Goal: Task Accomplishment & Management: Use online tool/utility

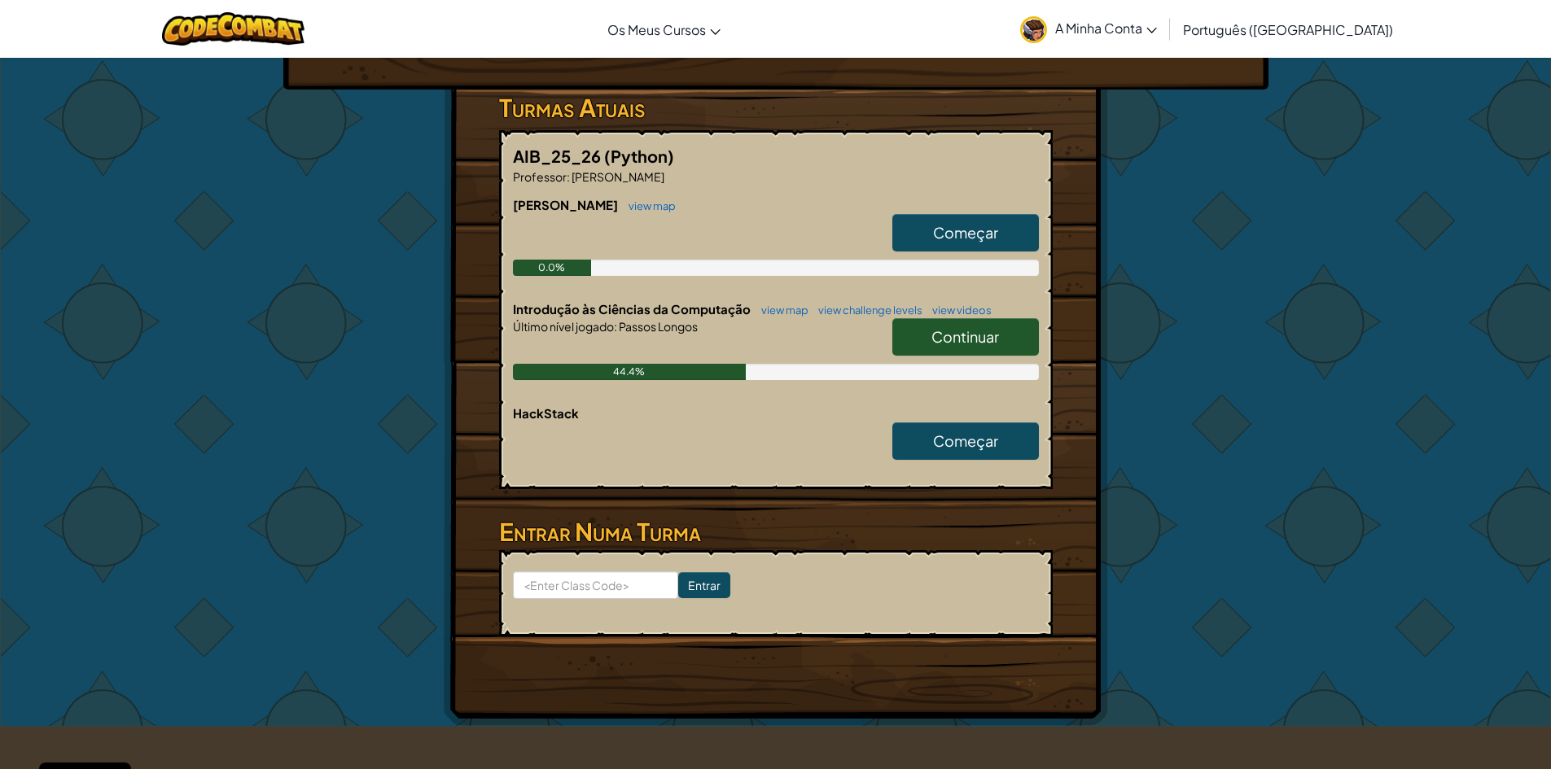
scroll to position [163, 0]
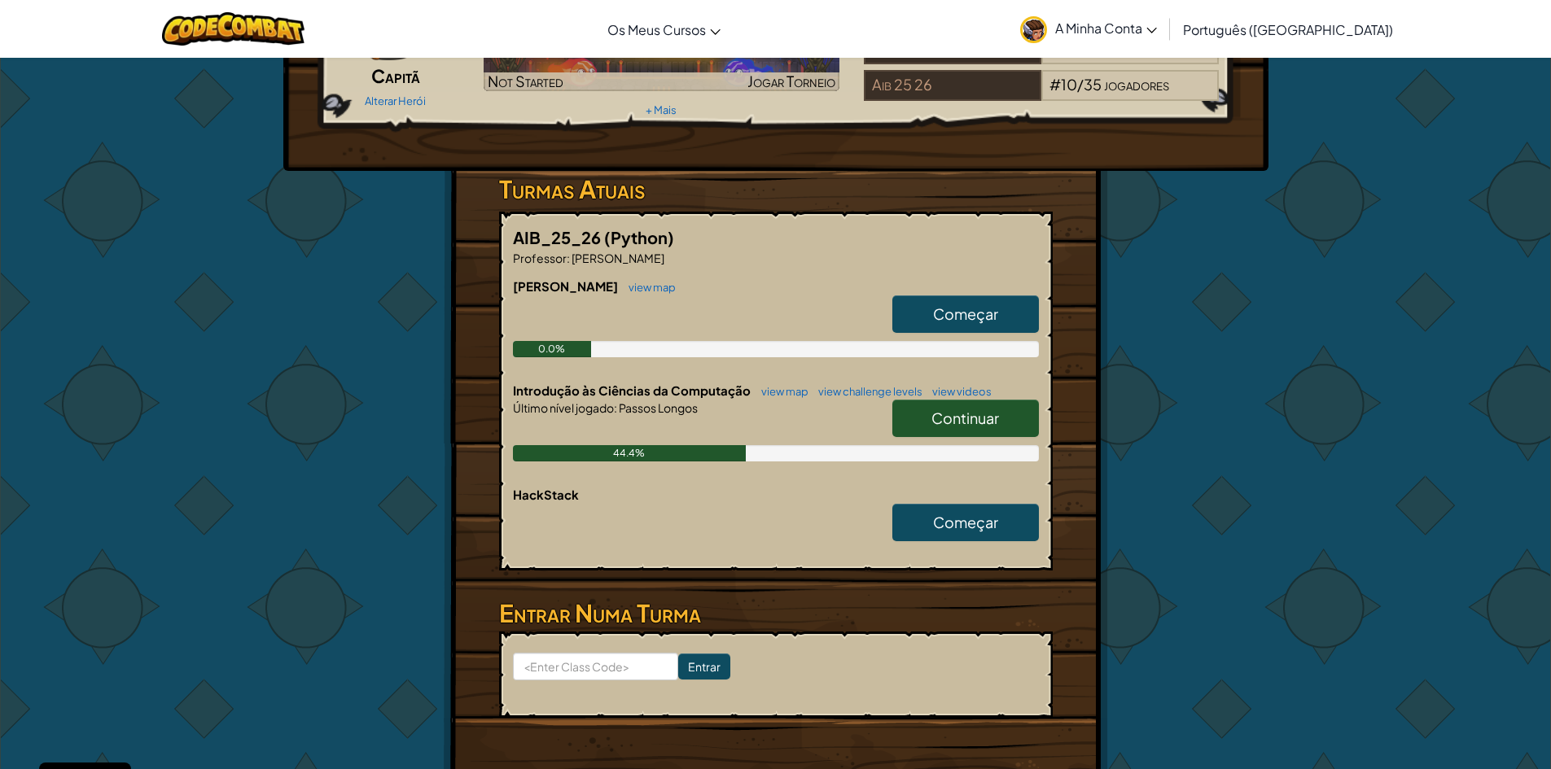
click at [968, 429] on link "Continuar" at bounding box center [965, 418] width 147 height 37
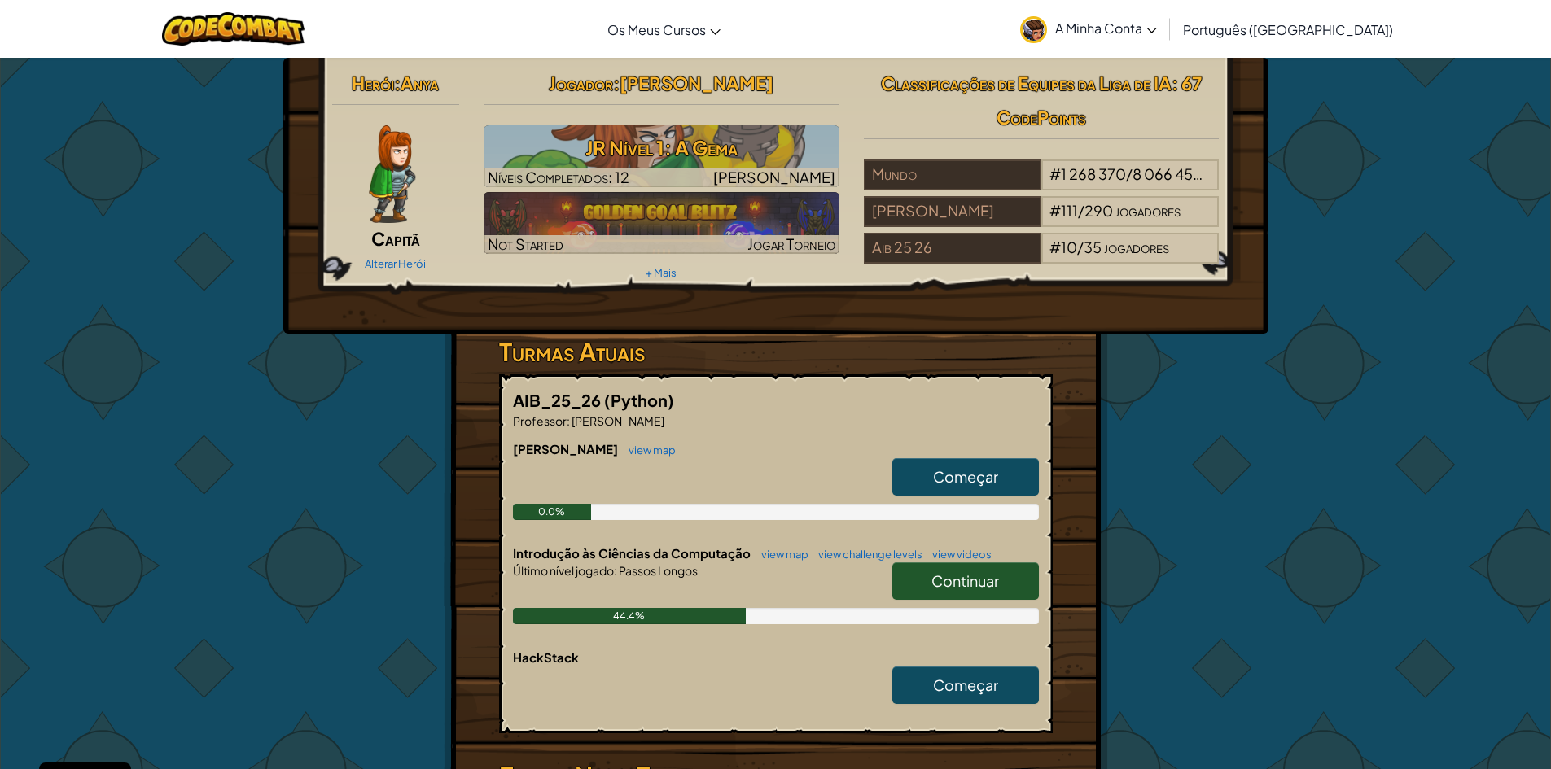
select select "pt-PT"
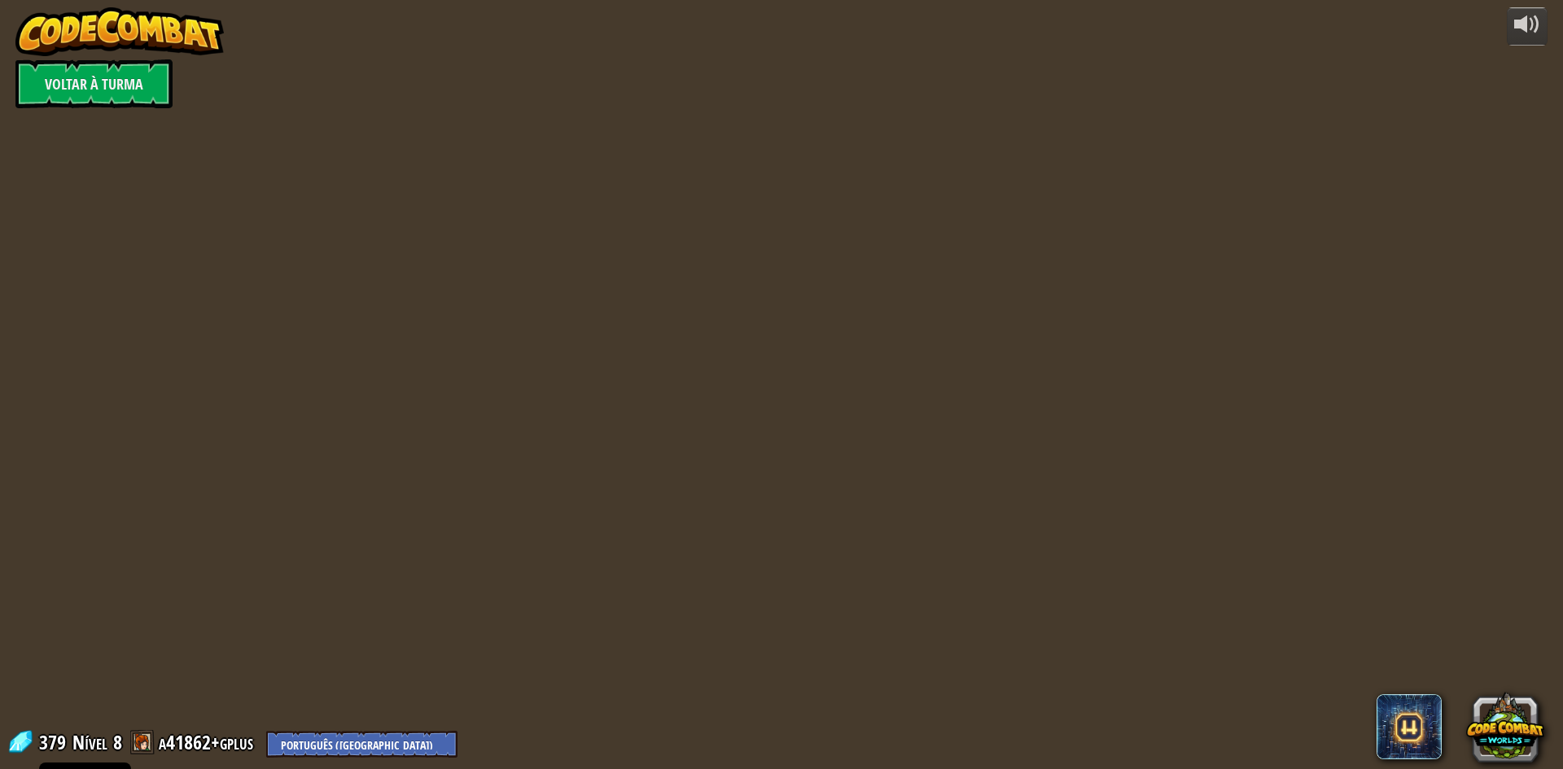
select select "pt-PT"
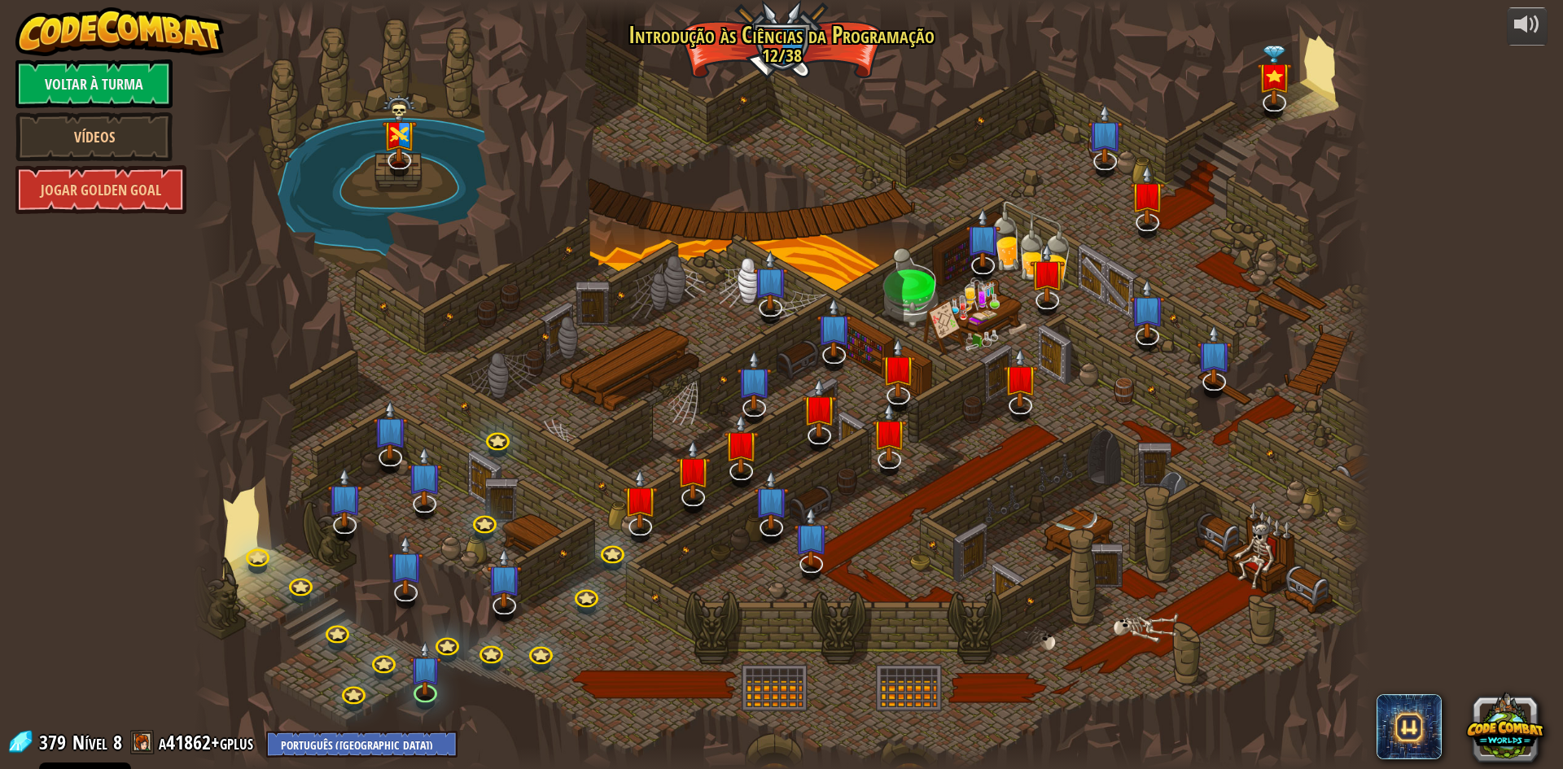
select select "pt-PT"
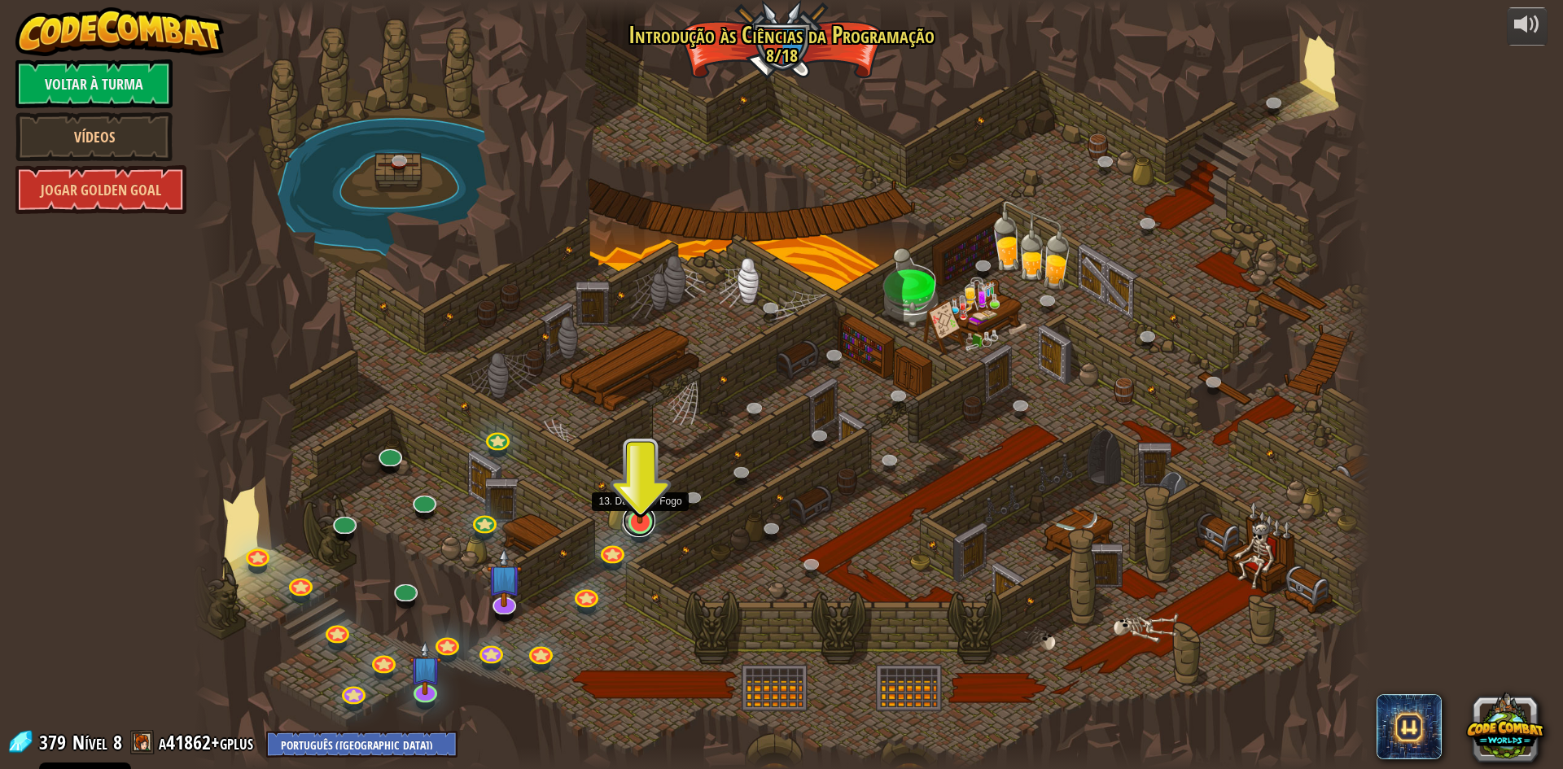
click at [644, 526] on link at bounding box center [639, 521] width 33 height 33
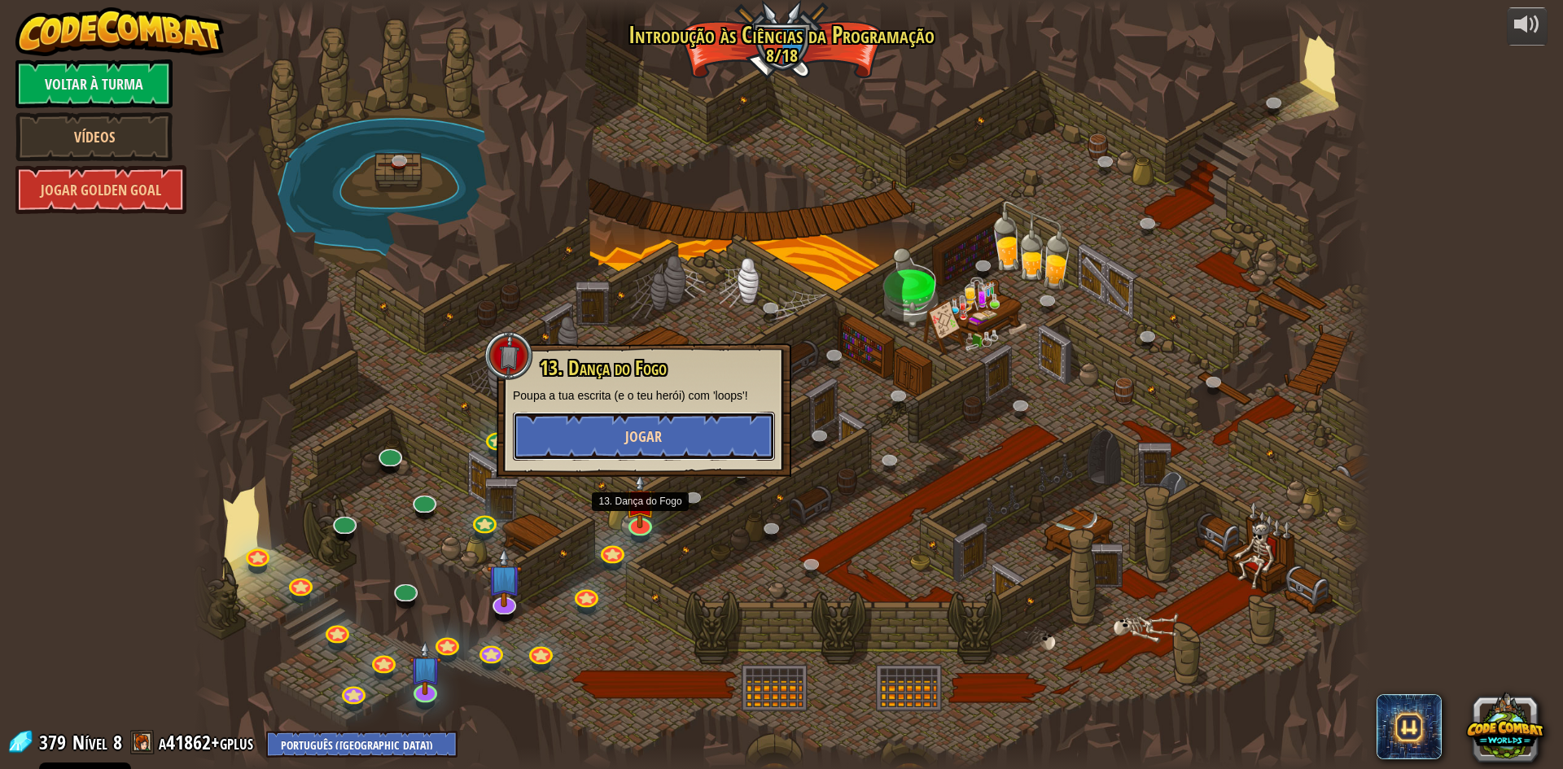
click at [695, 439] on button "Jogar" at bounding box center [644, 436] width 262 height 49
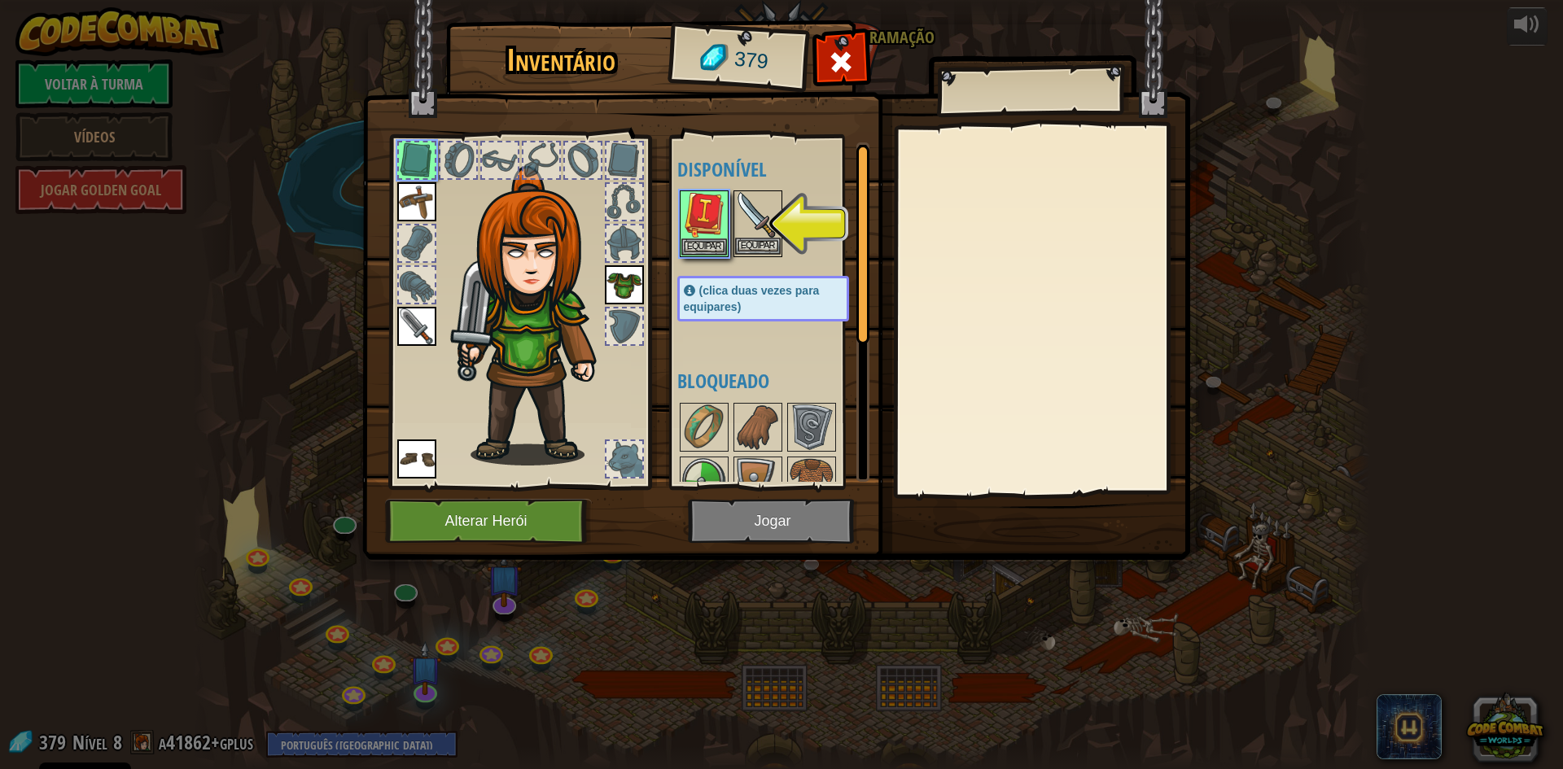
click at [749, 239] on div "Equipar" at bounding box center [758, 224] width 49 height 67
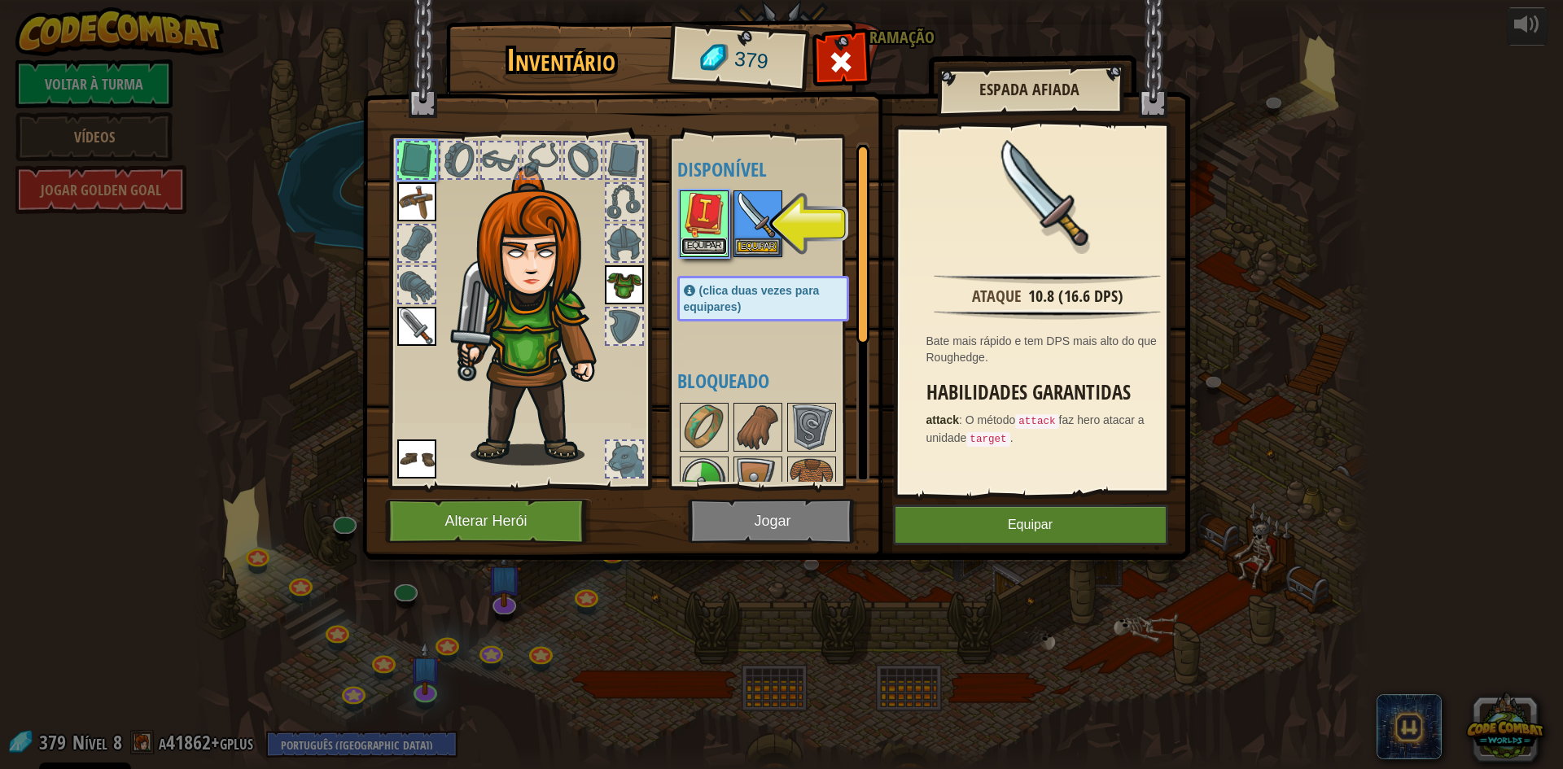
click at [714, 248] on button "Equipar" at bounding box center [704, 246] width 46 height 17
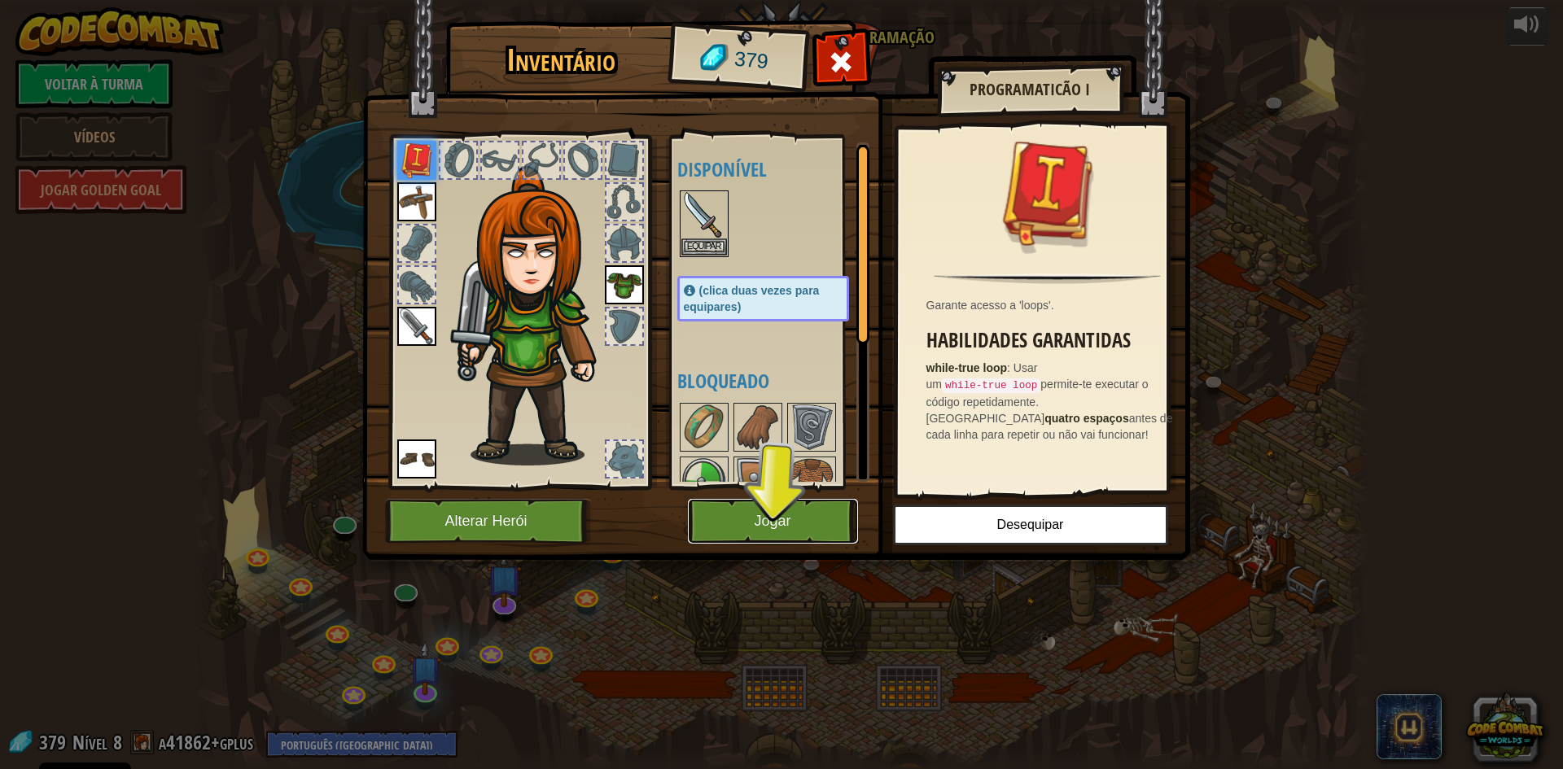
click at [773, 525] on button "Jogar" at bounding box center [773, 521] width 170 height 45
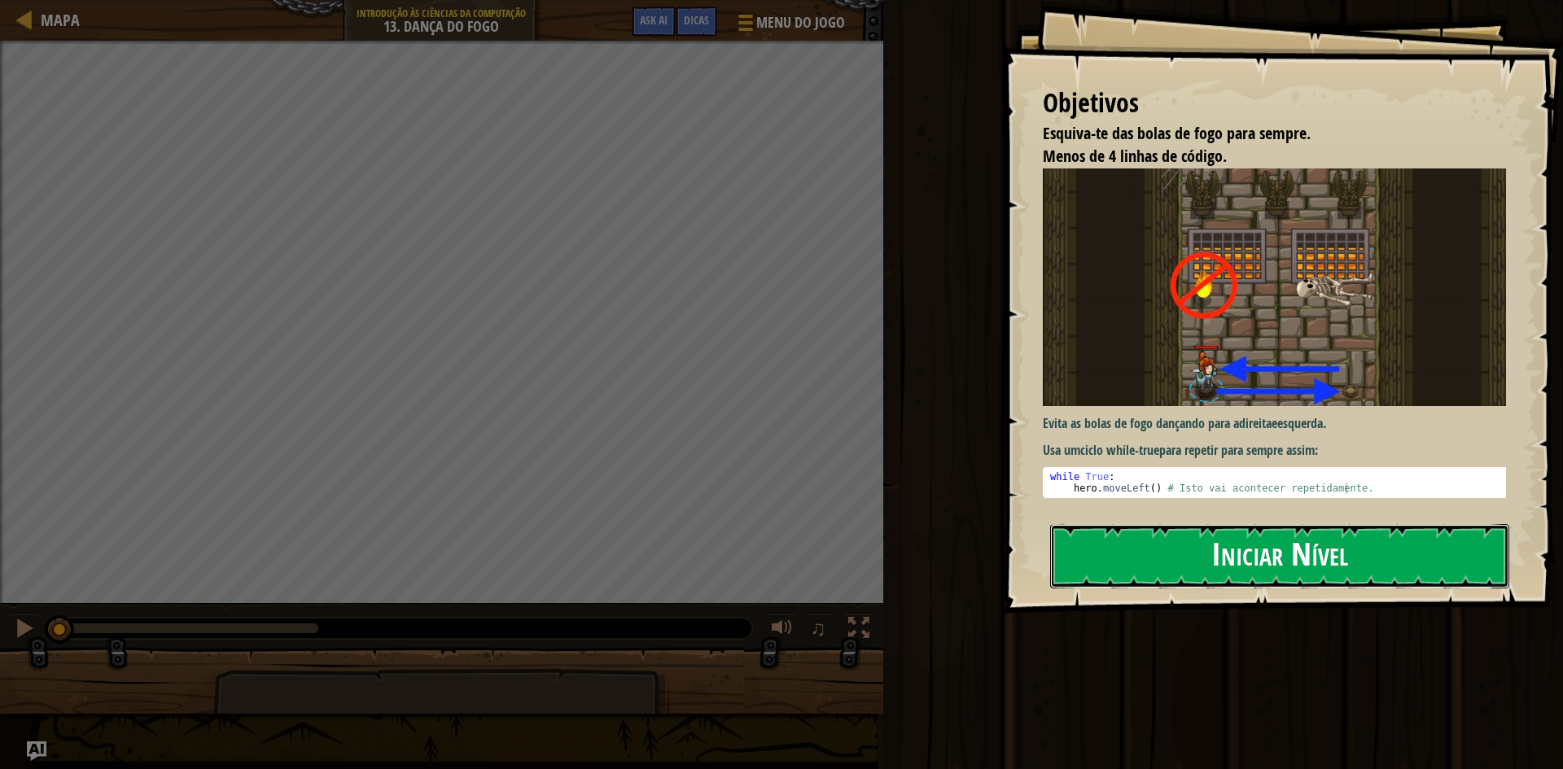
click at [1211, 537] on button "Iniciar Nível" at bounding box center [1279, 556] width 459 height 64
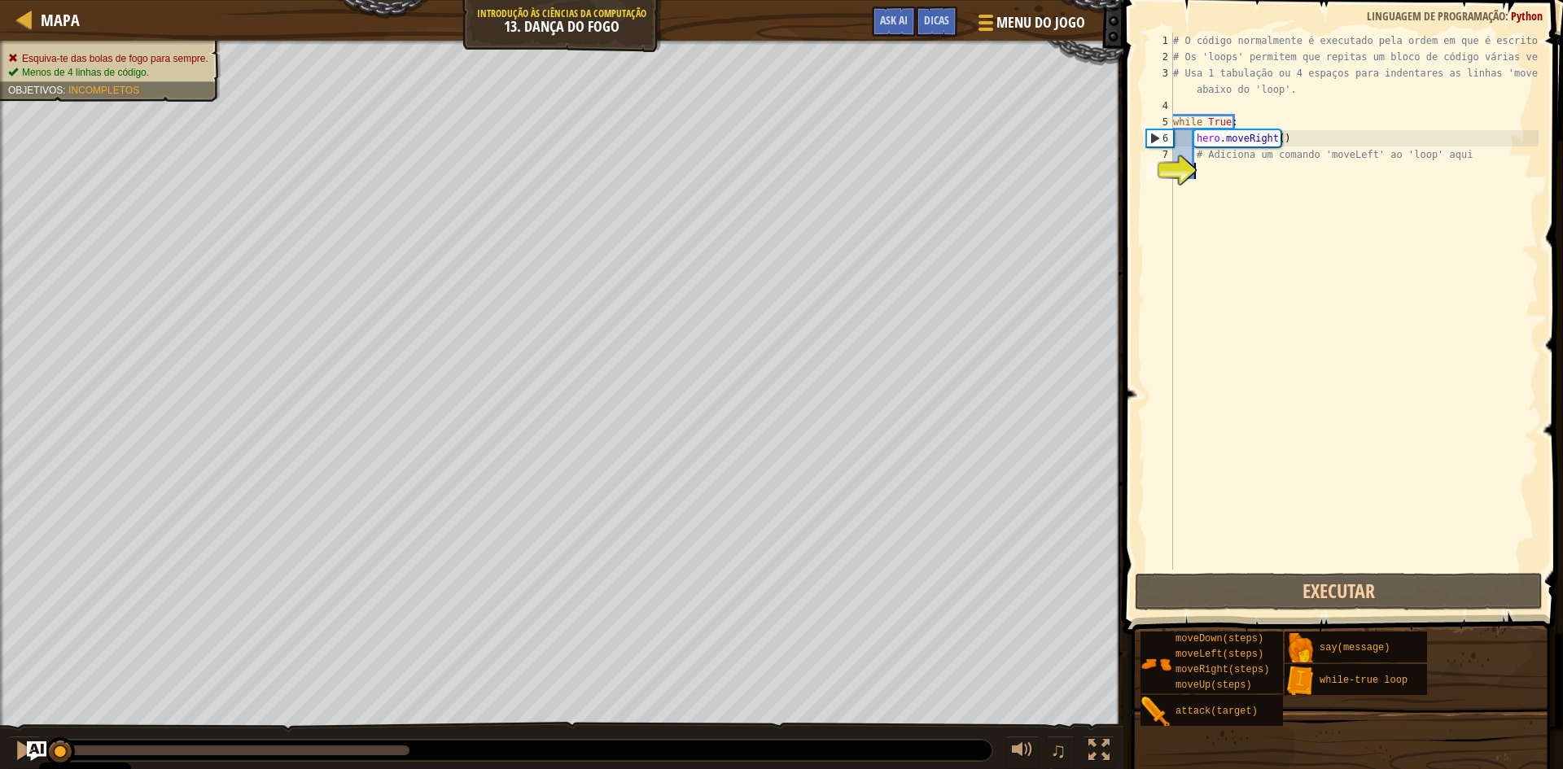
type textarea "h"
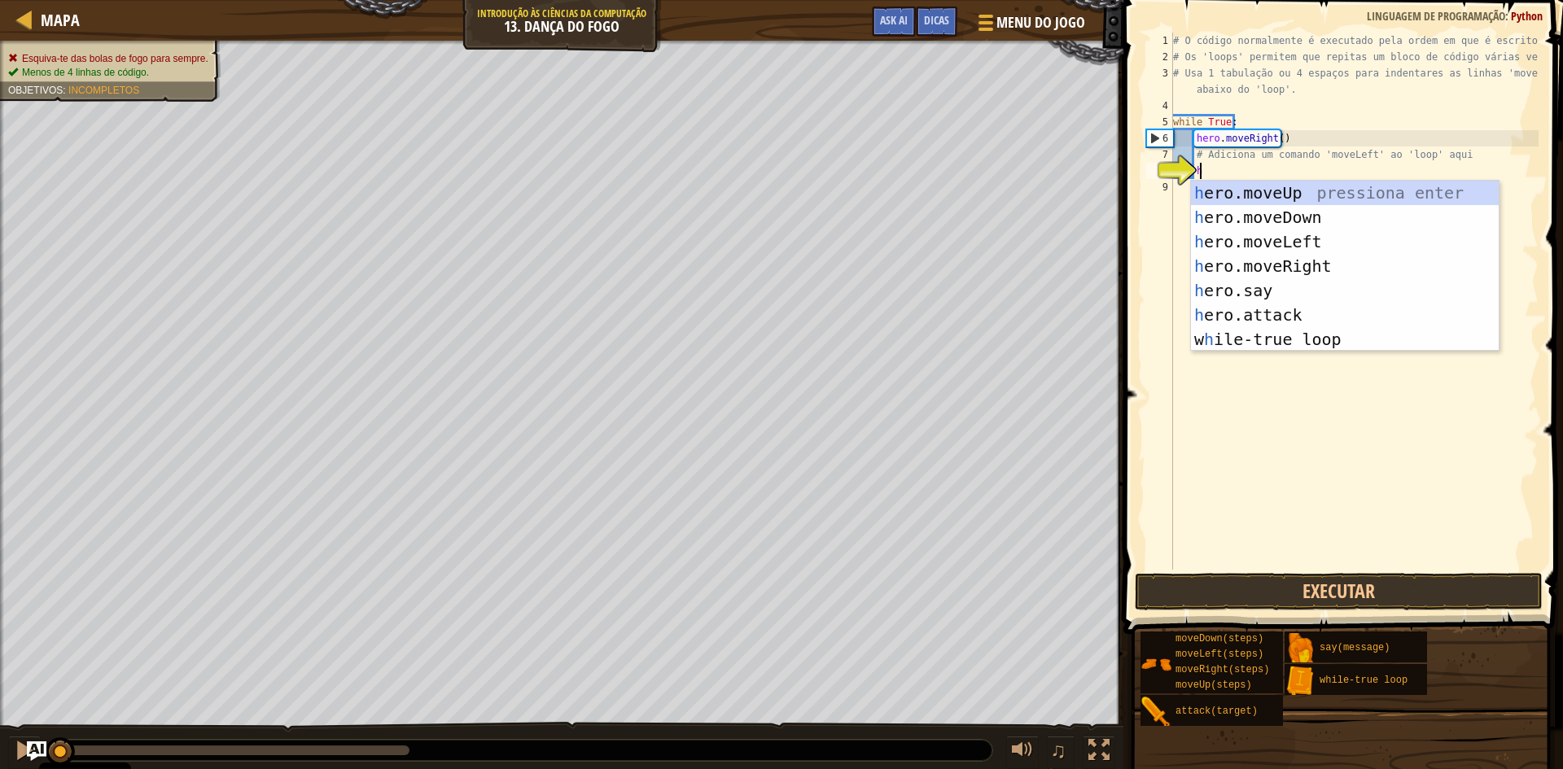
scroll to position [7, 1]
click at [1283, 243] on div "h ero.moveUp pressiona enter h ero.moveDown pressiona enter h ero.moveLeft pres…" at bounding box center [1345, 291] width 308 height 220
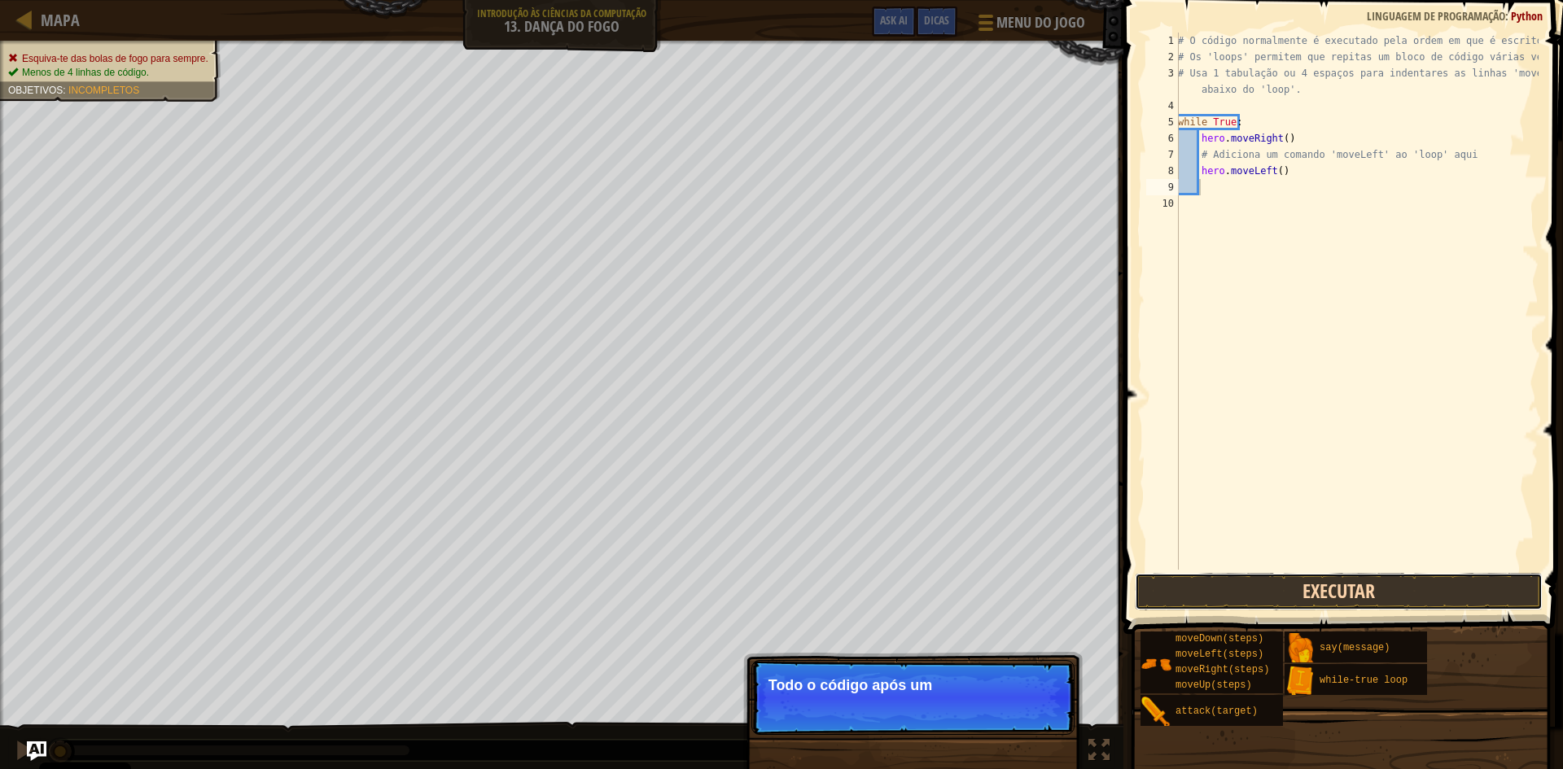
click at [1264, 596] on button "Executar" at bounding box center [1339, 591] width 408 height 37
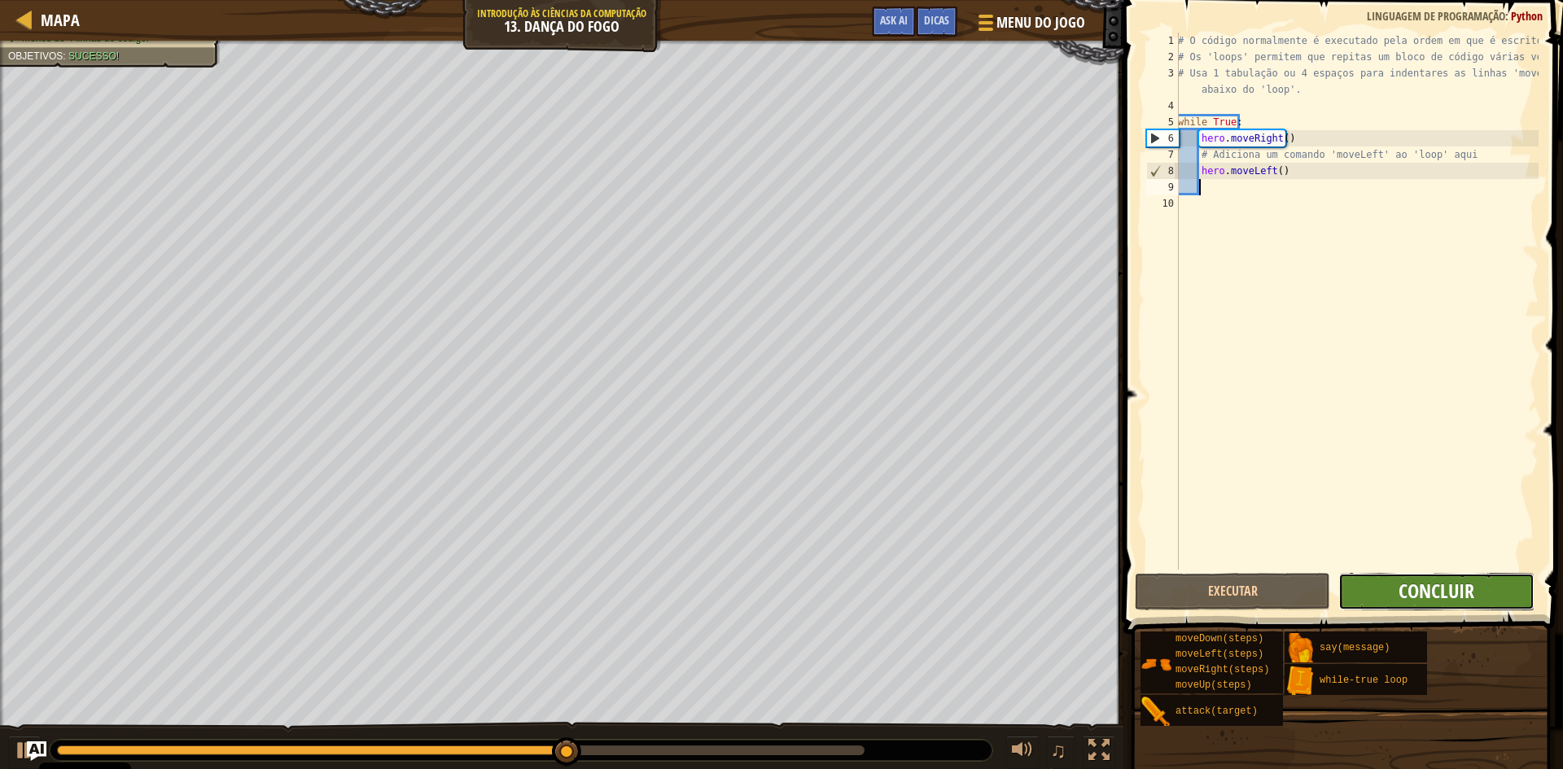
click at [1413, 578] on button "Concluir" at bounding box center [1436, 591] width 195 height 37
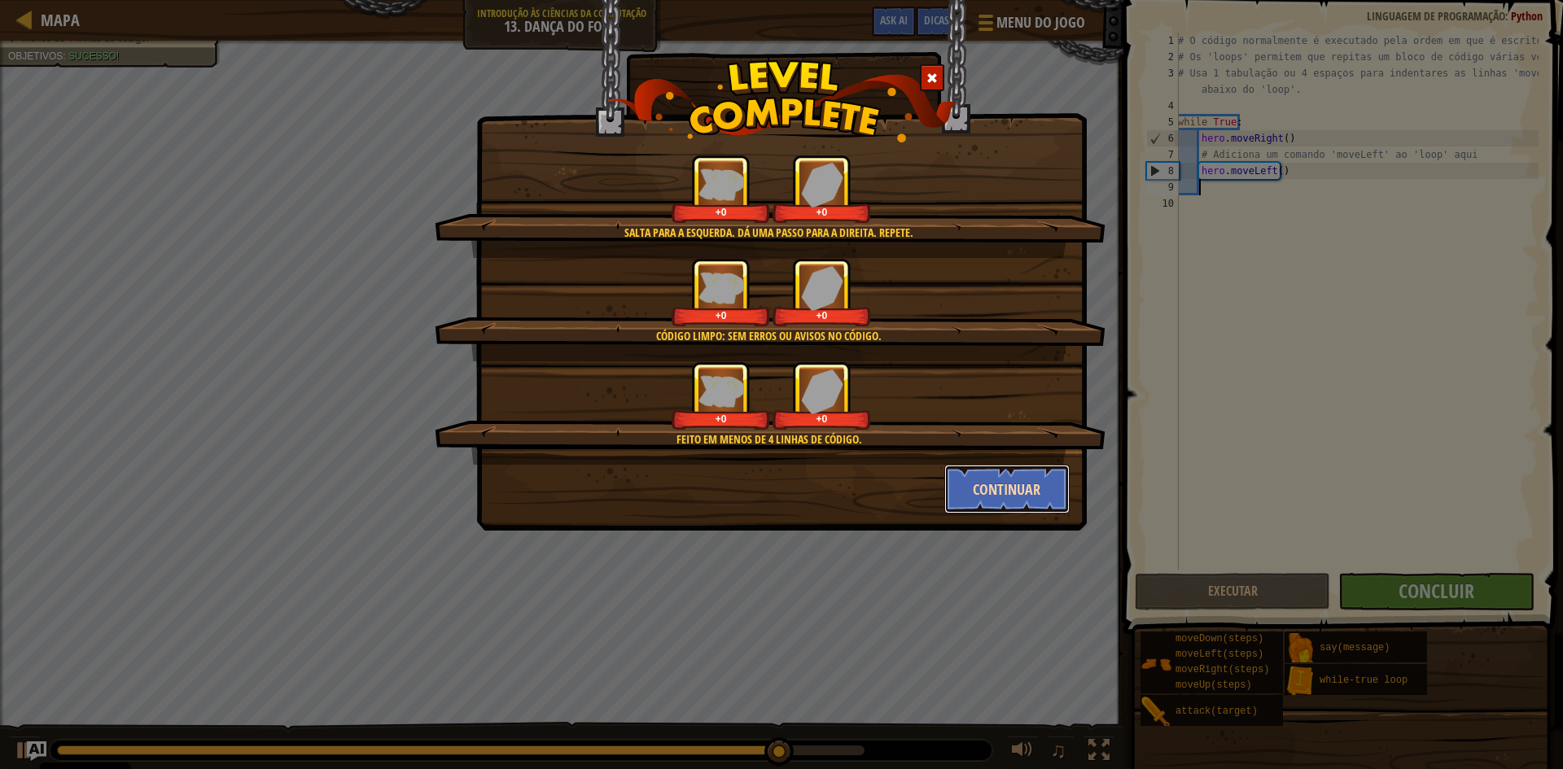
click at [990, 478] on button "Continuar" at bounding box center [1007, 489] width 126 height 49
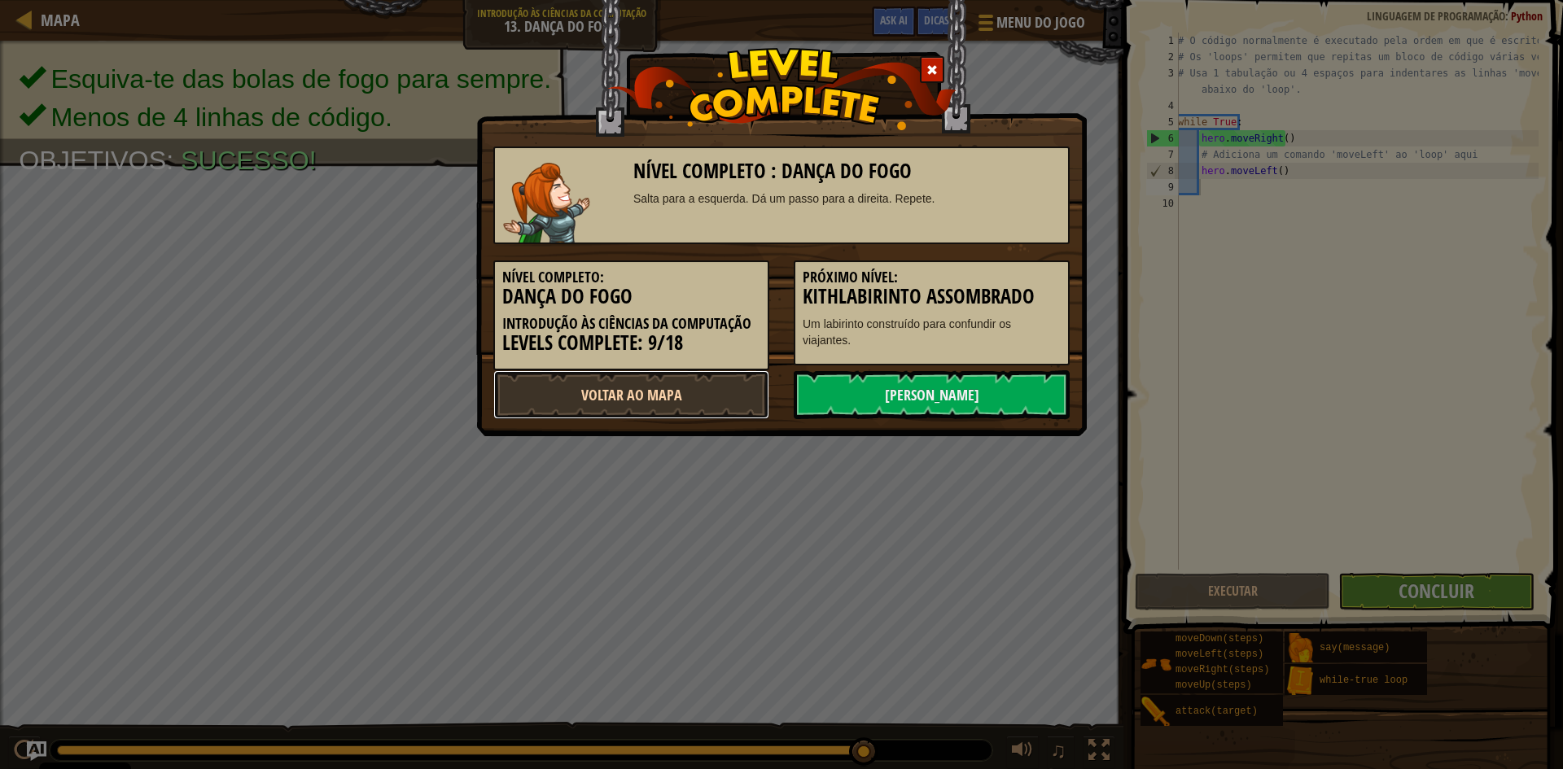
click at [736, 393] on link "Voltar ao Mapa" at bounding box center [631, 394] width 276 height 49
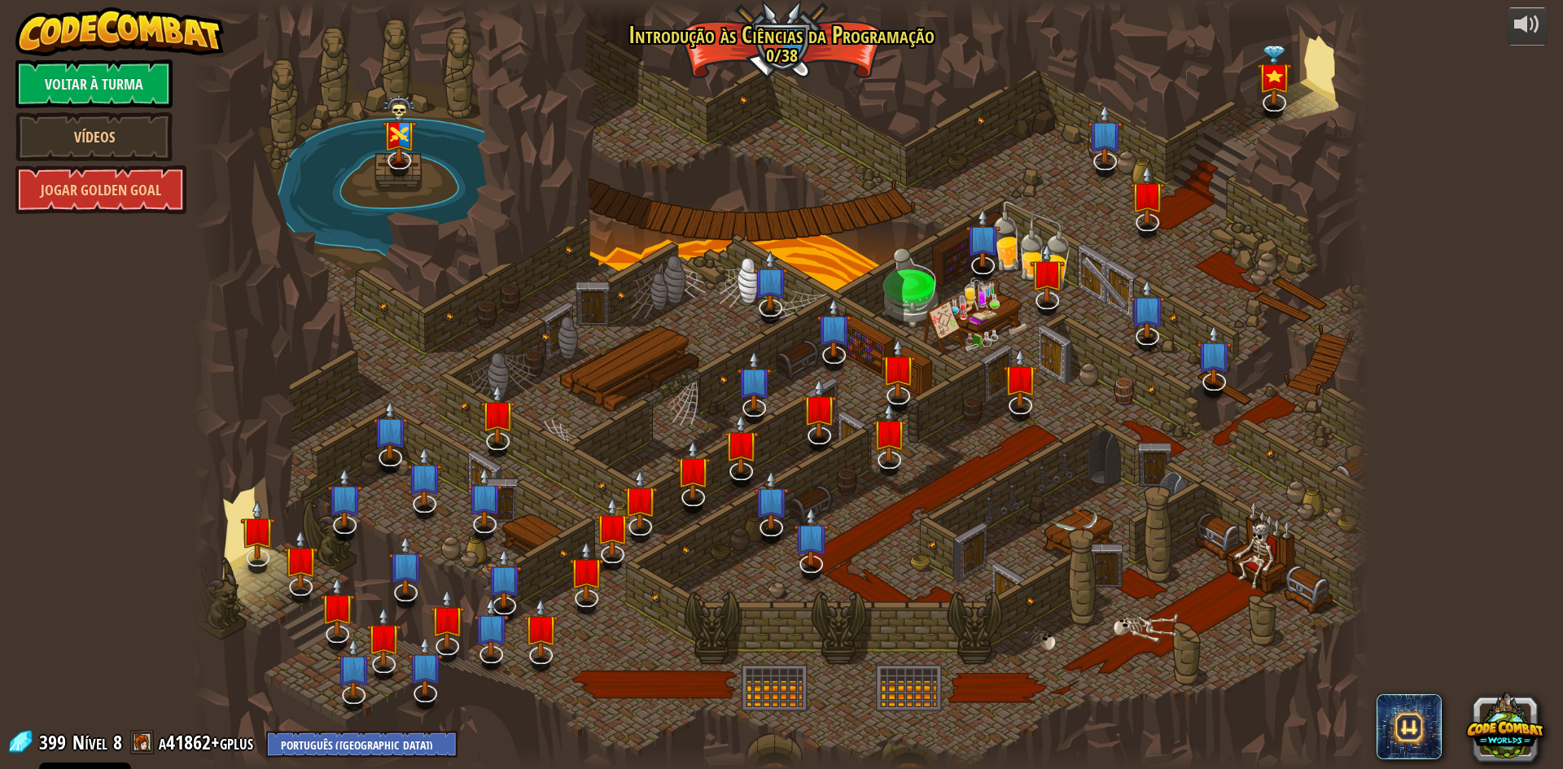
select select "pt-PT"
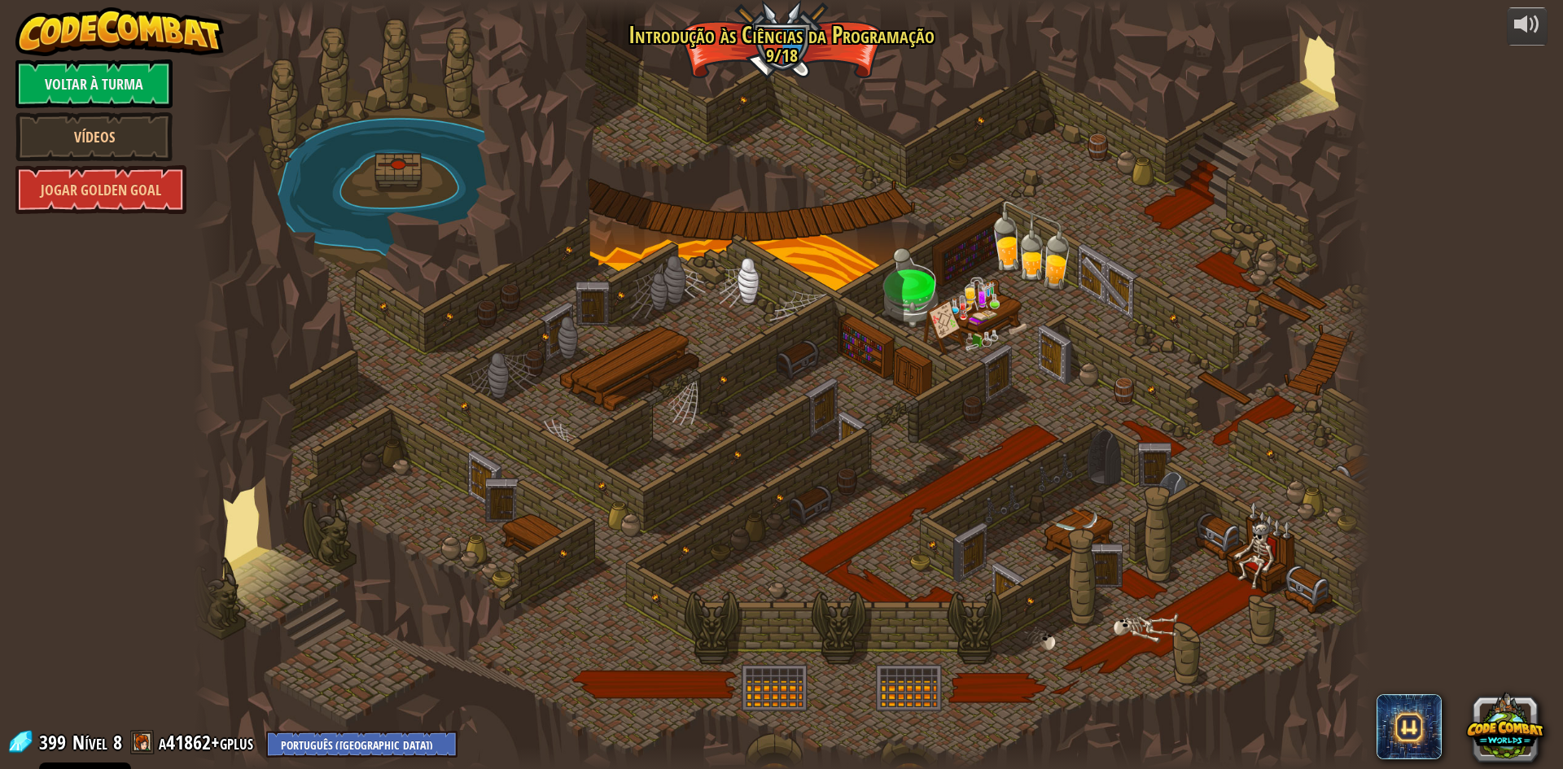
select select "pt-PT"
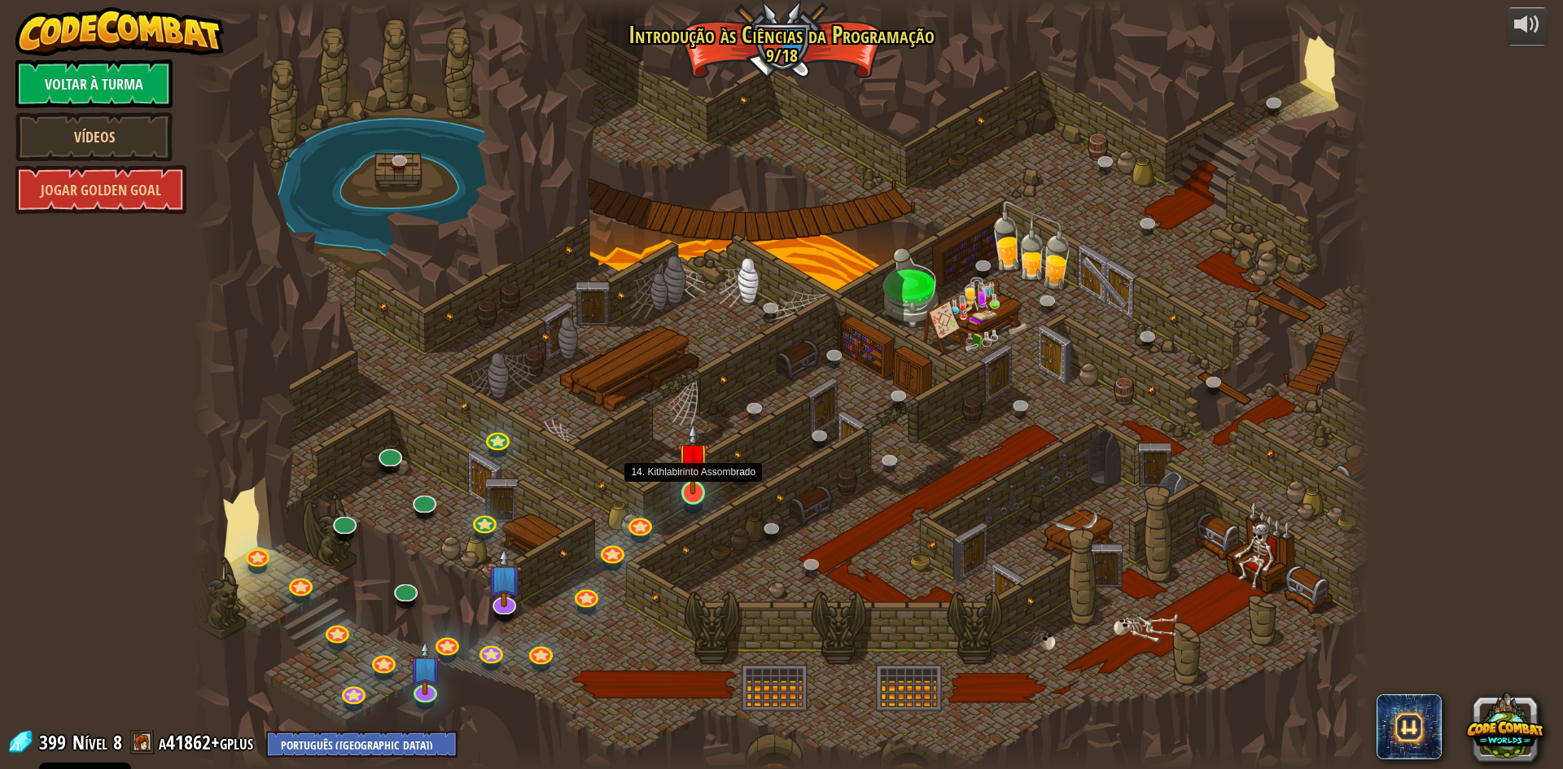
click at [688, 489] on img at bounding box center [693, 459] width 32 height 72
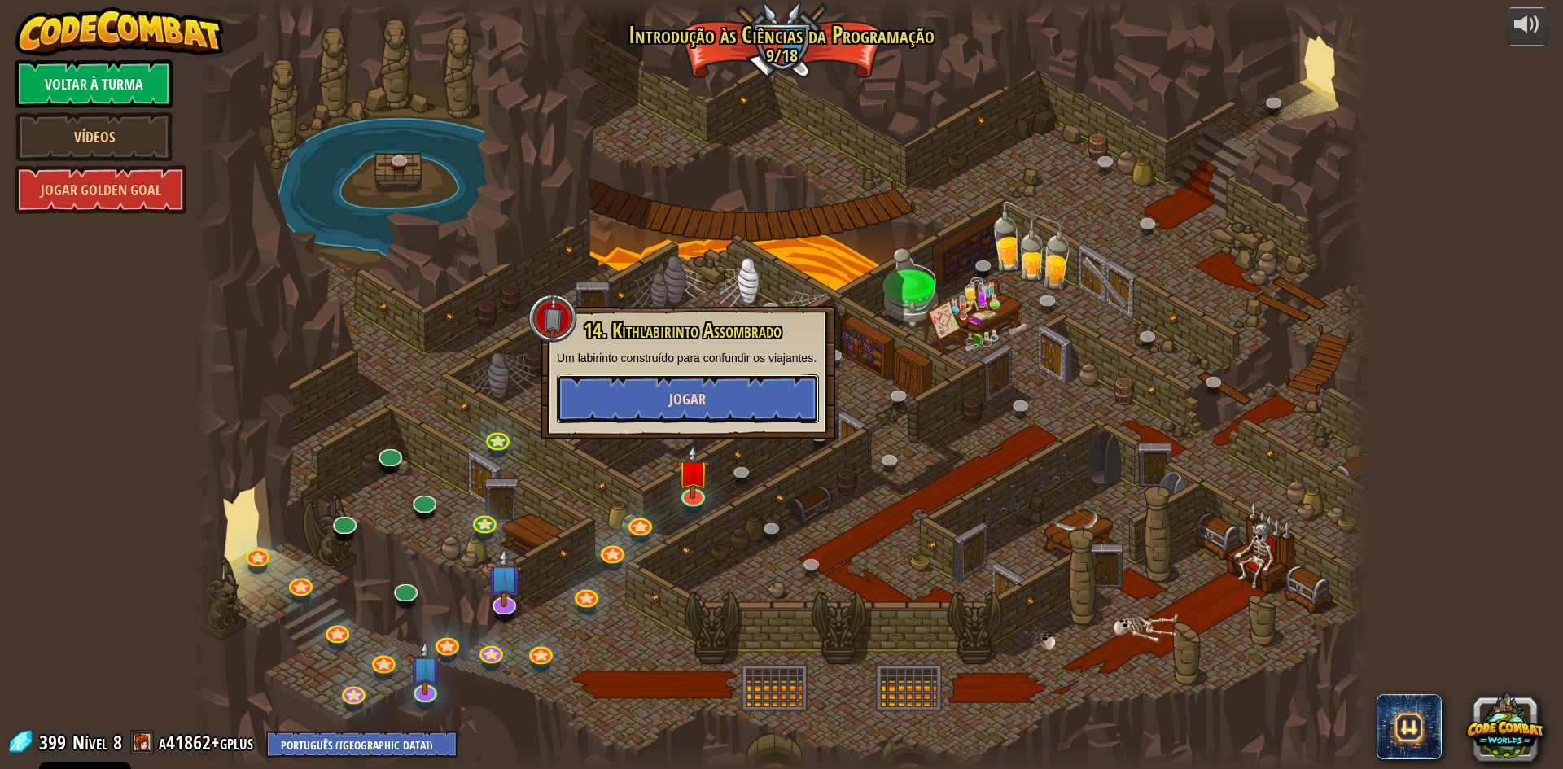
click at [727, 407] on button "Jogar" at bounding box center [688, 399] width 262 height 49
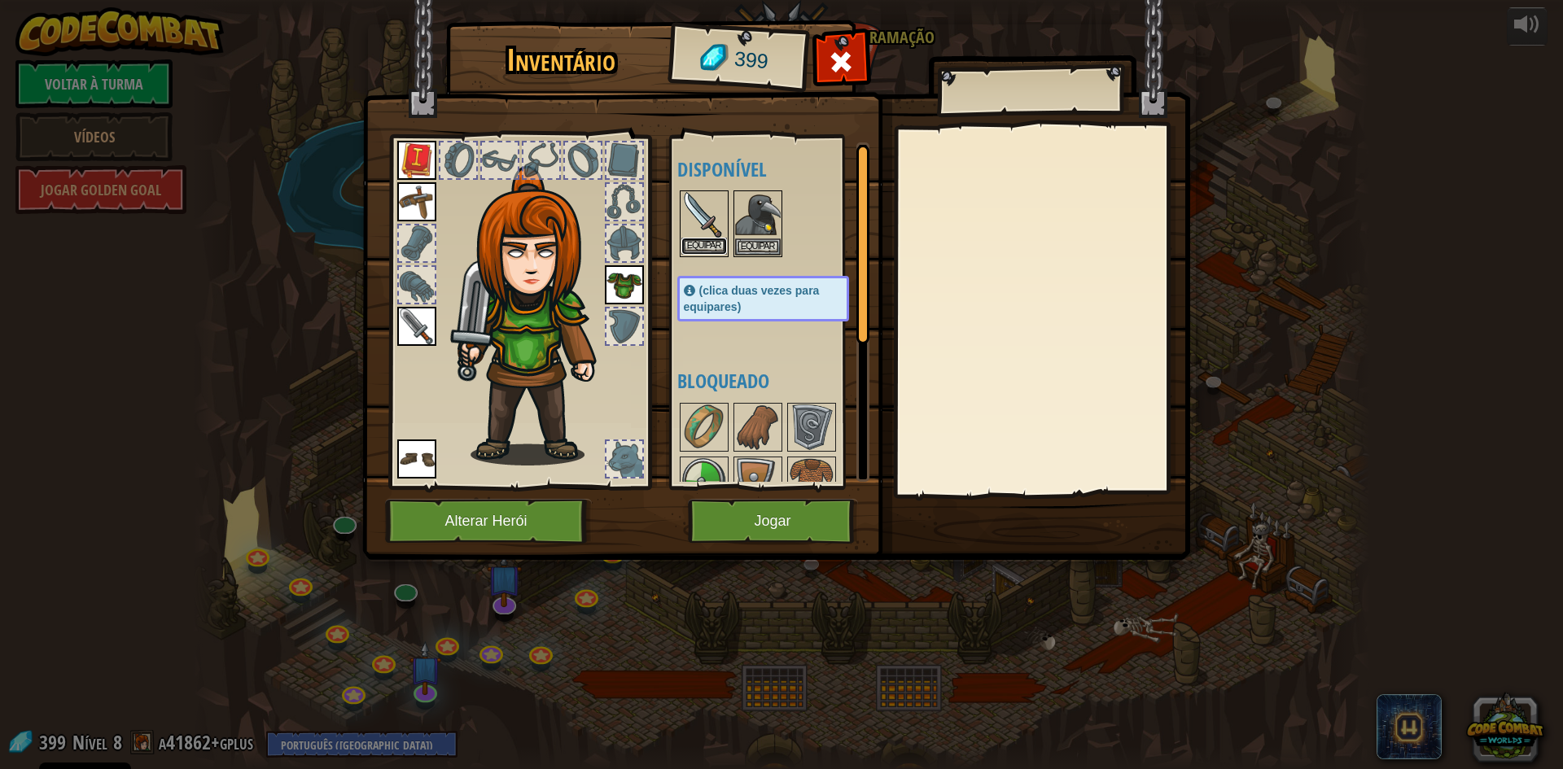
click at [717, 242] on button "Equipar" at bounding box center [704, 246] width 46 height 17
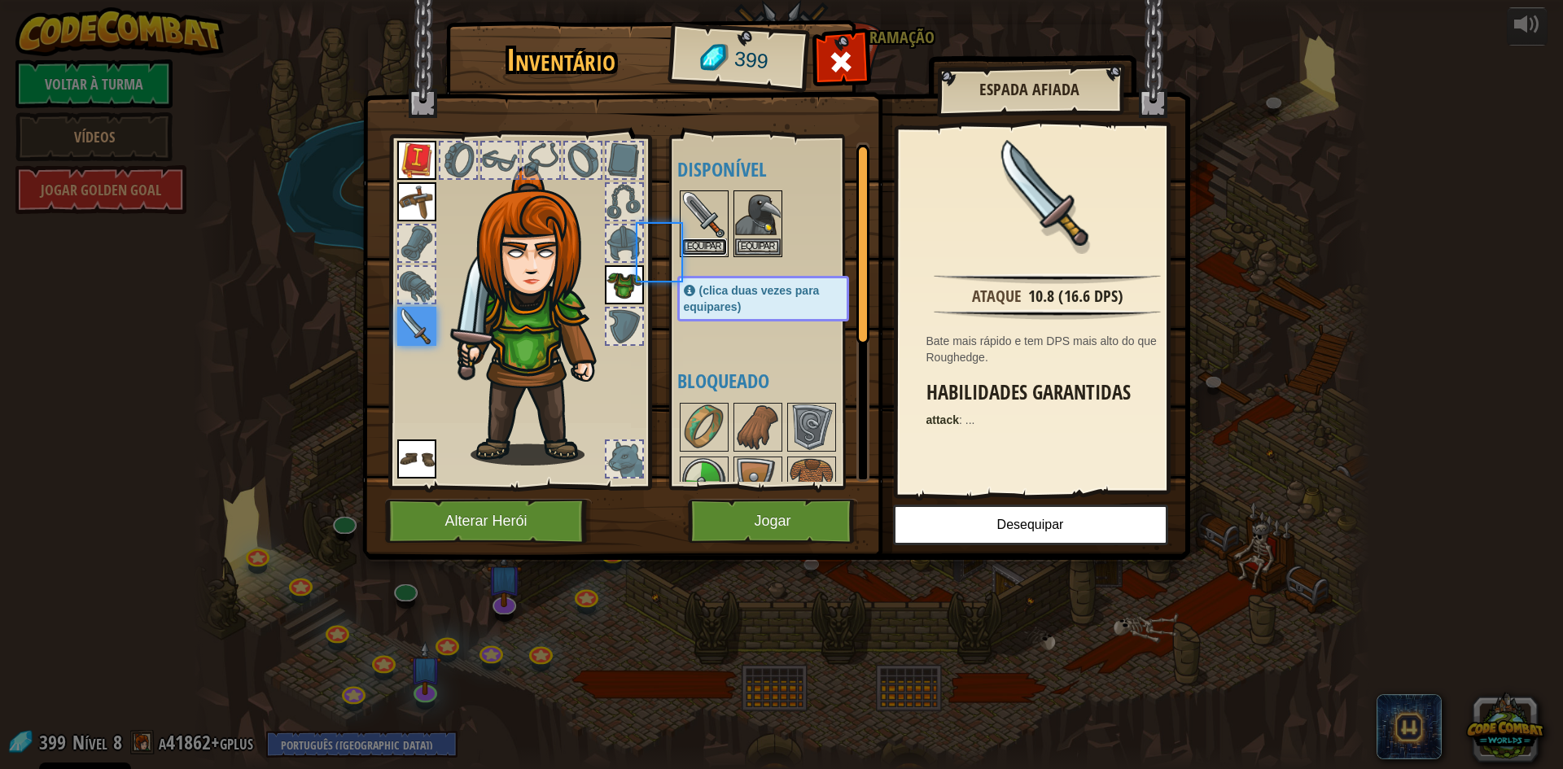
click at [717, 242] on button "Equipar" at bounding box center [704, 247] width 46 height 17
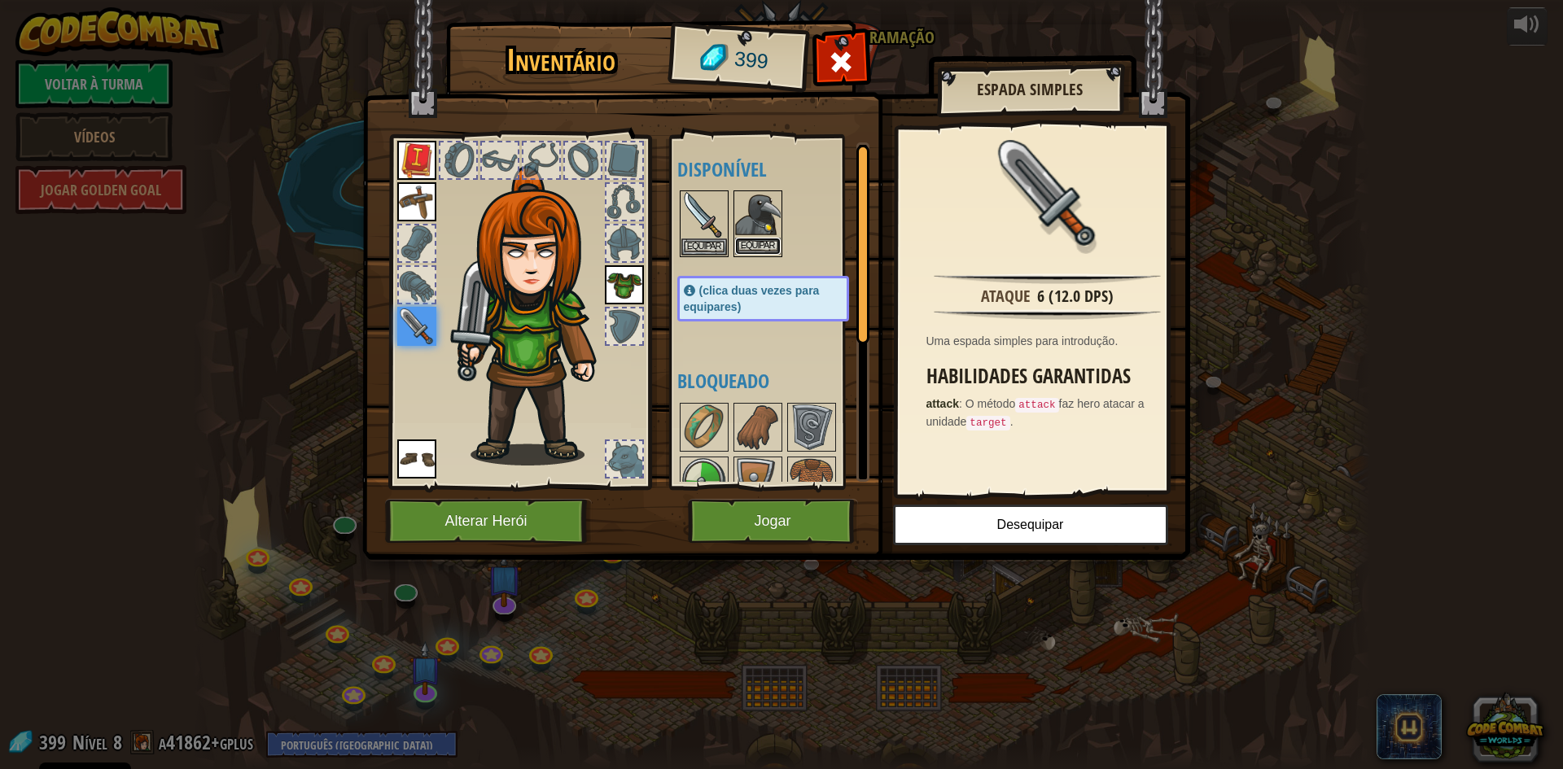
click at [743, 244] on button "Equipar" at bounding box center [758, 246] width 46 height 17
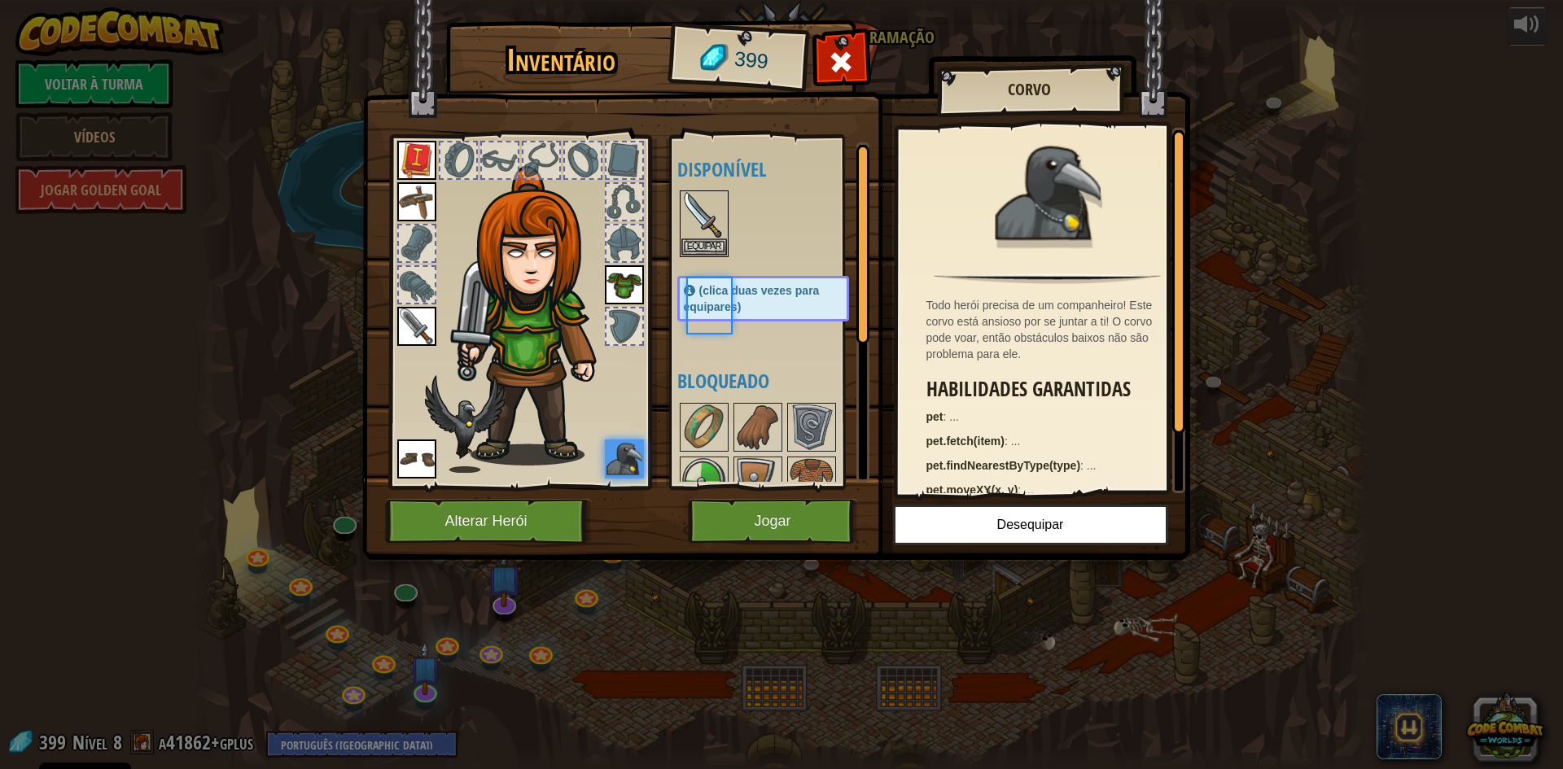
drag, startPoint x: 743, startPoint y: 244, endPoint x: 731, endPoint y: 251, distance: 13.8
click at [743, 250] on div at bounding box center [779, 224] width 204 height 72
click at [700, 241] on button "Equipar" at bounding box center [704, 246] width 46 height 17
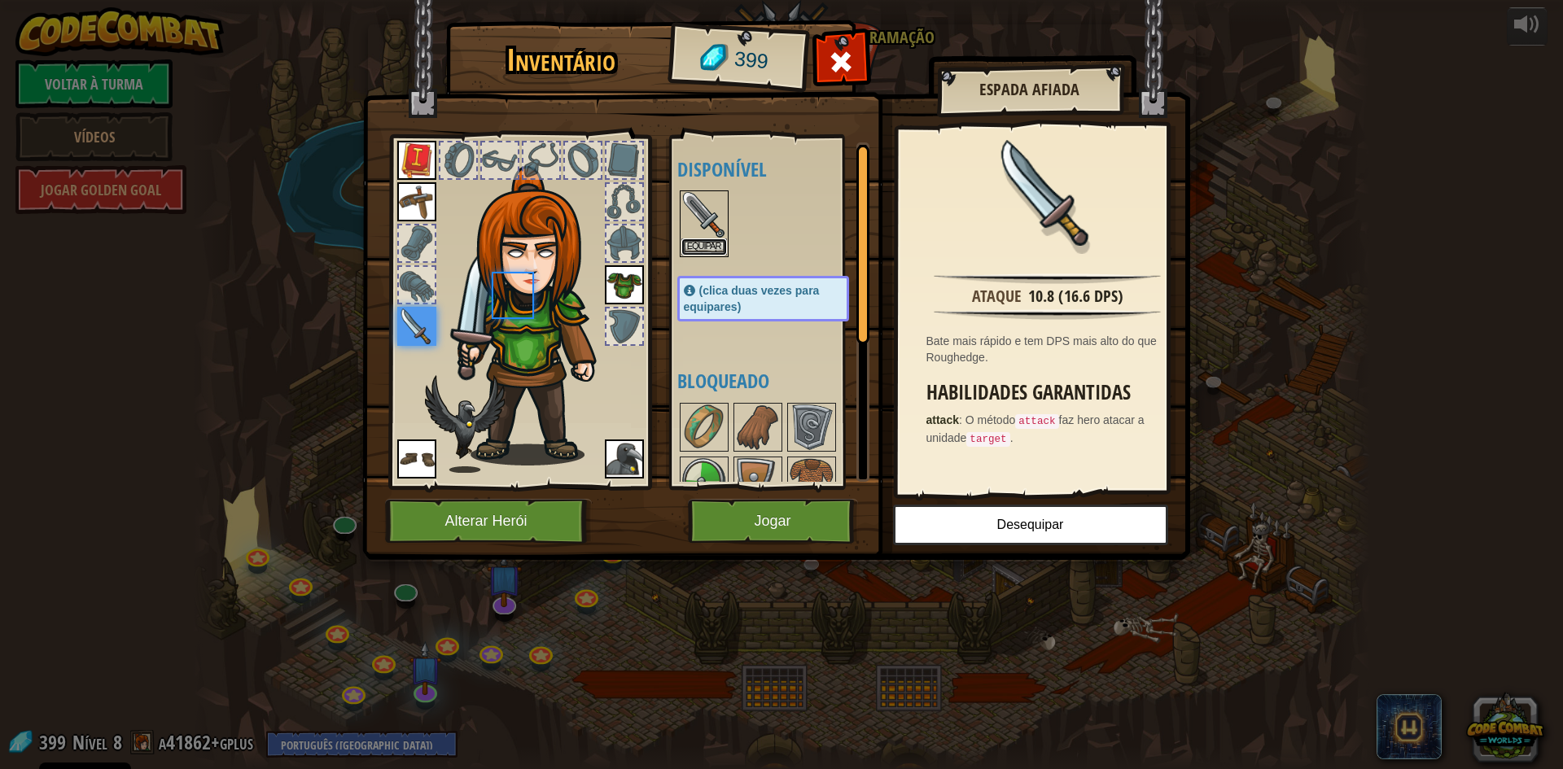
click at [700, 241] on button "Equipar" at bounding box center [704, 247] width 46 height 17
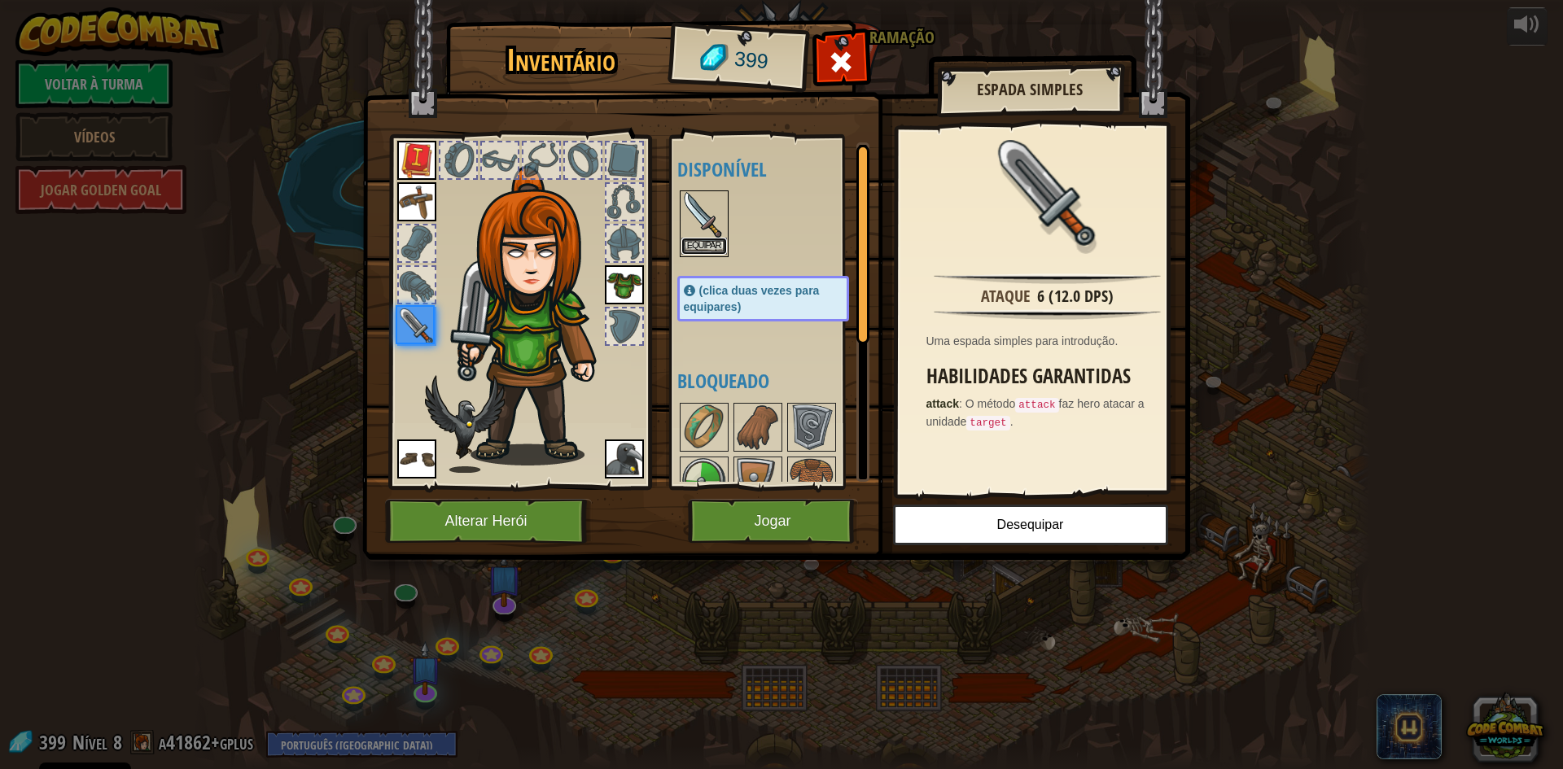
click at [700, 241] on button "Equipar" at bounding box center [704, 246] width 46 height 17
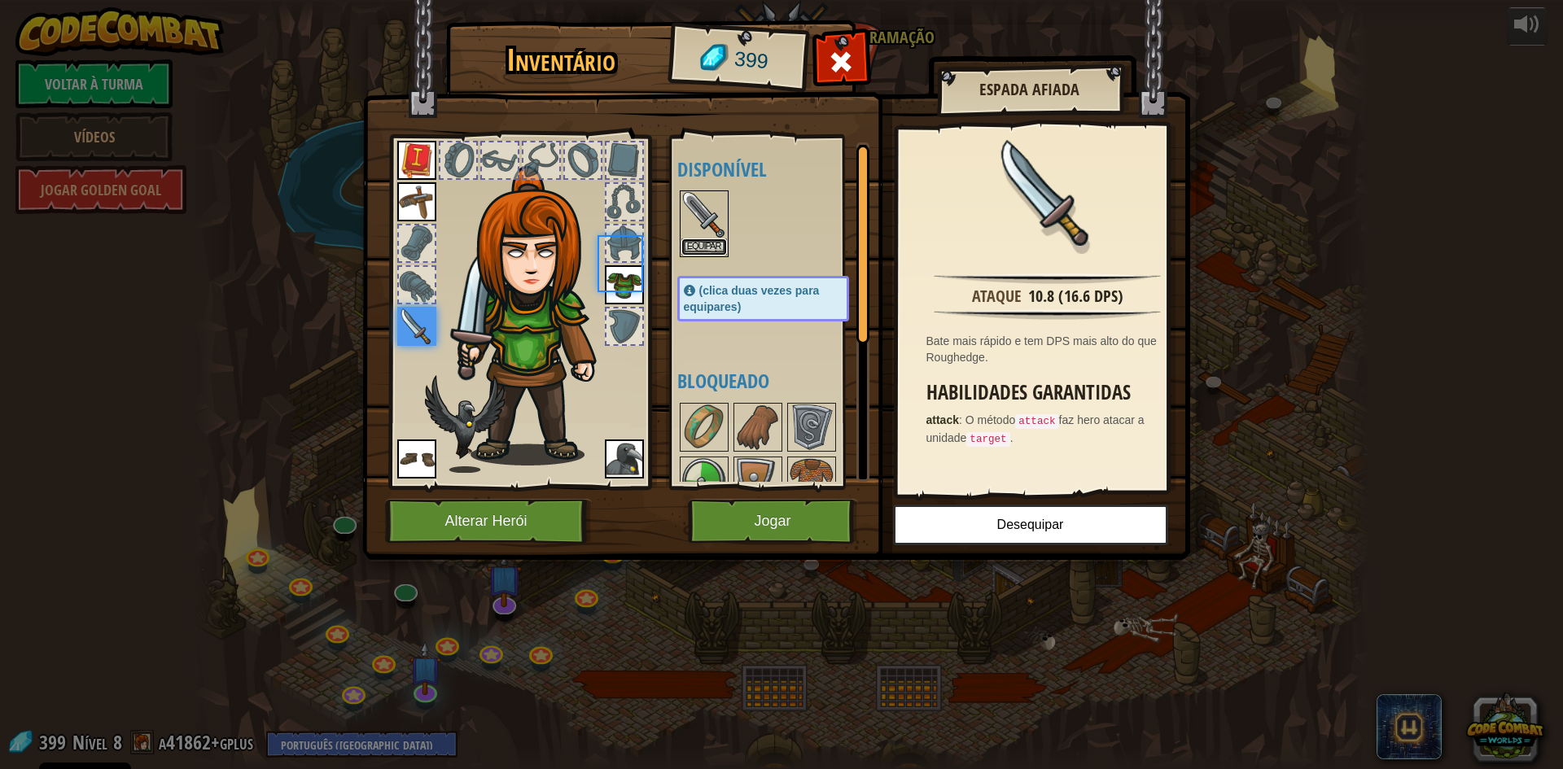
click at [700, 241] on button "Equipar" at bounding box center [704, 247] width 46 height 17
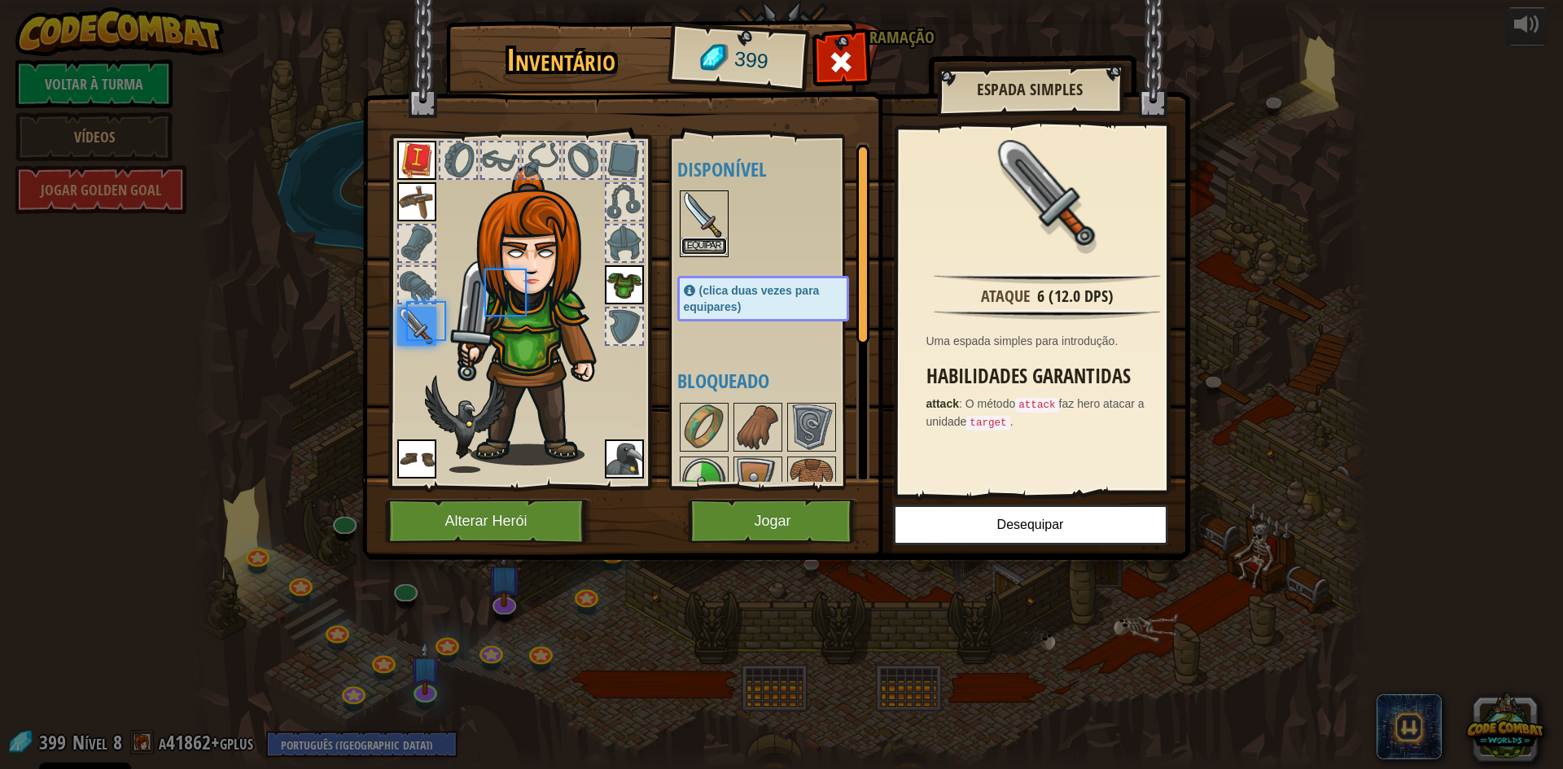
click at [700, 241] on button "Equipar" at bounding box center [704, 246] width 46 height 17
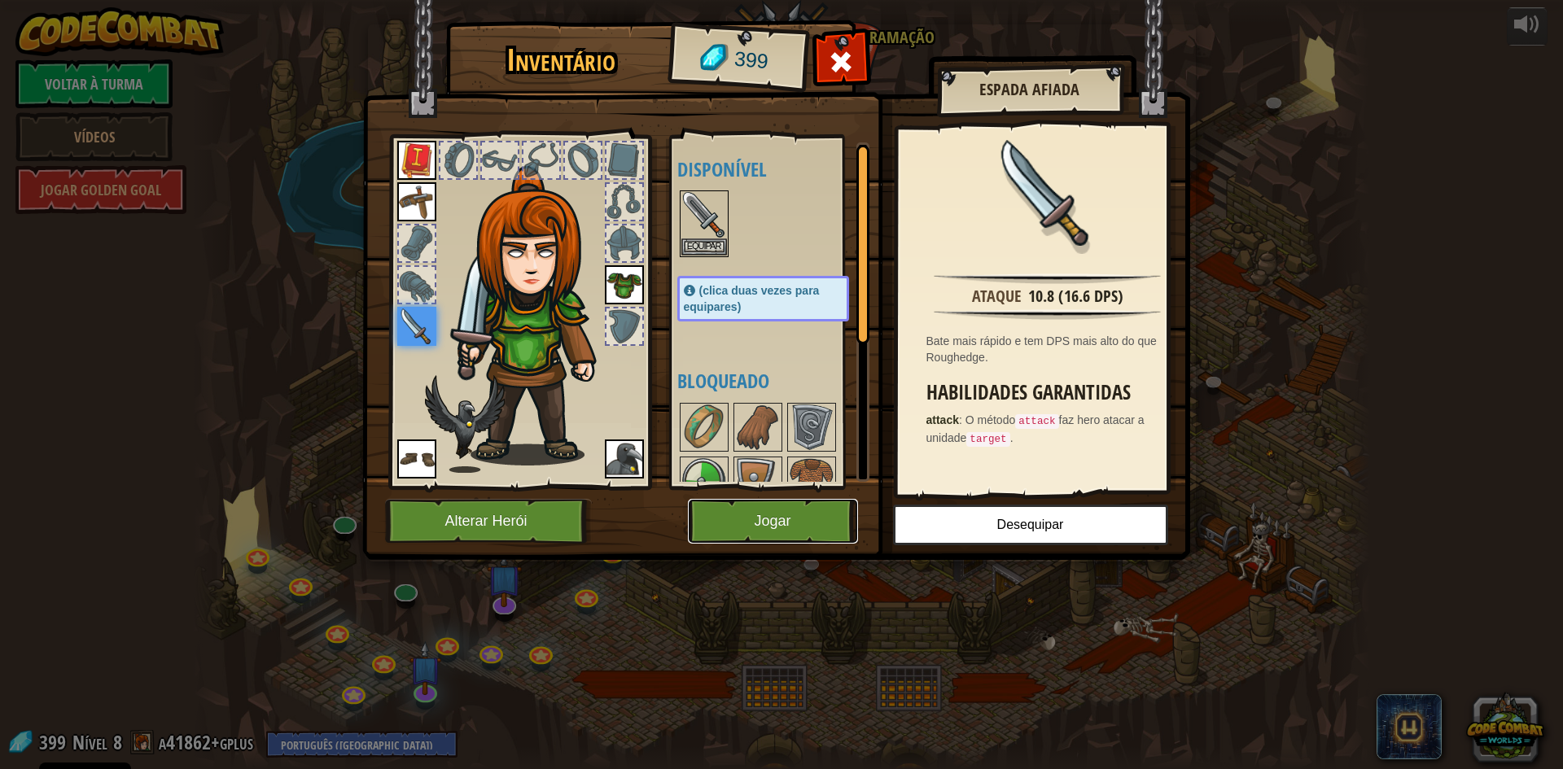
click at [824, 523] on button "Jogar" at bounding box center [773, 521] width 170 height 45
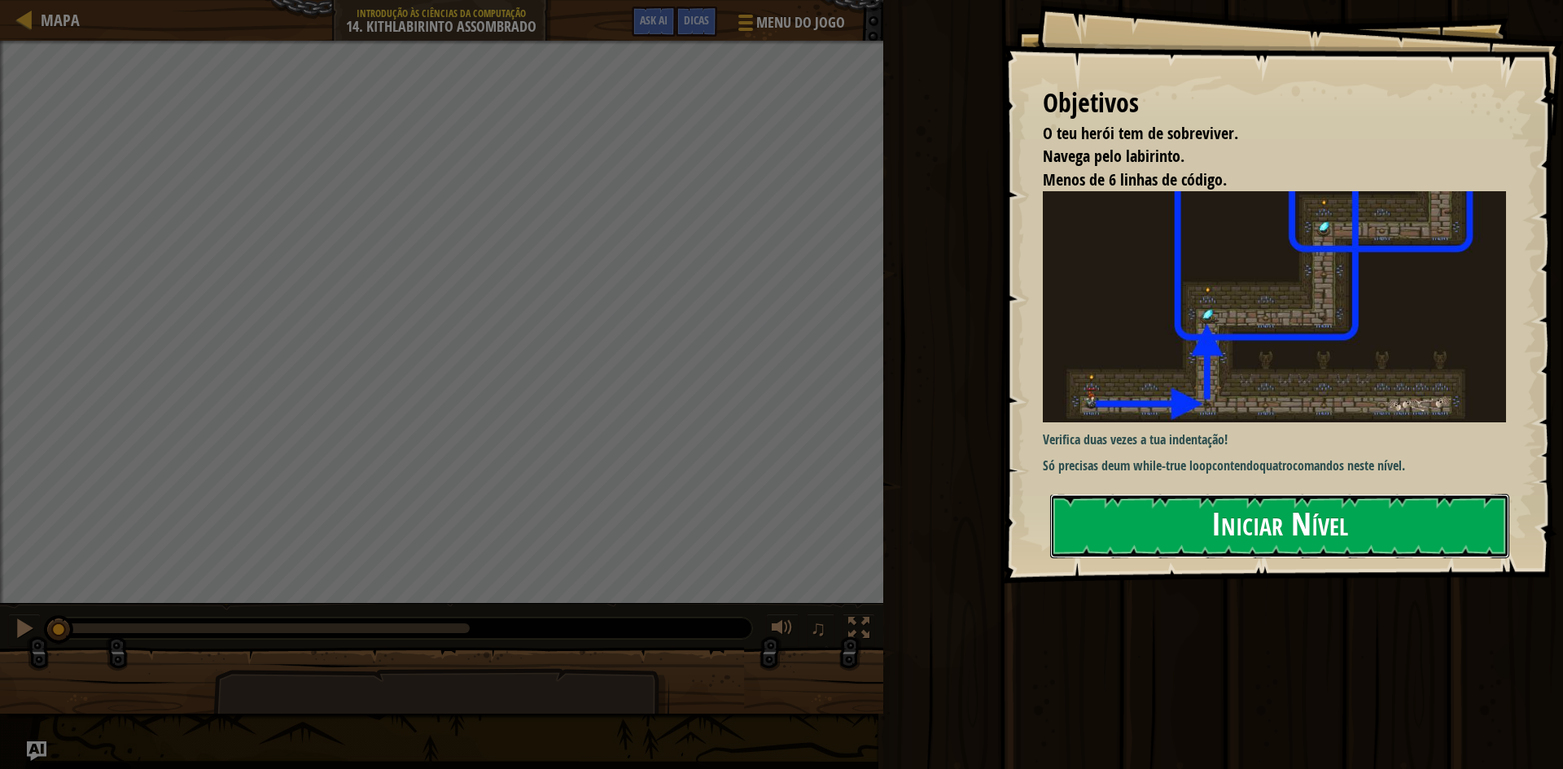
click at [1259, 532] on button "Iniciar Nível" at bounding box center [1279, 526] width 459 height 64
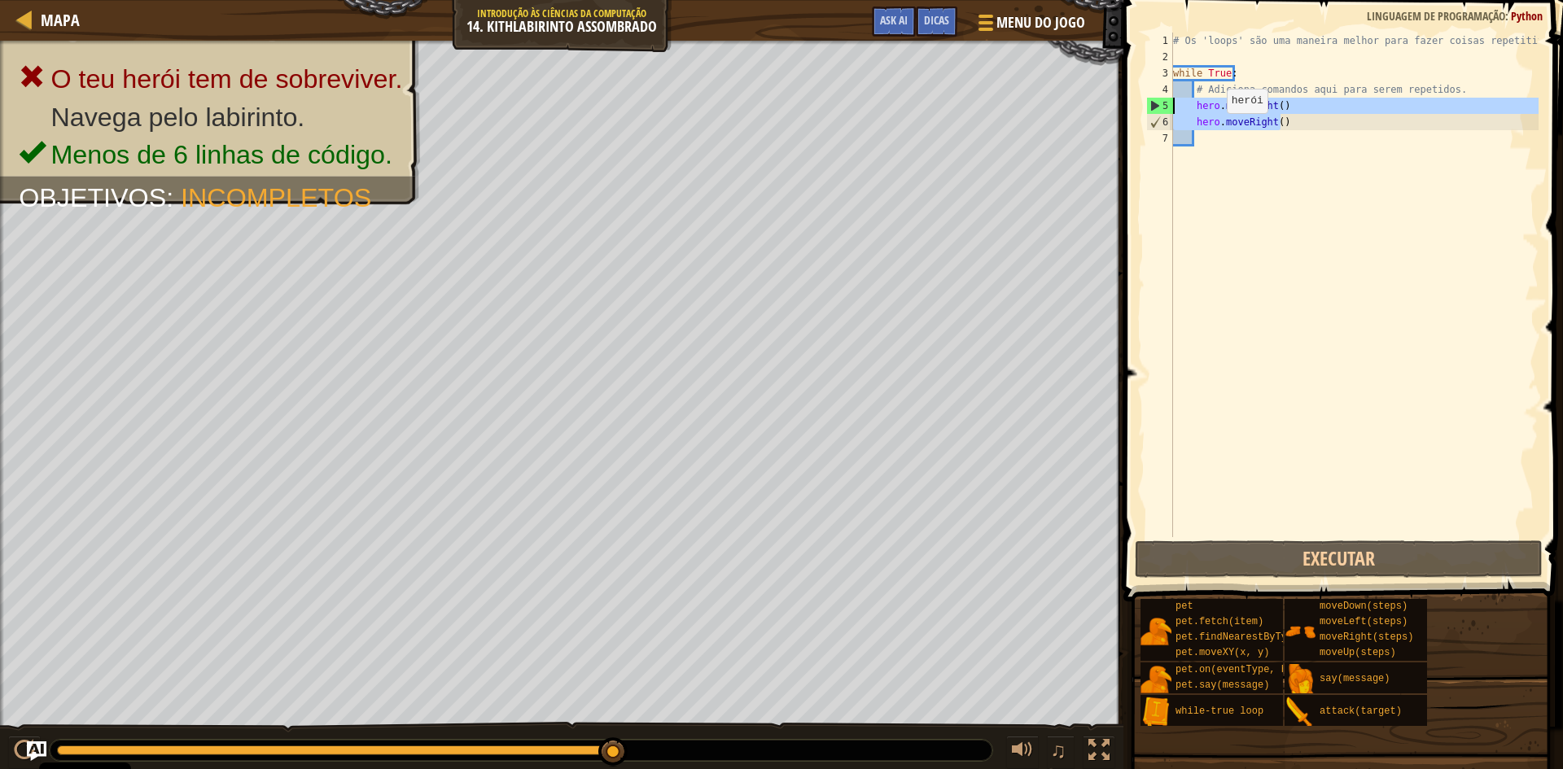
drag, startPoint x: 1264, startPoint y: 129, endPoint x: 1147, endPoint y: 109, distance: 118.1
click at [1147, 109] on div "1 2 3 4 5 6 7 # Os 'loops' são uma maneira melhor para fazer coisas repetitivas…" at bounding box center [1341, 285] width 396 height 505
type textarea "hero.moveRight() hero.moveRight()"
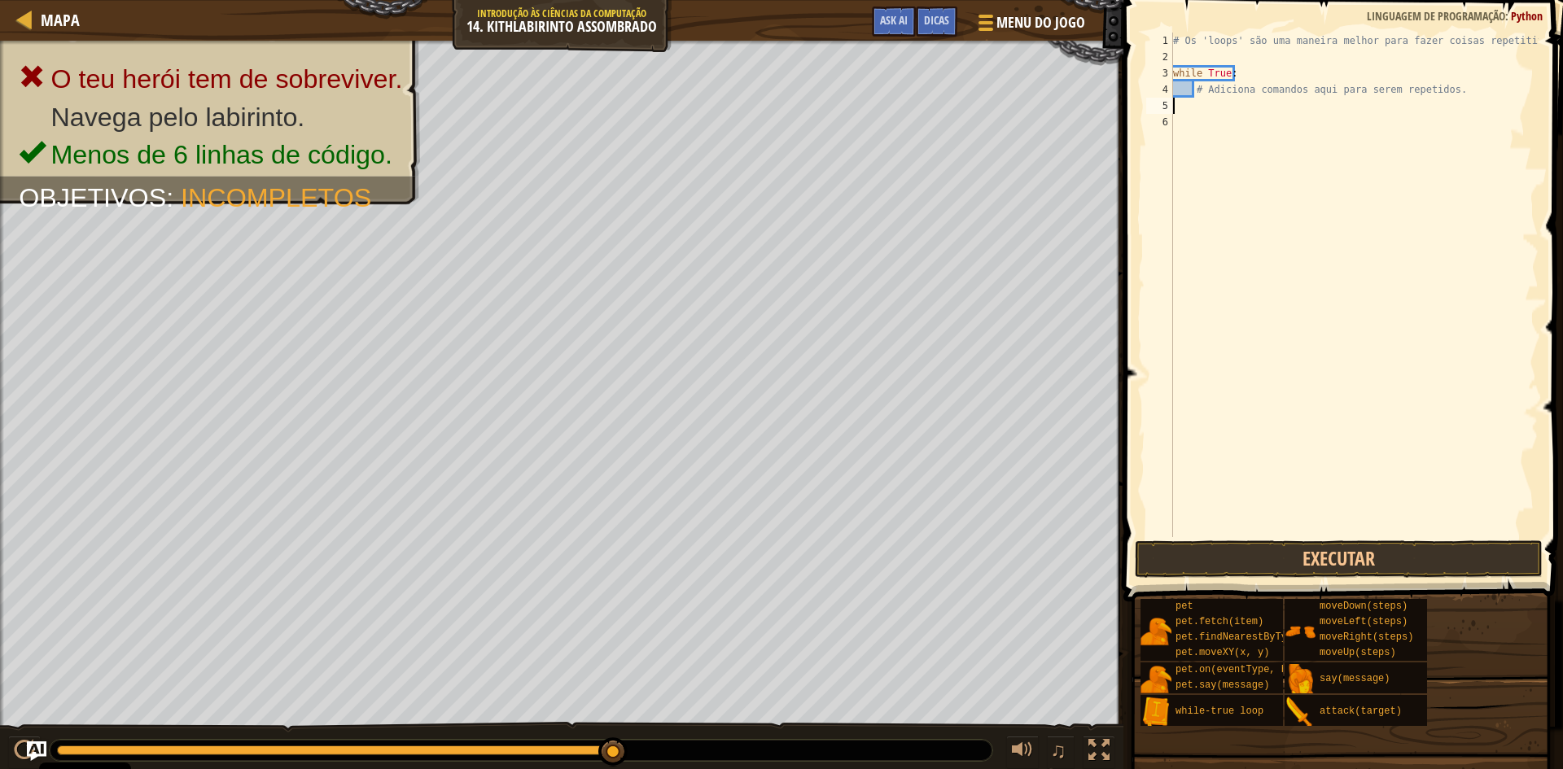
type textarea "h"
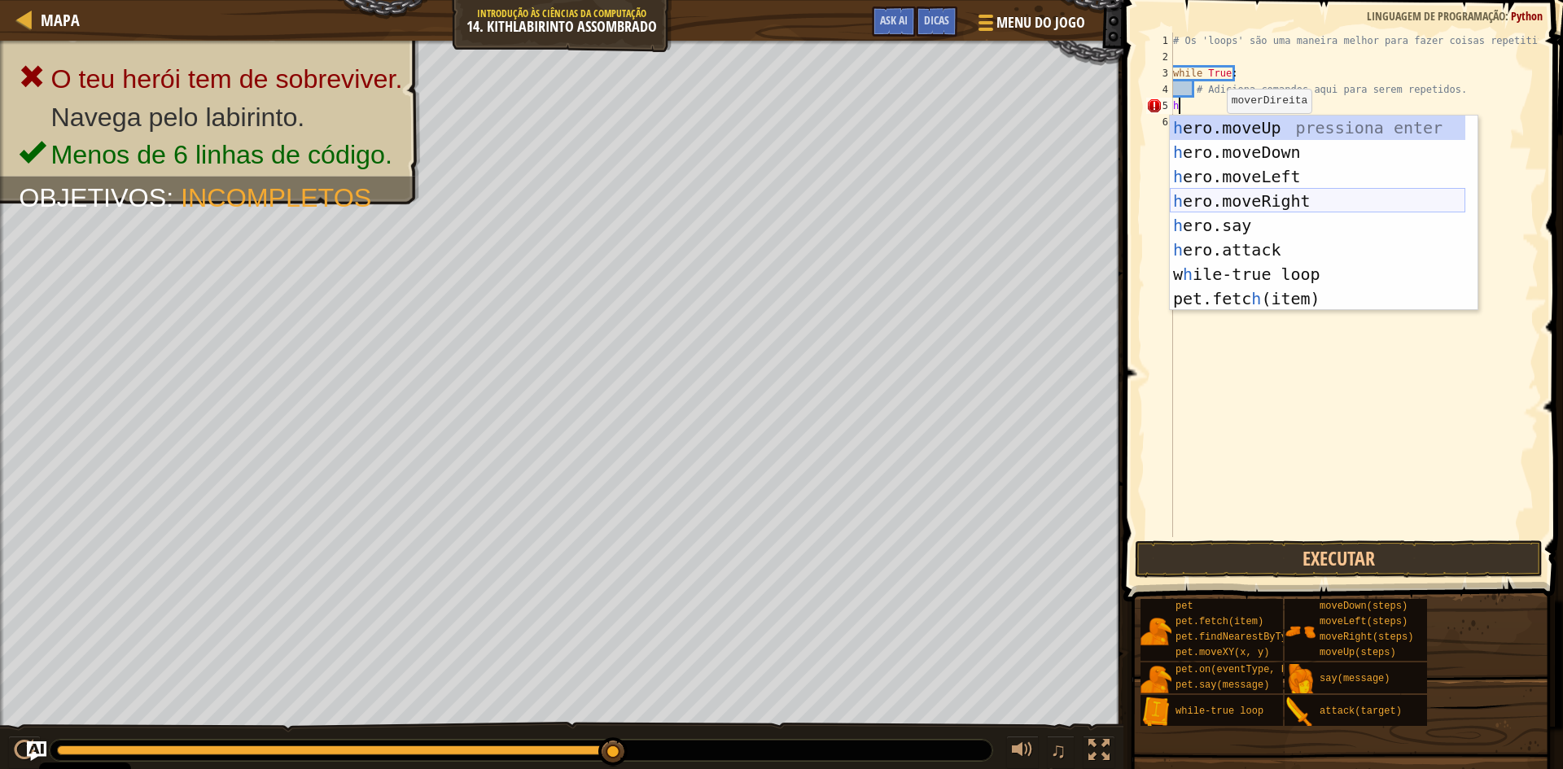
click at [1268, 196] on div "h ero.moveUp pressiona enter h ero.moveDown pressiona enter h ero.moveLeft pres…" at bounding box center [1318, 238] width 296 height 244
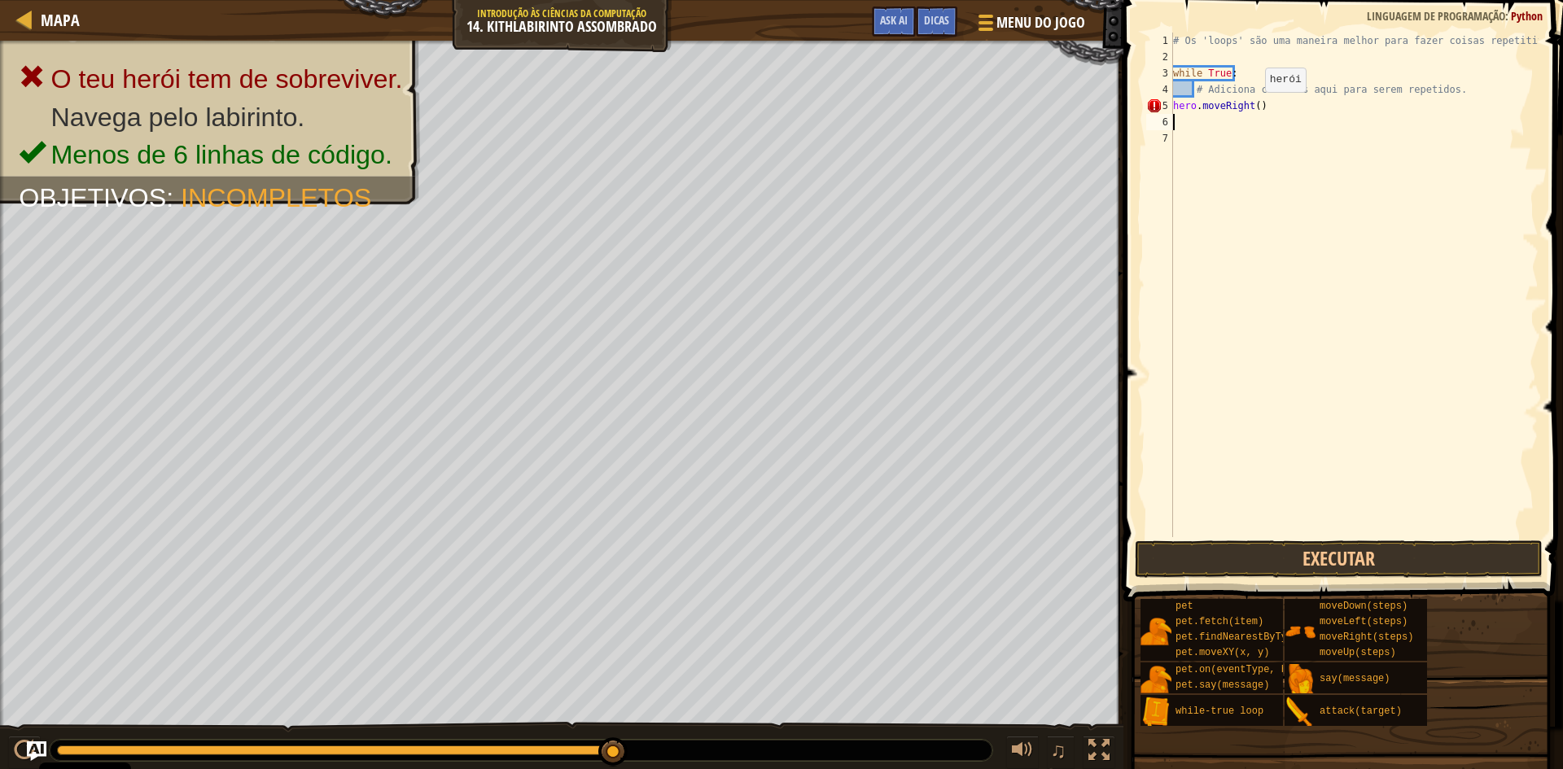
click at [1251, 108] on div "# Os 'loops' são uma maneira melhor para fazer coisas repetitivas. while True :…" at bounding box center [1354, 301] width 369 height 537
type textarea "hero.moveRight(2)"
click at [1235, 148] on div "# Os 'loops' são uma maneira melhor para fazer coisas repetitivas. while True :…" at bounding box center [1354, 301] width 369 height 537
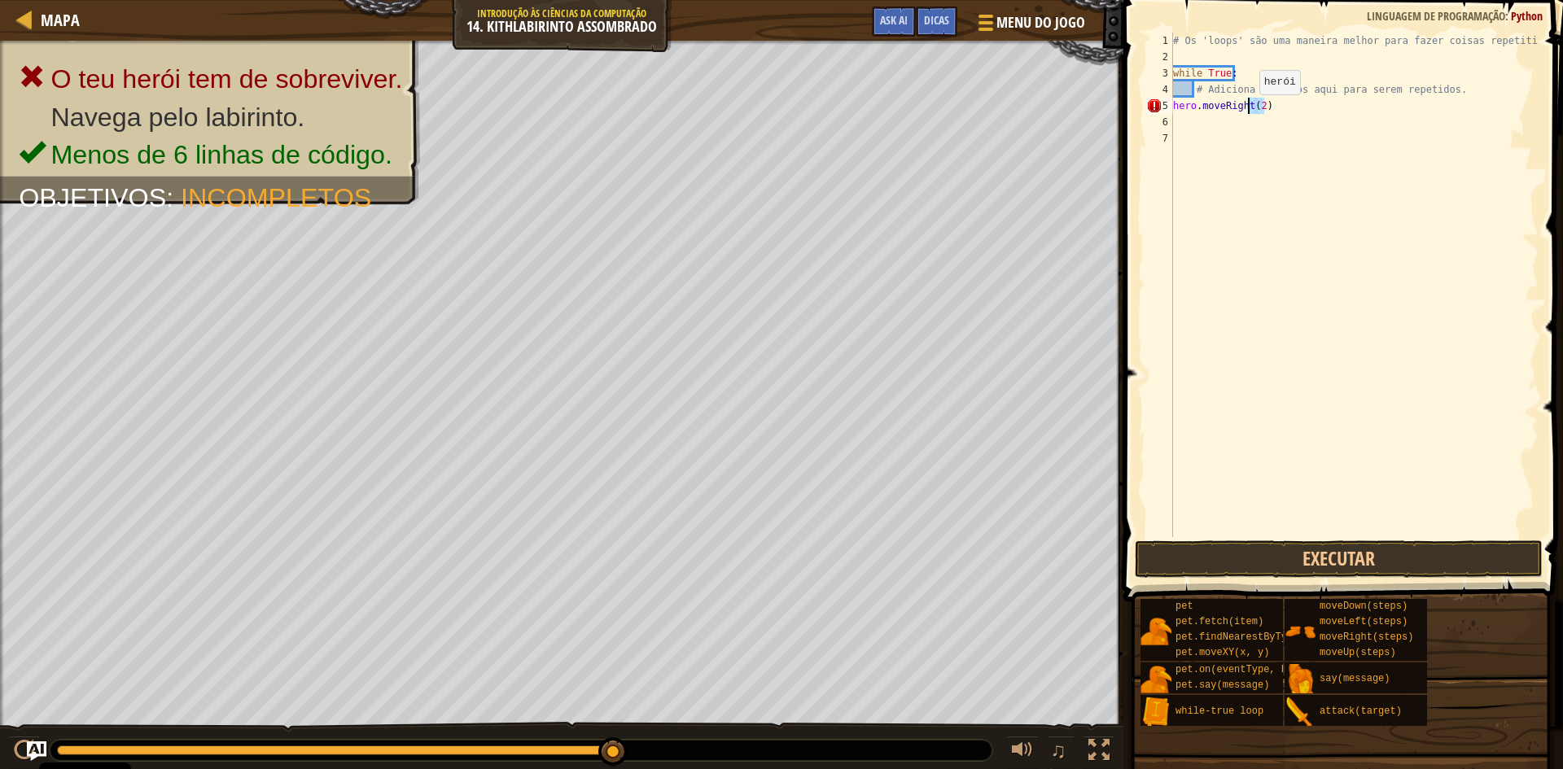
click at [1090, 89] on div "Mapa Introdução às Ciências da Computação 14. Kithlabirinto Assombrado Menu do …" at bounding box center [781, 384] width 1563 height 769
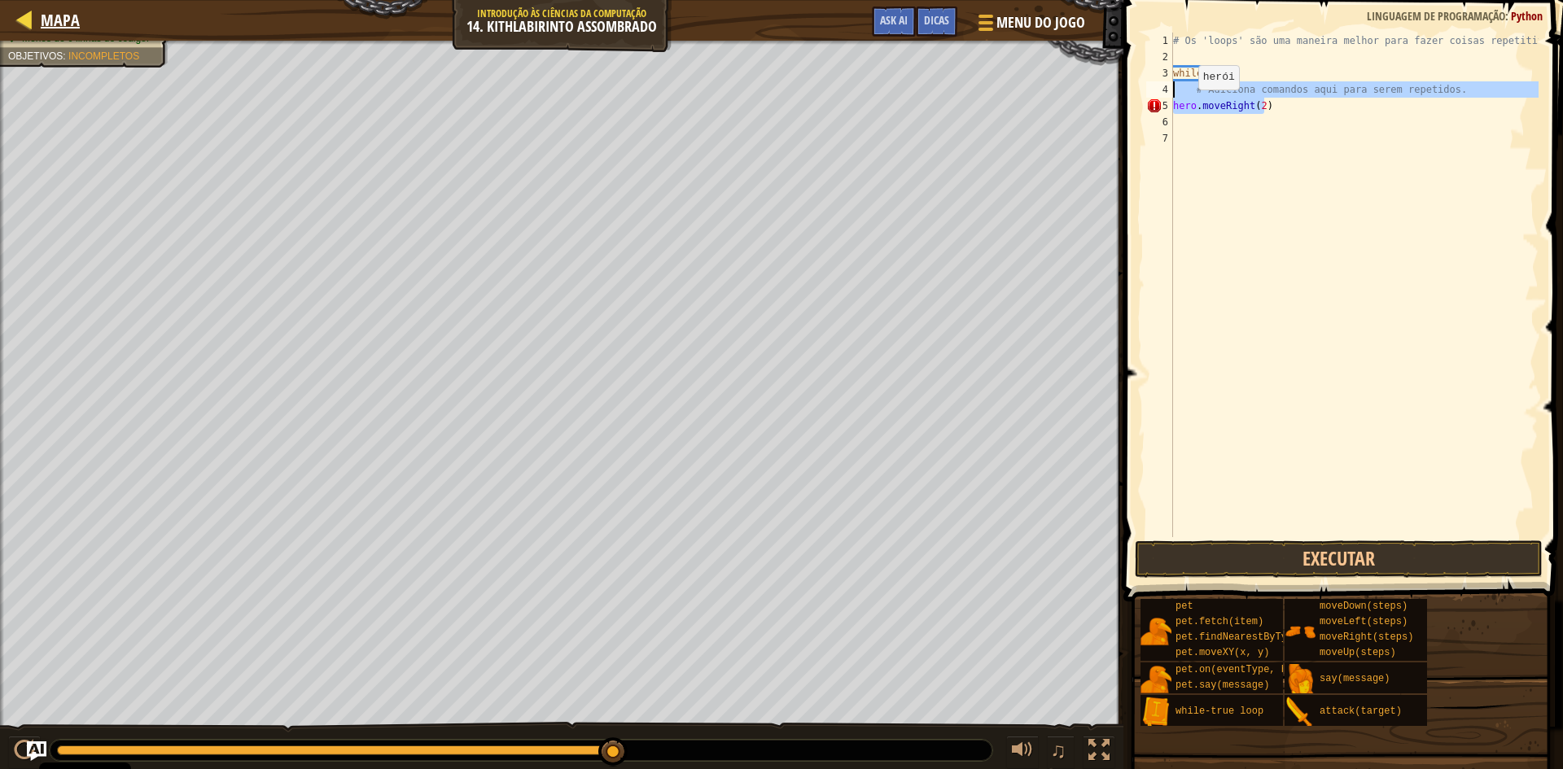
type textarea "# Adiciona comandos aqui para serem repetidos. hero.moveRight(2)"
click at [29, 20] on div at bounding box center [25, 19] width 20 height 20
select select "pt-PT"
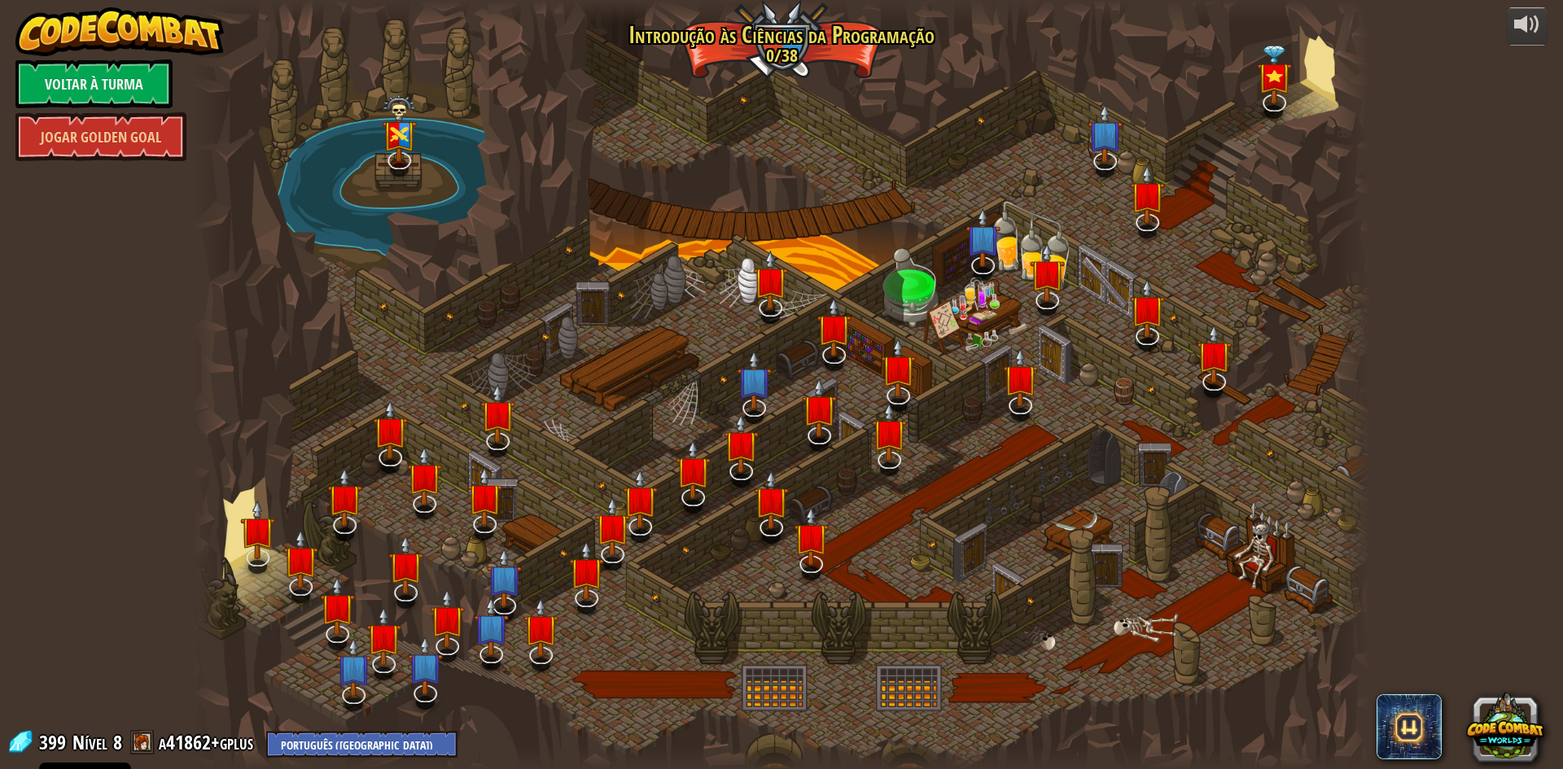
select select "pt-PT"
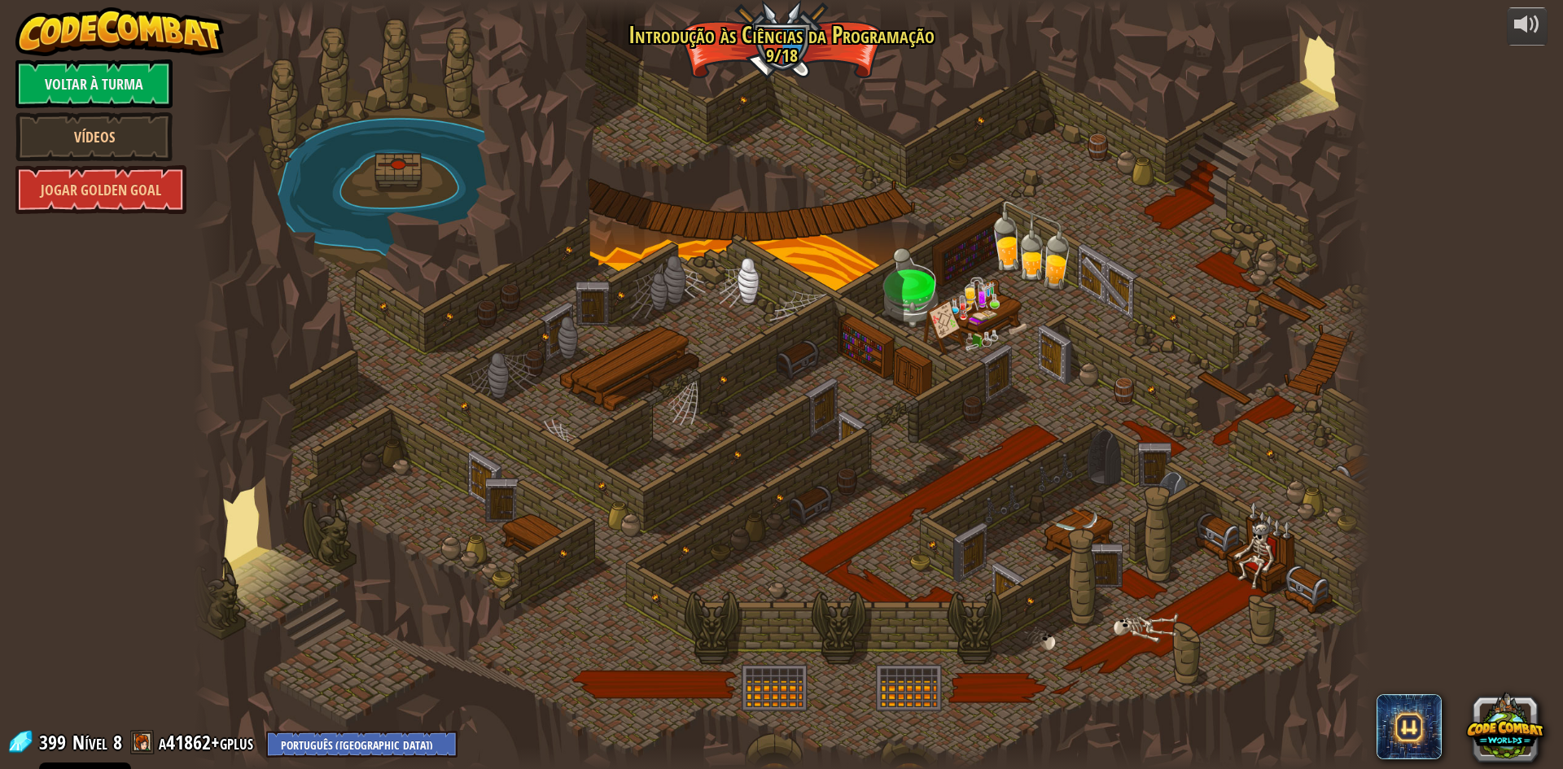
select select "pt-PT"
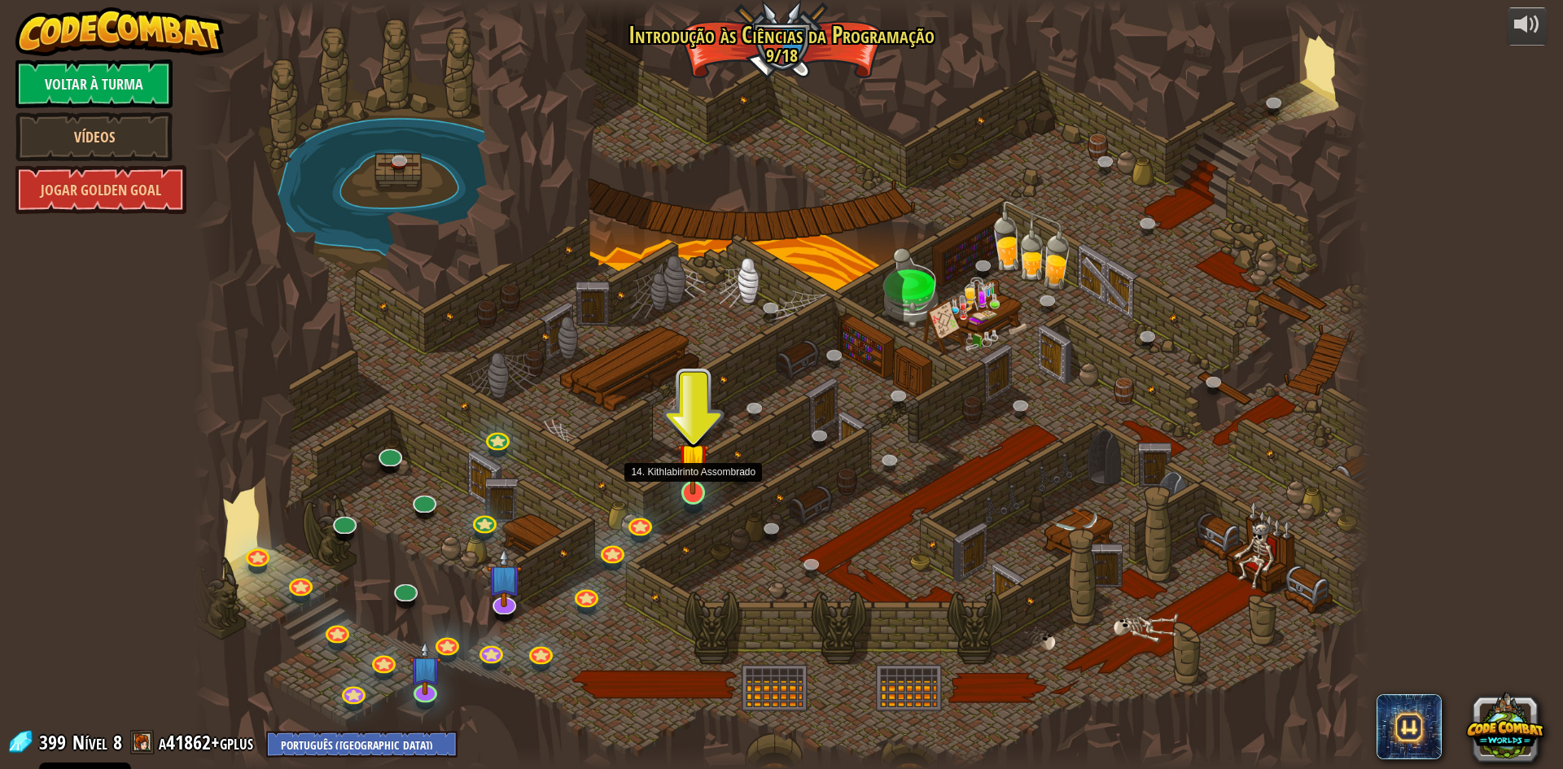
click at [681, 493] on img at bounding box center [693, 459] width 32 height 72
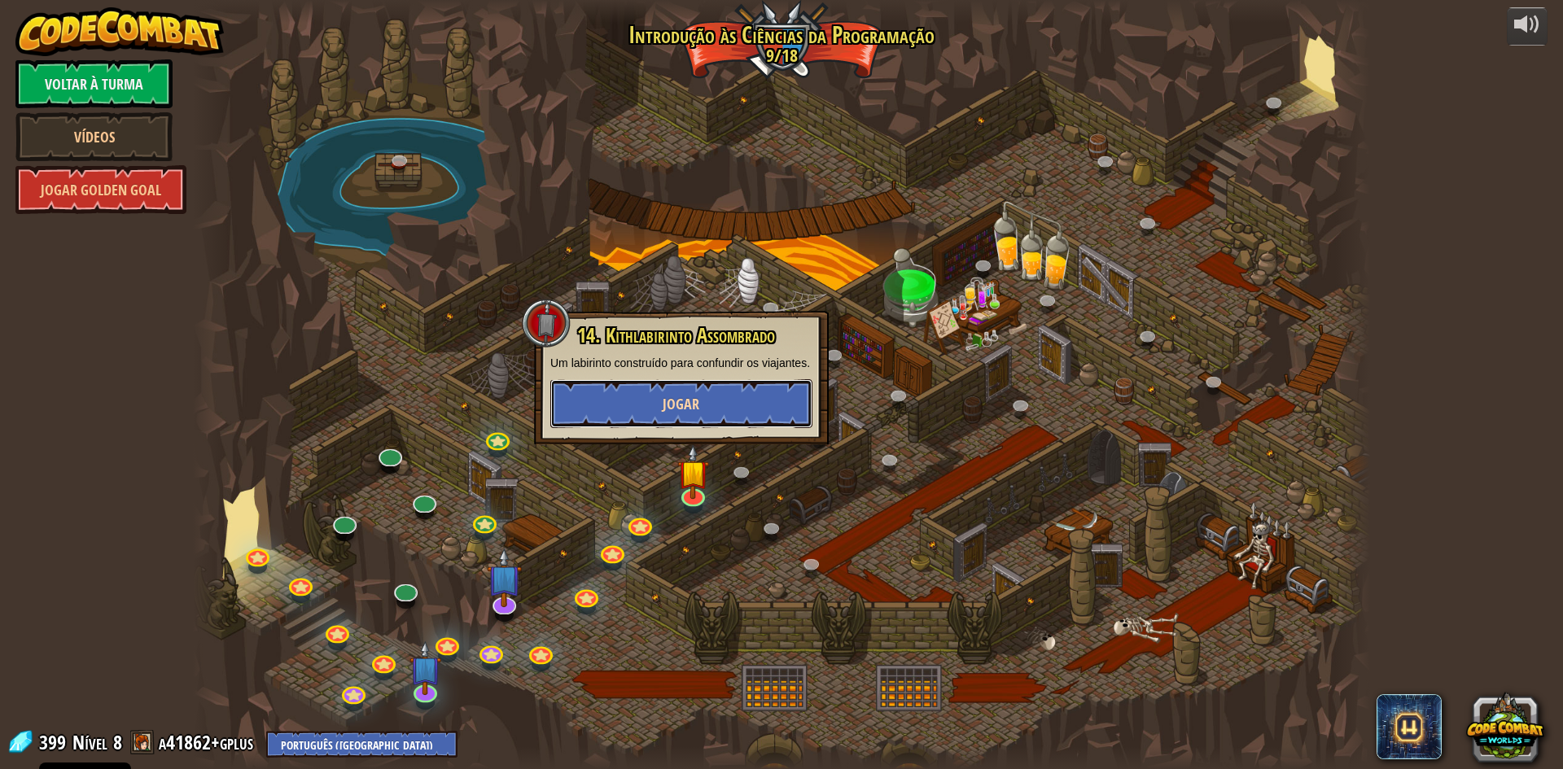
click at [713, 401] on button "Jogar" at bounding box center [681, 403] width 262 height 49
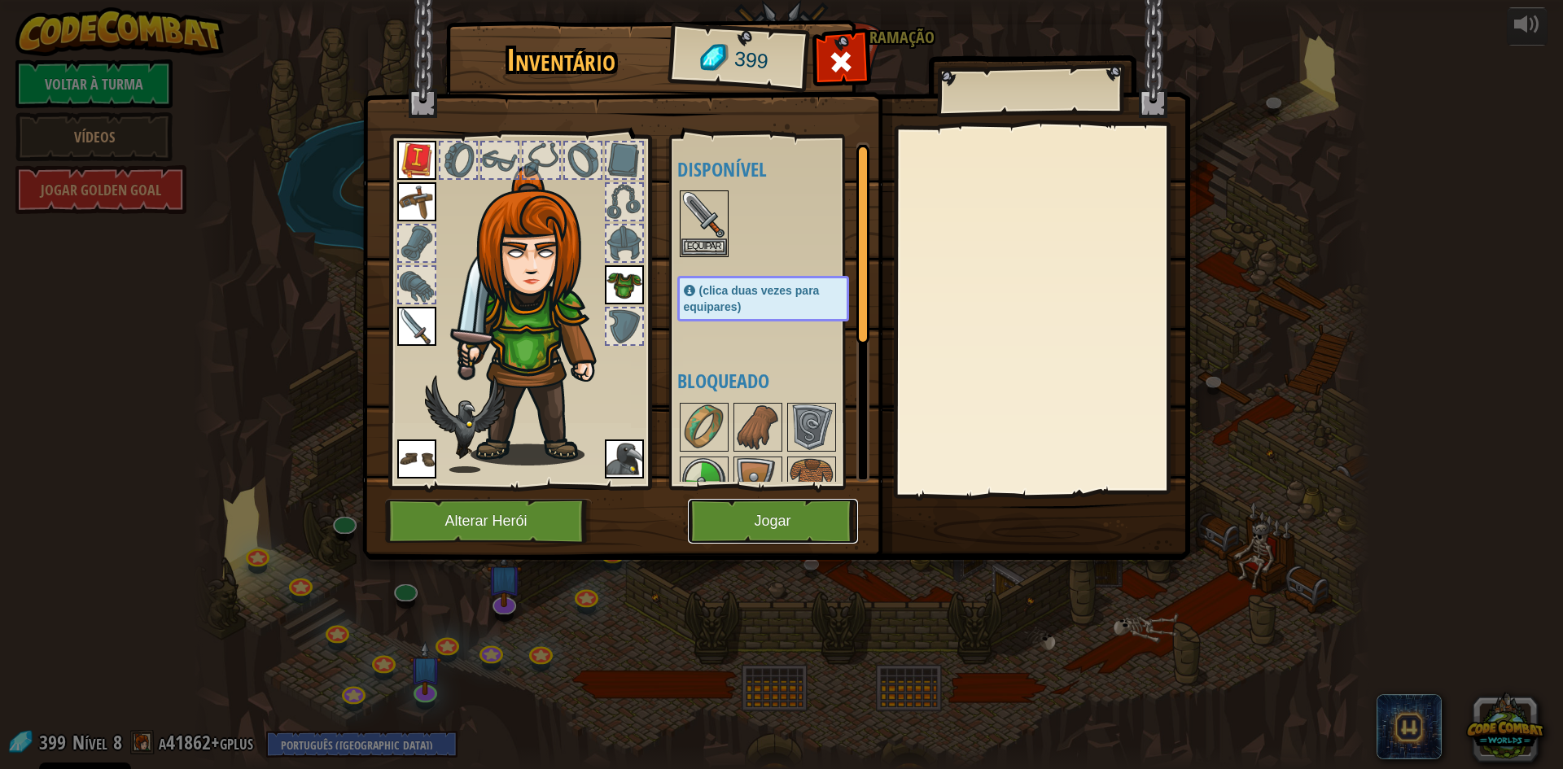
click at [713, 516] on button "Jogar" at bounding box center [773, 521] width 170 height 45
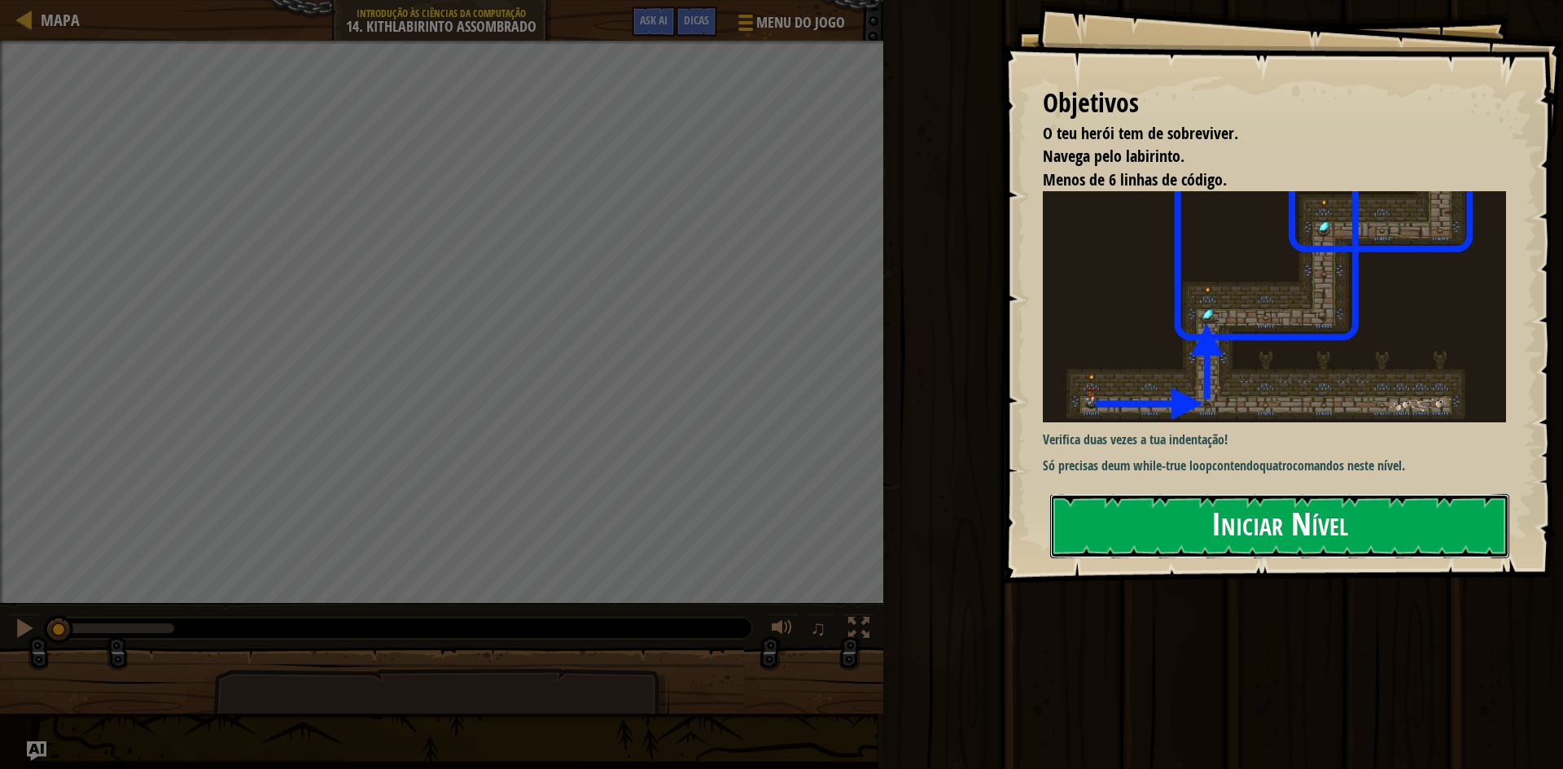
click at [1085, 511] on button "Iniciar Nível" at bounding box center [1279, 526] width 459 height 64
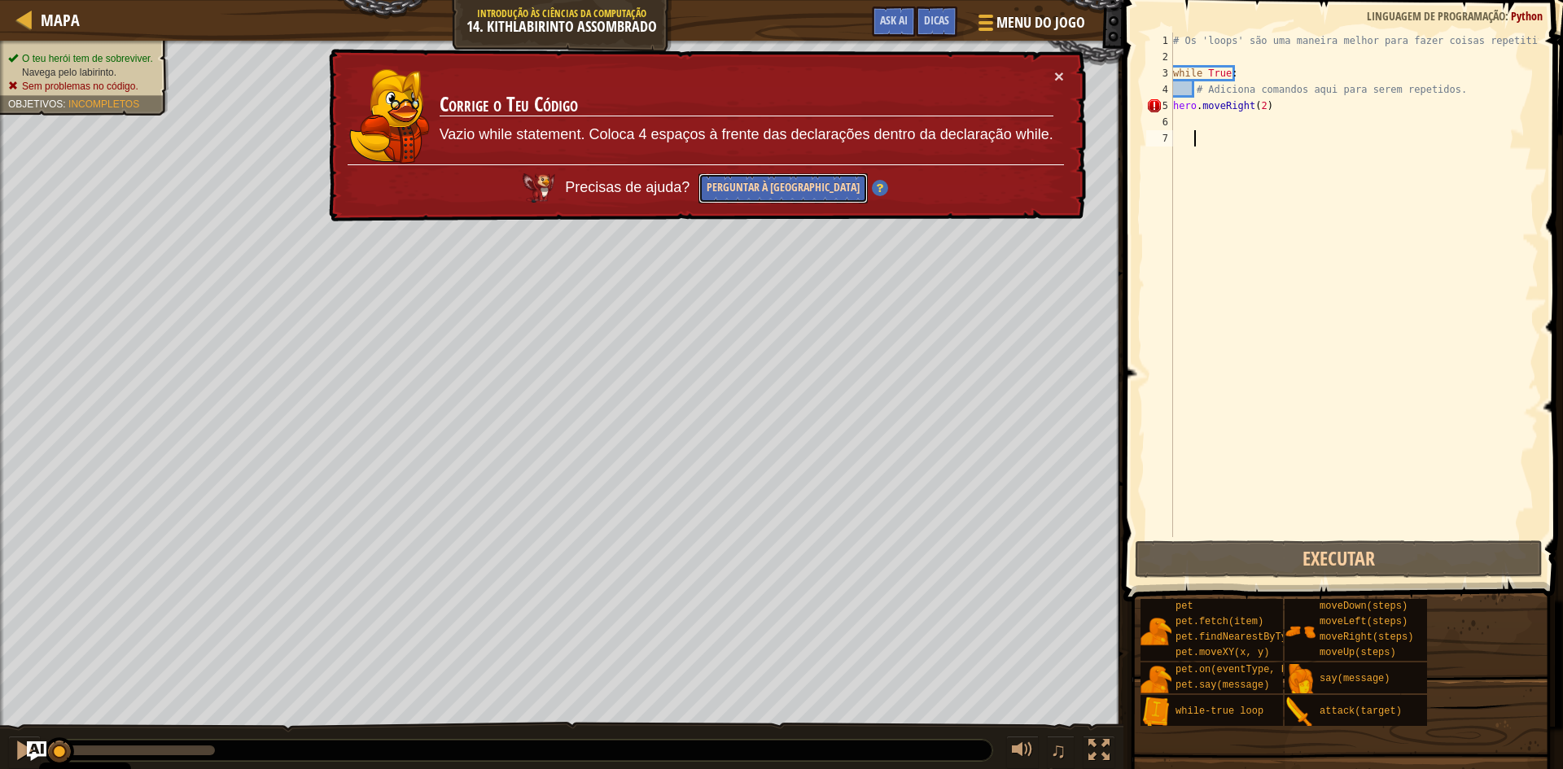
click at [773, 192] on button "Perguntar à [GEOGRAPHIC_DATA]" at bounding box center [783, 188] width 169 height 30
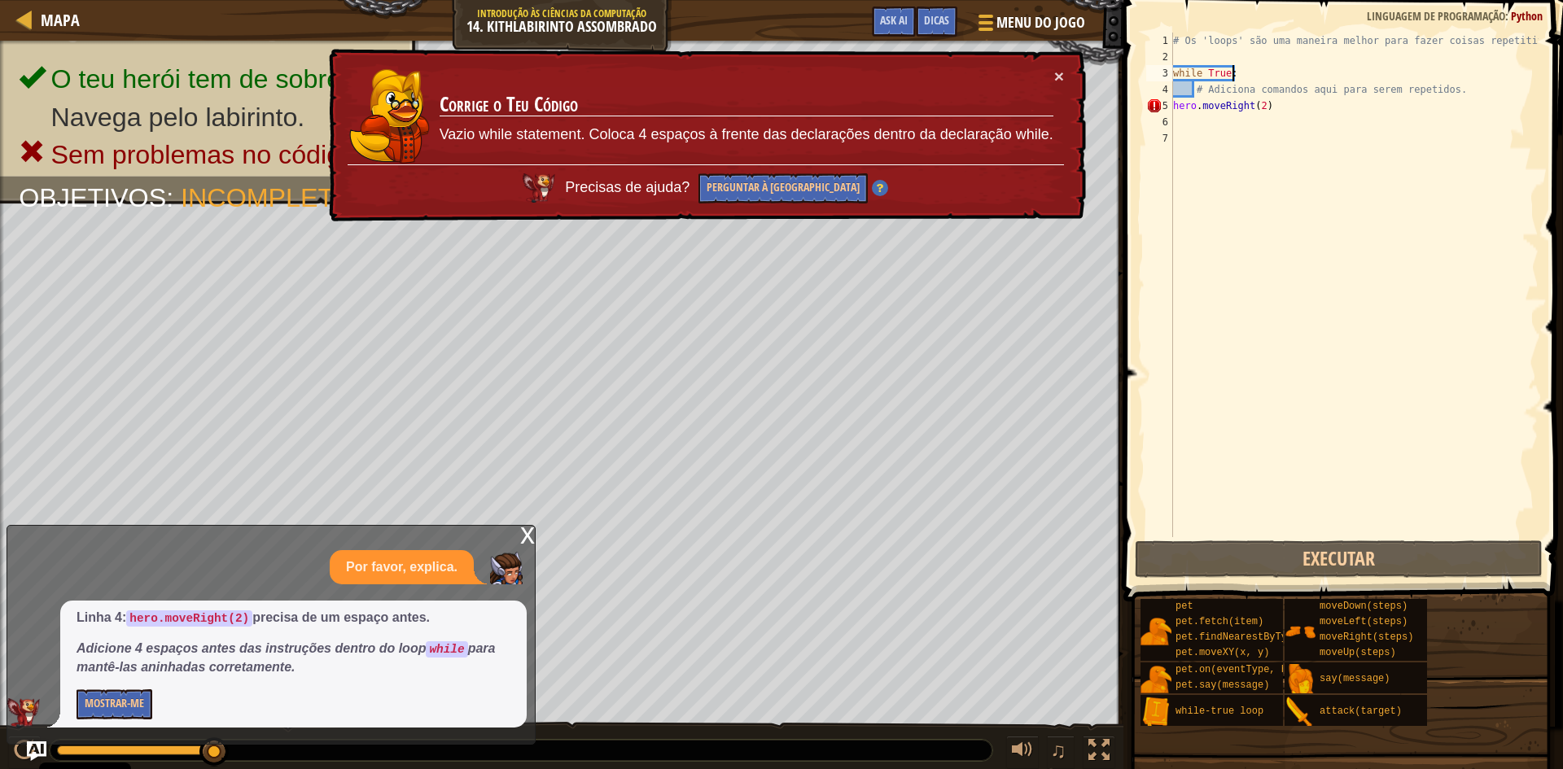
click at [1242, 78] on div "# Os 'loops' são uma maneira melhor para fazer coisas repetitivas. while True :…" at bounding box center [1354, 301] width 369 height 537
type textarea "while True:"
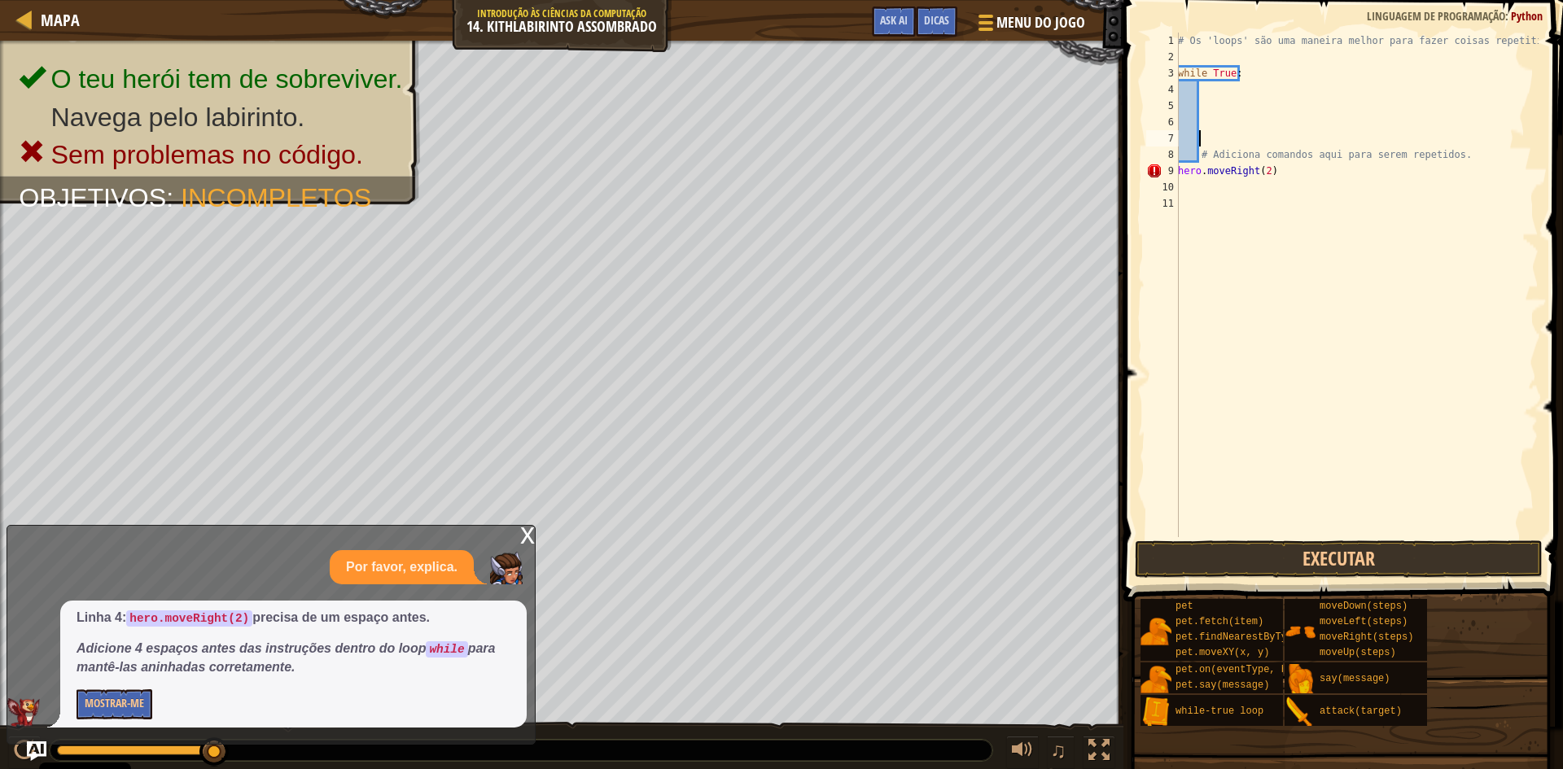
click at [1360, 199] on div "# Os 'loops' são uma maneira melhor para fazer coisas repetitivas. while True :…" at bounding box center [1357, 301] width 364 height 537
click at [1300, 230] on div "# Os 'loops' são uma maneira melhor para fazer coisas repetitivas. while True :…" at bounding box center [1357, 301] width 364 height 537
click at [1219, 152] on div "# Os 'loops' são uma maneira melhor para fazer coisas repetitivas. while True :…" at bounding box center [1357, 301] width 364 height 537
click at [1194, 152] on div "# Os 'loops' são uma maneira melhor para fazer coisas repetitivas. while True :…" at bounding box center [1357, 301] width 364 height 537
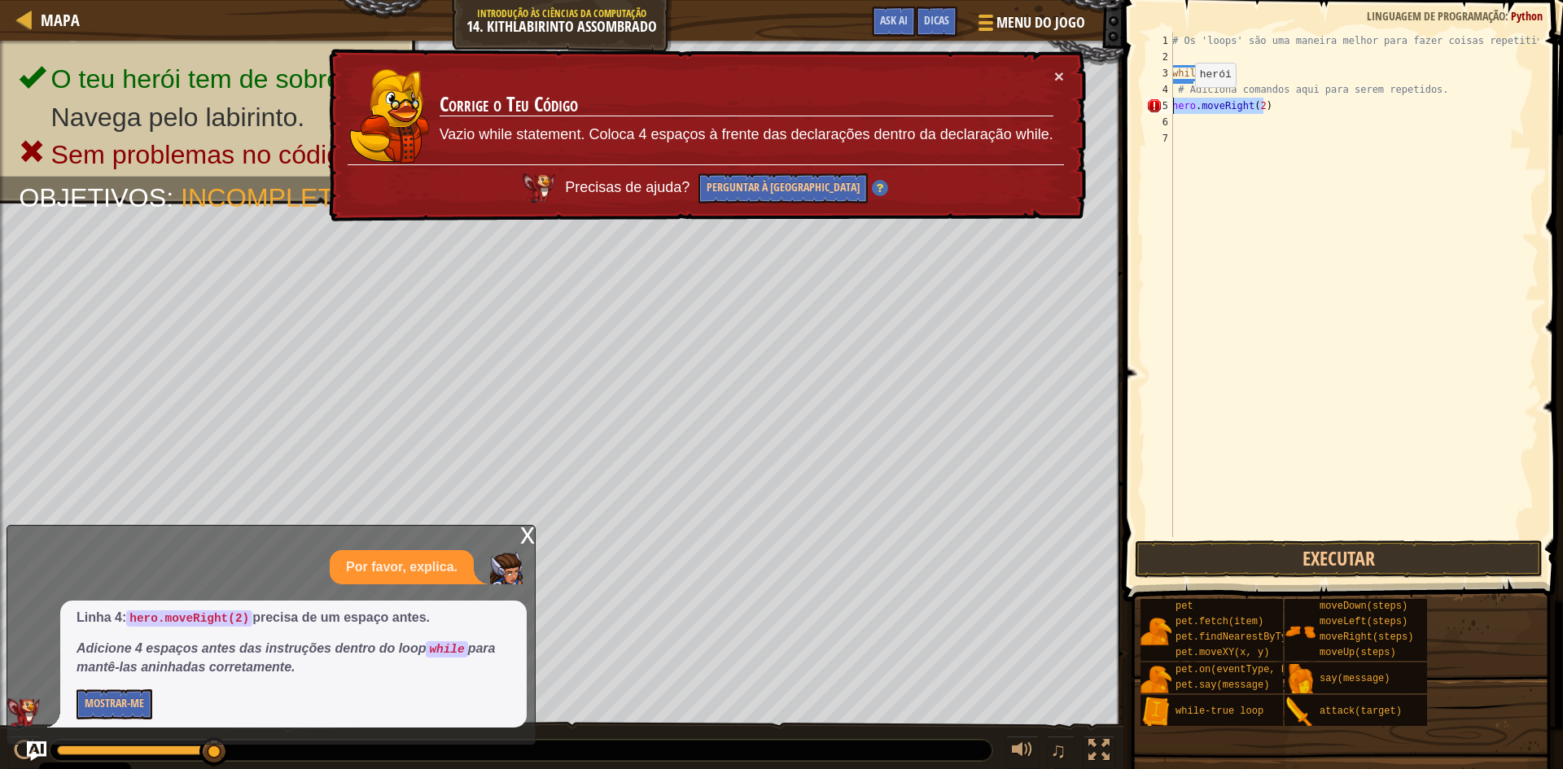
drag, startPoint x: 1299, startPoint y: 108, endPoint x: 1146, endPoint y: 103, distance: 154.0
click at [1146, 103] on div "# Adiciona comandos aqui para serem repetidos. 1 2 3 4 5 6 7 # Os 'loops' são u…" at bounding box center [1341, 285] width 396 height 505
click at [804, 190] on button "Perguntar à [GEOGRAPHIC_DATA]" at bounding box center [783, 188] width 169 height 30
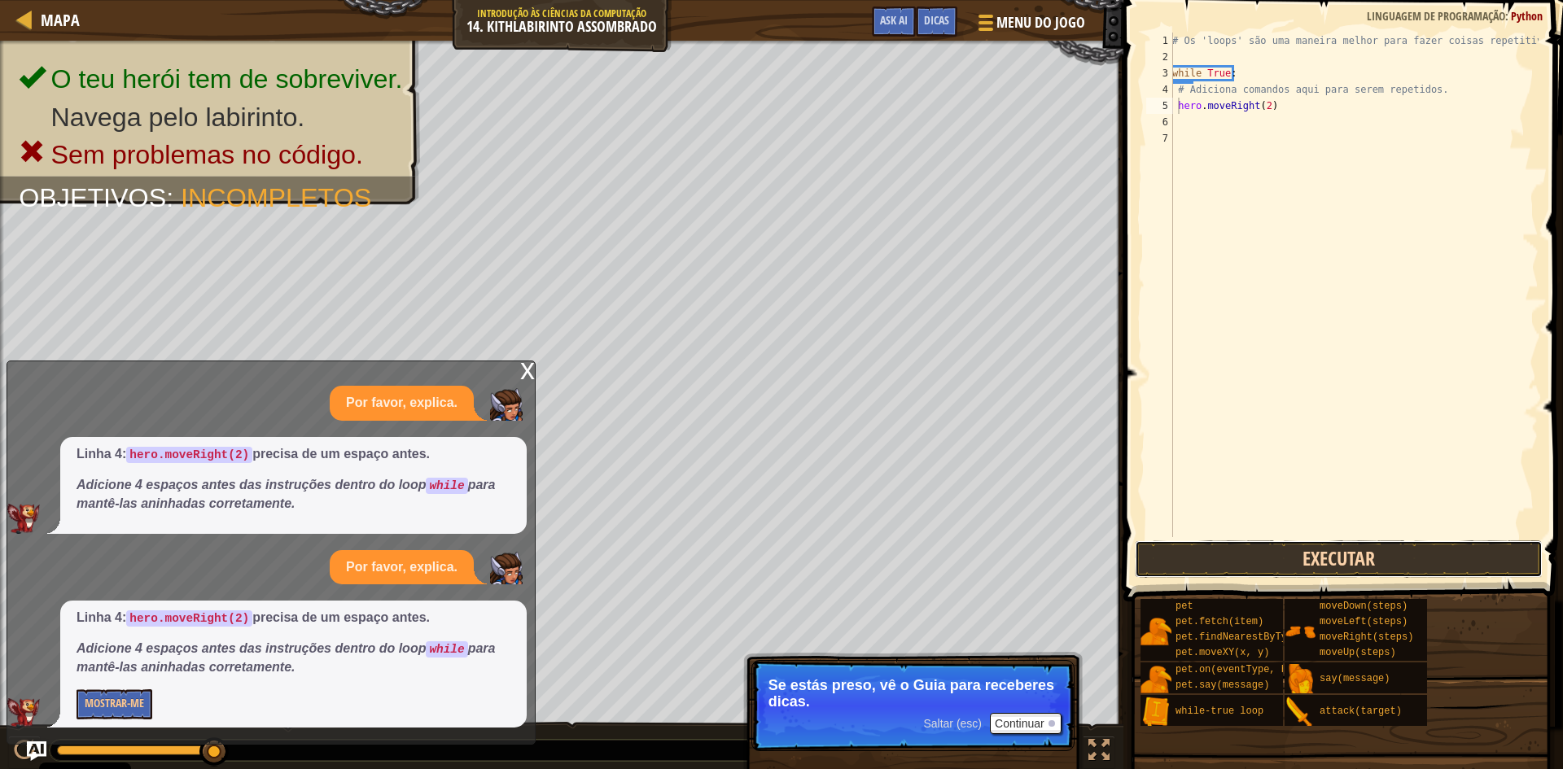
click at [1173, 545] on button "Executar" at bounding box center [1339, 559] width 408 height 37
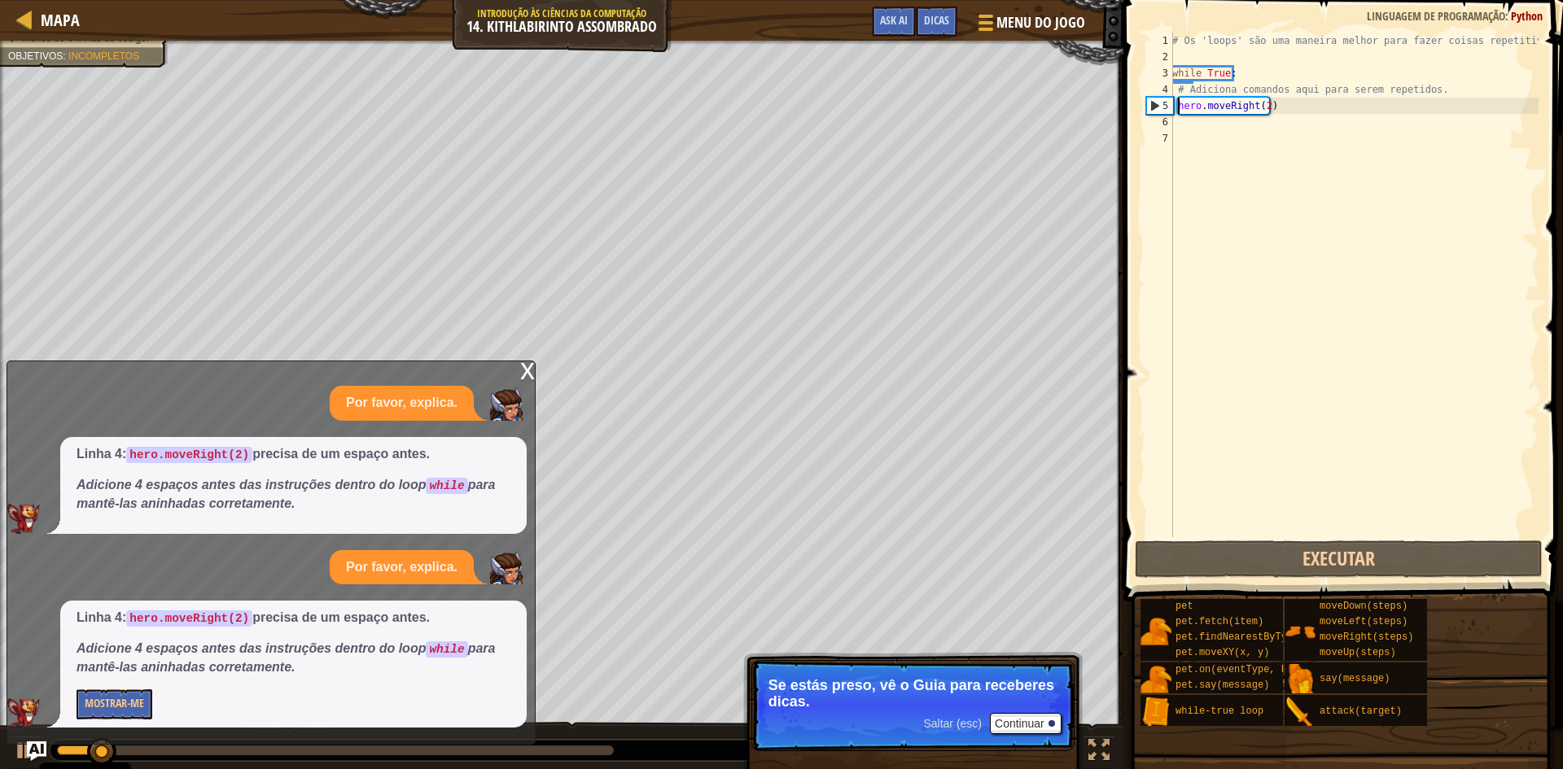
click at [519, 372] on div "x Por favor, explica. Linha 4: hero.moveRight(2) precisa de um espaço antes. Ad…" at bounding box center [271, 553] width 529 height 384
click at [523, 371] on div "x" at bounding box center [527, 370] width 15 height 16
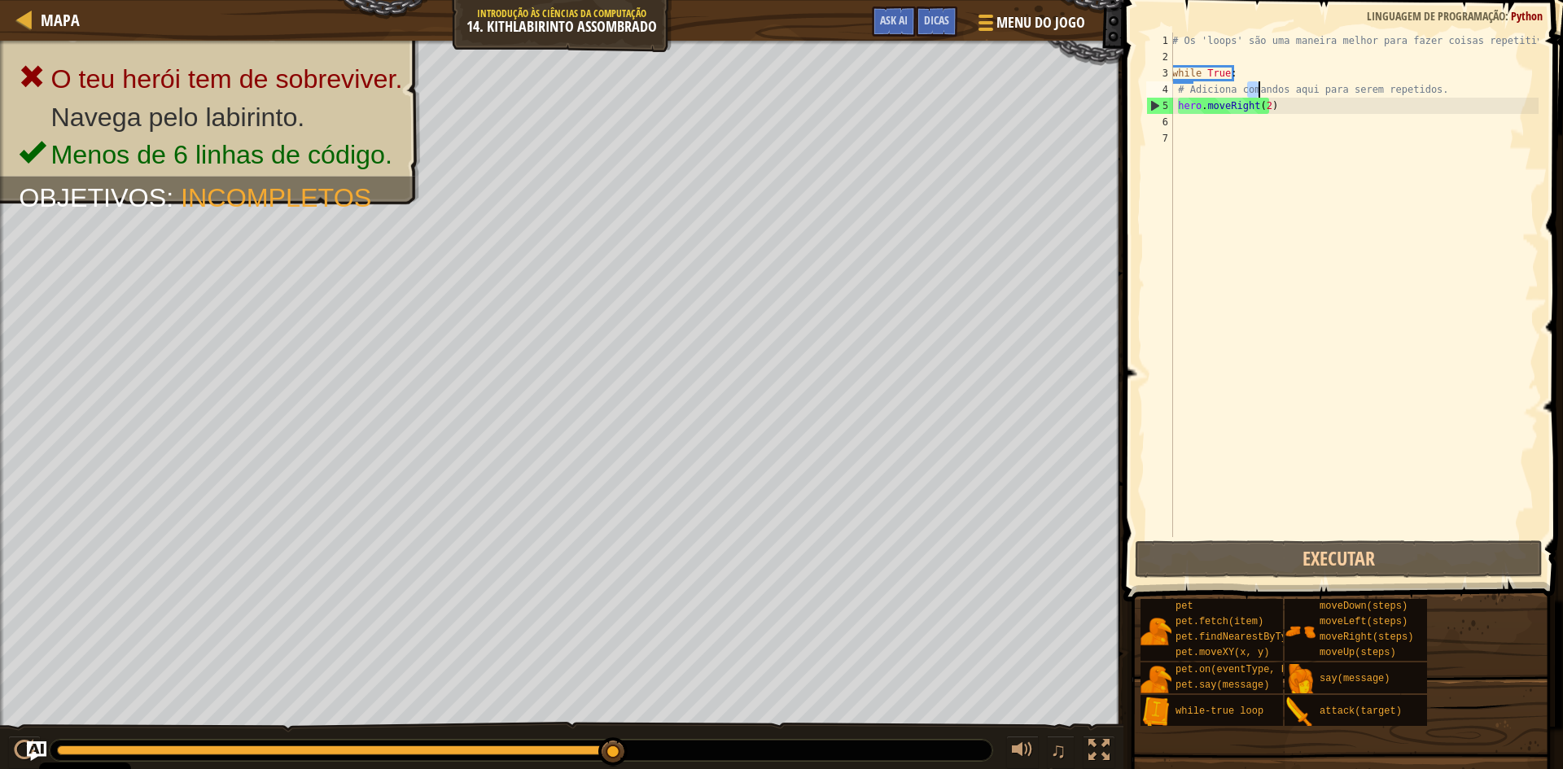
drag, startPoint x: 1247, startPoint y: 81, endPoint x: 1265, endPoint y: 84, distance: 18.9
click at [1265, 84] on div "# Os 'loops' são uma maneira melhor para fazer coisas repetitivas. while True :…" at bounding box center [1354, 301] width 370 height 537
click at [1296, 102] on div "# Os 'loops' são uma maneira melhor para fazer coisas repetitivas. while True :…" at bounding box center [1354, 301] width 370 height 537
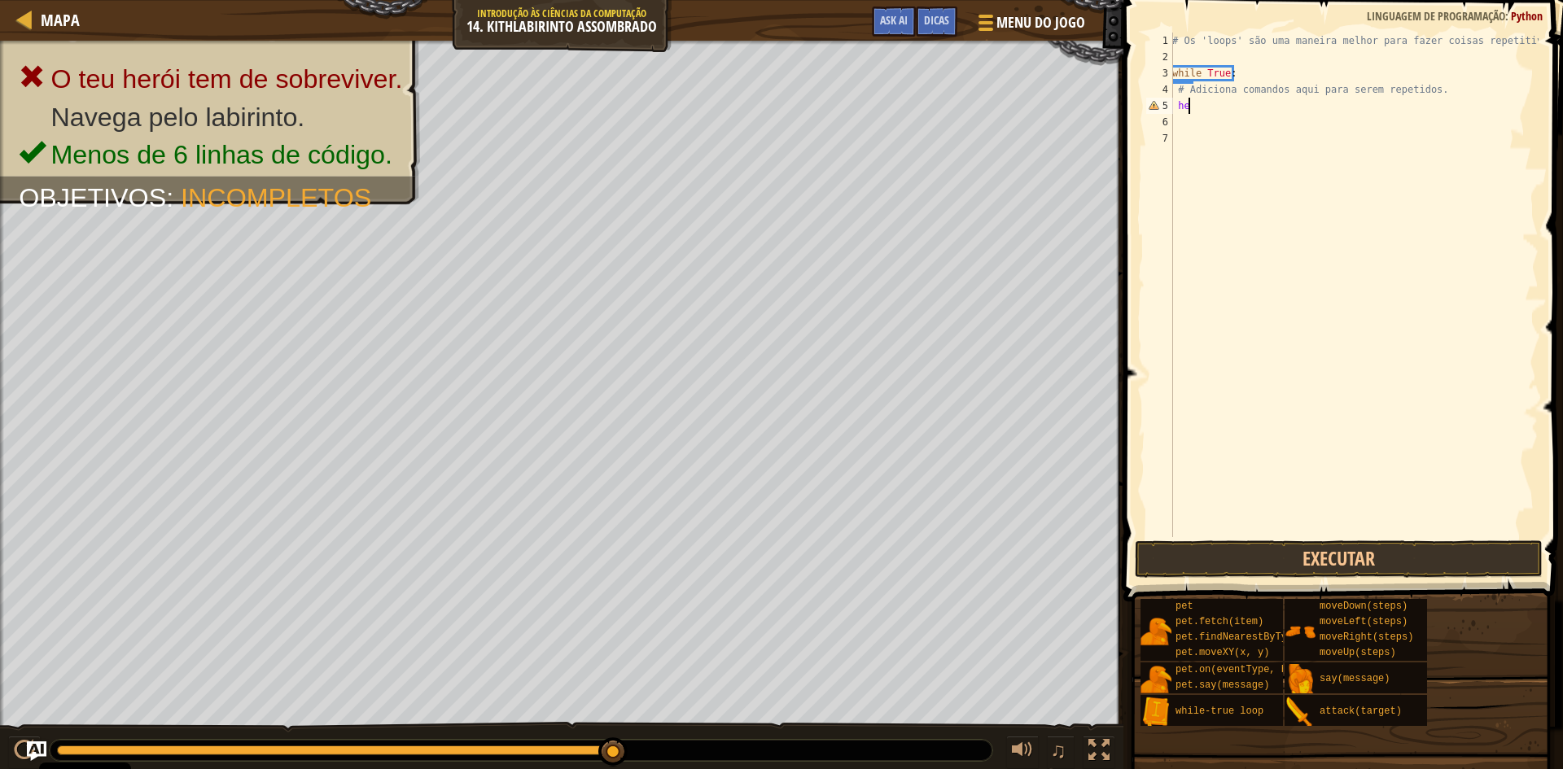
type textarea "h"
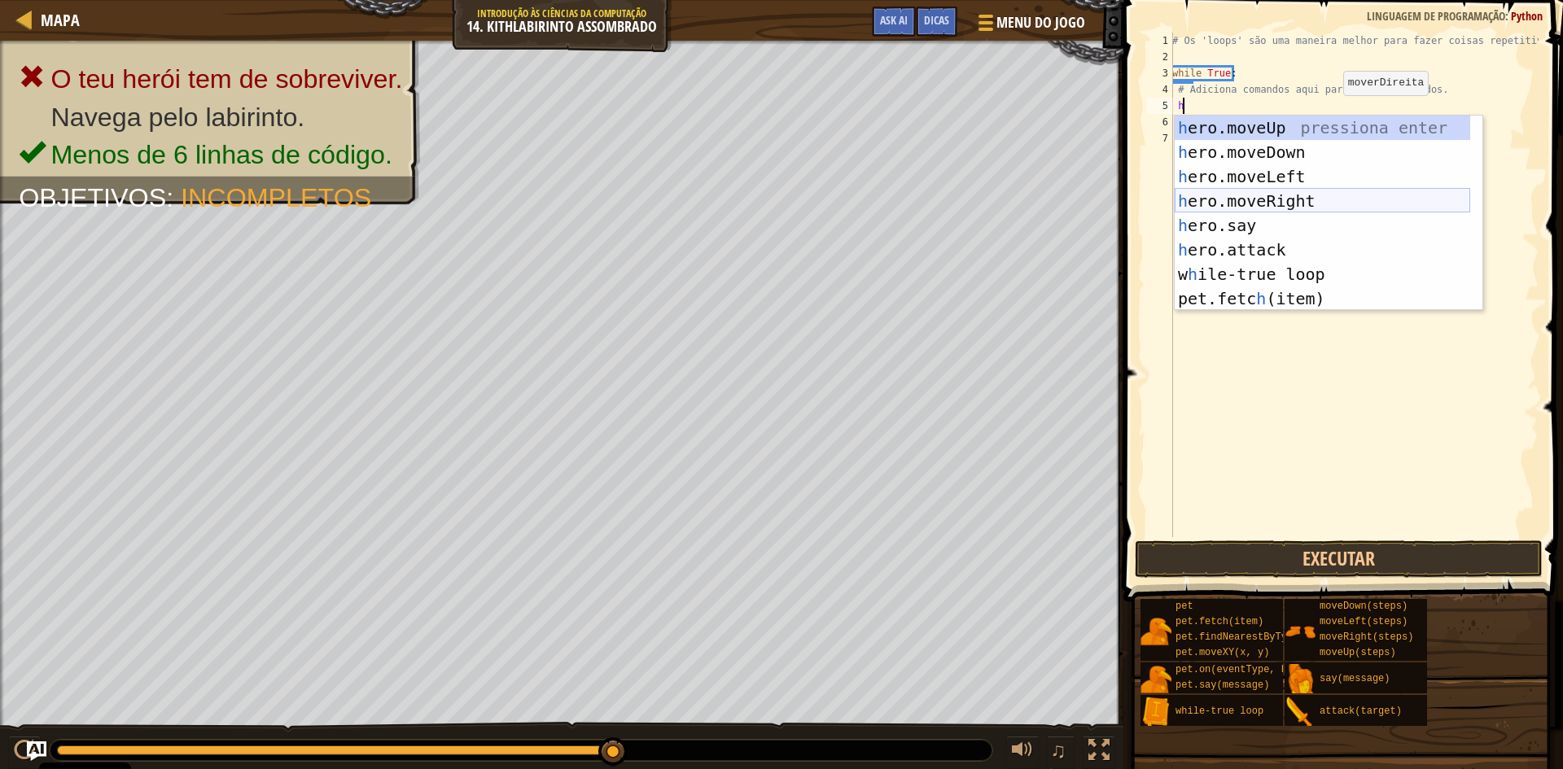
click at [1271, 207] on div "h ero.moveUp pressiona enter h ero.moveDown pressiona enter h ero.moveLeft pres…" at bounding box center [1323, 238] width 296 height 244
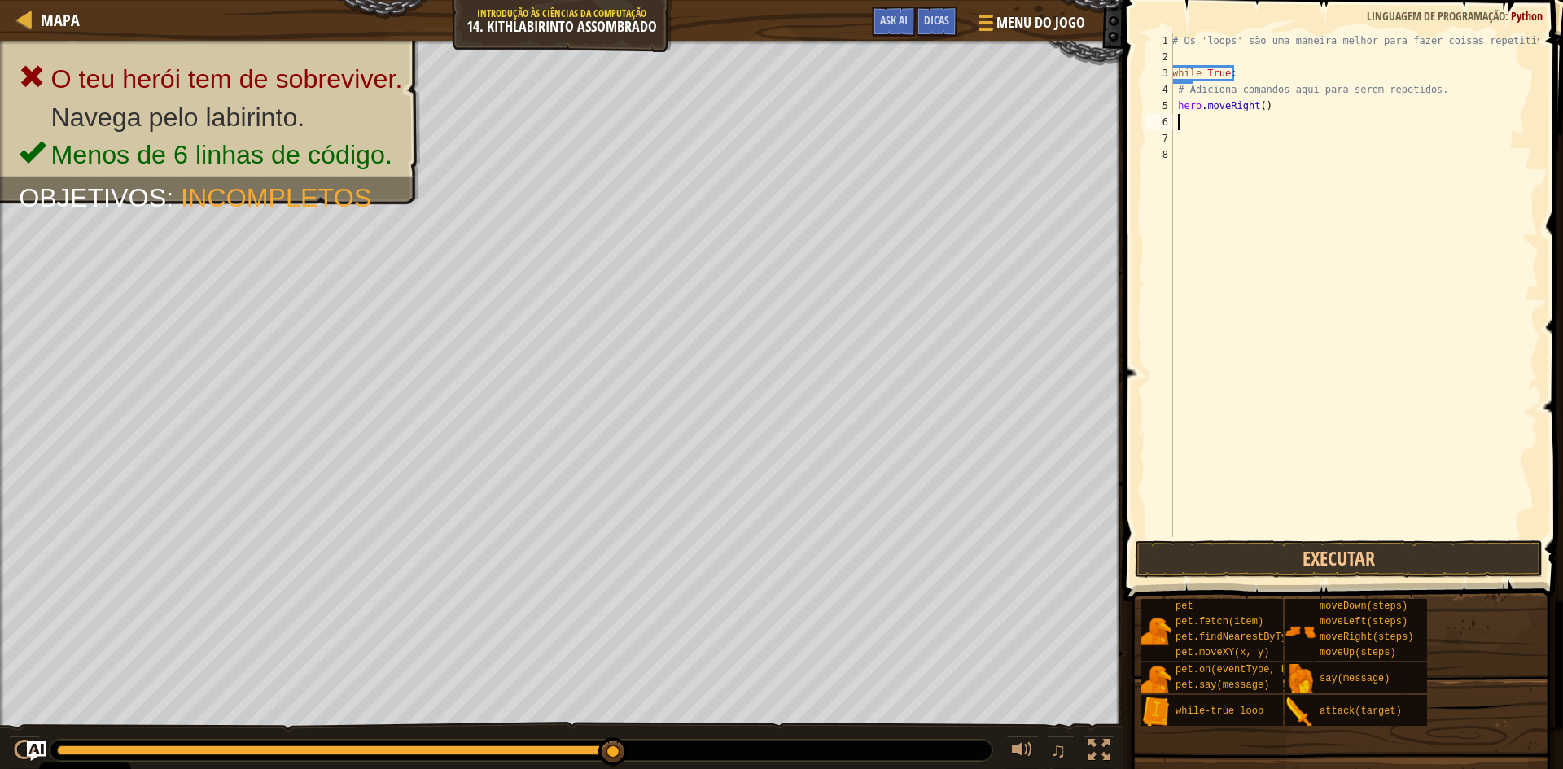
type textarea "h"
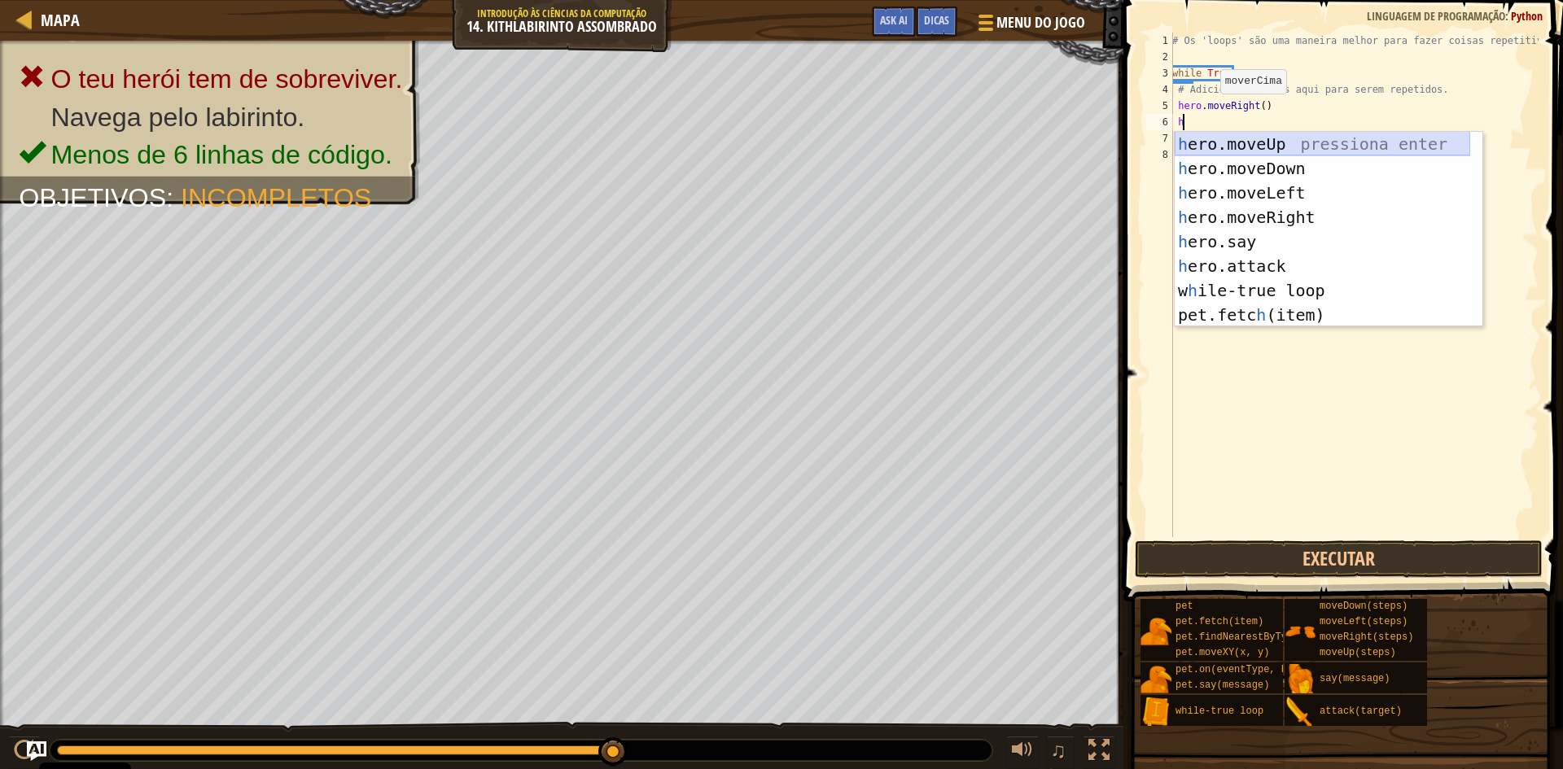
click at [1296, 145] on div "h ero.moveUp pressiona enter h ero.moveDown pressiona enter h ero.moveLeft pres…" at bounding box center [1323, 254] width 296 height 244
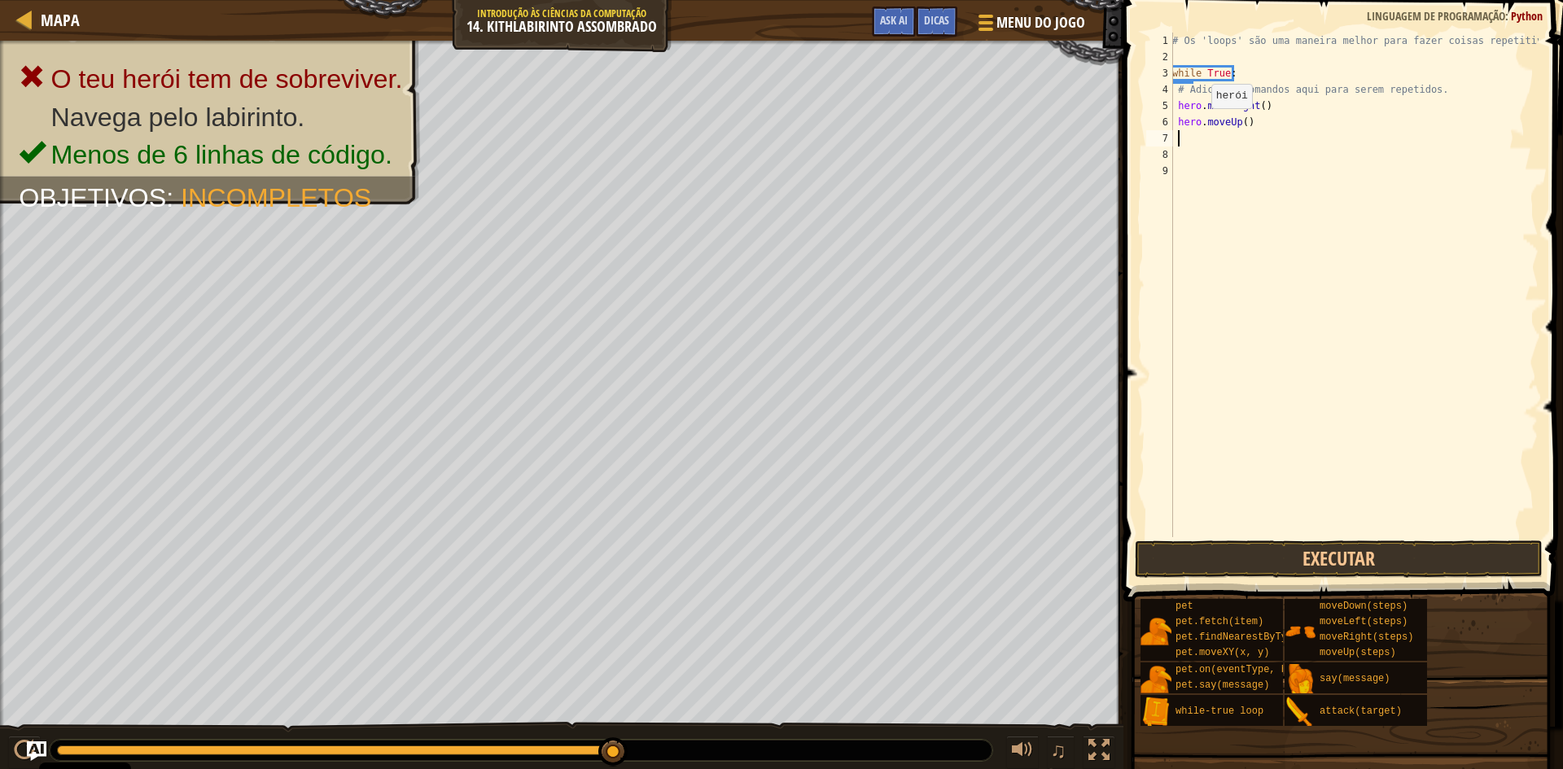
type textarea "h"
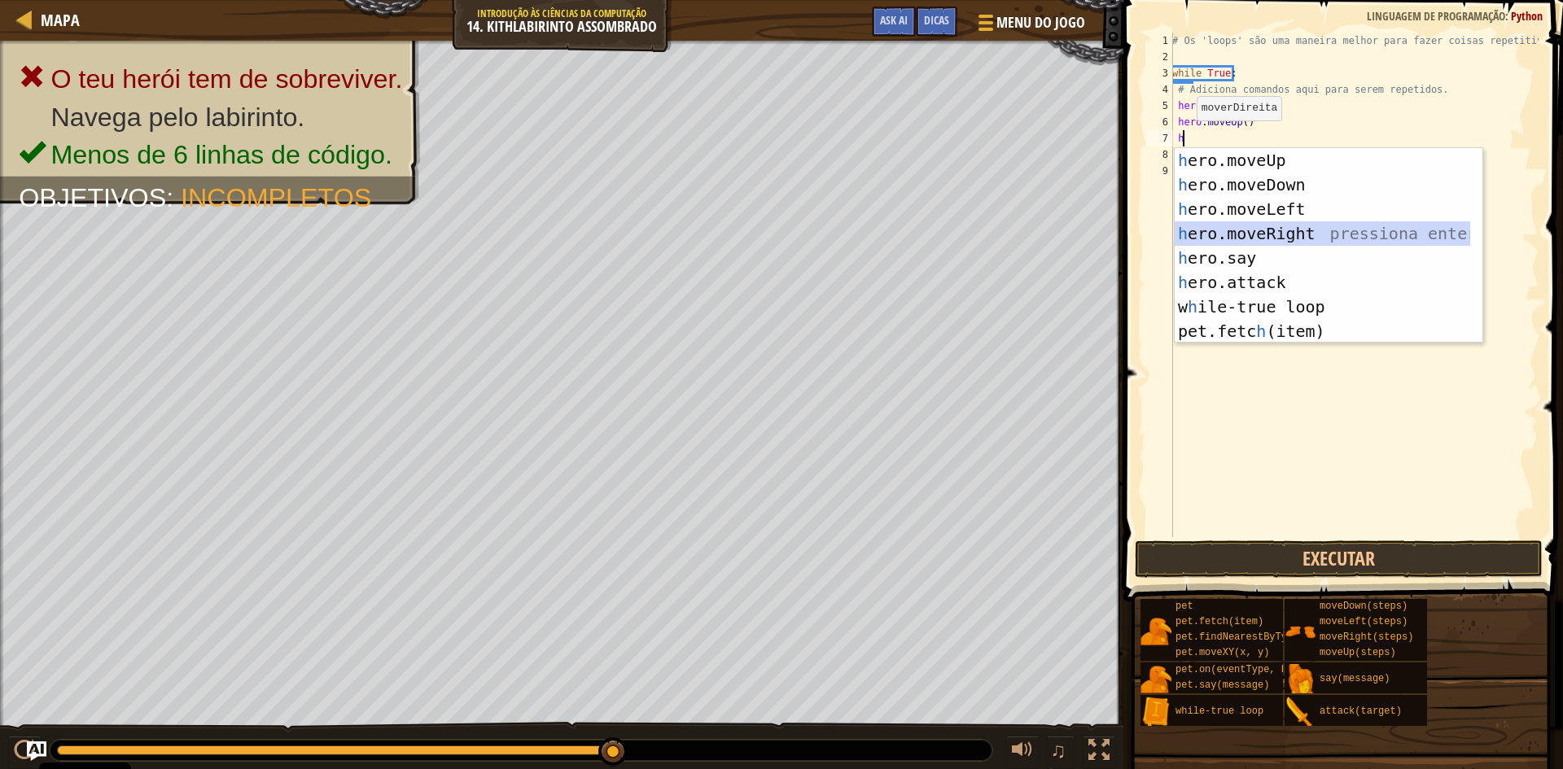
click at [1309, 242] on div "h ero.moveUp pressiona enter h ero.moveDown pressiona enter h ero.moveLeft pres…" at bounding box center [1323, 270] width 296 height 244
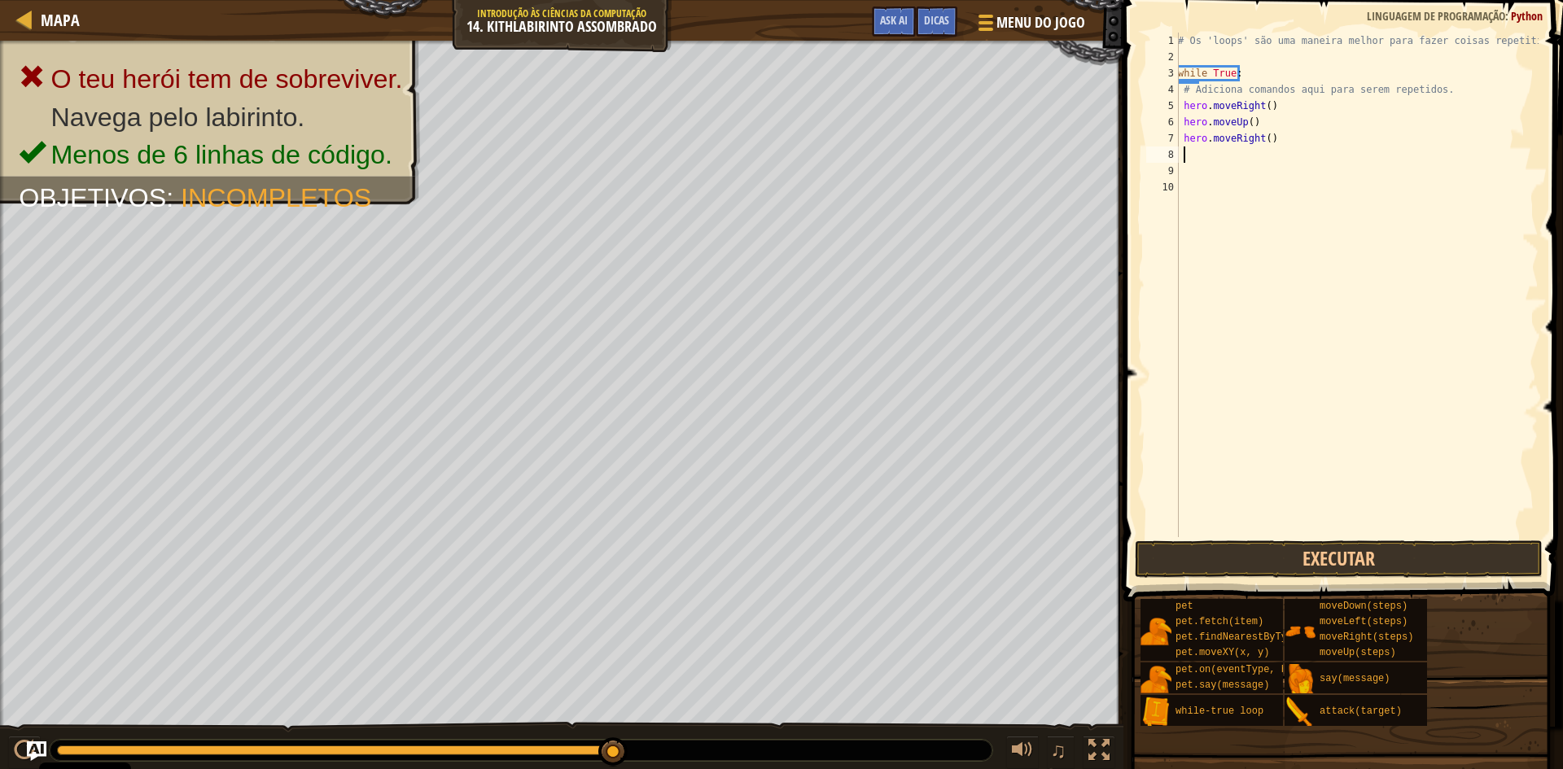
type textarea "h"
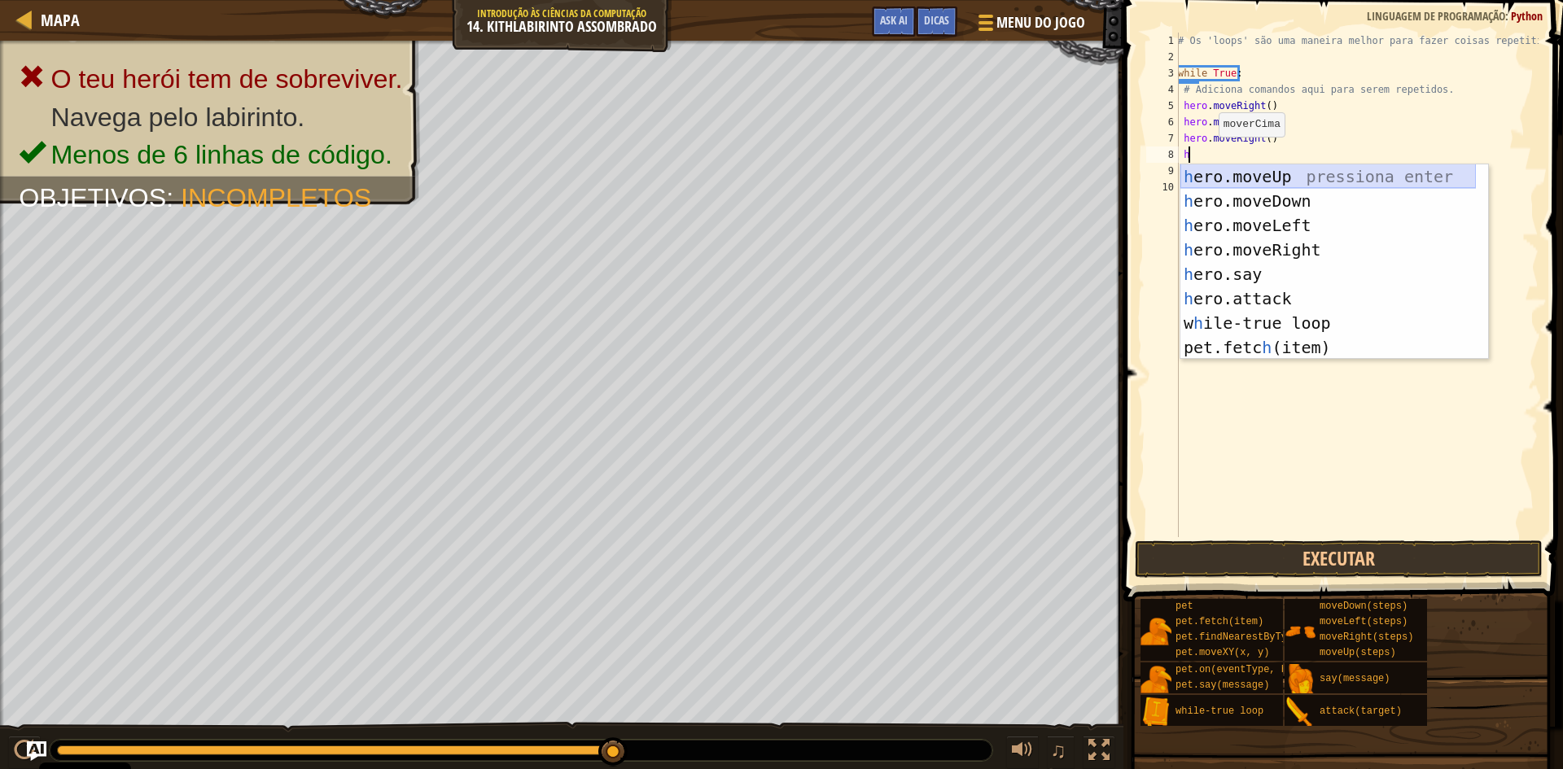
click at [1319, 177] on div "h ero.moveUp pressiona enter h ero.moveDown pressiona enter h ero.moveLeft pres…" at bounding box center [1329, 286] width 296 height 244
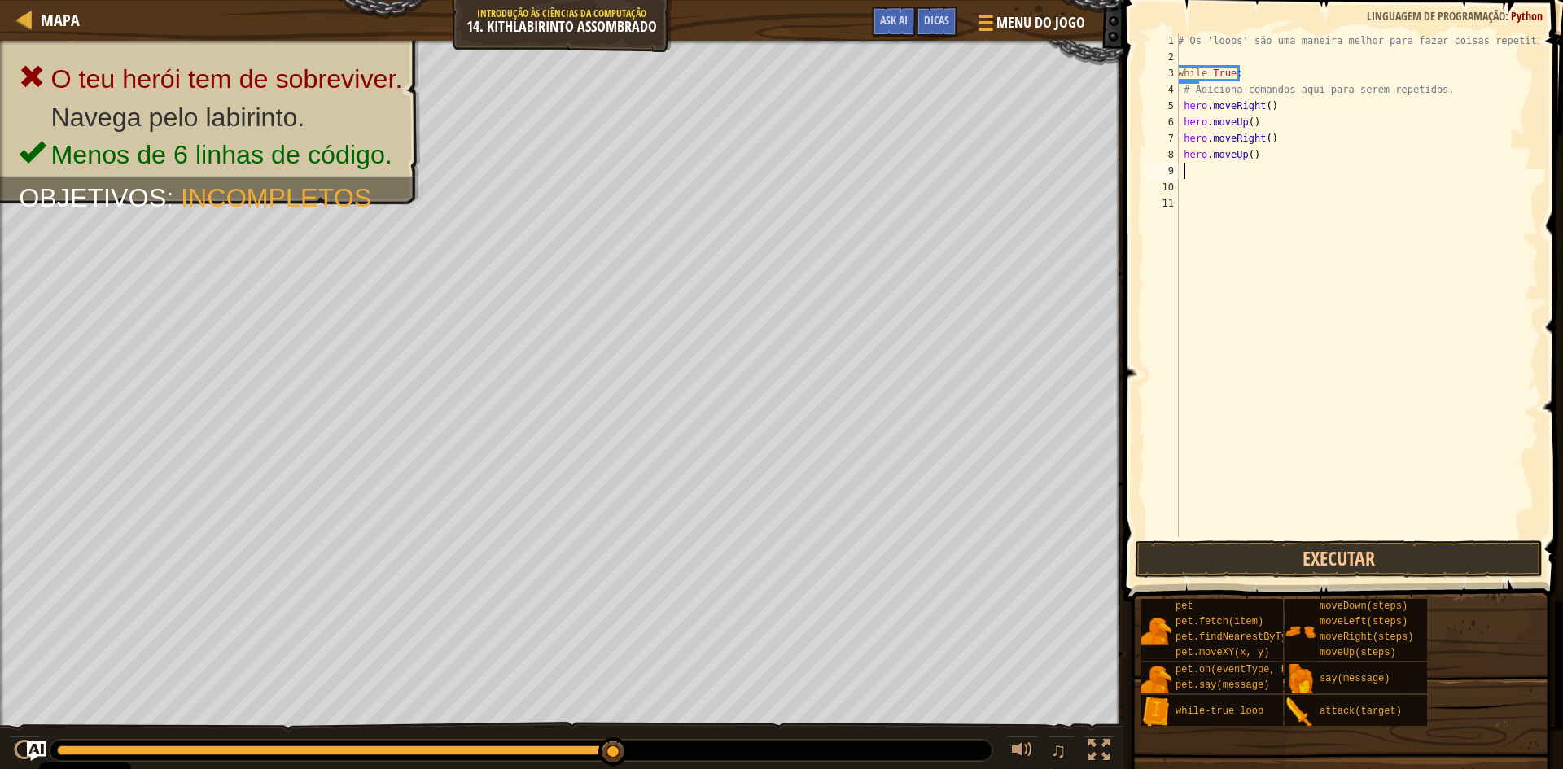
type textarea "h"
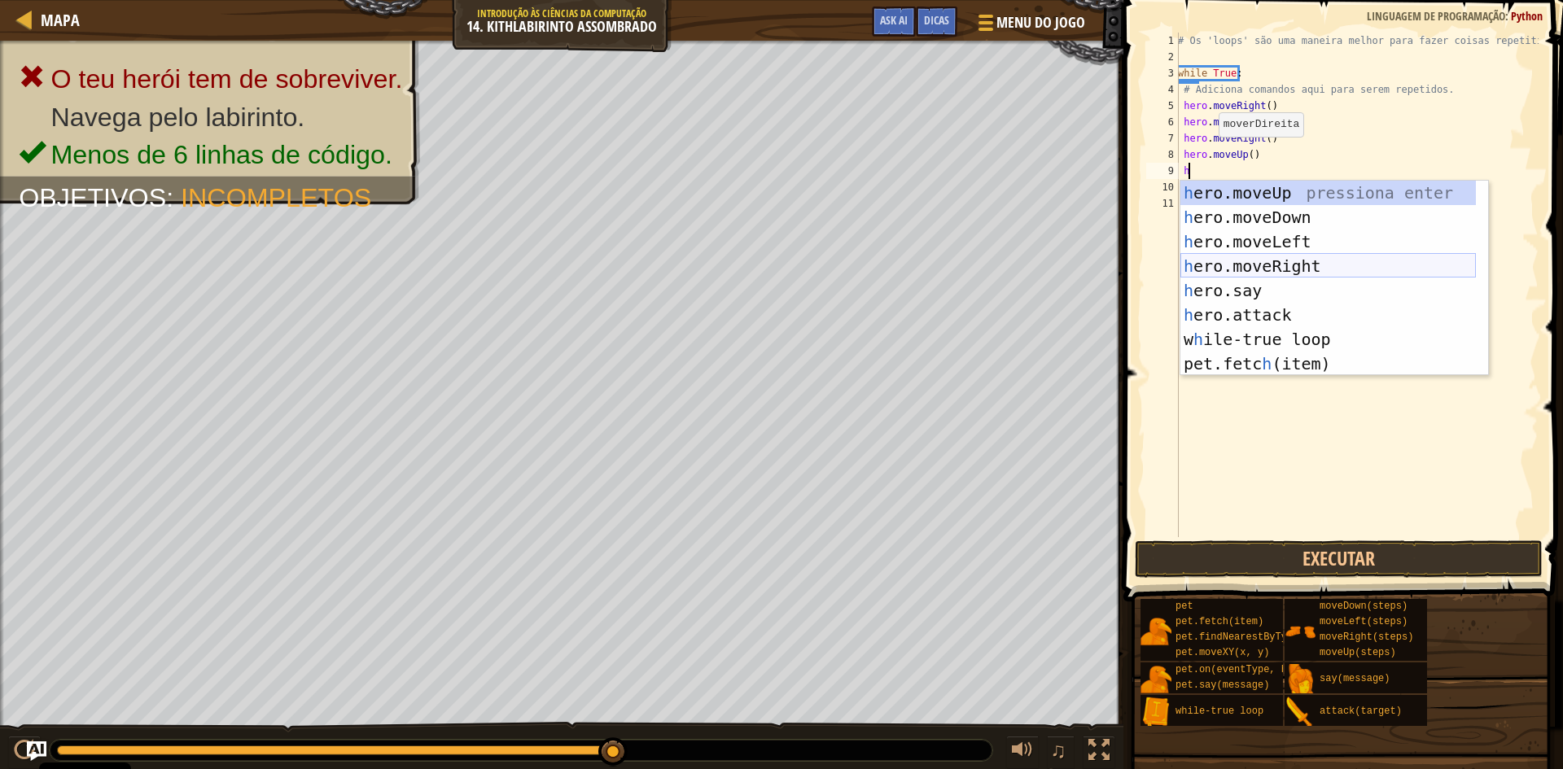
click at [1242, 266] on div "h ero.moveUp pressiona enter h ero.moveDown pressiona enter h ero.moveLeft pres…" at bounding box center [1329, 303] width 296 height 244
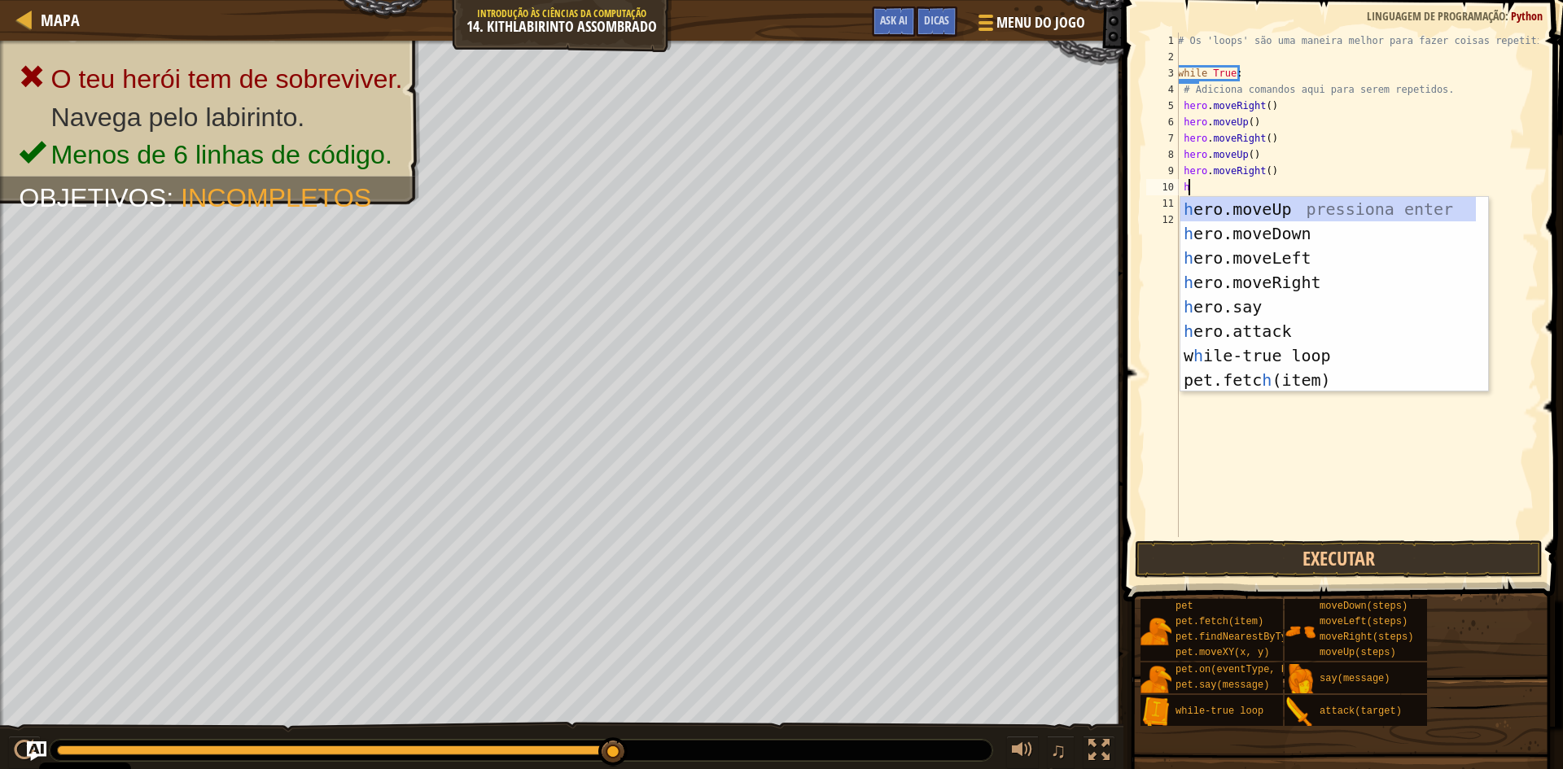
type textarea "h"
click at [1303, 201] on div "h ero.moveUp pressiona enter h ero.moveDown pressiona enter h ero.moveLeft pres…" at bounding box center [1329, 319] width 296 height 244
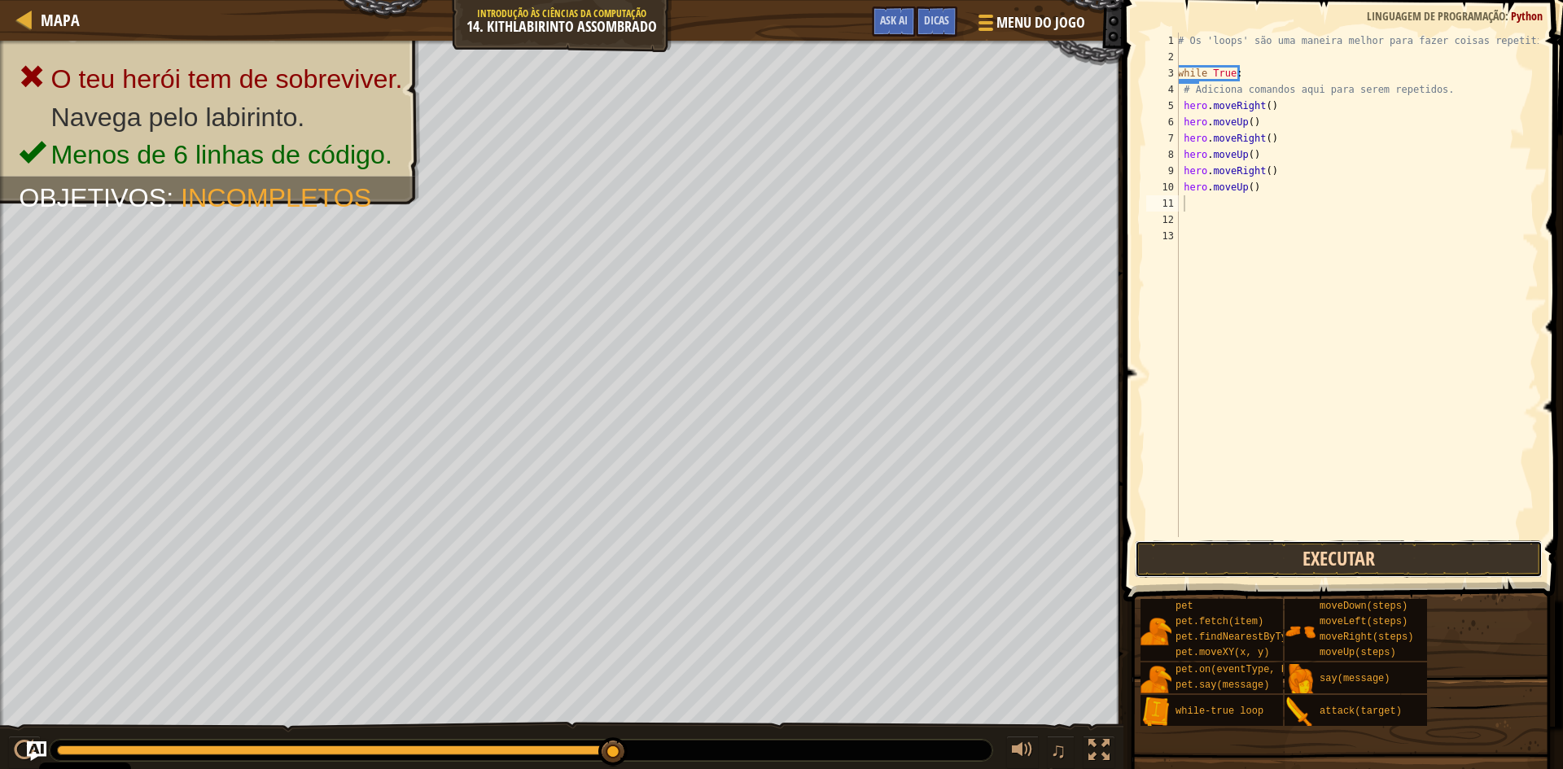
click at [1238, 558] on button "Executar" at bounding box center [1339, 559] width 408 height 37
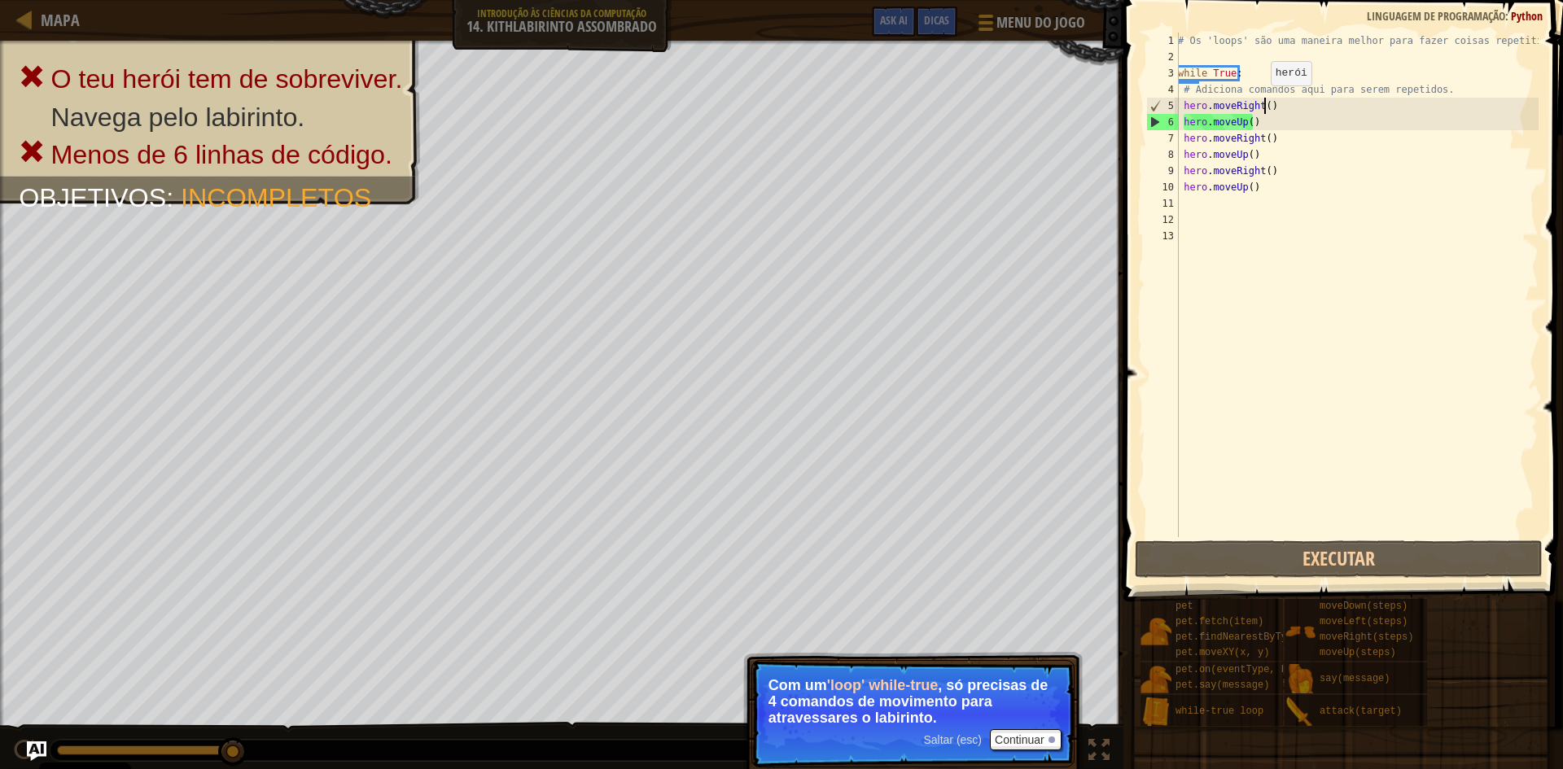
click at [1262, 102] on div "# Os 'loops' são uma maneira melhor para fazer coisas repetitivas. while True :…" at bounding box center [1357, 301] width 364 height 537
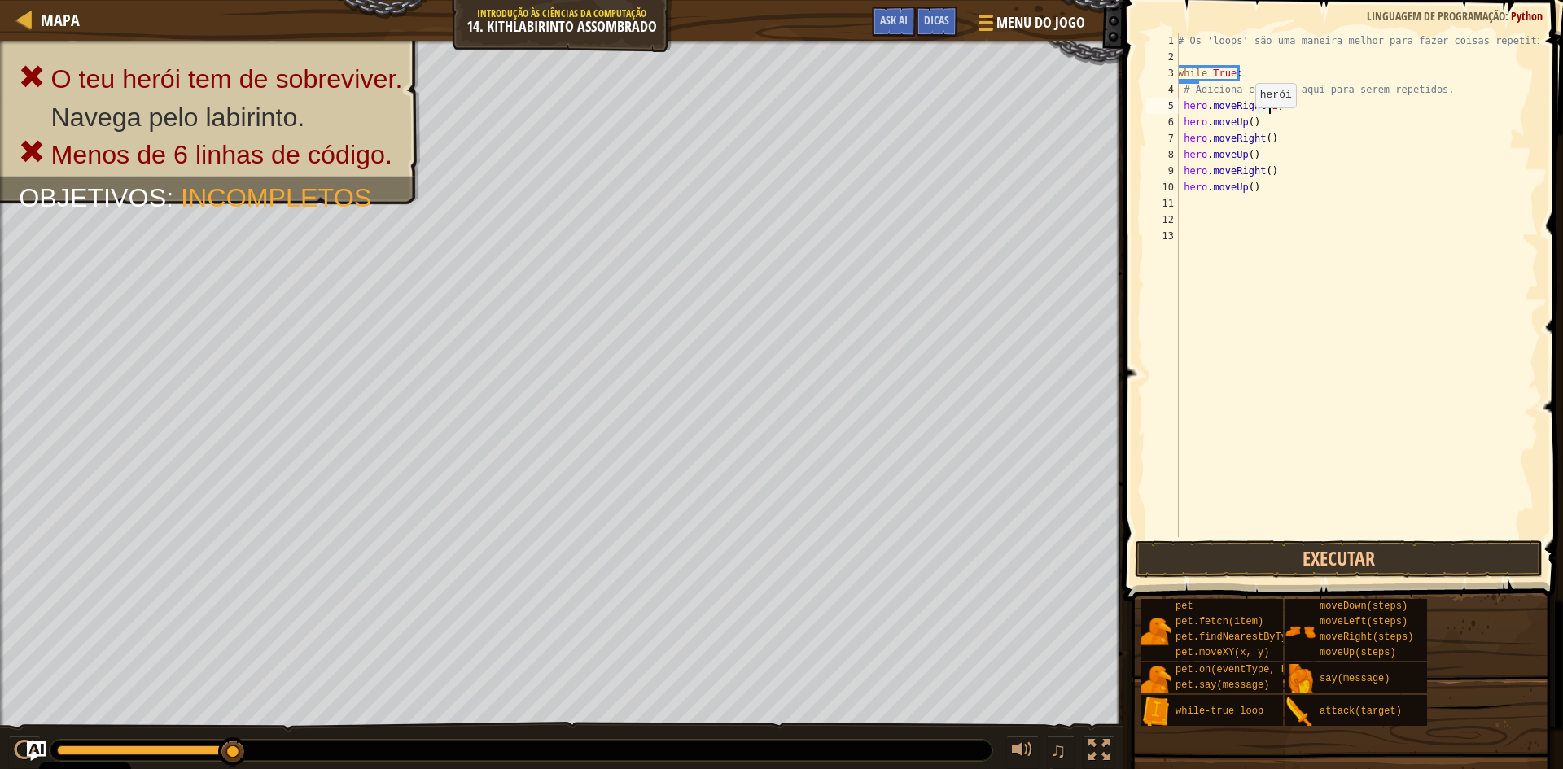
click at [1247, 124] on div "# Os 'loops' são uma maneira melhor para fazer coisas repetitivas. while True :…" at bounding box center [1357, 301] width 364 height 537
click at [1262, 136] on div "# Os 'loops' são uma maneira melhor para fazer coisas repetitivas. while True :…" at bounding box center [1357, 301] width 364 height 537
click at [1248, 151] on div "# Os 'loops' são uma maneira melhor para fazer coisas repetitivas. while True :…" at bounding box center [1357, 301] width 364 height 537
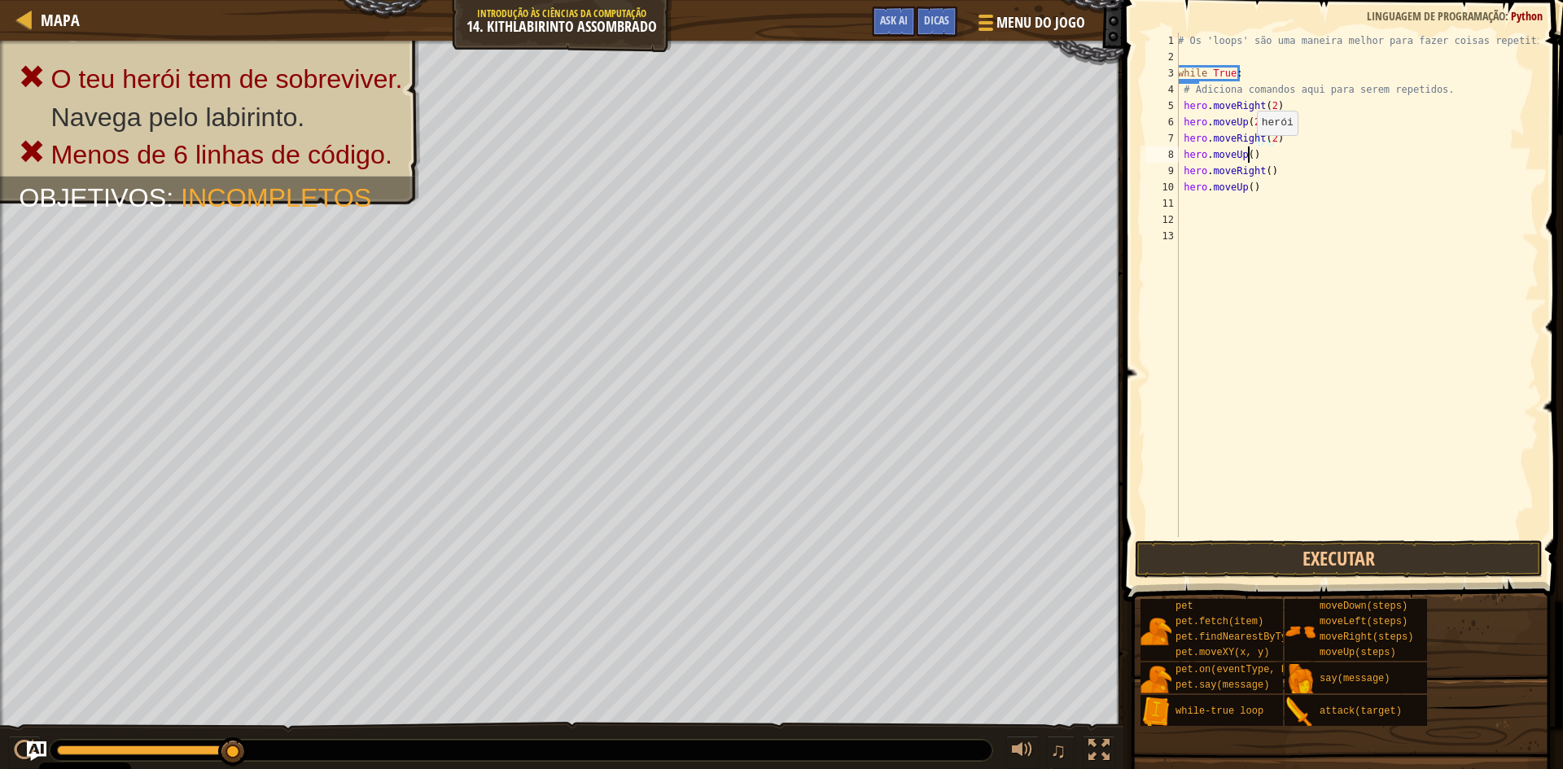
scroll to position [7, 6]
click at [1262, 171] on div "# Os 'loops' são uma maneira melhor para fazer coisas repetitivas. while True :…" at bounding box center [1357, 301] width 364 height 537
click at [1248, 186] on div "# Os 'loops' são uma maneira melhor para fazer coisas repetitivas. while True :…" at bounding box center [1357, 301] width 364 height 537
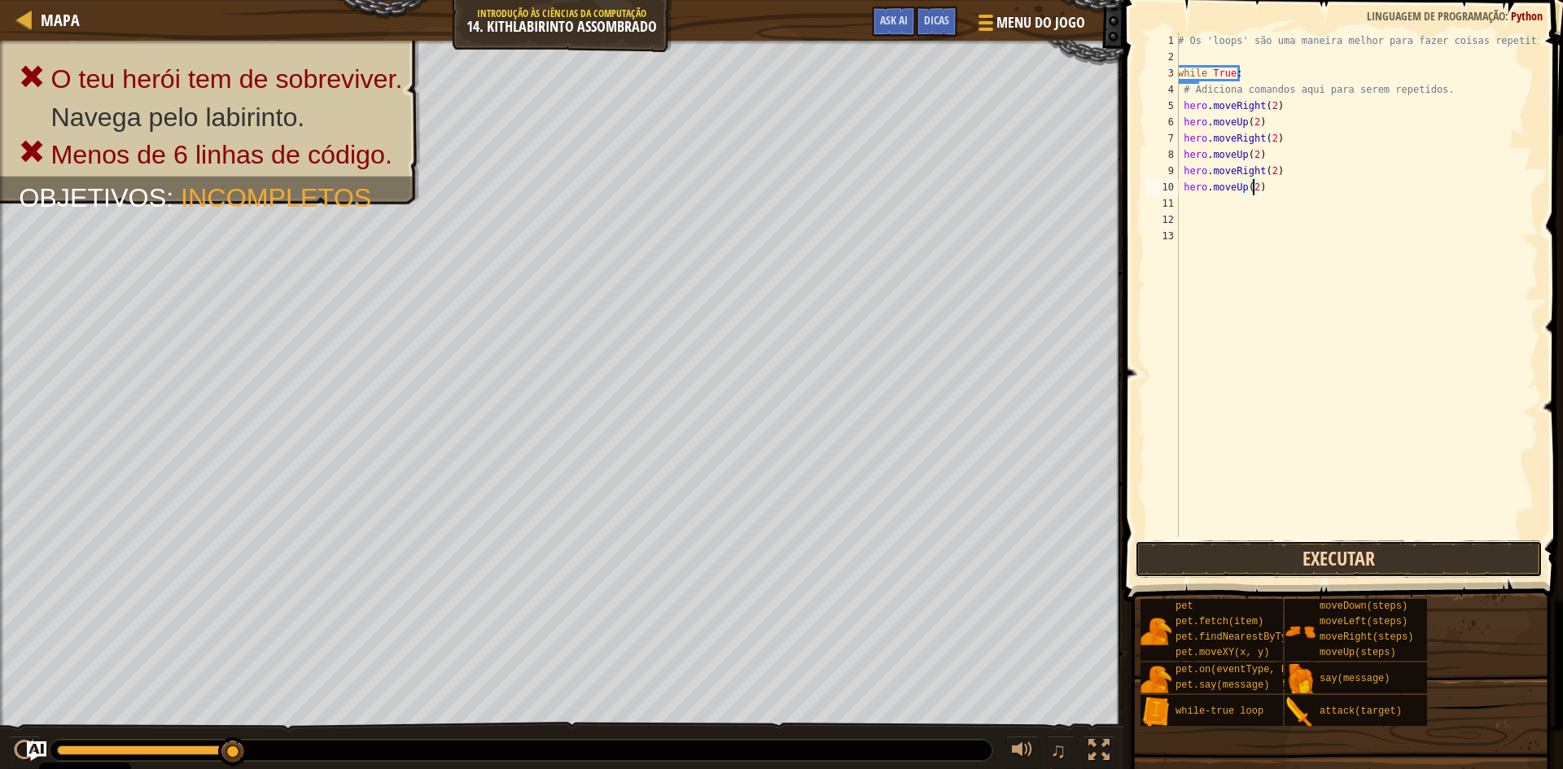
click at [1262, 551] on button "Executar" at bounding box center [1339, 559] width 408 height 37
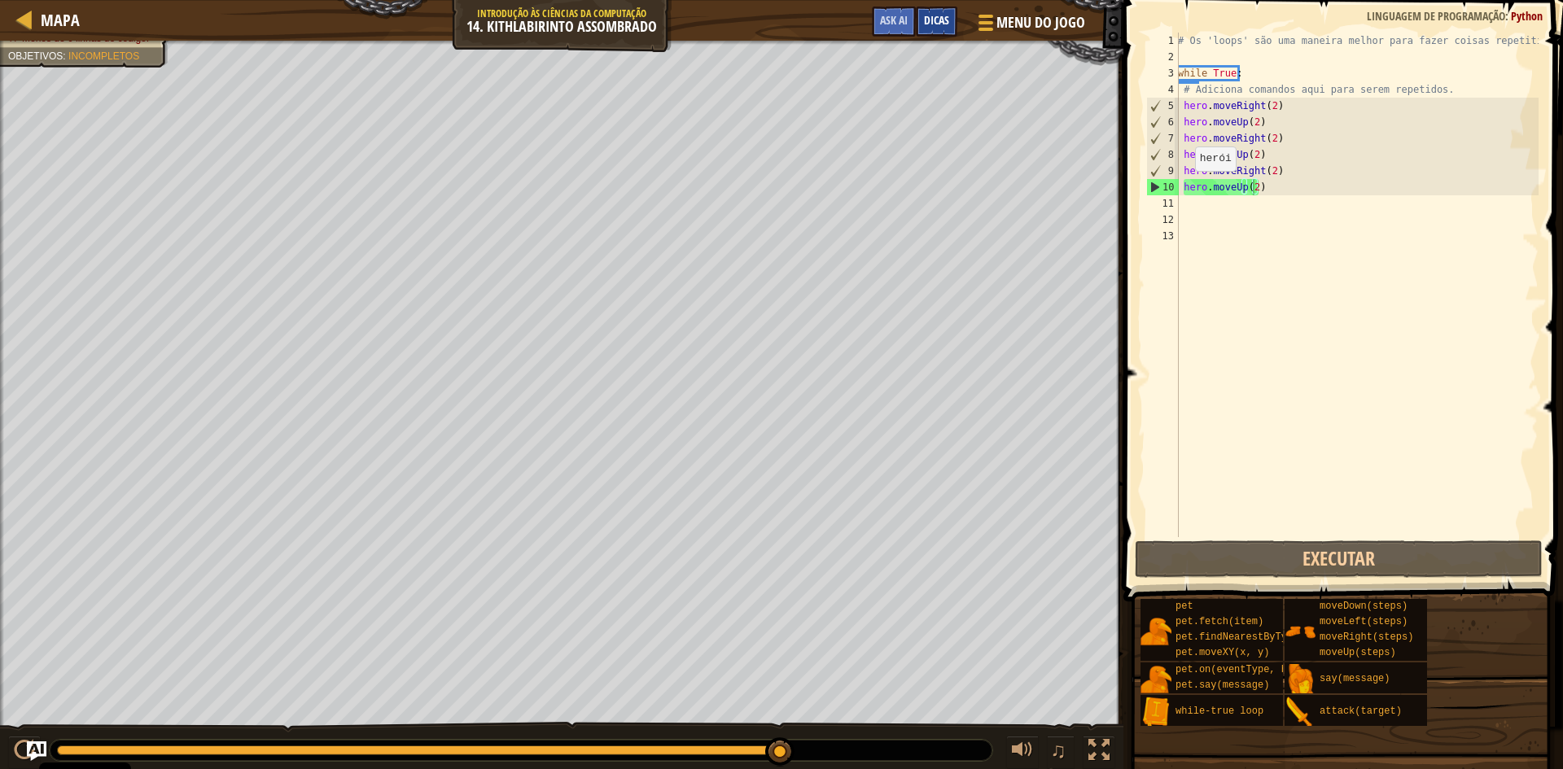
click at [946, 19] on span "Dicas" at bounding box center [936, 19] width 25 height 15
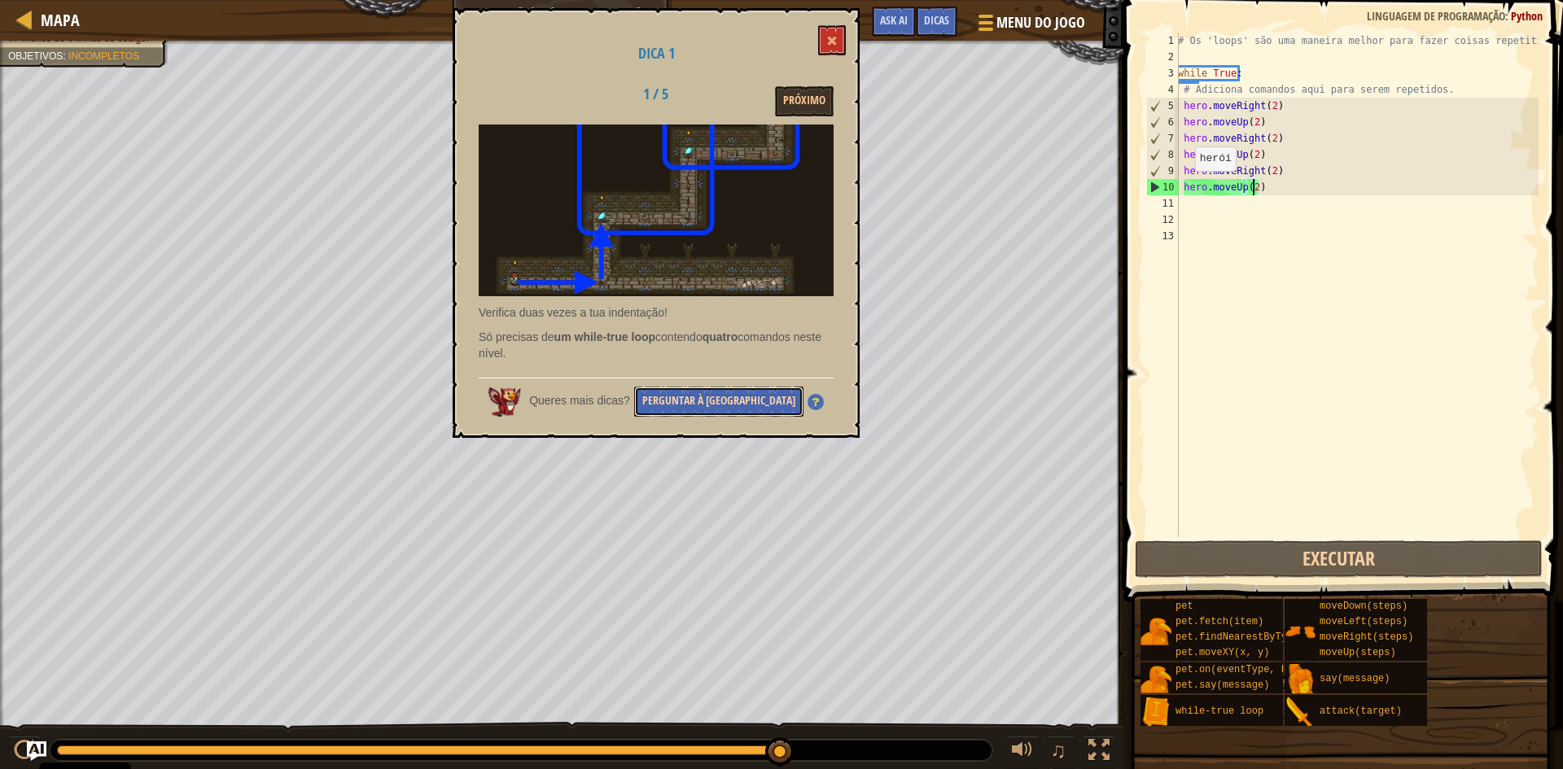
click at [703, 403] on button "Perguntar à [GEOGRAPHIC_DATA]" at bounding box center [718, 402] width 169 height 30
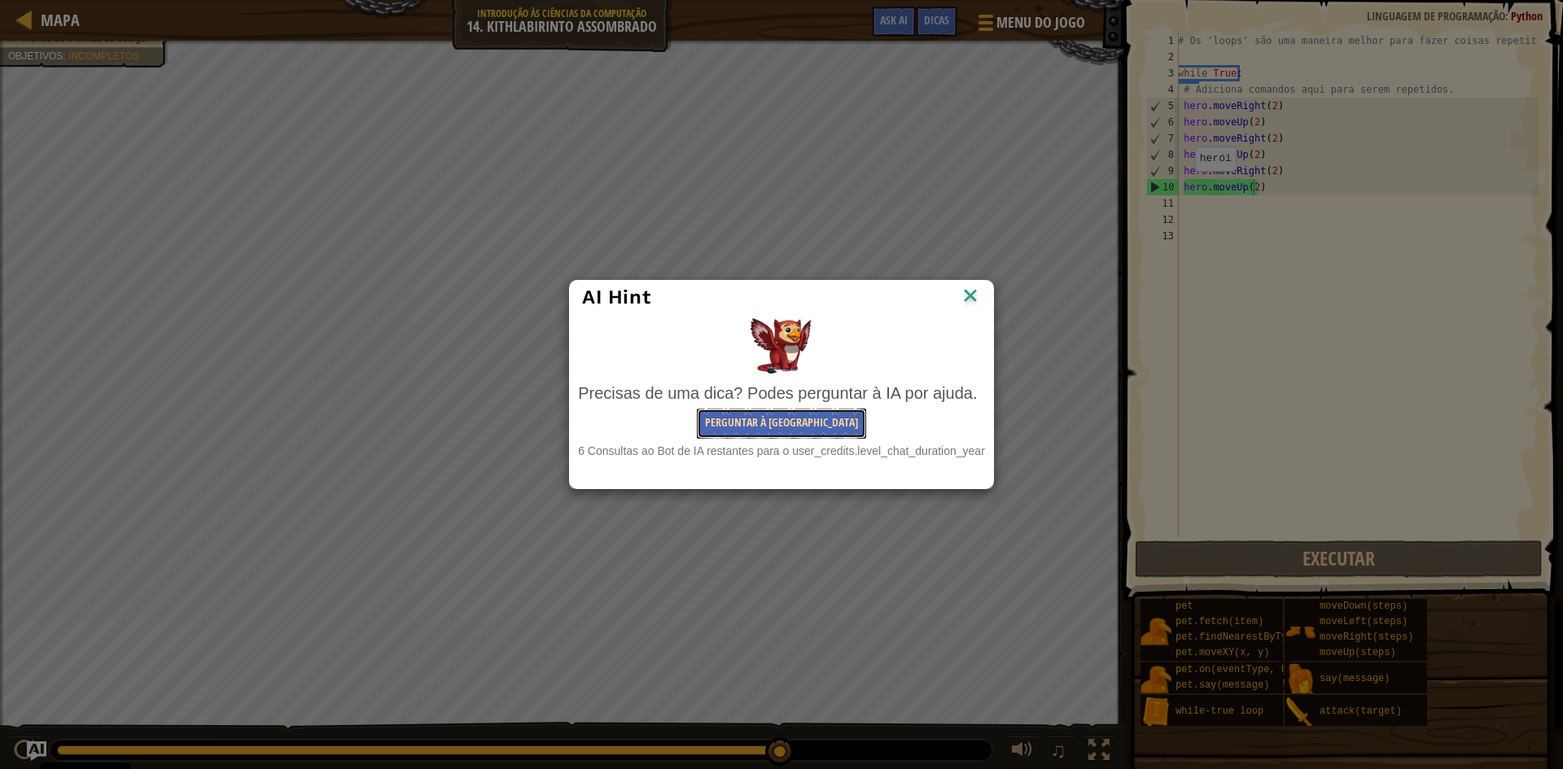
click at [748, 419] on button "Perguntar à [GEOGRAPHIC_DATA]" at bounding box center [781, 424] width 169 height 30
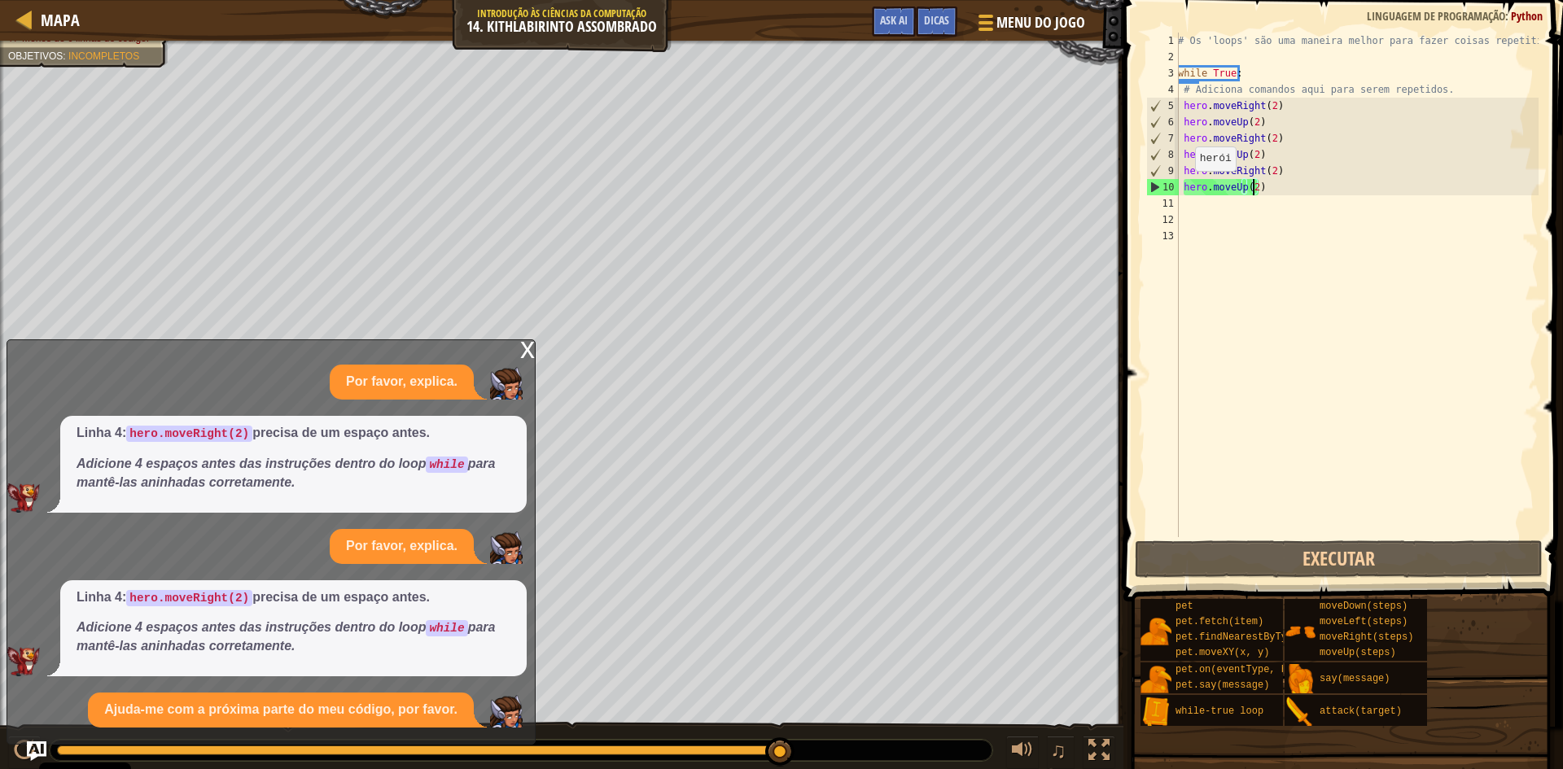
scroll to position [78, 0]
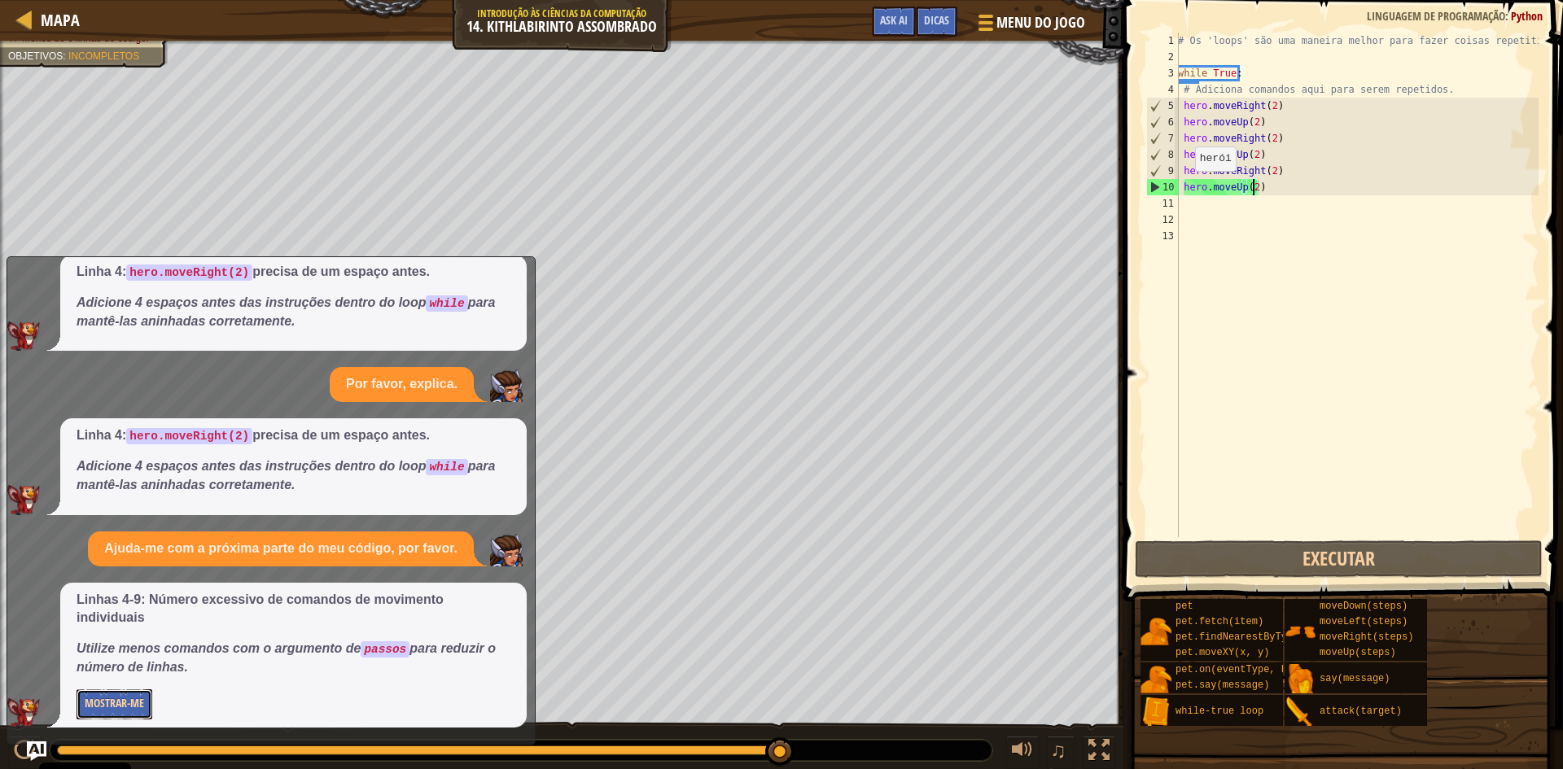
click at [125, 698] on button "Mostrar-me" at bounding box center [115, 705] width 76 height 30
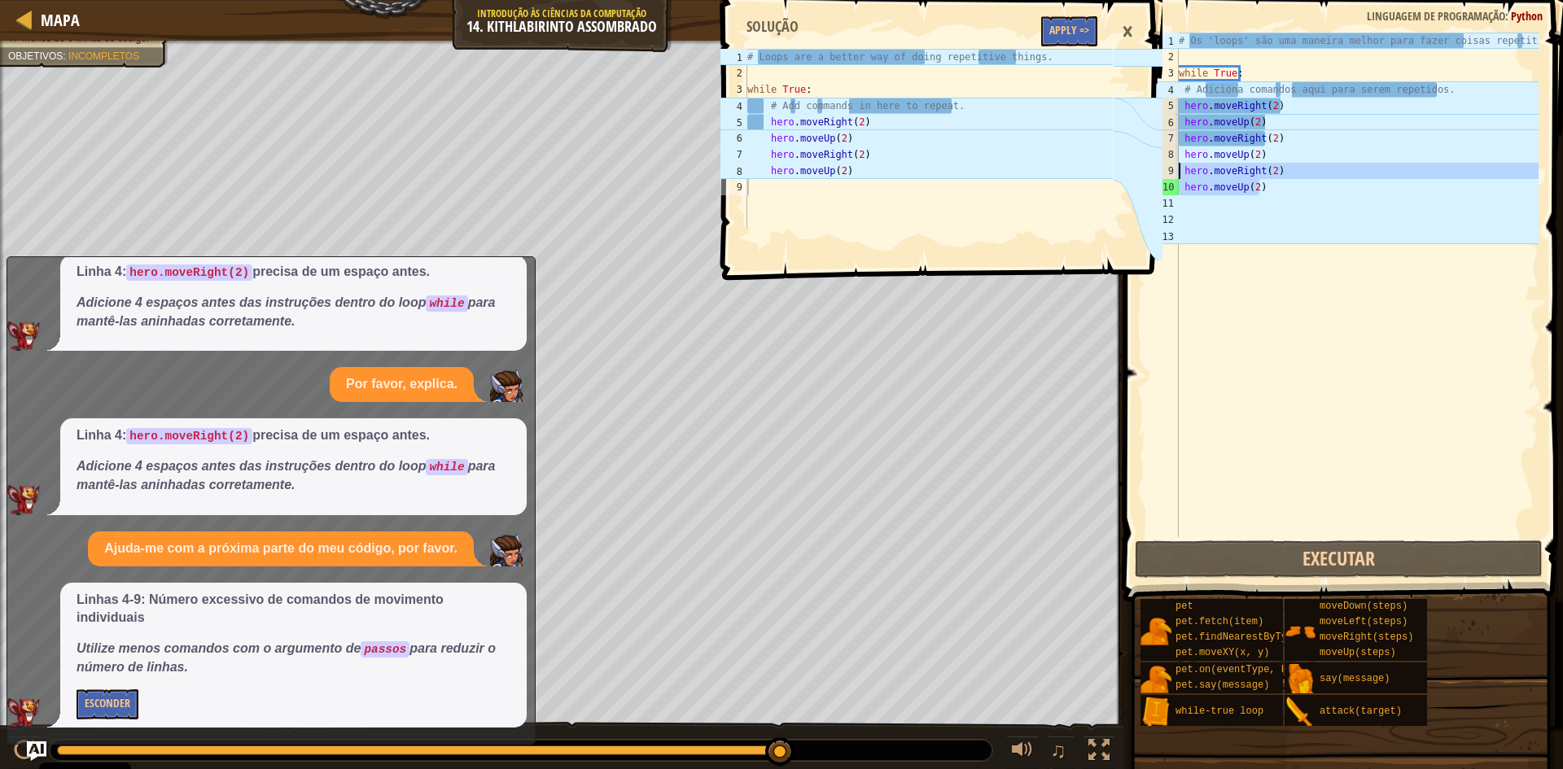
drag, startPoint x: 1274, startPoint y: 179, endPoint x: 1160, endPoint y: 170, distance: 114.3
click at [1160, 170] on div "Mapa Introdução às Ciências da Computação 14. Kithlabirinto Assombrado Menu do …" at bounding box center [781, 384] width 1563 height 769
type textarea "hero.moveRight(2) hero.moveUp(2)"
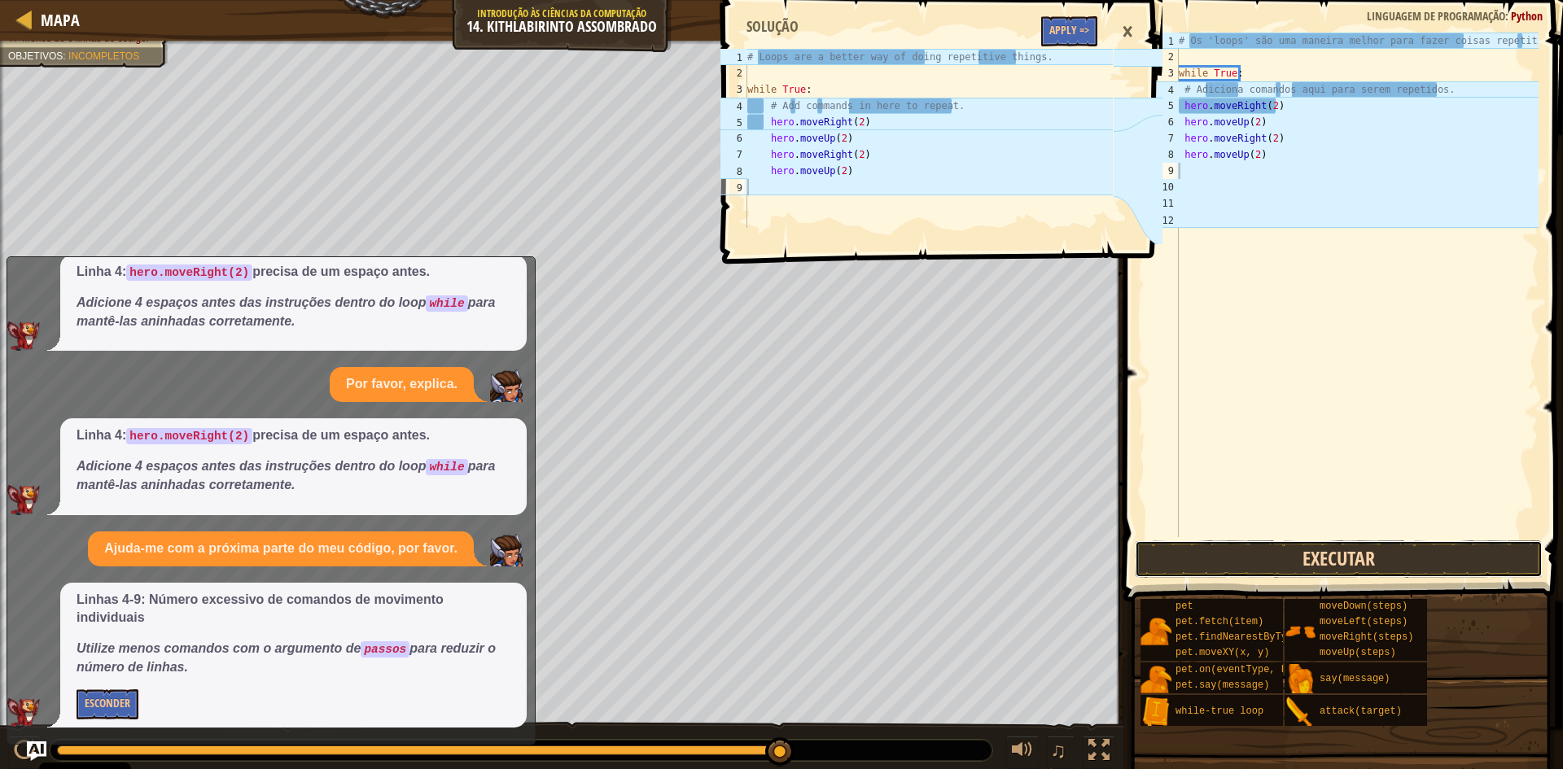
click at [1405, 554] on button "Executar" at bounding box center [1339, 559] width 408 height 37
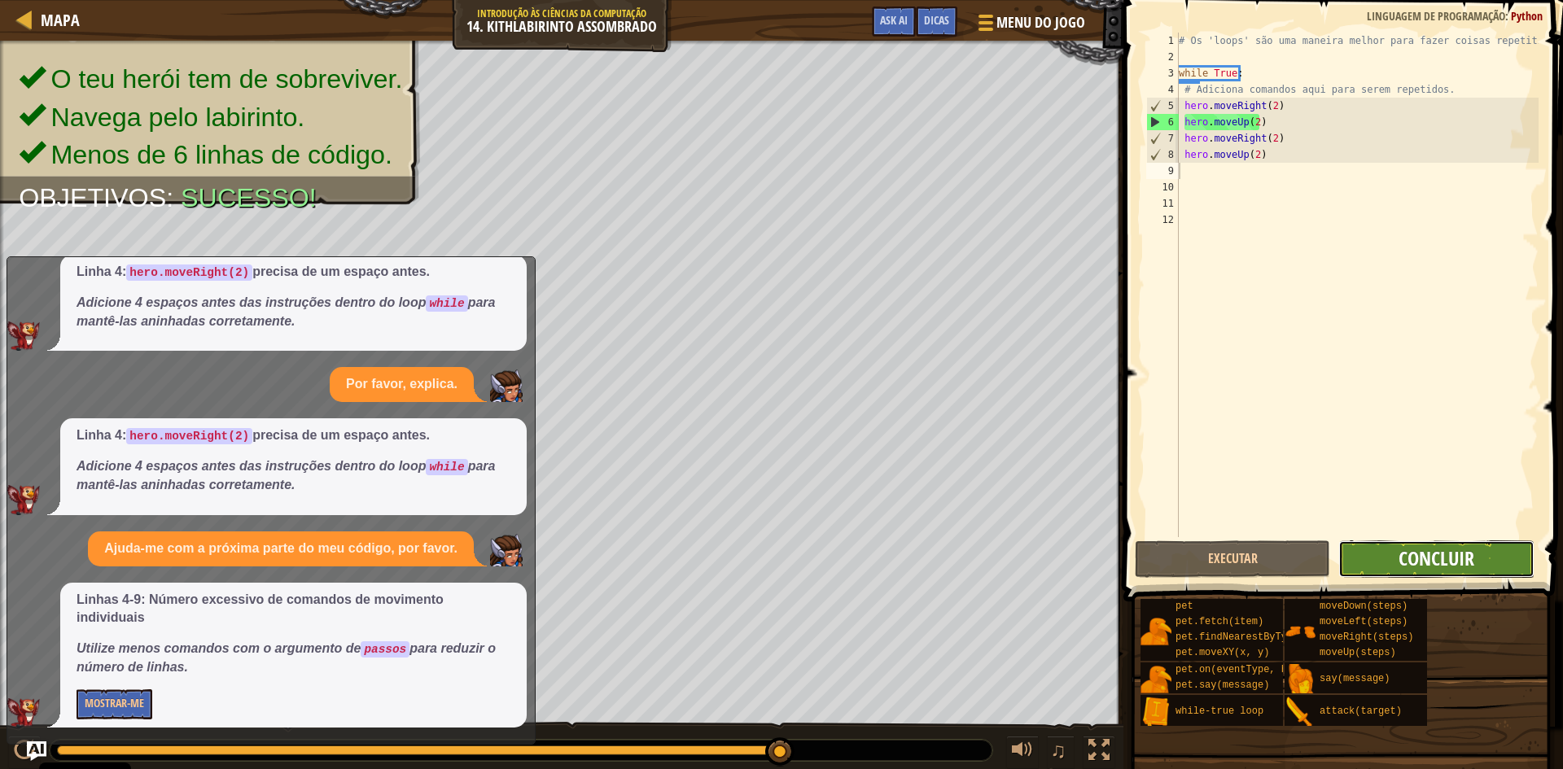
click at [1401, 560] on span "Concluir" at bounding box center [1437, 559] width 76 height 26
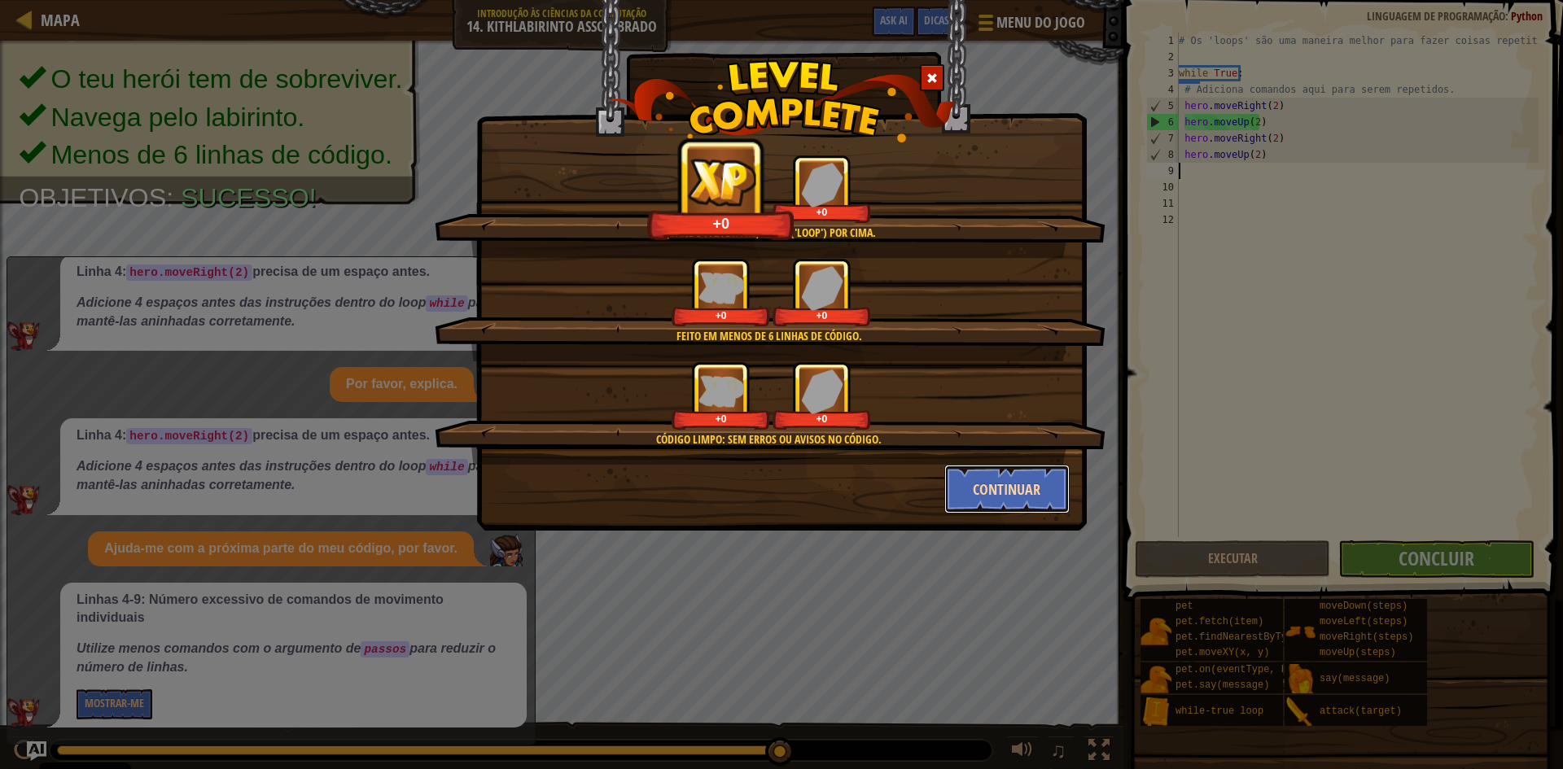
click at [1020, 483] on button "Continuar" at bounding box center [1007, 489] width 126 height 49
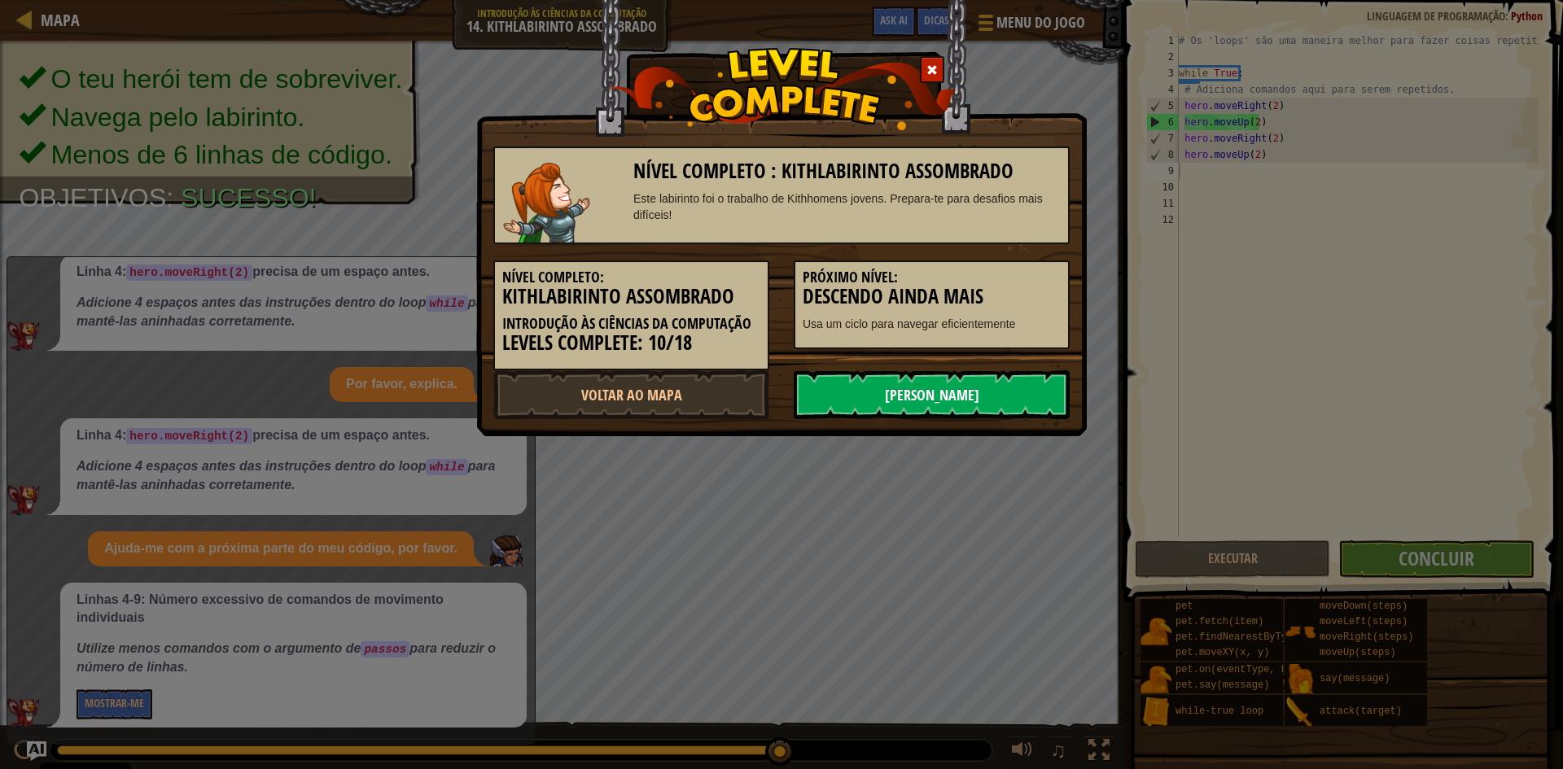
click at [975, 394] on link "[PERSON_NAME]" at bounding box center [932, 394] width 276 height 49
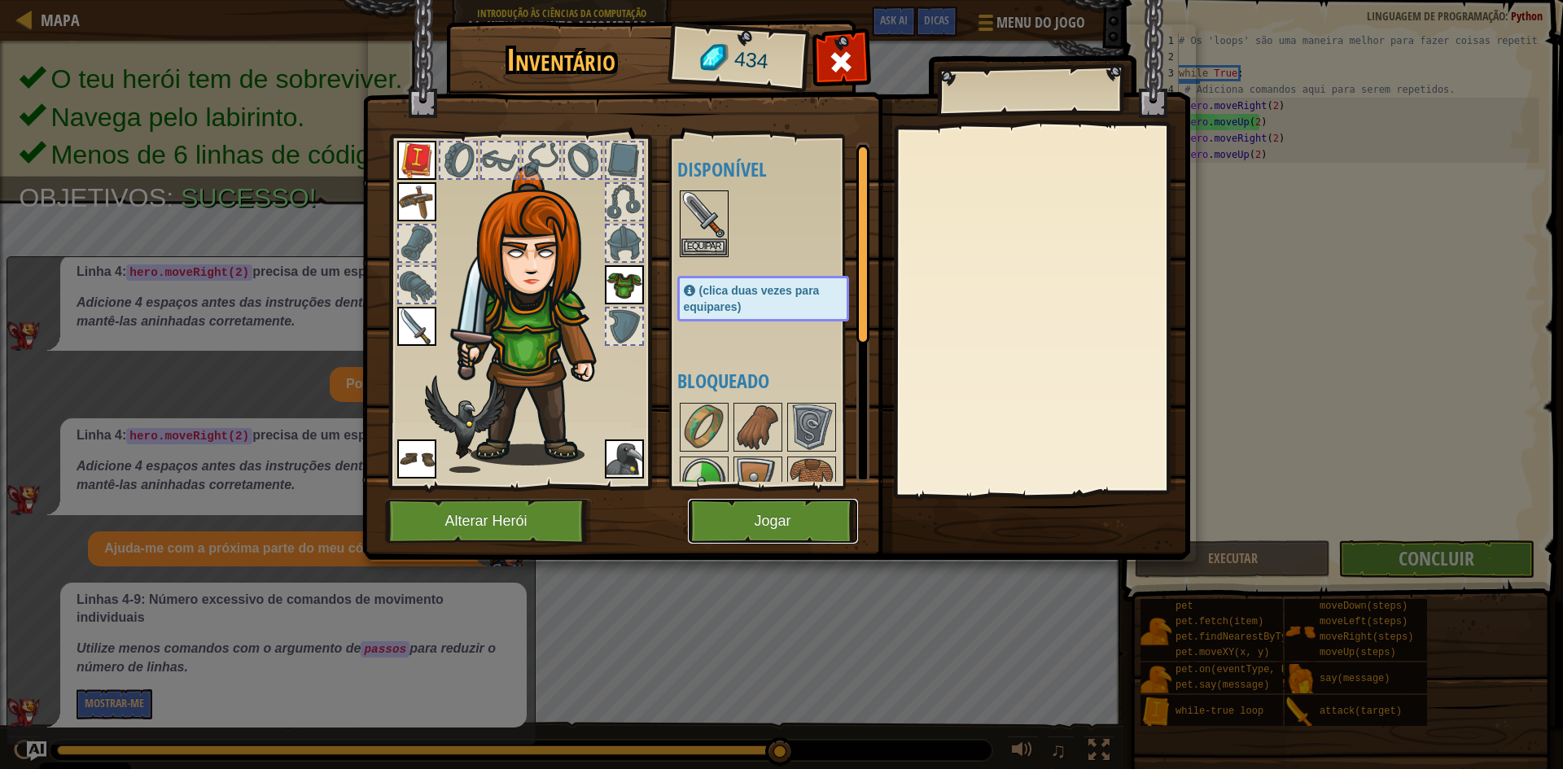
click at [809, 531] on button "Jogar" at bounding box center [773, 521] width 170 height 45
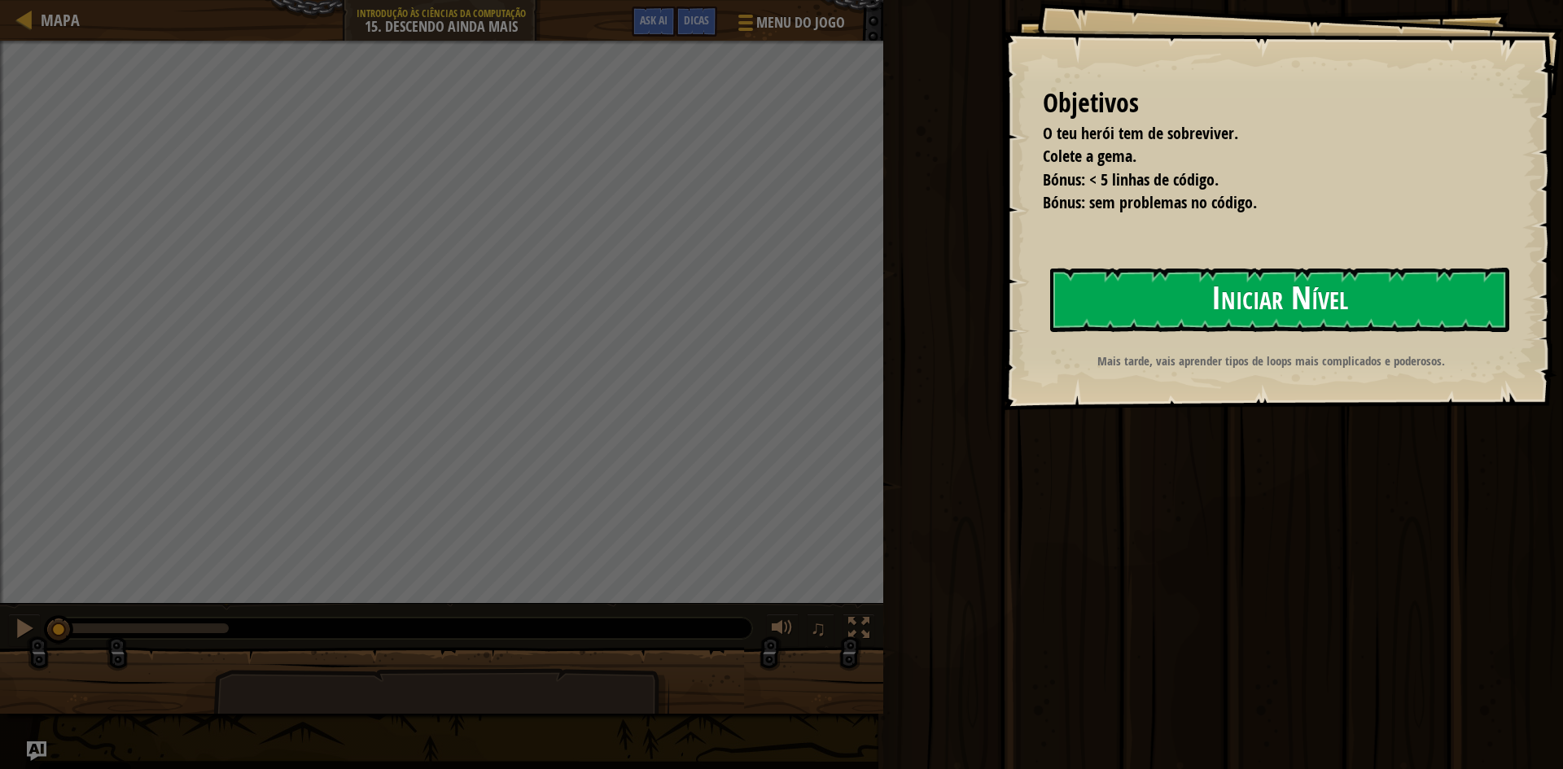
click at [1160, 299] on button "Iniciar Nível" at bounding box center [1279, 300] width 459 height 64
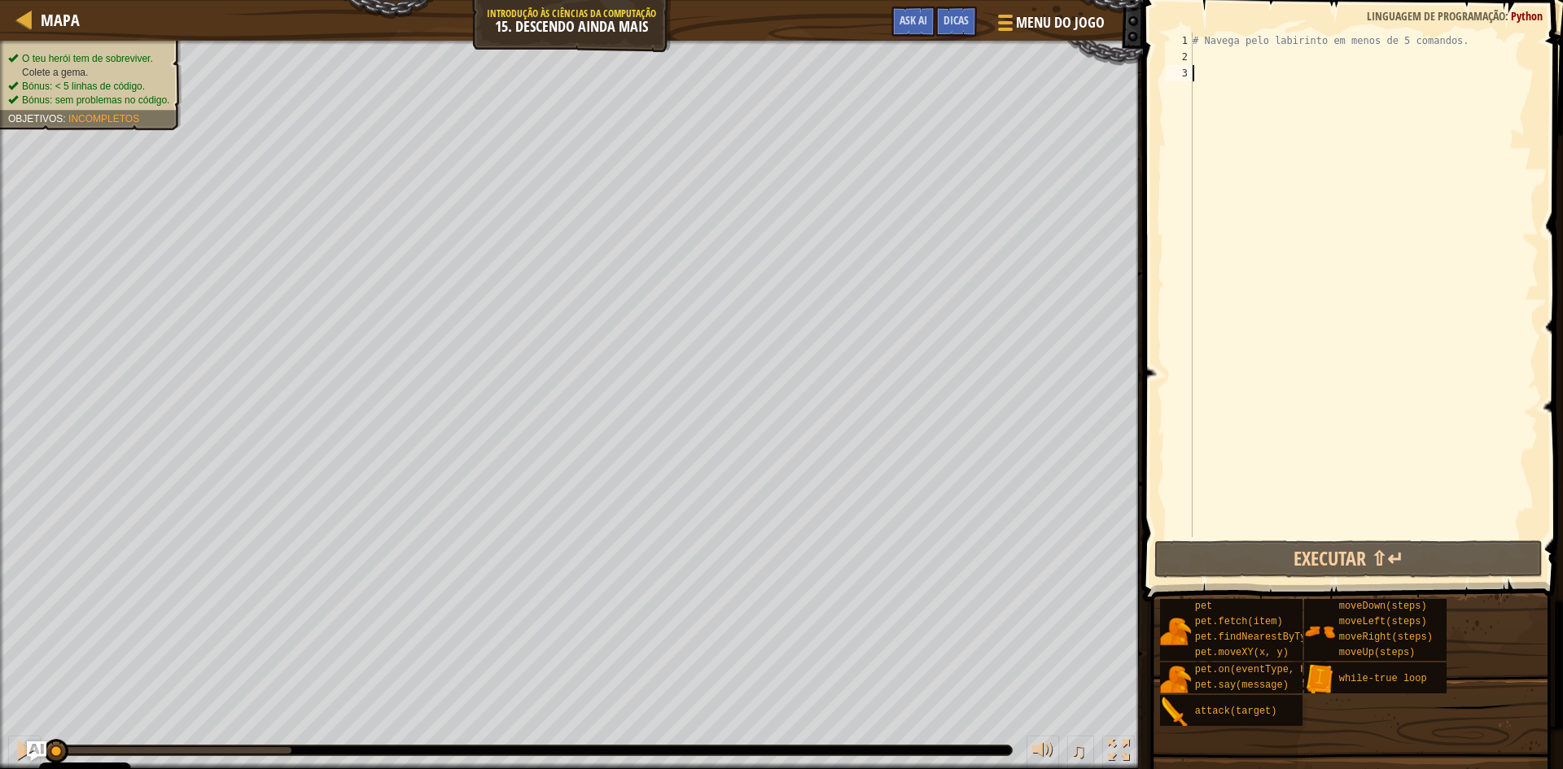
click at [1226, 57] on div "# Navega pelo labirinto em menos de 5 comandos." at bounding box center [1364, 301] width 349 height 537
click at [950, 22] on span "Dicas" at bounding box center [956, 19] width 25 height 15
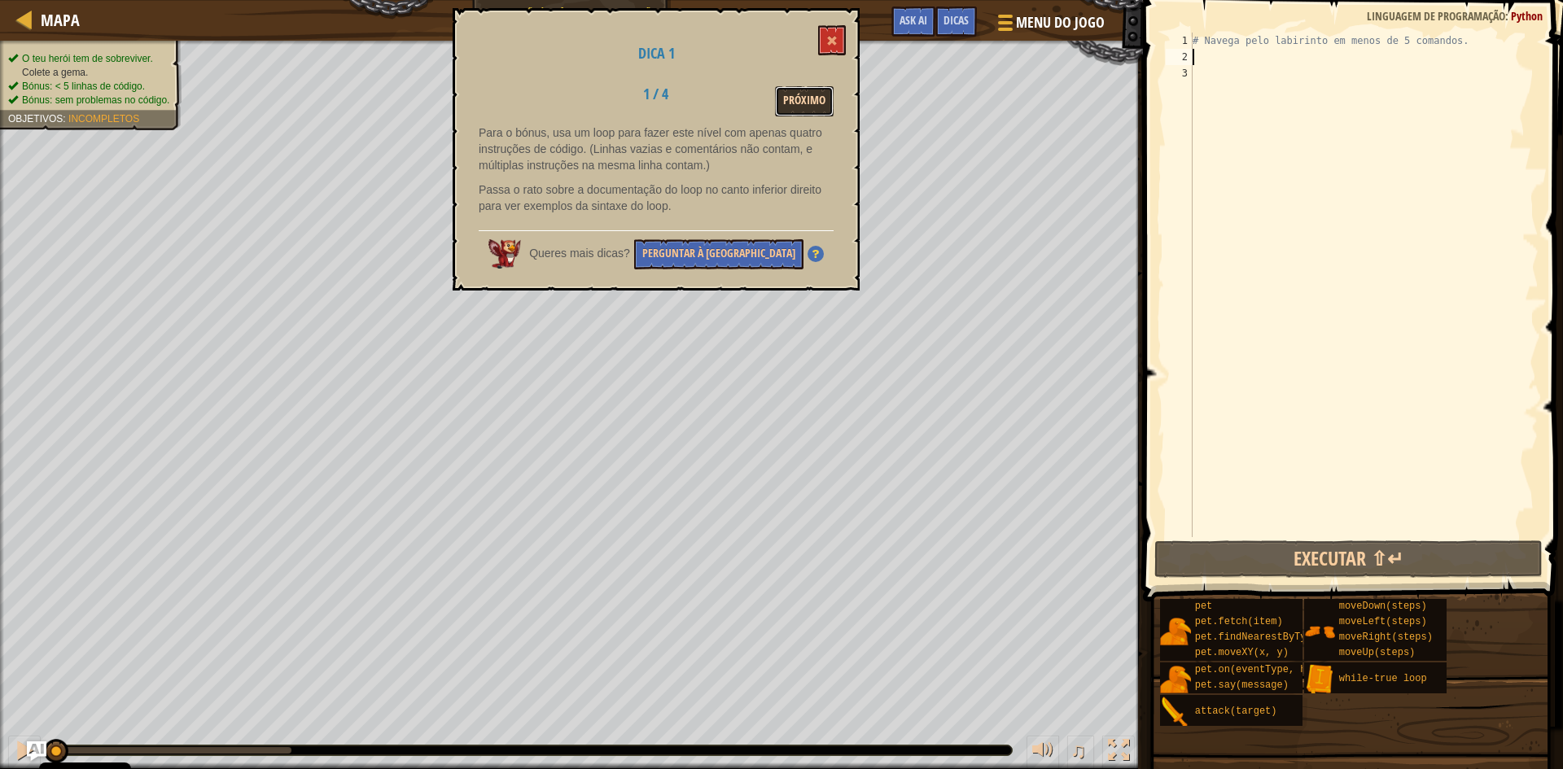
click at [800, 103] on button "Próximo" at bounding box center [804, 101] width 59 height 30
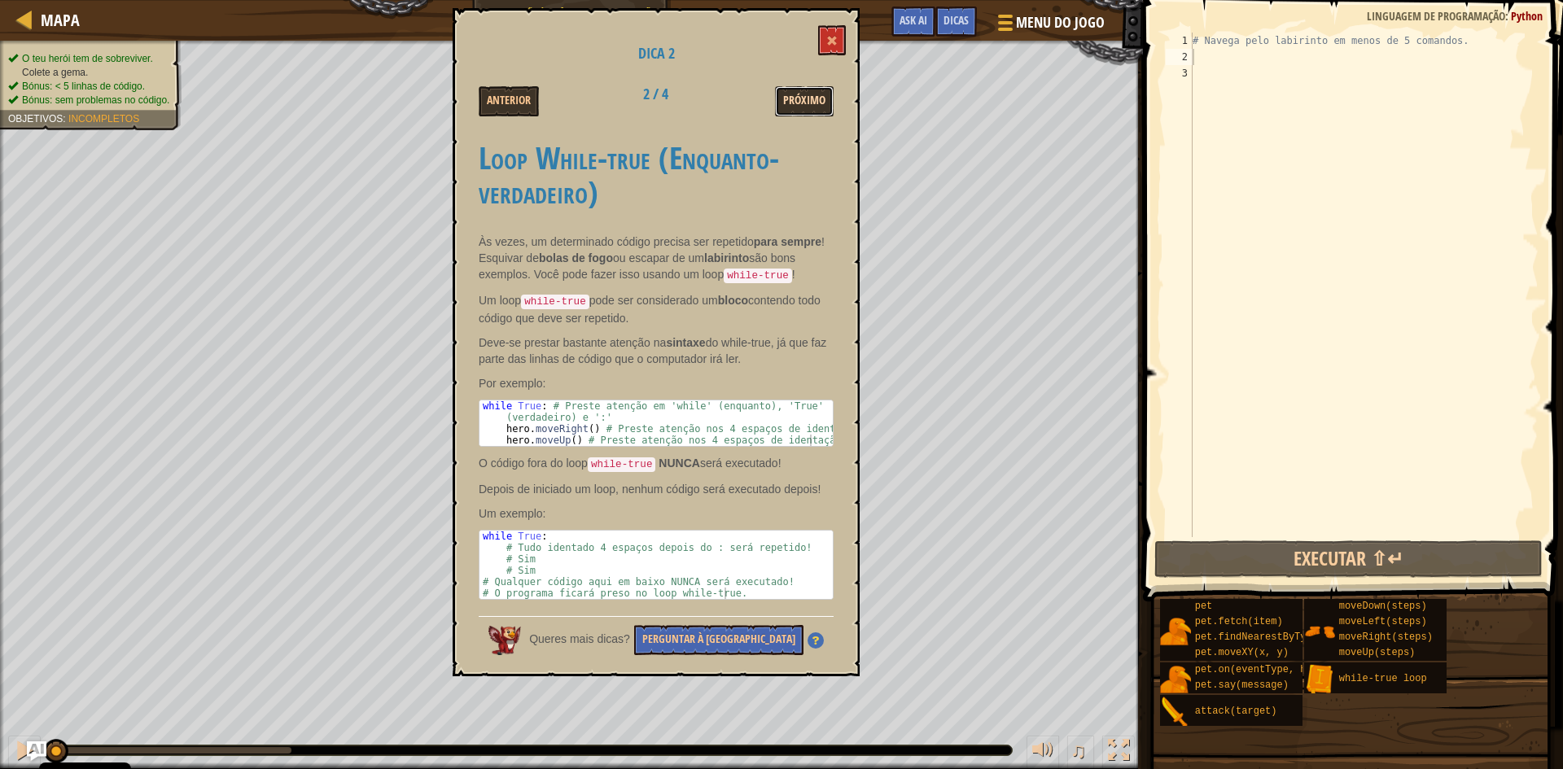
click at [804, 99] on button "Próximo" at bounding box center [804, 101] width 59 height 30
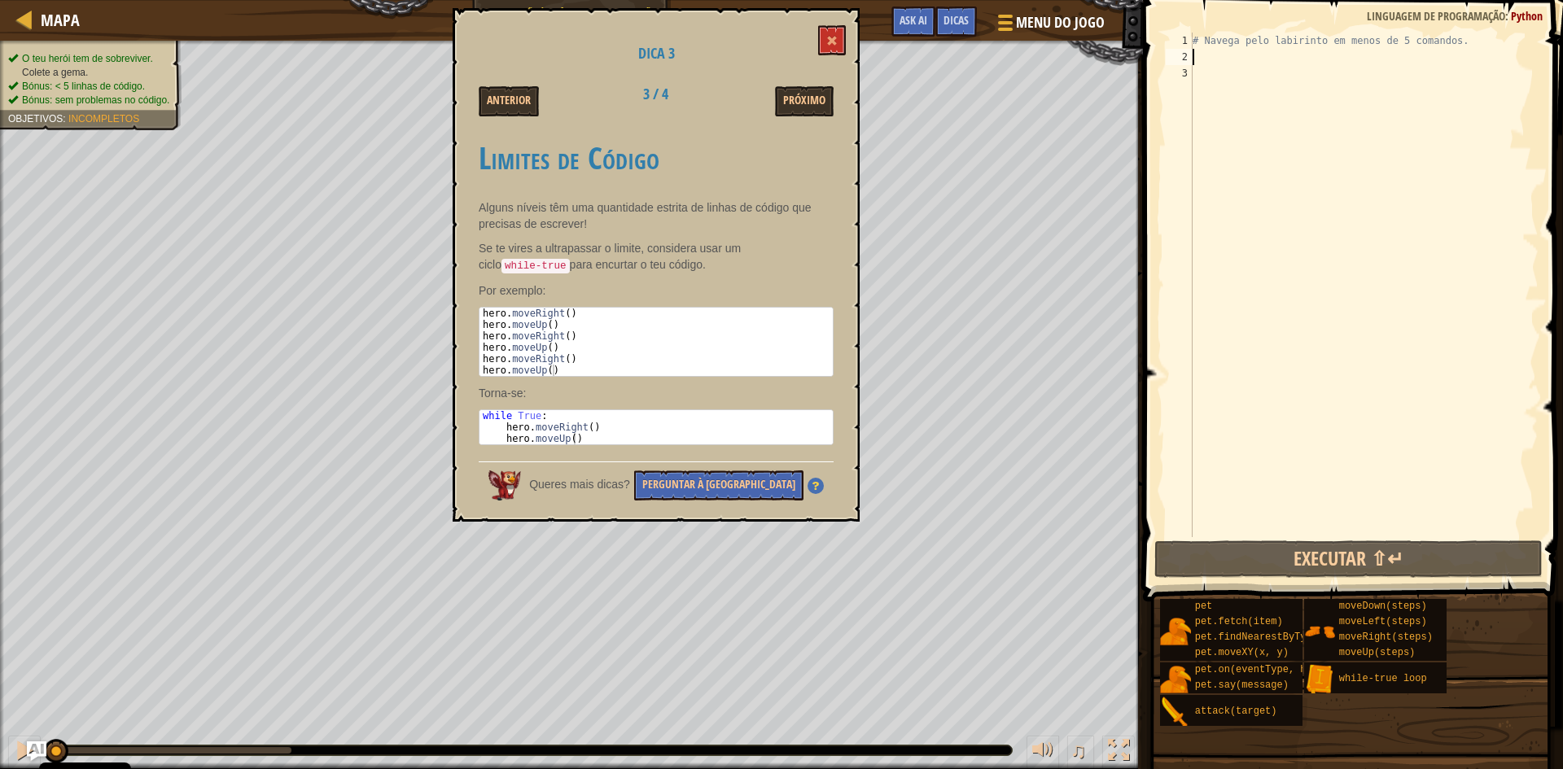
click at [1219, 60] on div "# Navega pelo labirinto em menos de 5 comandos." at bounding box center [1364, 301] width 349 height 537
type textarea "w"
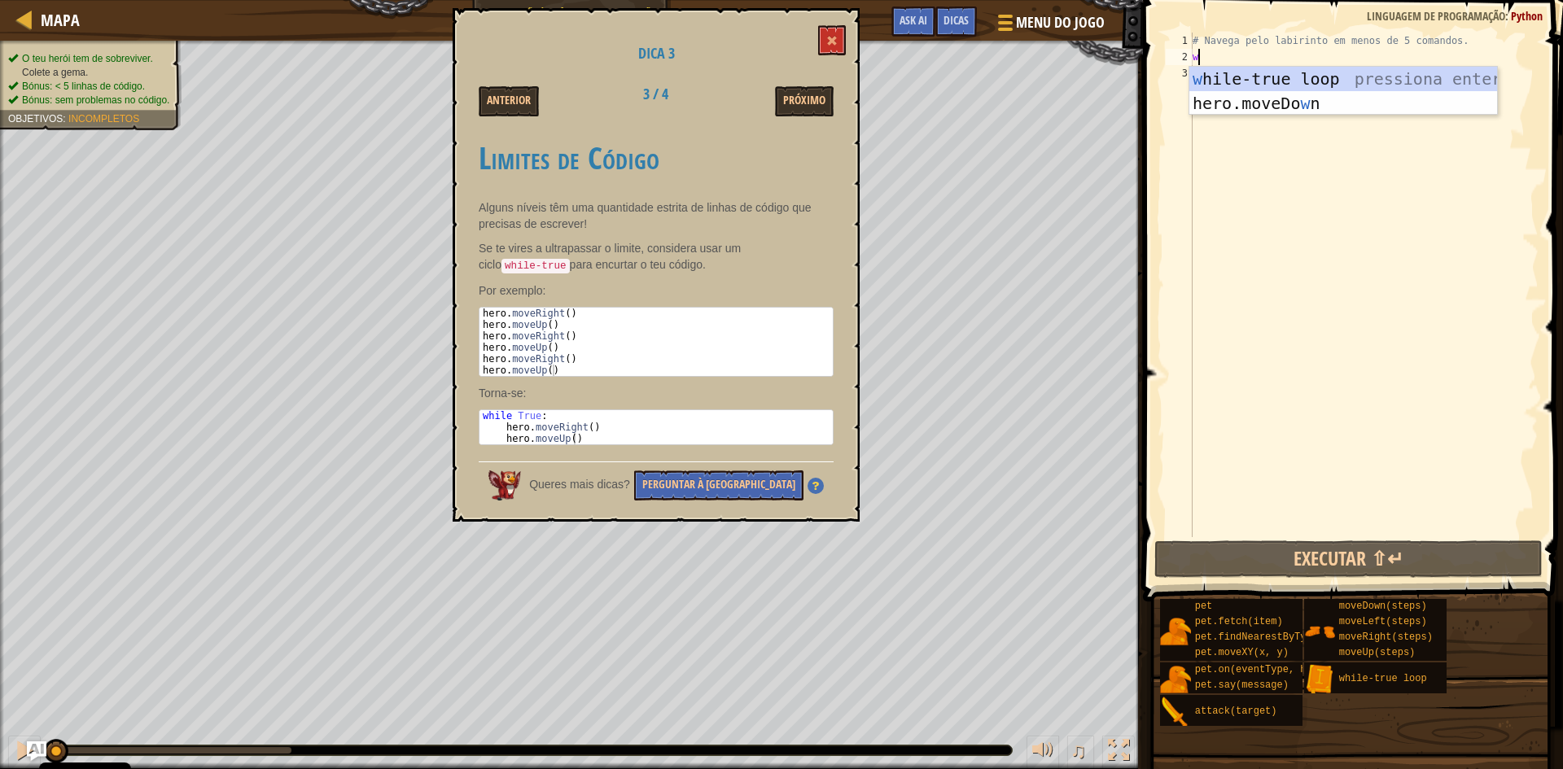
scroll to position [7, 0]
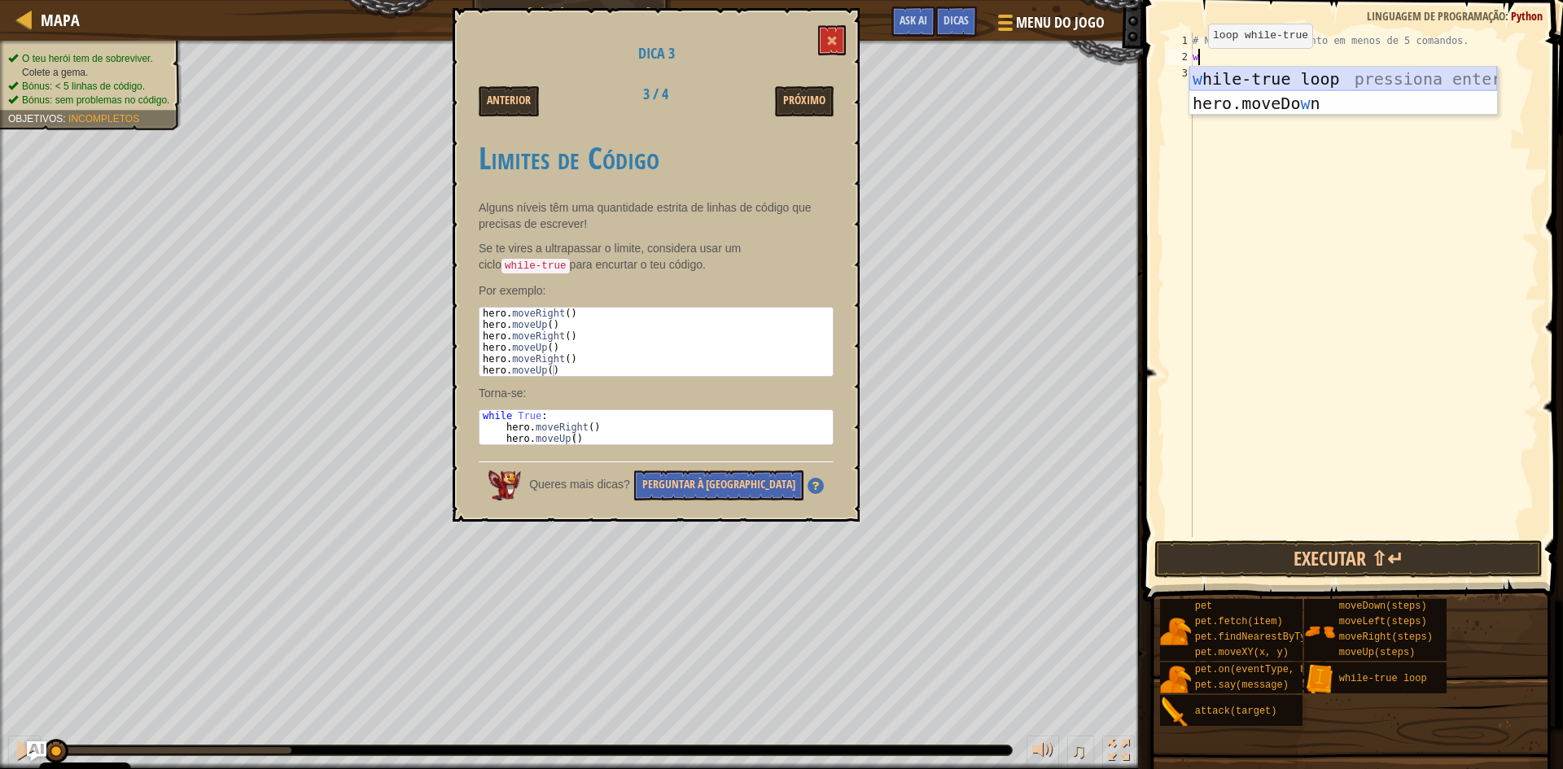
click at [1228, 81] on div "w hile-true loop pressiona enter hero.moveDo w n pressiona enter" at bounding box center [1344, 116] width 308 height 98
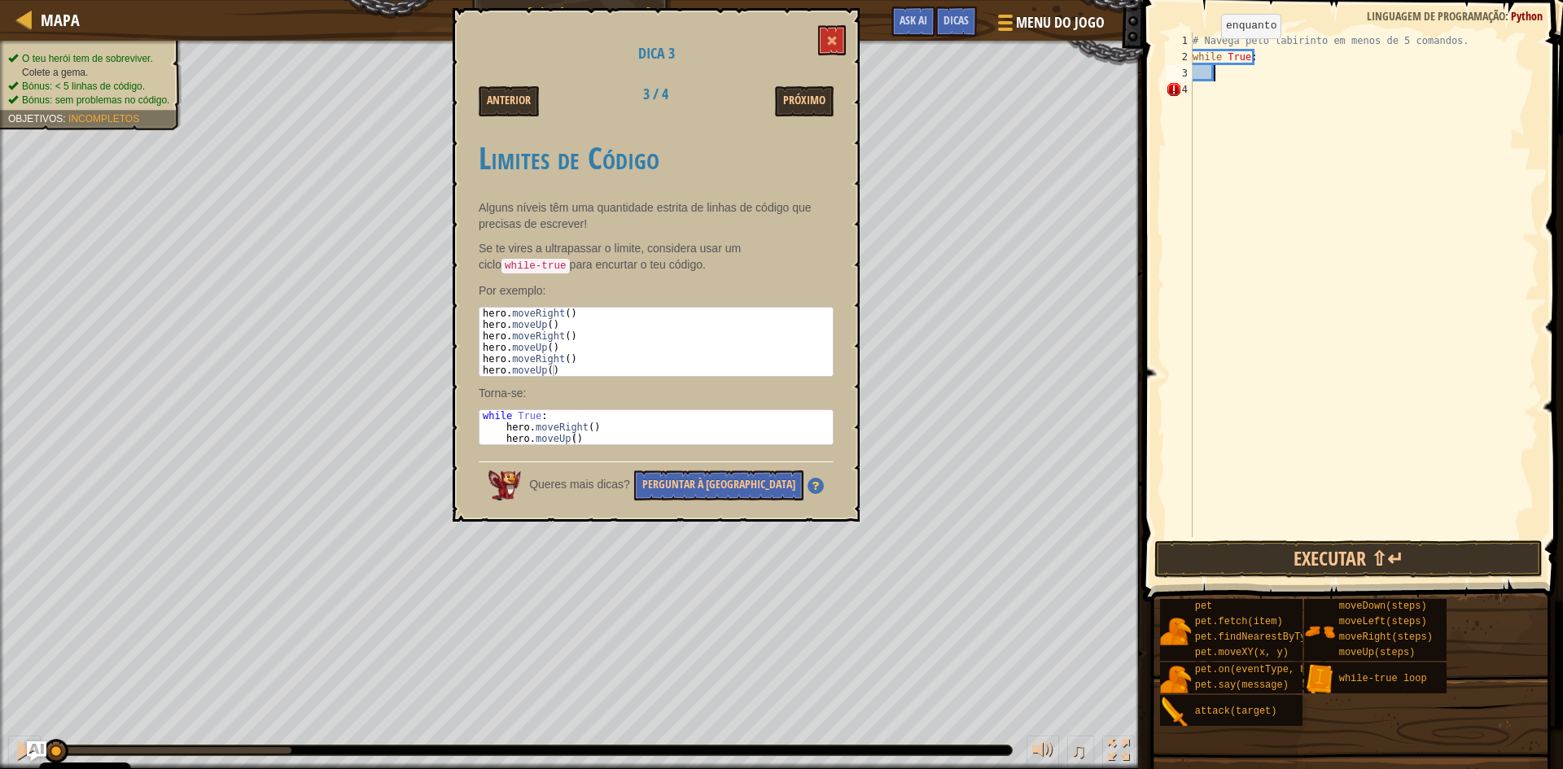
type textarea "h"
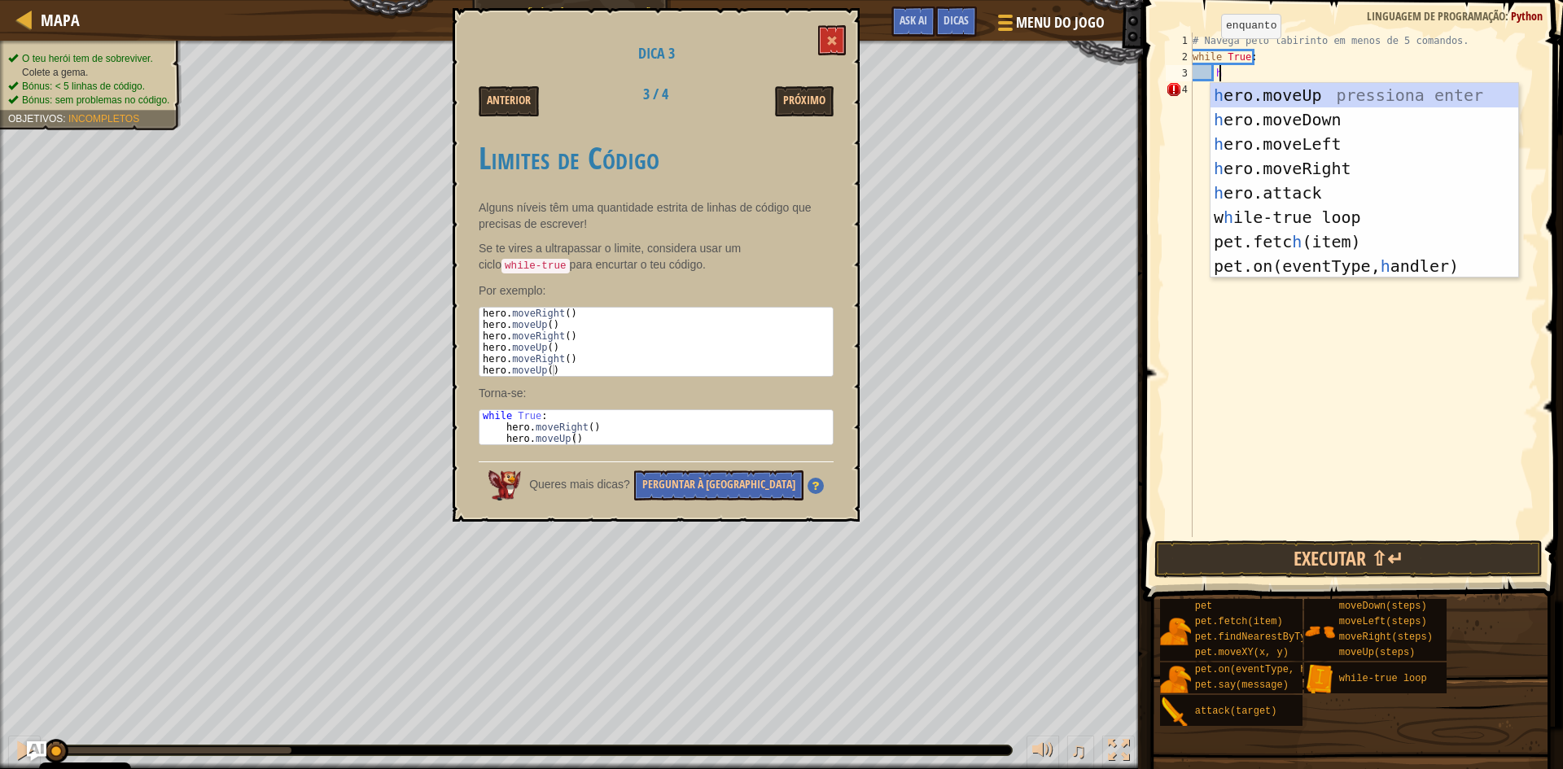
scroll to position [7, 2]
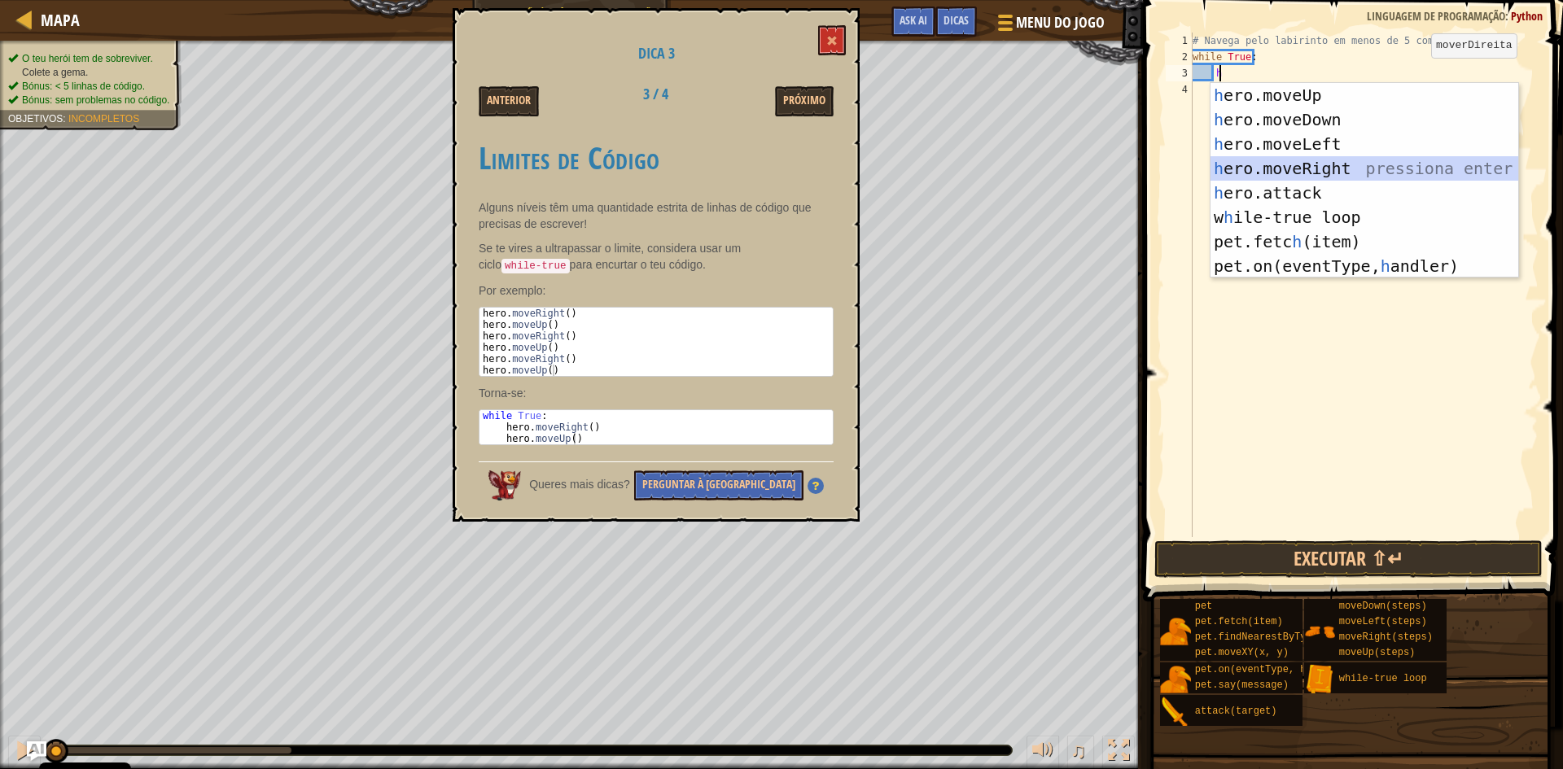
click at [1331, 175] on div "h ero.moveUp pressiona enter h ero.moveDown pressiona enter h ero.moveLeft pres…" at bounding box center [1365, 205] width 308 height 244
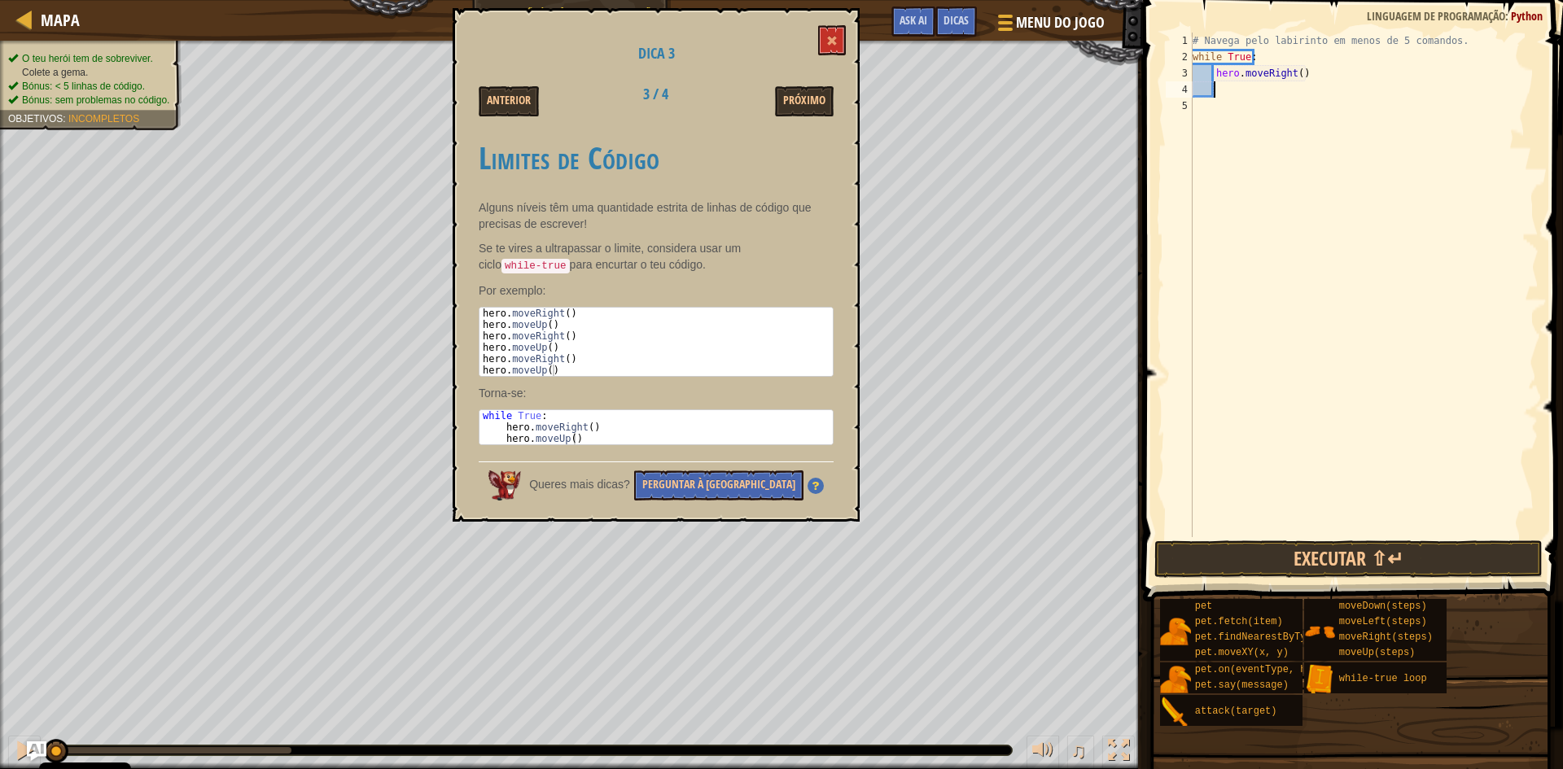
scroll to position [7, 1]
click at [826, 33] on button at bounding box center [832, 40] width 28 height 30
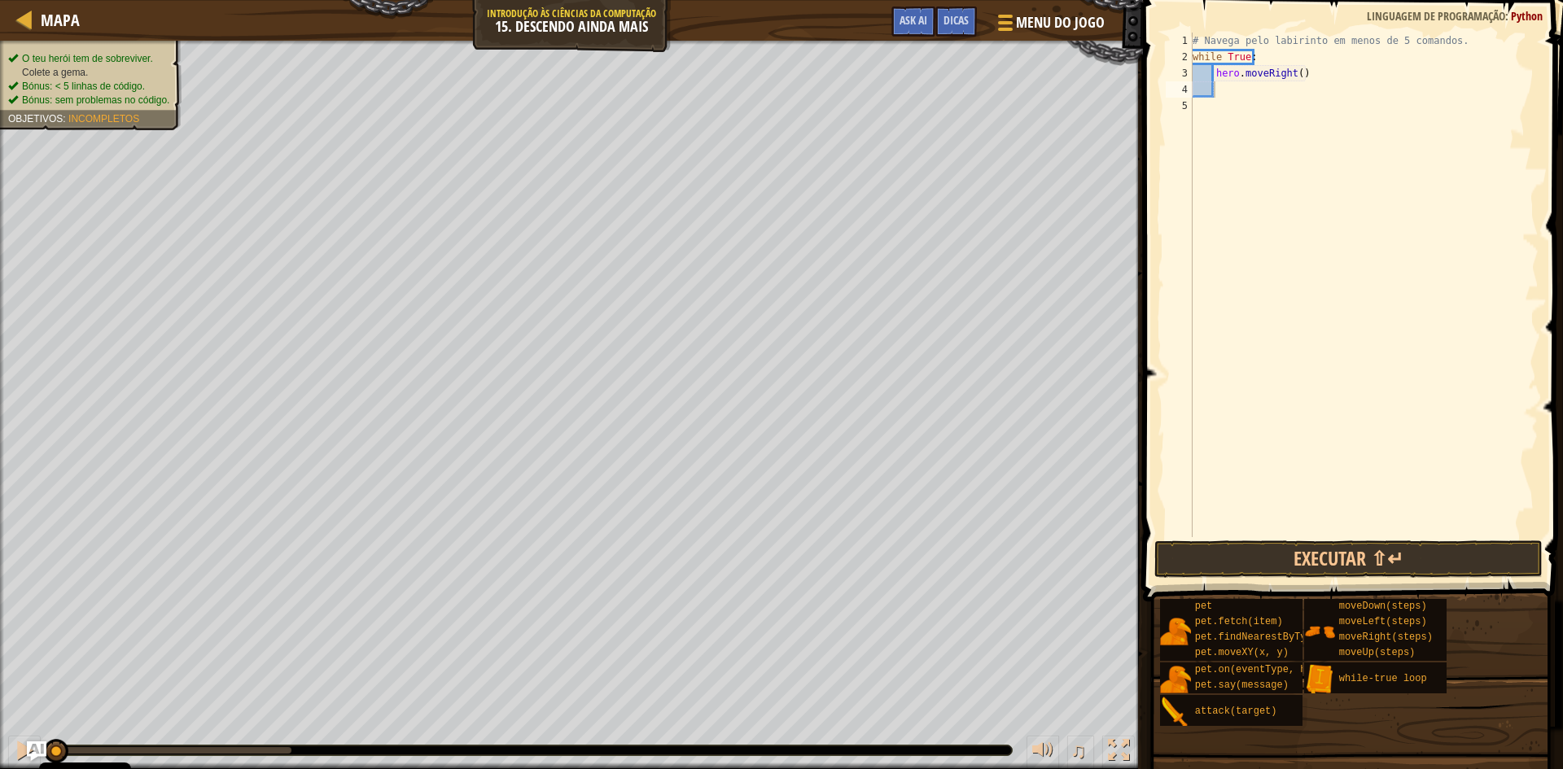
click at [1221, 94] on div "# Navega pelo labirinto em menos de 5 comandos. while True : hero . moveRight (…" at bounding box center [1364, 301] width 349 height 537
type textarea "h"
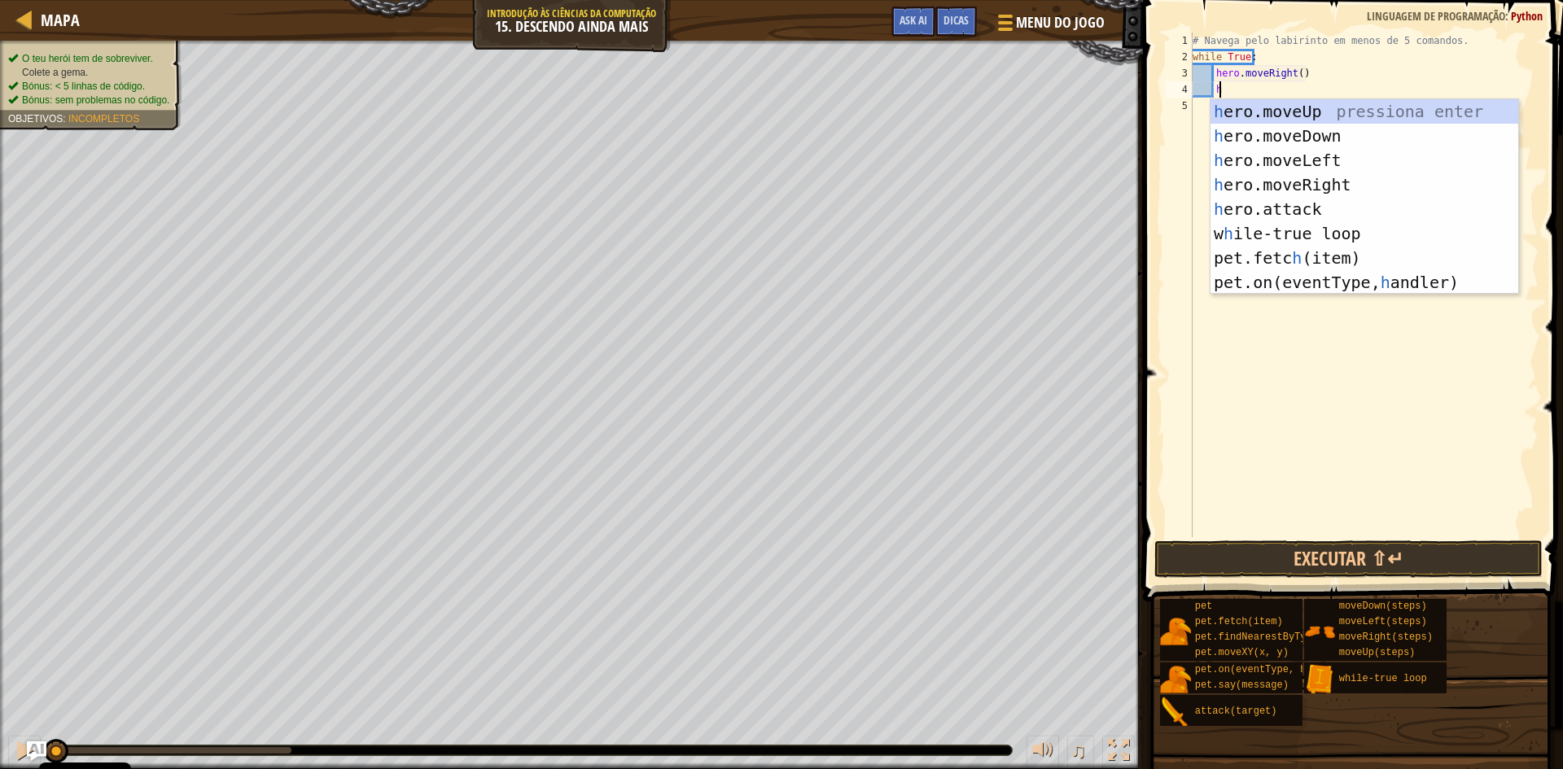
scroll to position [7, 2]
click at [1262, 138] on div "h ero.moveUp pressiona enter h ero.moveDown pressiona enter h ero.moveLeft pres…" at bounding box center [1365, 221] width 308 height 244
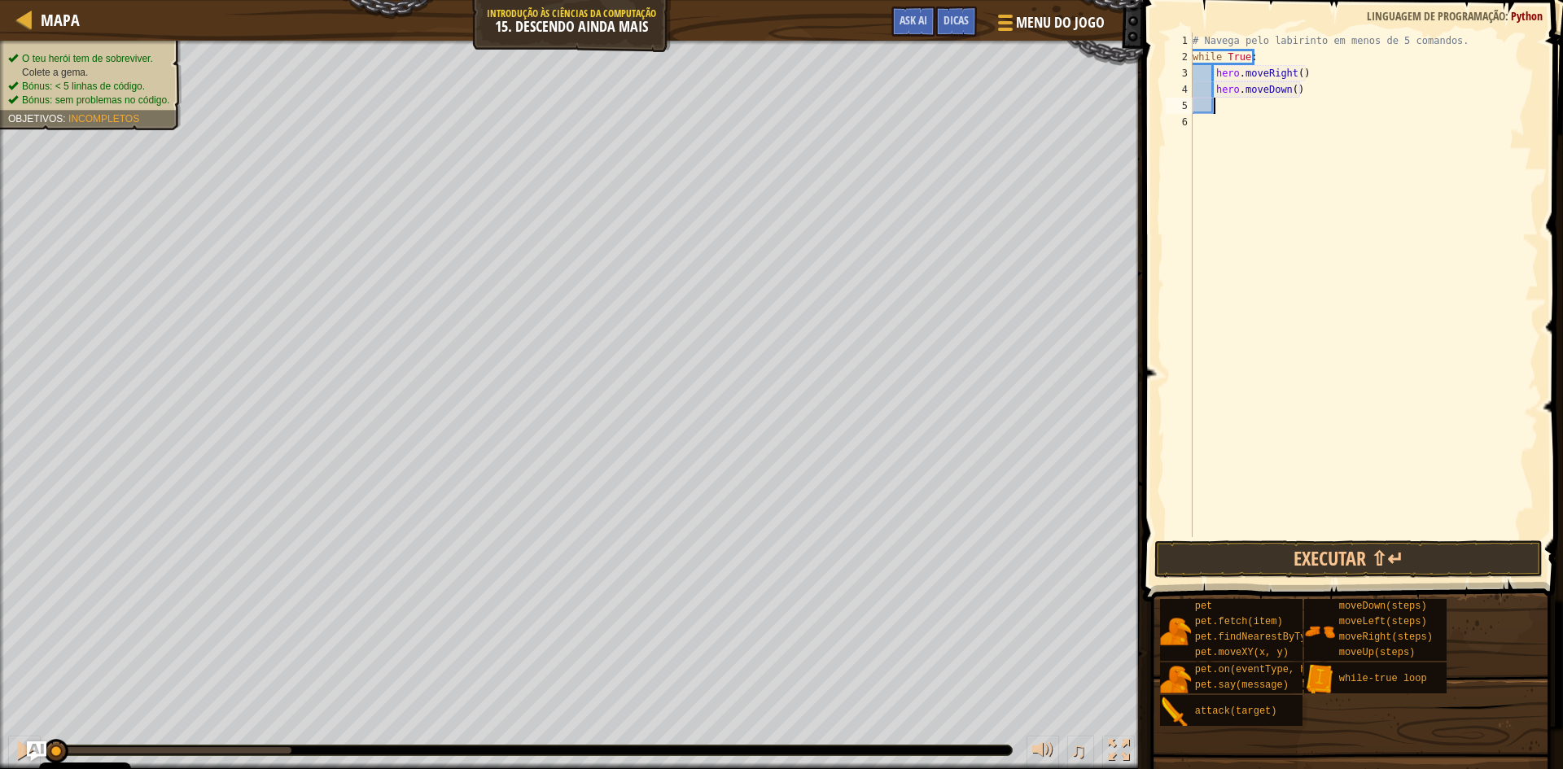
scroll to position [7, 1]
click at [1288, 559] on button "Executar ⇧↵" at bounding box center [1349, 559] width 388 height 37
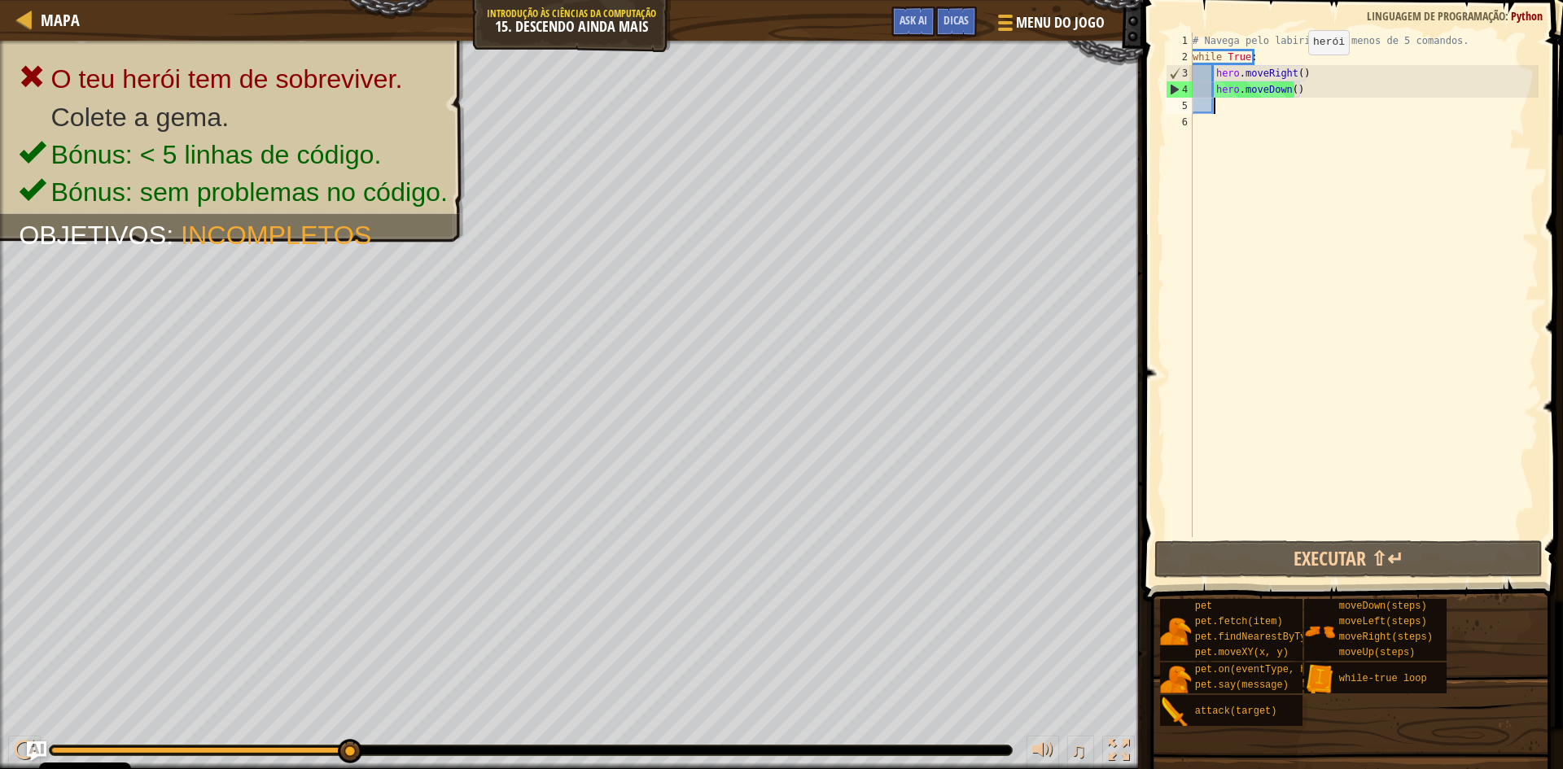
click at [1295, 70] on div "# Navega pelo labirinto em menos de 5 comandos. while True : hero . moveRight (…" at bounding box center [1364, 301] width 349 height 537
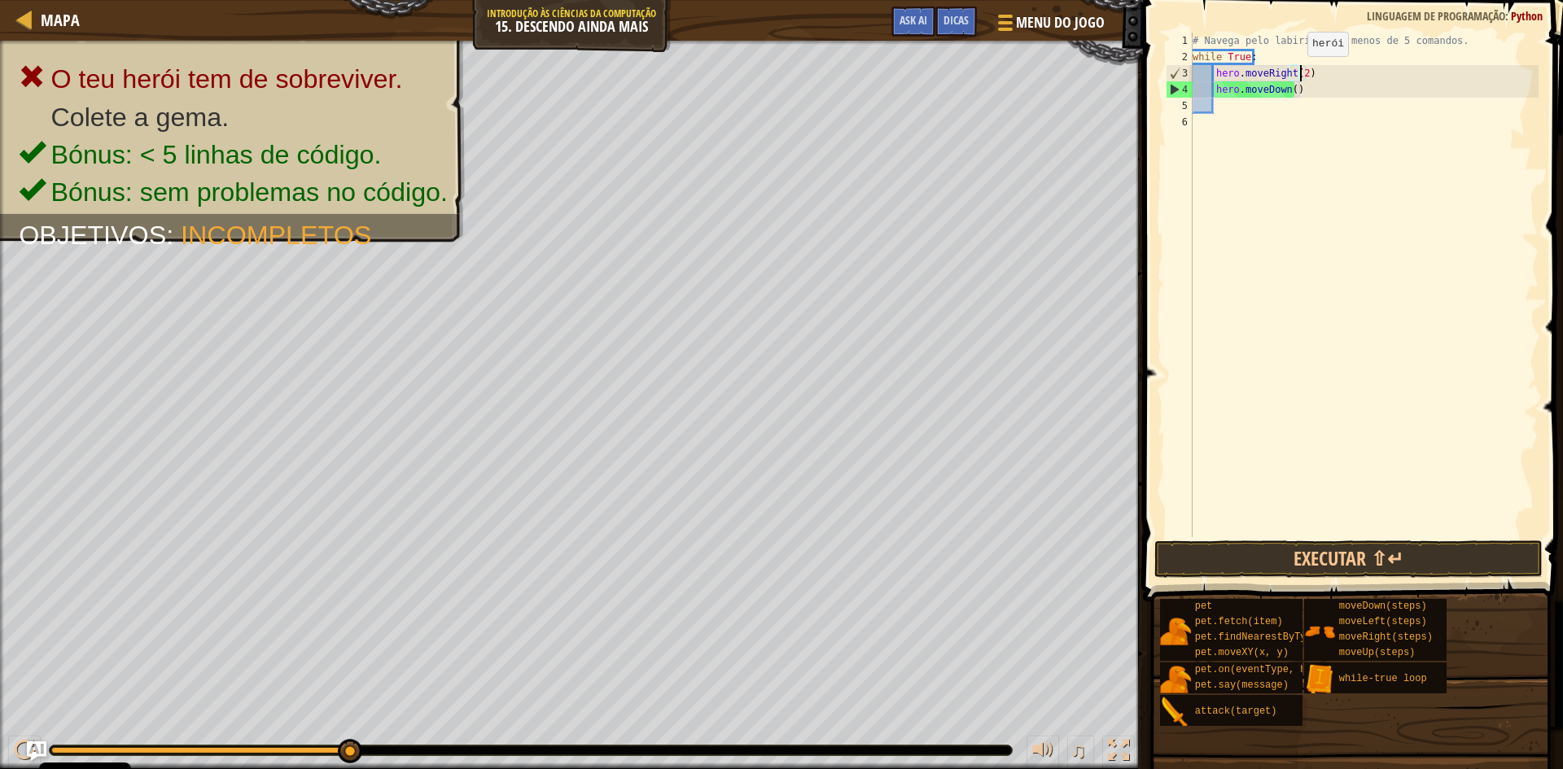
scroll to position [7, 9]
click at [1289, 90] on div "# Navega pelo labirinto em menos de 5 comandos. while True : hero . moveRight (…" at bounding box center [1364, 301] width 349 height 537
type textarea "hero.moveDown(2)"
click at [1306, 547] on button "Executar ⇧↵" at bounding box center [1349, 559] width 388 height 37
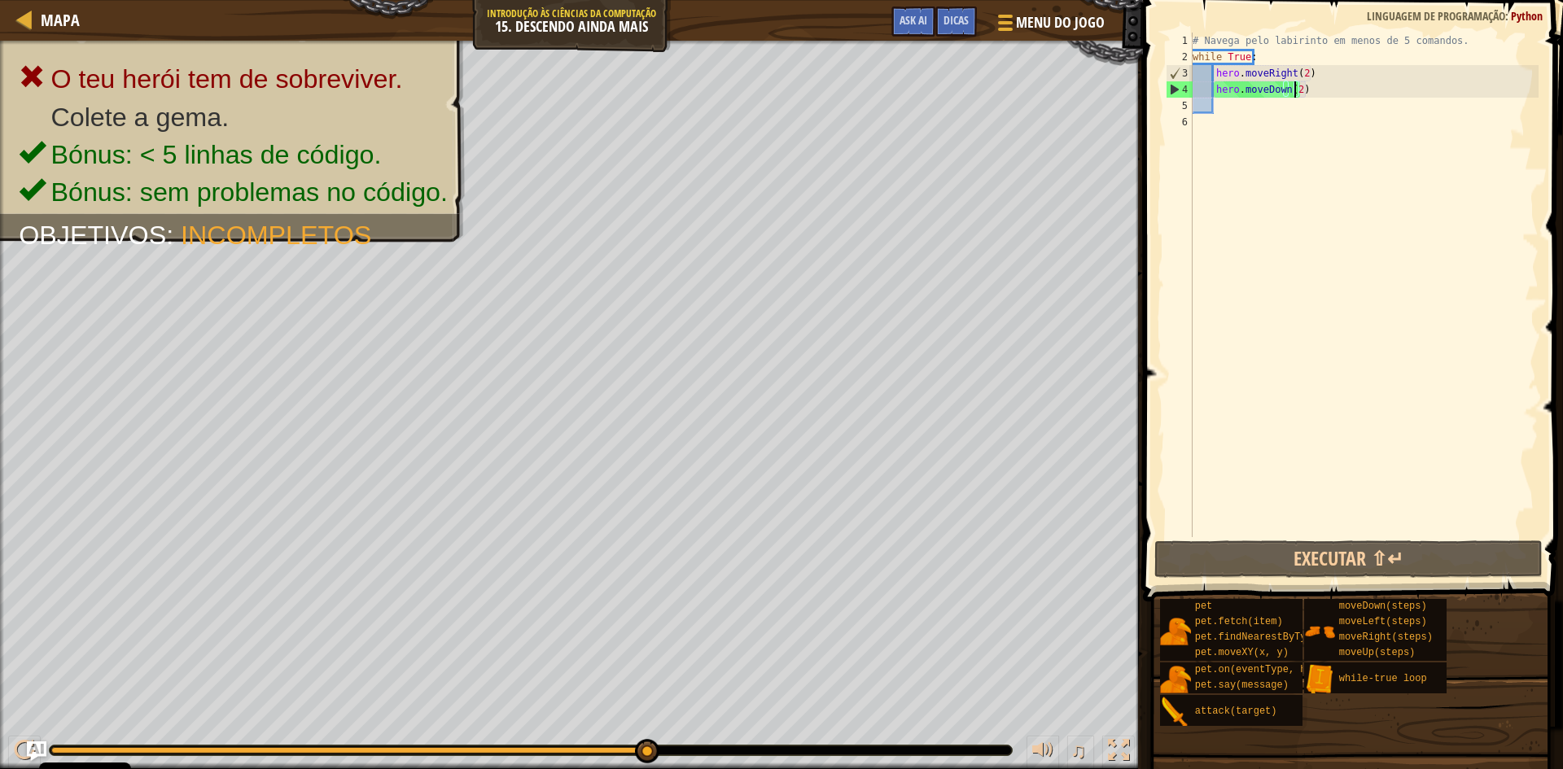
click at [1254, 112] on div "# Navega pelo labirinto em menos de 5 comandos. while True : hero . moveRight (…" at bounding box center [1364, 301] width 349 height 537
type textarea "h"
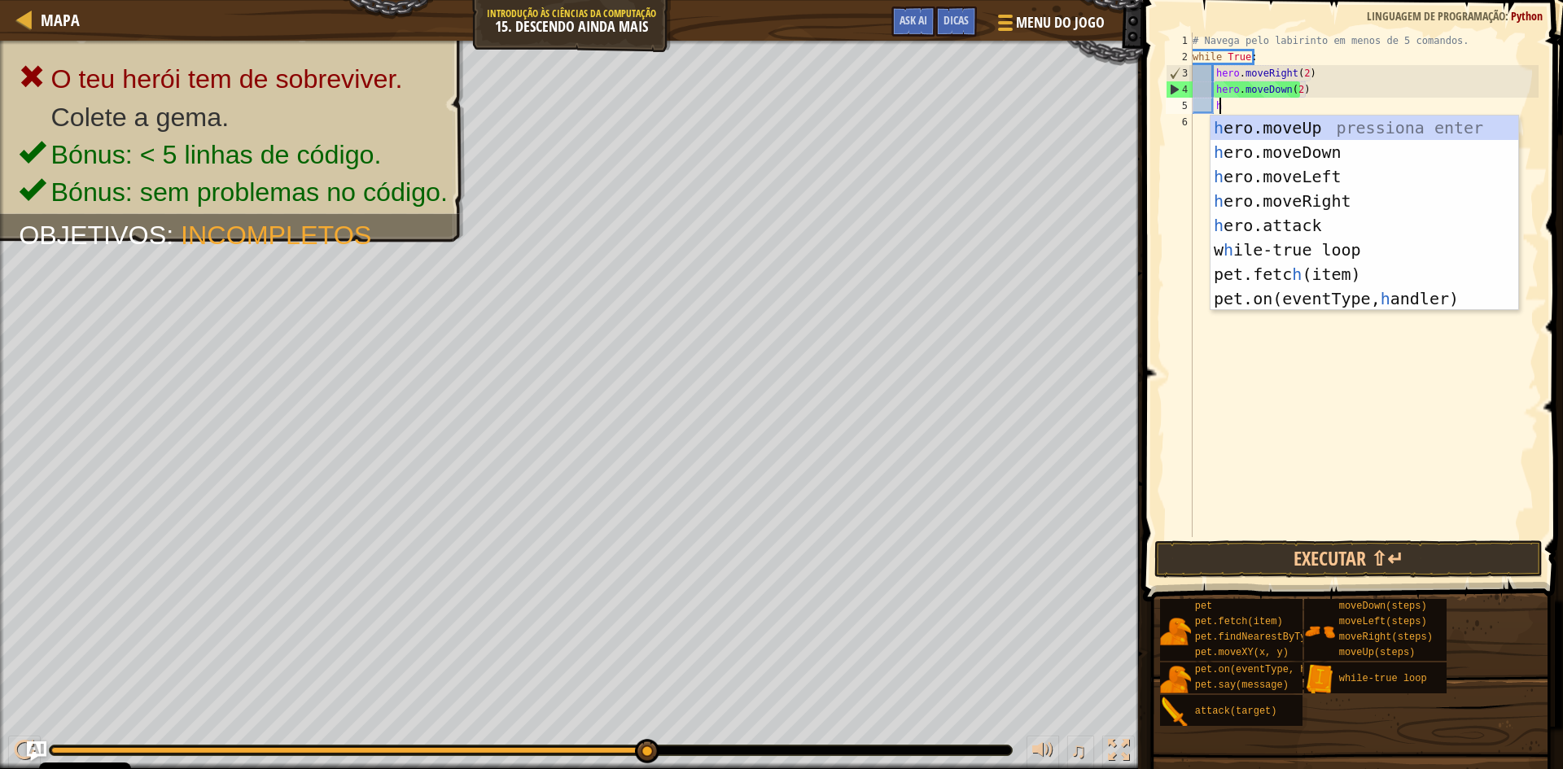
scroll to position [7, 2]
click at [1313, 195] on div "h ero.moveUp pressiona enter h ero.moveDown pressiona enter h ero.moveLeft pres…" at bounding box center [1365, 238] width 308 height 244
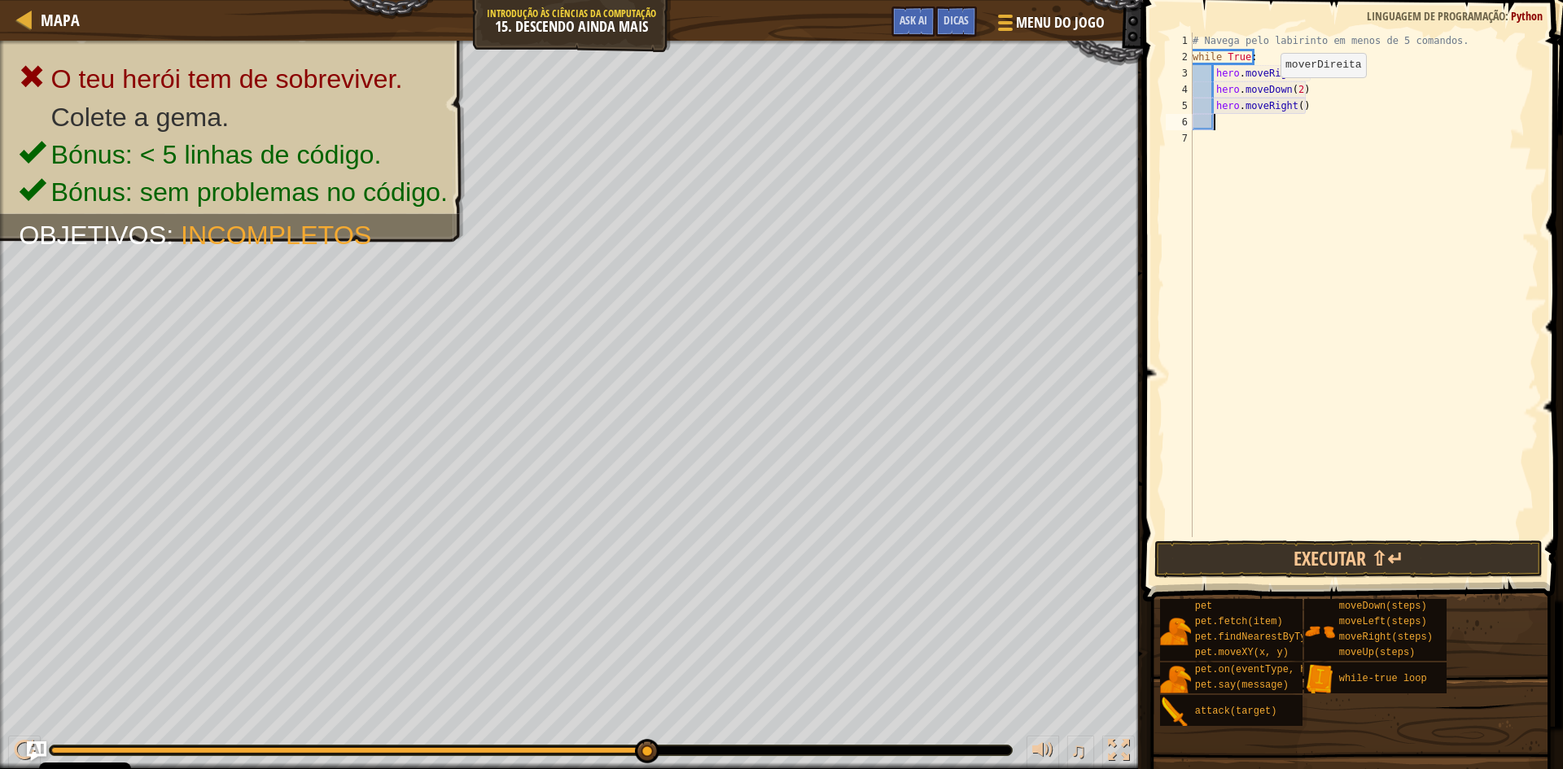
scroll to position [7, 1]
click at [1294, 107] on div "# Navega pelo labirinto em menos de 5 comandos. while True : hero . moveRight (…" at bounding box center [1364, 301] width 349 height 537
type textarea "hero.moveRight(2)"
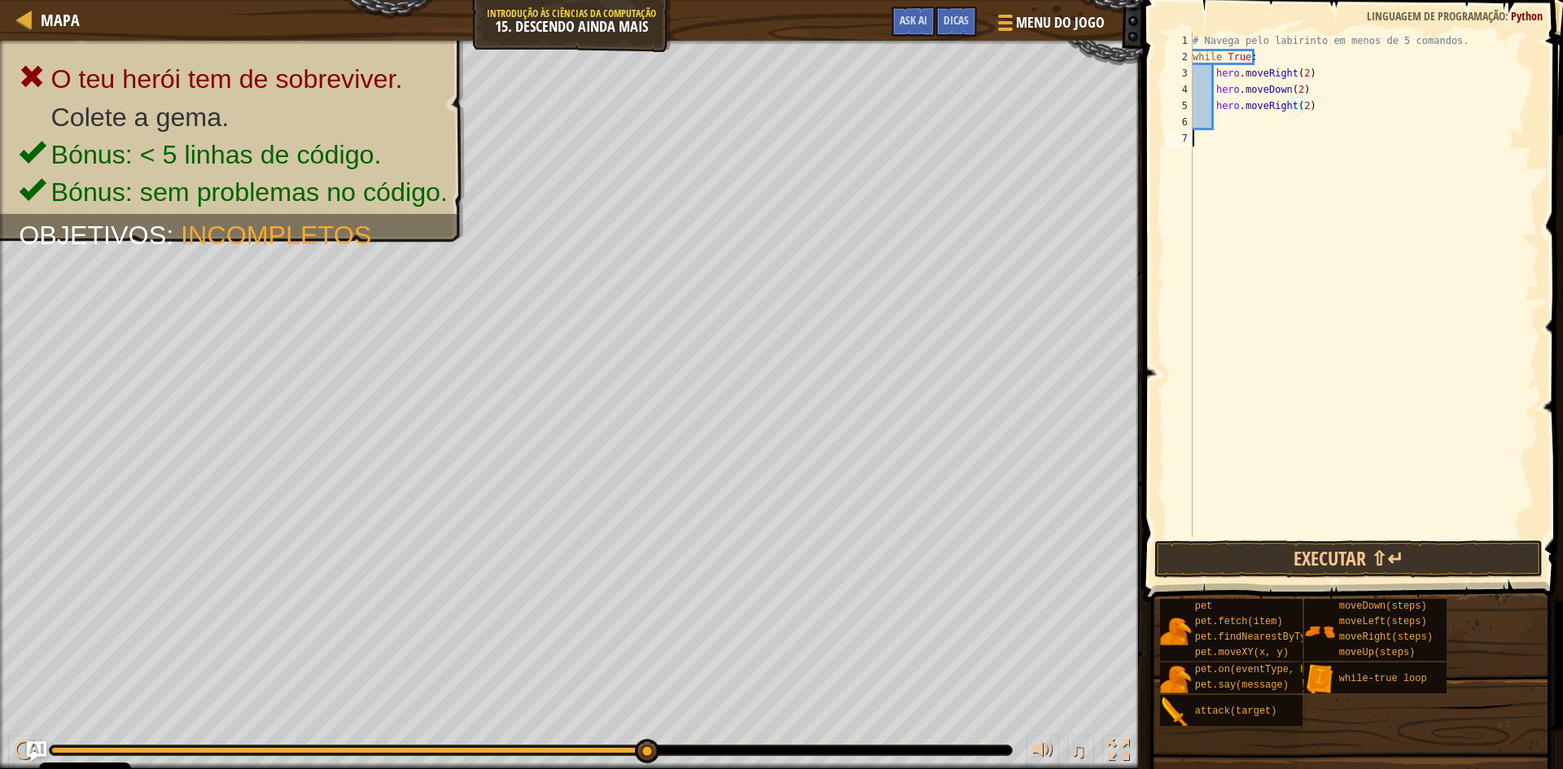
scroll to position [7, 0]
click at [1187, 554] on button "Executar ⇧↵" at bounding box center [1349, 559] width 388 height 37
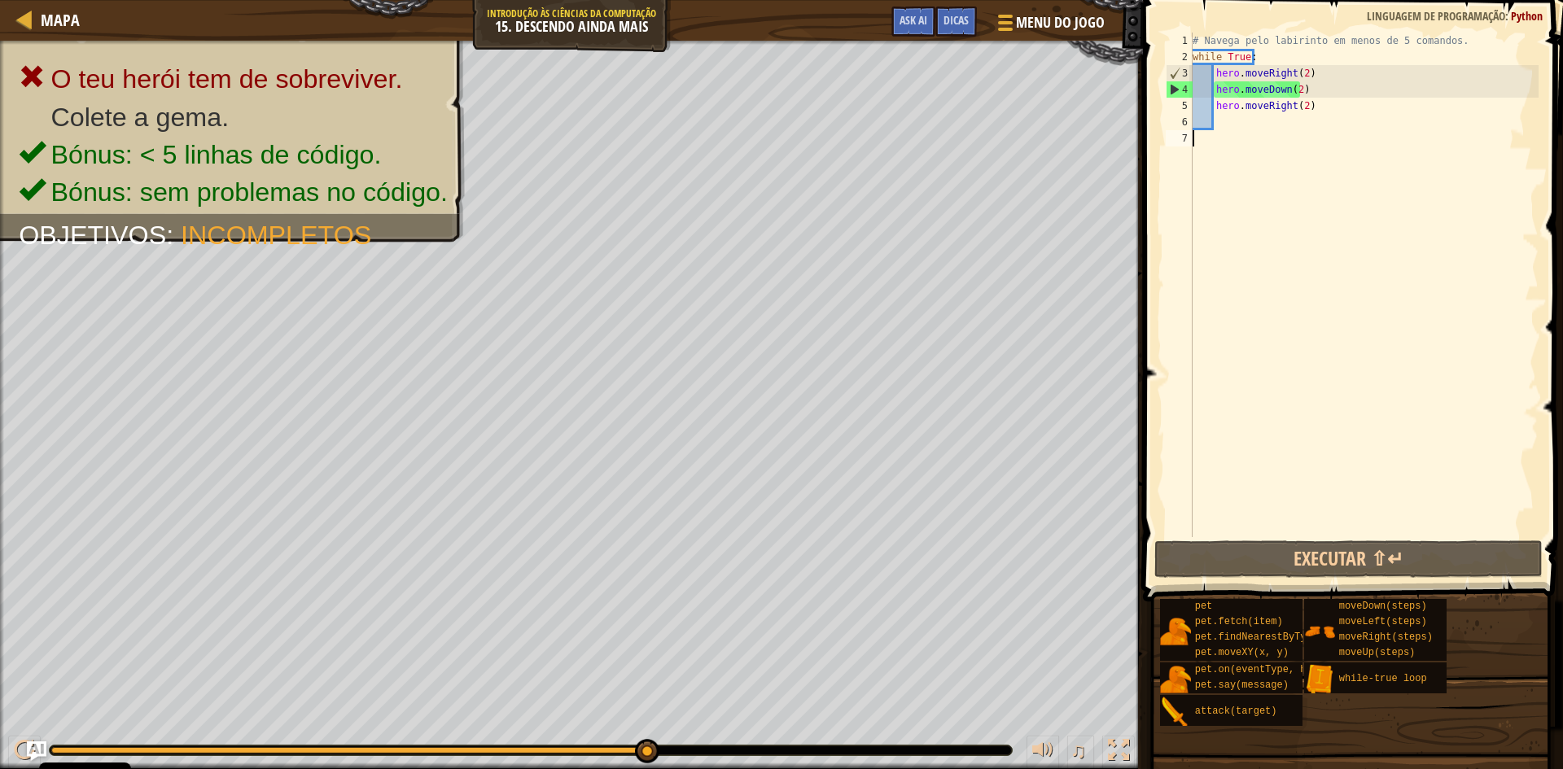
click at [1284, 147] on div "# Navega pelo labirinto em menos de 5 comandos. while True : hero . moveRight (…" at bounding box center [1364, 301] width 349 height 537
click at [1281, 147] on div "# Navega pelo labirinto em menos de 5 comandos. while True : hero . moveRight (…" at bounding box center [1364, 301] width 349 height 537
click at [1187, 116] on div "6" at bounding box center [1179, 122] width 27 height 16
click at [1201, 109] on div "# Navega pelo labirinto em menos de 5 comandos. while True : hero . moveRight (…" at bounding box center [1364, 301] width 349 height 537
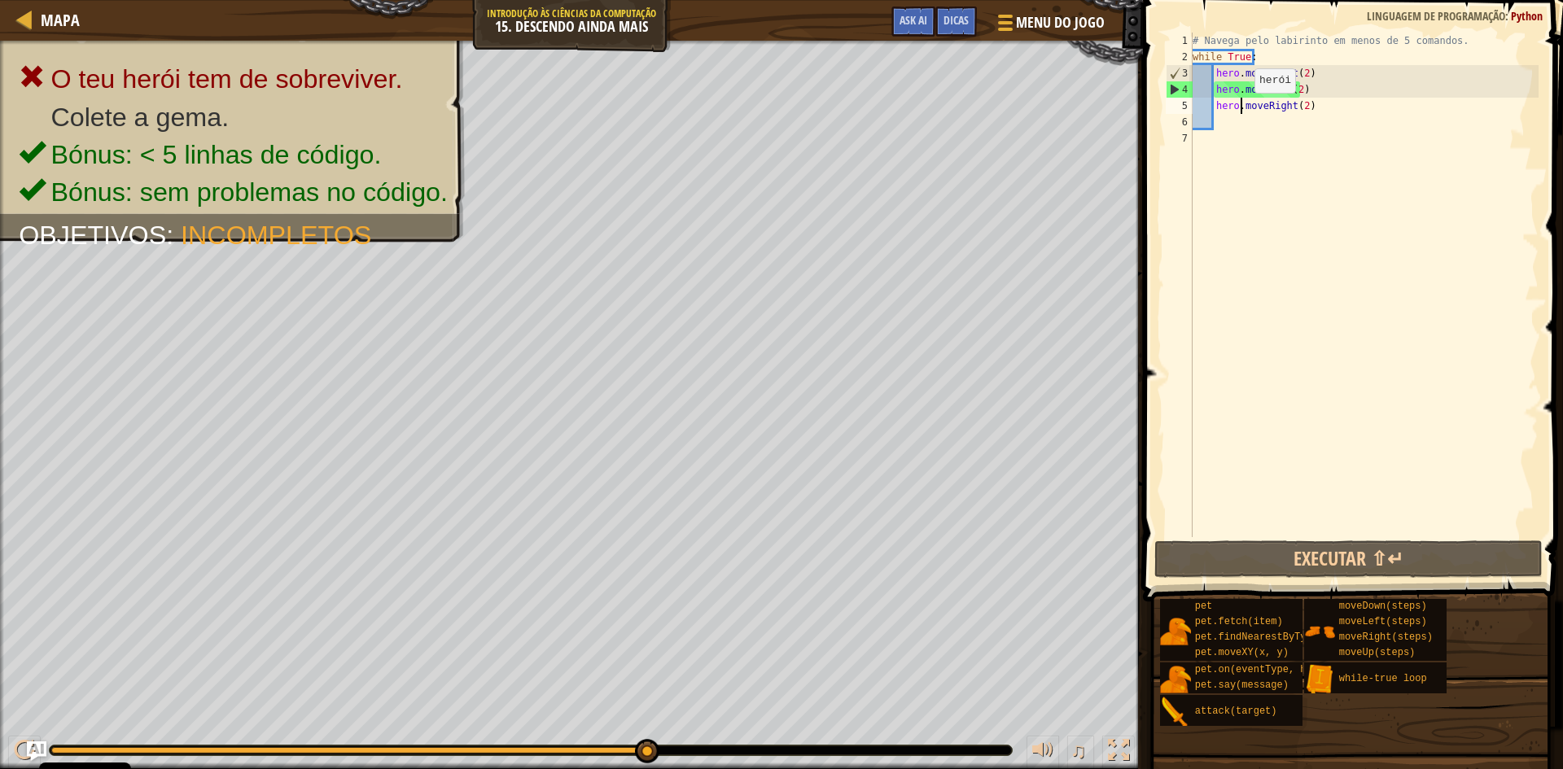
click at [1241, 109] on div "# Navega pelo labirinto em menos de 5 comandos. while True : hero . moveRight (…" at bounding box center [1364, 301] width 349 height 537
click at [1308, 107] on div "# Navega pelo labirinto em menos de 5 comandos. while True : hero . moveRight (…" at bounding box center [1364, 301] width 349 height 537
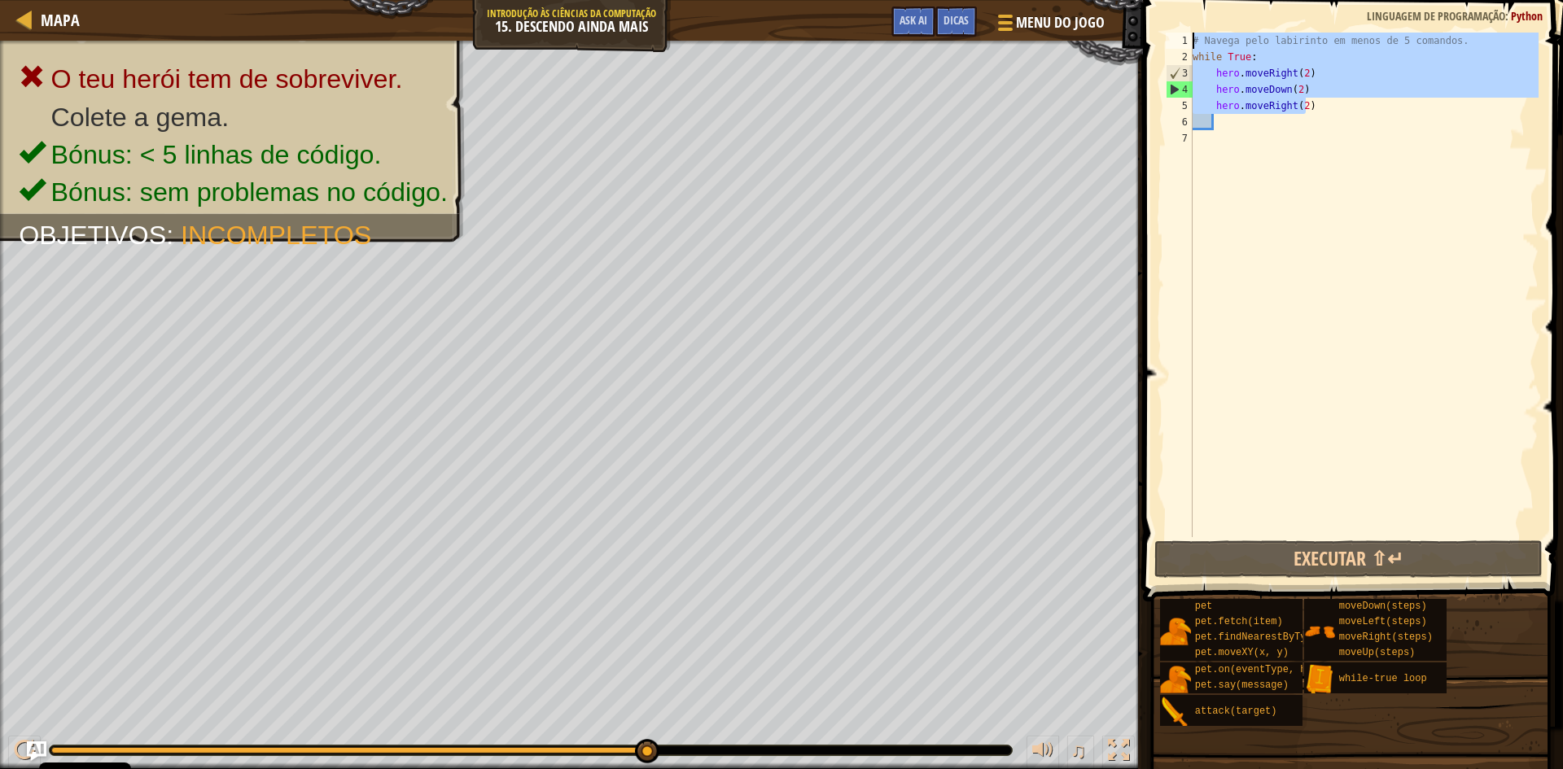
drag, startPoint x: 1310, startPoint y: 104, endPoint x: 1158, endPoint y: 47, distance: 162.6
click at [1158, 47] on div "hero.moveRight(2) 1 2 3 4 5 6 7 # Navega pelo labirinto em menos de 5 comandos.…" at bounding box center [1350, 333] width 425 height 650
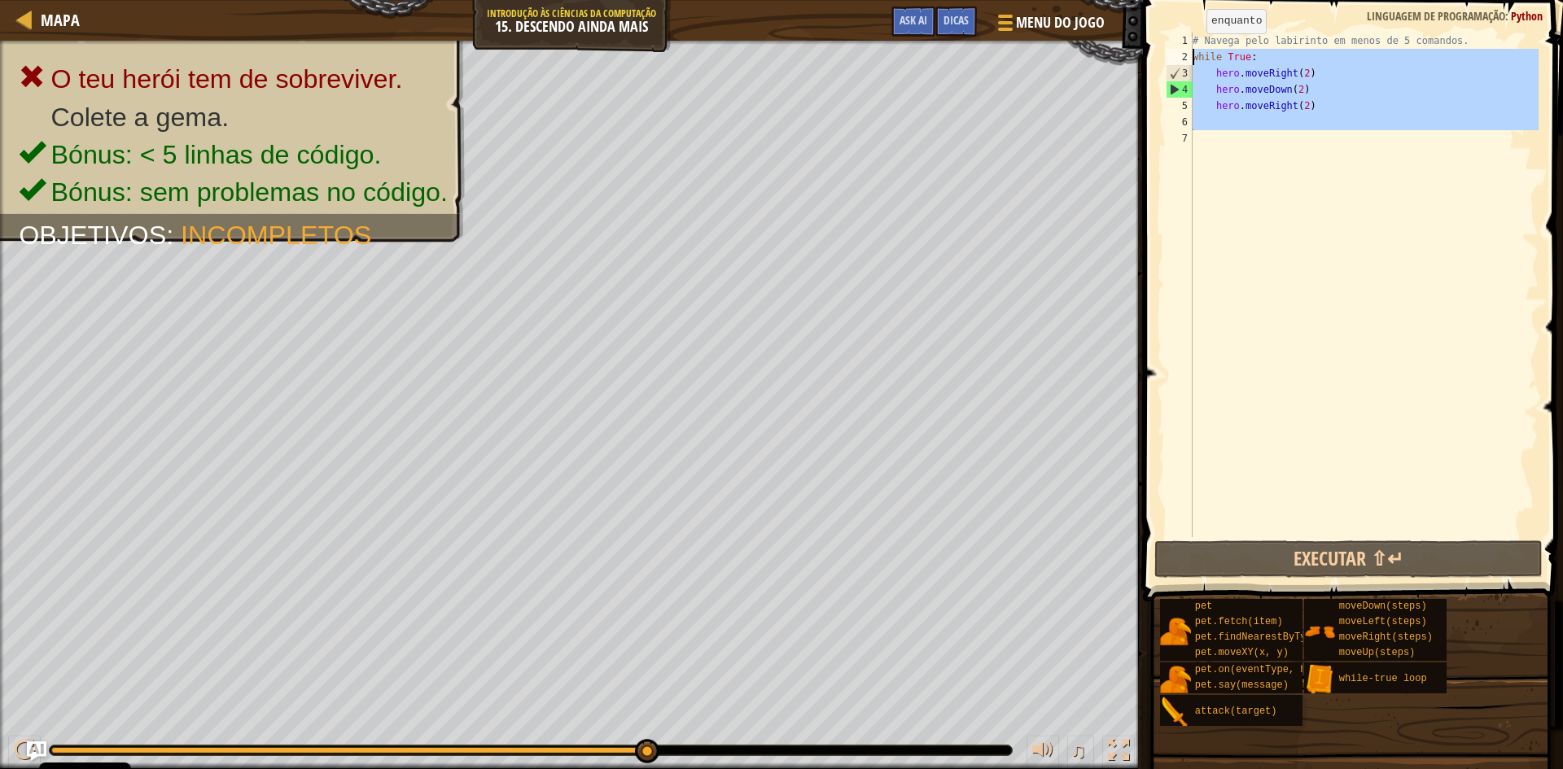
drag, startPoint x: 1406, startPoint y: 142, endPoint x: 1185, endPoint y: 55, distance: 238.0
click at [1185, 55] on div "# Navega pelo labirinto em menos de 5 comandos. while True: 1 2 3 4 5 6 7 # Nav…" at bounding box center [1351, 285] width 376 height 505
type textarea "while True: hero.moveRight(2)"
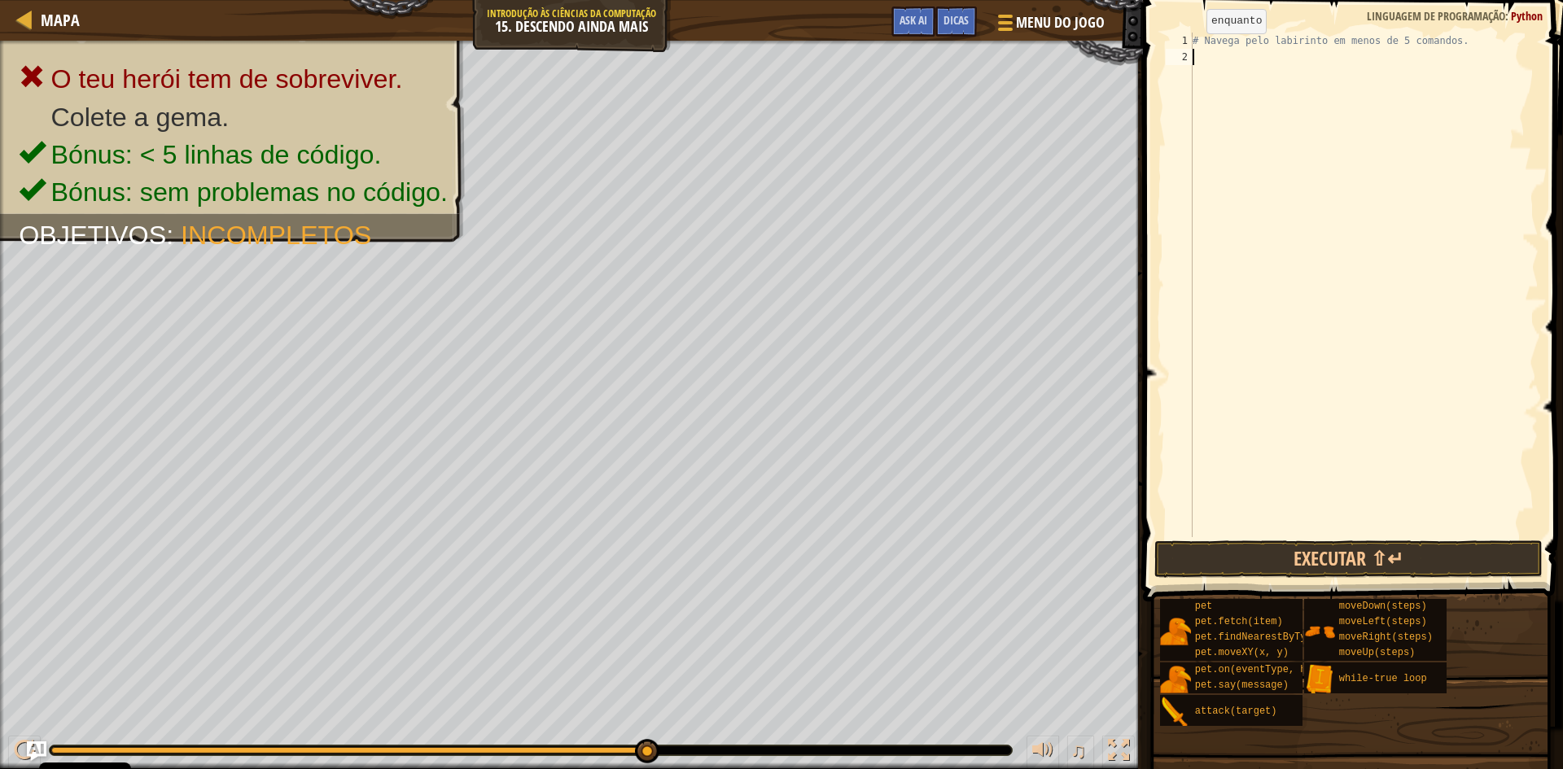
type textarea "h"
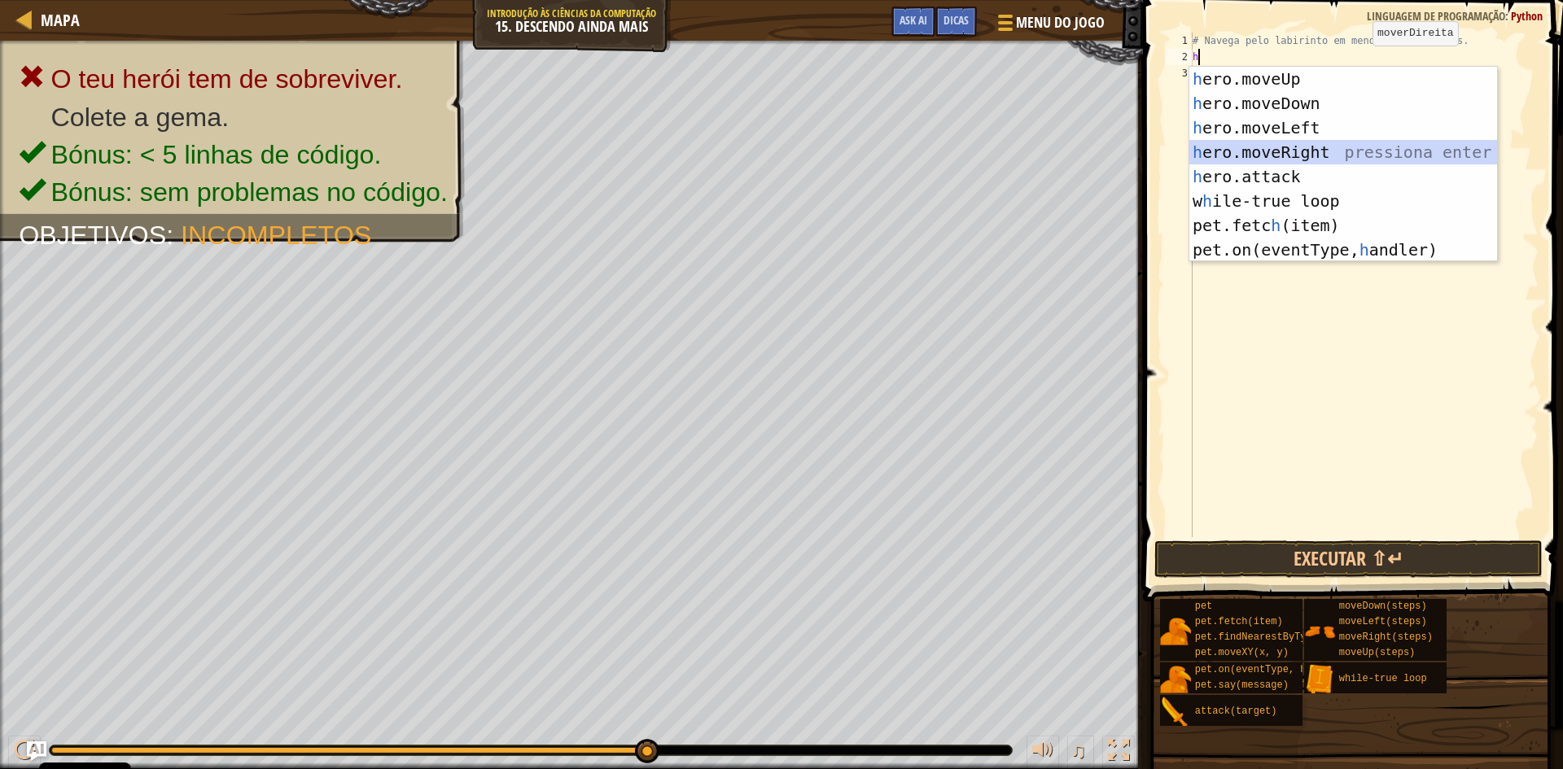
click at [1349, 155] on div "h ero.moveUp pressiona enter h ero.moveDown pressiona enter h ero.moveLeft pres…" at bounding box center [1344, 189] width 308 height 244
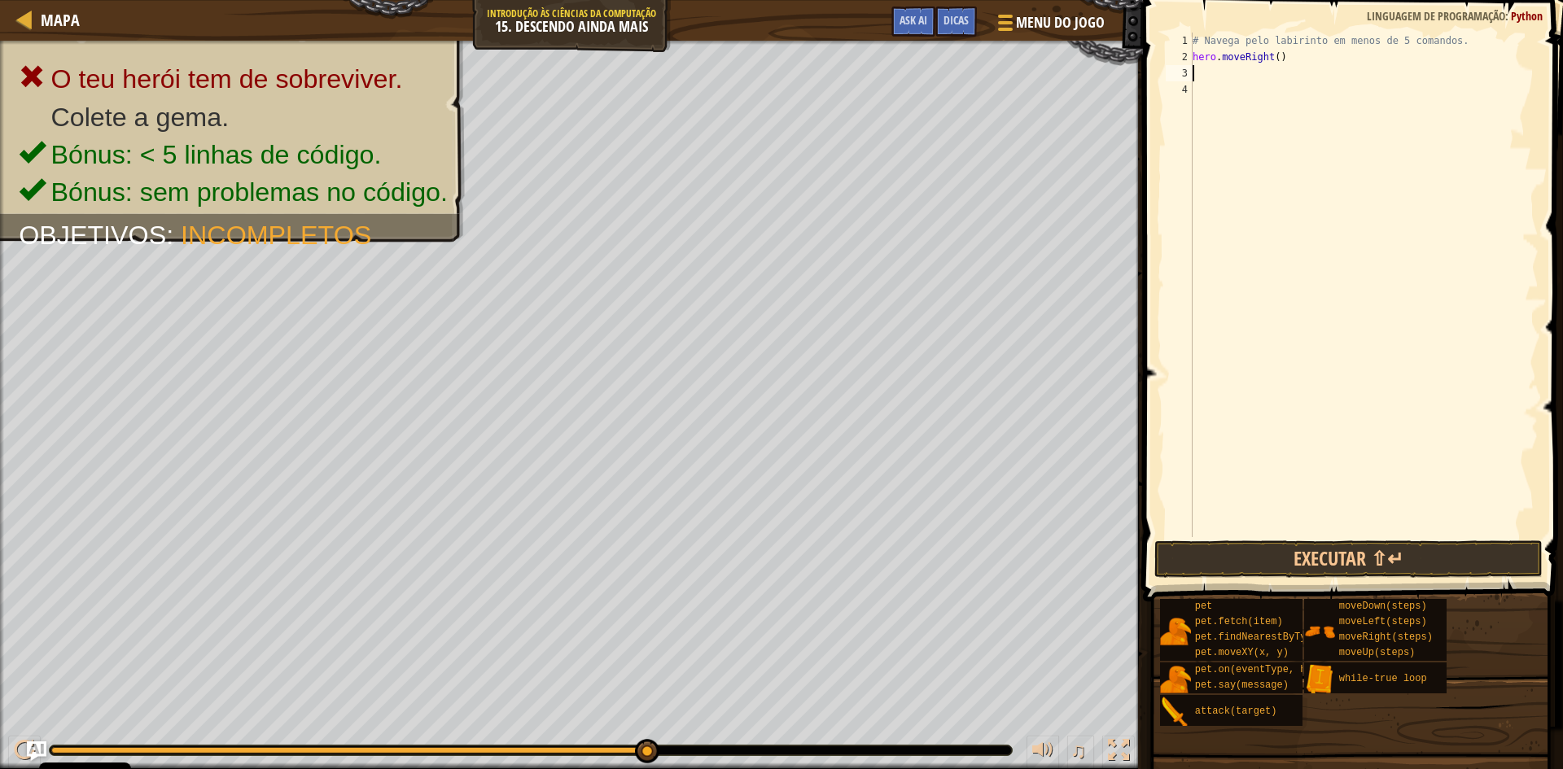
type textarea "h"
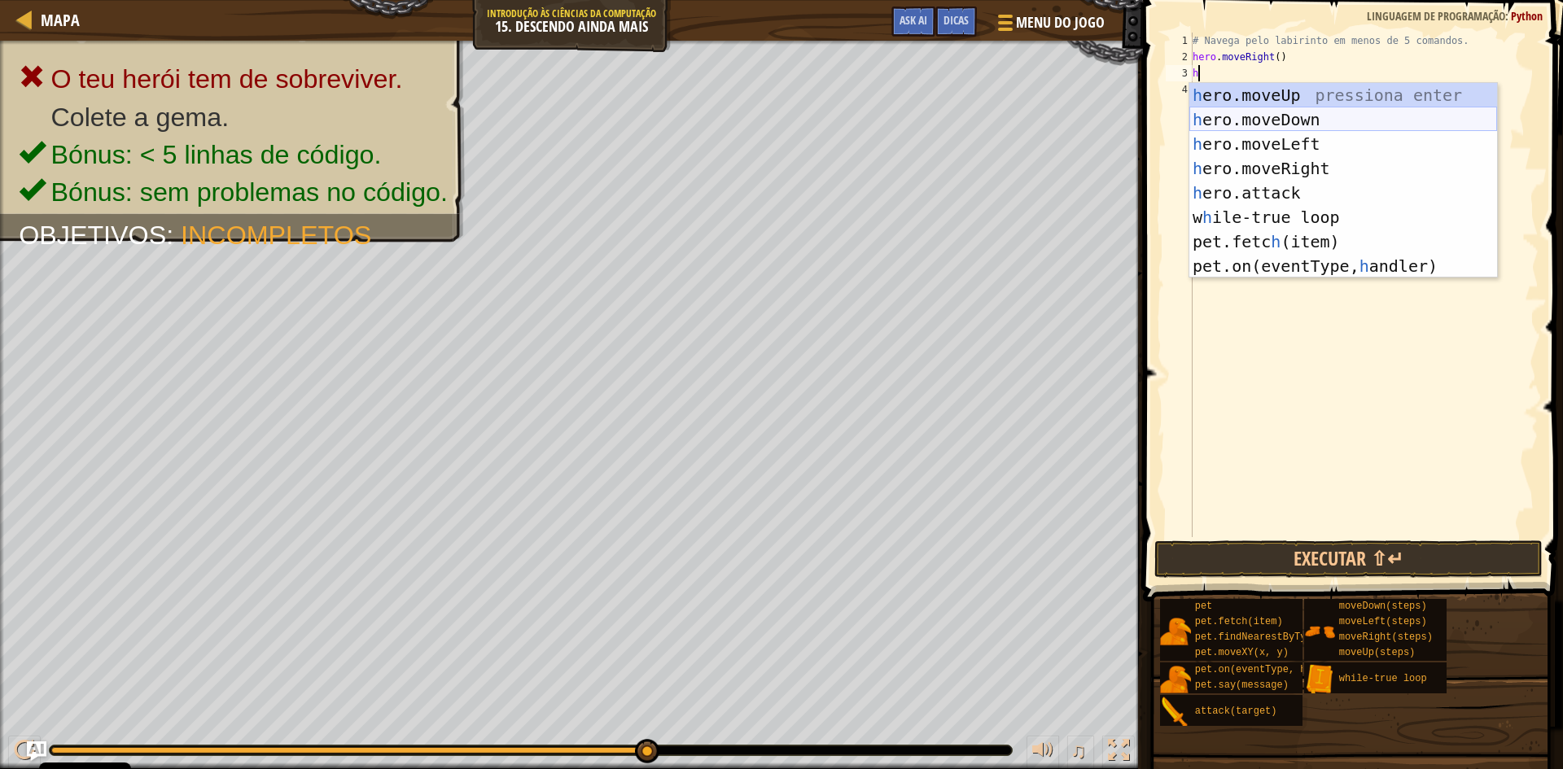
click at [1278, 125] on div "h ero.moveUp pressiona enter h ero.moveDown pressiona enter h ero.moveLeft pres…" at bounding box center [1344, 205] width 308 height 244
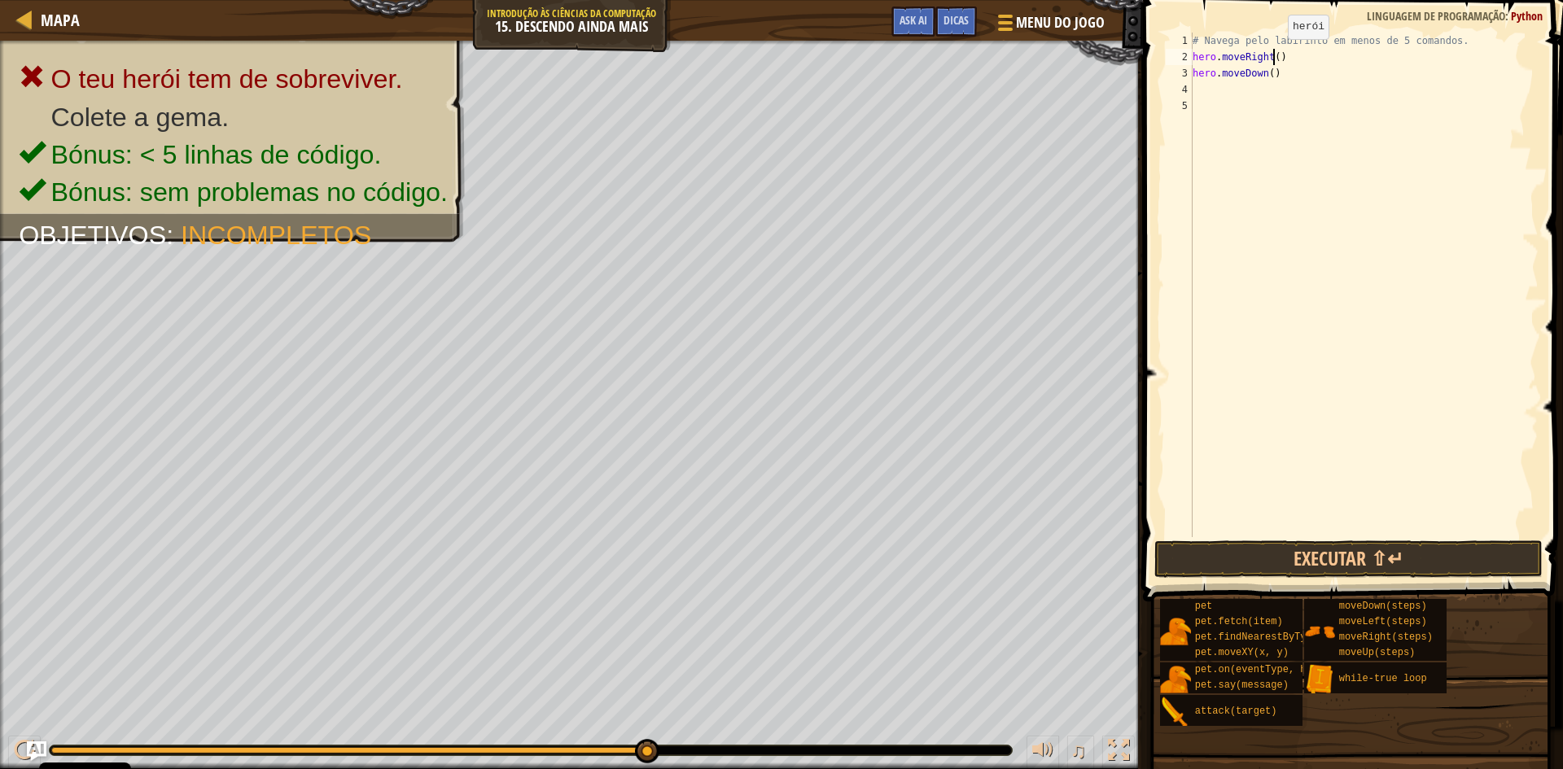
click at [1274, 55] on div "# Navega pelo labirinto em menos de 5 comandos. hero . moveRight ( ) hero . mov…" at bounding box center [1364, 301] width 349 height 537
click at [1269, 75] on div "# Navega pelo labirinto em menos de 5 comandos. hero . moveRight ( 2 ) hero . m…" at bounding box center [1364, 301] width 349 height 537
type textarea "hero.moveDown(2)"
click at [1212, 81] on div "# Navega pelo labirinto em menos de 5 comandos. hero . moveRight ( 2 ) hero . m…" at bounding box center [1364, 301] width 349 height 537
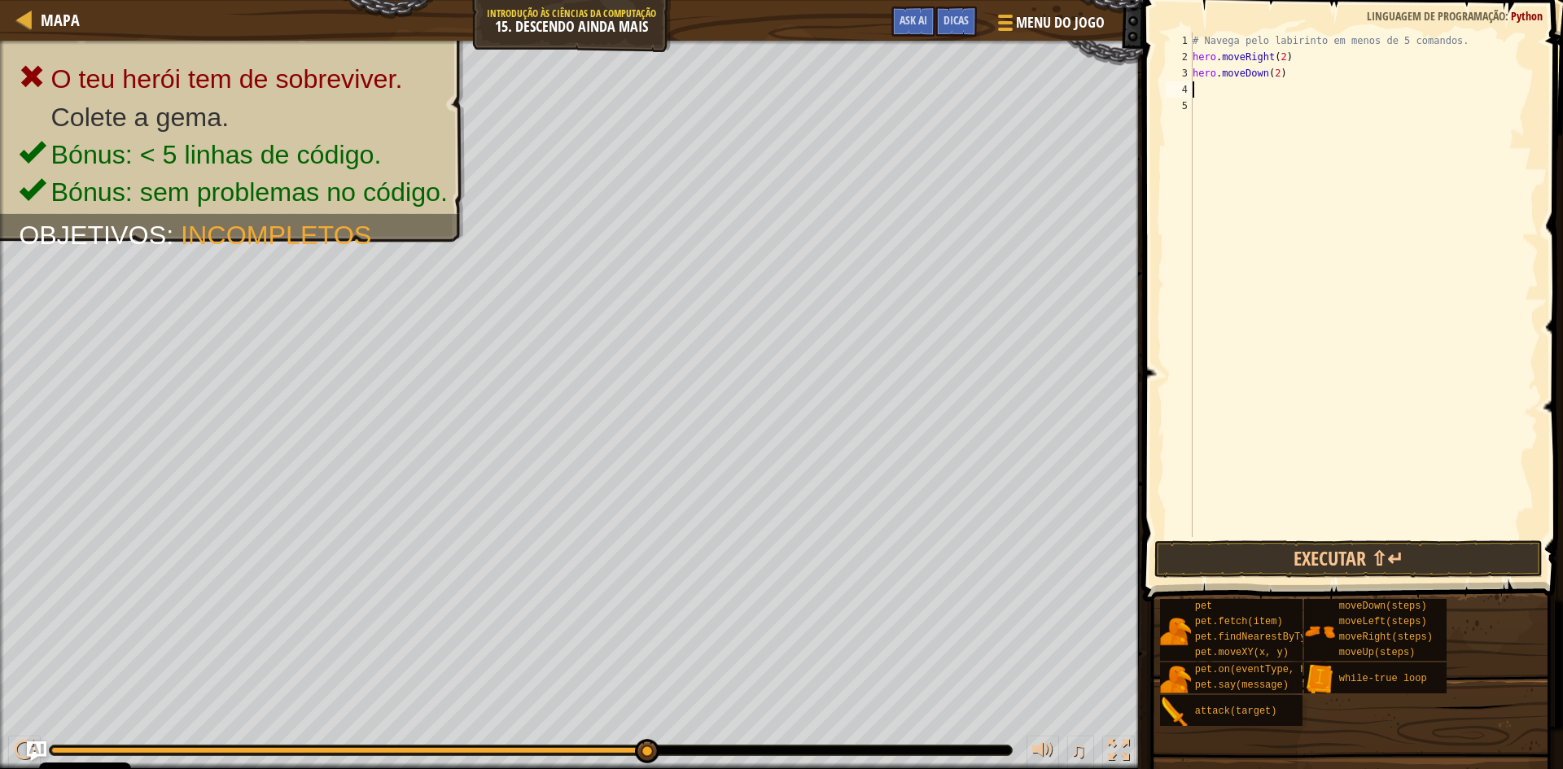
click at [1209, 90] on div "# Navega pelo labirinto em menos de 5 comandos. hero . moveRight ( 2 ) hero . m…" at bounding box center [1364, 301] width 349 height 537
type textarea "h"
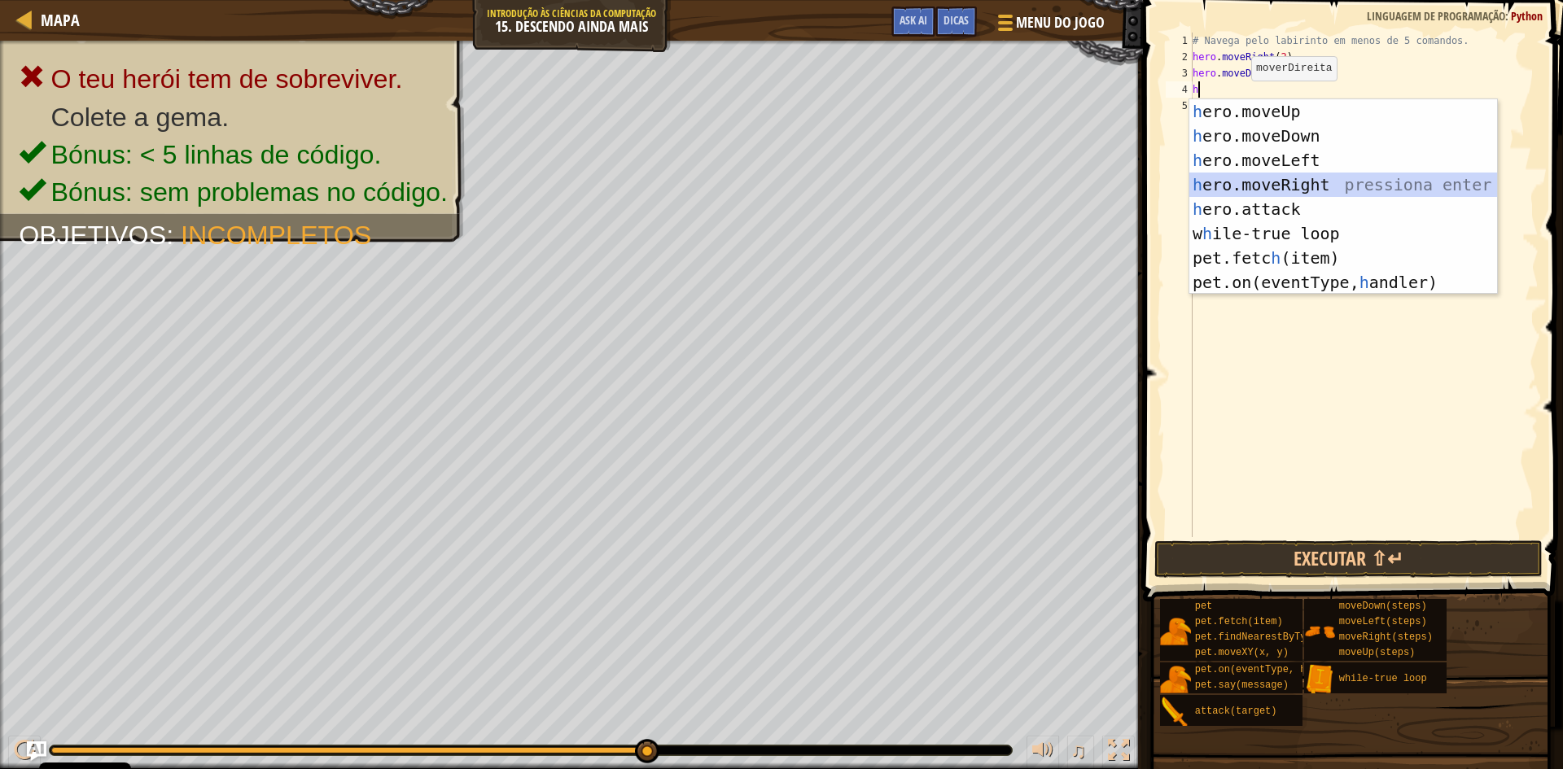
click at [1239, 190] on div "h ero.moveUp pressiona enter h ero.moveDown pressiona enter h ero.moveLeft pres…" at bounding box center [1344, 221] width 308 height 244
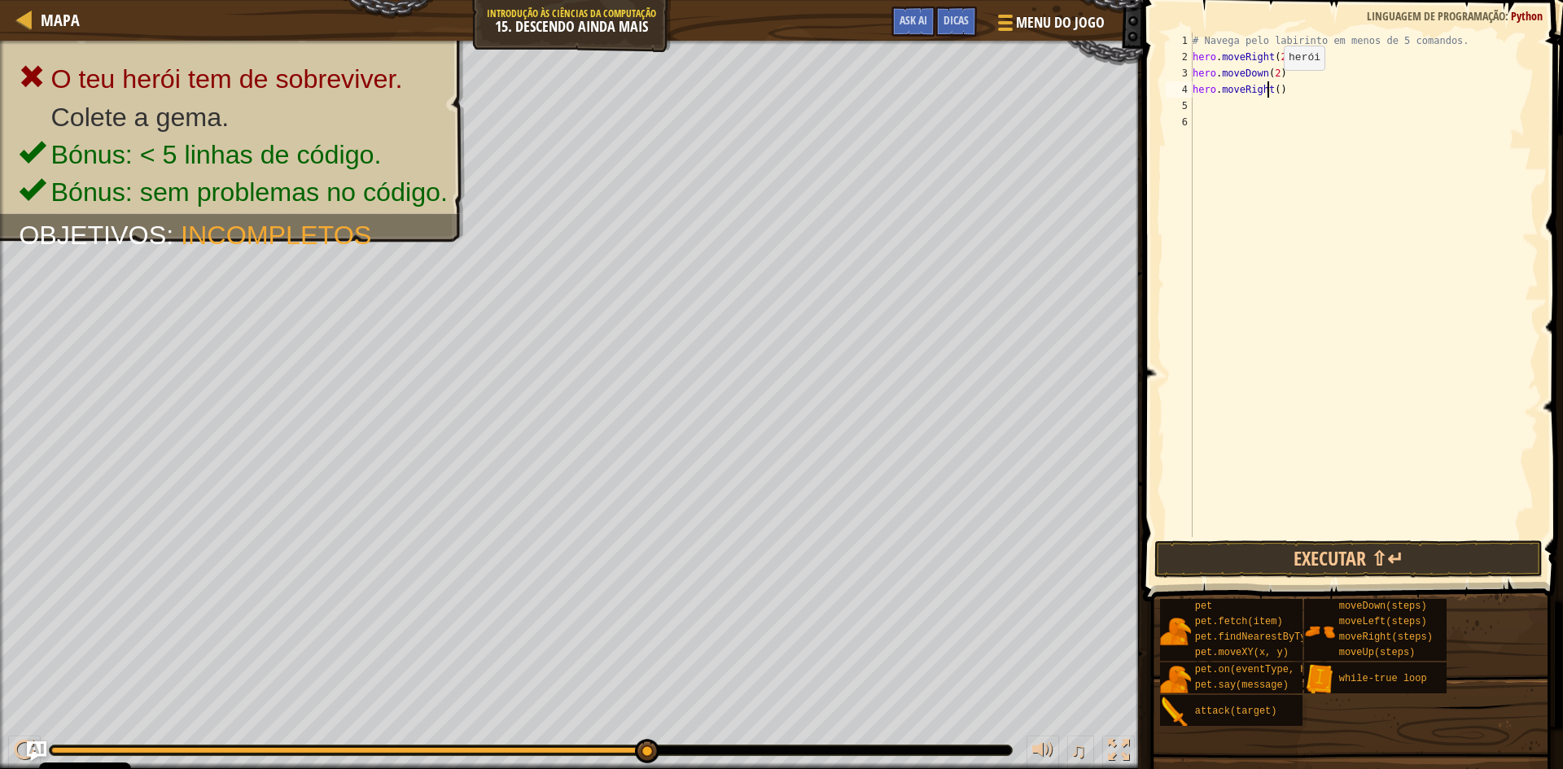
click at [1270, 86] on div "# Navega pelo labirinto em menos de 5 comandos. hero . moveRight ( 2 ) hero . m…" at bounding box center [1364, 301] width 349 height 537
click at [1271, 86] on div "# Navega pelo labirinto em menos de 5 comandos. hero . moveRight ( 2 ) hero . m…" at bounding box center [1364, 301] width 349 height 537
type textarea "hero.moveRight(2)"
click at [1237, 101] on div "# Navega pelo labirinto em menos de 5 comandos. hero . moveRight ( 2 ) hero . m…" at bounding box center [1364, 301] width 349 height 537
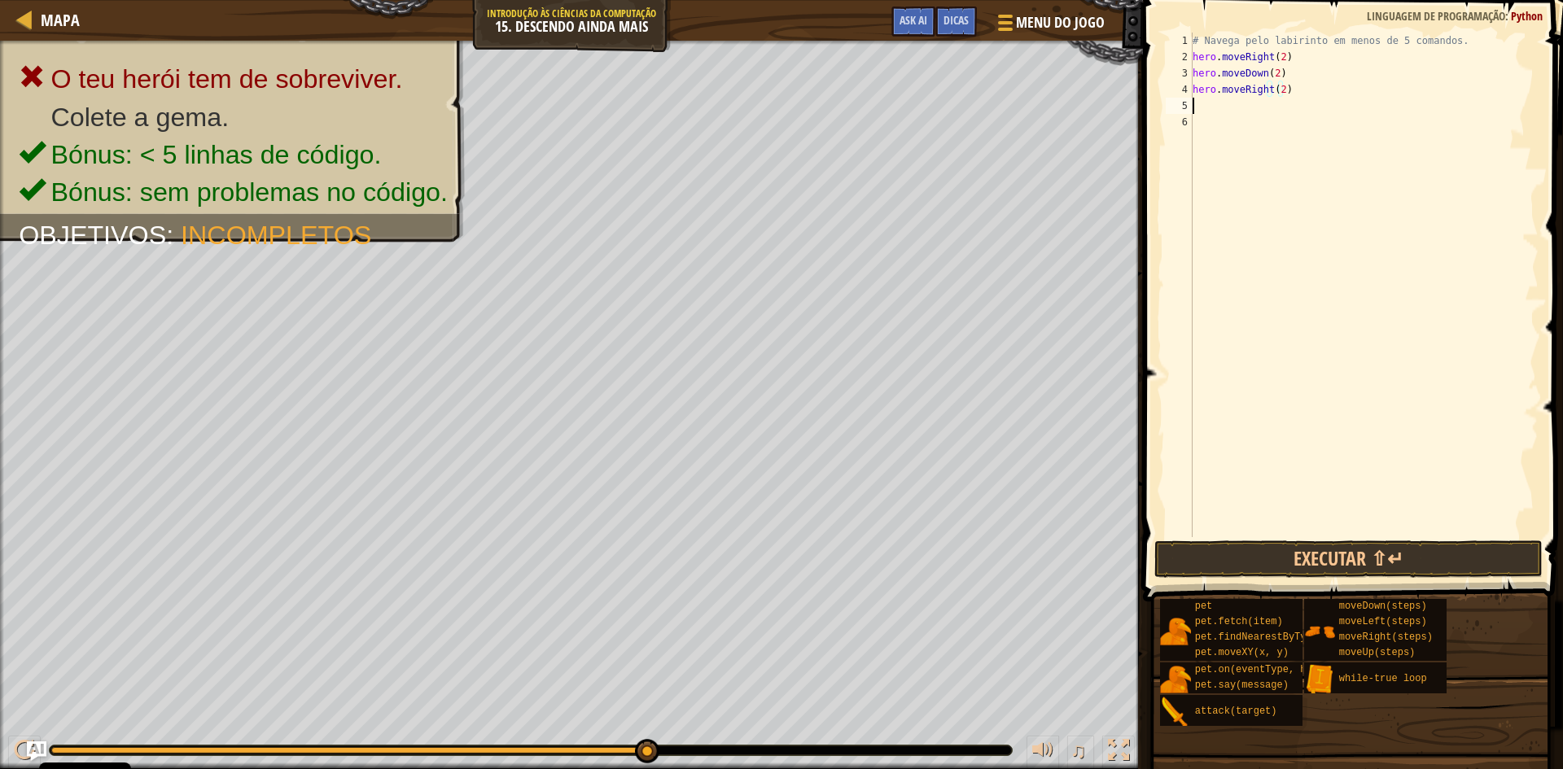
scroll to position [7, 0]
type textarea "h"
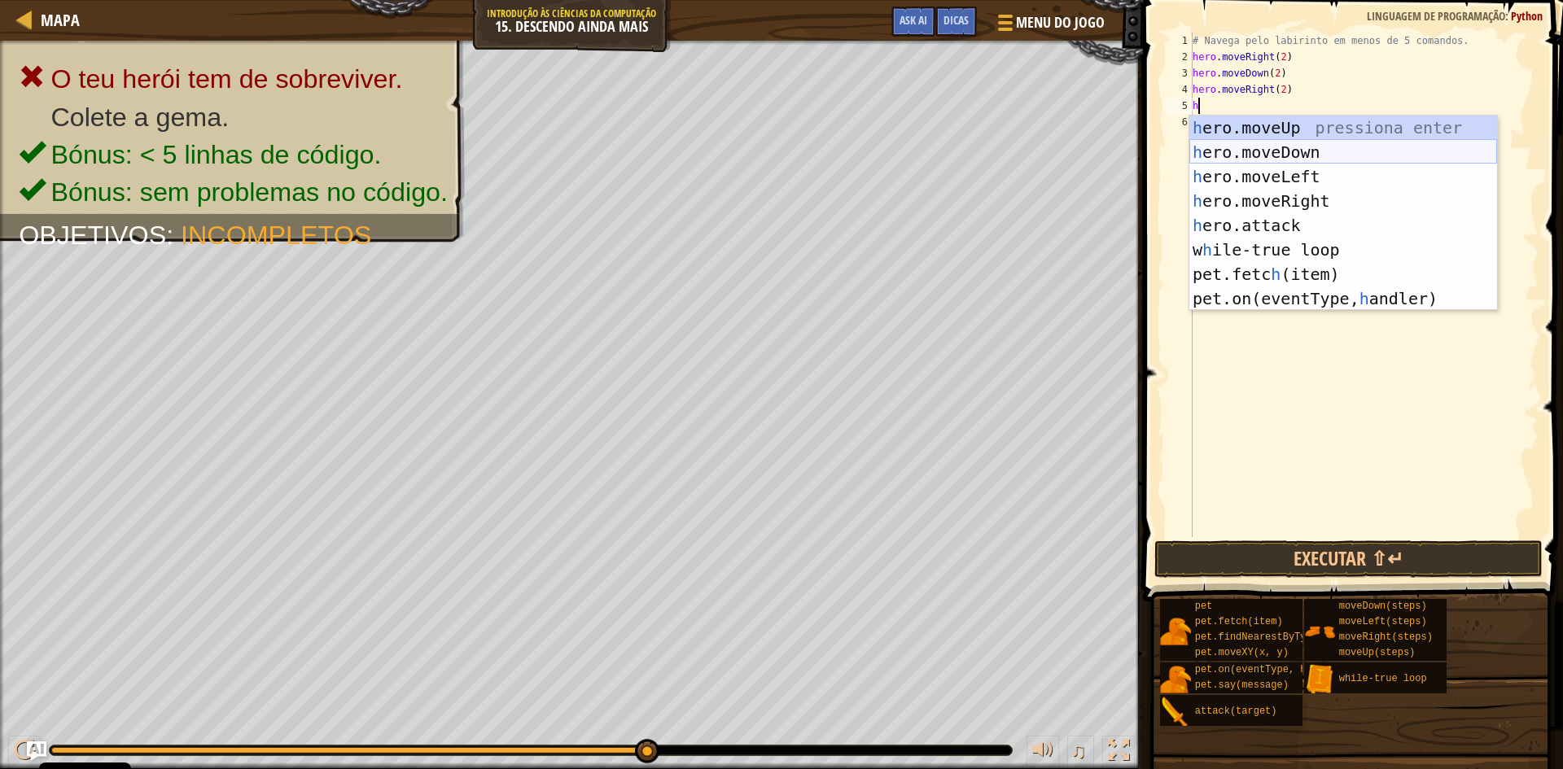
click at [1220, 152] on div "h ero.moveUp pressiona enter h ero.moveDown pressiona enter h ero.moveLeft pres…" at bounding box center [1344, 238] width 308 height 244
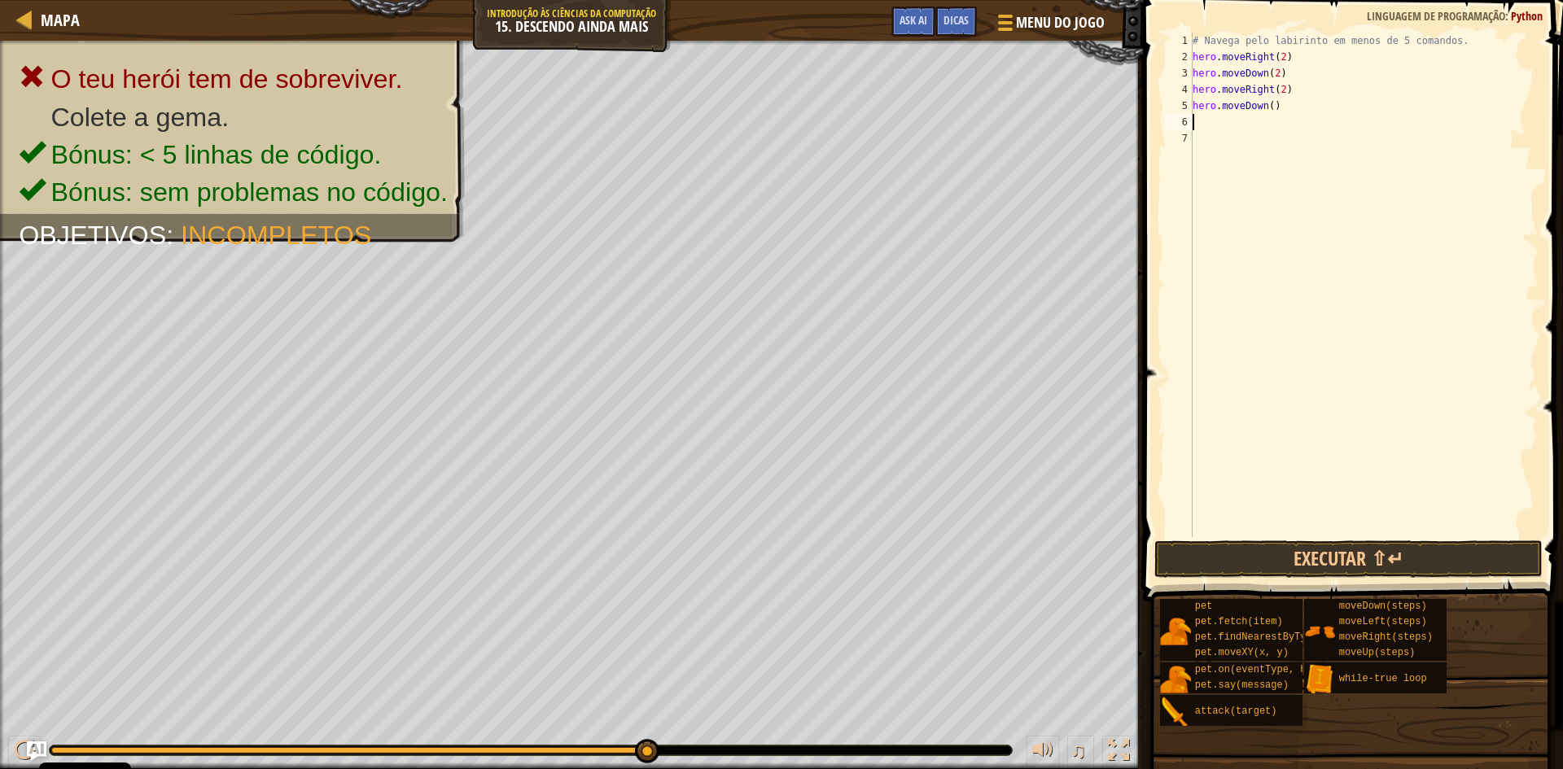
type textarea "h"
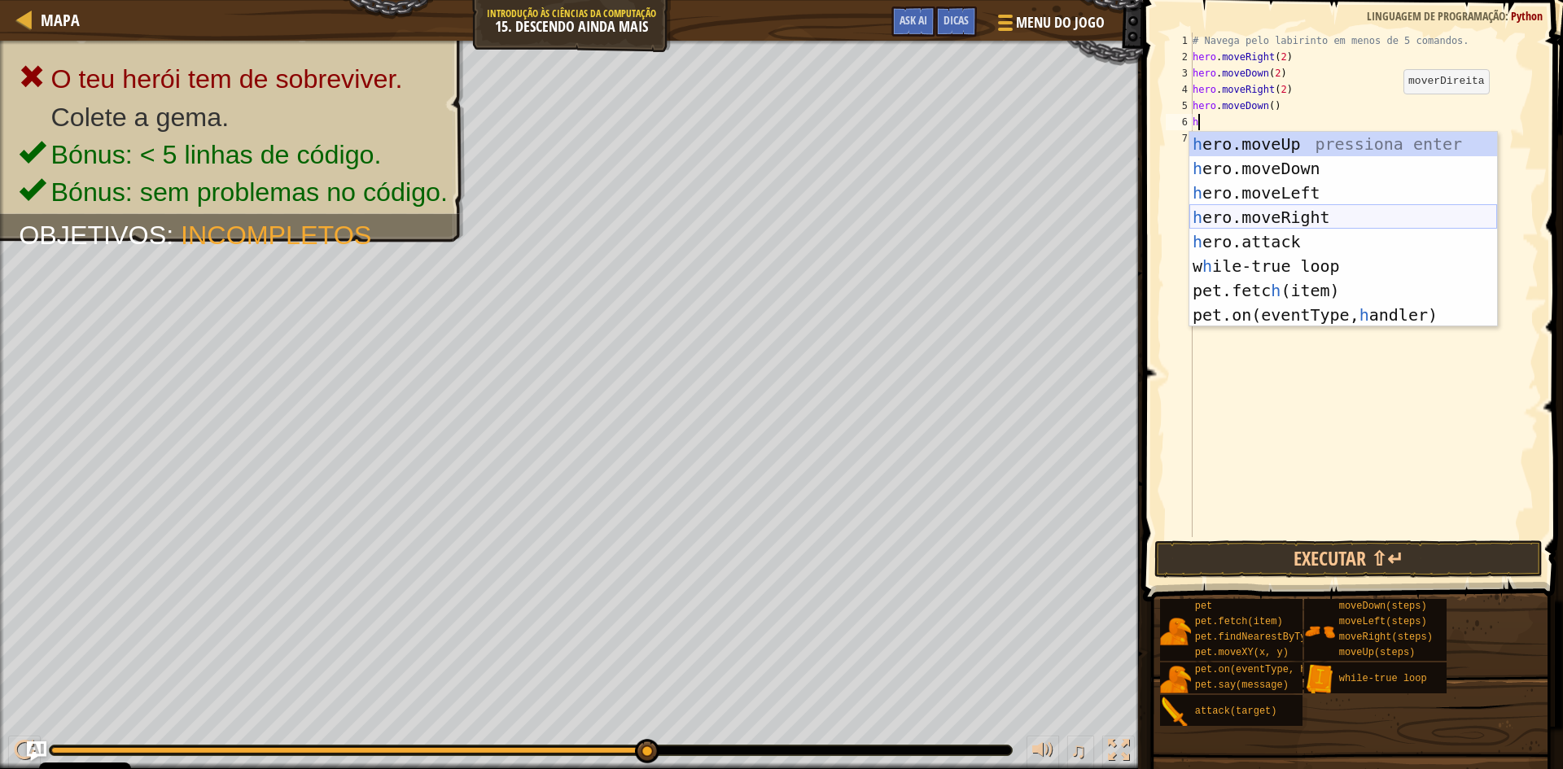
click at [1216, 214] on div "h ero.moveUp pressiona enter h ero.moveDown pressiona enter h ero.moveLeft pres…" at bounding box center [1344, 254] width 308 height 244
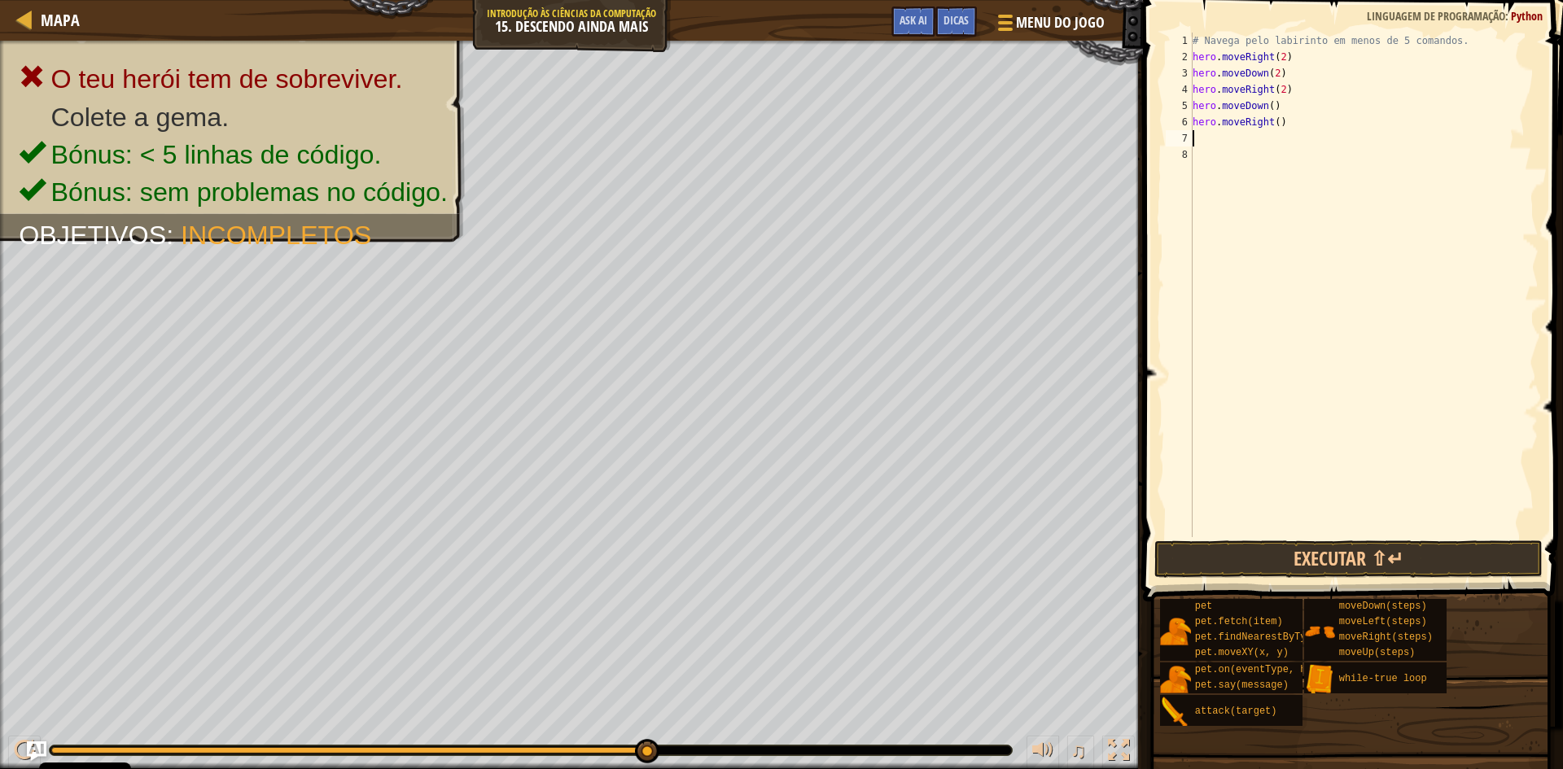
click at [1277, 121] on div "# Navega pelo labirinto em menos de 5 comandos. hero . moveRight ( 2 ) hero . m…" at bounding box center [1364, 301] width 349 height 537
click at [1273, 121] on div "# Navega pelo labirinto em menos de 5 comandos. hero . moveRight ( 2 ) hero . m…" at bounding box center [1364, 301] width 349 height 537
click at [1328, 562] on button "Executar ⇧↵" at bounding box center [1349, 559] width 388 height 37
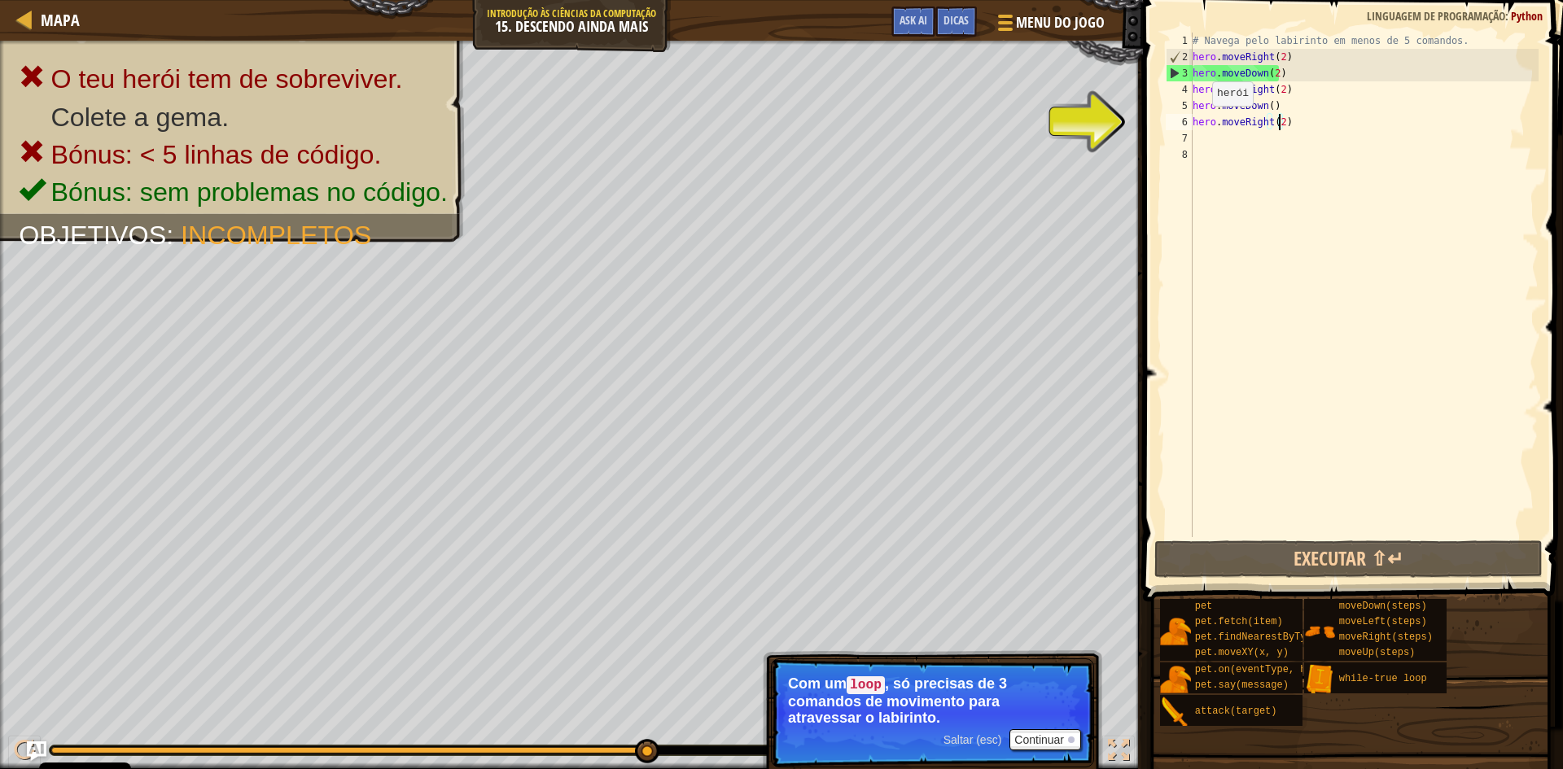
click at [1203, 122] on div "# Navega pelo labirinto em menos de 5 comandos. hero . moveRight ( 2 ) hero . m…" at bounding box center [1364, 301] width 349 height 537
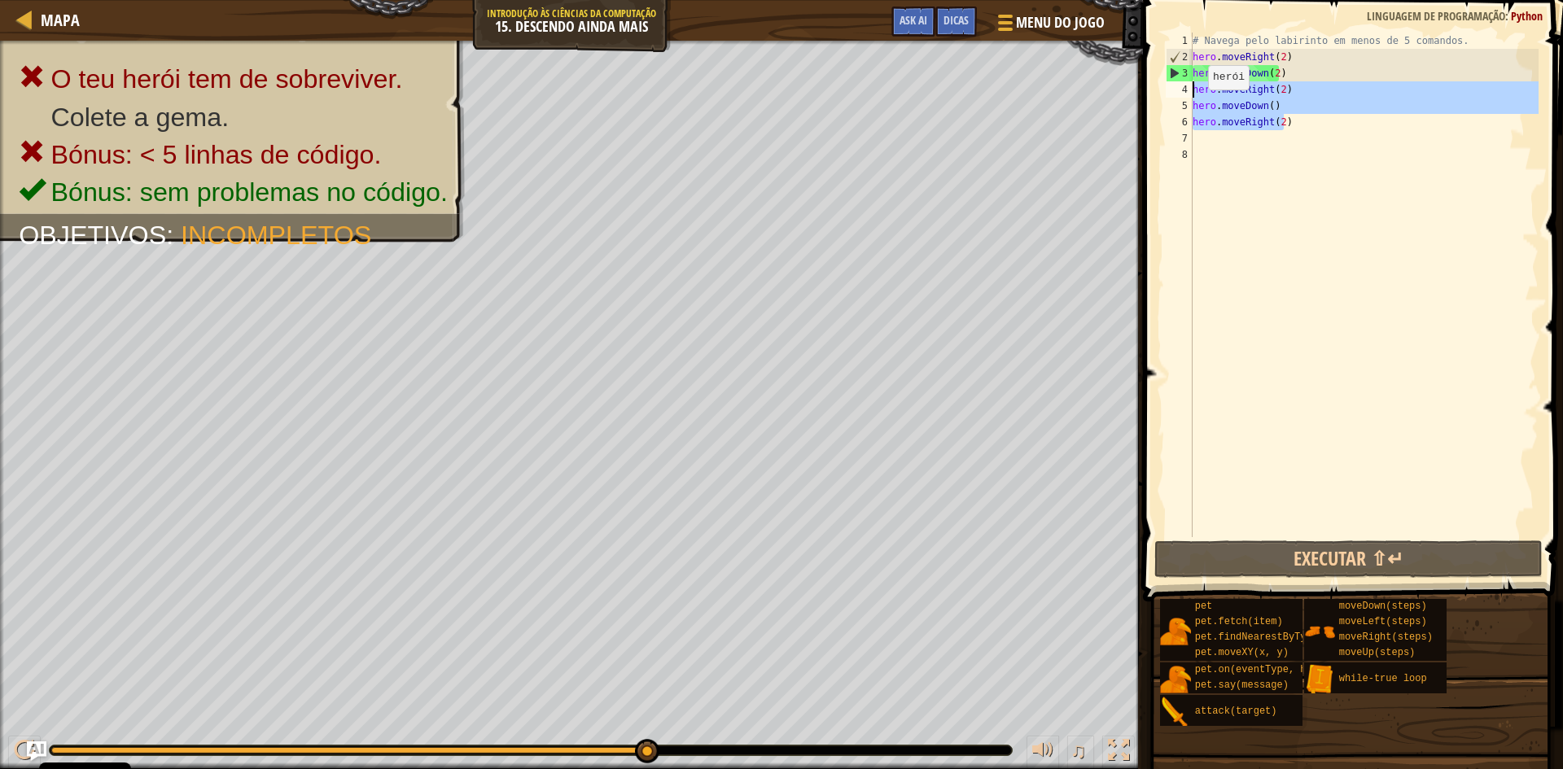
drag, startPoint x: 1286, startPoint y: 126, endPoint x: 1168, endPoint y: 88, distance: 124.9
click at [1168, 88] on div "hero.moveRight(2) 1 2 3 4 5 6 7 8 # Navega pelo labirinto em menos de 5 comando…" at bounding box center [1351, 285] width 376 height 505
type textarea "hero.moveRight(2) hero.moveDown()"
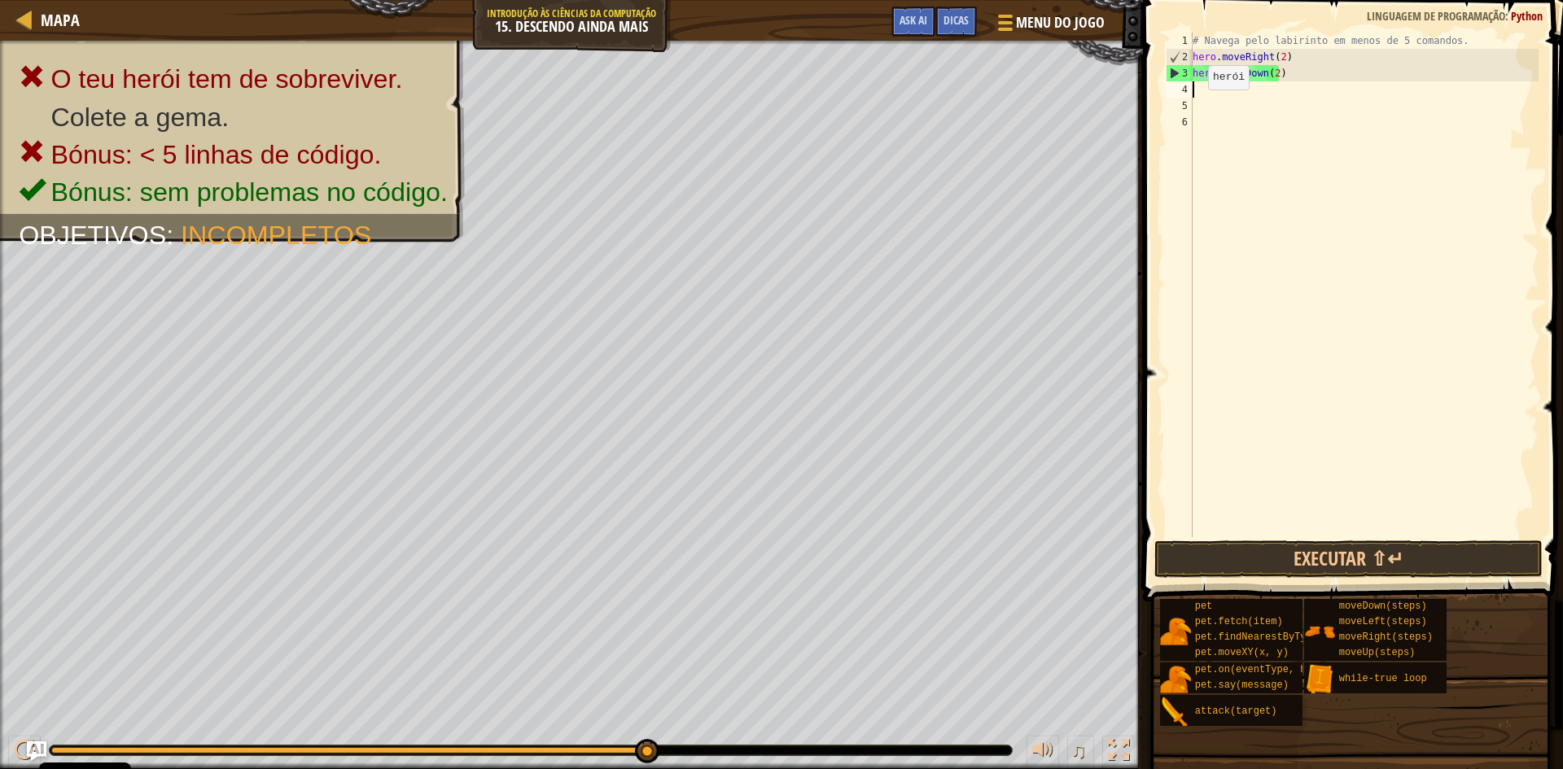
scroll to position [7, 0]
click at [1298, 548] on button "Executar ⇧↵" at bounding box center [1349, 559] width 388 height 37
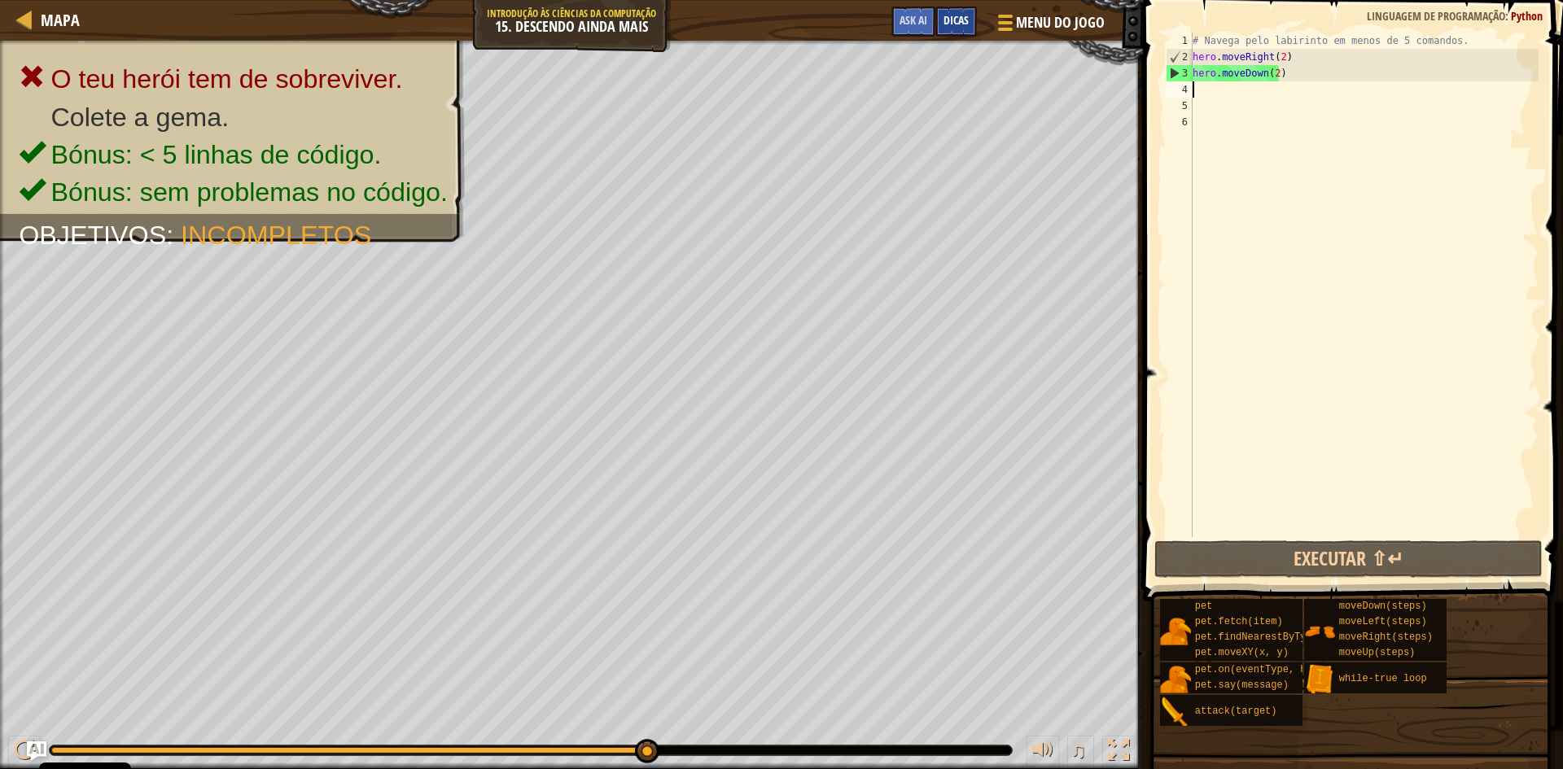
click at [958, 15] on span "Dicas" at bounding box center [956, 19] width 25 height 15
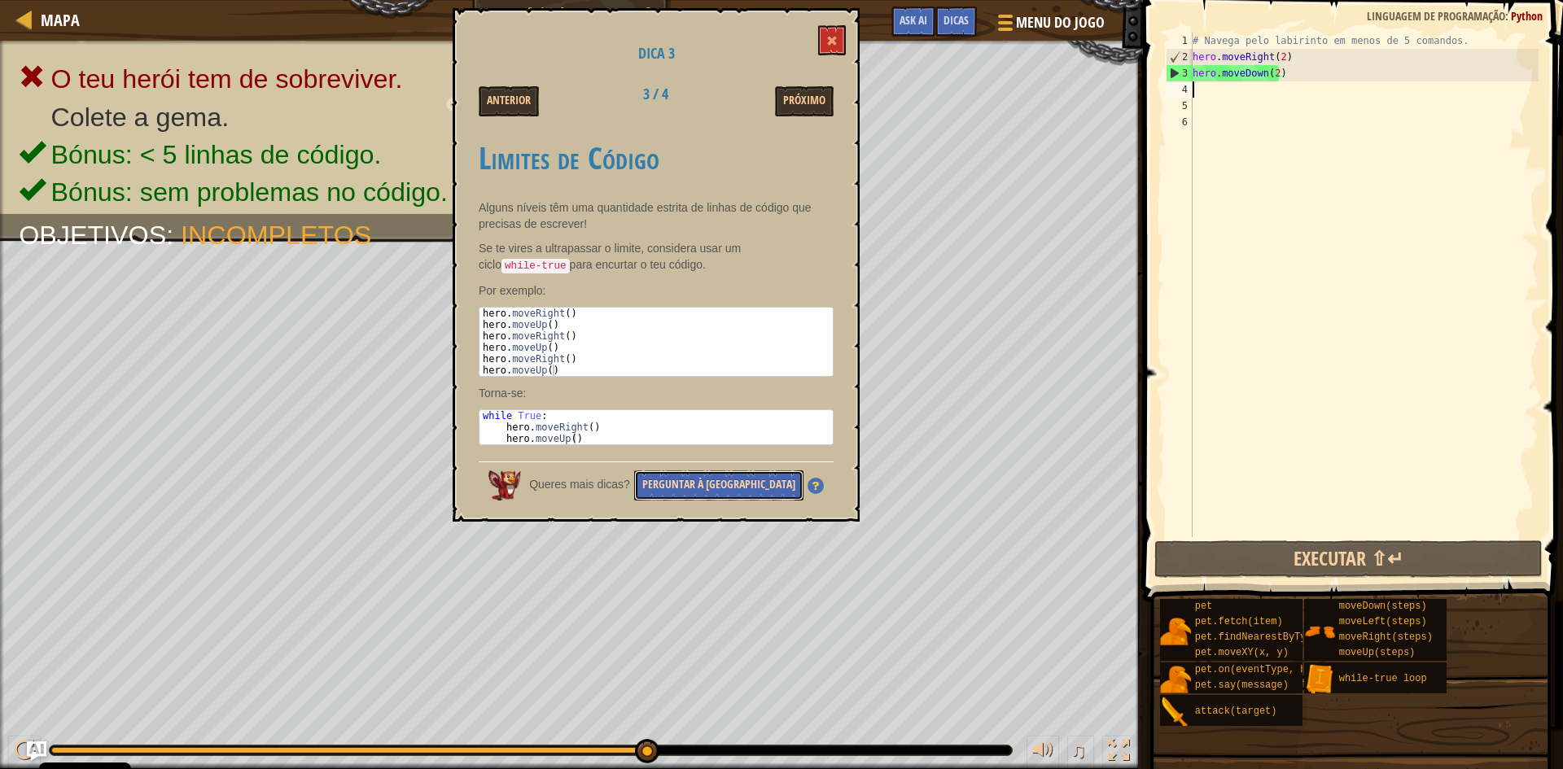
click at [740, 480] on button "Perguntar à [GEOGRAPHIC_DATA]" at bounding box center [718, 486] width 169 height 30
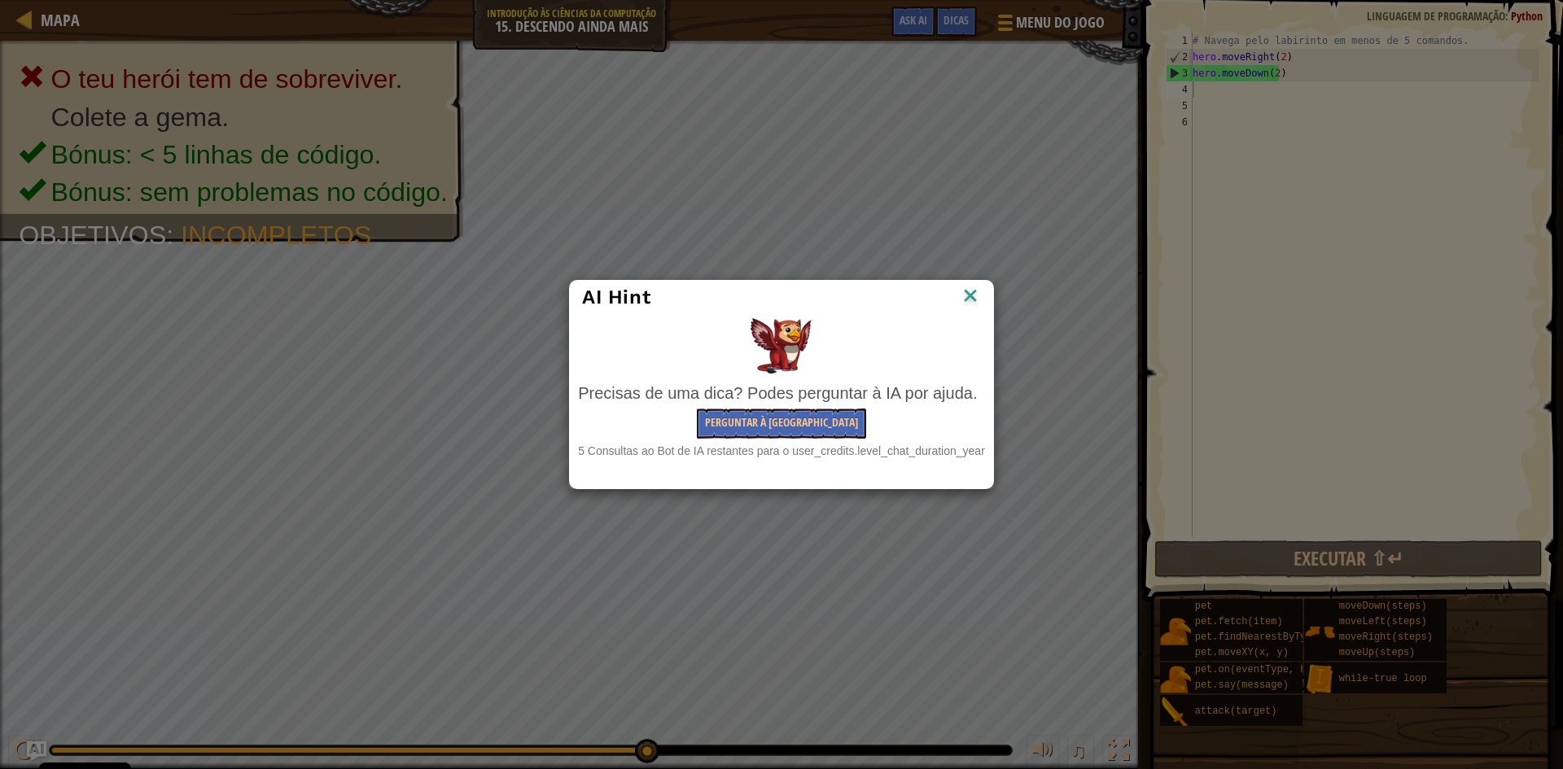
click at [769, 398] on div "Precisas de uma dica? Podes perguntar à IA por ajuda." at bounding box center [781, 394] width 407 height 24
click at [765, 419] on button "Perguntar à [GEOGRAPHIC_DATA]" at bounding box center [781, 424] width 169 height 30
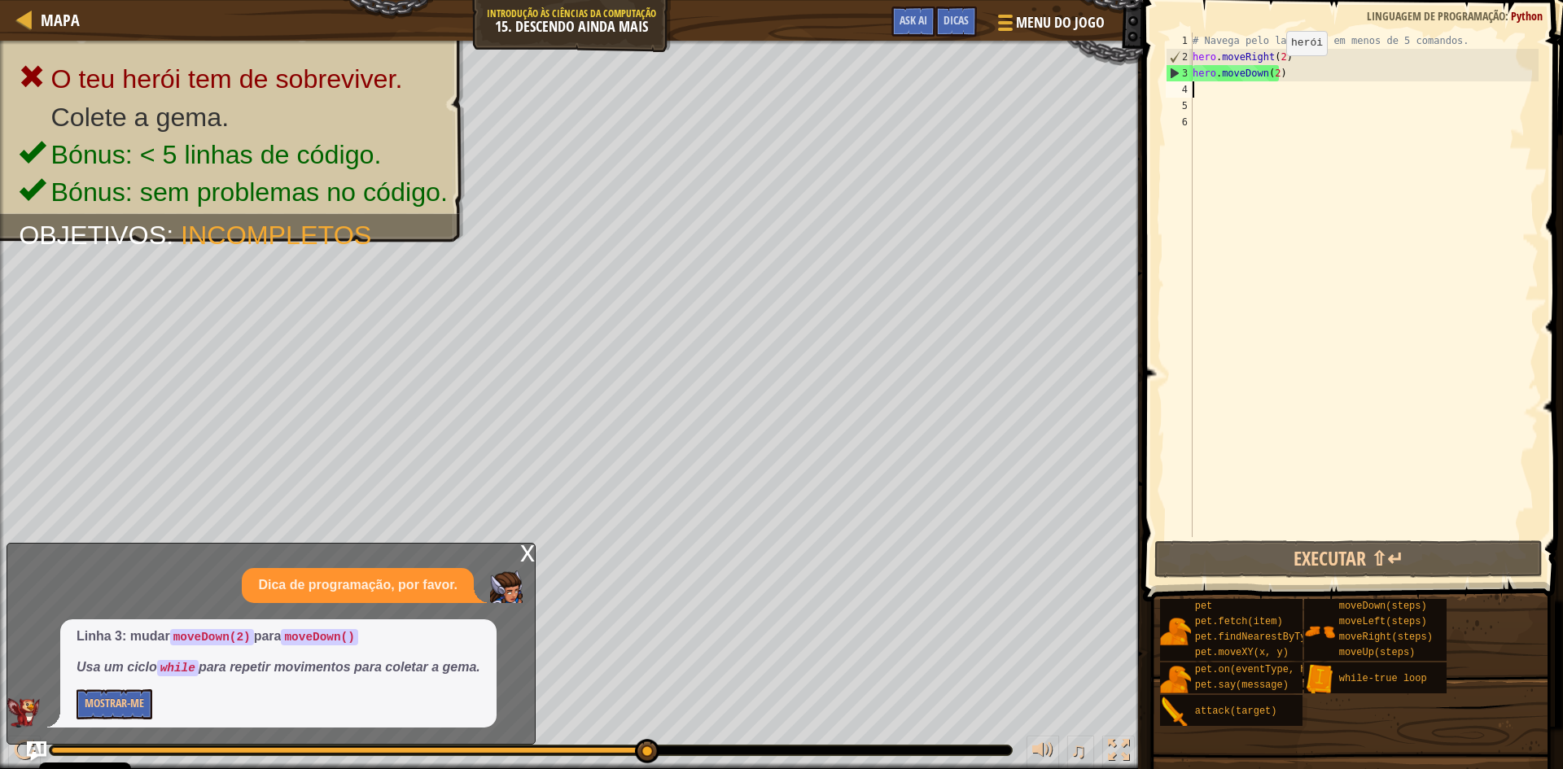
click at [1273, 72] on div "# Navega pelo labirinto em menos de 5 comandos. hero . moveRight ( 2 ) hero . m…" at bounding box center [1364, 301] width 349 height 537
type textarea "hero.moveDown()"
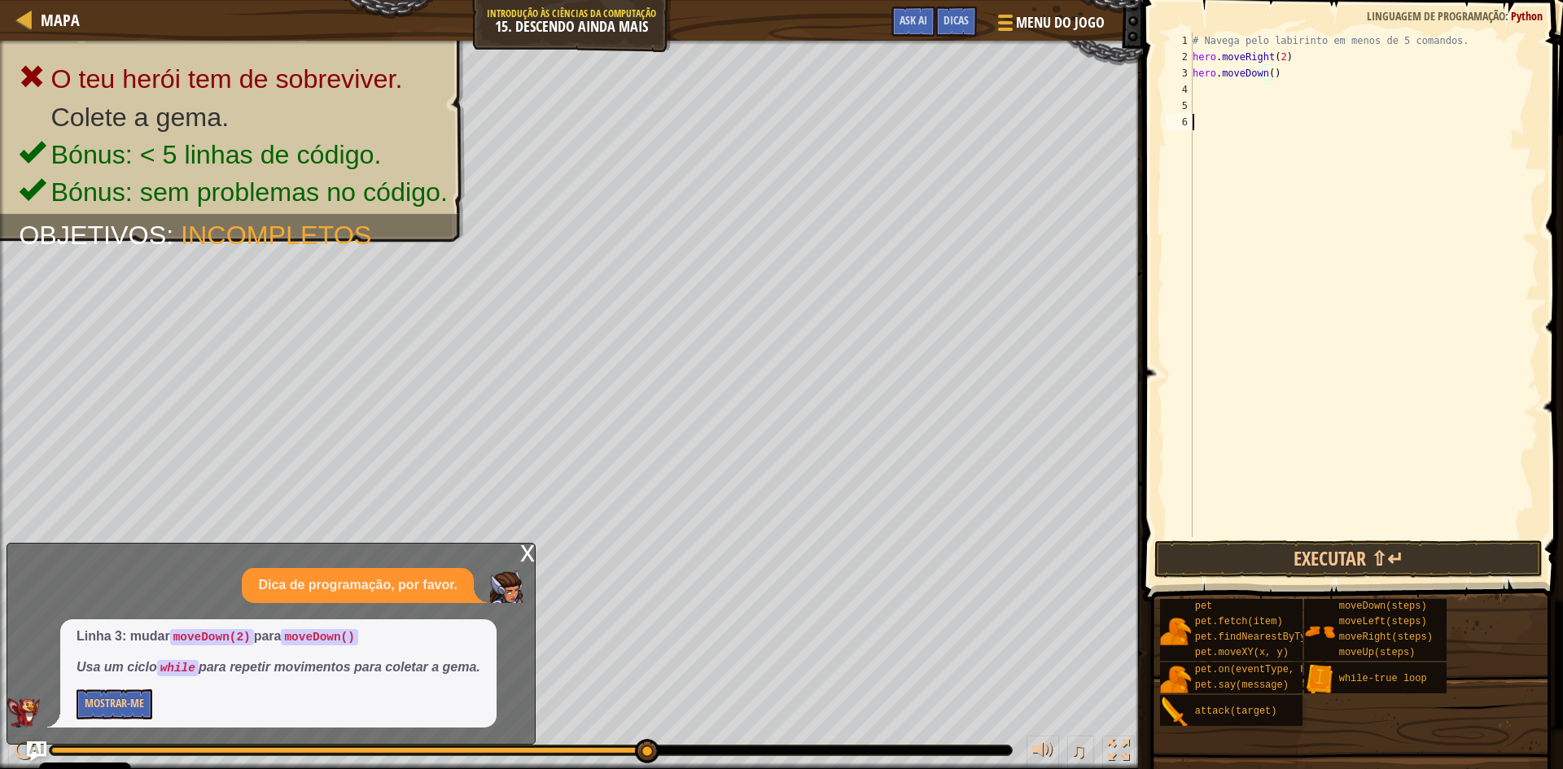
click at [1237, 398] on div "# Navega pelo labirinto em menos de 5 comandos. hero . moveRight ( 2 ) hero . m…" at bounding box center [1364, 301] width 349 height 537
click at [1193, 50] on div "# Navega pelo labirinto em menos de 5 comandos. hero . moveRight ( 2 ) hero . m…" at bounding box center [1364, 301] width 349 height 537
type textarea "hero.moveRight(2)"
click at [1202, 54] on div "# Navega pelo labirinto em menos de 5 comandos. hero . moveRight ( 2 ) hero . m…" at bounding box center [1364, 301] width 349 height 537
type textarea "w"
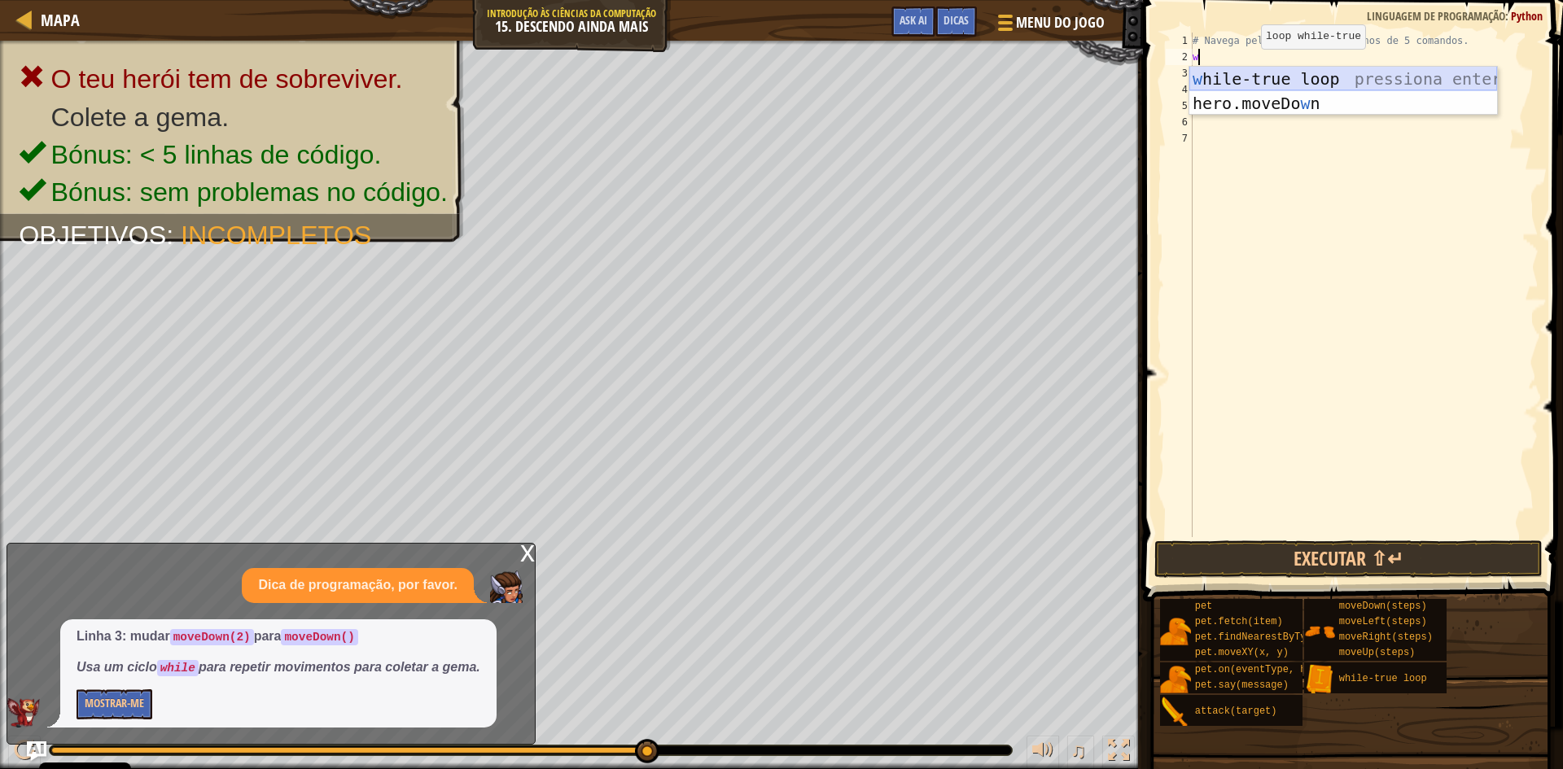
click at [1243, 74] on div "w hile-true loop pressiona enter hero.moveDo w n pressiona enter" at bounding box center [1344, 116] width 308 height 98
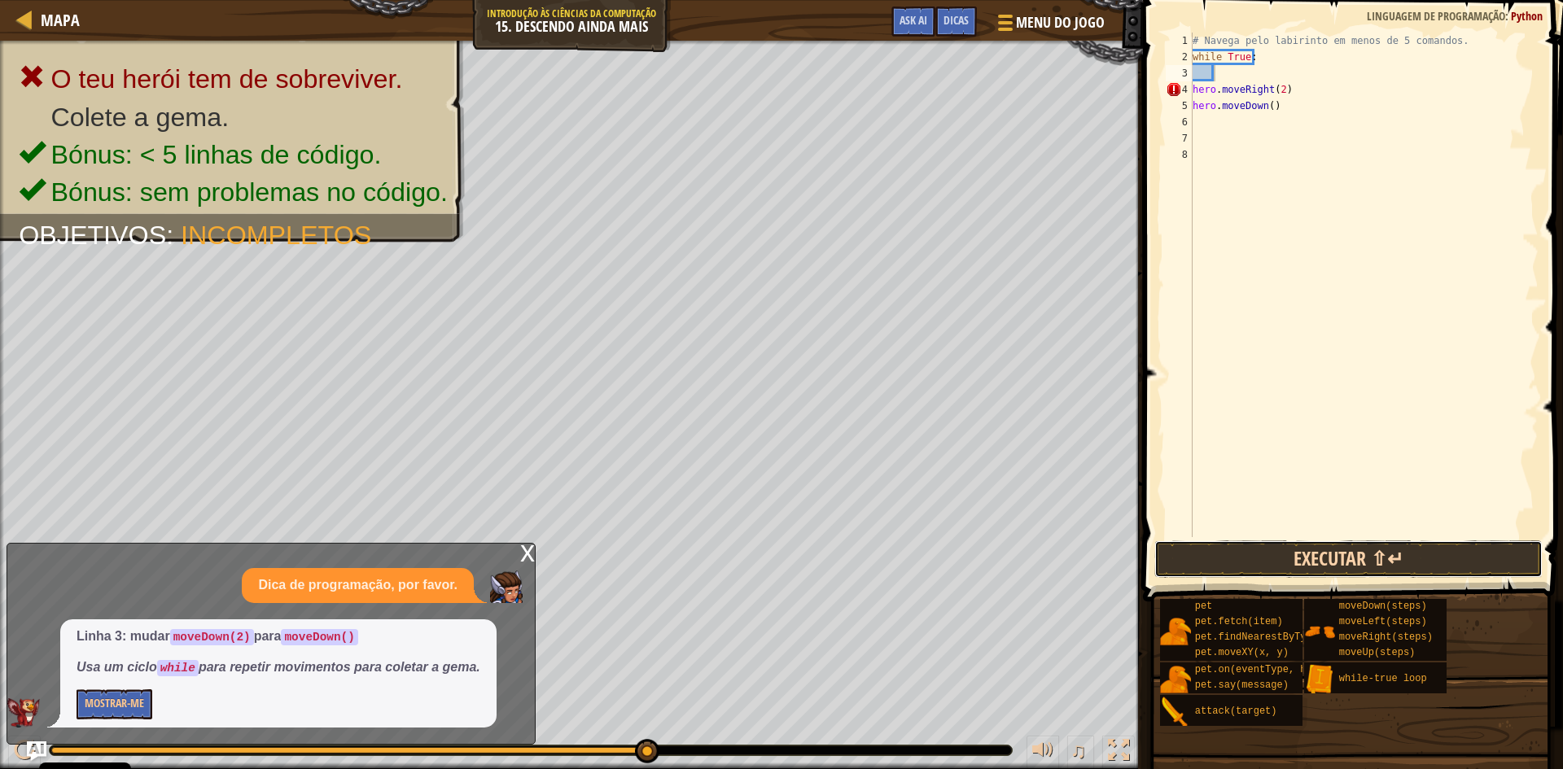
click at [1257, 555] on button "Executar ⇧↵" at bounding box center [1349, 559] width 388 height 37
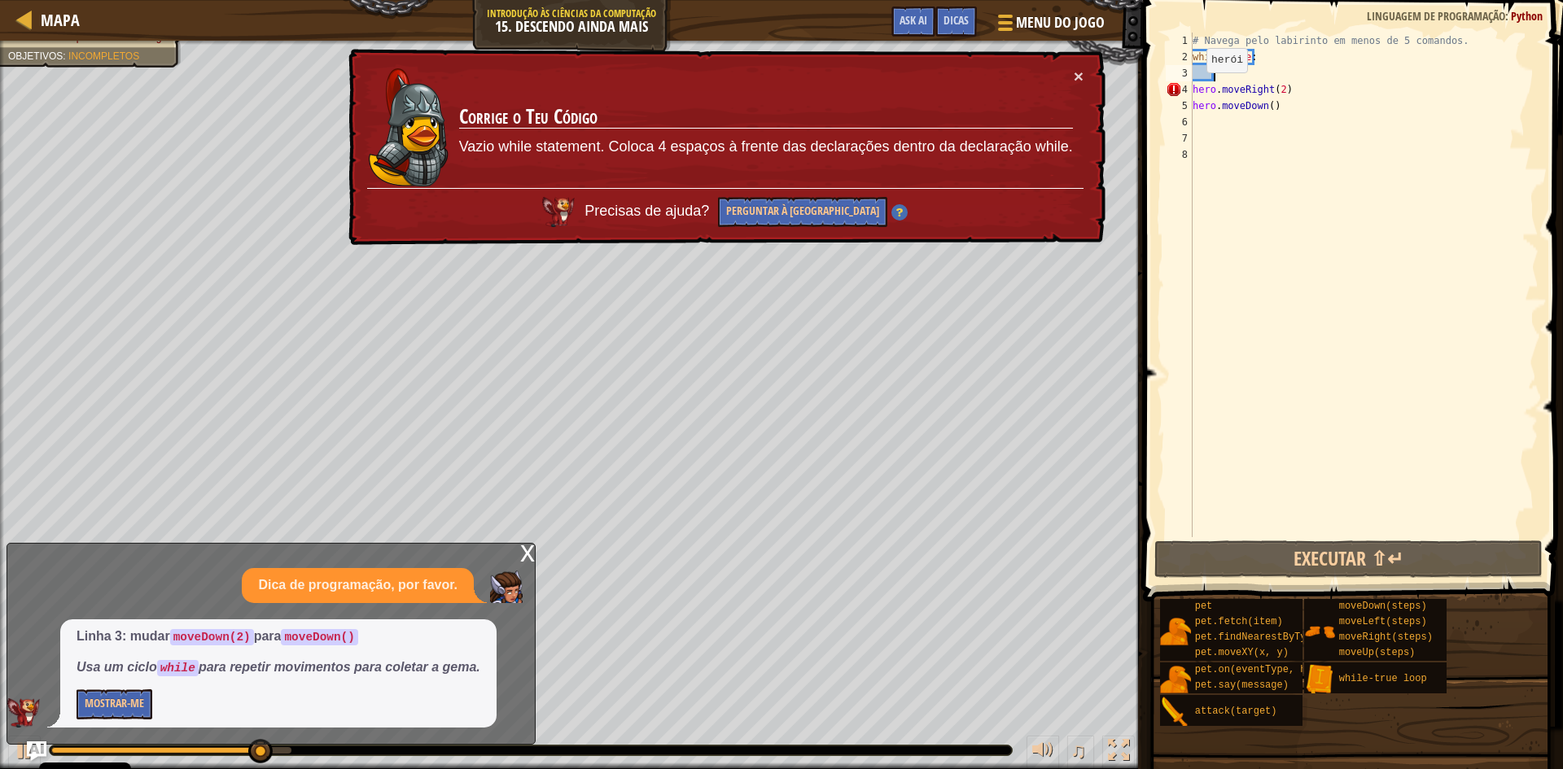
click at [1193, 89] on div "# Navega pelo labirinto em menos de 5 comandos. while True : hero . moveRight (…" at bounding box center [1364, 301] width 349 height 537
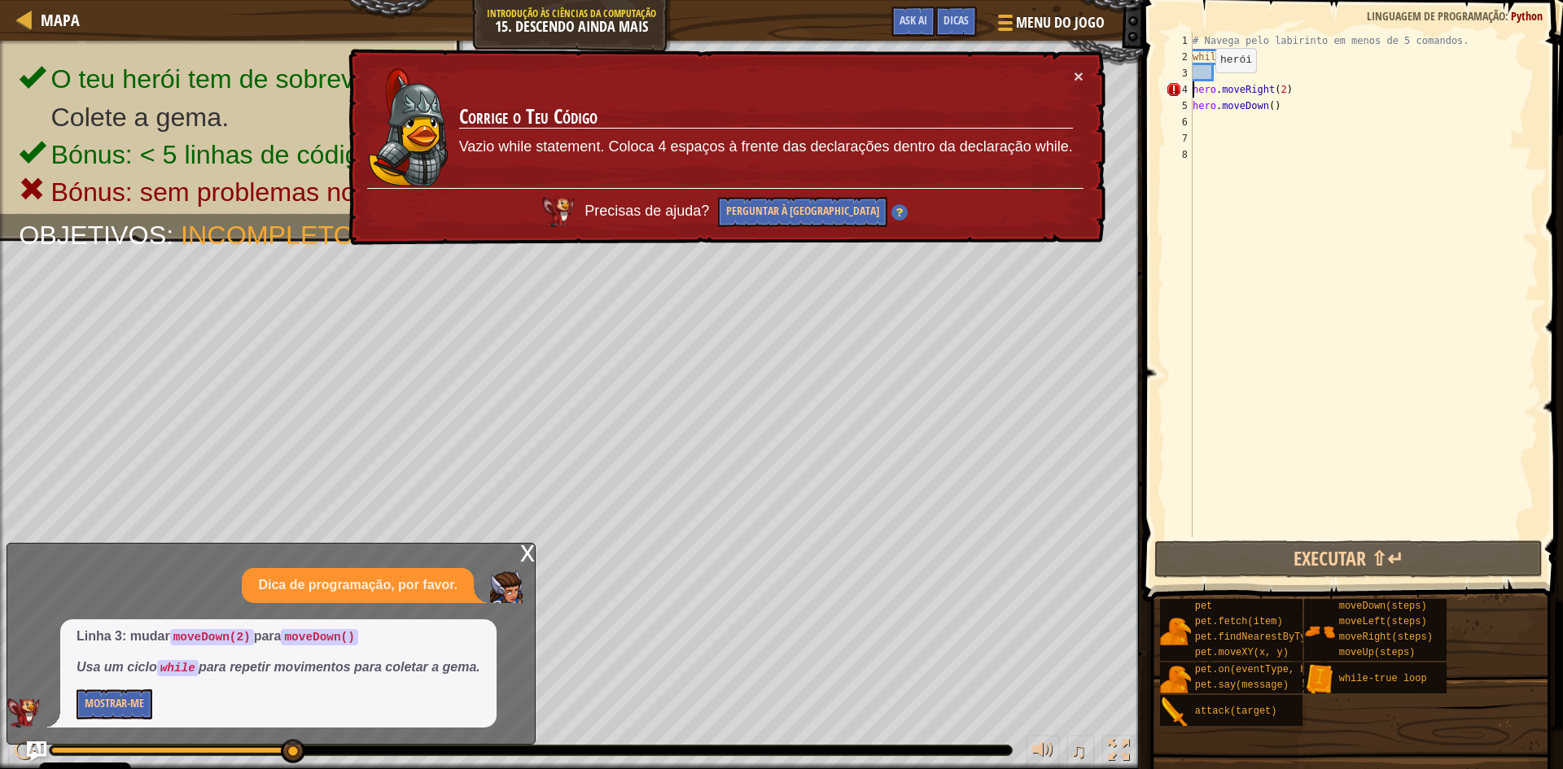
type textarea "hero.moveRight(2)"
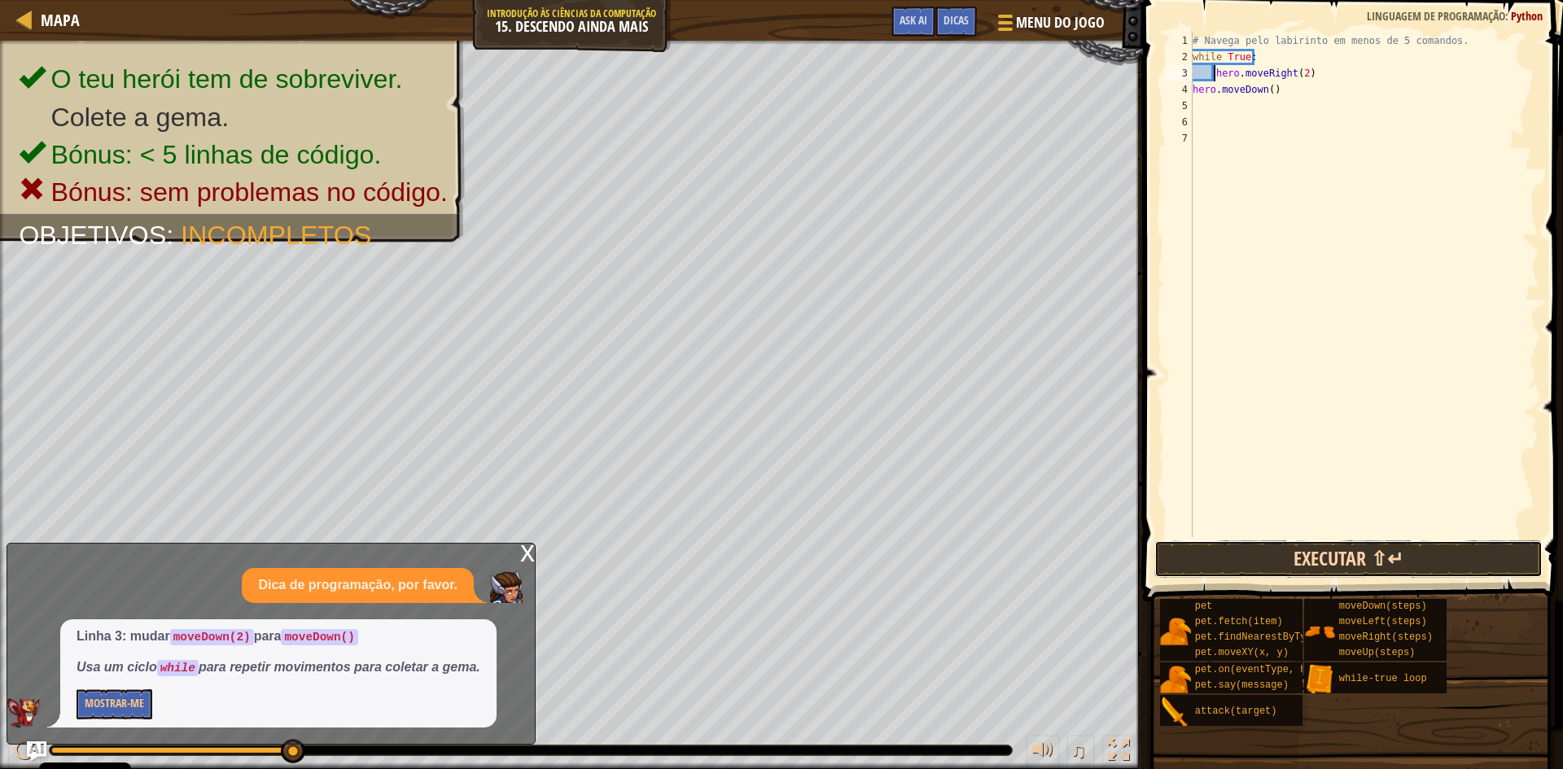
click at [1328, 553] on button "Executar ⇧↵" at bounding box center [1349, 559] width 388 height 37
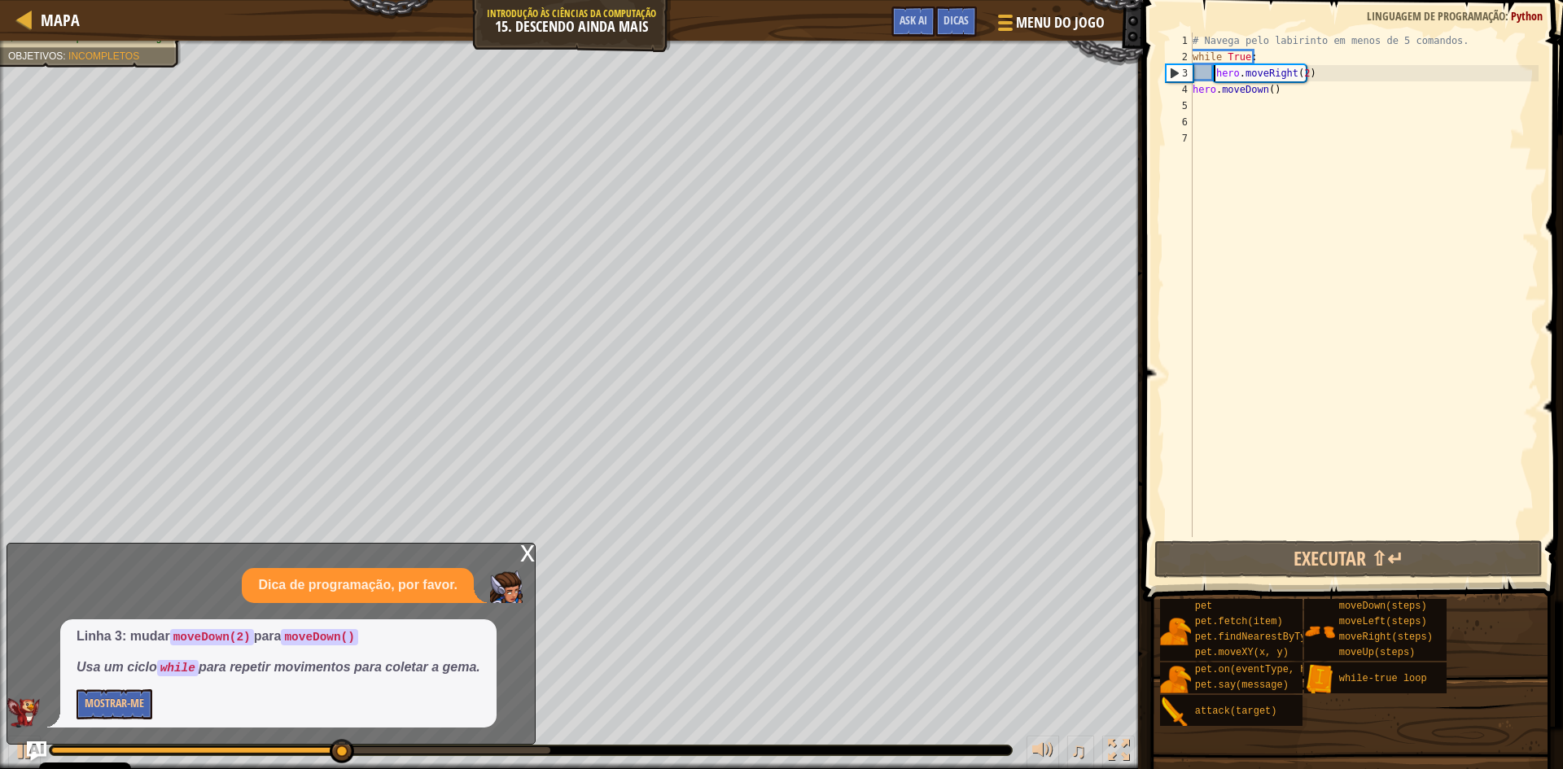
click at [1282, 331] on div "# Navega pelo labirinto em menos de 5 comandos. while True : hero . moveRight (…" at bounding box center [1364, 301] width 349 height 537
drag, startPoint x: 1203, startPoint y: 69, endPoint x: 1203, endPoint y: 94, distance: 25.2
click at [1203, 94] on div "# Navega pelo labirinto em menos de 5 comandos. while True : hero . moveRight (…" at bounding box center [1364, 301] width 349 height 537
type textarea "hero.moveRight(2) hero.moveDown()"
click at [1232, 152] on div "# Navega pelo labirinto em menos de 5 comandos. while True : hero . moveRight (…" at bounding box center [1364, 301] width 349 height 537
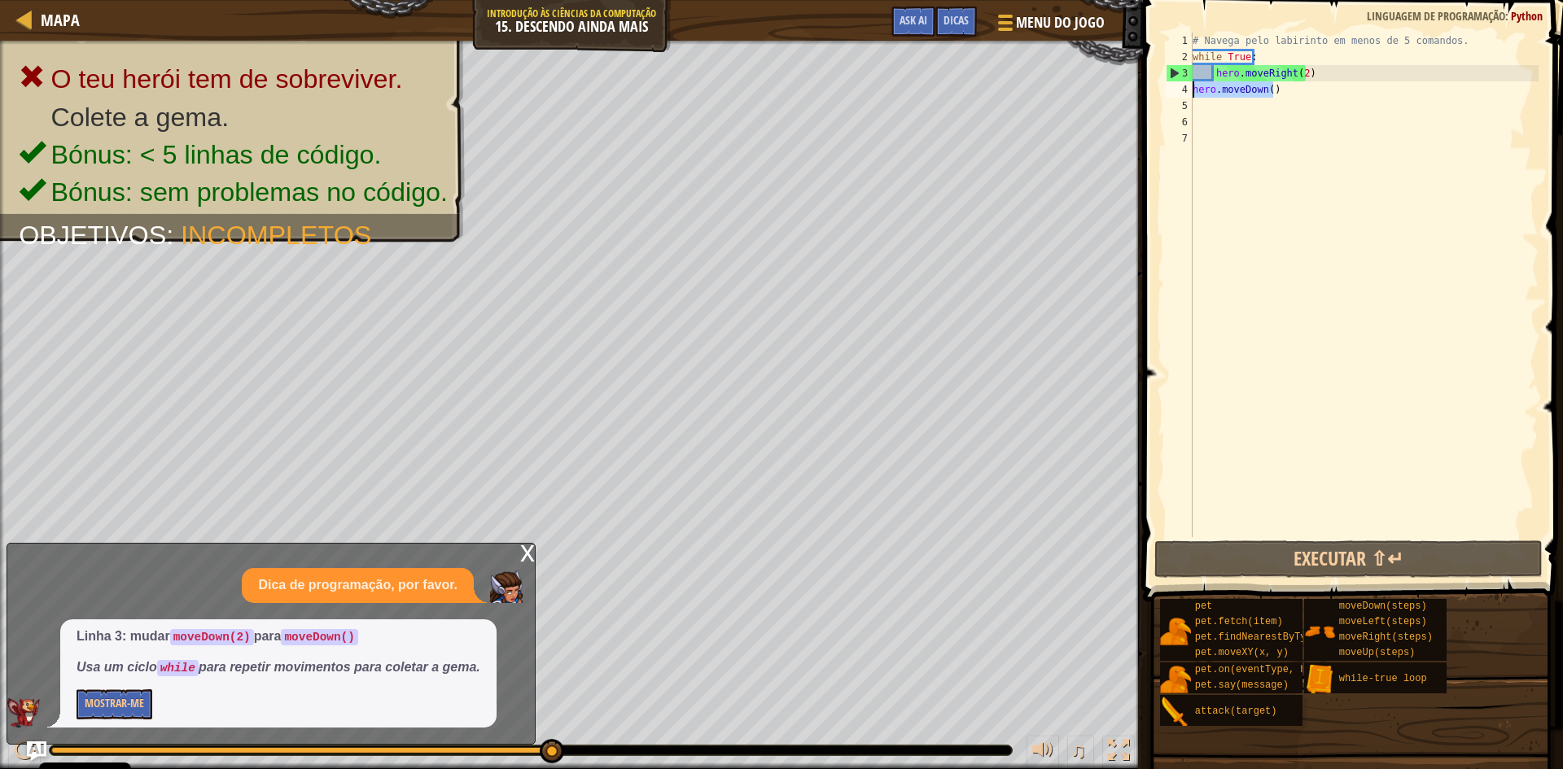
drag, startPoint x: 1302, startPoint y: 90, endPoint x: 1159, endPoint y: 83, distance: 142.6
click at [1159, 83] on div "1 2 3 4 5 6 7 # Navega pelo labirinto em menos de 5 comandos. while True : hero…" at bounding box center [1350, 333] width 425 height 650
type textarea "hero.moveDown()"
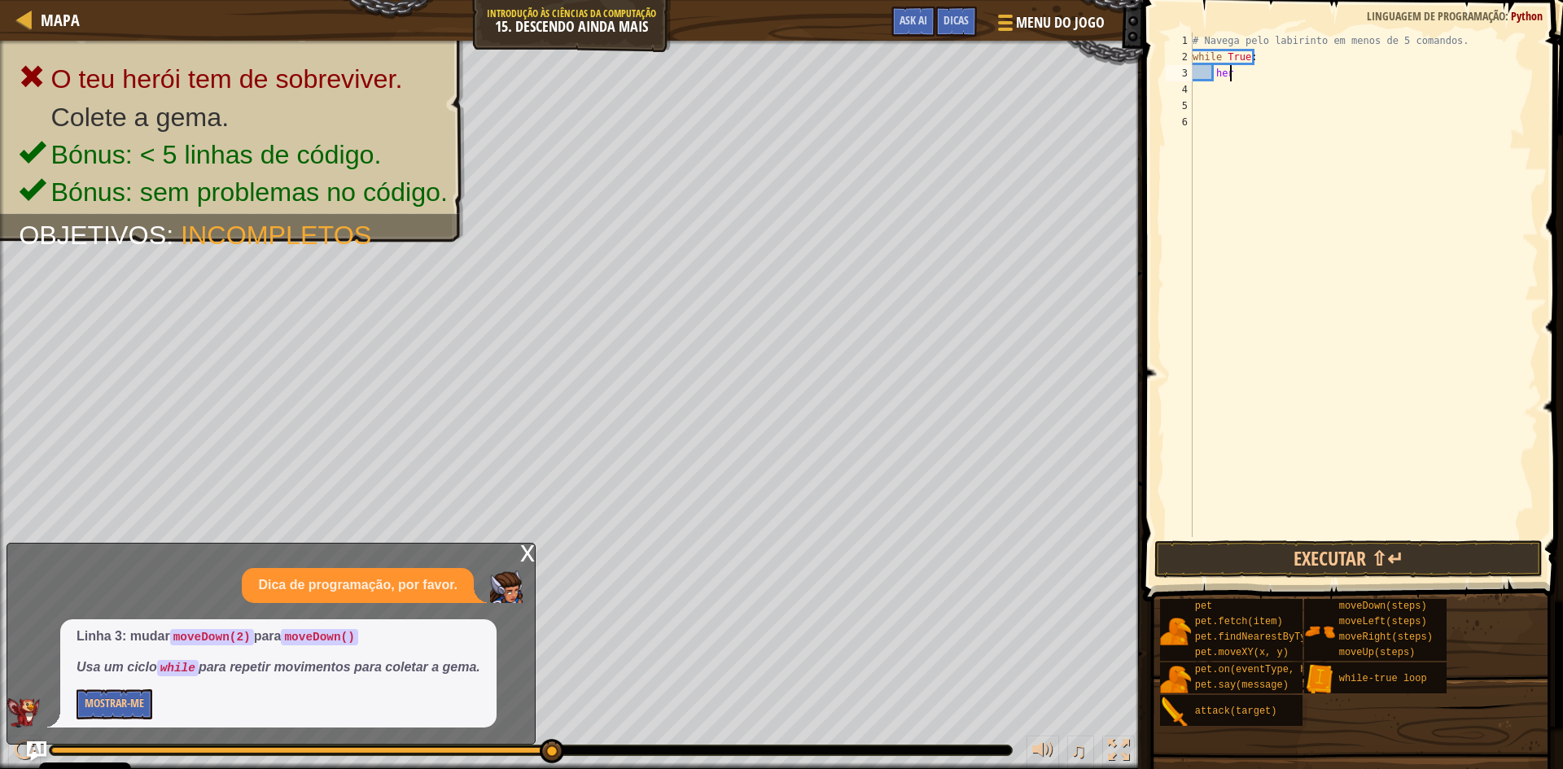
type textarea "h"
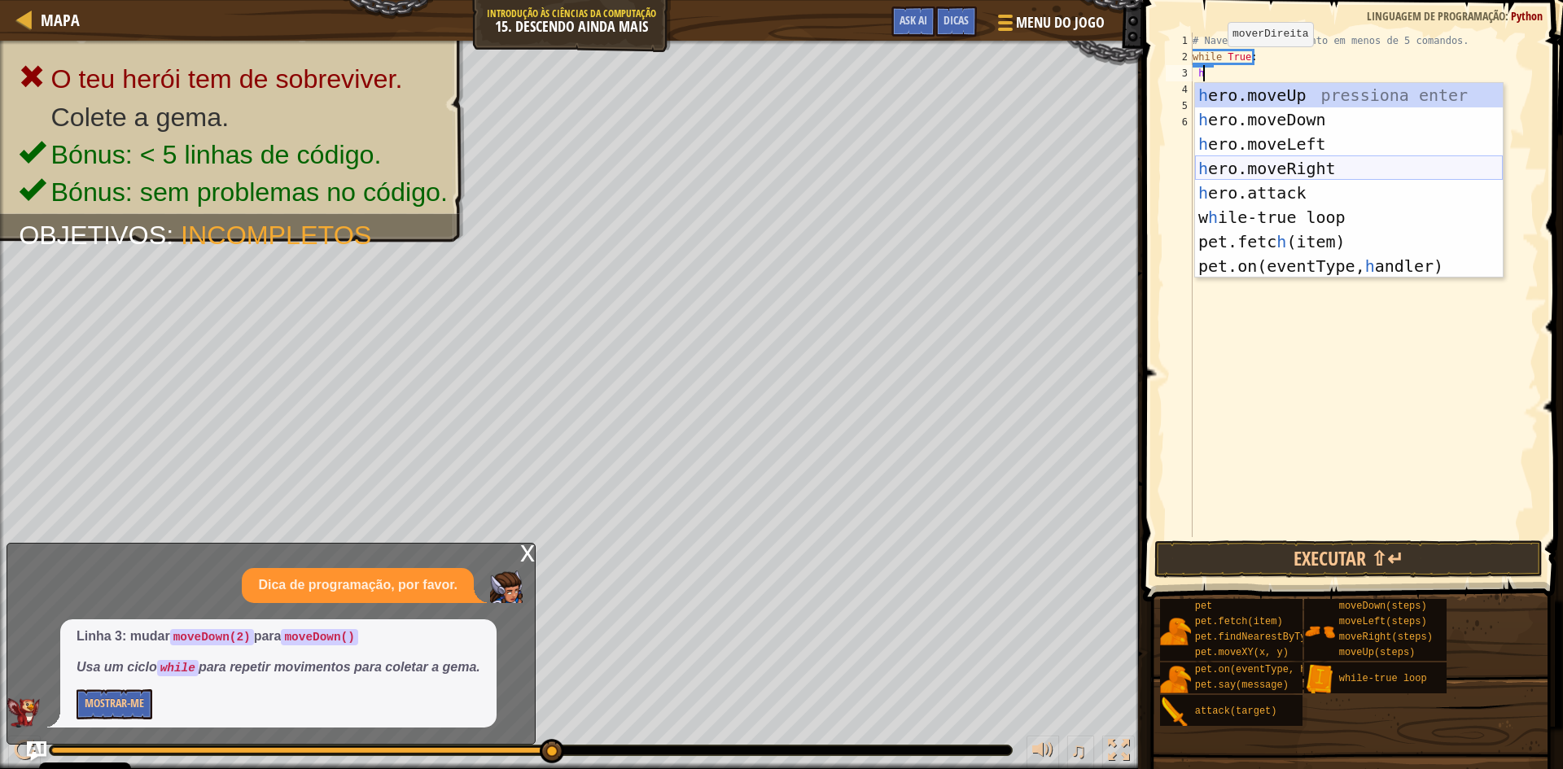
click at [1245, 171] on div "h ero.moveUp pressiona enter h ero.moveDown pressiona enter h ero.moveLeft pres…" at bounding box center [1349, 205] width 308 height 244
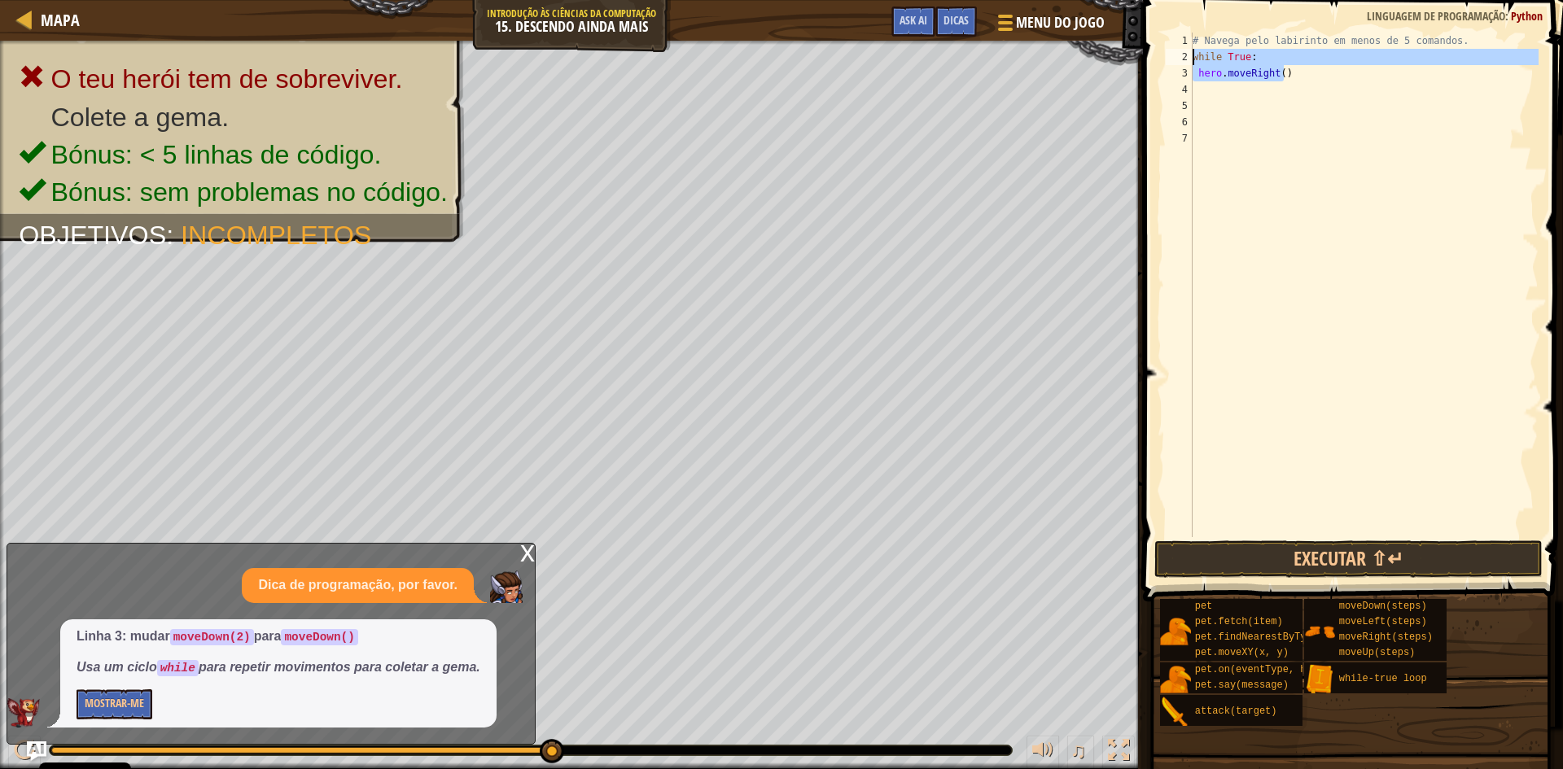
drag, startPoint x: 1289, startPoint y: 77, endPoint x: 1173, endPoint y: 57, distance: 117.3
click at [1173, 57] on div "1 2 3 4 5 6 7 # Navega pelo labirinto em menos de 5 comandos. while True : hero…" at bounding box center [1351, 285] width 376 height 505
type textarea "while True: hero.moveRight()"
type textarea "w"
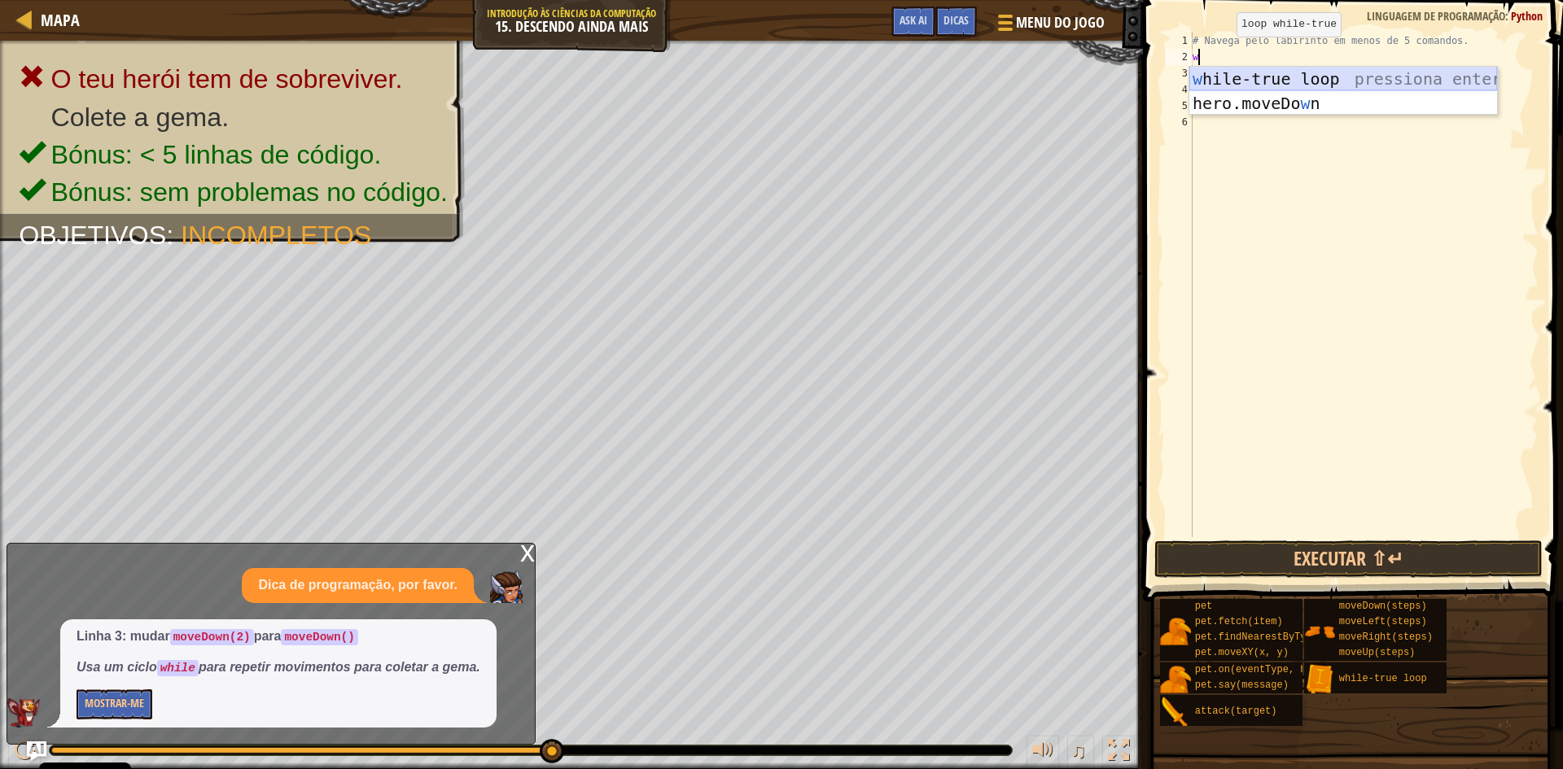
click at [1218, 71] on div "w hile-true loop pressiona enter hero.moveDo w n pressiona enter" at bounding box center [1344, 116] width 308 height 98
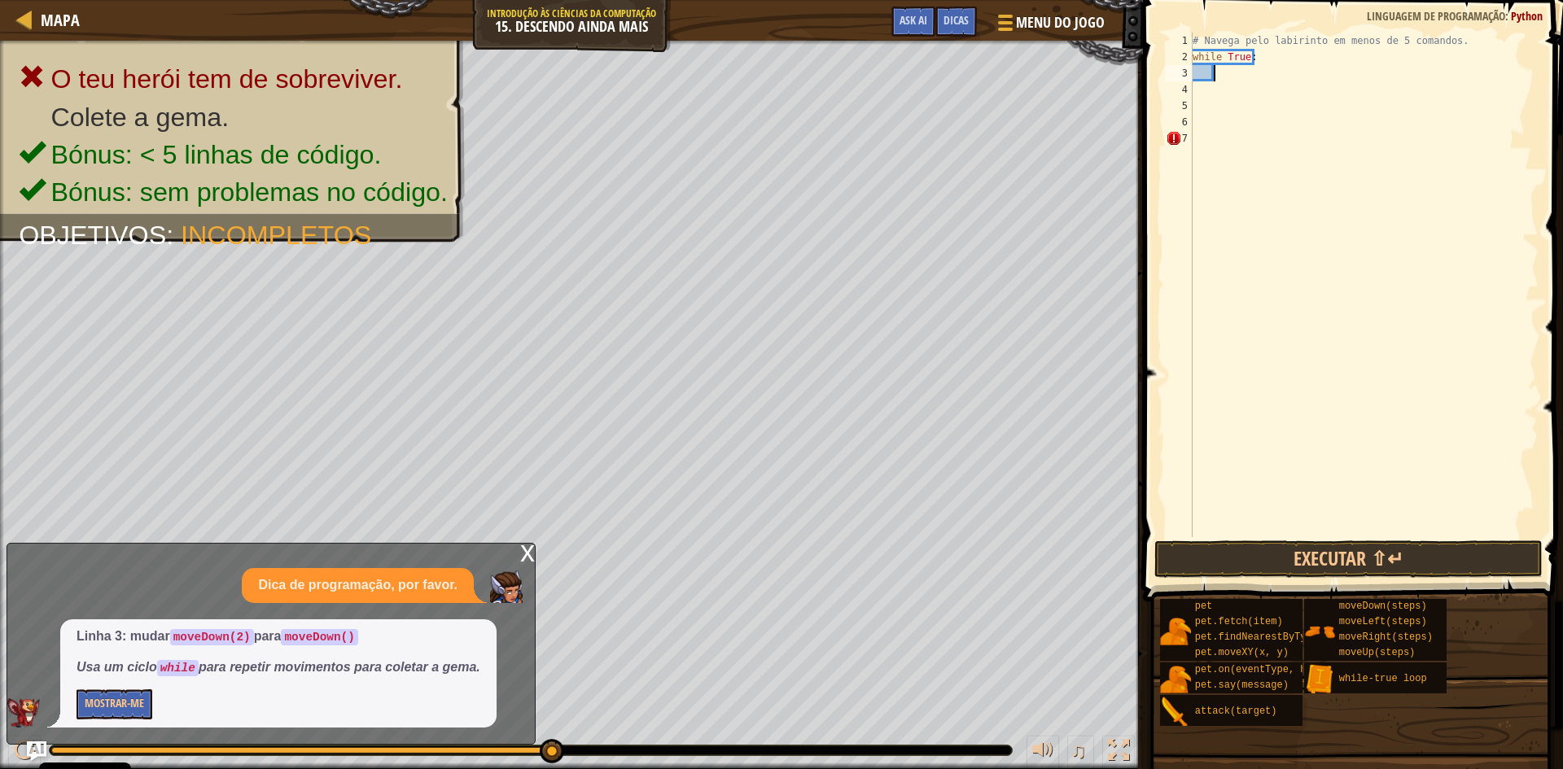
type textarea "h"
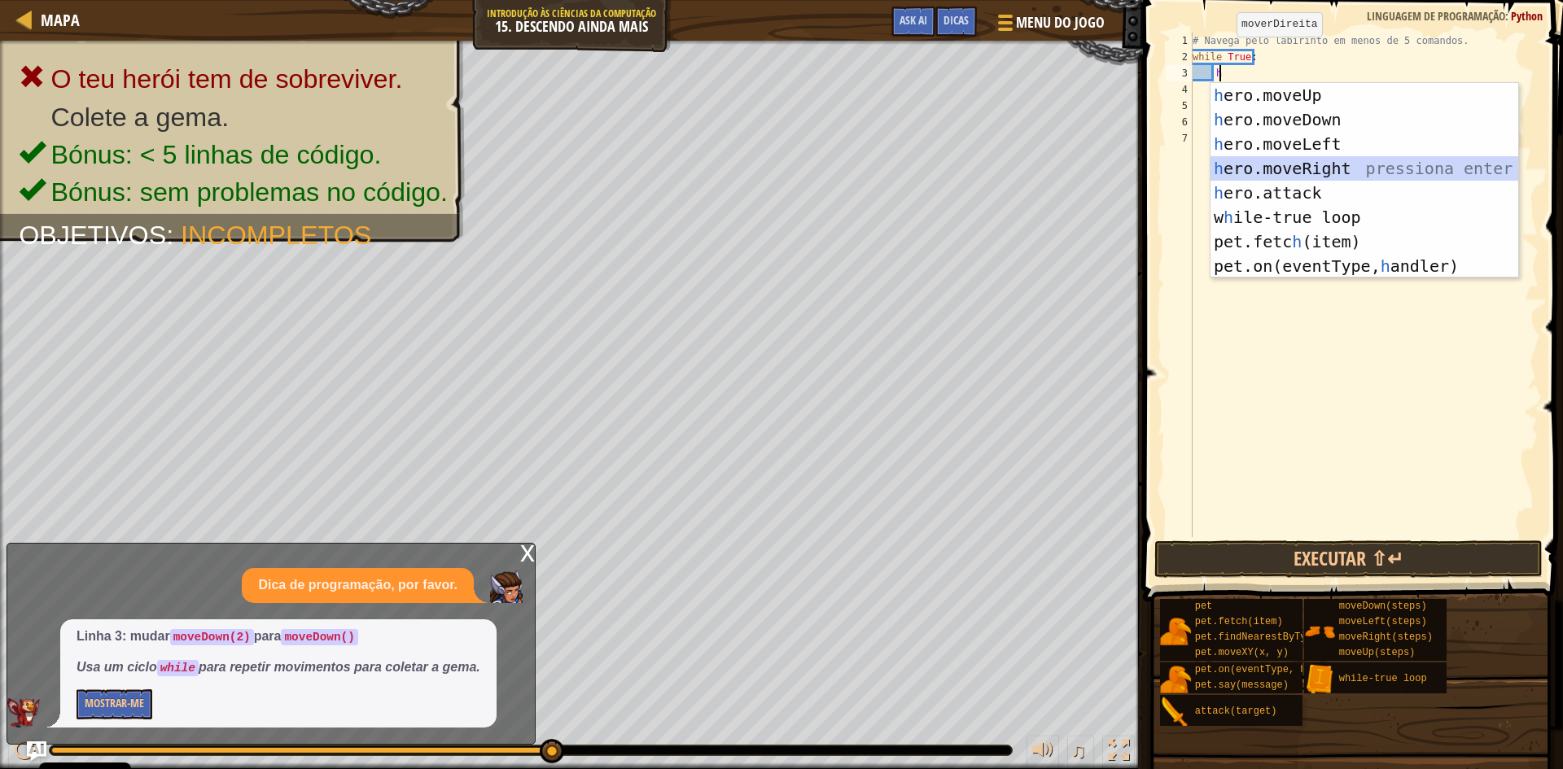
click at [1308, 164] on div "h ero.moveUp pressiona enter h ero.moveDown pressiona enter h ero.moveLeft pres…" at bounding box center [1365, 205] width 308 height 244
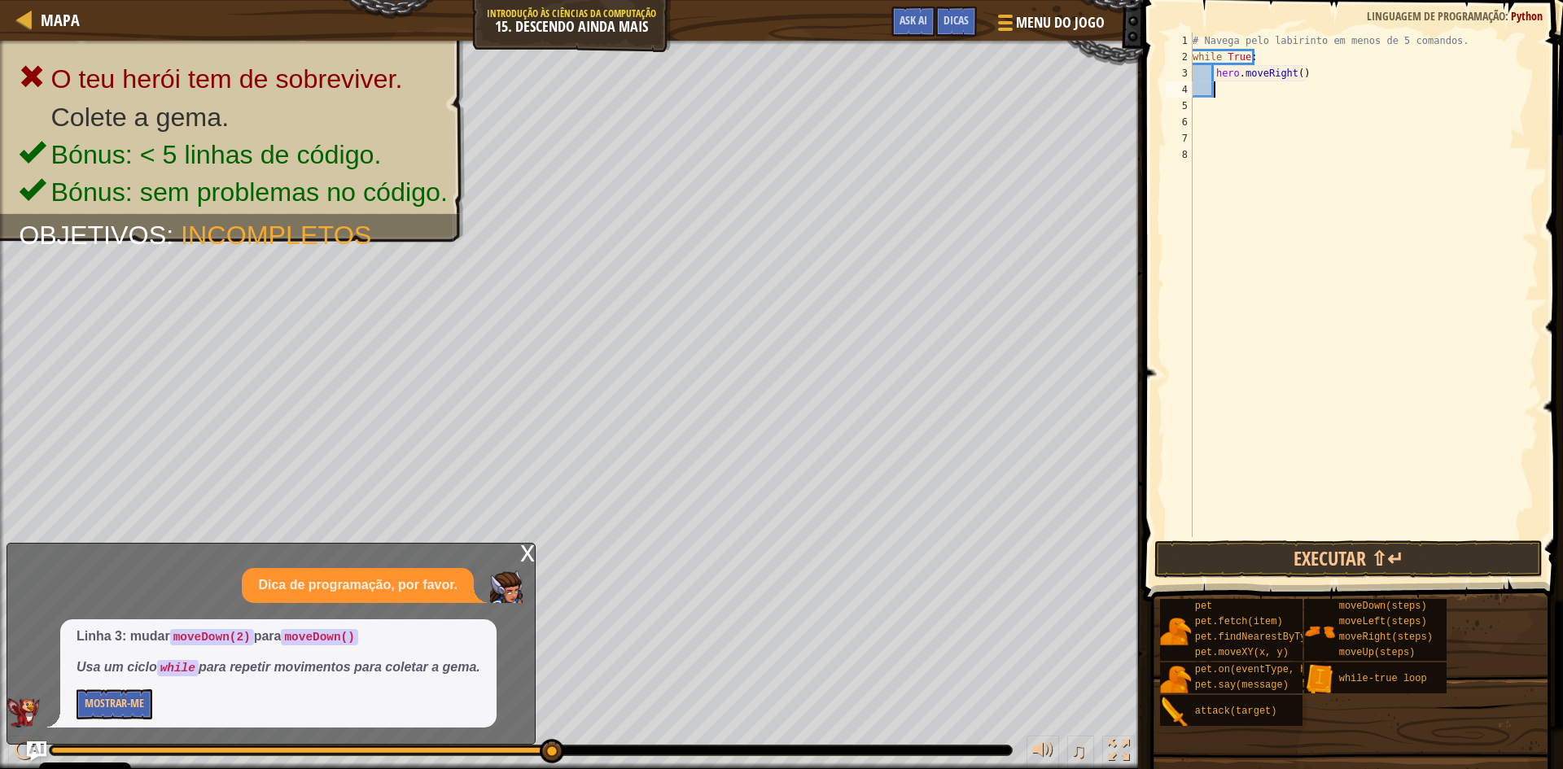
type textarea "h"
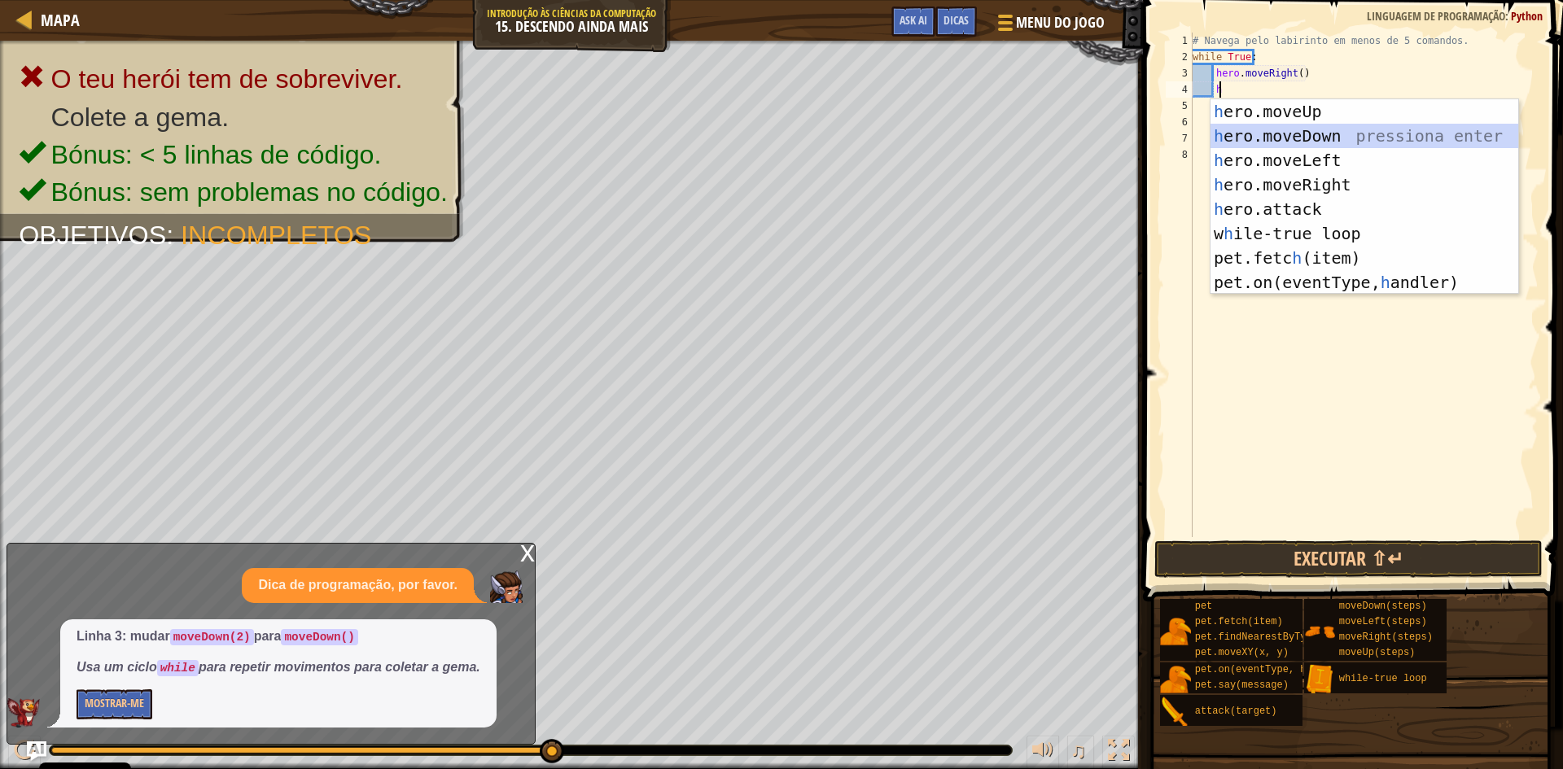
click at [1330, 130] on div "h ero.moveUp pressiona enter h ero.moveDown pressiona enter h ero.moveLeft pres…" at bounding box center [1365, 221] width 308 height 244
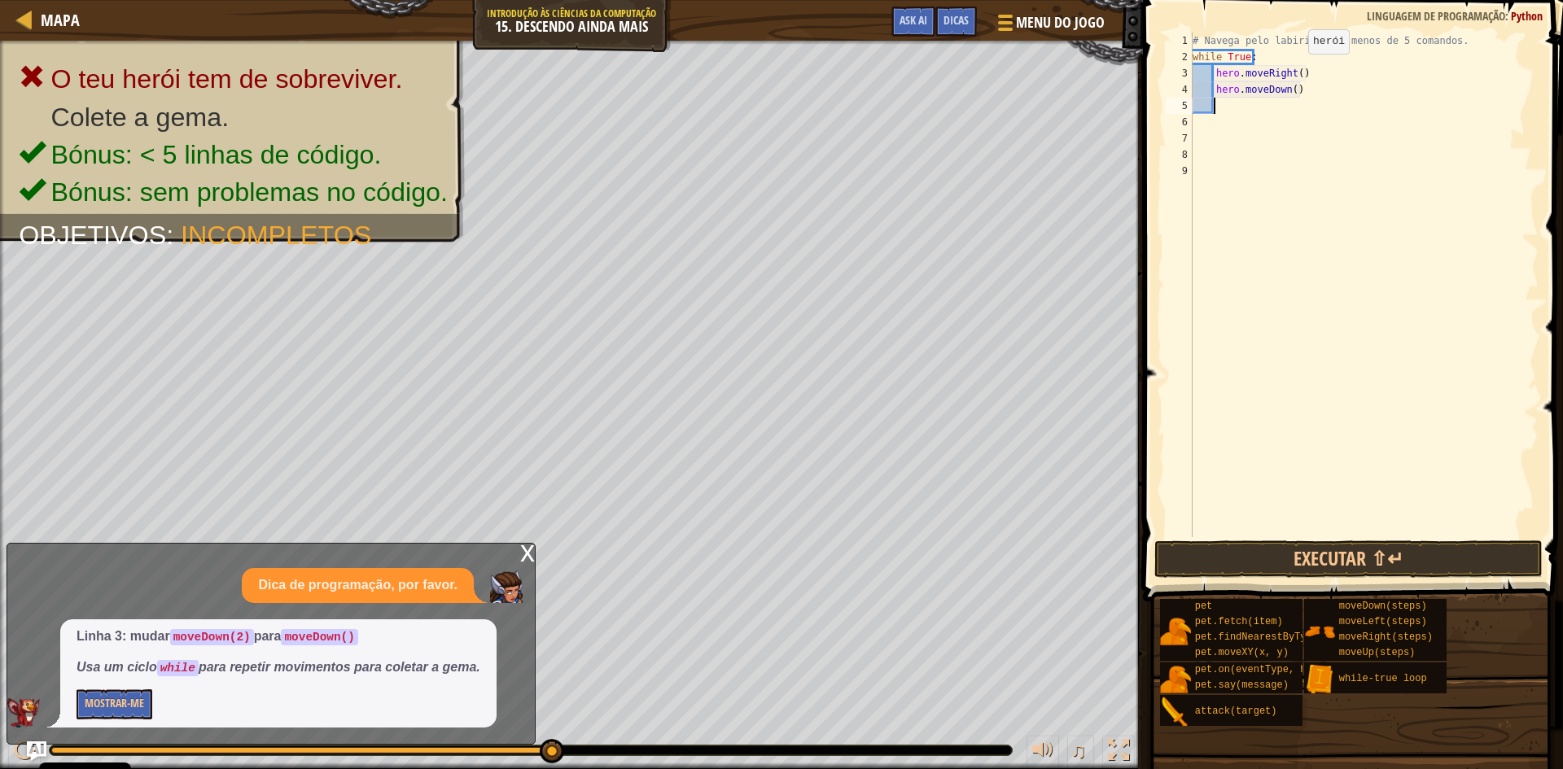
click at [1295, 70] on div "# Navega pelo labirinto em menos de 5 comandos. while True : hero . moveRight (…" at bounding box center [1364, 301] width 349 height 537
type textarea "hero.moveRight(2)"
click at [1211, 550] on button "Executar ⇧↵" at bounding box center [1349, 559] width 388 height 37
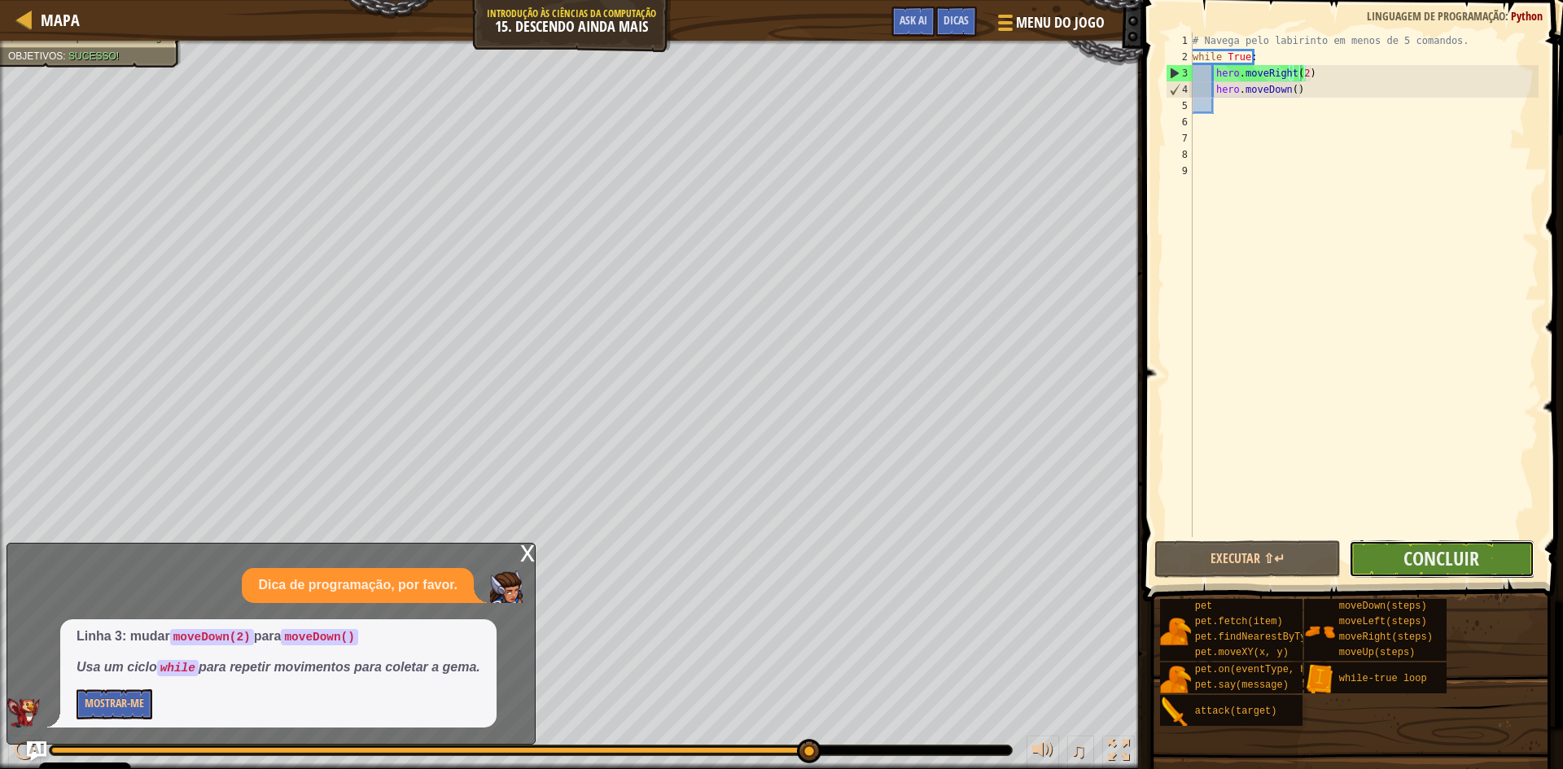
click at [1514, 559] on button "Concluir" at bounding box center [1442, 559] width 186 height 37
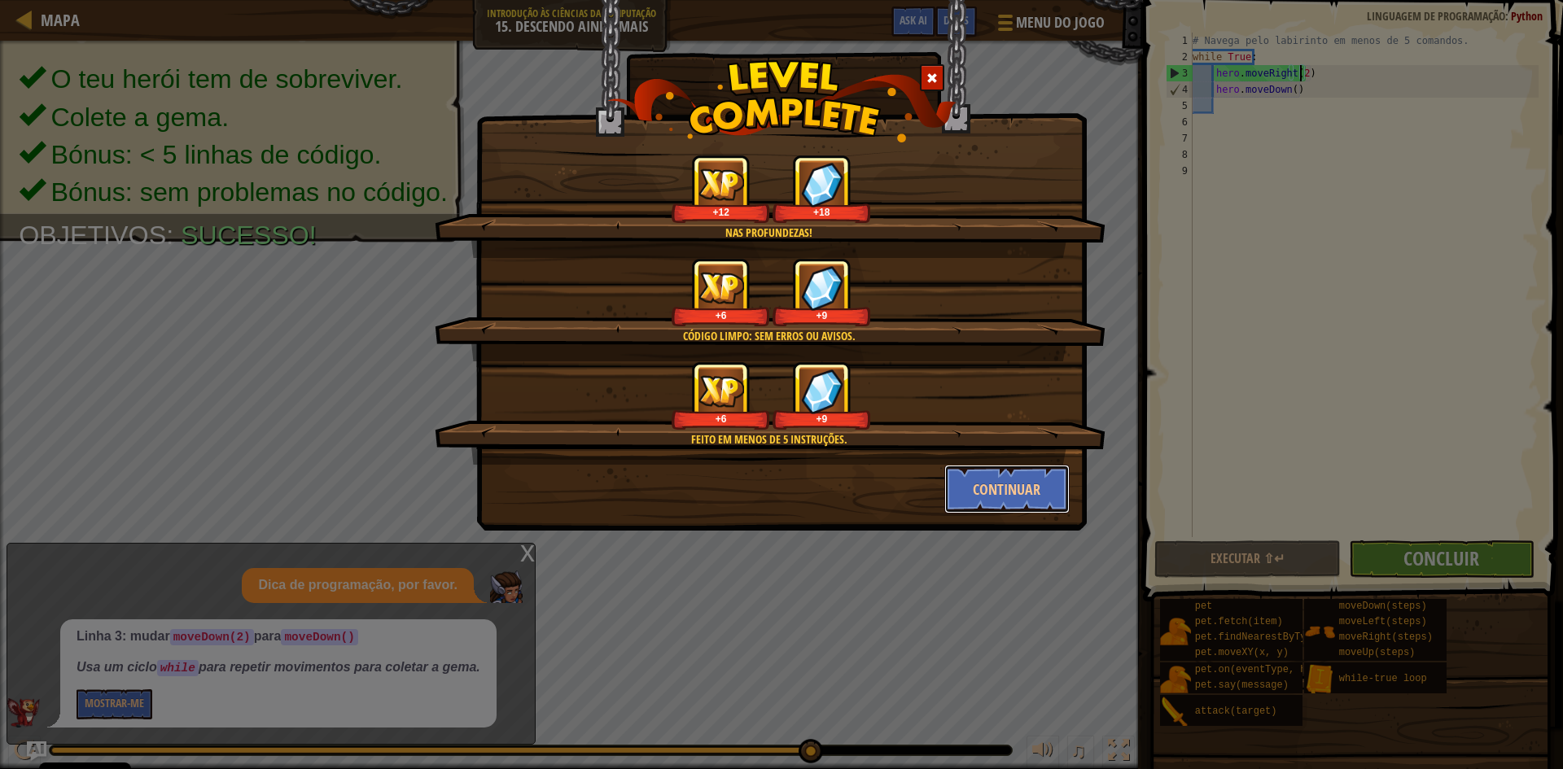
click at [1003, 492] on button "Continuar" at bounding box center [1007, 489] width 126 height 49
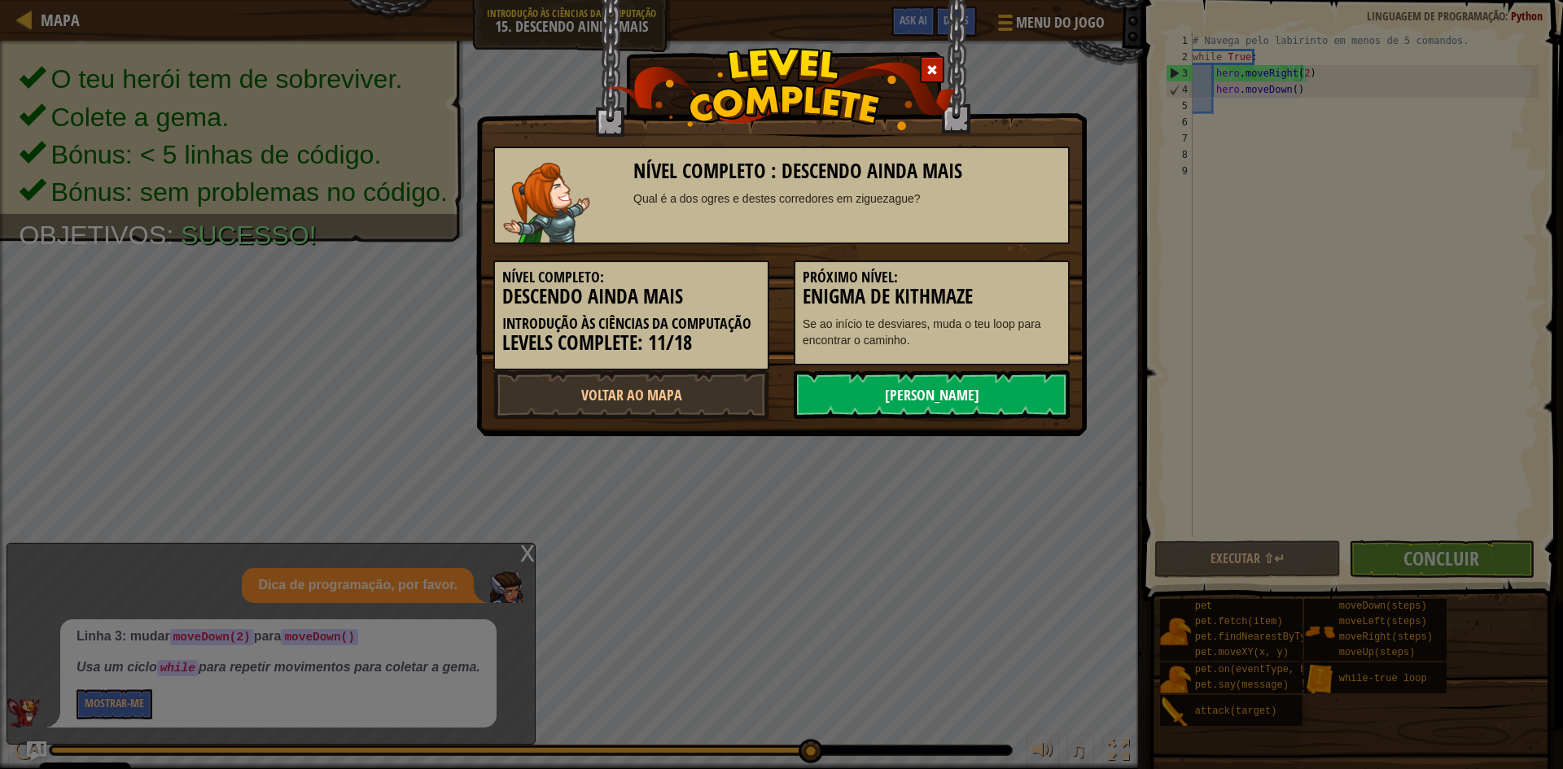
click at [898, 387] on link "[PERSON_NAME]" at bounding box center [932, 394] width 276 height 49
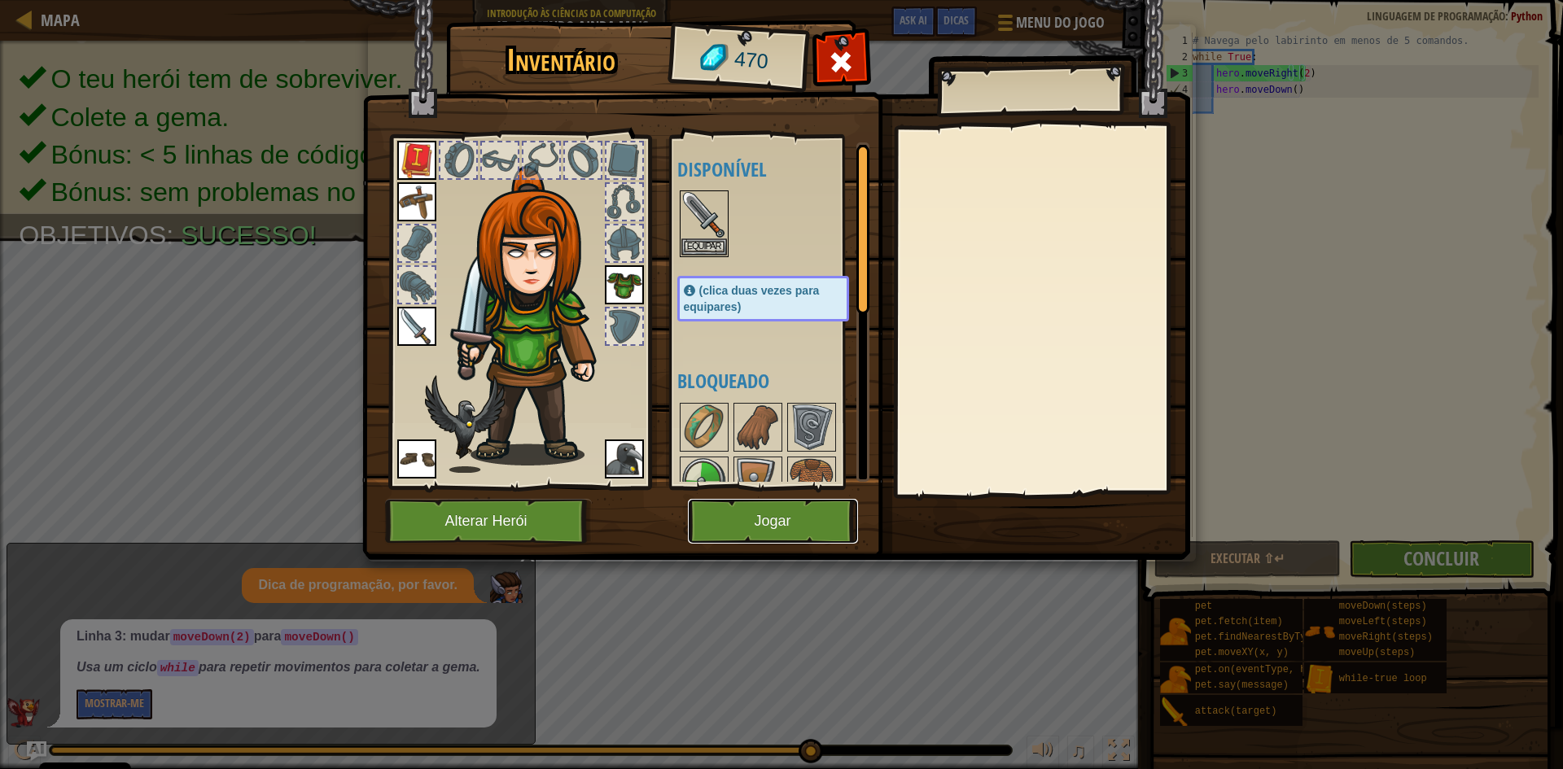
click at [764, 513] on button "Jogar" at bounding box center [773, 521] width 170 height 45
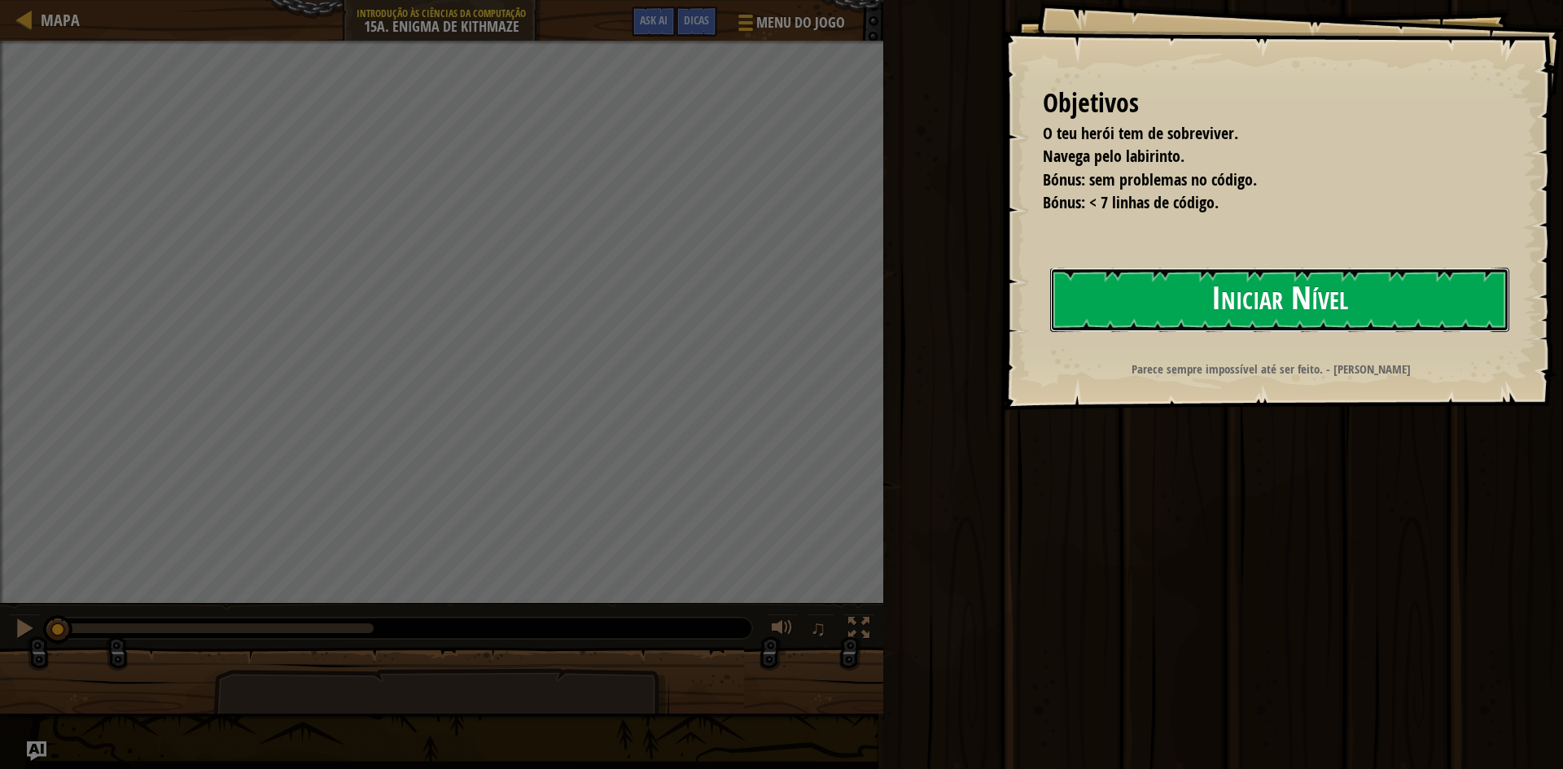
click at [1137, 279] on button "Iniciar Nível" at bounding box center [1279, 300] width 459 height 64
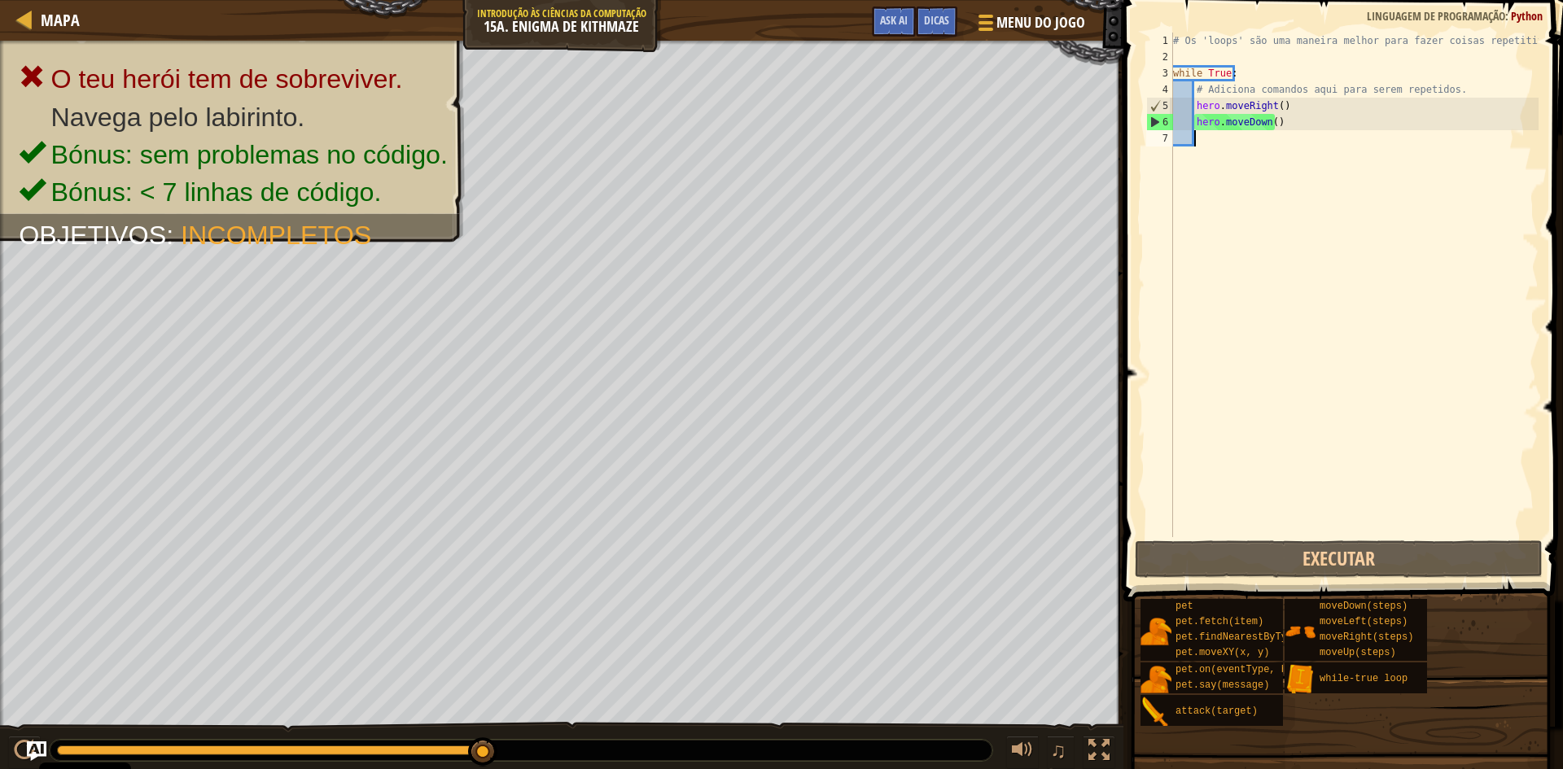
type textarea "h"
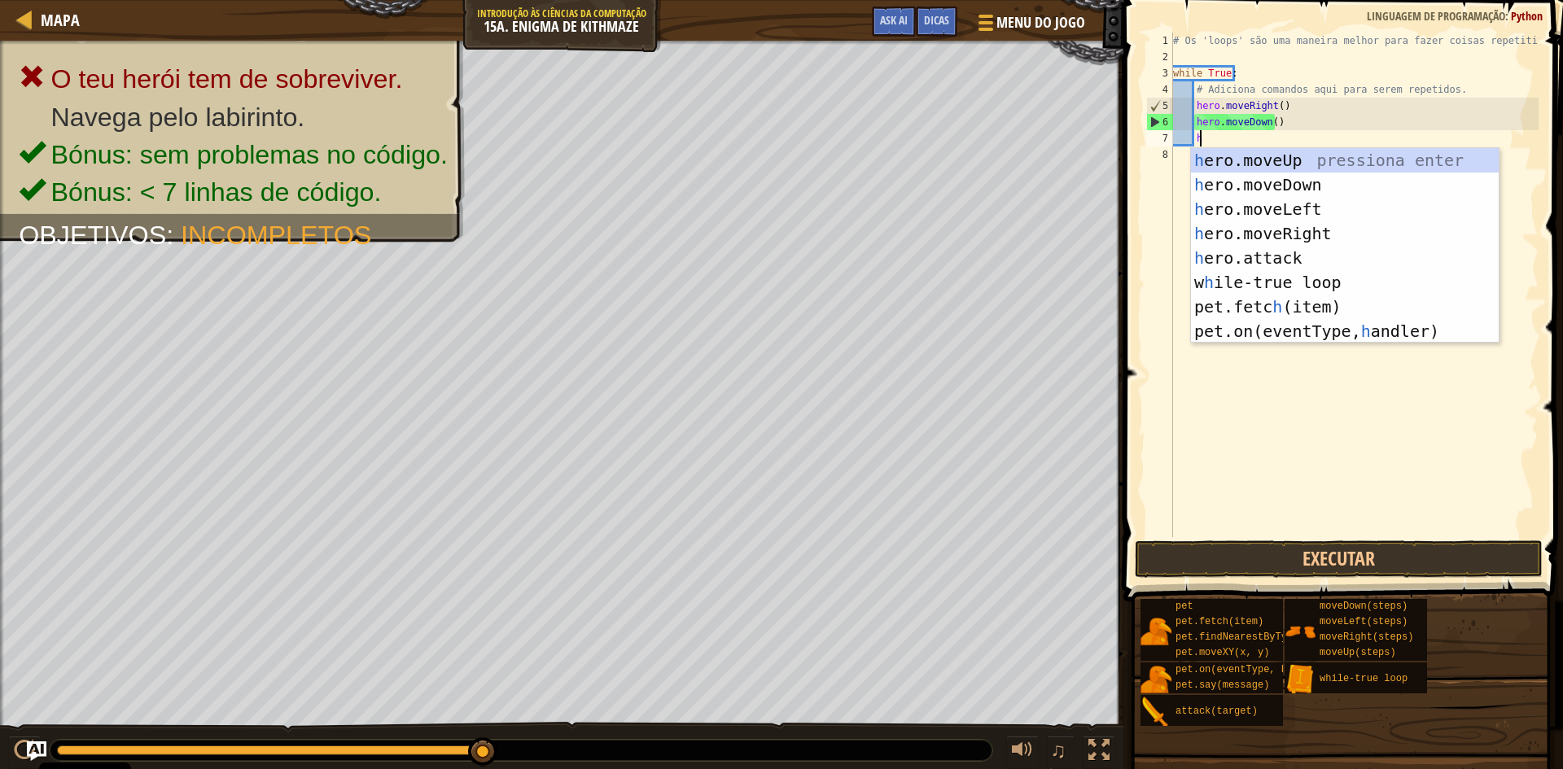
scroll to position [7, 1]
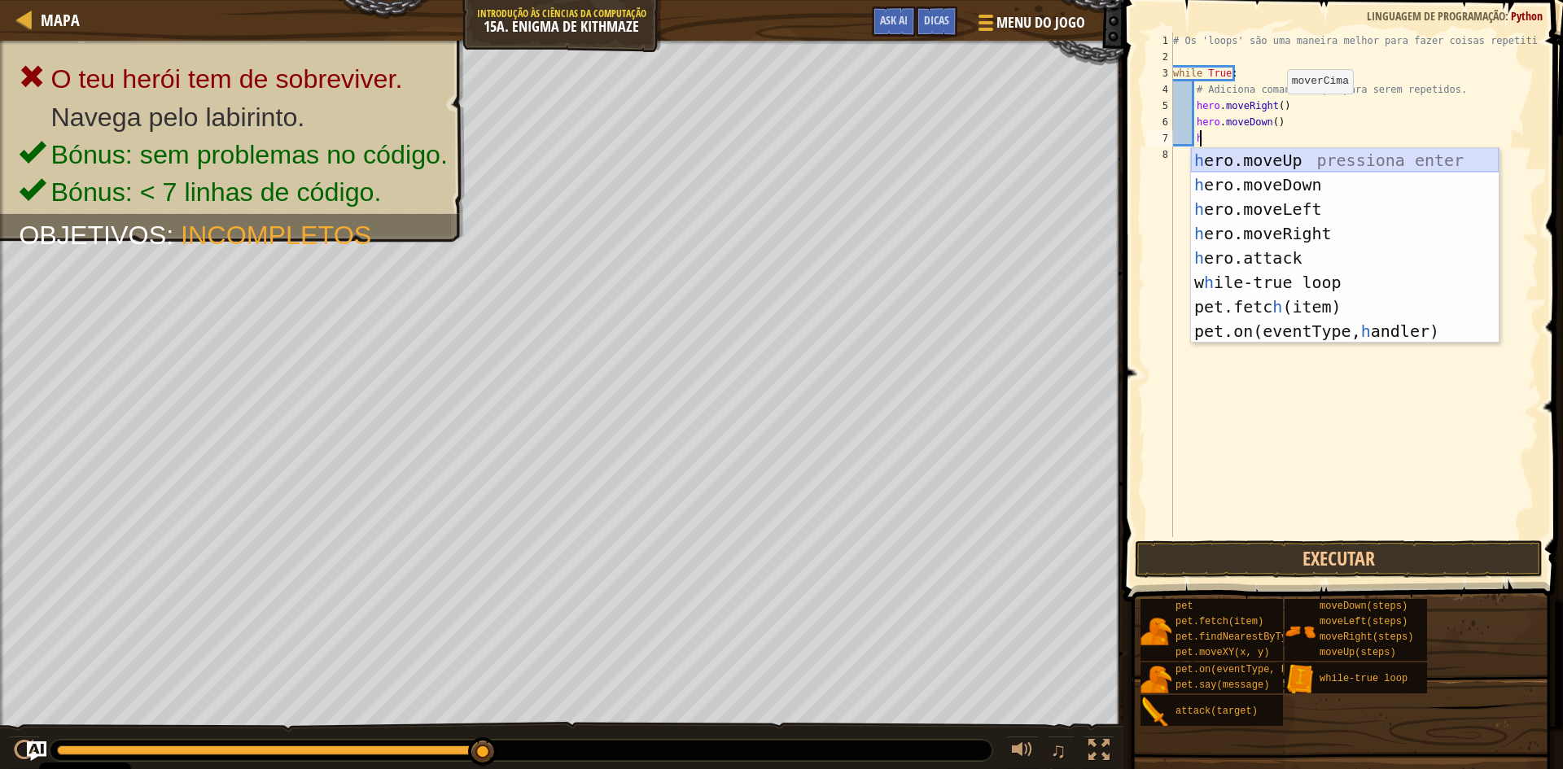
click at [1286, 162] on div "h ero.moveUp pressiona enter h ero.moveDown pressiona enter h ero.moveLeft pres…" at bounding box center [1345, 270] width 308 height 244
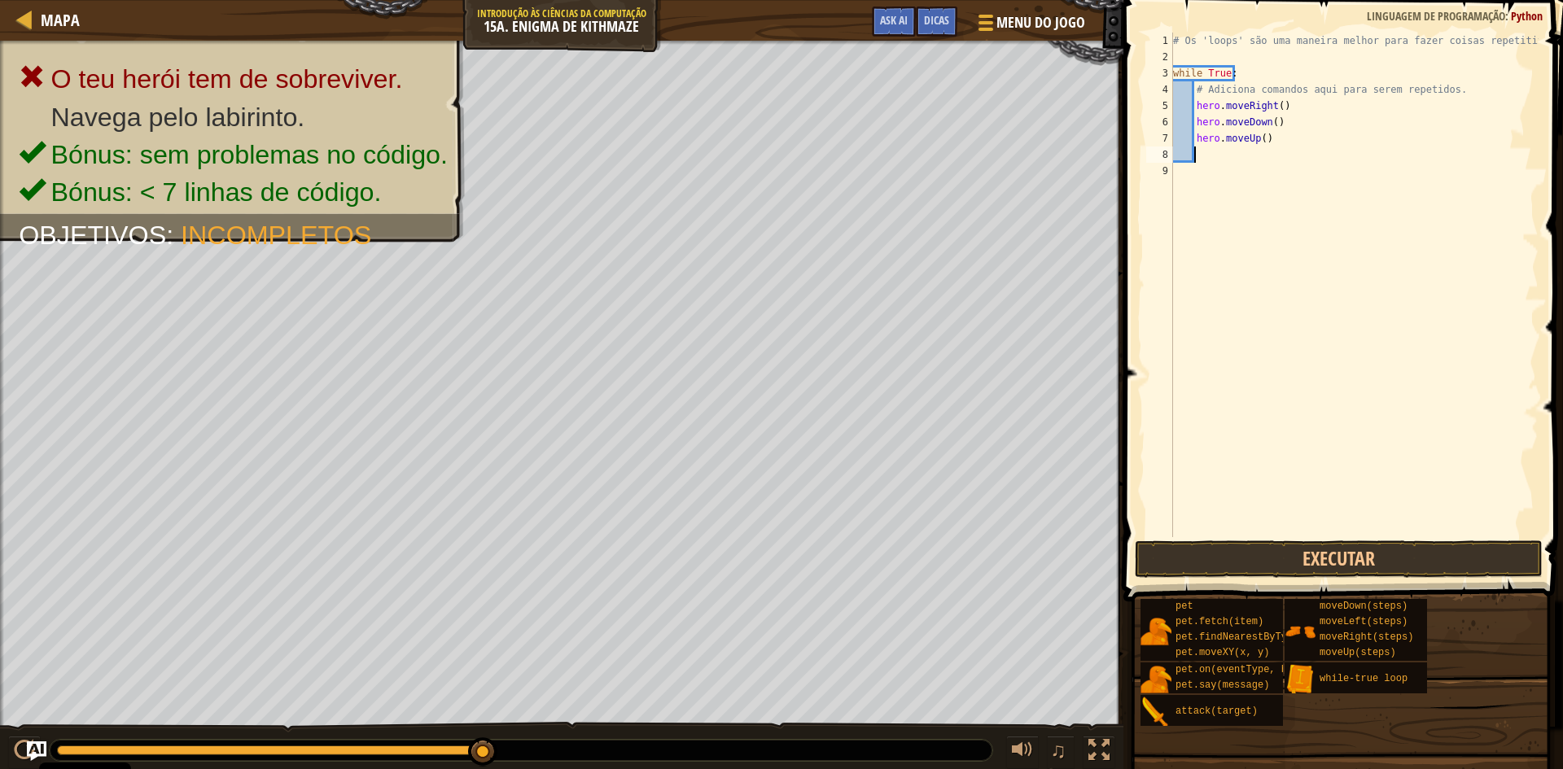
type textarea "h"
click at [1326, 551] on button "Executar" at bounding box center [1339, 559] width 408 height 37
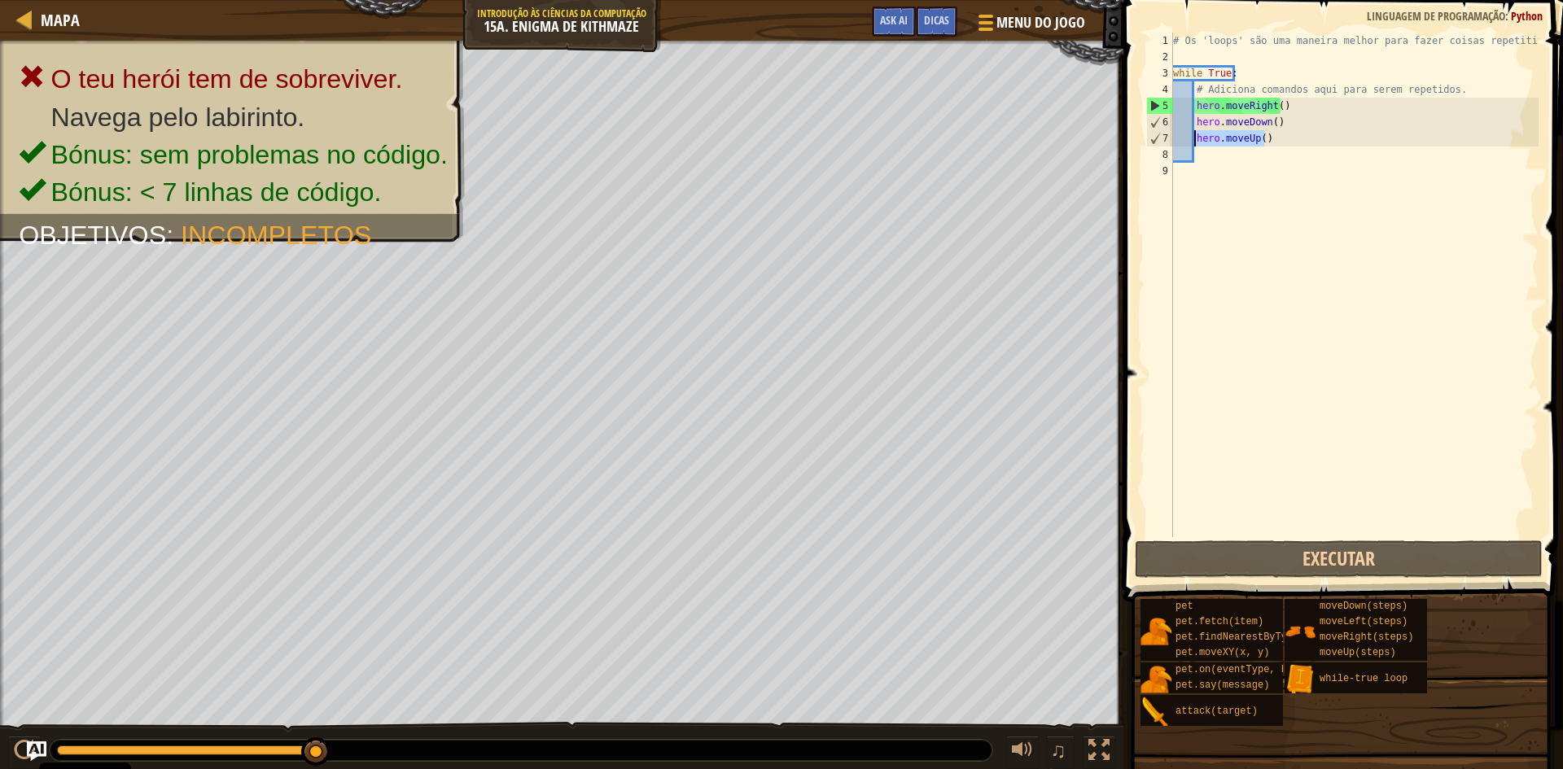
drag, startPoint x: 1267, startPoint y: 139, endPoint x: 1194, endPoint y: 142, distance: 73.4
click at [1194, 142] on div "# Os 'loops' são uma maneira melhor para fazer coisas repetitivas. while True :…" at bounding box center [1354, 301] width 369 height 537
type textarea "hero.moveUp()"
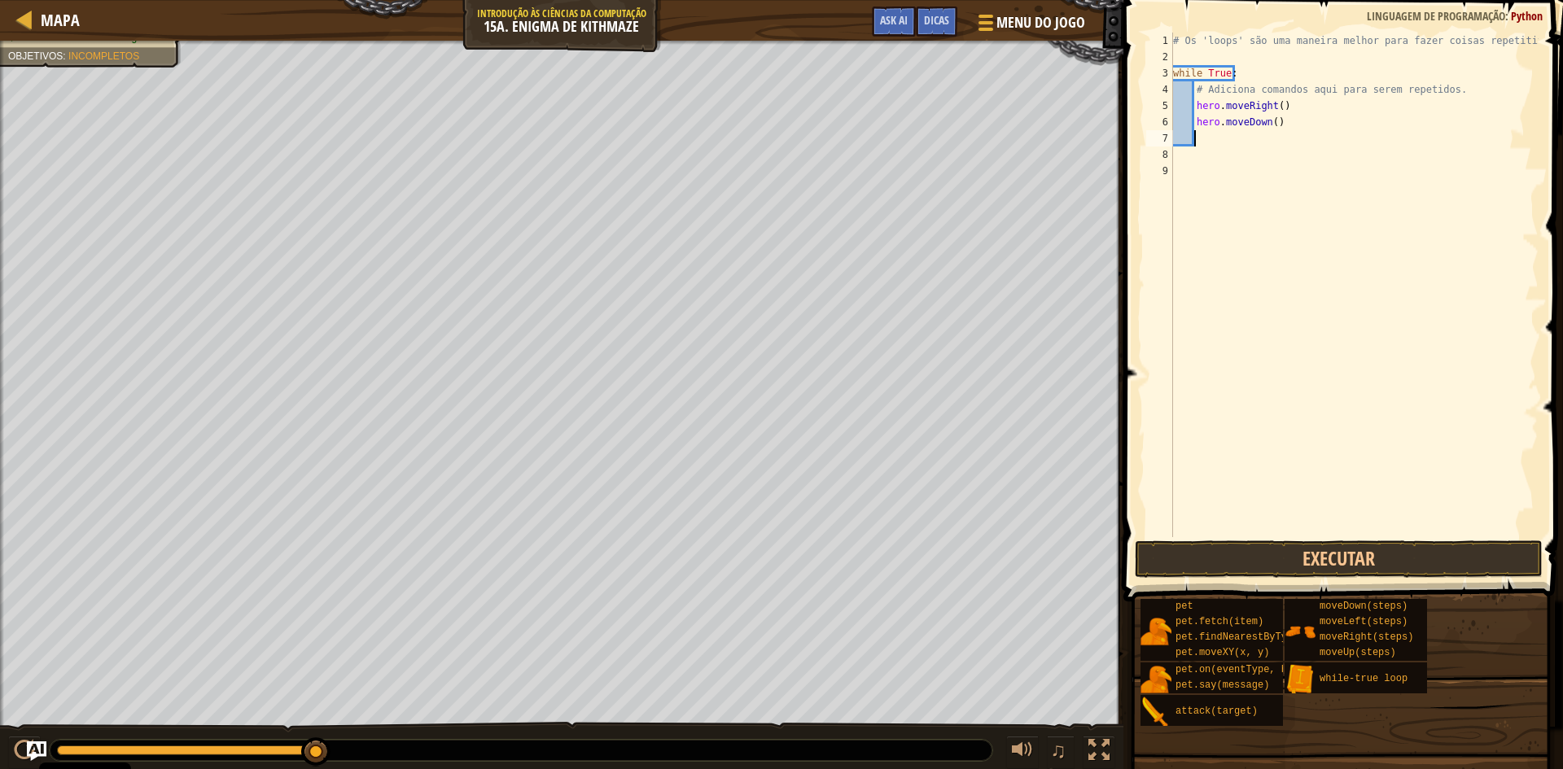
type textarea "h"
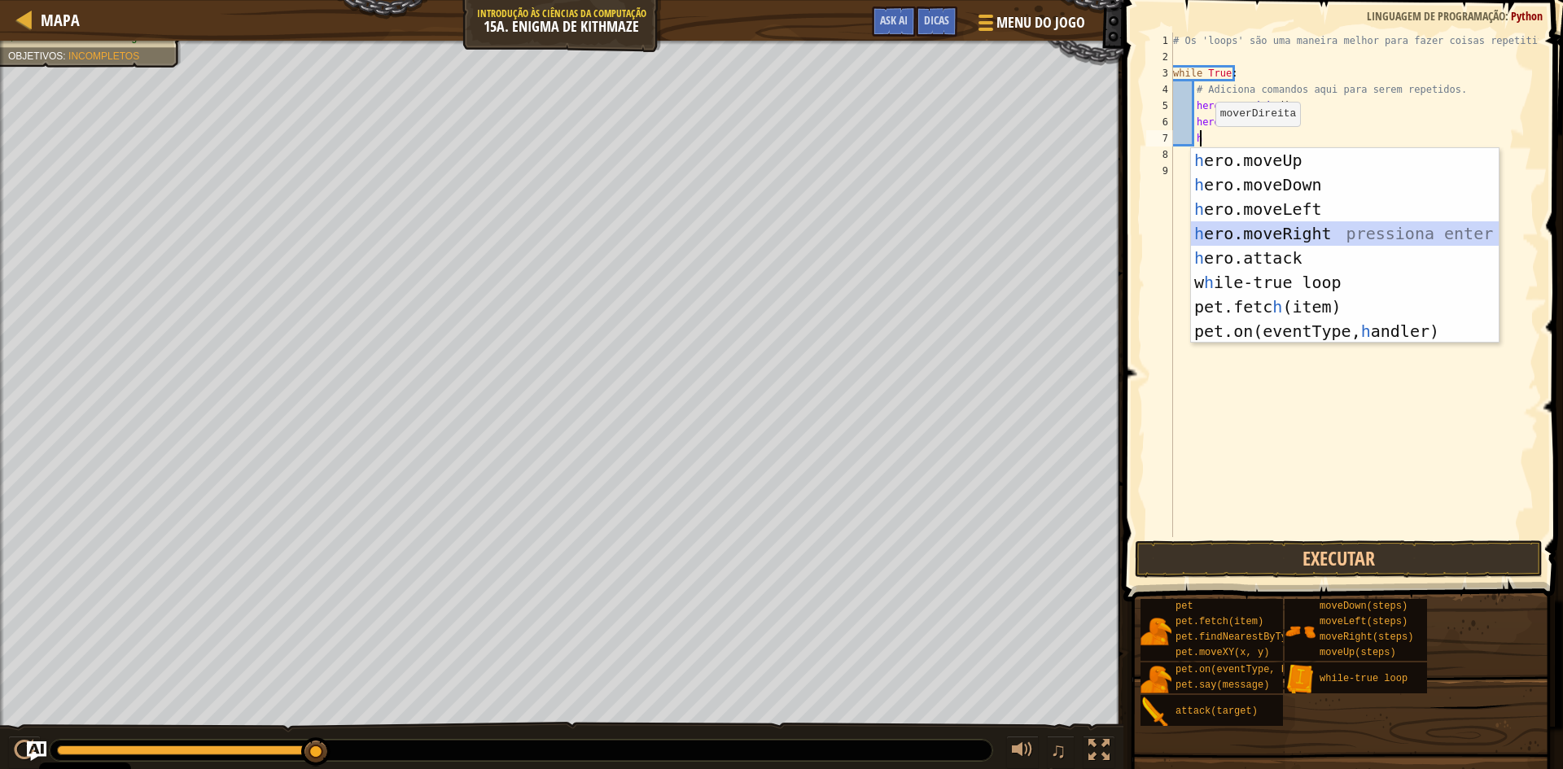
click at [1240, 229] on div "h ero.moveUp pressiona enter h ero.moveDown pressiona enter h ero.moveLeft pres…" at bounding box center [1345, 270] width 308 height 244
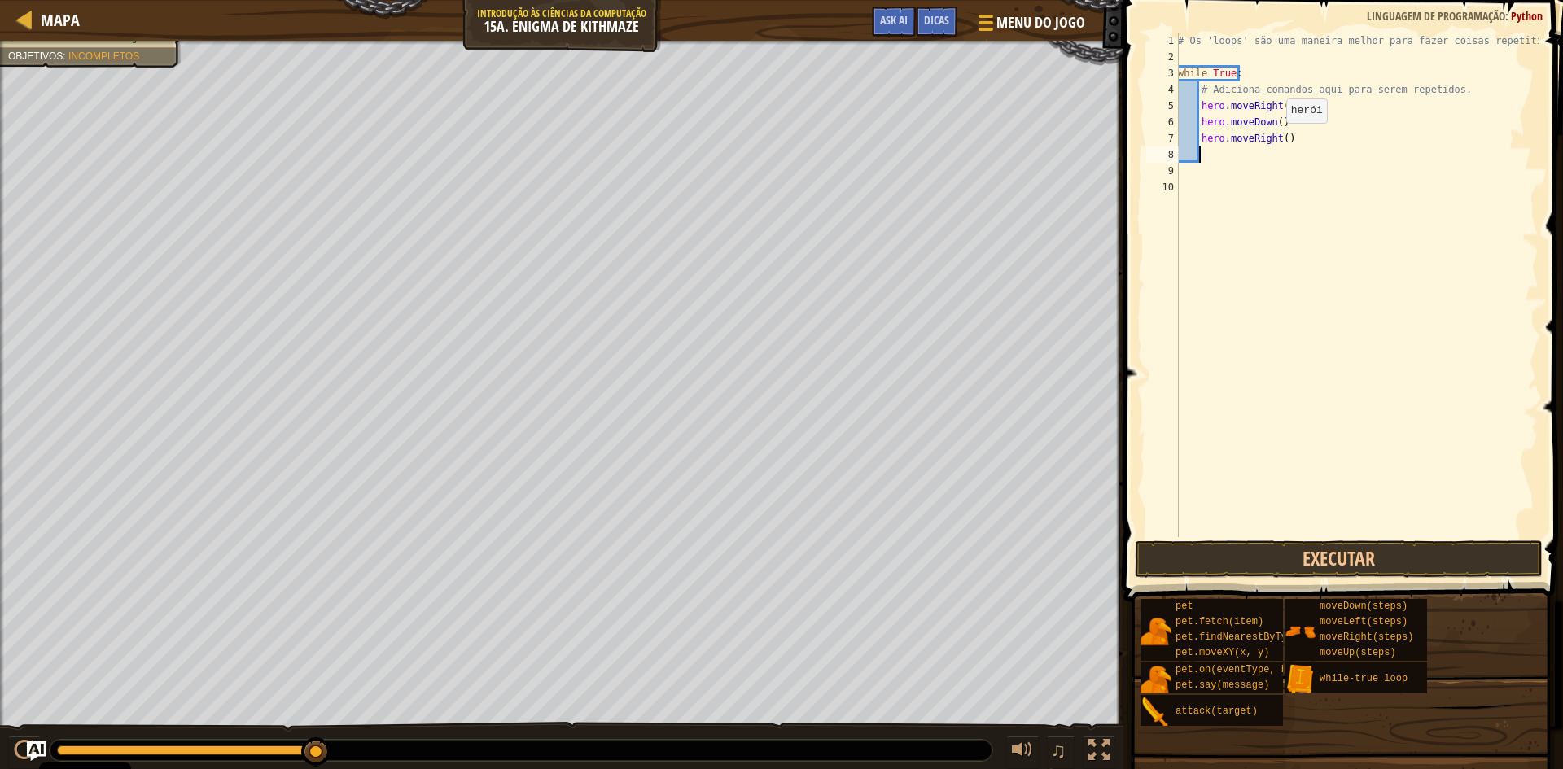
click at [1277, 139] on div "# Os 'loops' são uma maneira melhor para fazer coisas repetitivas. while True :…" at bounding box center [1357, 301] width 364 height 537
type textarea "hero.moveRight(2)"
click at [1227, 156] on div "# Os 'loops' são uma maneira melhor para fazer coisas repetitivas. while True :…" at bounding box center [1357, 301] width 364 height 537
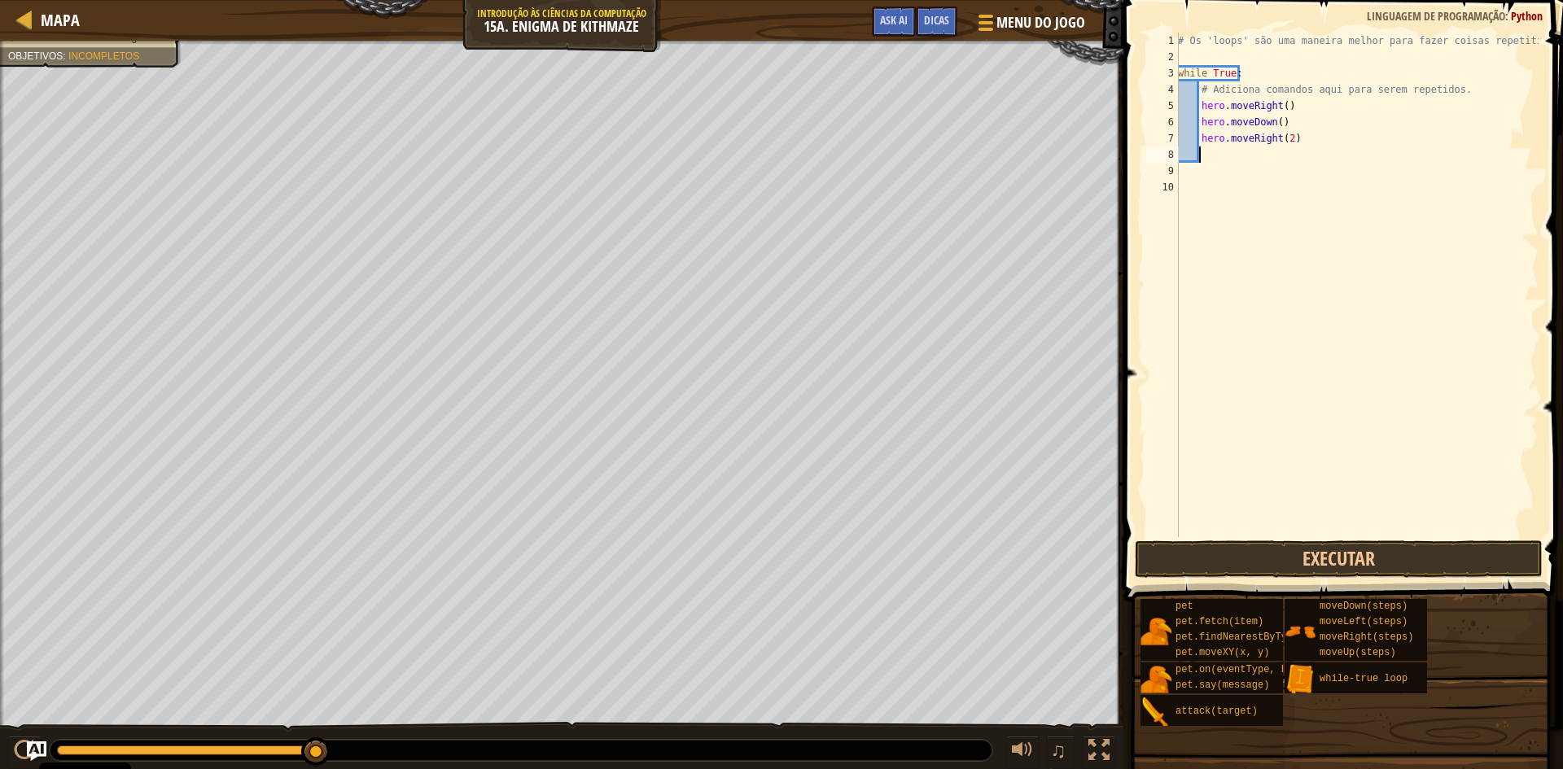
type textarea "h"
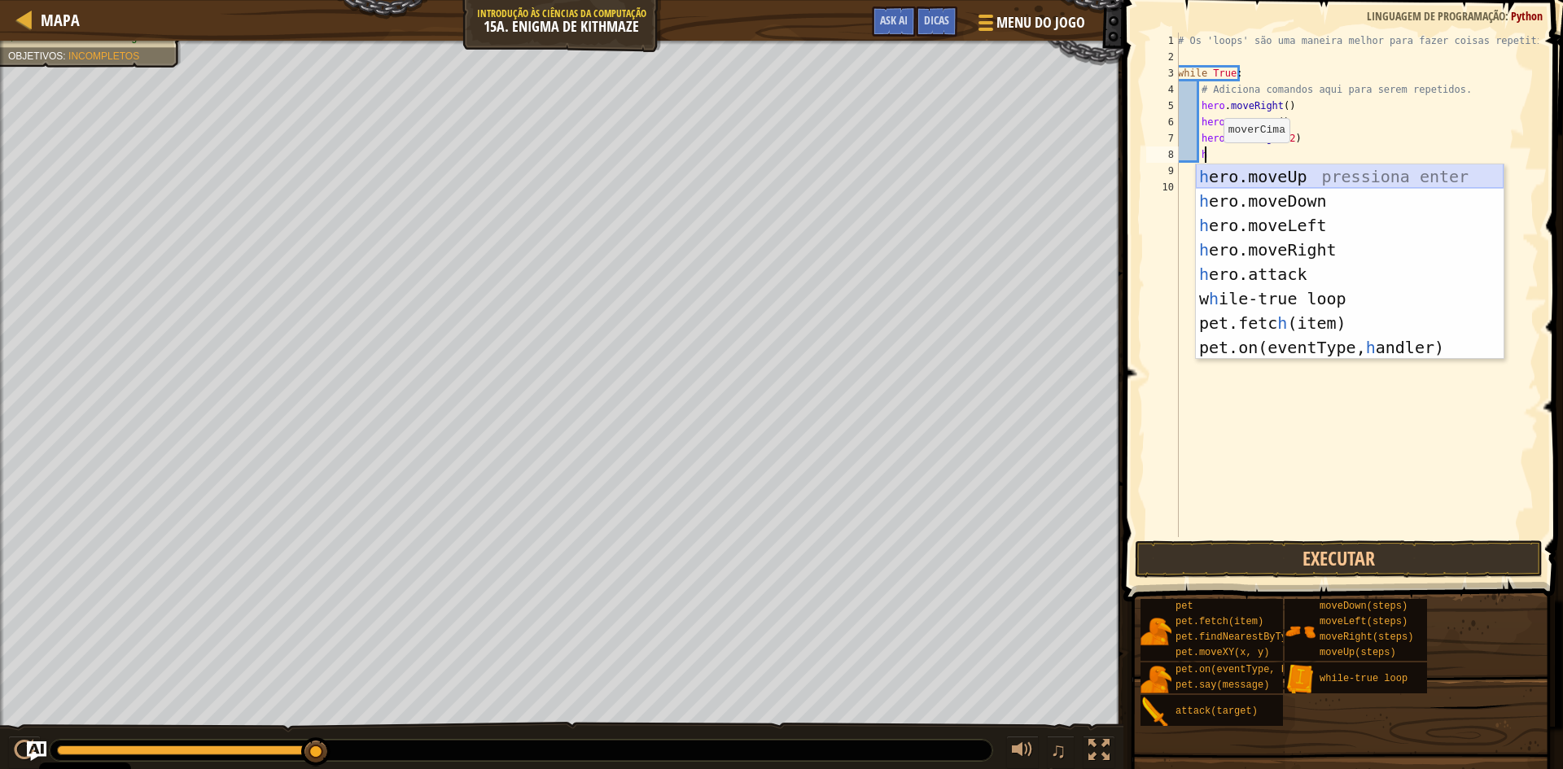
click at [1274, 180] on div "h ero.moveUp pressiona enter h ero.moveDown pressiona enter h ero.moveLeft pres…" at bounding box center [1350, 286] width 308 height 244
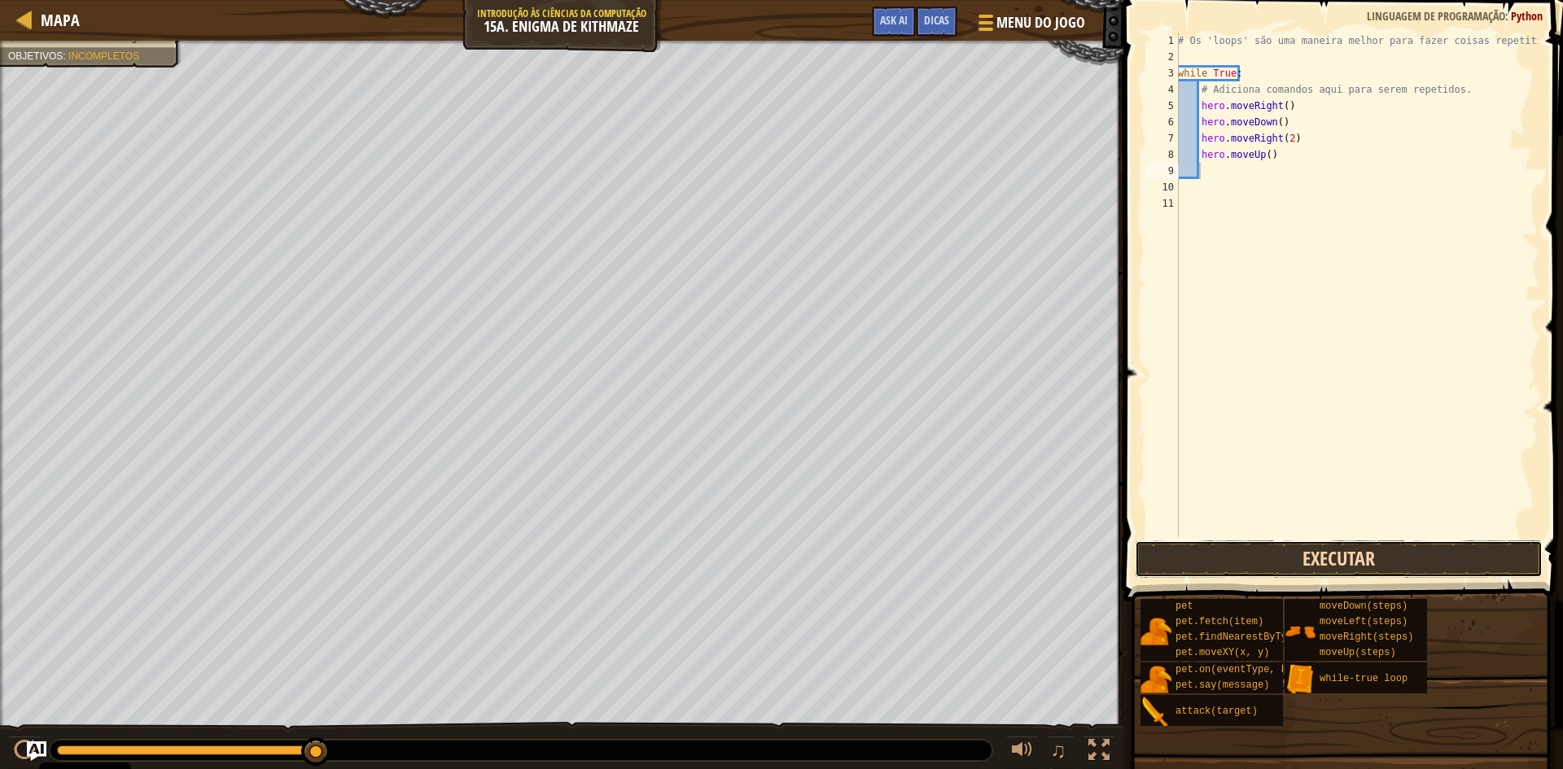
click at [1365, 558] on button "Executar" at bounding box center [1339, 559] width 408 height 37
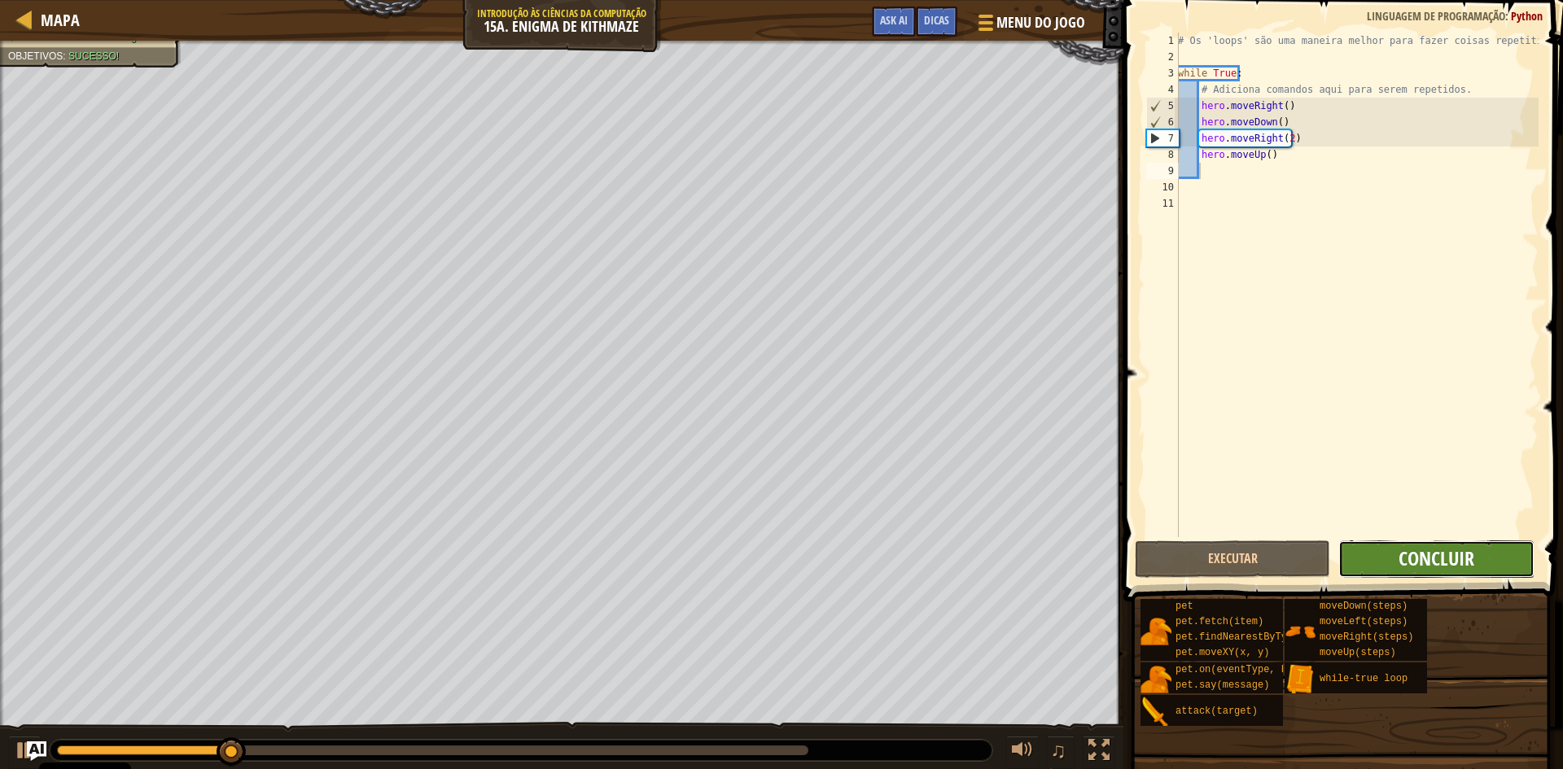
click at [1427, 559] on span "Concluir" at bounding box center [1437, 559] width 76 height 26
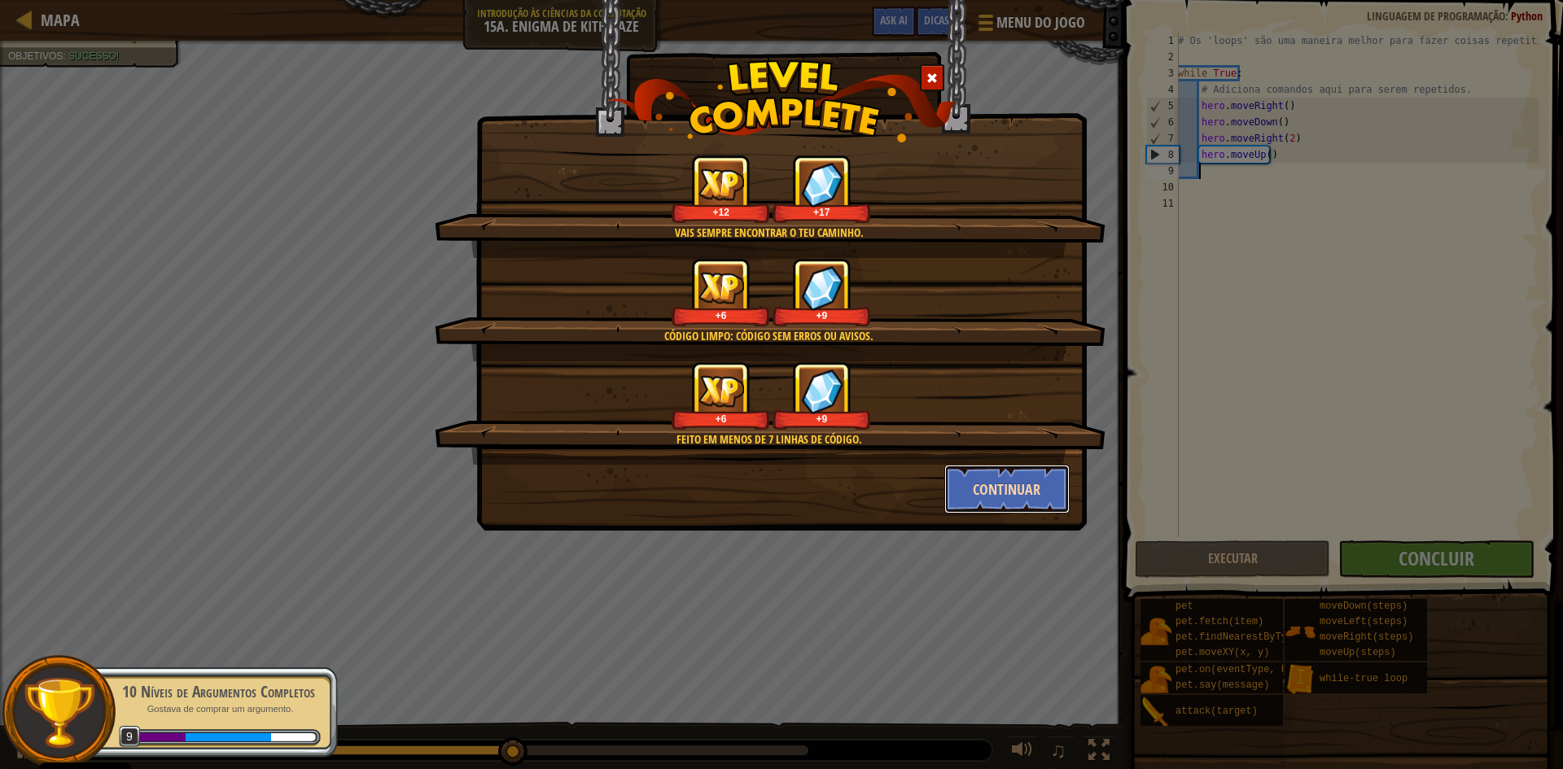
click at [981, 473] on button "Continuar" at bounding box center [1007, 489] width 126 height 49
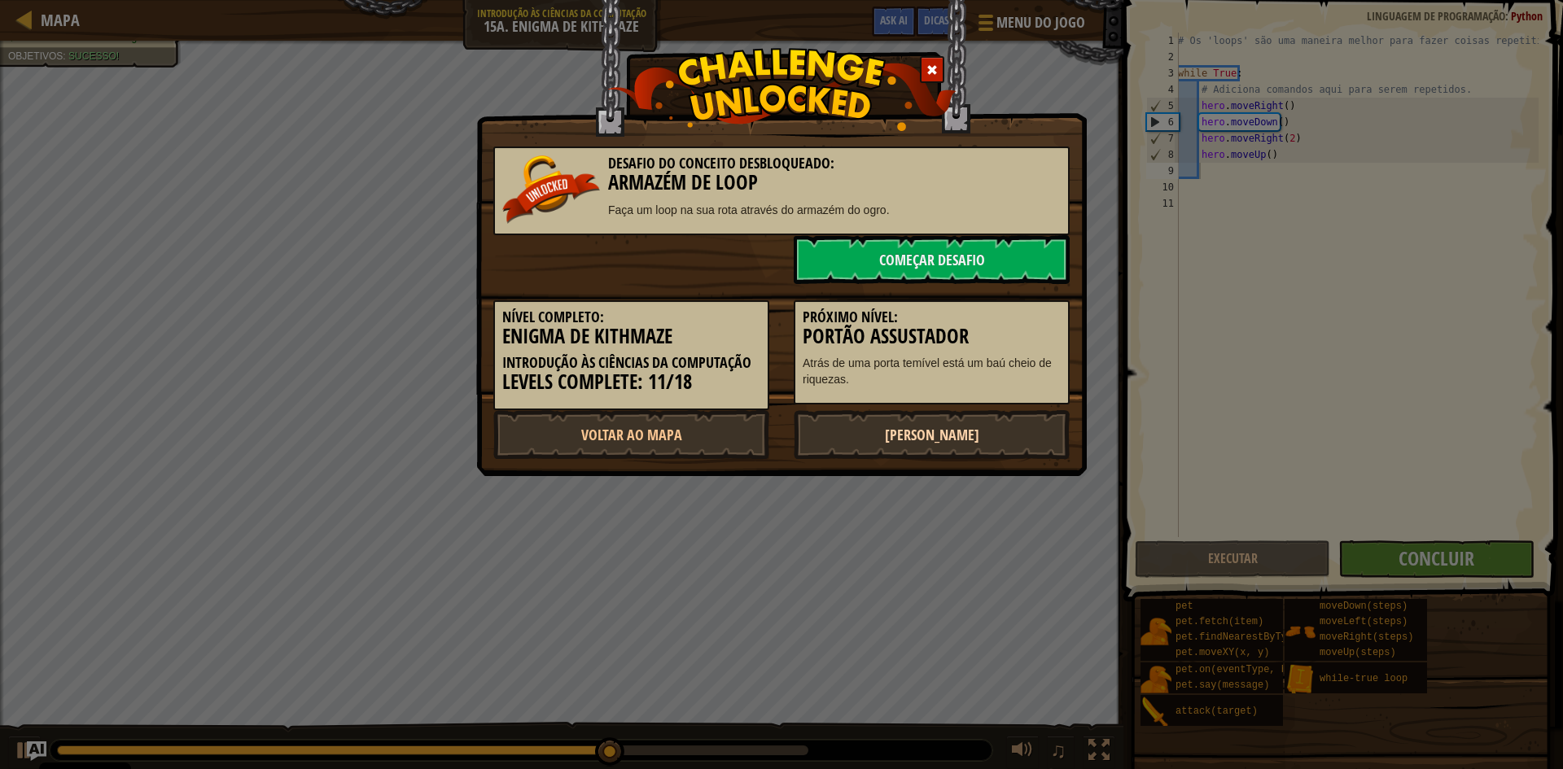
click at [916, 430] on link "[PERSON_NAME]" at bounding box center [932, 434] width 276 height 49
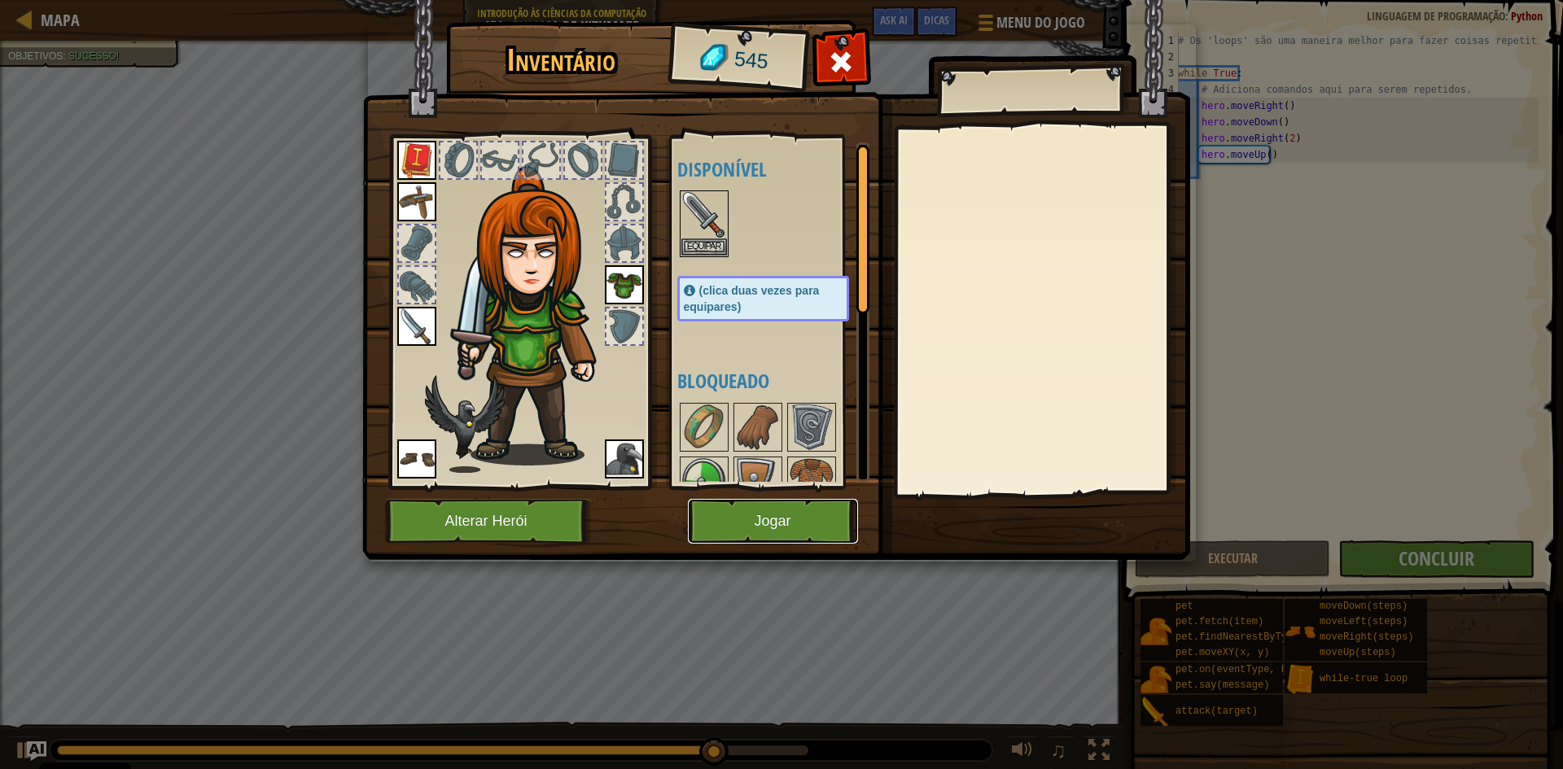
click at [782, 513] on button "Jogar" at bounding box center [773, 521] width 170 height 45
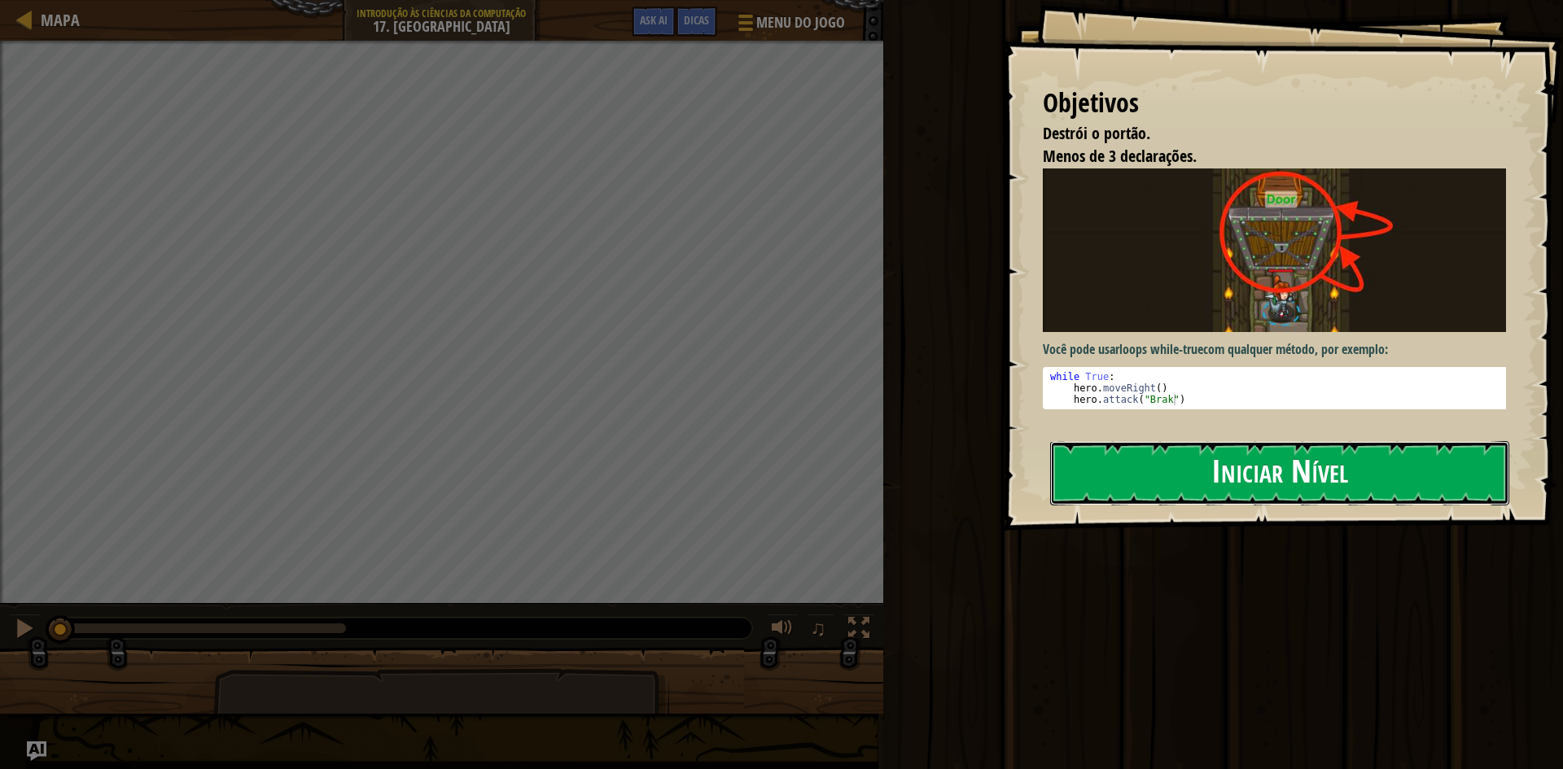
click at [1165, 456] on button "Iniciar Nível" at bounding box center [1279, 473] width 459 height 64
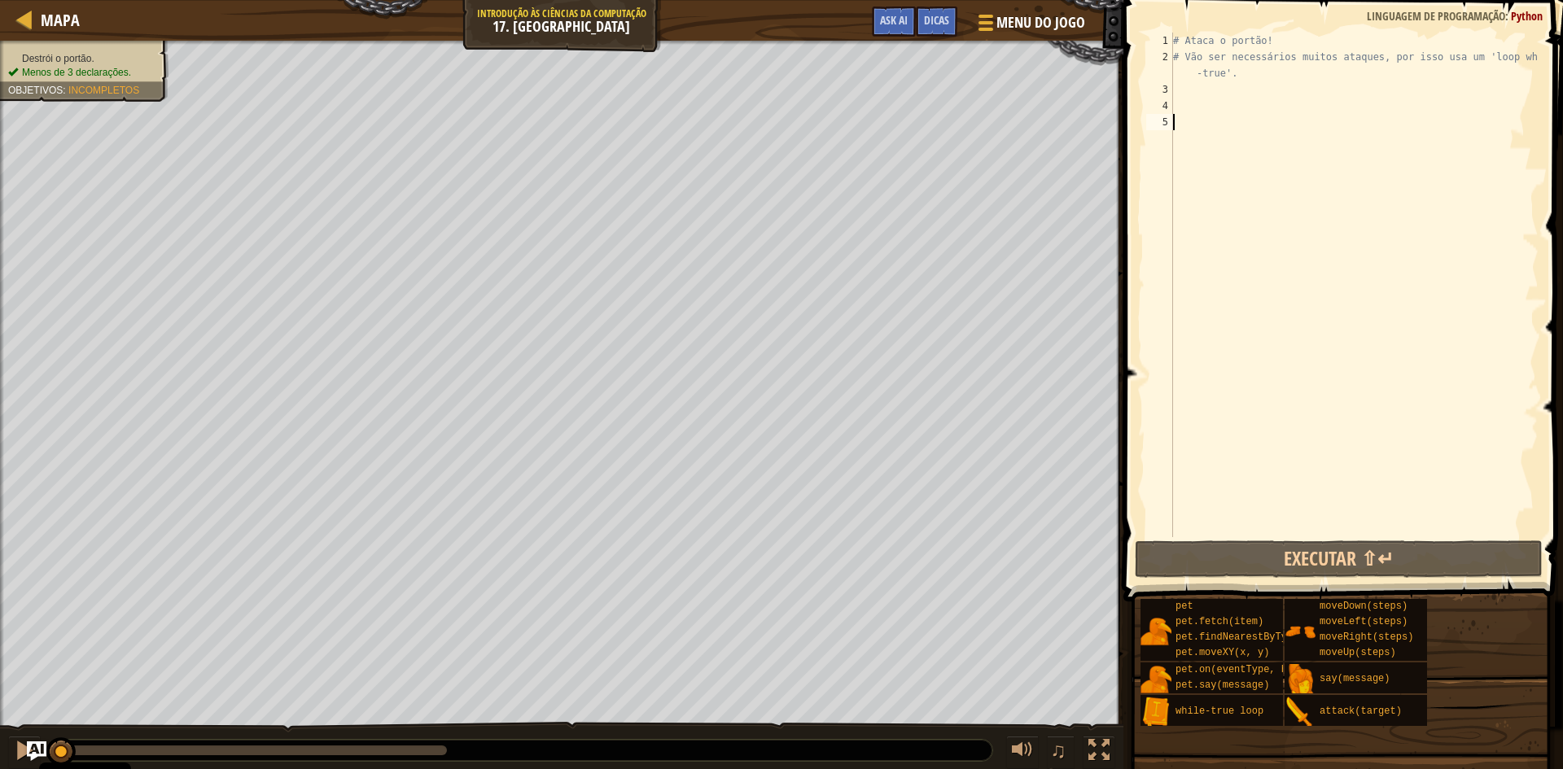
click at [1197, 94] on div "# Ataca o portão! # Vão ser necessários muitos ataques, por isso usa um 'loop w…" at bounding box center [1354, 301] width 369 height 537
type textarea "w"
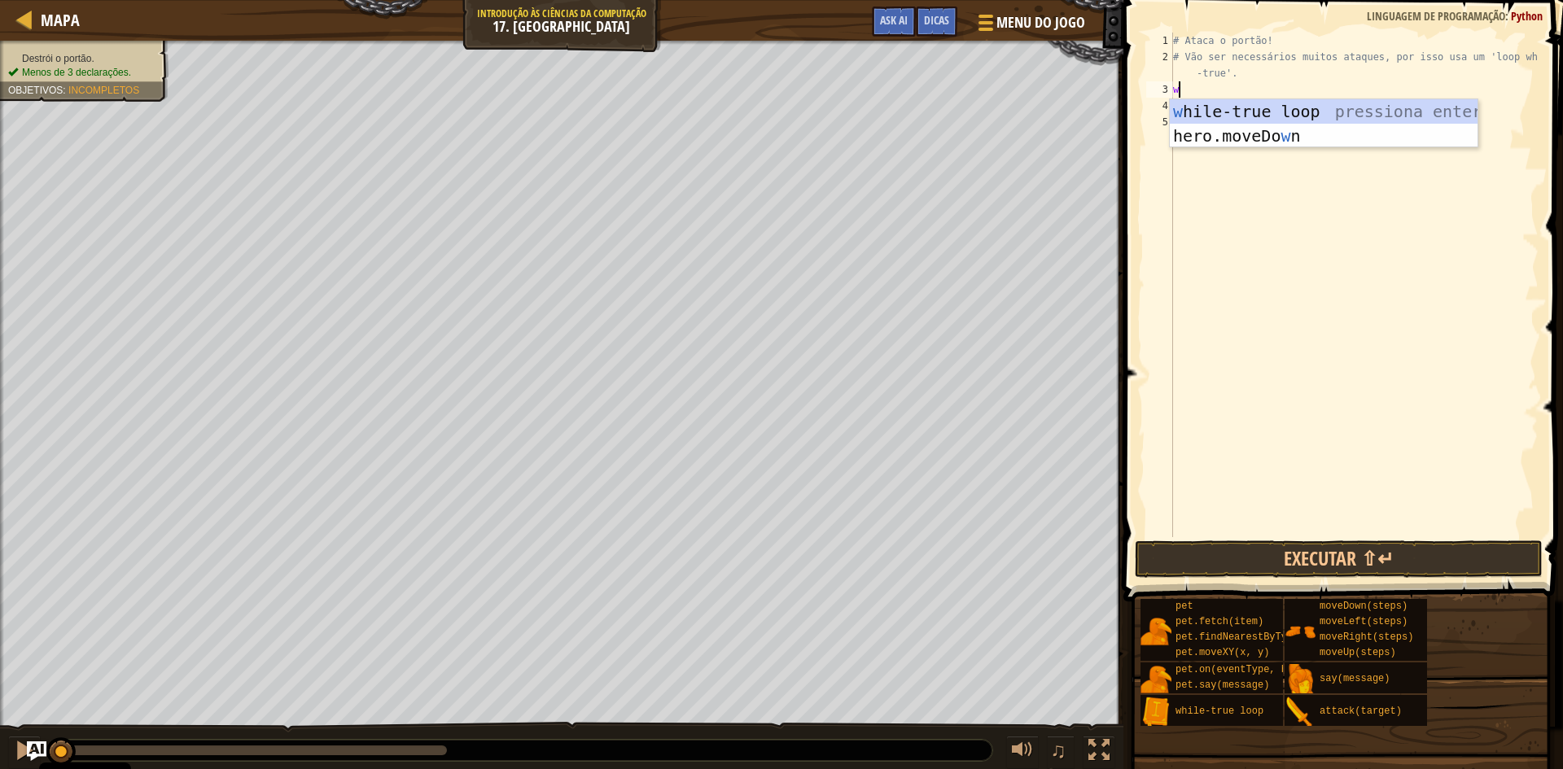
scroll to position [7, 0]
click at [1295, 107] on div "w hile-true loop pressiona enter hero.moveDo w n pressiona enter" at bounding box center [1324, 148] width 308 height 98
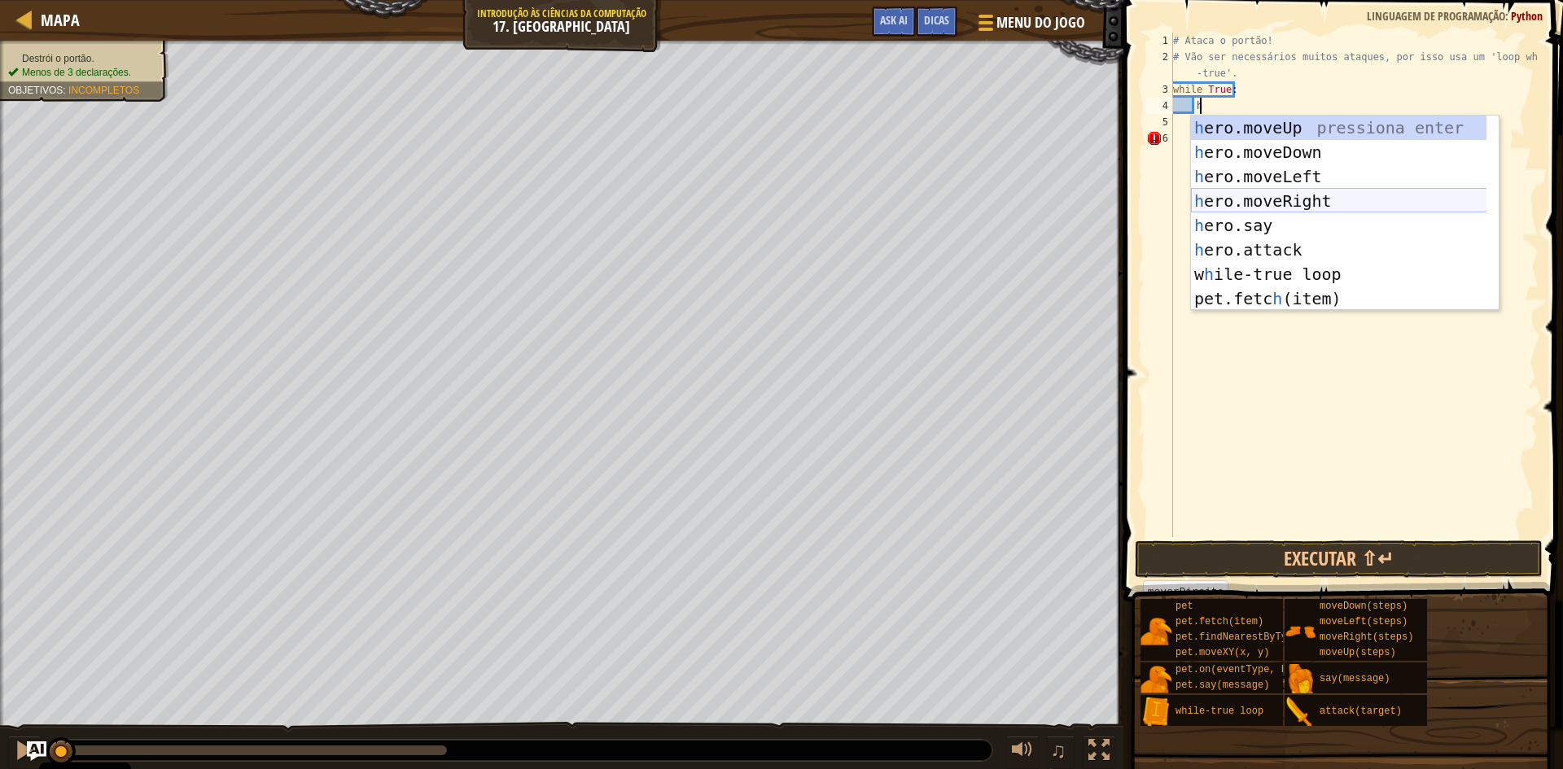
scroll to position [7, 1]
click at [1229, 249] on div "h ero.moveUp pressiona enter h ero.moveDown pressiona enter h ero.moveLeft pres…" at bounding box center [1339, 238] width 296 height 244
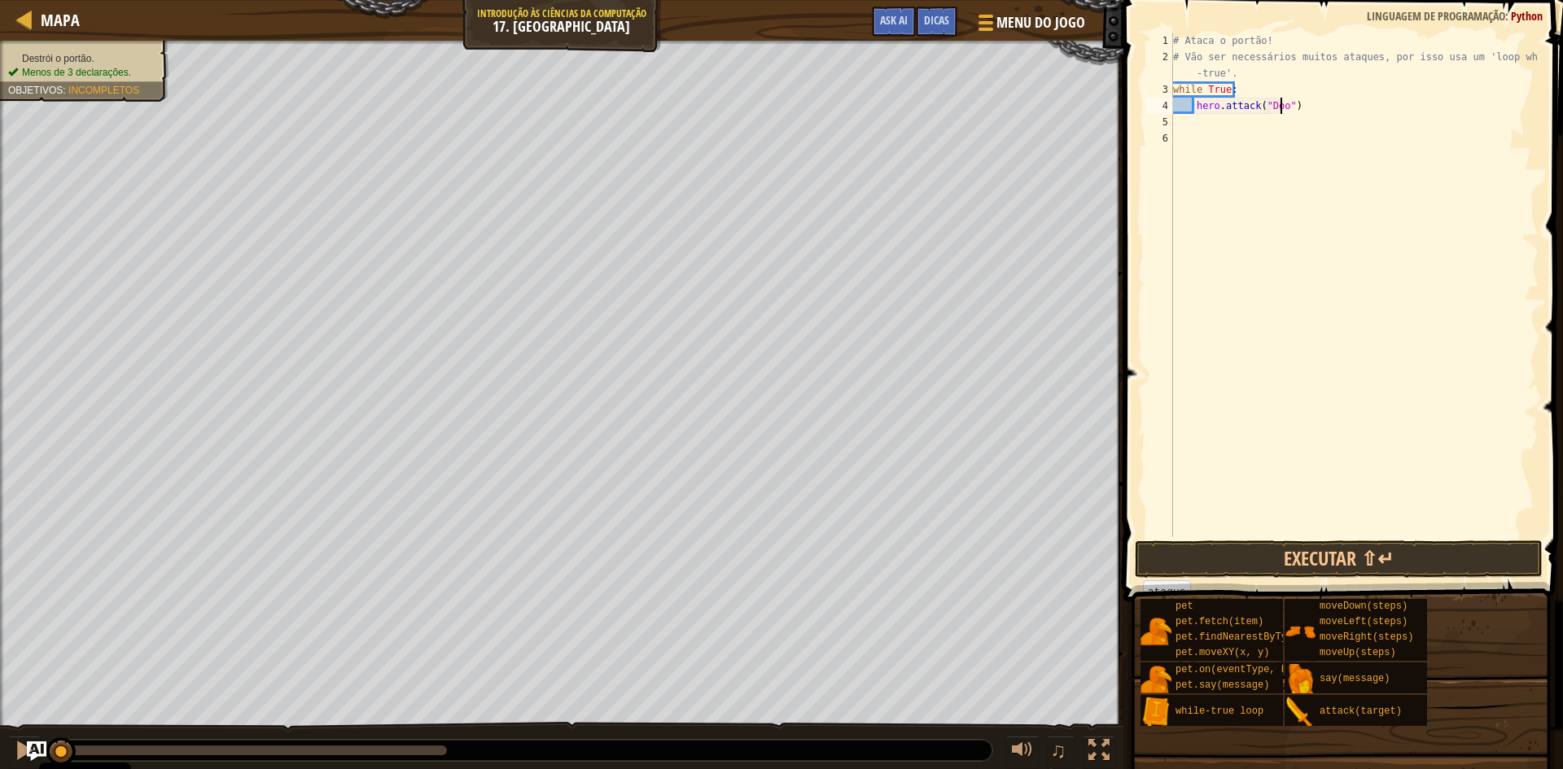
scroll to position [7, 9]
type textarea "hero.attack("Door")"
click at [1241, 565] on button "Executar ⇧↵" at bounding box center [1339, 559] width 408 height 37
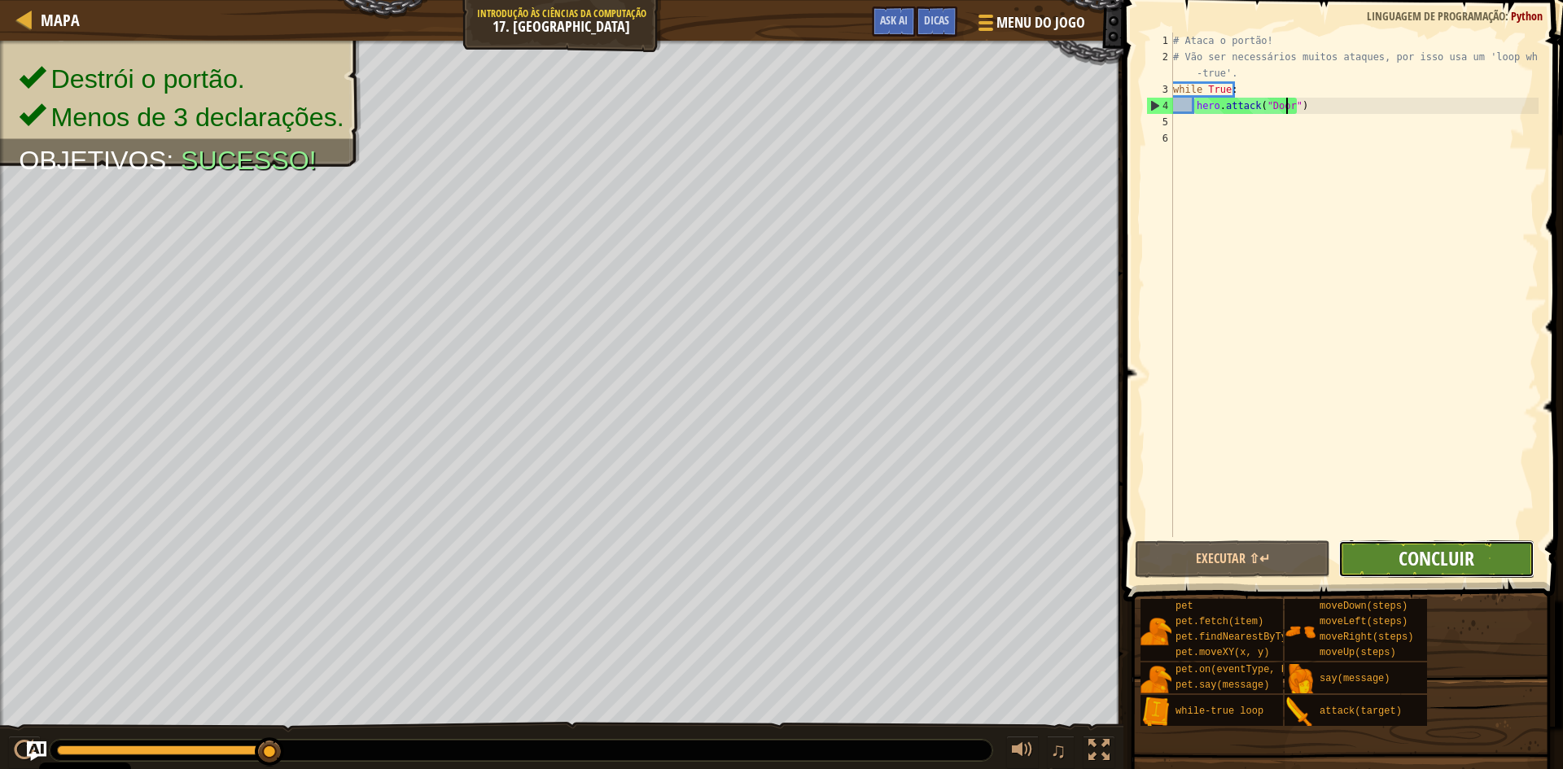
click at [1403, 558] on span "Concluir" at bounding box center [1437, 559] width 76 height 26
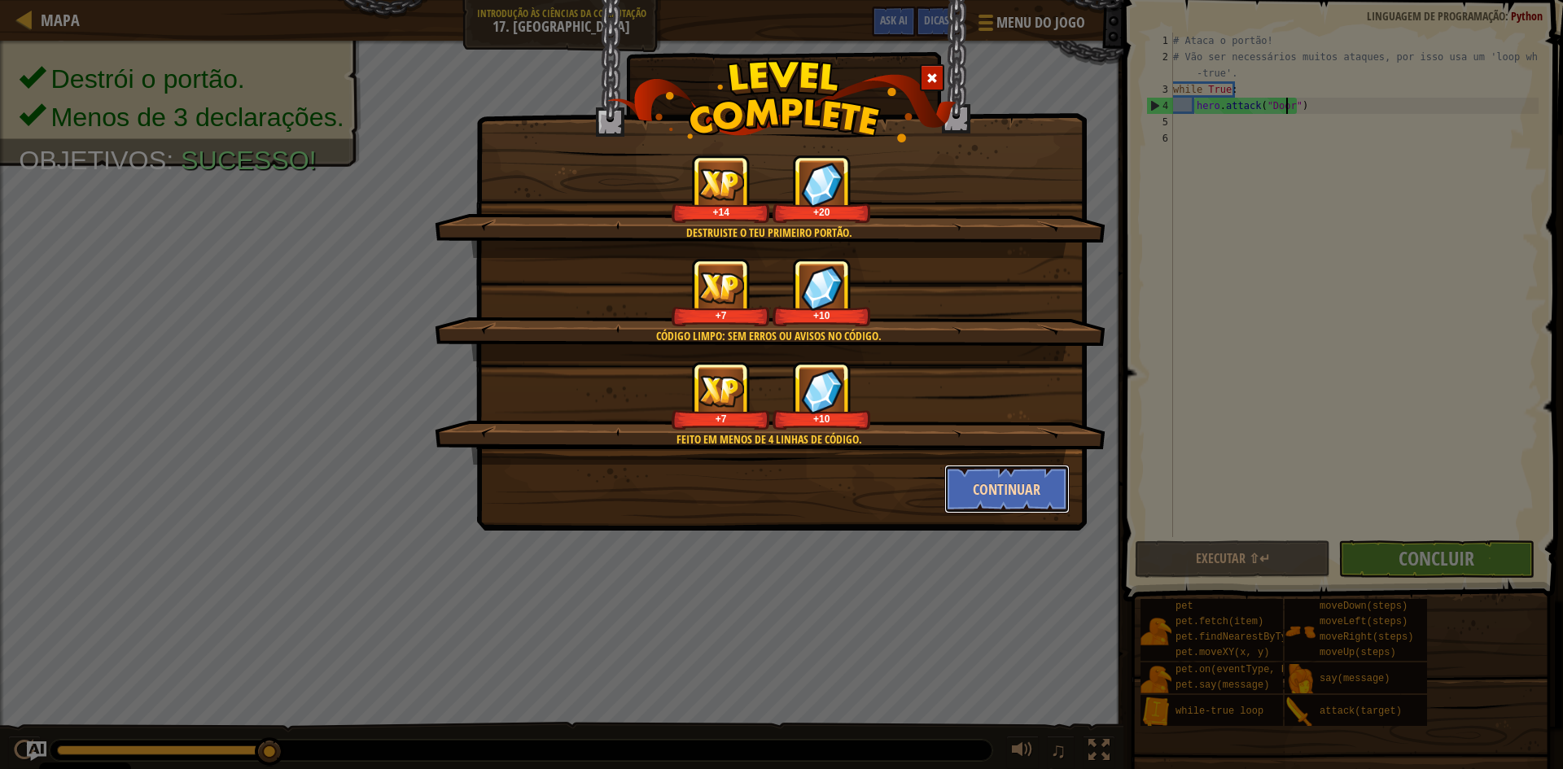
click at [996, 501] on button "Continuar" at bounding box center [1007, 489] width 126 height 49
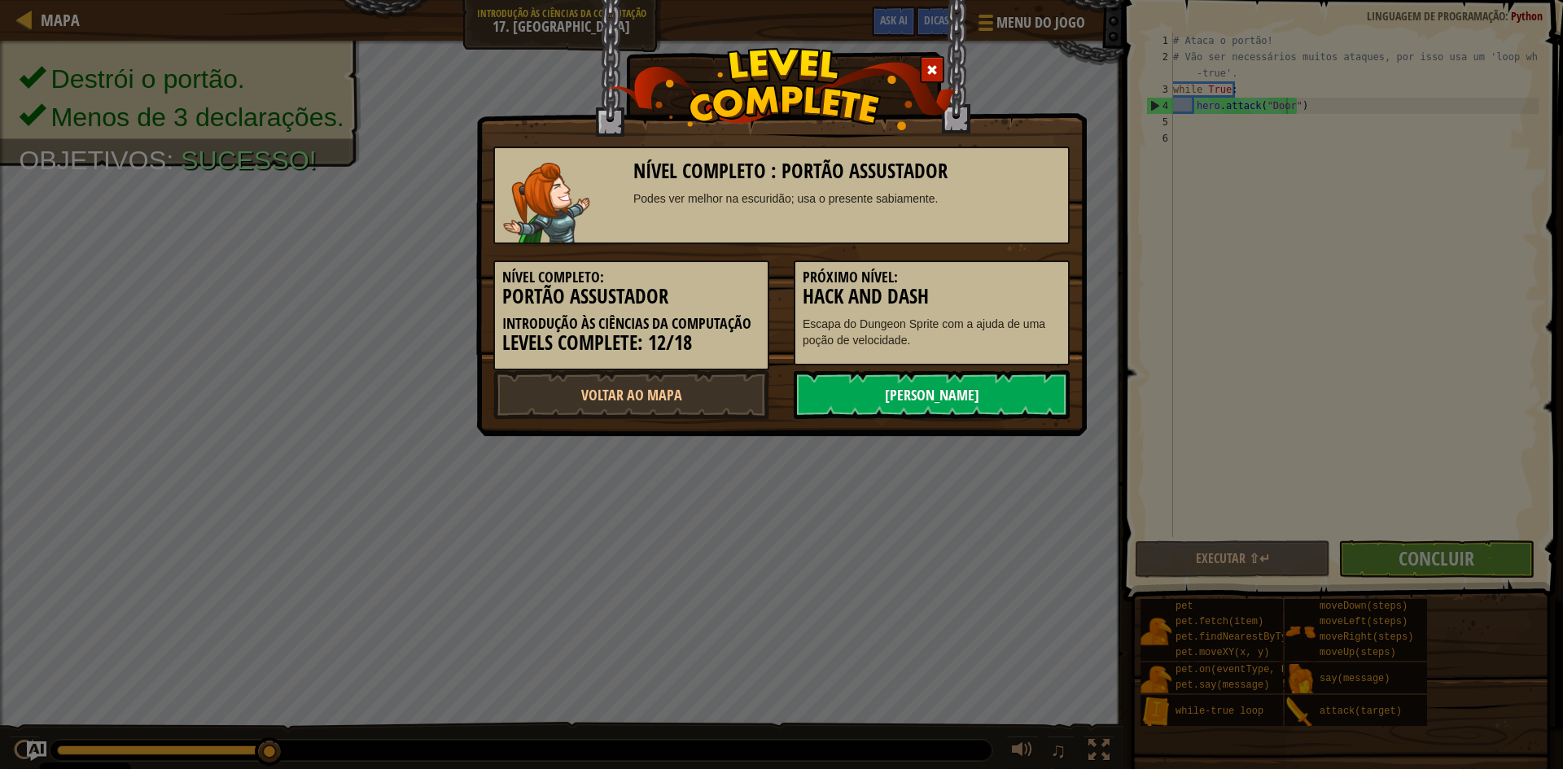
click at [1041, 385] on link "[PERSON_NAME]" at bounding box center [932, 394] width 276 height 49
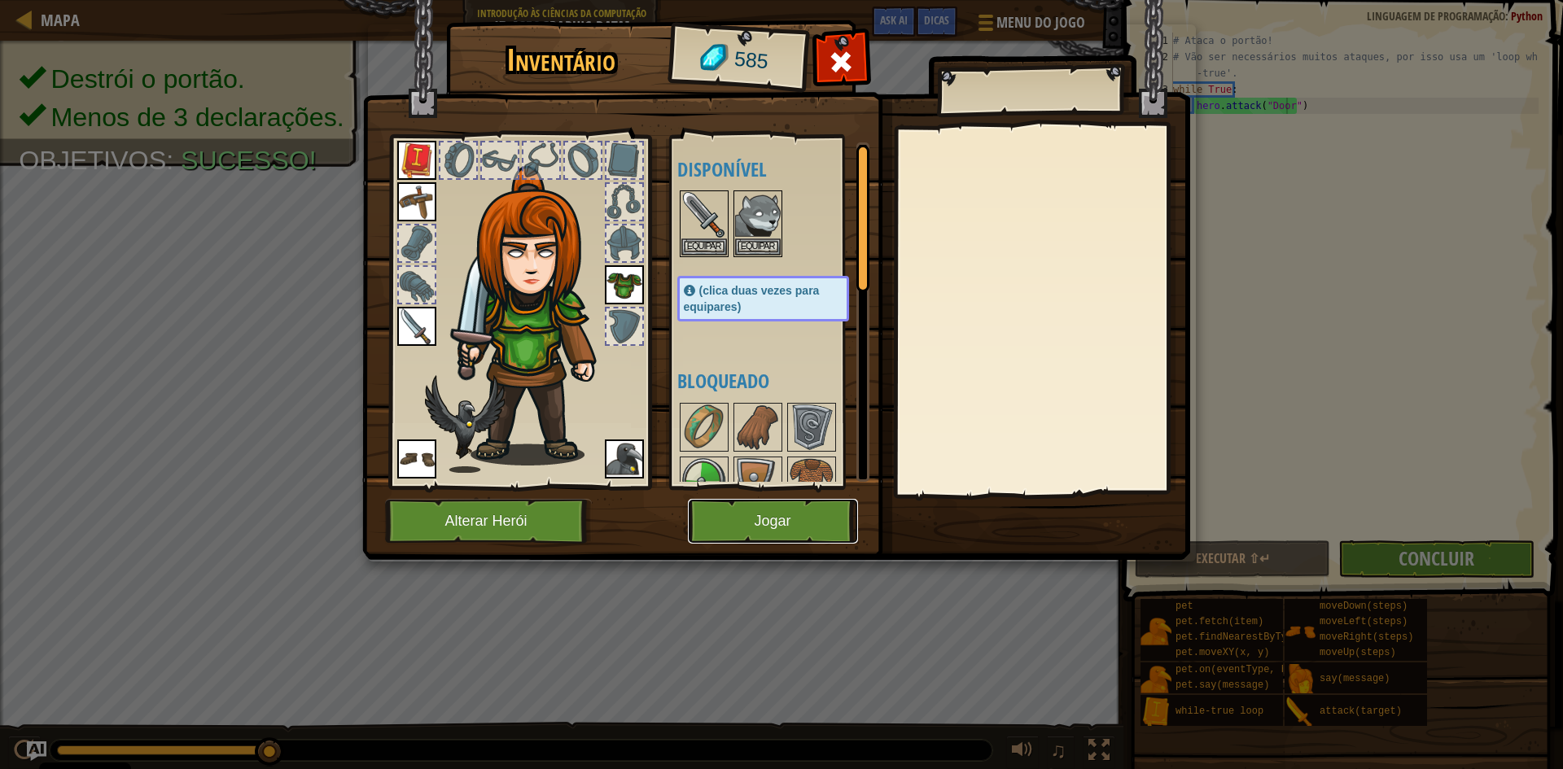
click at [804, 529] on button "Jogar" at bounding box center [773, 521] width 170 height 45
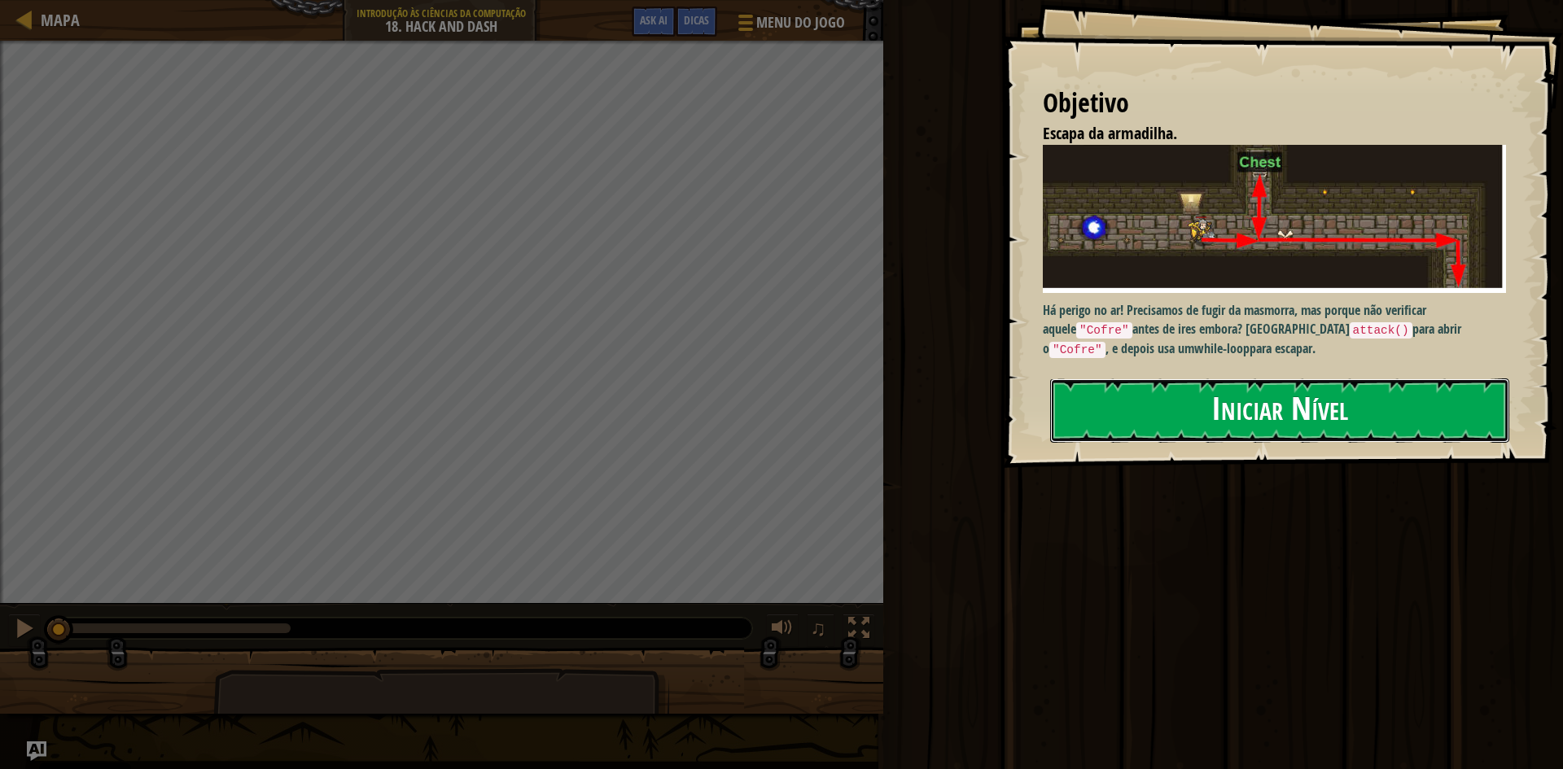
click at [1078, 419] on button "Iniciar Nível" at bounding box center [1279, 411] width 459 height 64
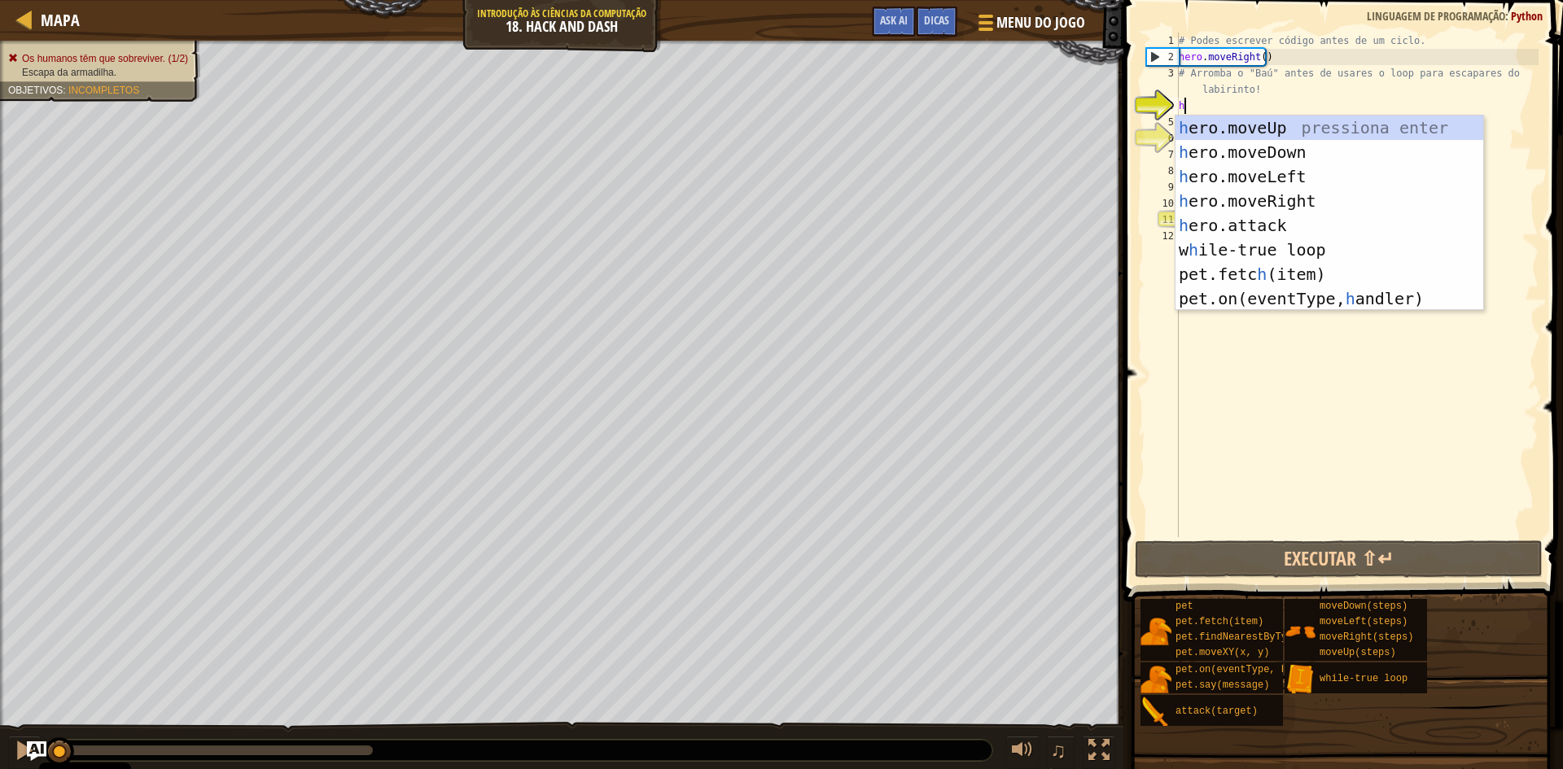
type textarea "h"
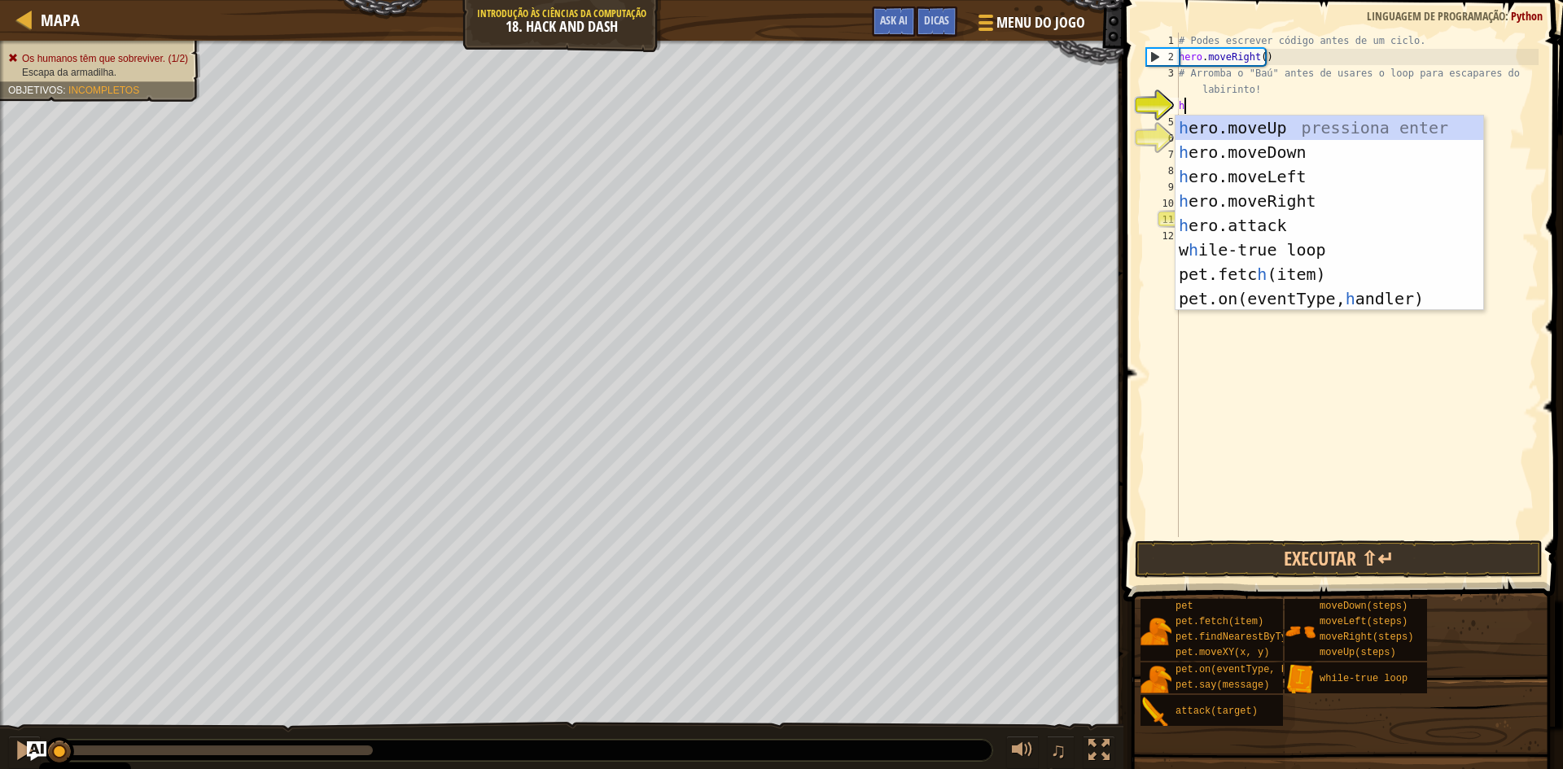
scroll to position [7, 0]
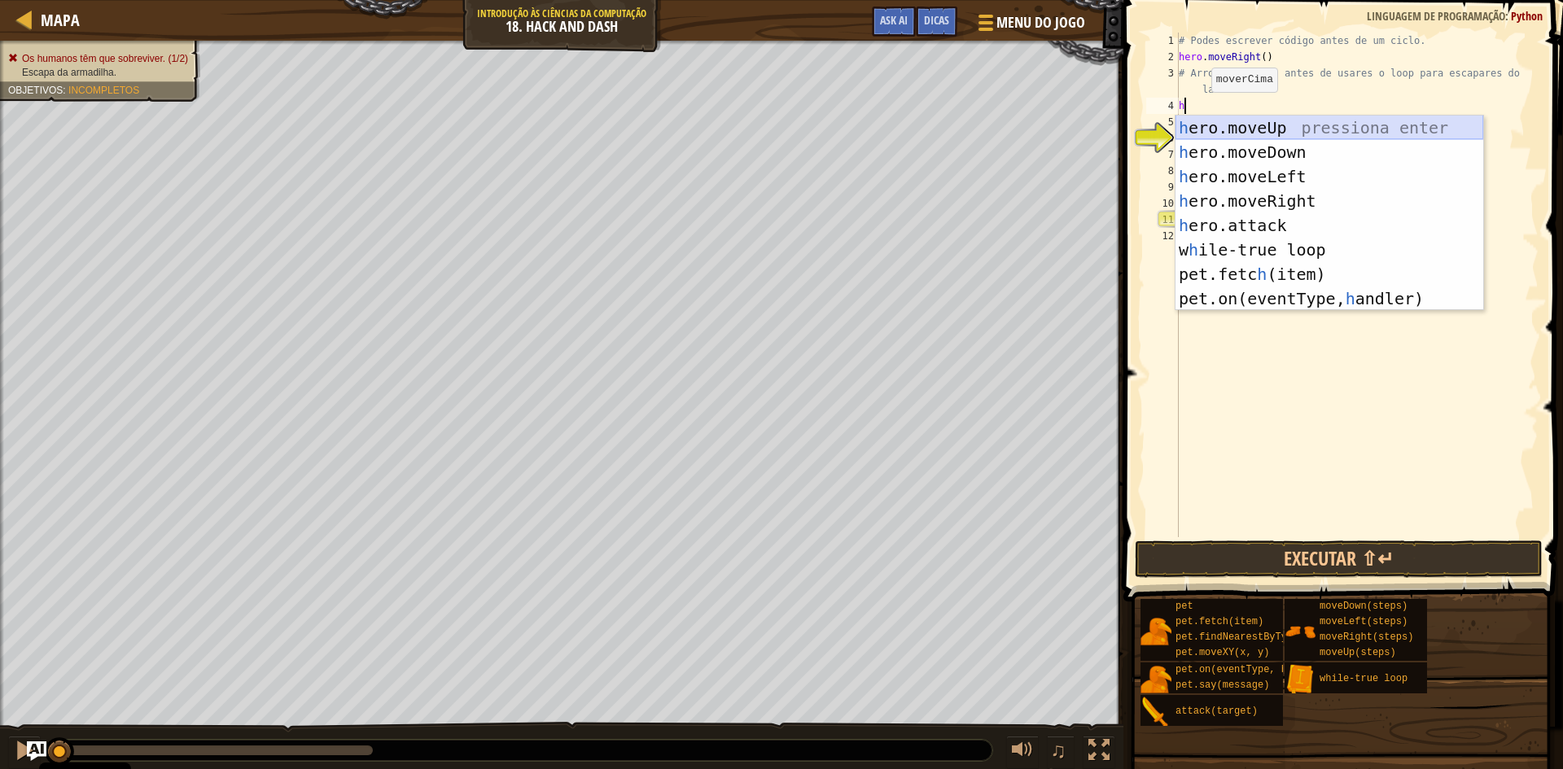
click at [1254, 131] on div "h ero.moveUp pressiona enter h ero.moveDown pressiona enter h ero.moveLeft pres…" at bounding box center [1330, 238] width 308 height 244
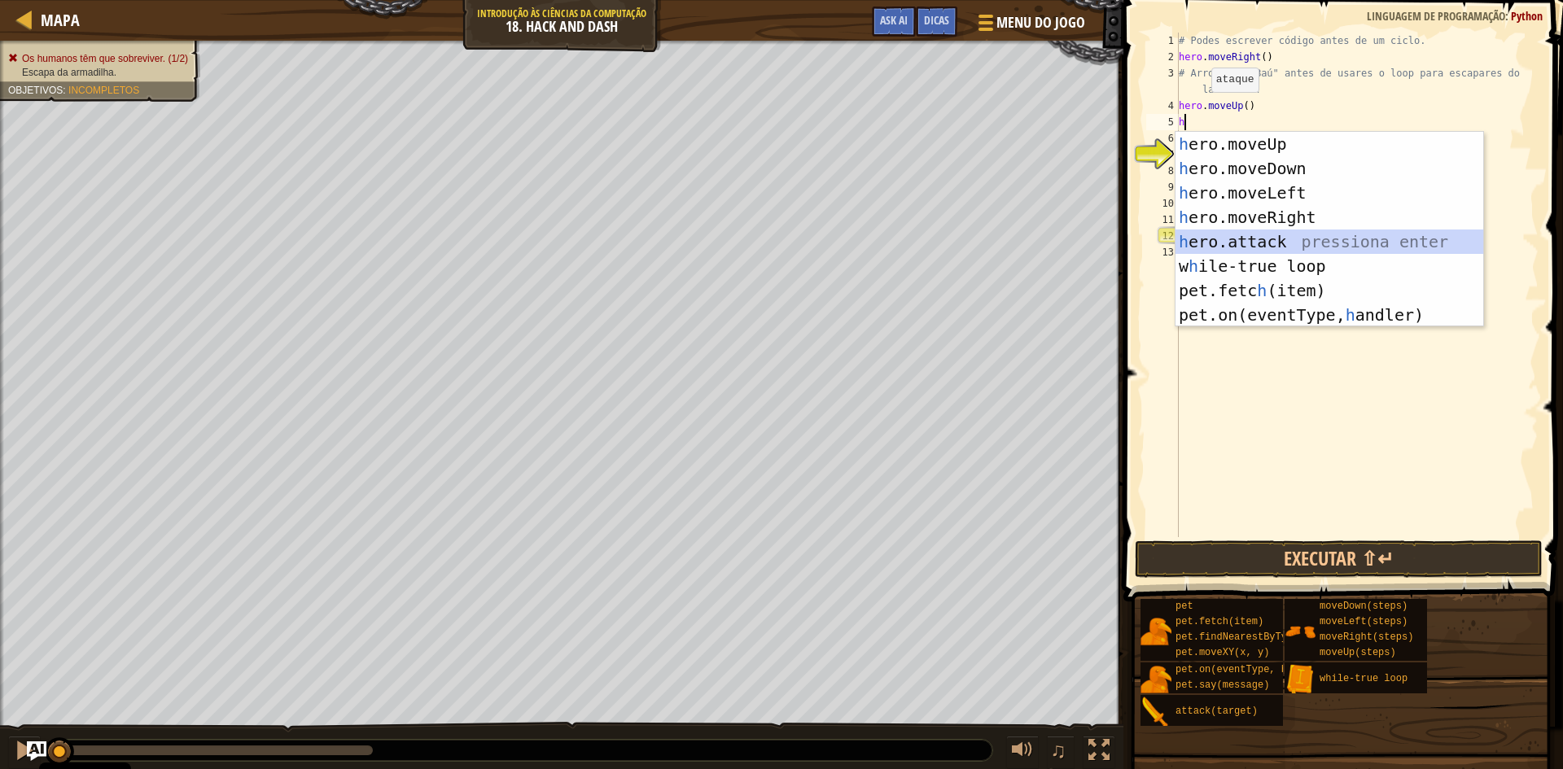
click at [1207, 237] on div "h ero.moveUp pressiona enter h ero.moveDown pressiona enter h ero.moveLeft pres…" at bounding box center [1330, 254] width 308 height 244
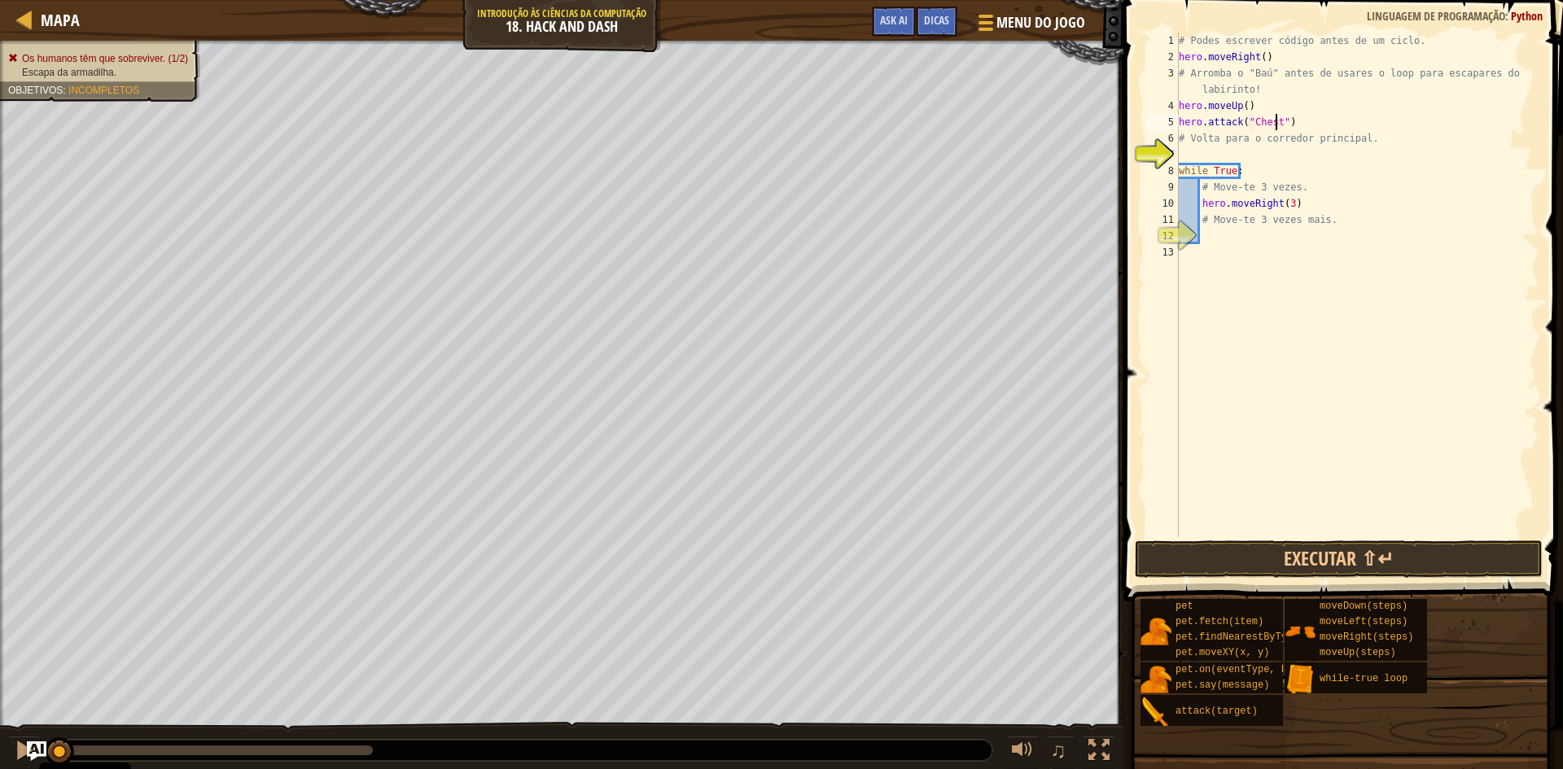
scroll to position [7, 7]
click at [1183, 145] on div "# Podes escrever código antes de um ciclo. hero . moveRight ( ) # Arromba o "Ba…" at bounding box center [1357, 301] width 363 height 537
type textarea "# Volta para o corredor principal."
click at [1183, 156] on div "# Podes escrever código antes de um ciclo. hero . moveRight ( ) # Arromba o "Ba…" at bounding box center [1357, 301] width 363 height 537
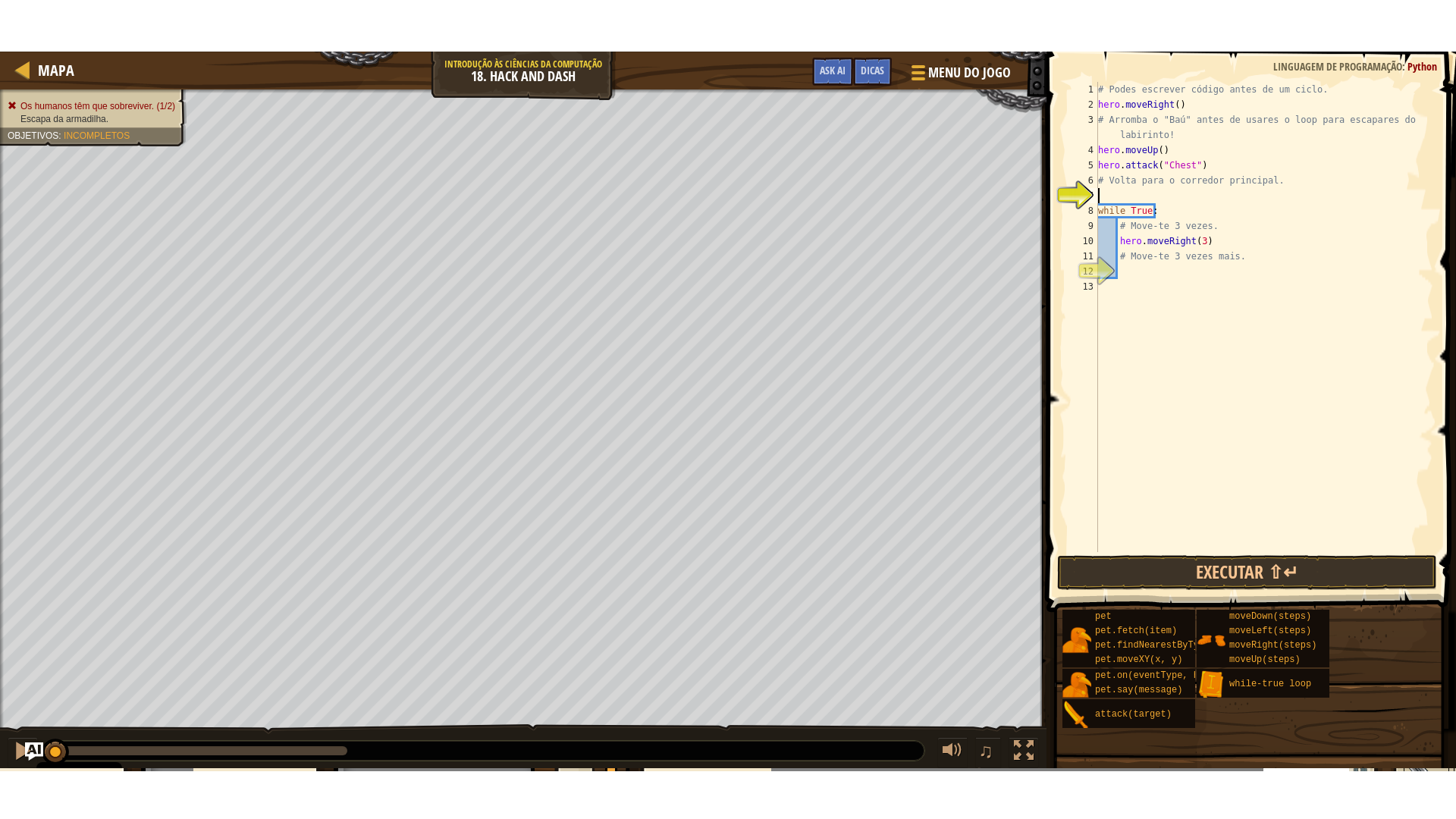
scroll to position [7, 0]
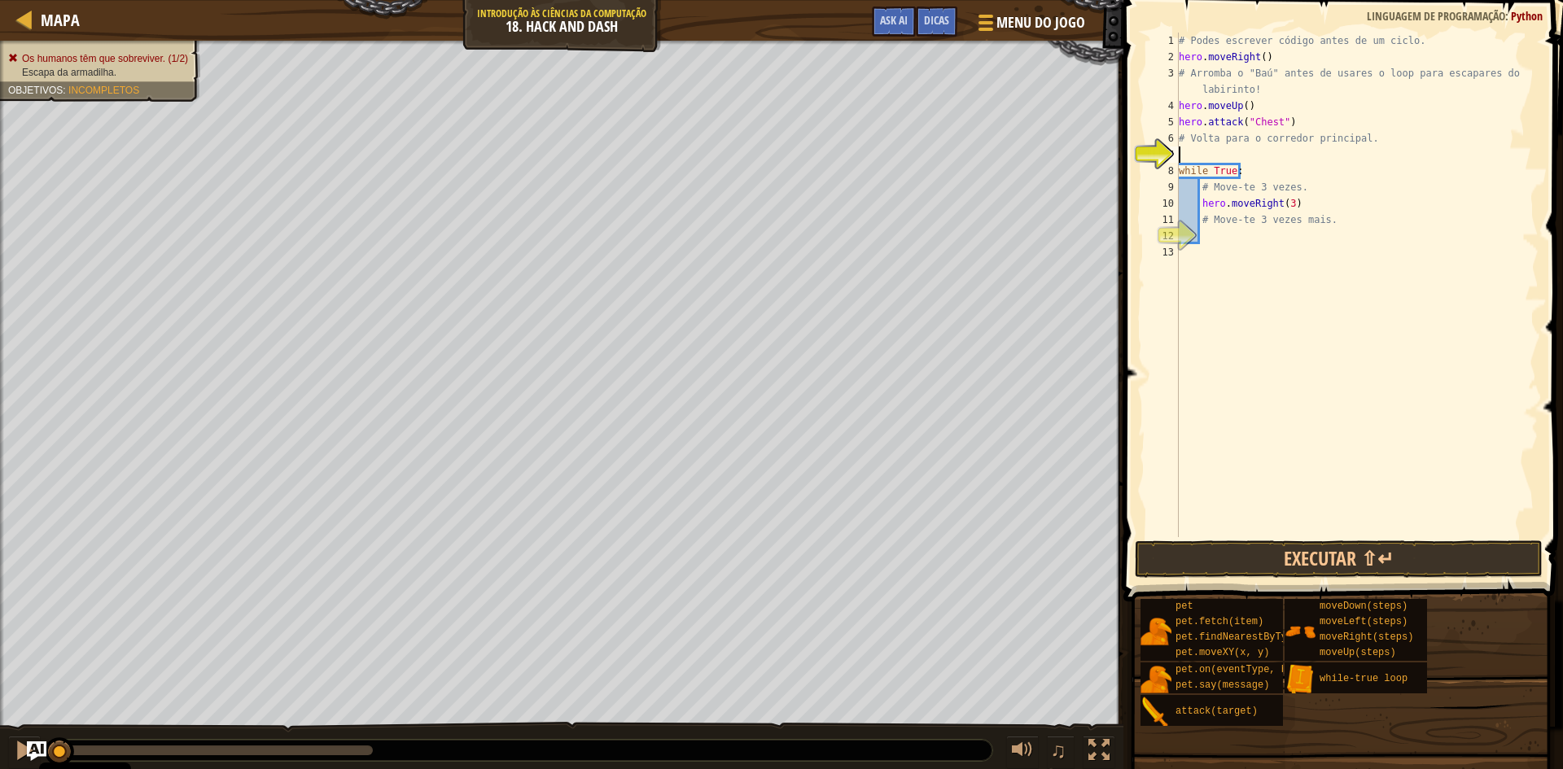
type textarea "h"
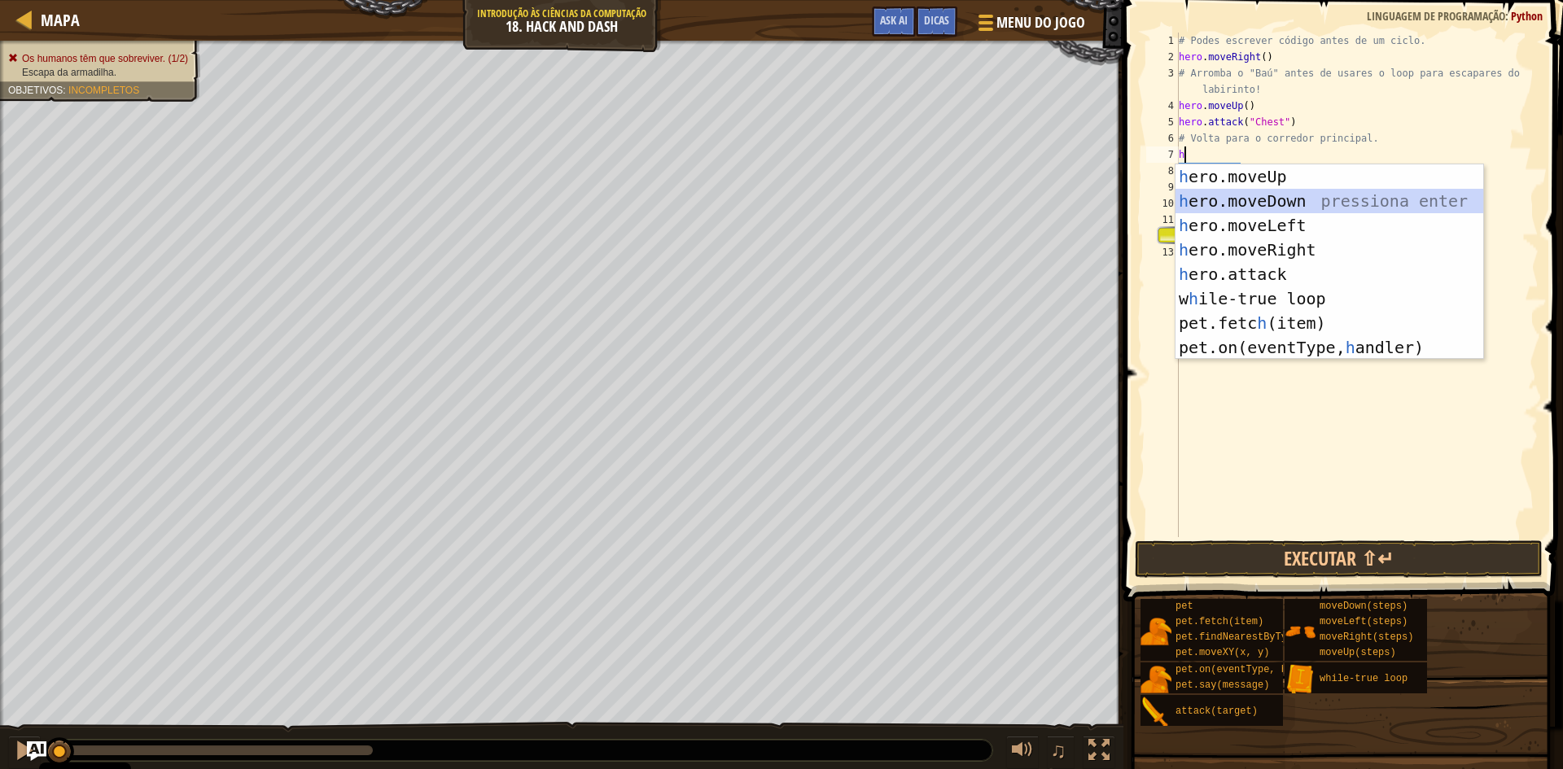
click at [1321, 199] on div "h ero.moveUp pressiona enter h ero.moveDown pressiona enter h ero.moveLeft pres…" at bounding box center [1330, 286] width 308 height 244
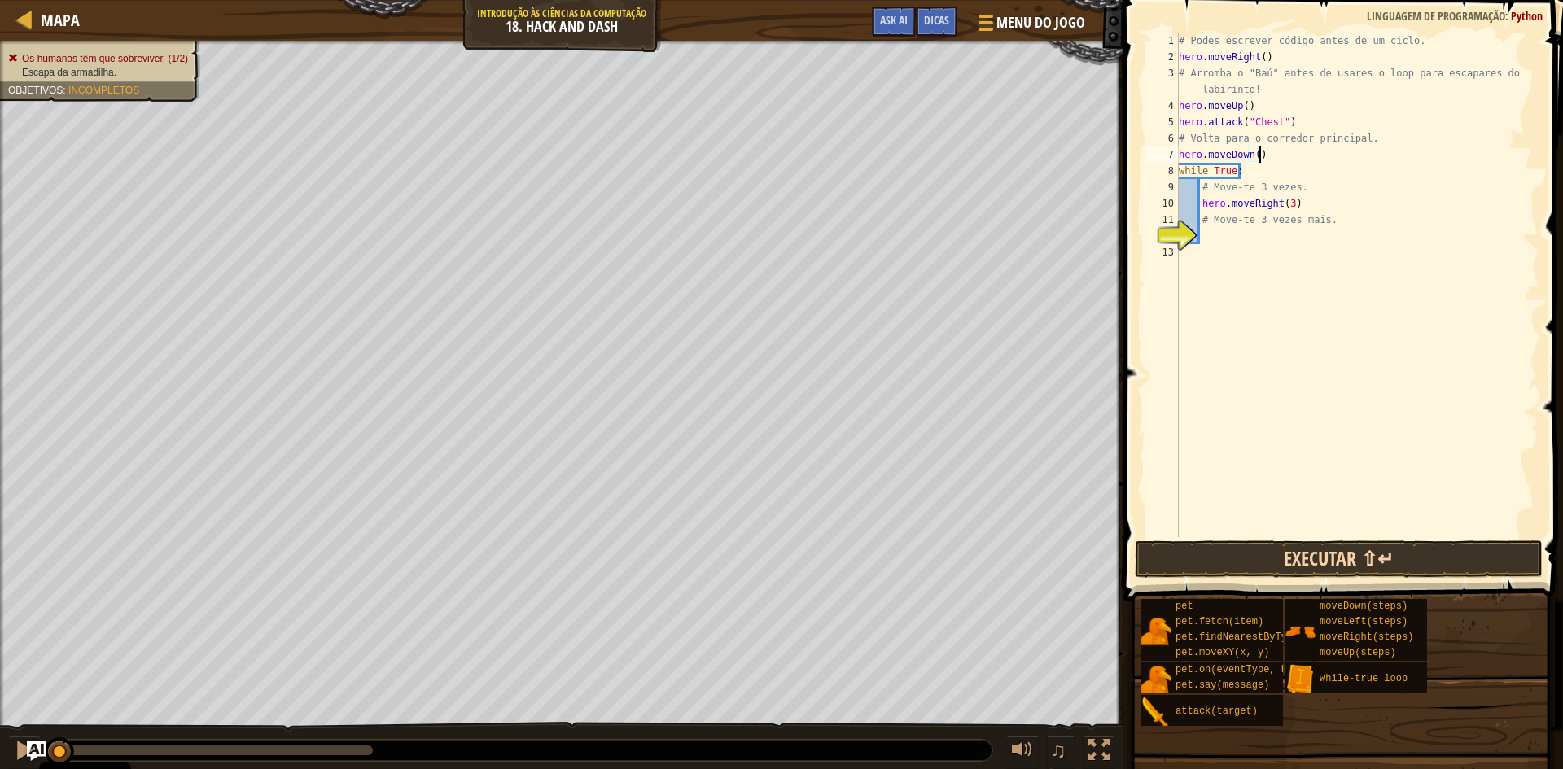
type textarea "hero.moveDown()"
click at [1251, 564] on button "Executar ⇧↵" at bounding box center [1339, 559] width 408 height 37
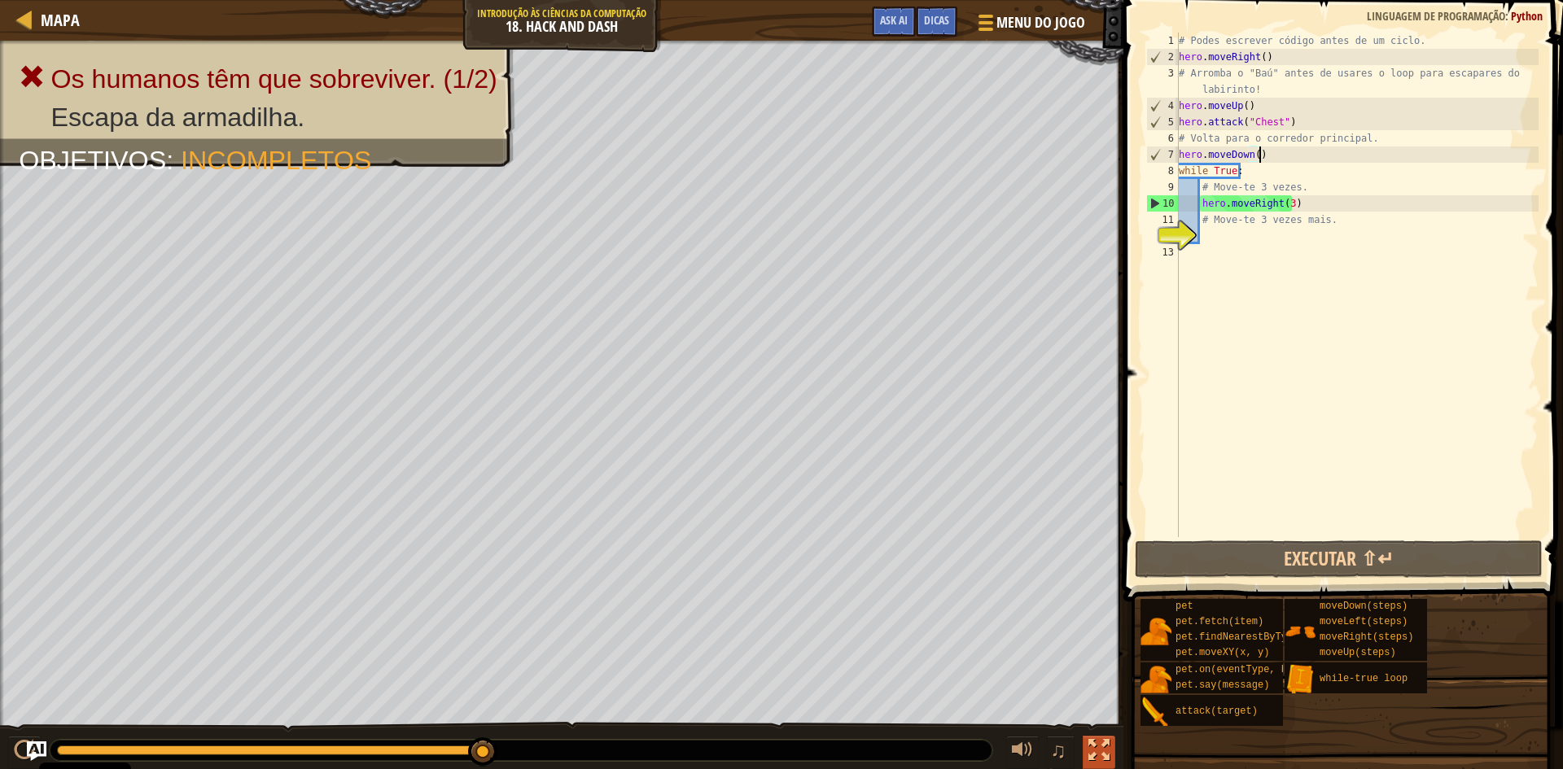
click at [1086, 749] on button at bounding box center [1099, 752] width 33 height 33
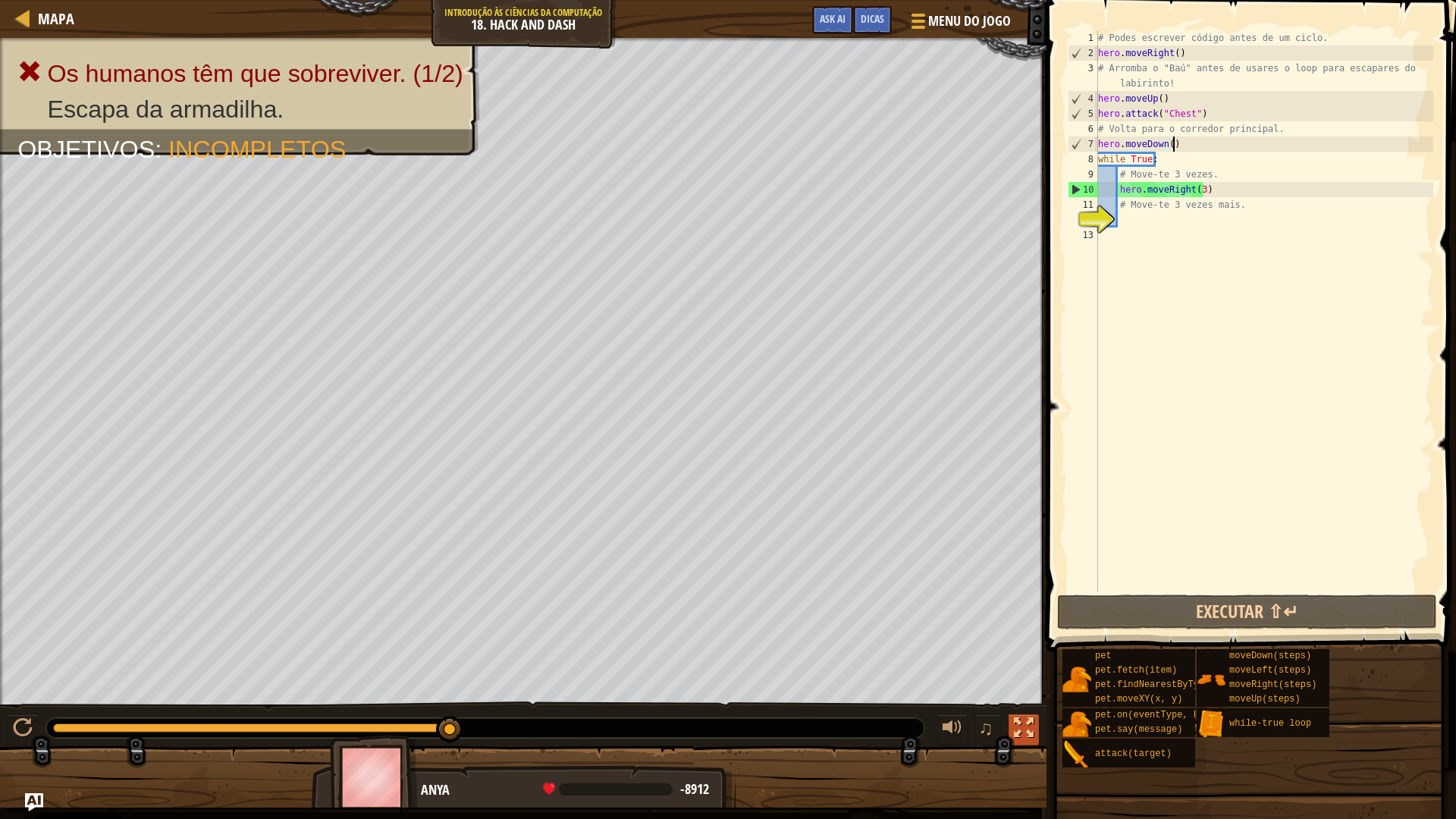
click at [1025, 717] on div at bounding box center [1024, 728] width 20 height 20
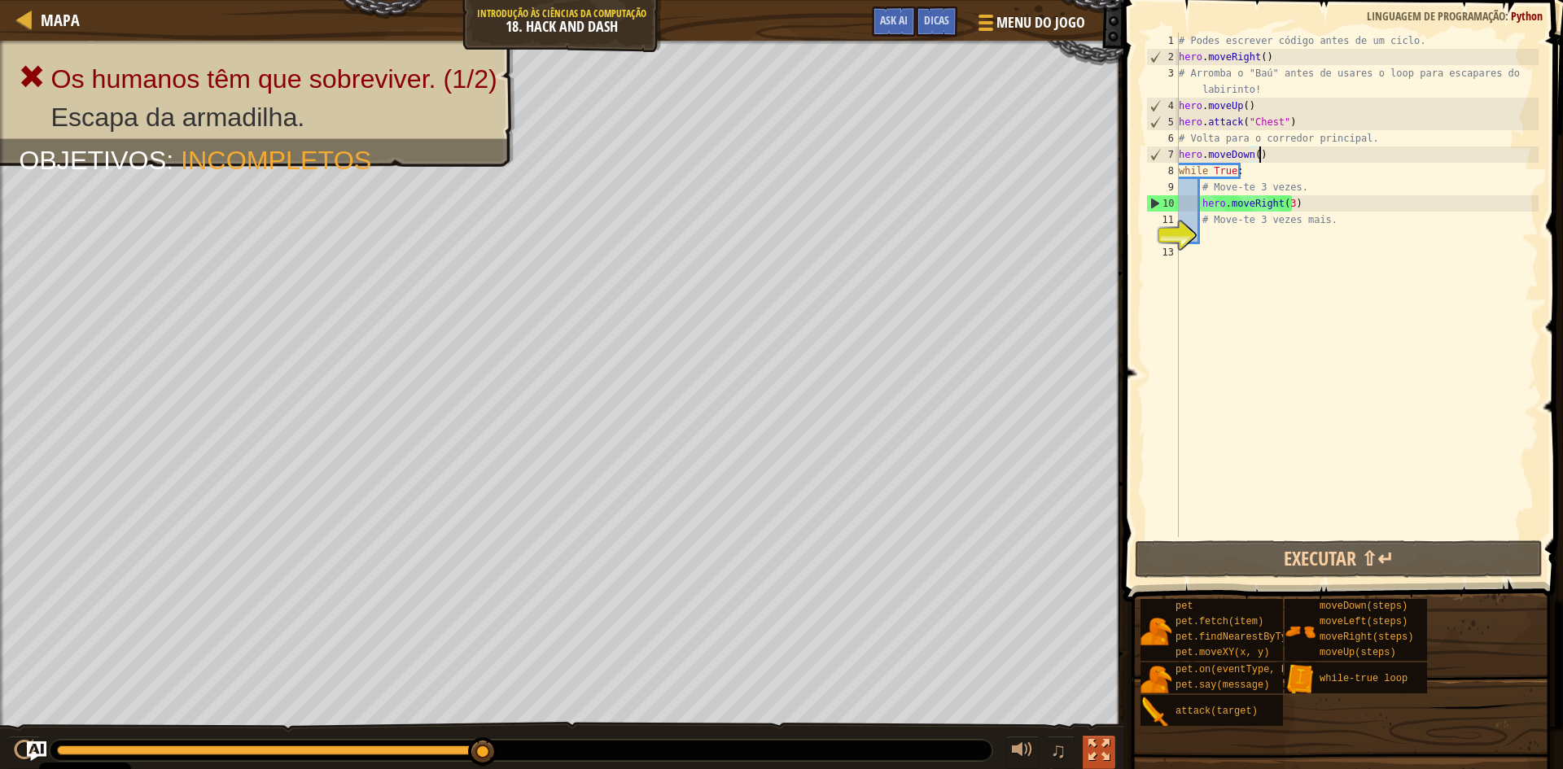
click at [1103, 748] on div at bounding box center [1099, 750] width 21 height 21
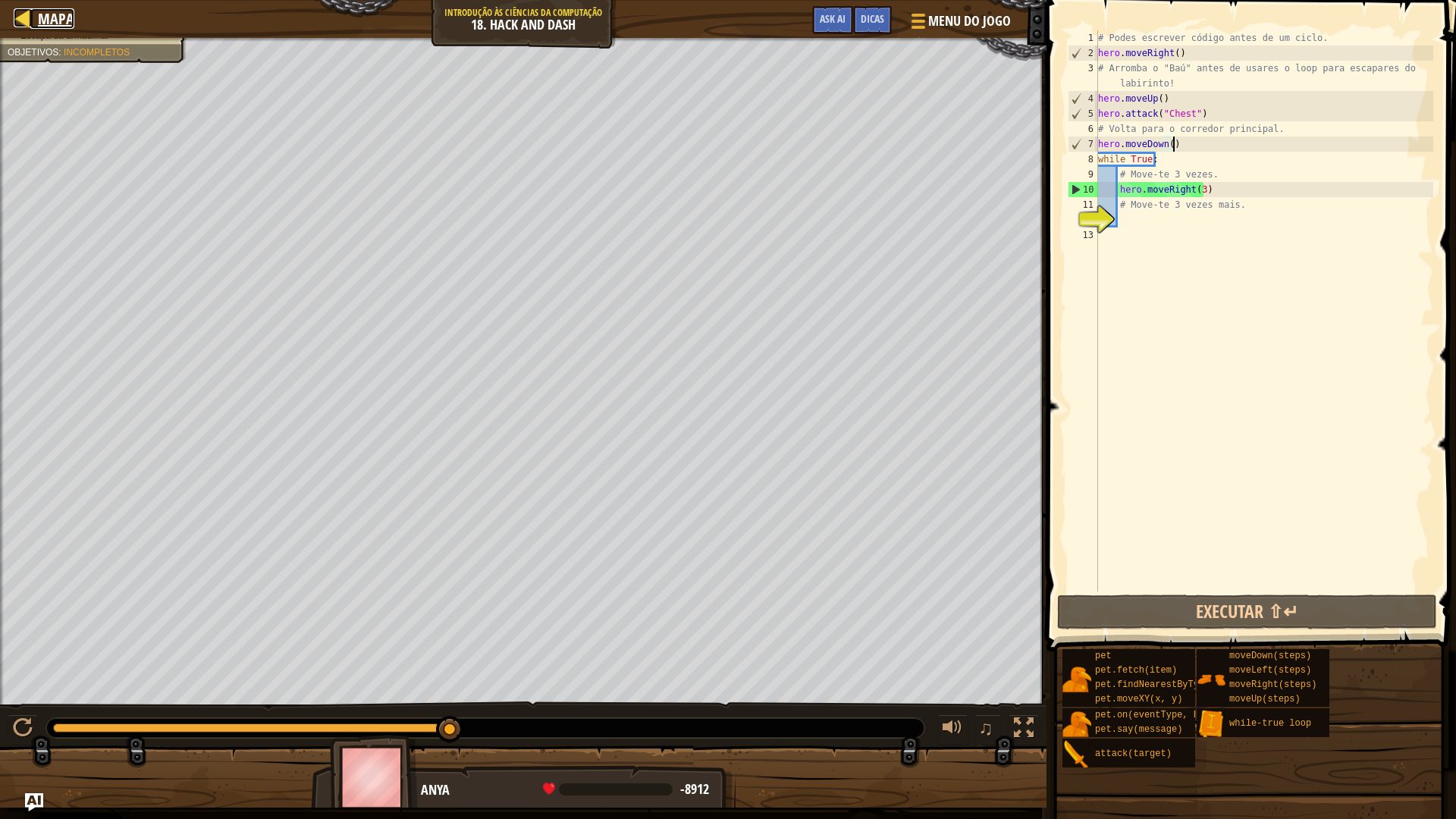
click at [23, 15] on div at bounding box center [23, 18] width 19 height 19
select select "pt-PT"
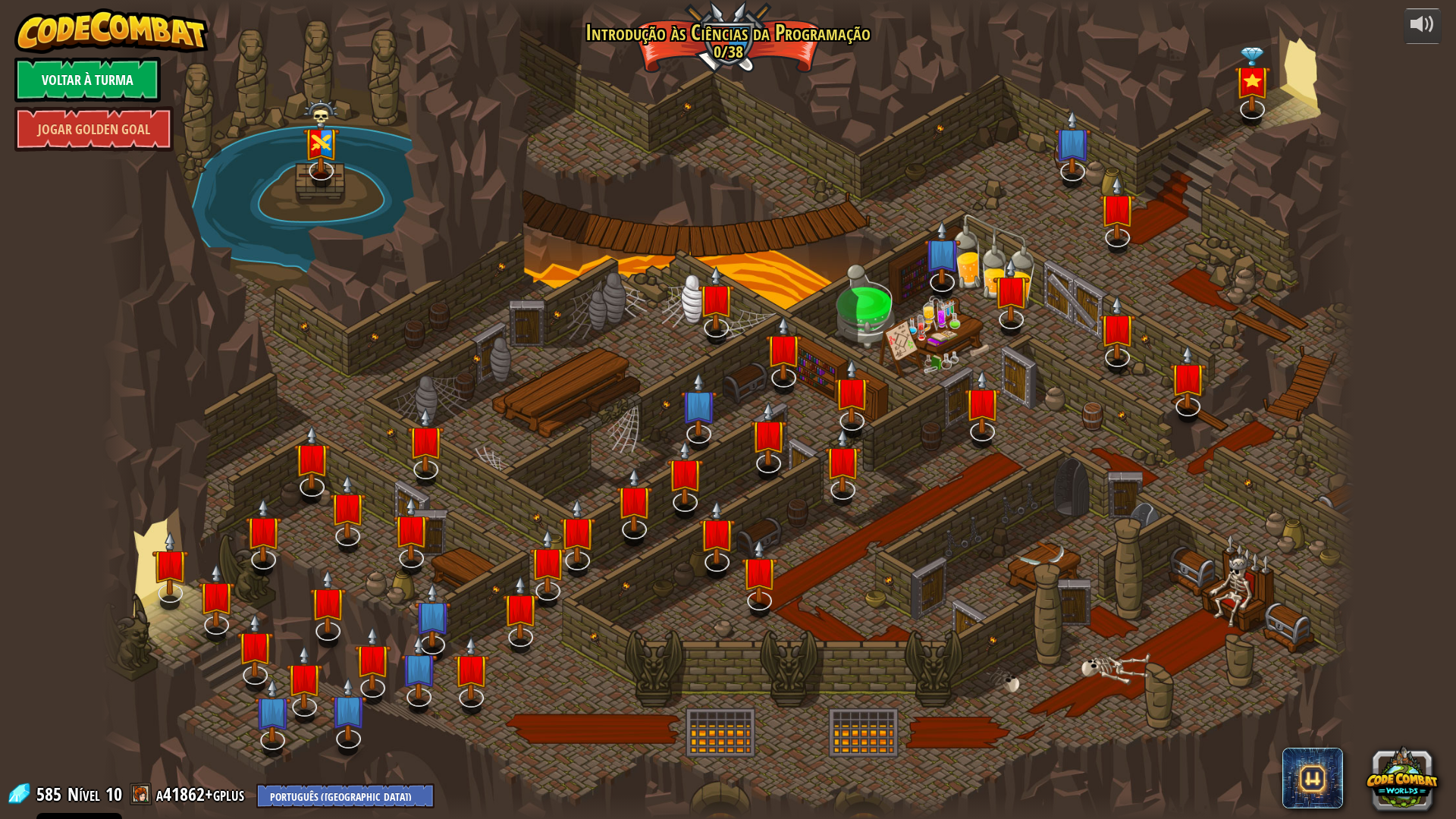
select select "pt-PT"
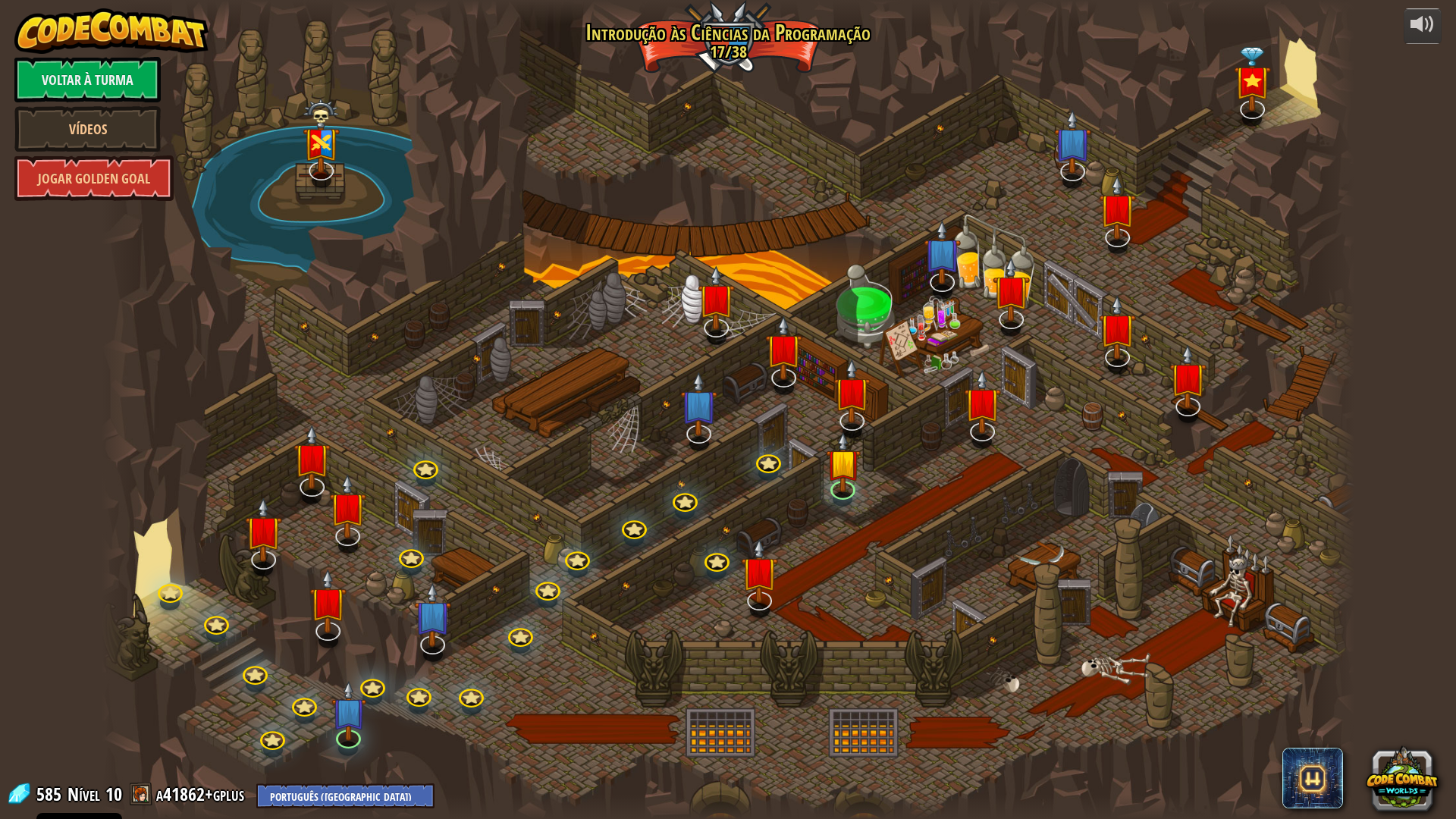
select select "pt-PT"
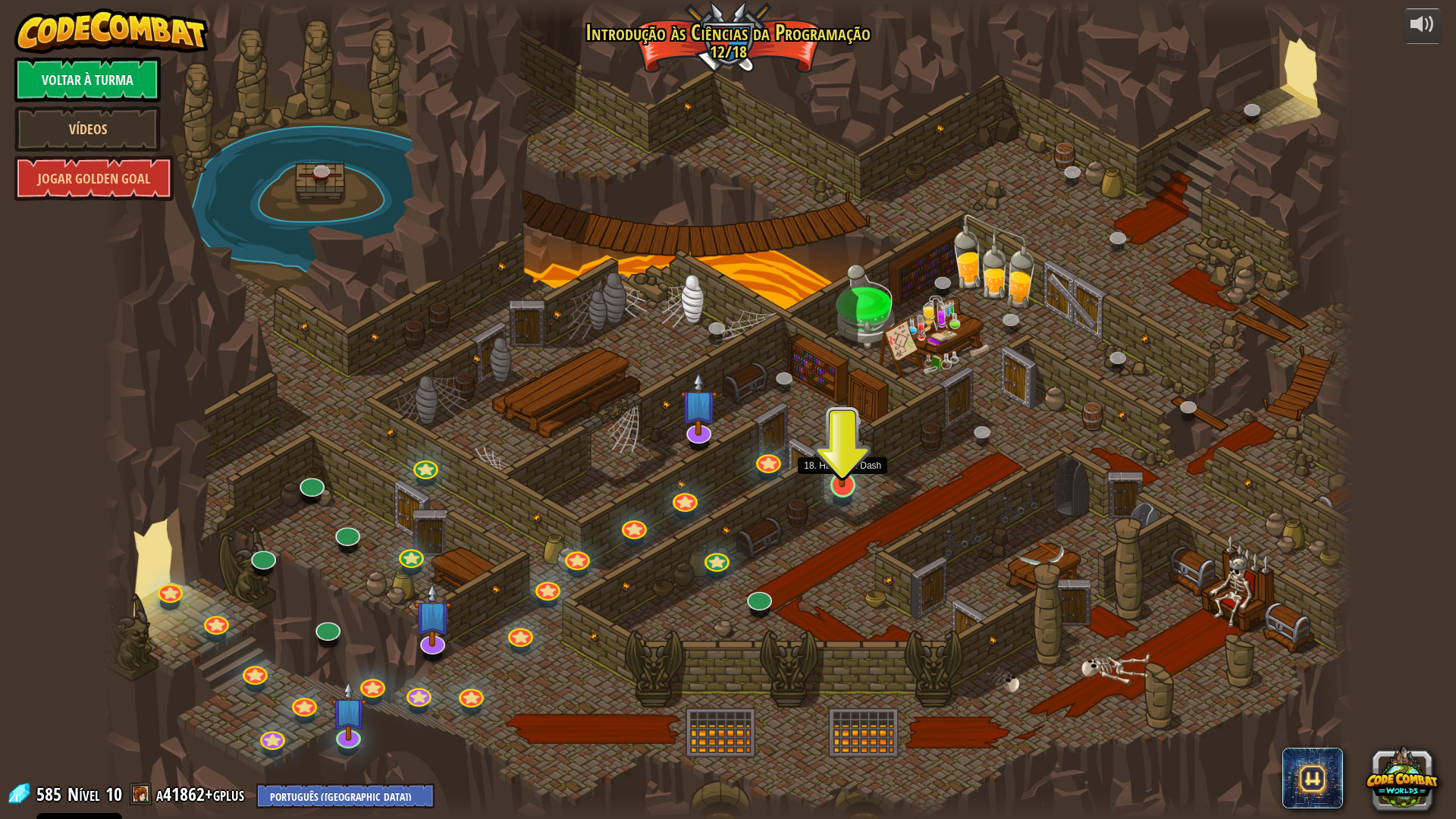
click at [841, 484] on img at bounding box center [842, 447] width 34 height 79
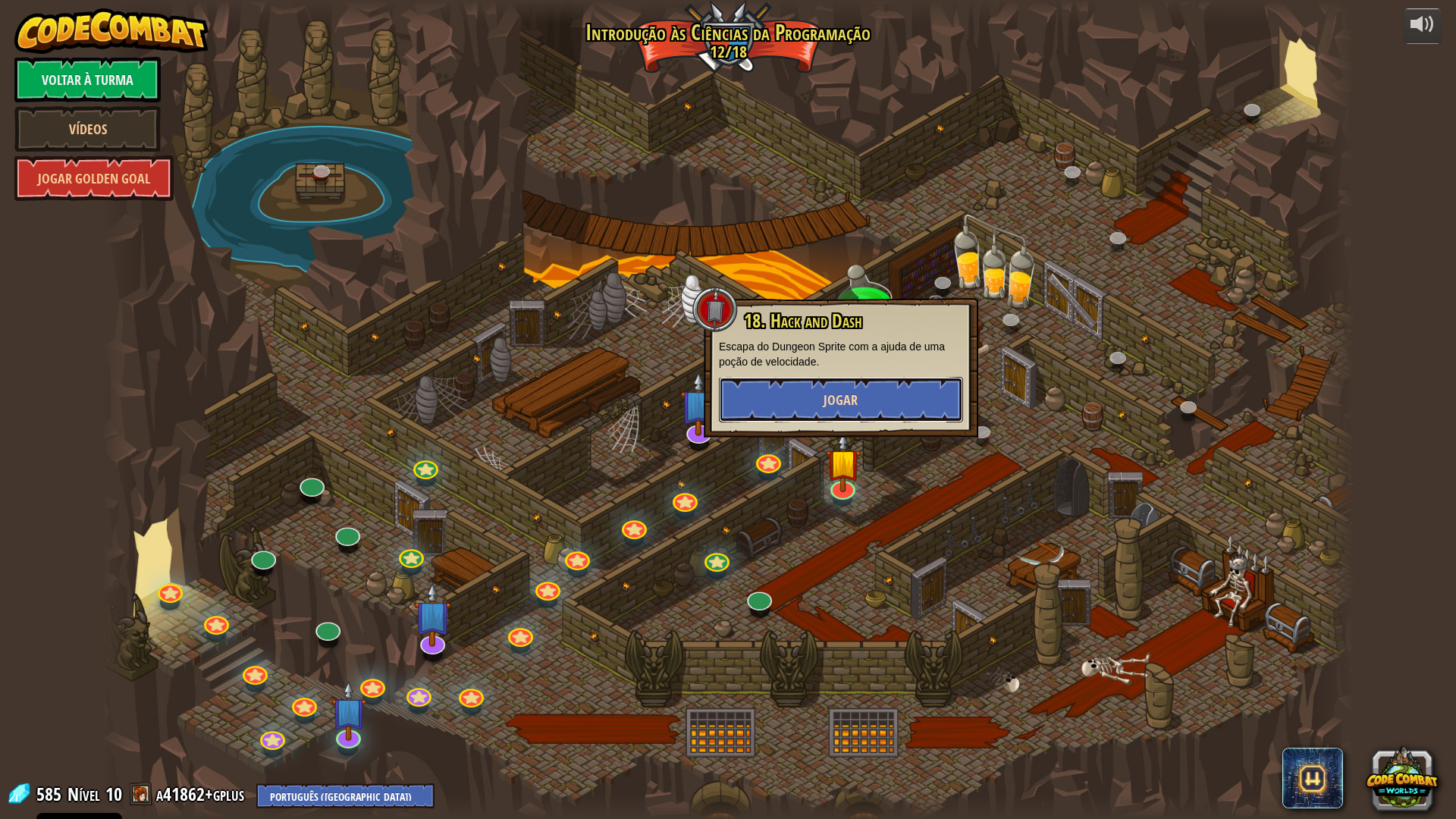
click at [829, 390] on span "Jogar" at bounding box center [840, 400] width 34 height 19
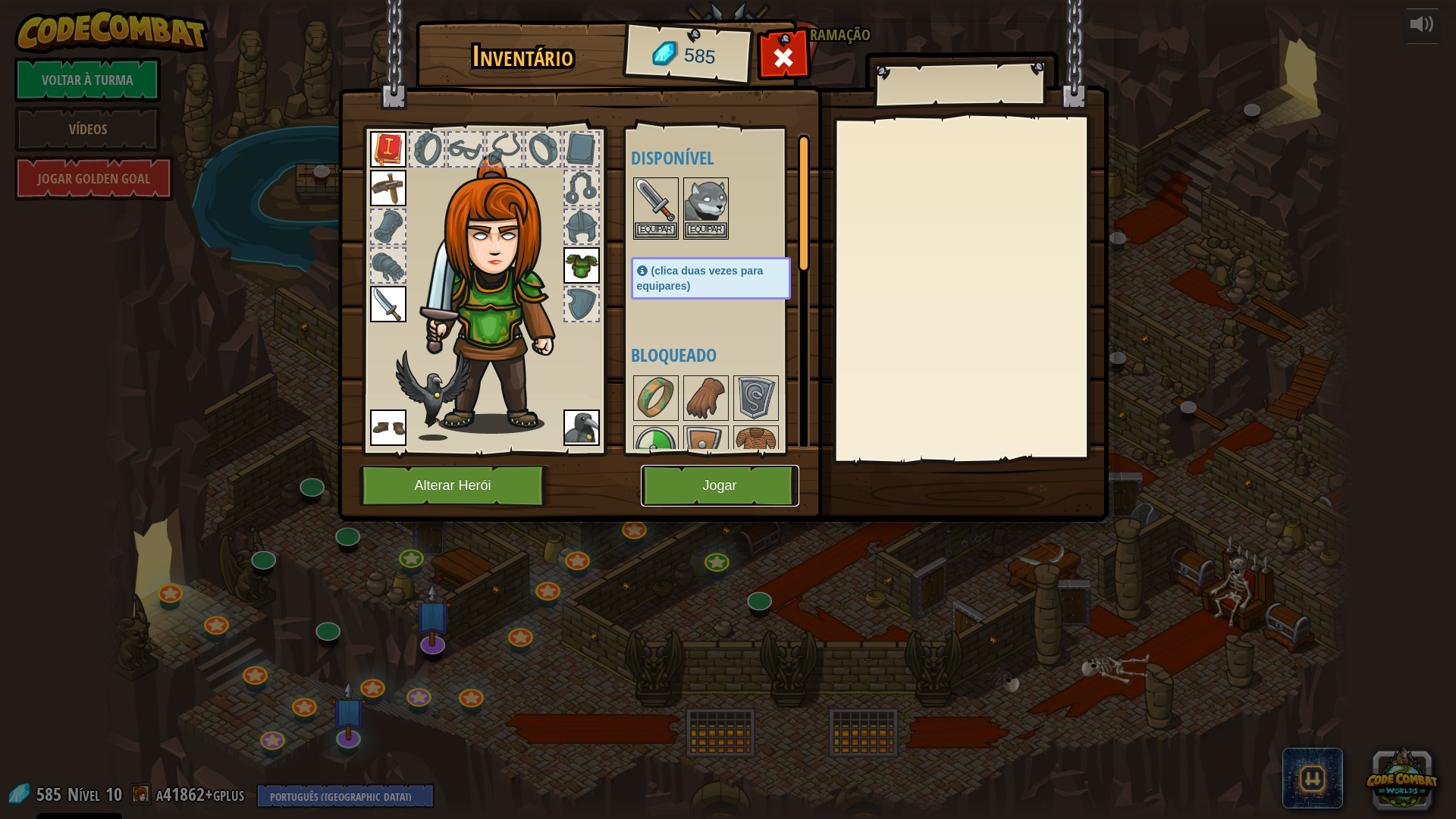
click at [703, 479] on button "Jogar" at bounding box center [720, 485] width 158 height 42
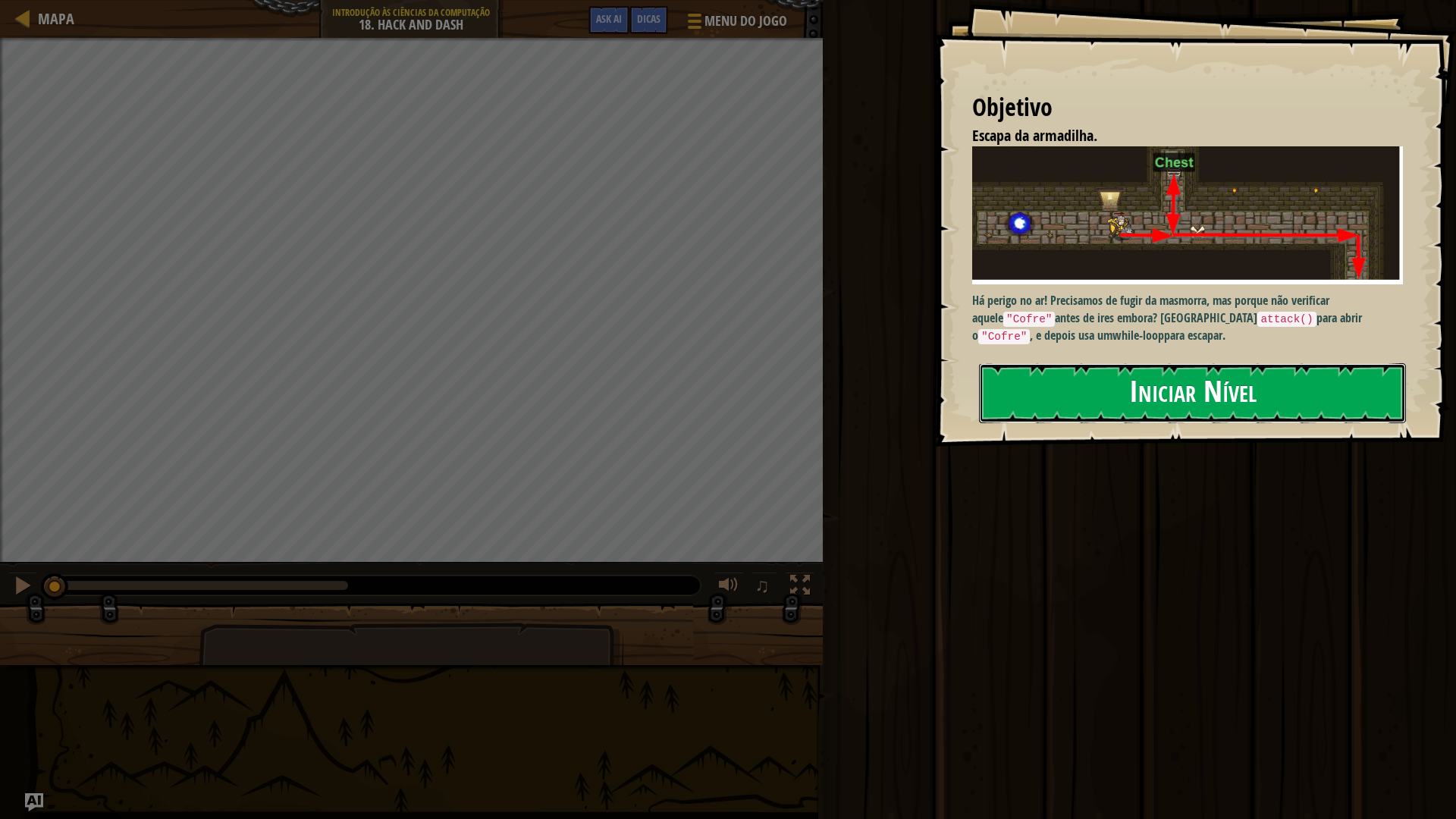
click at [1030, 396] on button "Iniciar Nível" at bounding box center [1192, 393] width 427 height 60
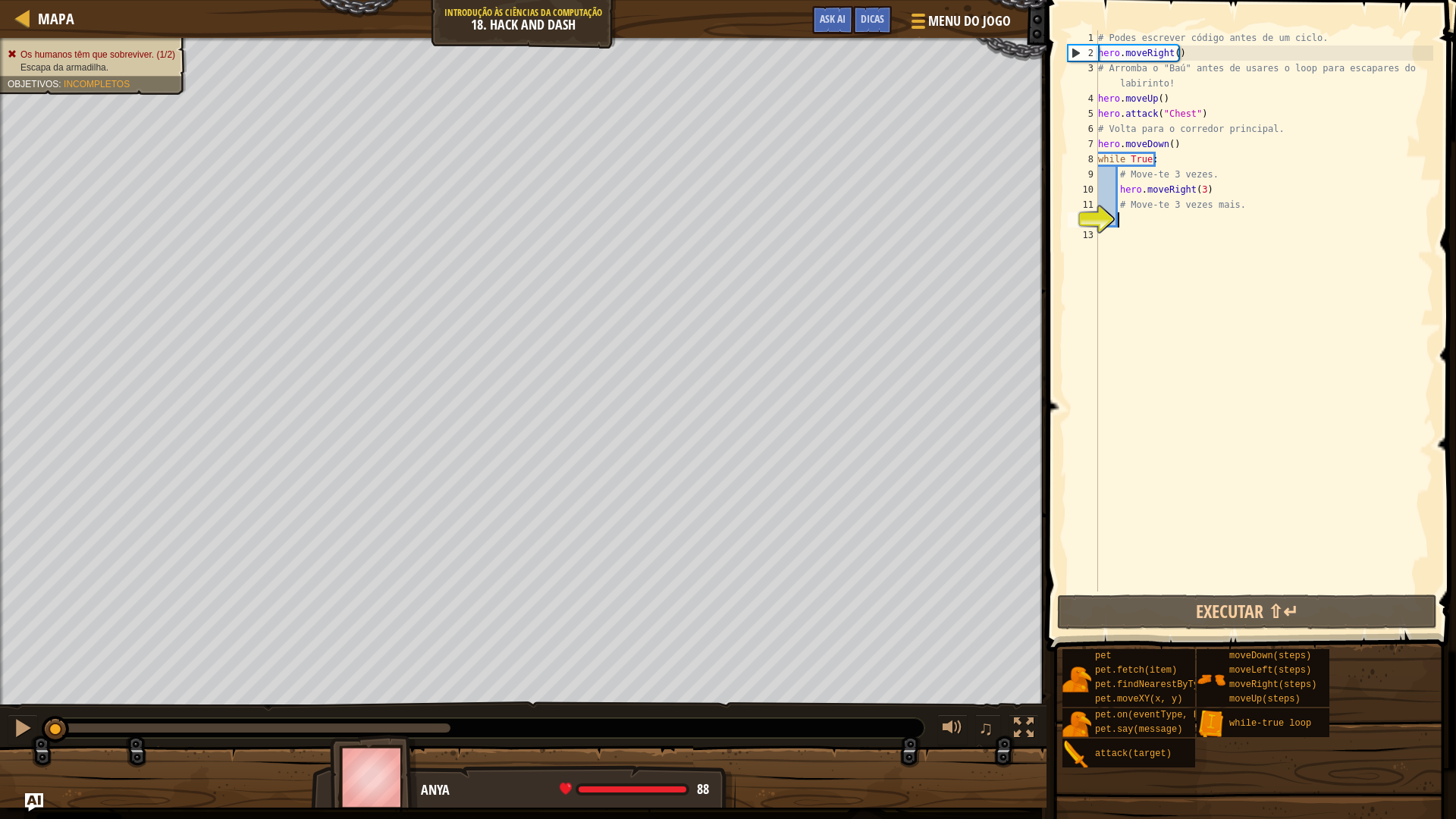
type textarea "h"
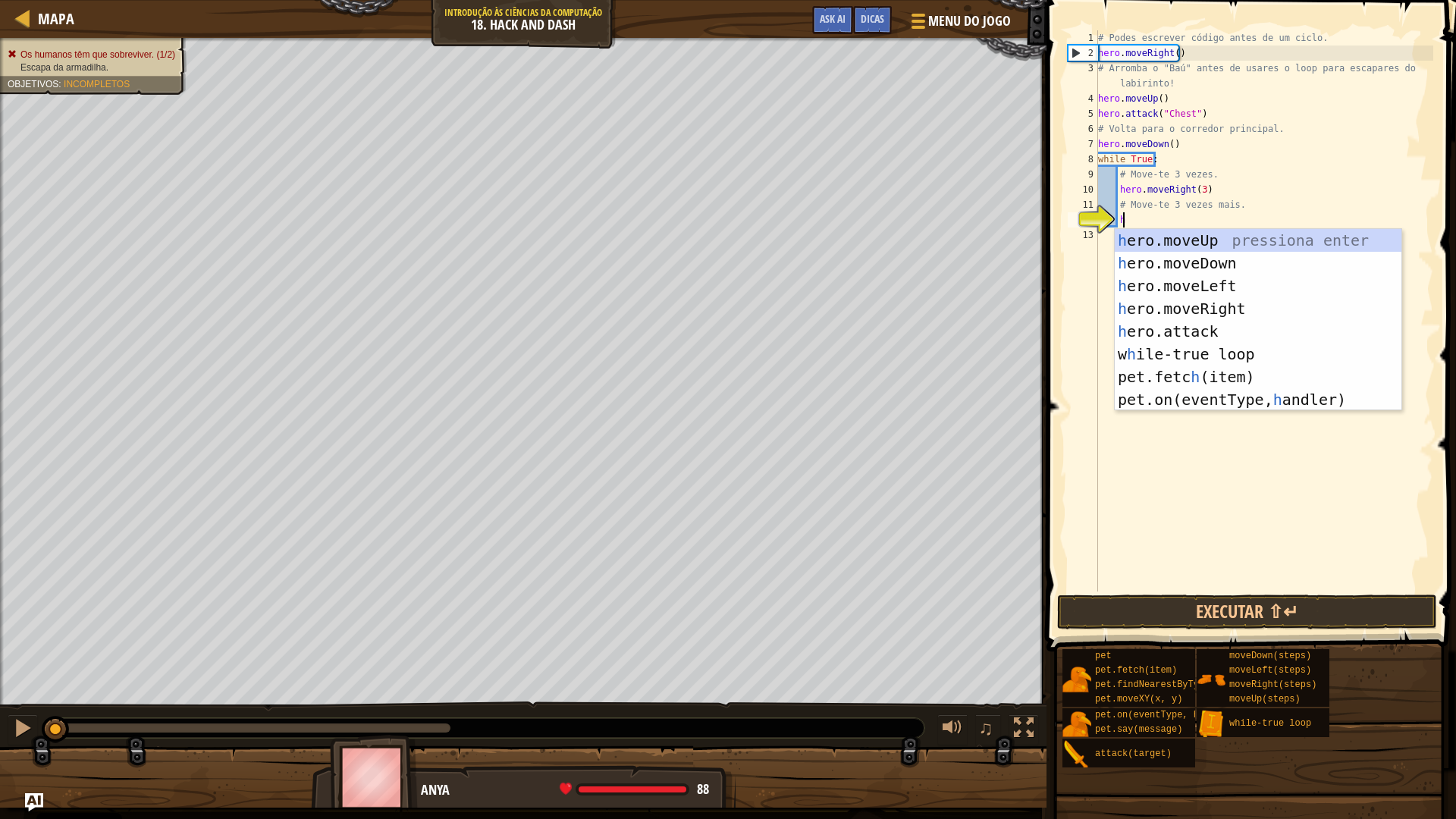
scroll to position [7, 1]
click at [1157, 259] on div "h ero.moveUp pressiona enter h ero.moveDown pressiona enter h ero.moveLeft pres…" at bounding box center [1259, 343] width 287 height 227
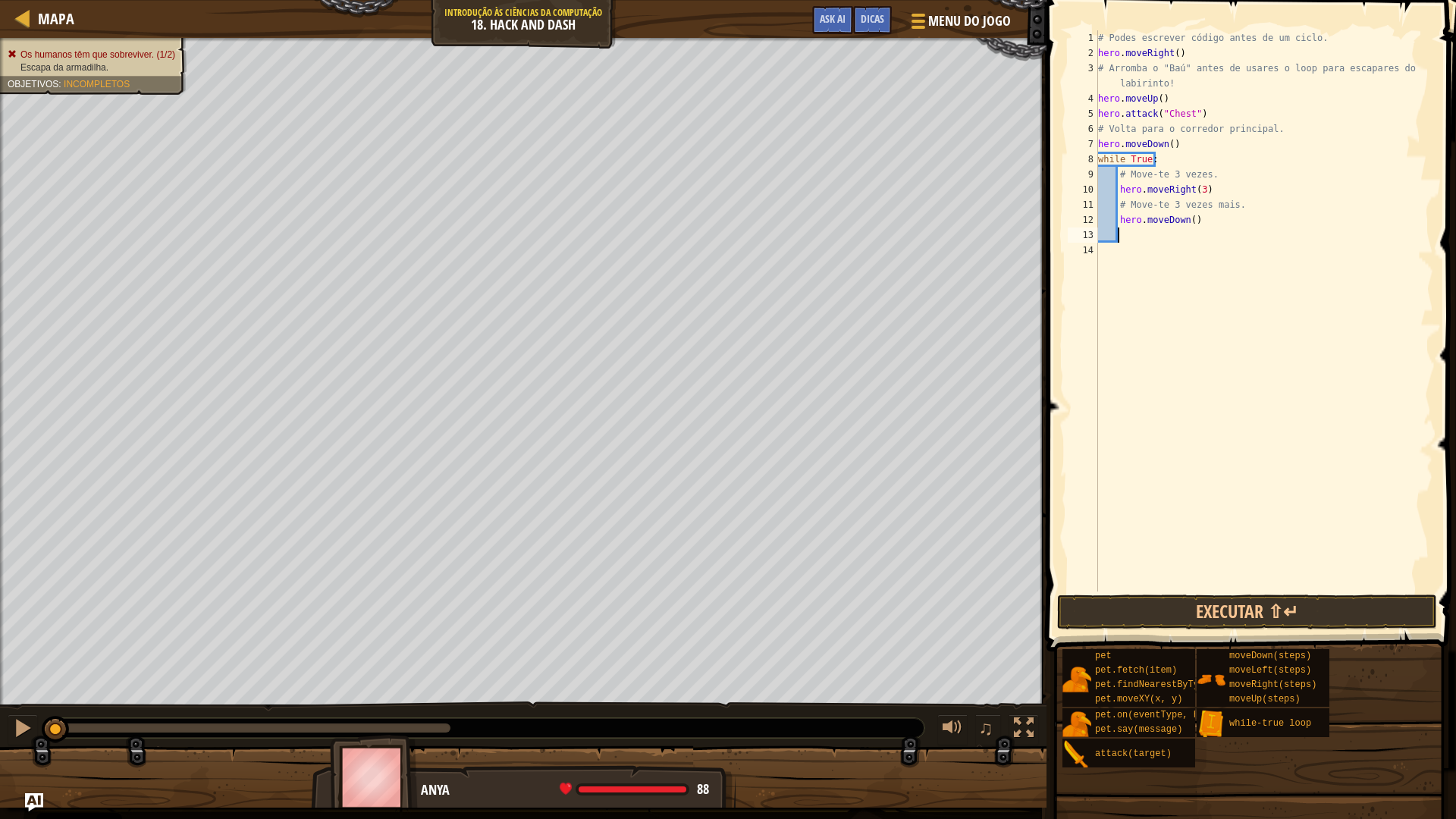
type textarea "h"
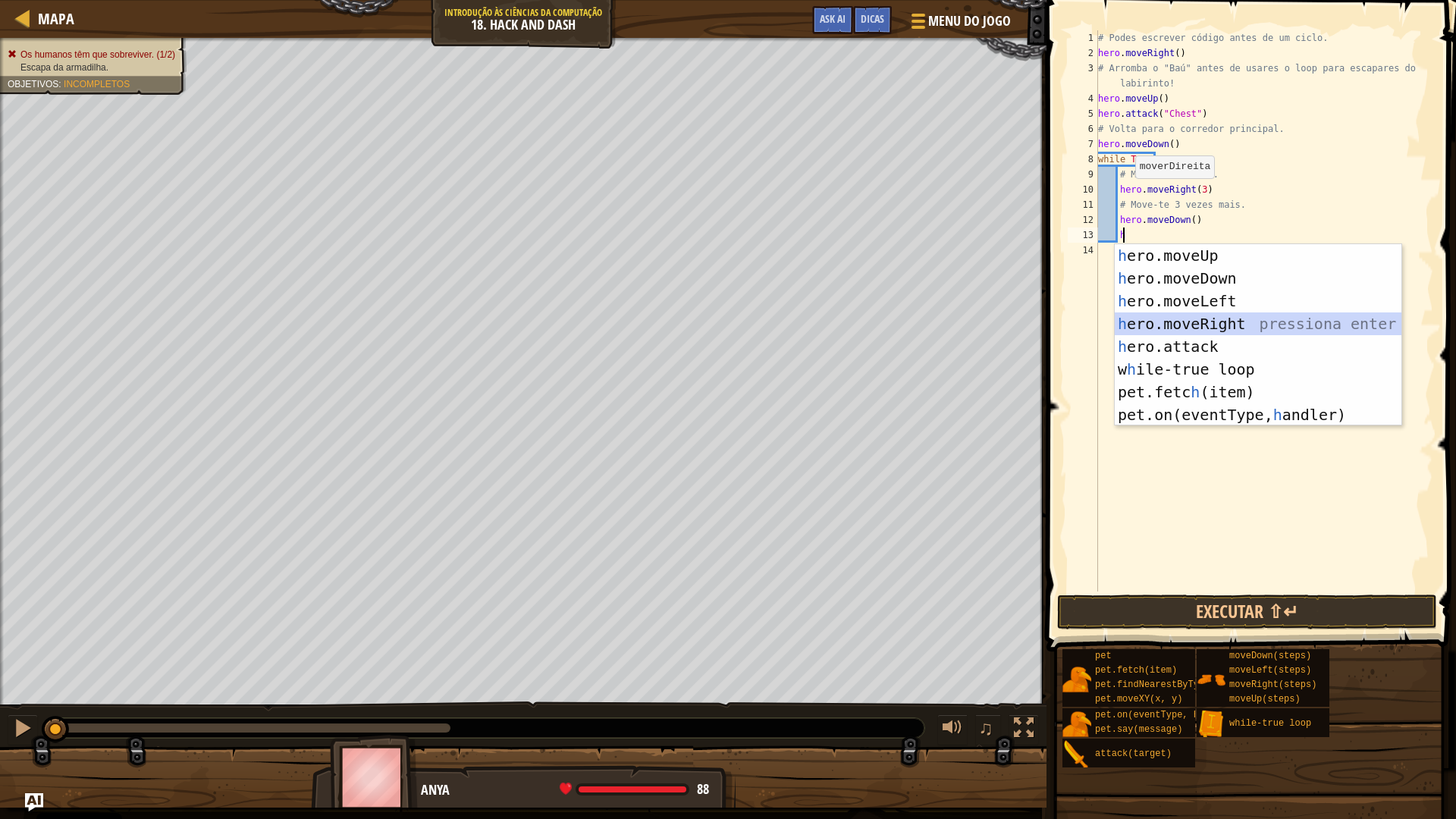
click at [1146, 328] on div "h ero.moveUp pressiona enter h ero.moveDown pressiona enter h ero.moveLeft pres…" at bounding box center [1259, 358] width 287 height 227
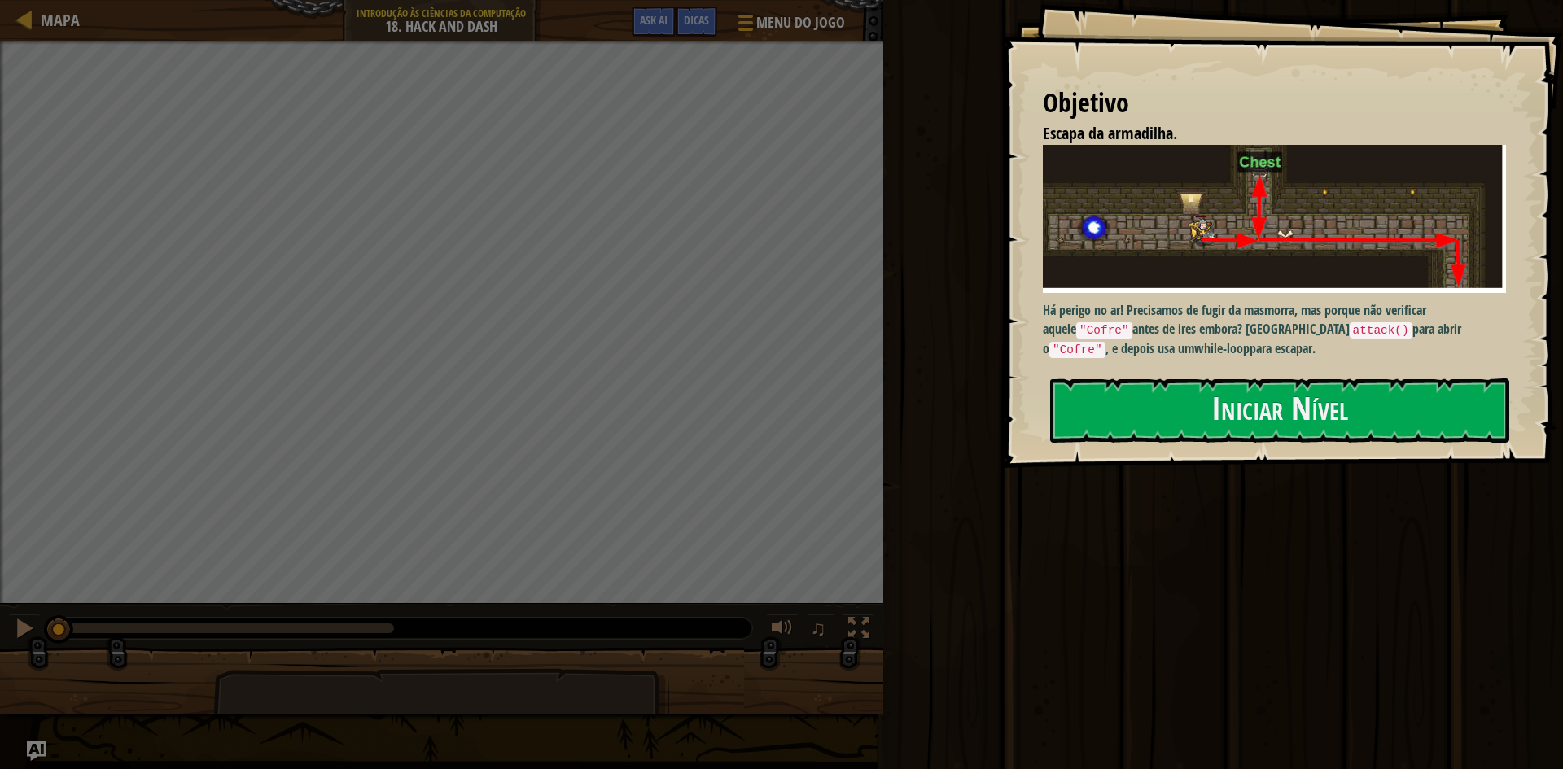
click at [1207, 455] on div "Objetivo Escapa da armadilha. Há perigo no ar! Precisamos de fugir da masmorra,…" at bounding box center [1282, 234] width 561 height 468
click at [1207, 434] on button "Iniciar Nível" at bounding box center [1279, 411] width 459 height 64
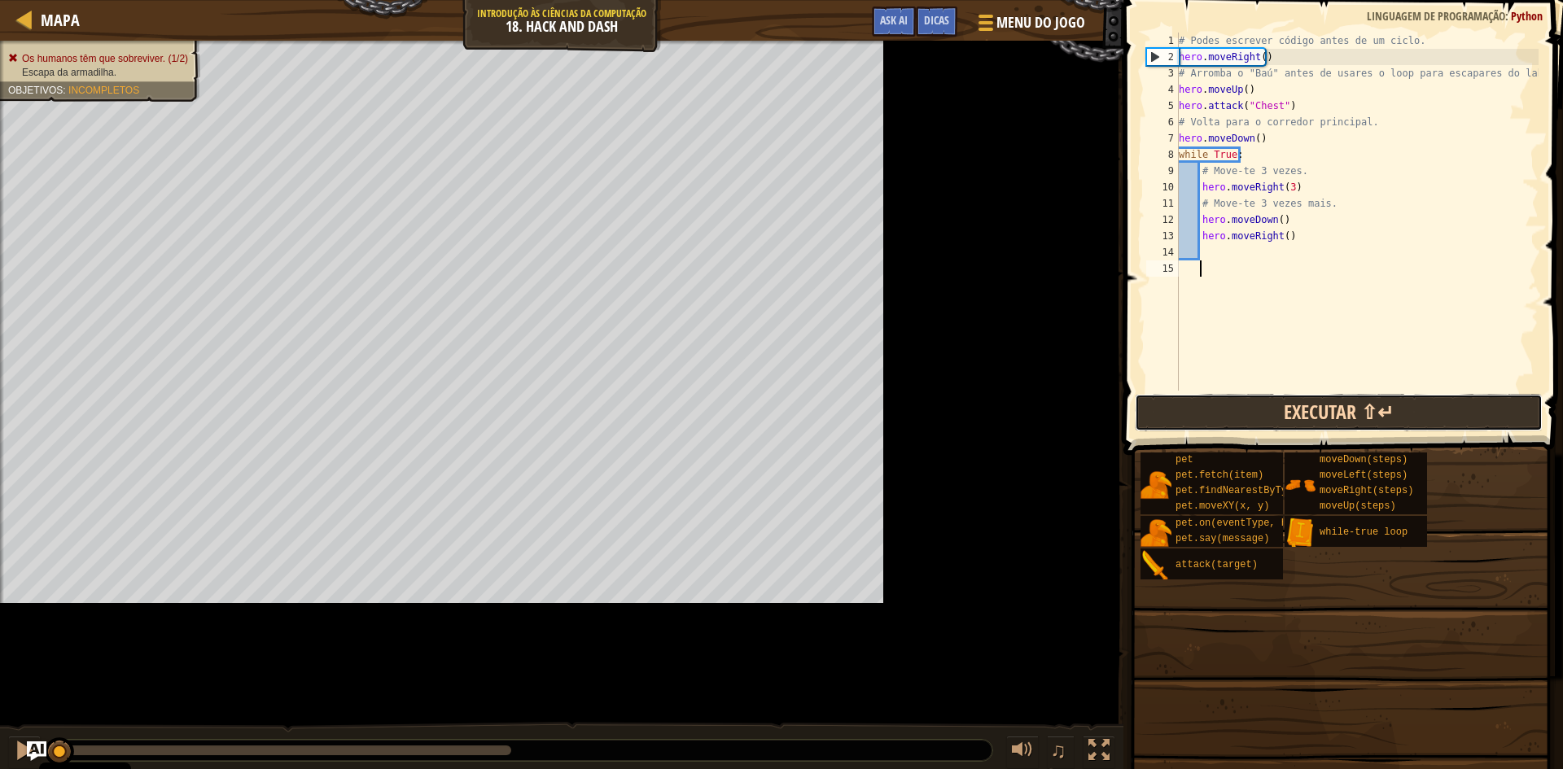
click at [1183, 414] on button "Executar ⇧↵" at bounding box center [1339, 412] width 408 height 37
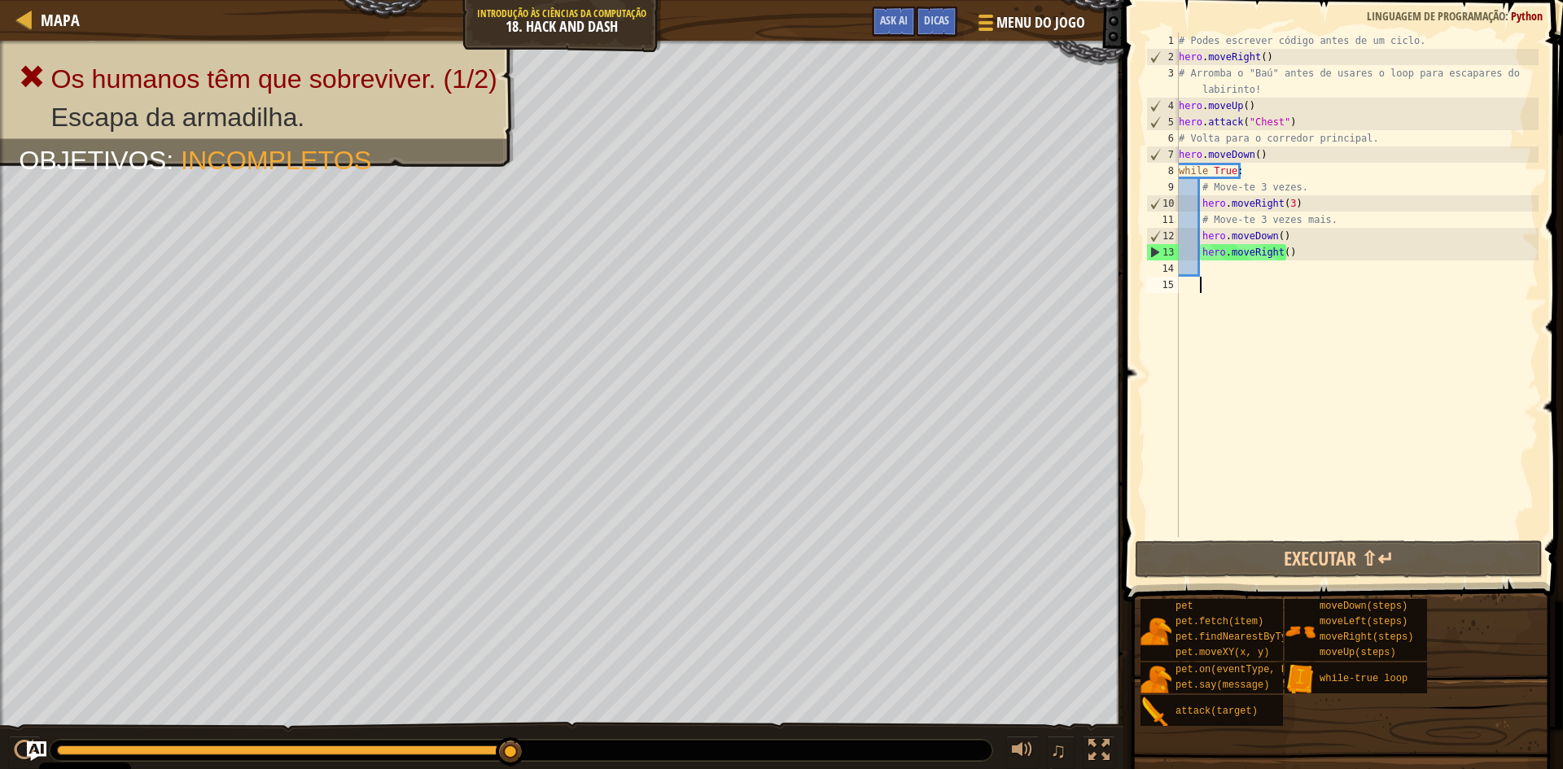
click at [1423, 322] on div "# Podes escrever código antes de um ciclo. hero . moveRight ( ) # Arromba o "Ba…" at bounding box center [1357, 301] width 363 height 537
click at [1273, 236] on div "# Podes escrever código antes de um ciclo. hero . moveRight ( ) # Arromba o "Ba…" at bounding box center [1357, 301] width 363 height 537
type textarea "hero.moveDown()"
click at [1367, 409] on div "# Podes escrever código antes de um ciclo. hero . moveRight ( ) # Arromba o "Ba…" at bounding box center [1357, 301] width 363 height 537
click at [1273, 233] on div "# Podes escrever código antes de um ciclo. hero . moveRight ( ) # Arromba o "Ba…" at bounding box center [1357, 301] width 363 height 537
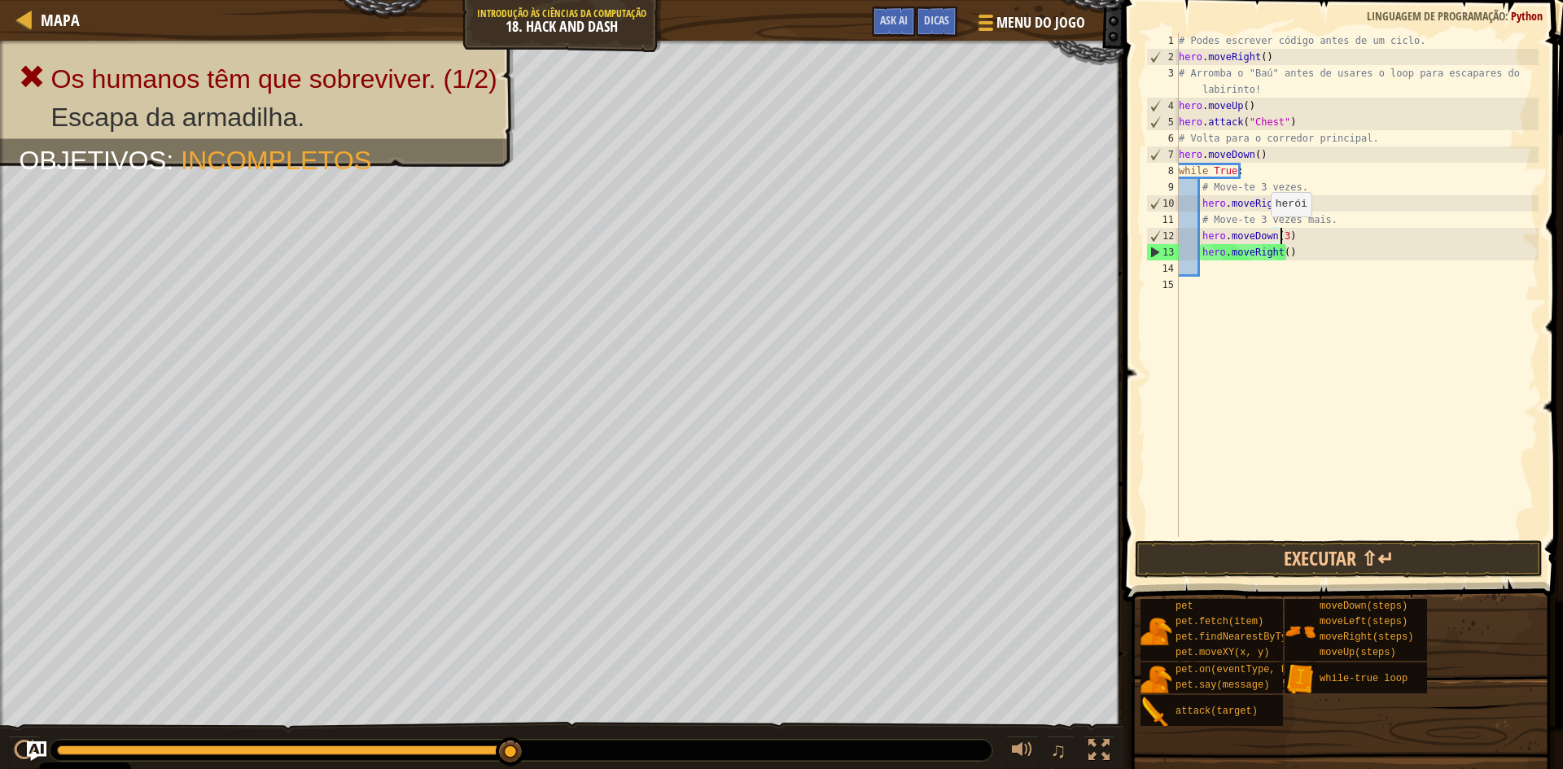
scroll to position [7, 8]
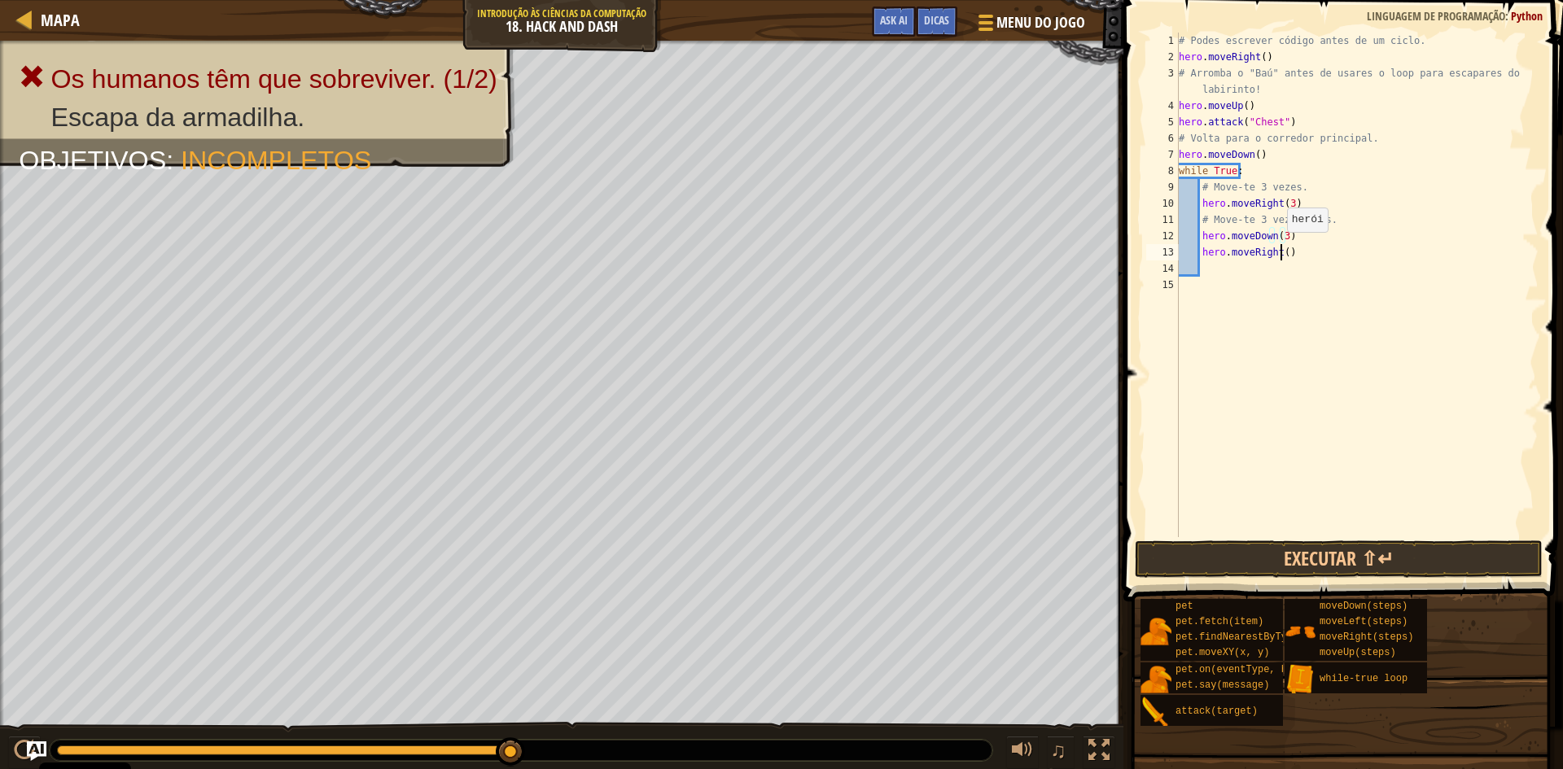
click at [1279, 248] on div "# Podes escrever código antes de um ciclo. hero . moveRight ( ) # Arromba o "Ba…" at bounding box center [1357, 301] width 363 height 537
type textarea "hero.moveRight(3)"
click at [1367, 556] on button "Executar ⇧↵" at bounding box center [1339, 559] width 408 height 37
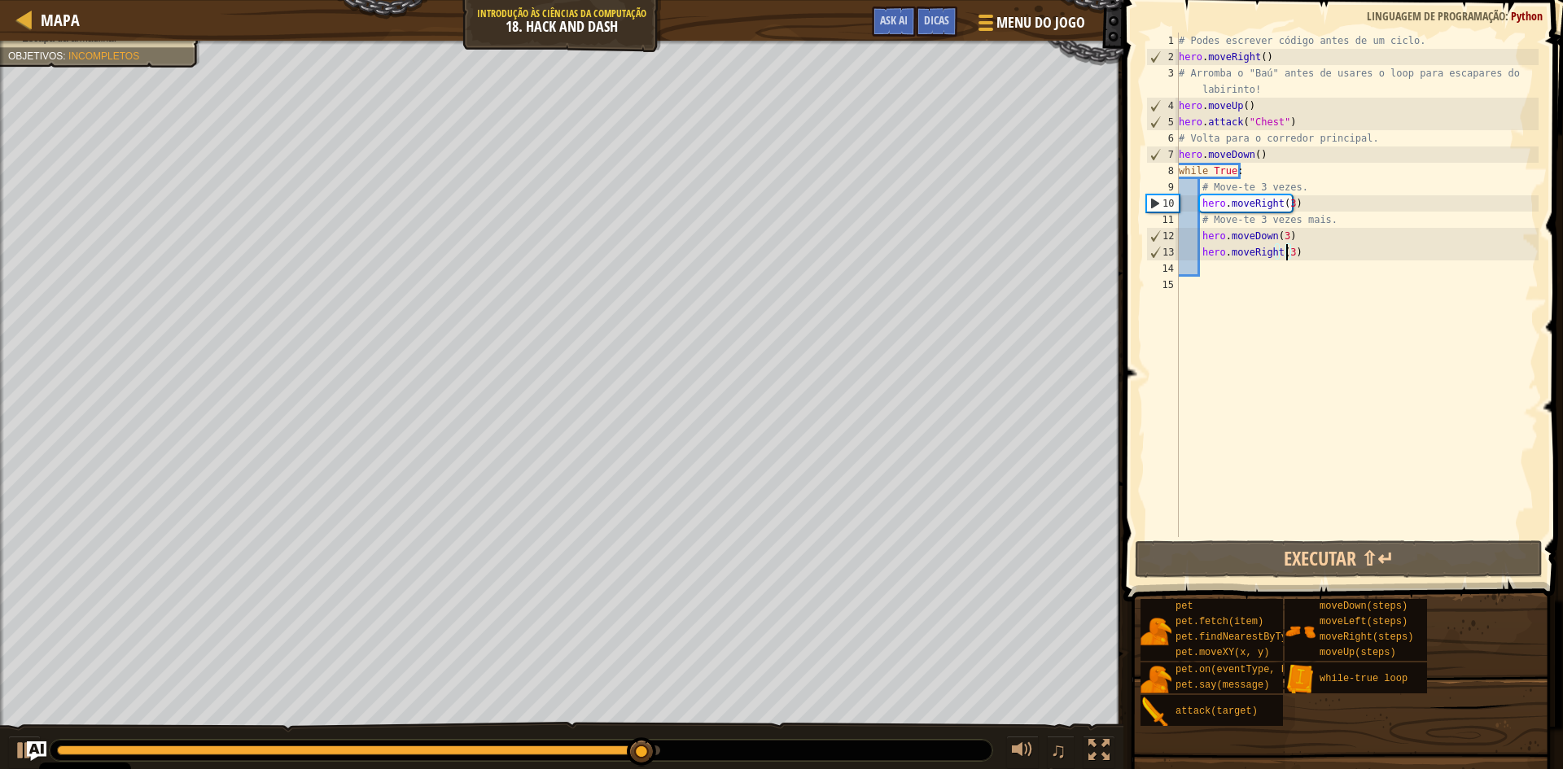
click at [1208, 272] on div "# Podes escrever código antes de um ciclo. hero . moveRight ( ) # Arromba o "Ba…" at bounding box center [1357, 301] width 363 height 537
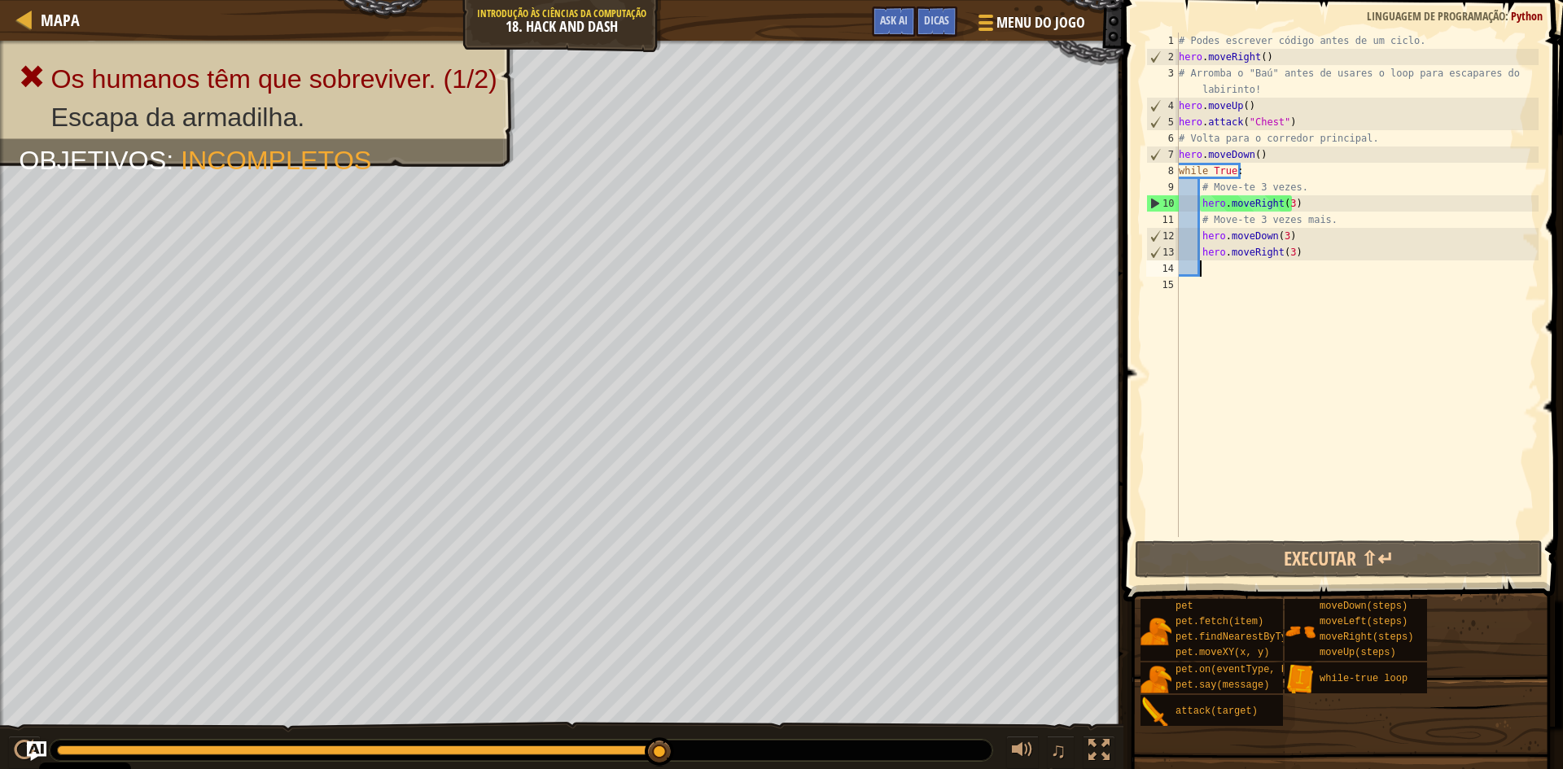
type textarea "h"
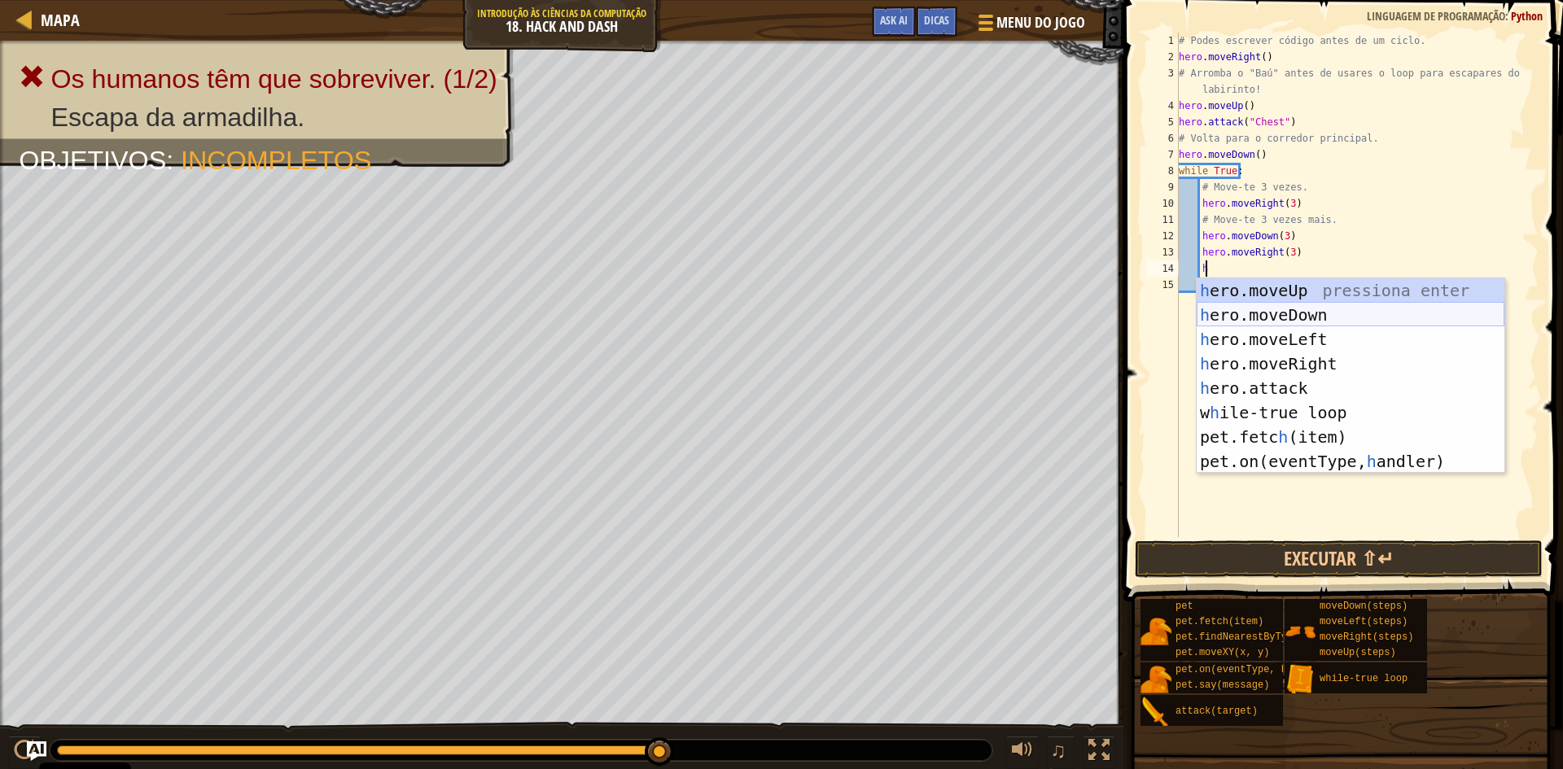
click at [1247, 317] on div "h ero.moveUp pressiona enter h ero.moveDown pressiona enter h ero.moveLeft pres…" at bounding box center [1351, 400] width 308 height 244
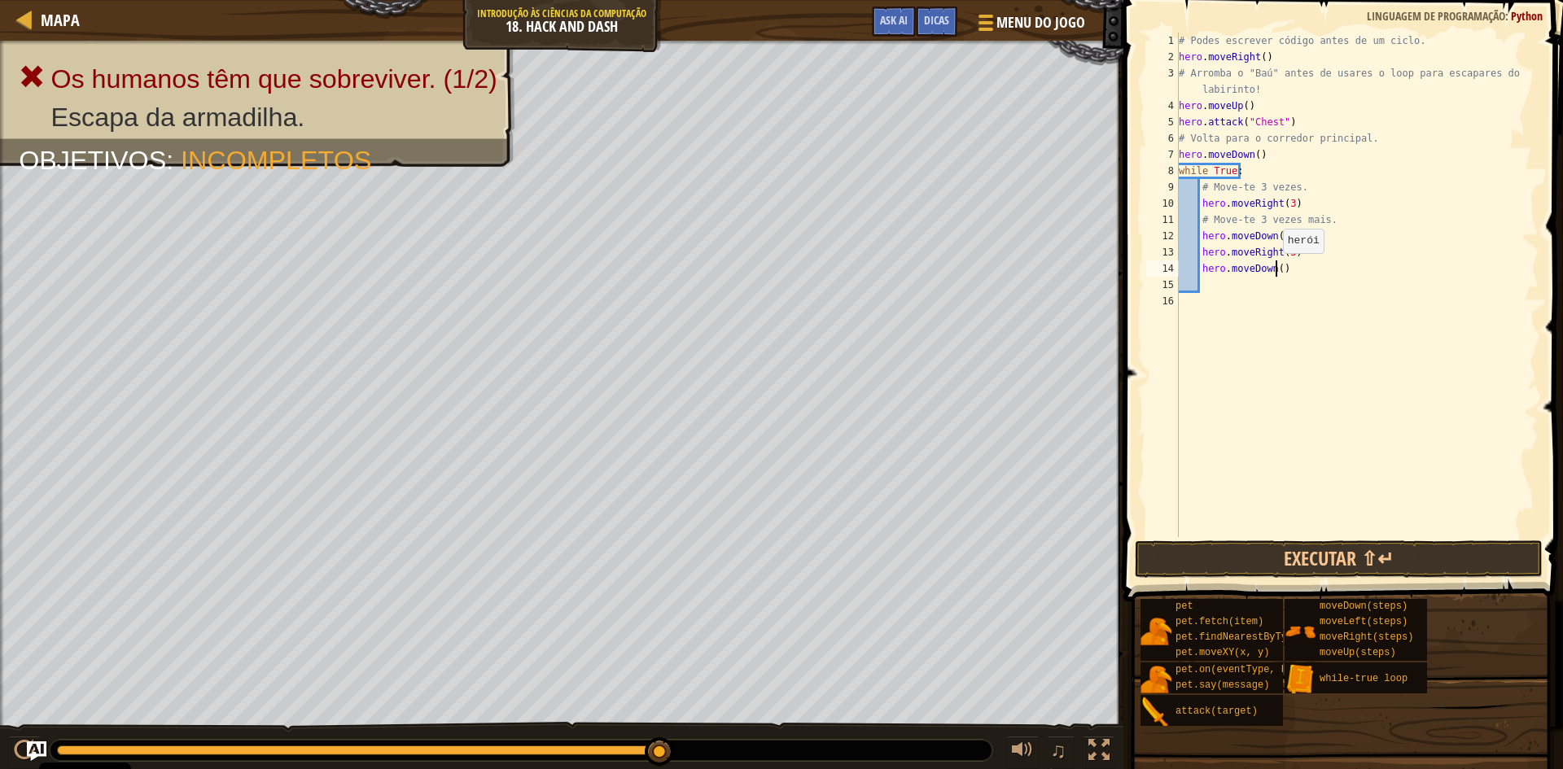
click at [1275, 270] on div "# Podes escrever código antes de um ciclo. hero . moveRight ( ) # Arromba o "Ba…" at bounding box center [1357, 301] width 363 height 537
type textarea "hero.moveDown(3)"
click at [1304, 550] on button "Executar ⇧↵" at bounding box center [1339, 559] width 408 height 37
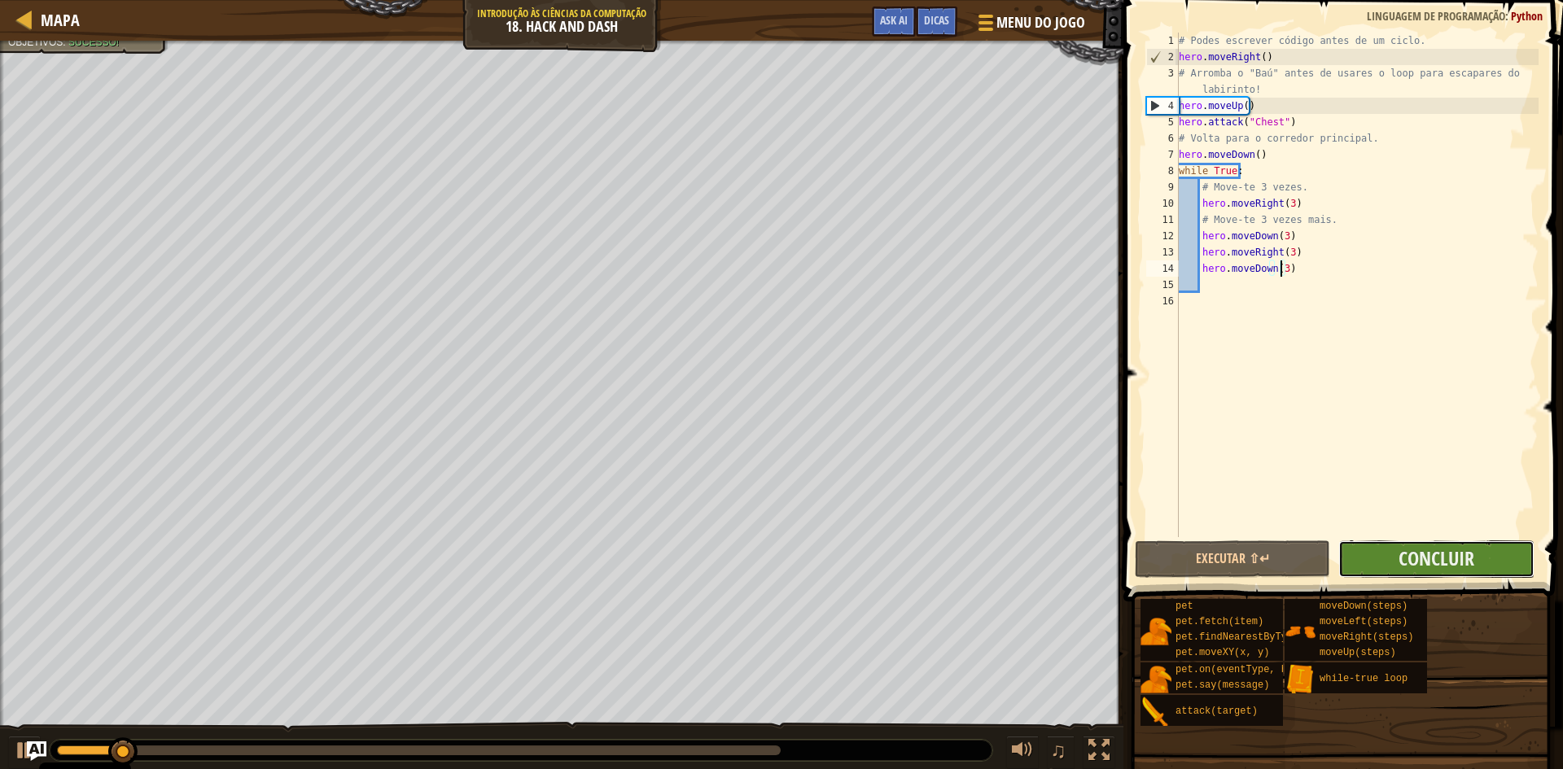
click at [1370, 554] on button "Concluir" at bounding box center [1436, 559] width 195 height 37
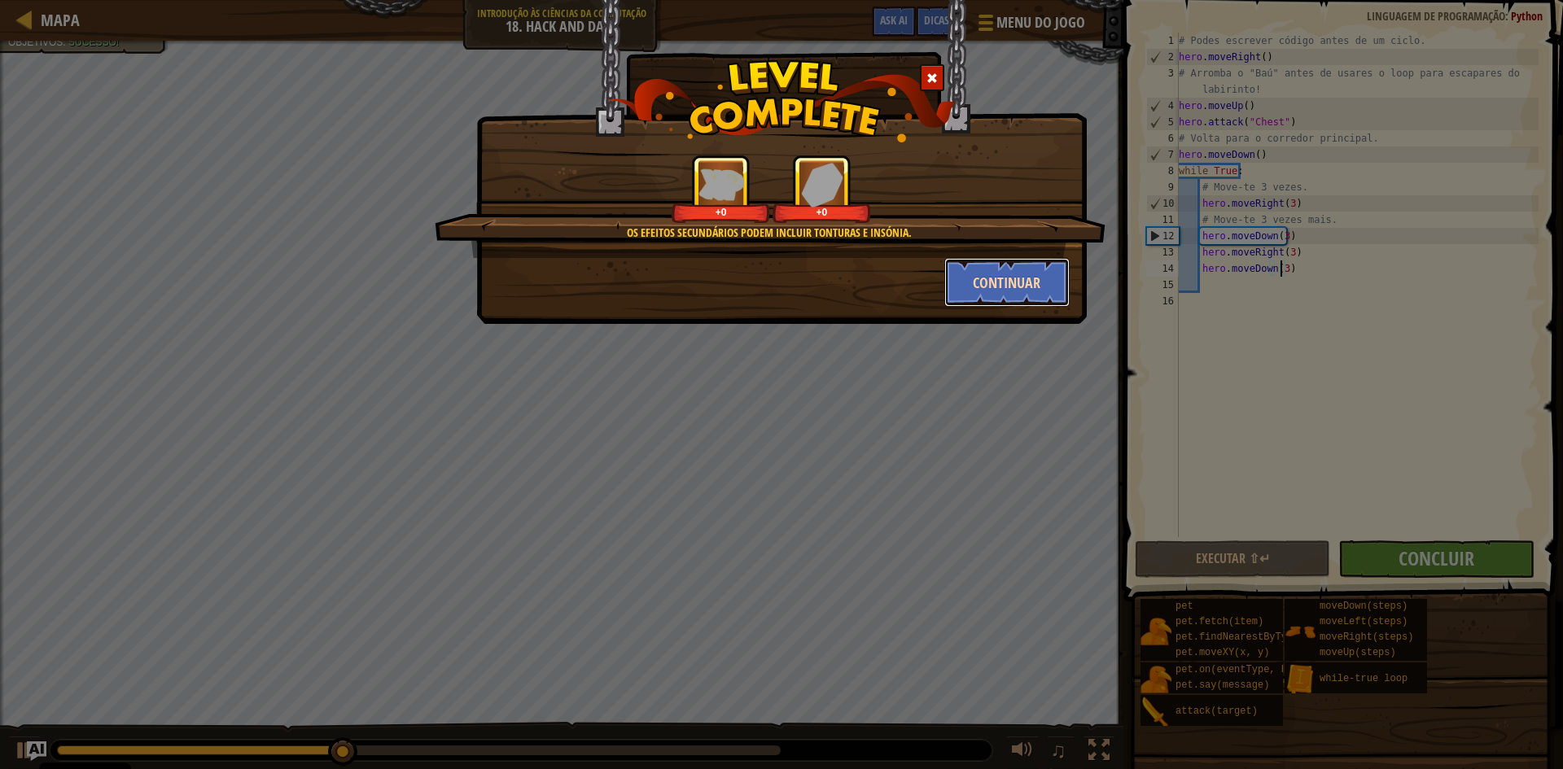
click at [1019, 279] on button "Continuar" at bounding box center [1007, 282] width 126 height 49
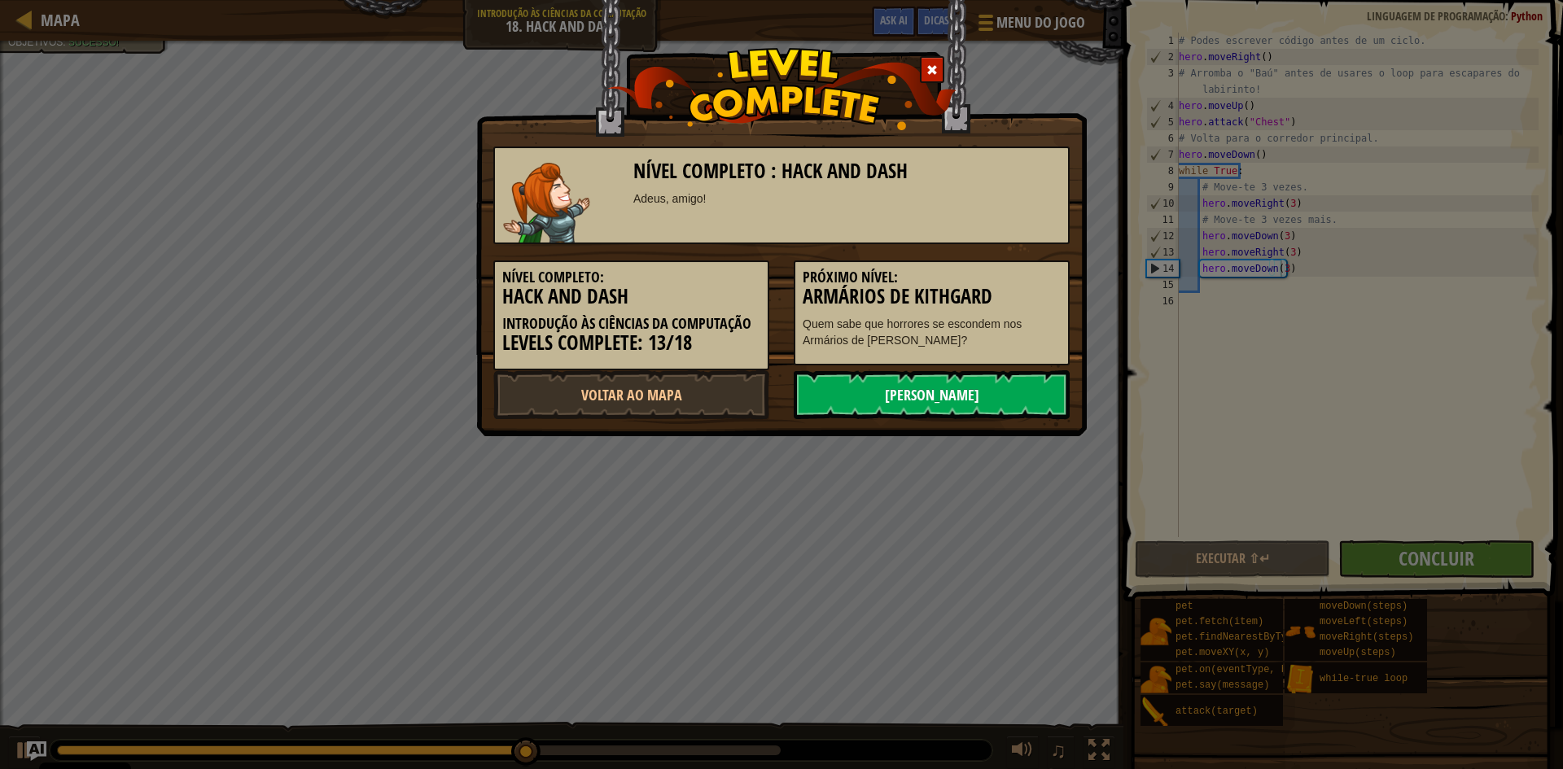
click at [852, 397] on link "[PERSON_NAME]" at bounding box center [932, 394] width 276 height 49
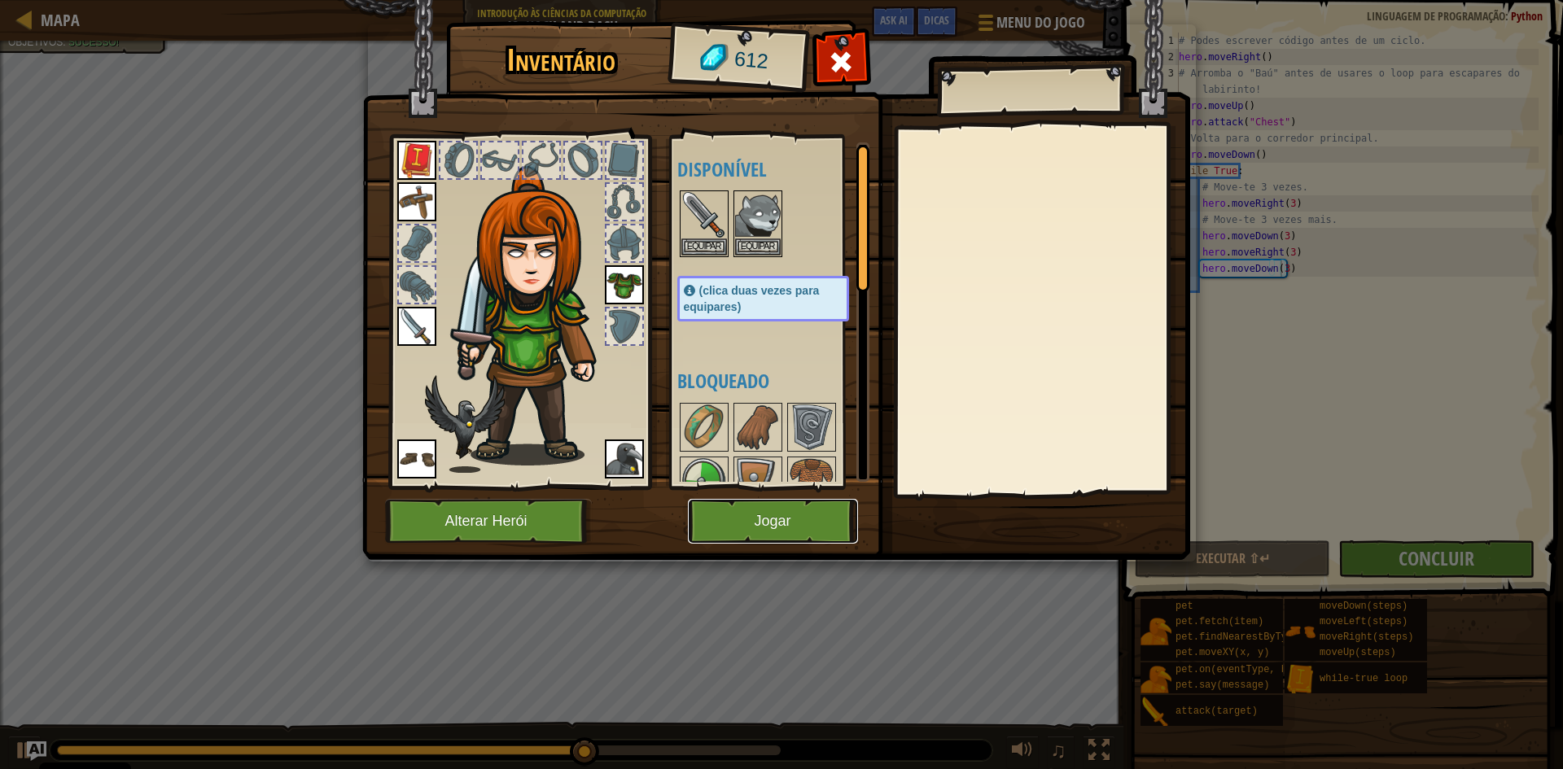
click at [796, 505] on button "Jogar" at bounding box center [773, 521] width 170 height 45
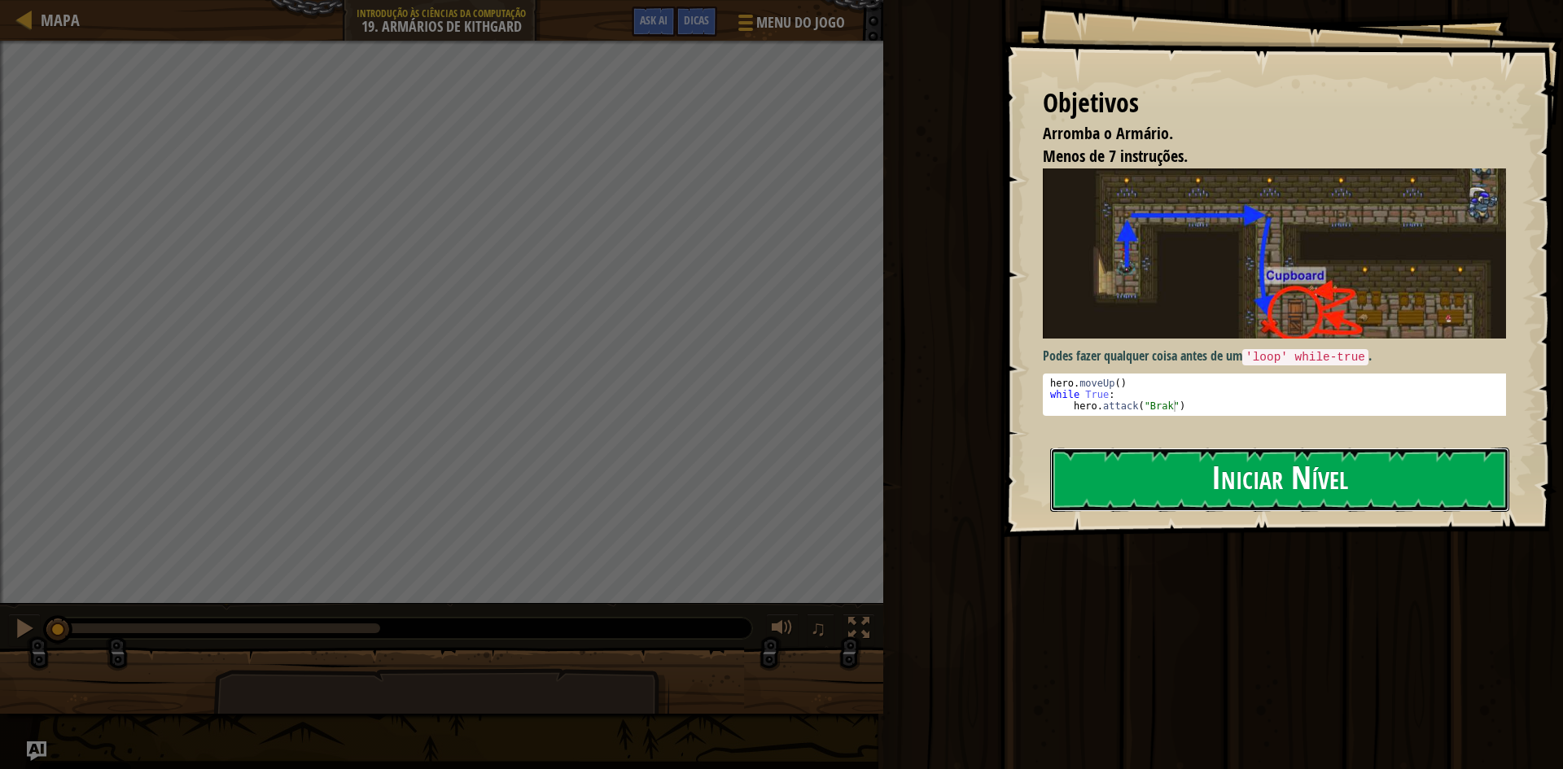
click at [1109, 469] on button "Iniciar Nível" at bounding box center [1279, 480] width 459 height 64
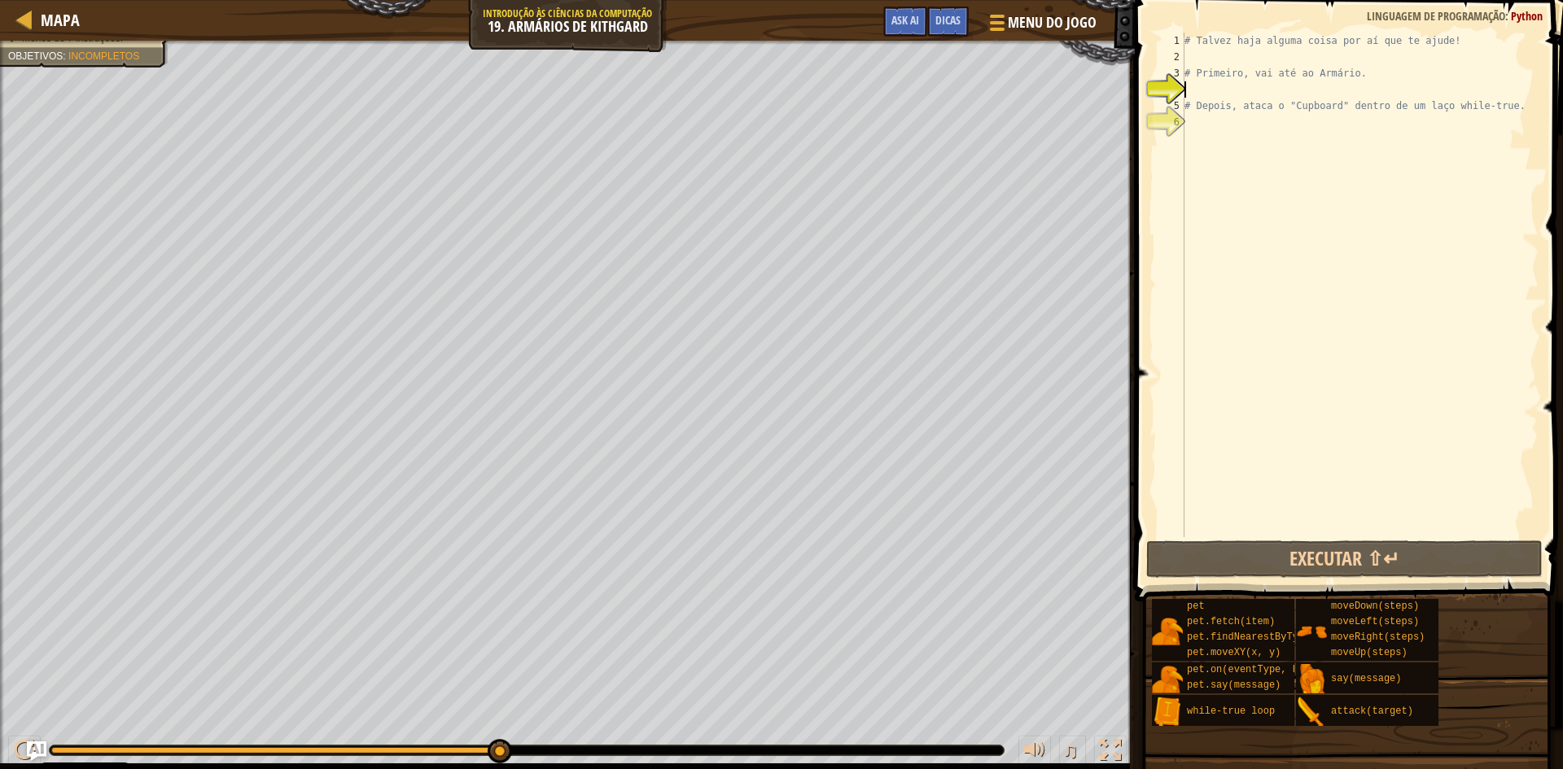
click at [1188, 59] on div "# Talvez haja alguma coisa por aí que te ajude! # Primeiro, vai até ao Armário.…" at bounding box center [1359, 301] width 357 height 537
type textarea "h"
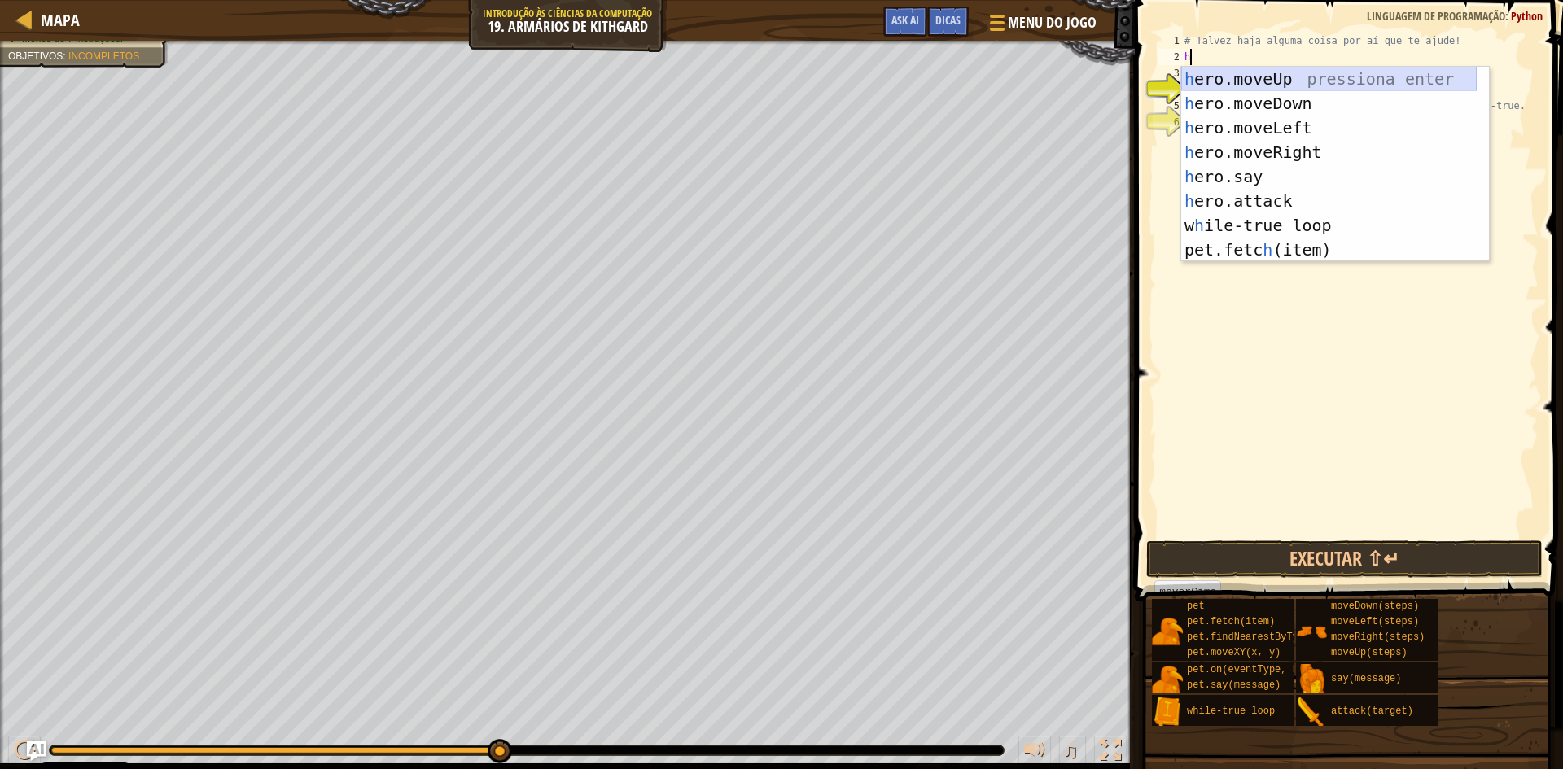
click at [1266, 81] on div "h ero.moveUp pressiona enter h ero.moveDown pressiona enter h ero.moveLeft pres…" at bounding box center [1329, 189] width 296 height 244
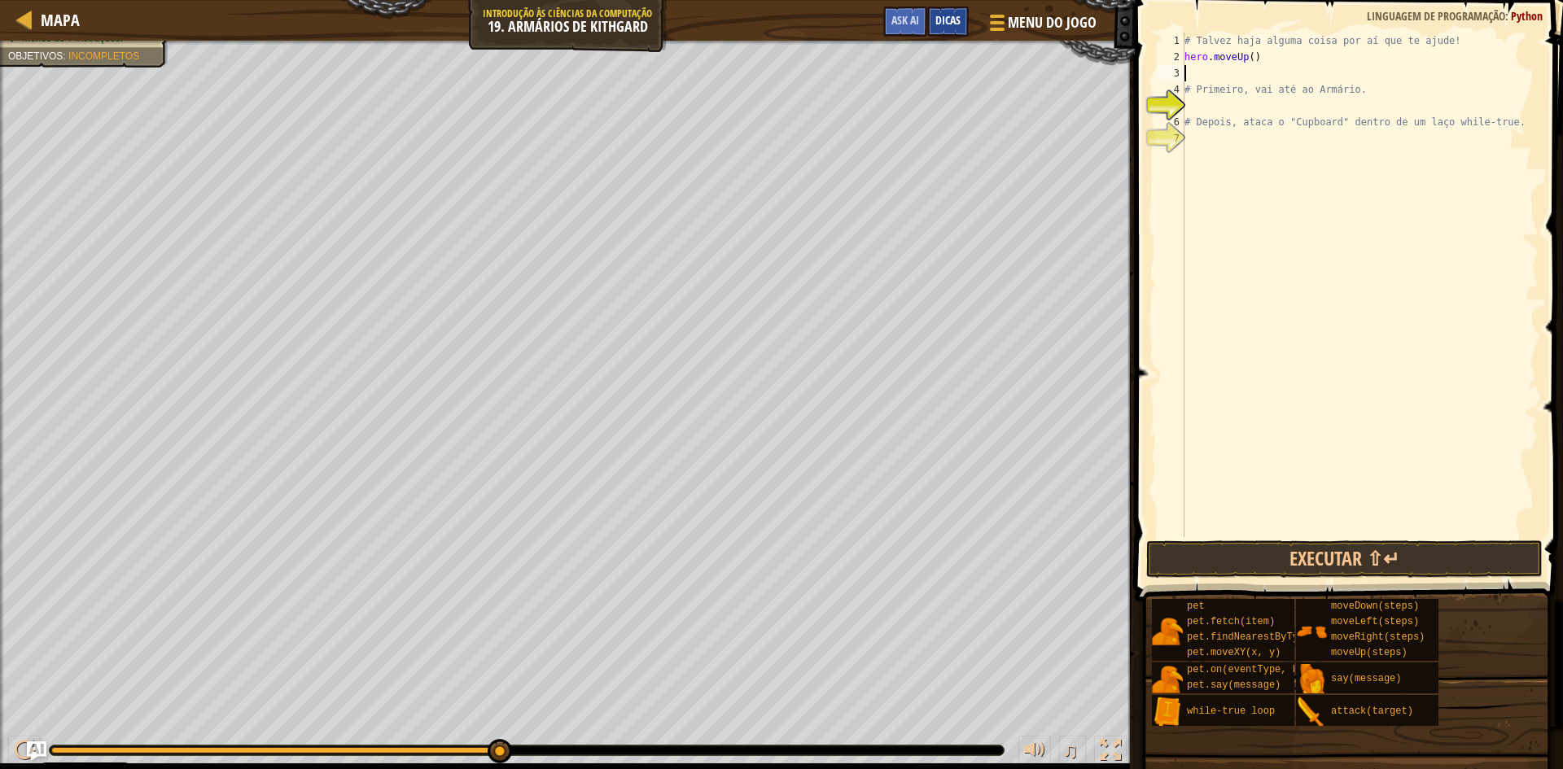
click at [939, 9] on div "Dicas" at bounding box center [948, 22] width 42 height 30
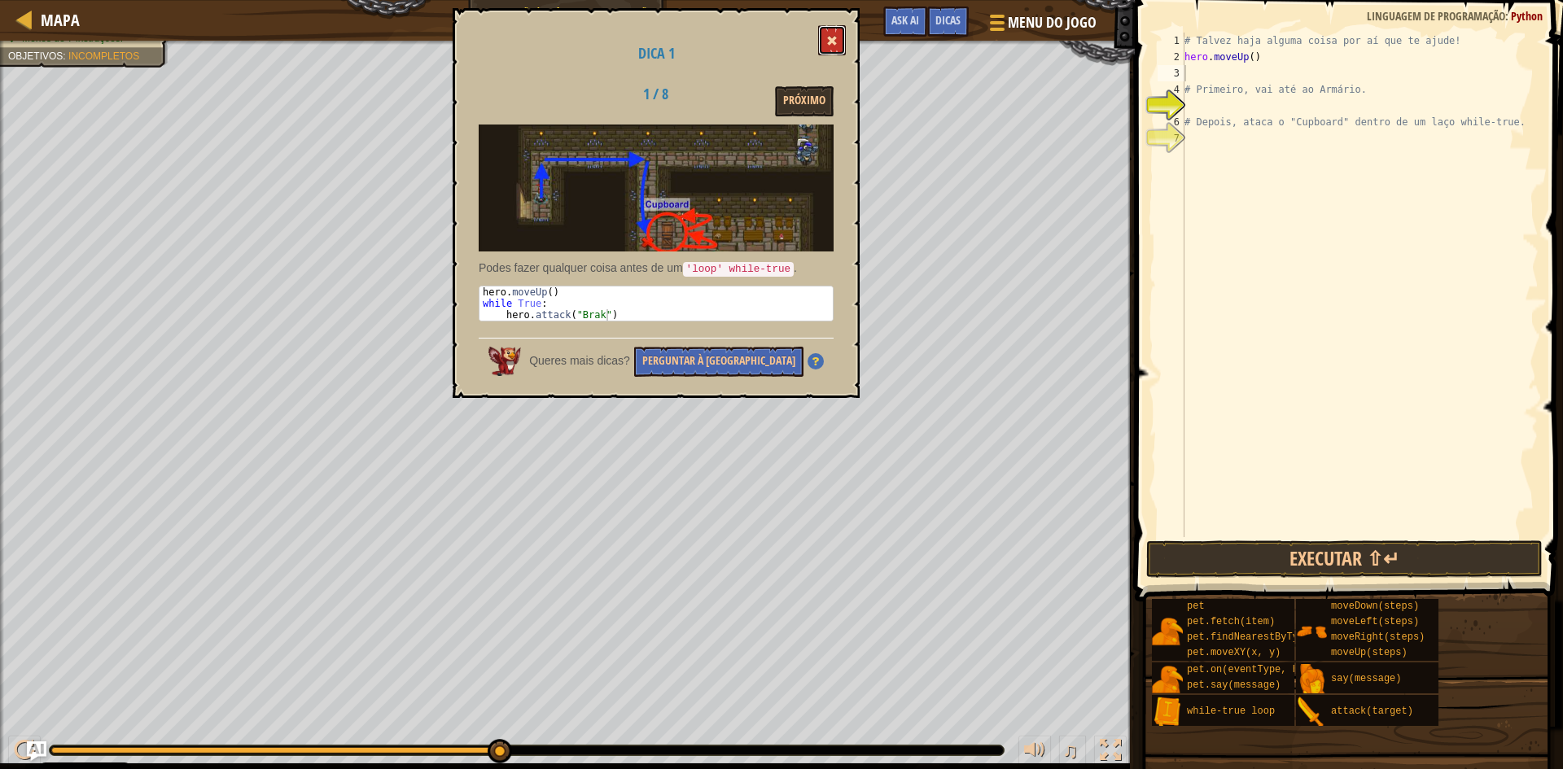
click at [830, 37] on span at bounding box center [831, 40] width 11 height 11
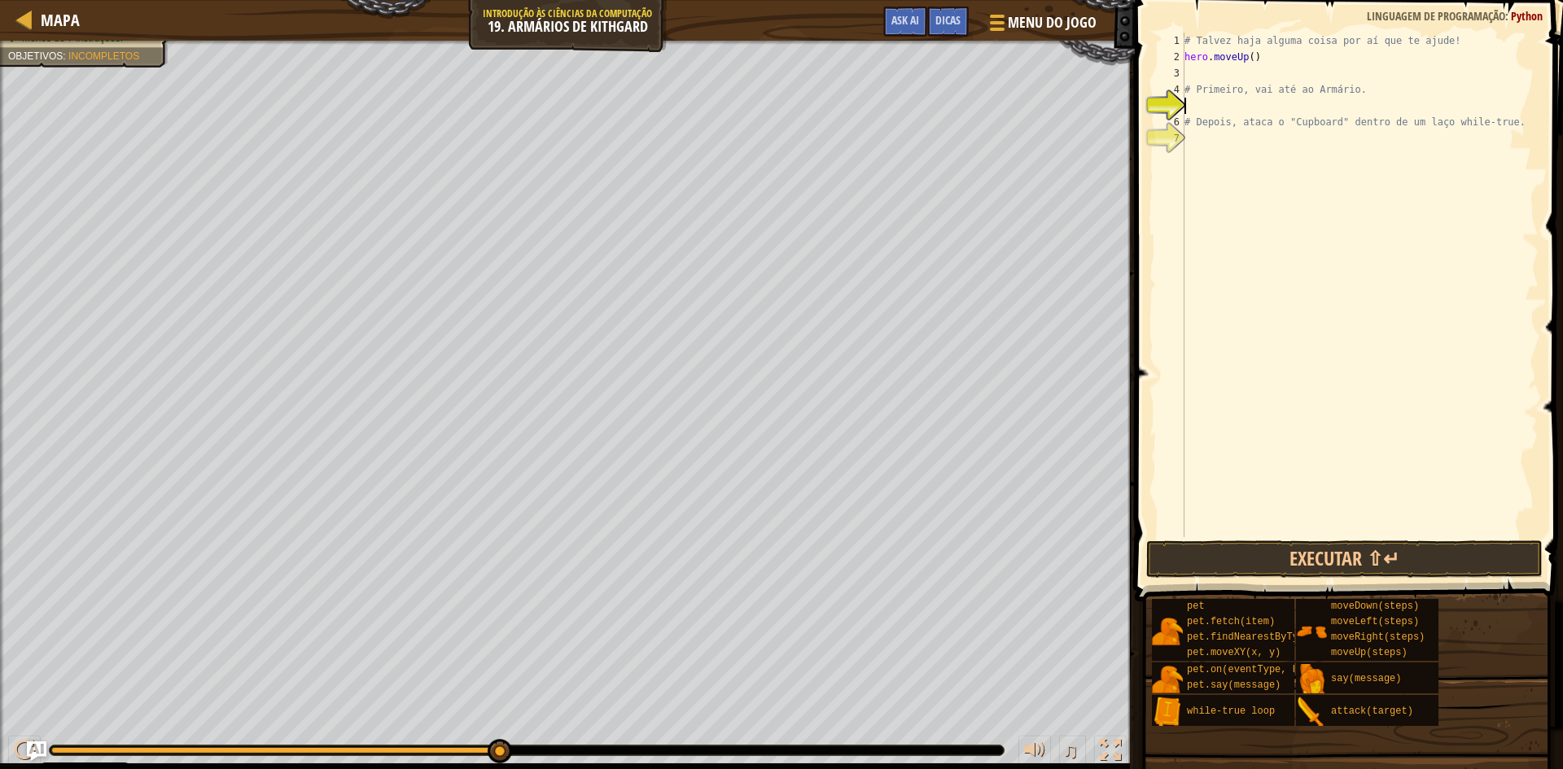
click at [1212, 105] on div "# Talvez haja alguma coisa por aí que te ajude! hero . moveUp ( ) # Primeiro, v…" at bounding box center [1359, 301] width 357 height 537
click at [1185, 85] on div "# Talvez haja alguma coisa por aí que te ajude! hero . moveUp ( ) # Primeiro, v…" at bounding box center [1359, 301] width 357 height 537
type textarea "# Primeiro, vai até ao Armário."
click at [1198, 85] on div "# Talvez haja alguma coisa por aí que te ajude! hero . moveUp ( ) # Primeiro, v…" at bounding box center [1359, 301] width 357 height 537
type textarea "h"
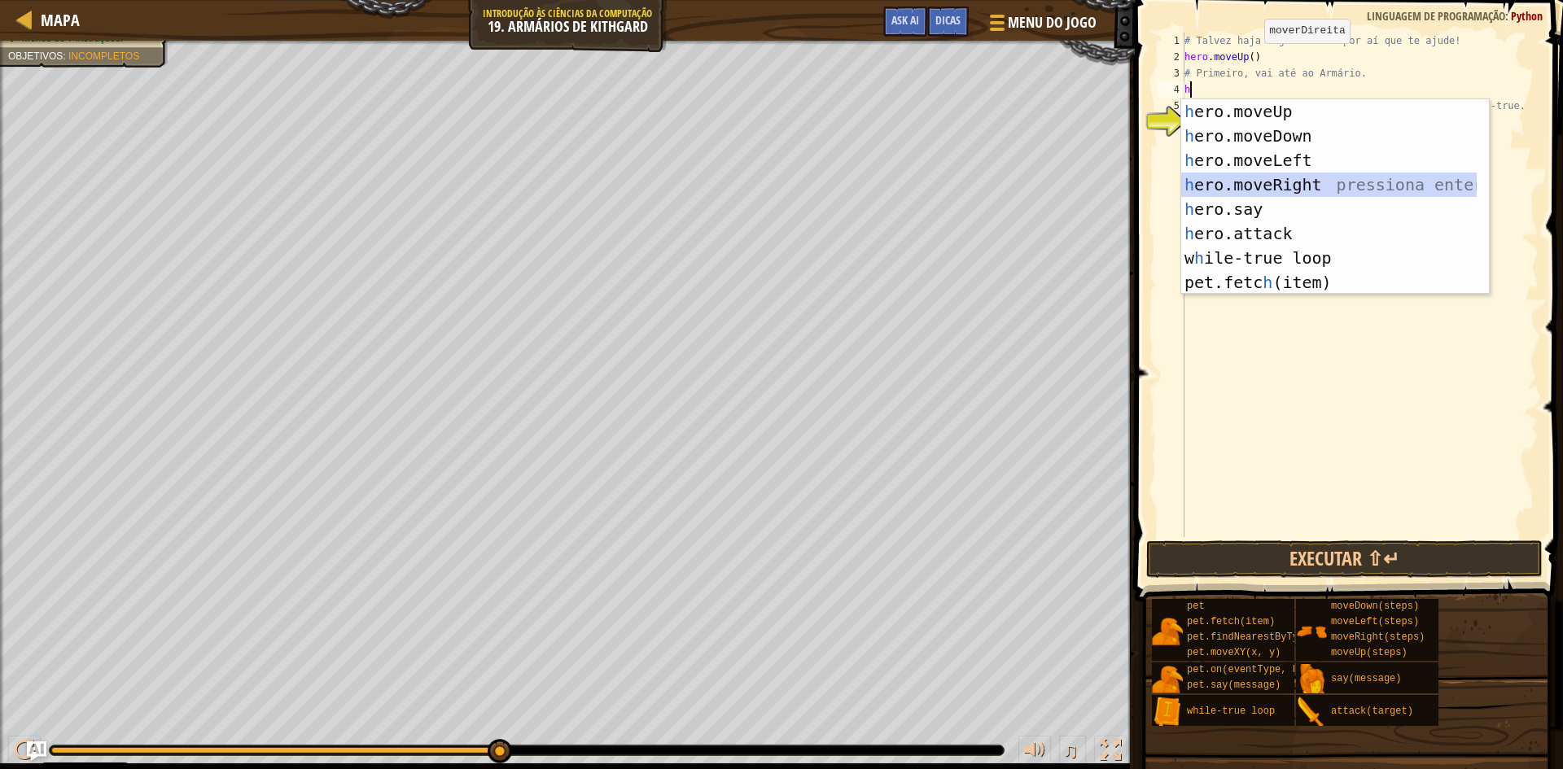
click at [1305, 179] on div "h ero.moveUp pressiona enter h ero.moveDown pressiona enter h ero.moveLeft pres…" at bounding box center [1329, 221] width 296 height 244
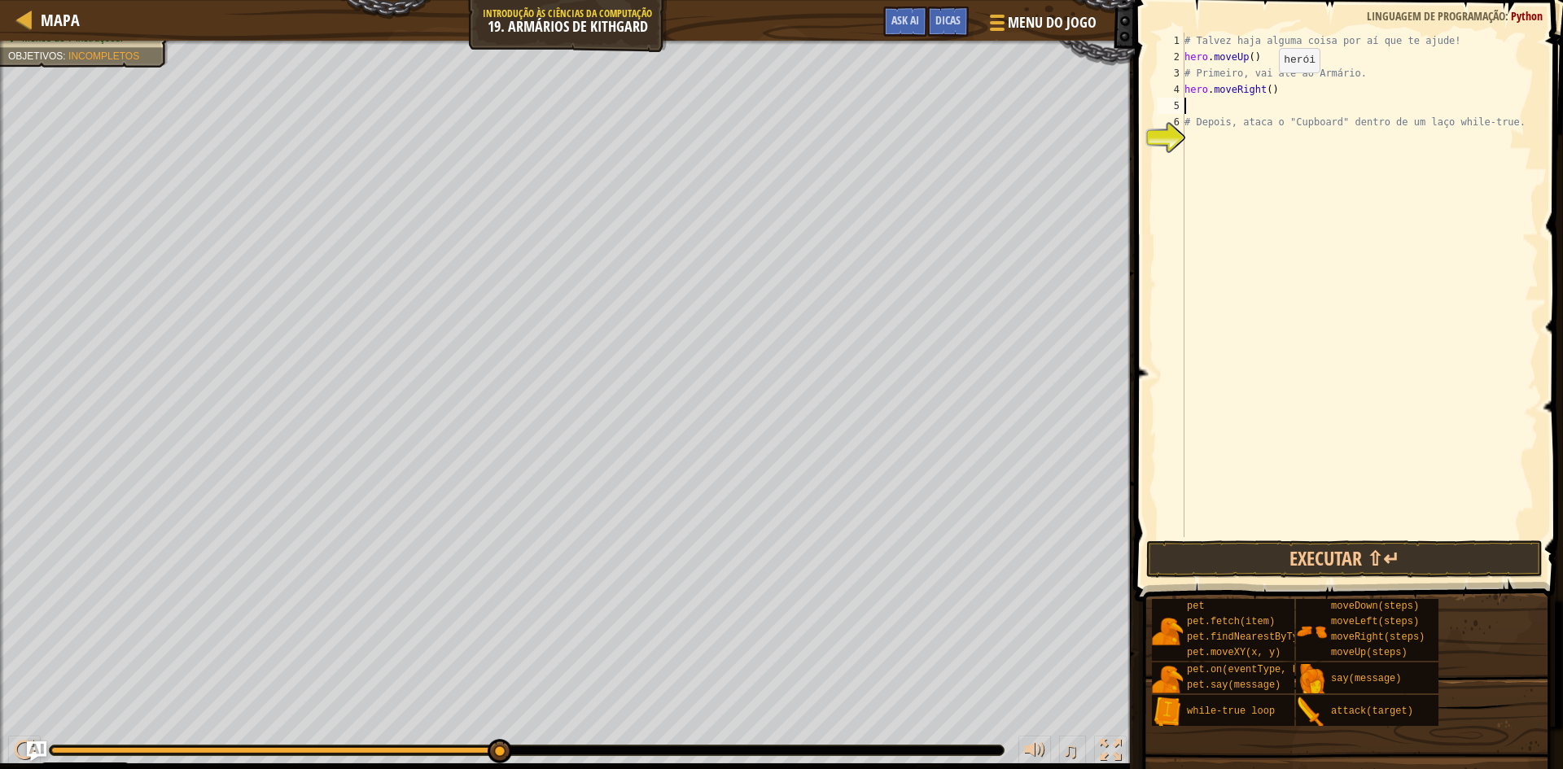
click at [1264, 89] on div "# Talvez haja alguma coisa por aí que te ajude! hero . moveUp ( ) # Primeiro, v…" at bounding box center [1359, 301] width 357 height 537
type textarea "hero.moveRight(2)"
click at [1230, 105] on div "# Talvez haja alguma coisa por aí que te ajude! hero . moveUp ( ) # Primeiro, v…" at bounding box center [1359, 301] width 357 height 537
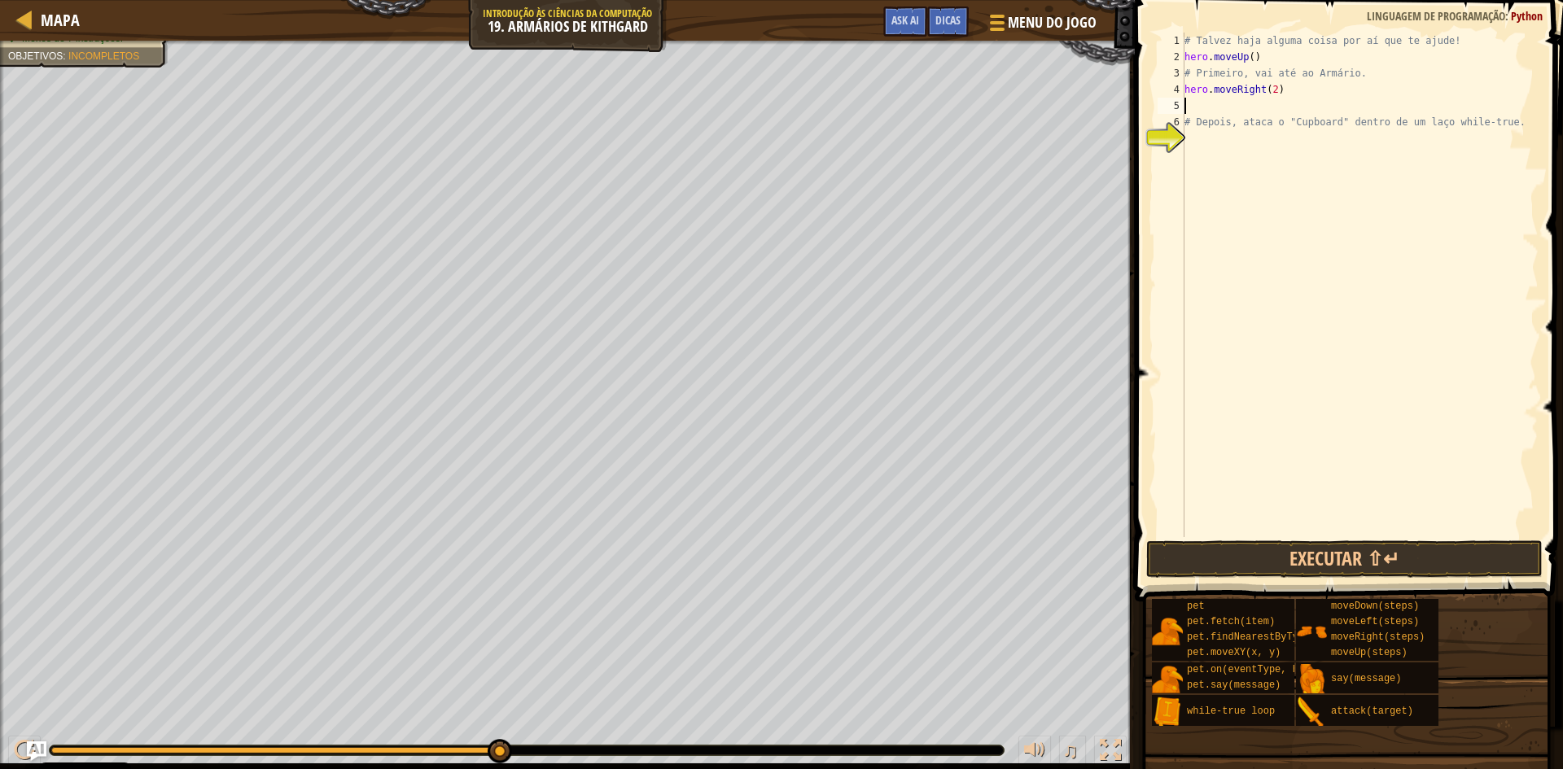
type textarea "h"
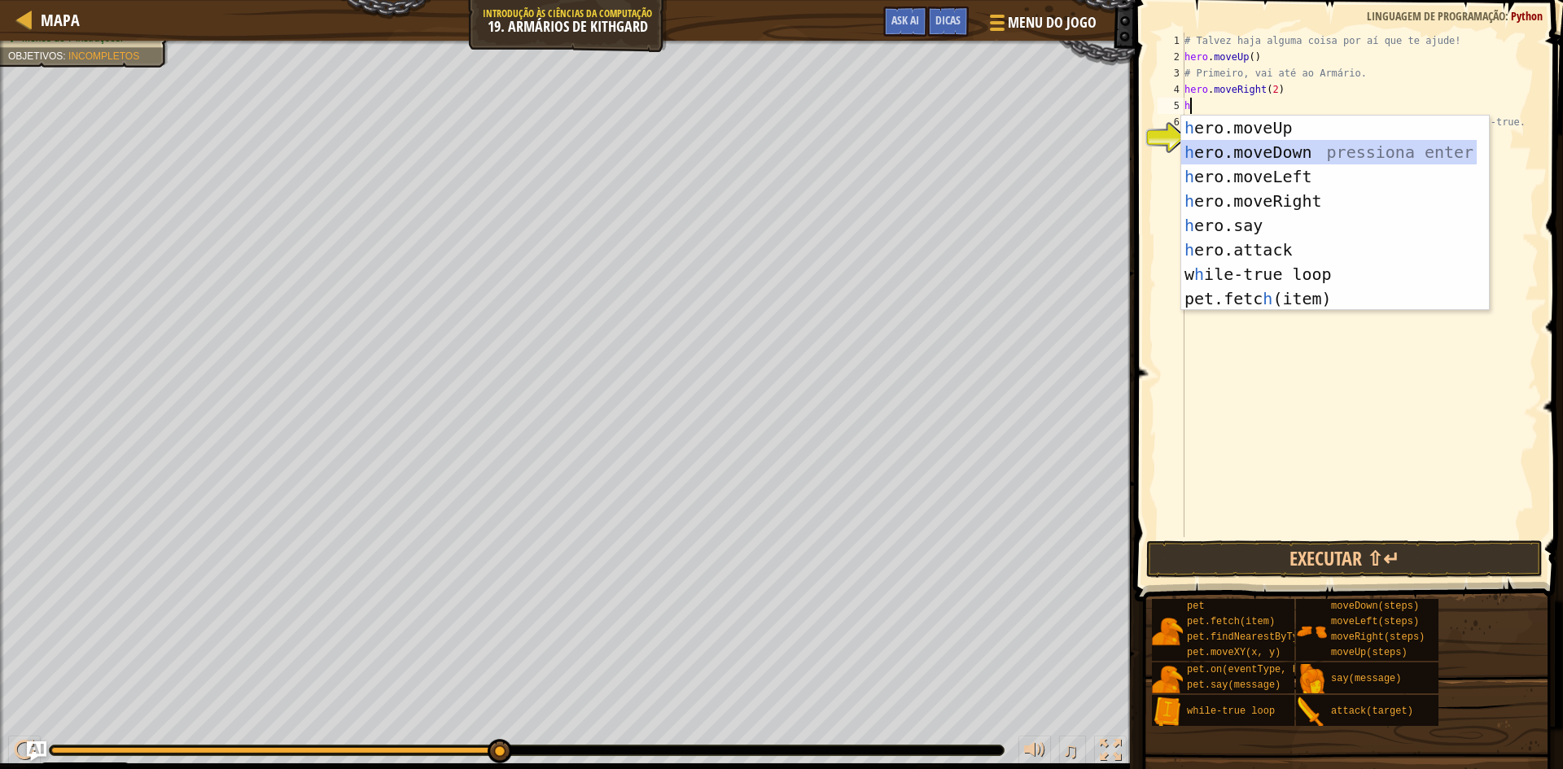
click at [1280, 151] on div "h ero.moveUp pressiona enter h ero.moveDown pressiona enter h ero.moveLeft pres…" at bounding box center [1329, 238] width 296 height 244
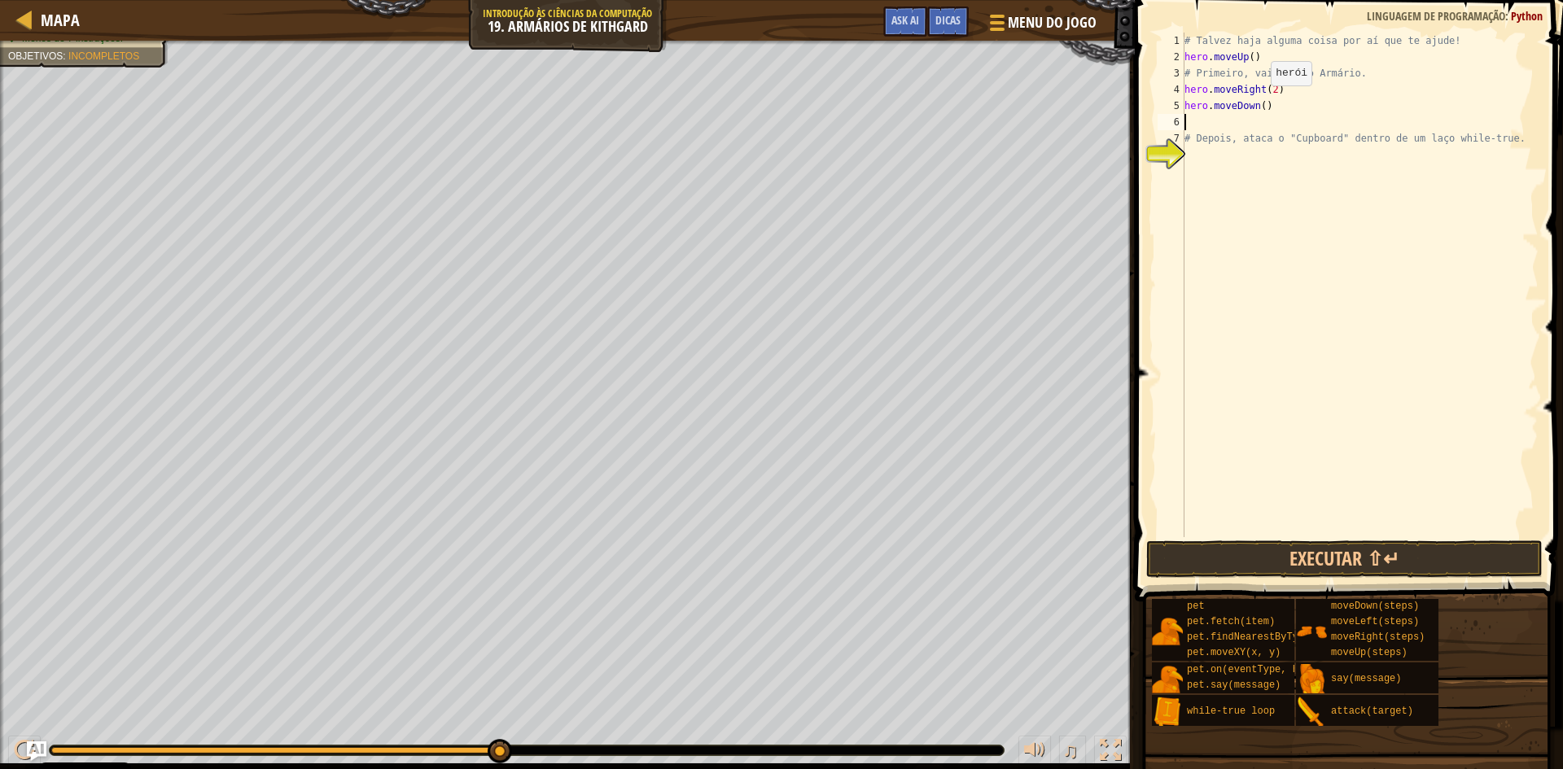
click at [1257, 102] on div "# Talvez haja alguma coisa por aí que te ajude! hero . moveUp ( ) # Primeiro, v…" at bounding box center [1359, 301] width 357 height 537
click at [1261, 106] on div "# Talvez haja alguma coisa por aí que te ajude! hero . moveUp ( ) # Primeiro, v…" at bounding box center [1359, 301] width 357 height 537
click at [1184, 134] on div "7" at bounding box center [1171, 138] width 27 height 16
type textarea "# Depois, ataca o "Cupboard" dentro de um laço while-true."
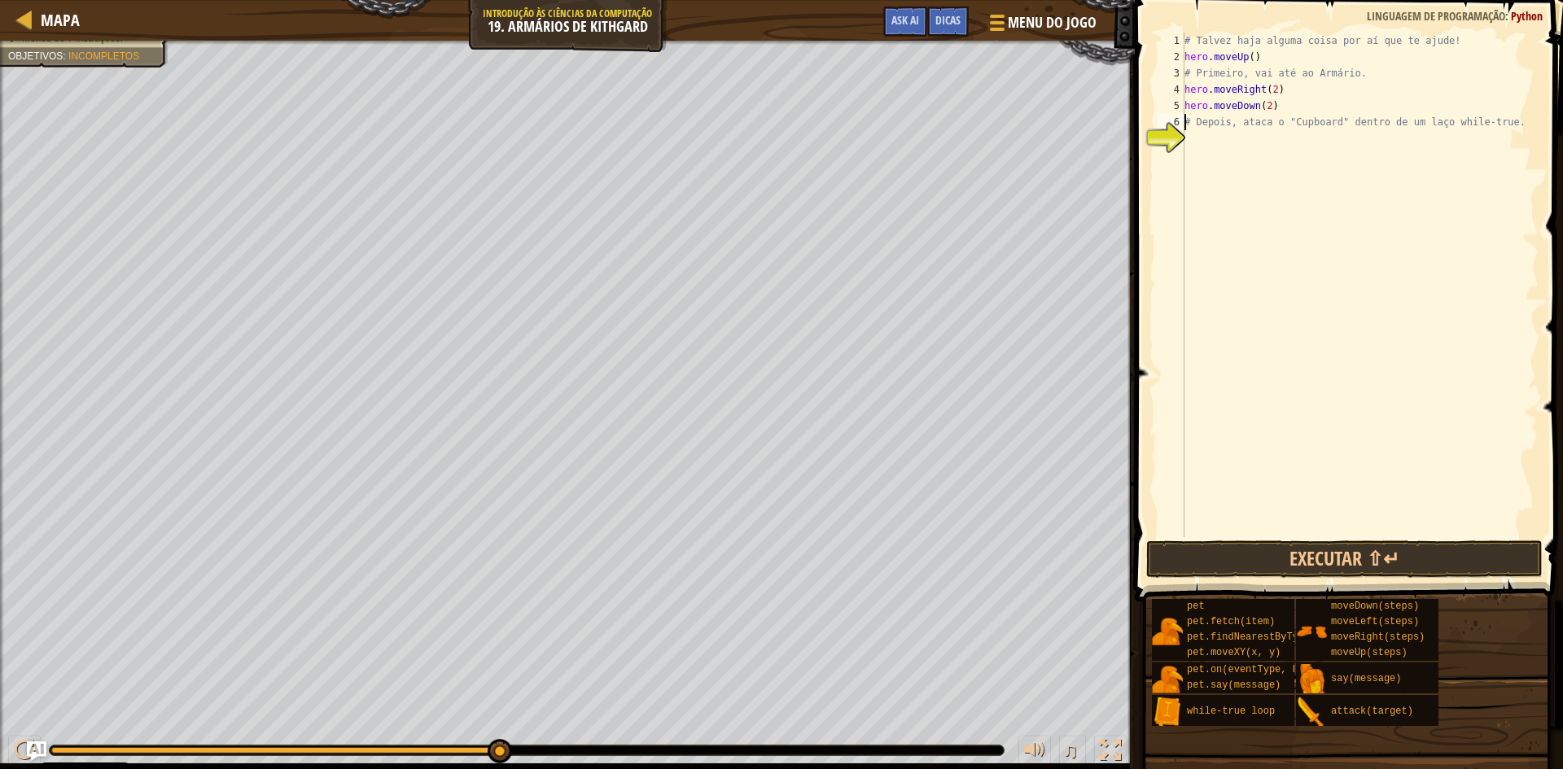
click at [1211, 143] on div "# Talvez haja alguma coisa por aí que te ajude! hero . moveUp ( ) # Primeiro, v…" at bounding box center [1359, 301] width 357 height 537
type textarea "w"
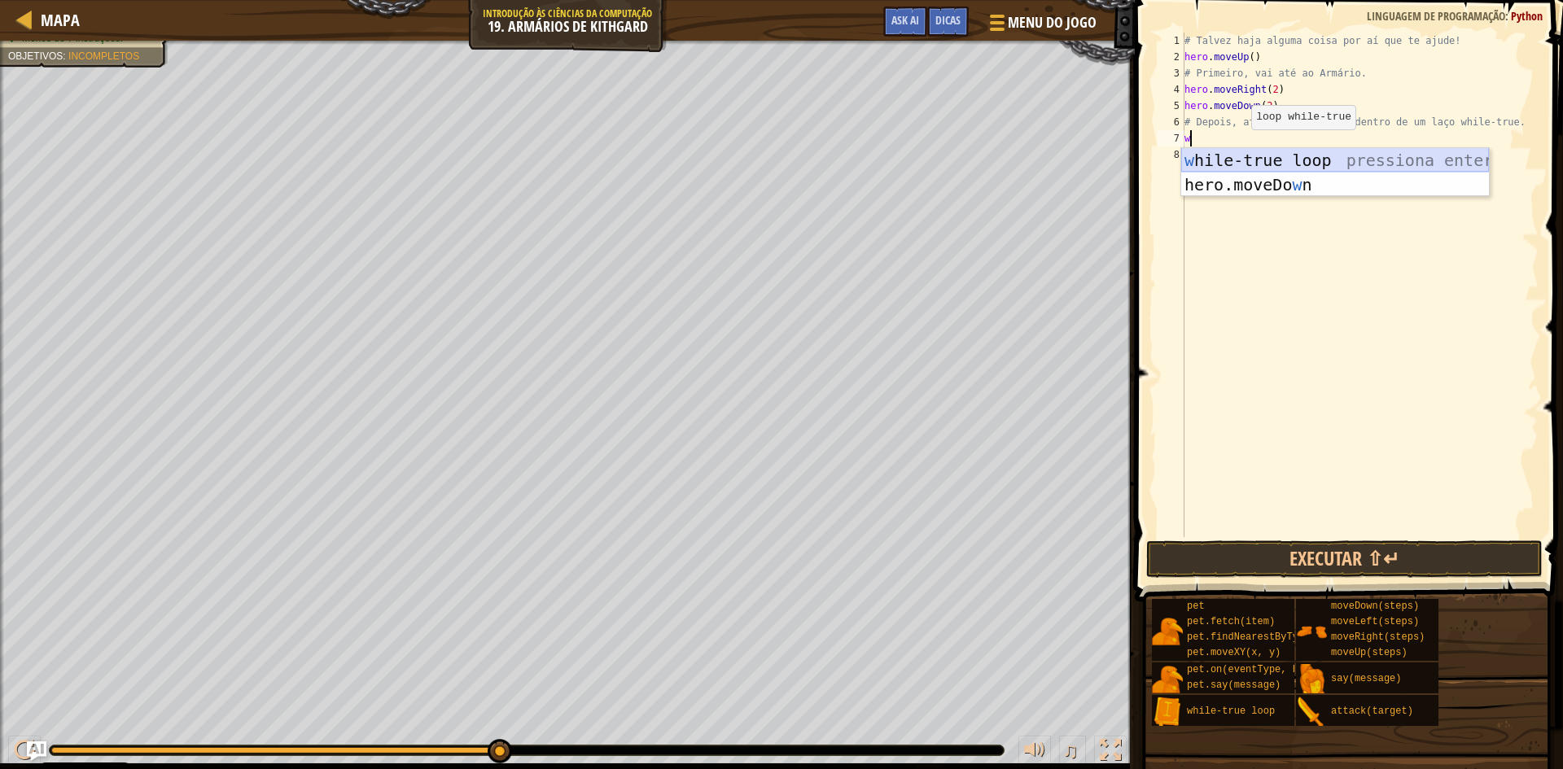
click at [1242, 160] on div "w hile-true loop pressiona enter hero.moveDo w n pressiona enter" at bounding box center [1335, 197] width 308 height 98
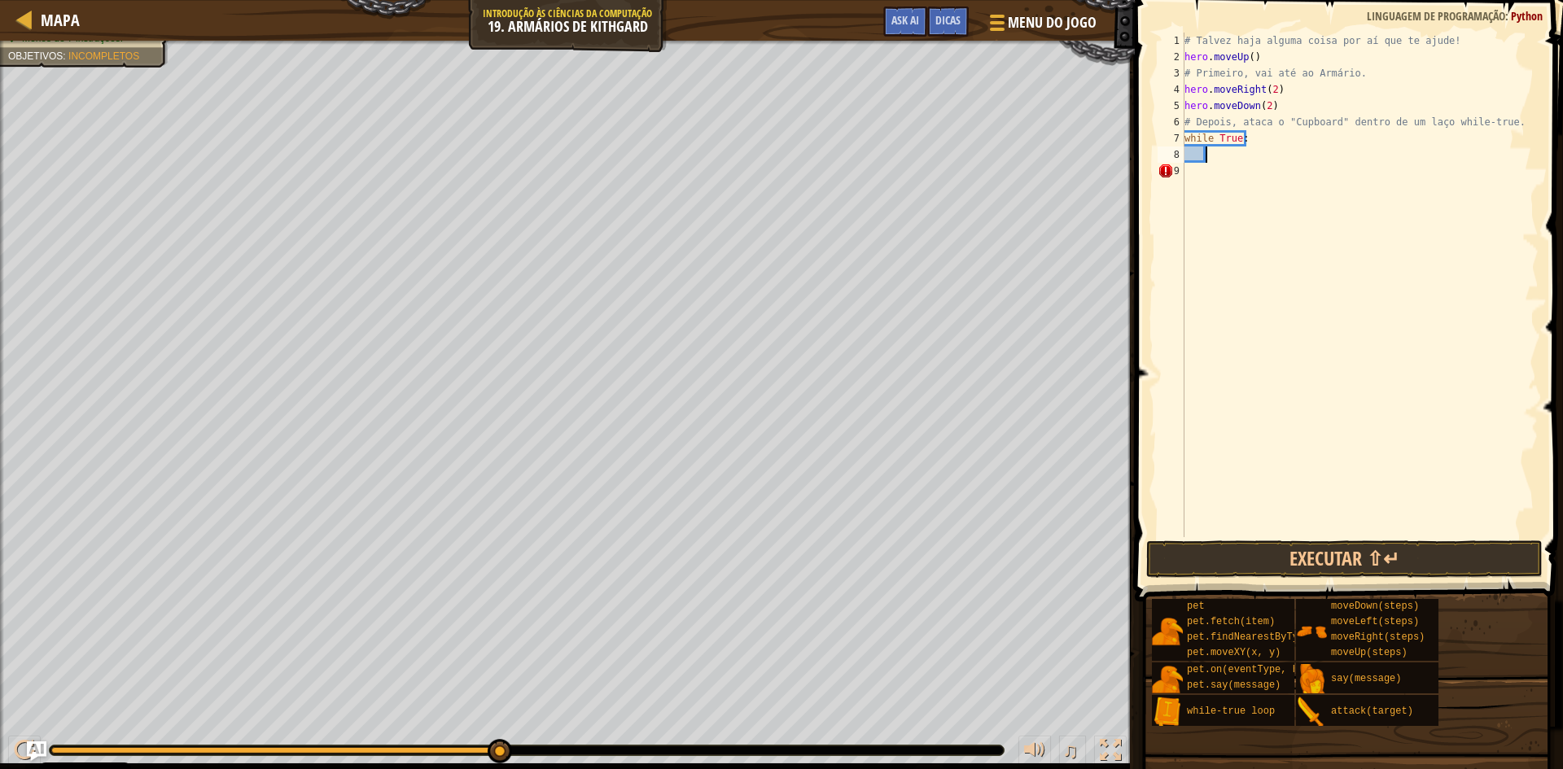
scroll to position [7, 2]
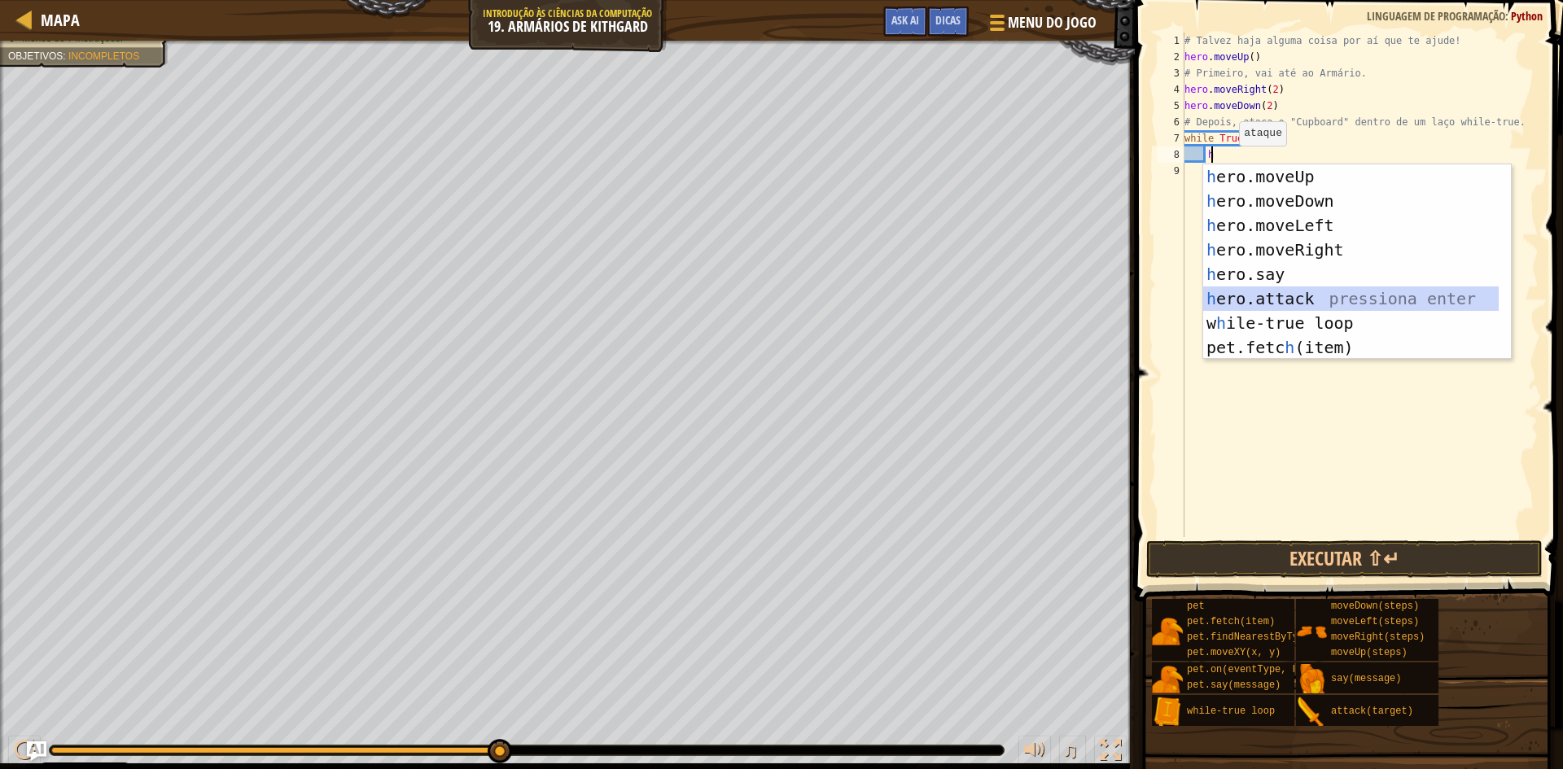
click at [1265, 305] on div "h ero.moveUp pressiona enter h ero.moveDown pressiona enter h ero.moveLeft pres…" at bounding box center [1357, 286] width 308 height 244
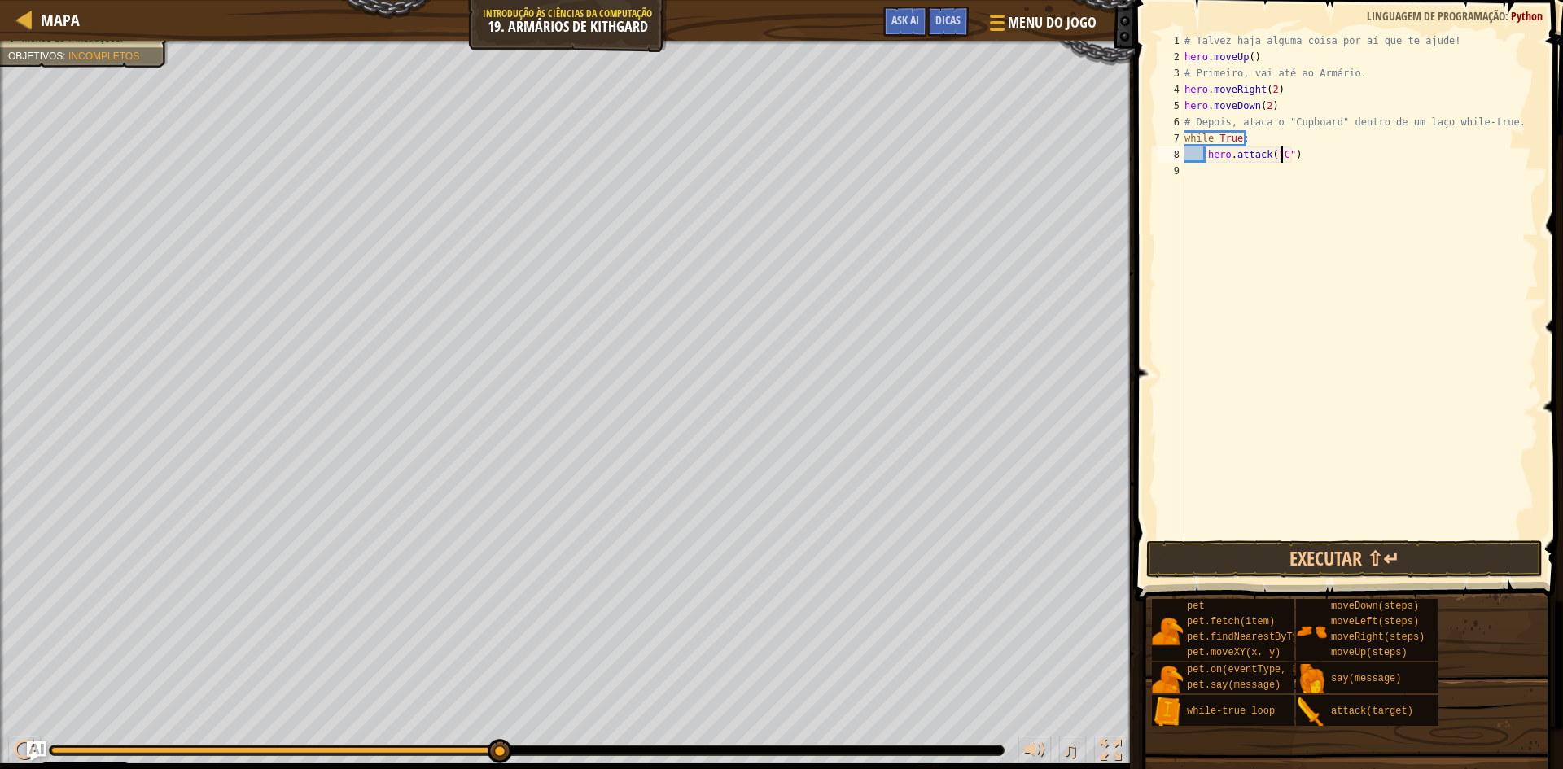
scroll to position [7, 9]
type textarea "hero.attack("Cupboard")"
click at [1265, 294] on div "# Talvez haja alguma coisa por aí que te ajude! hero . moveUp ( ) # Primeiro, v…" at bounding box center [1359, 301] width 357 height 537
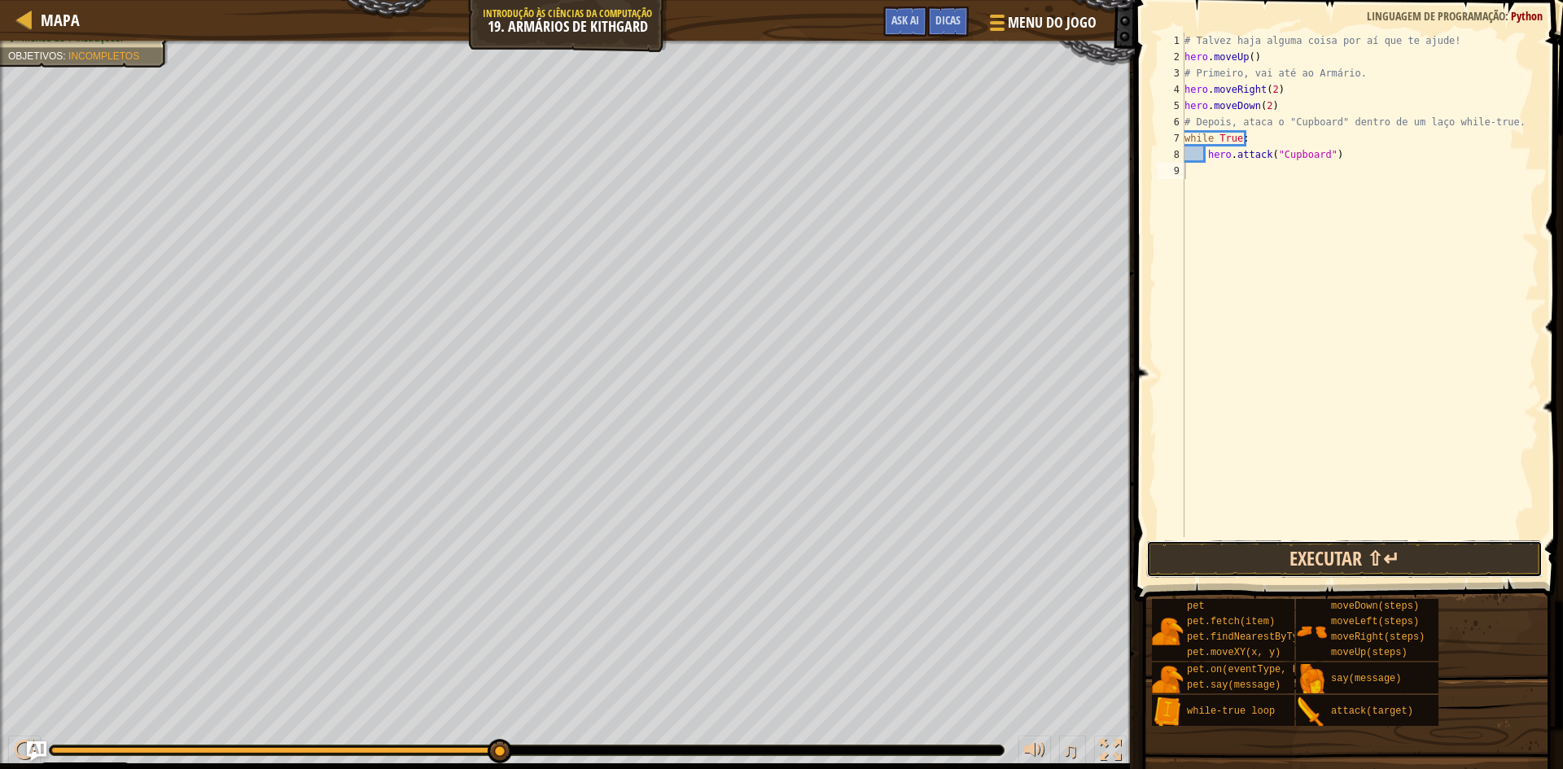
click at [1259, 553] on button "Executar ⇧↵" at bounding box center [1344, 559] width 397 height 37
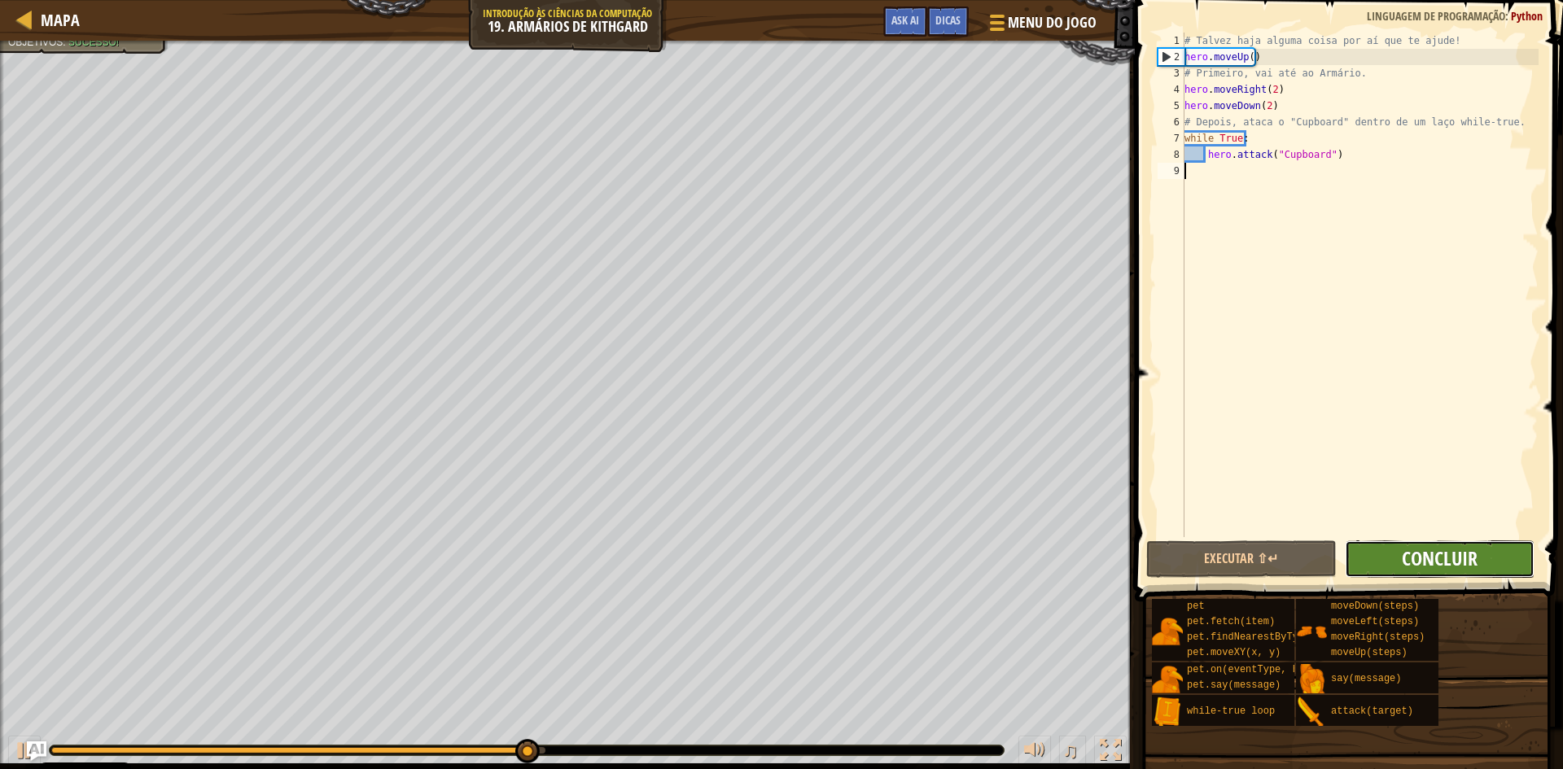
click at [1436, 560] on span "Concluir" at bounding box center [1440, 559] width 76 height 26
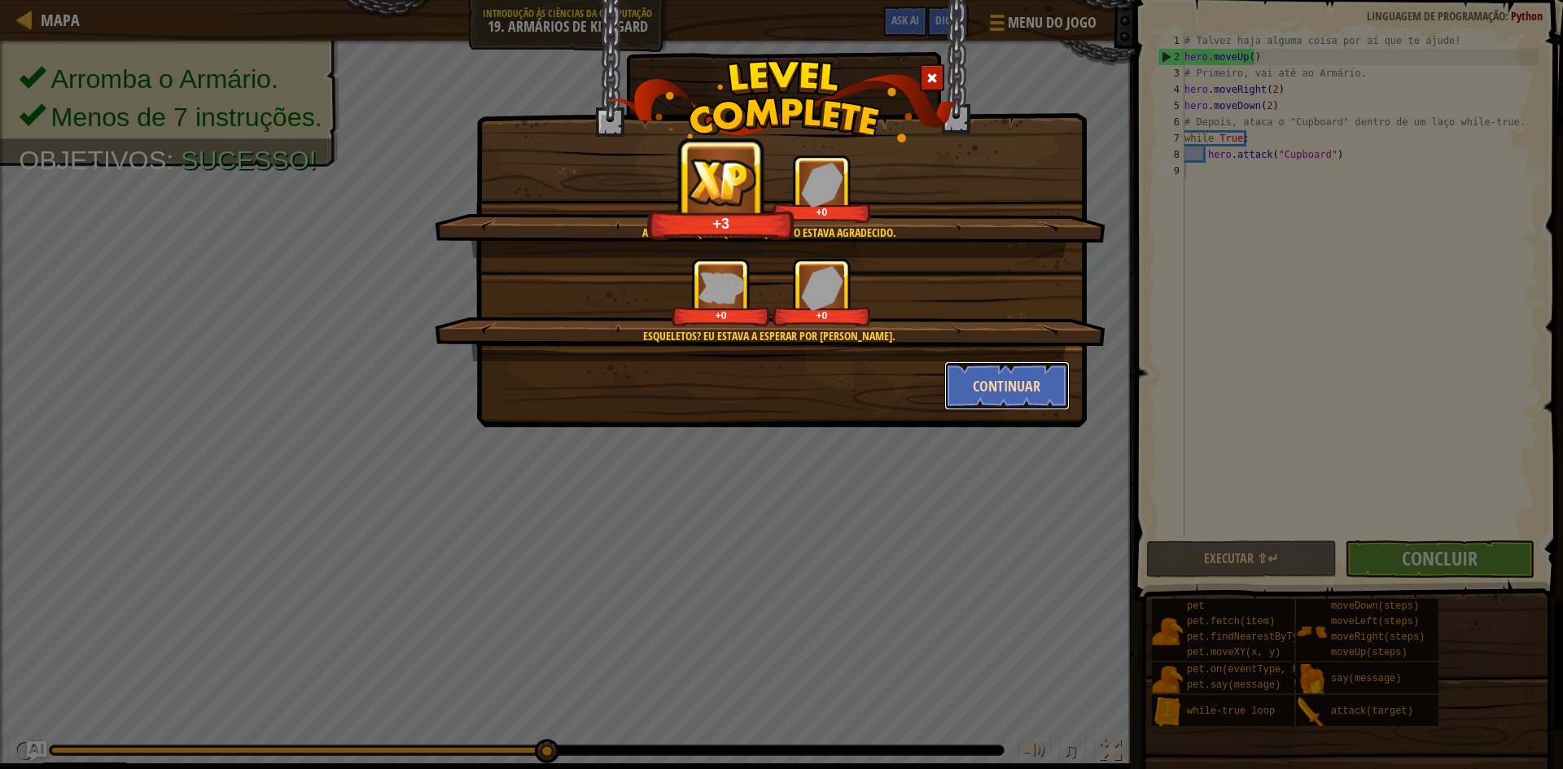
click at [1017, 383] on button "Continuar" at bounding box center [1007, 386] width 126 height 49
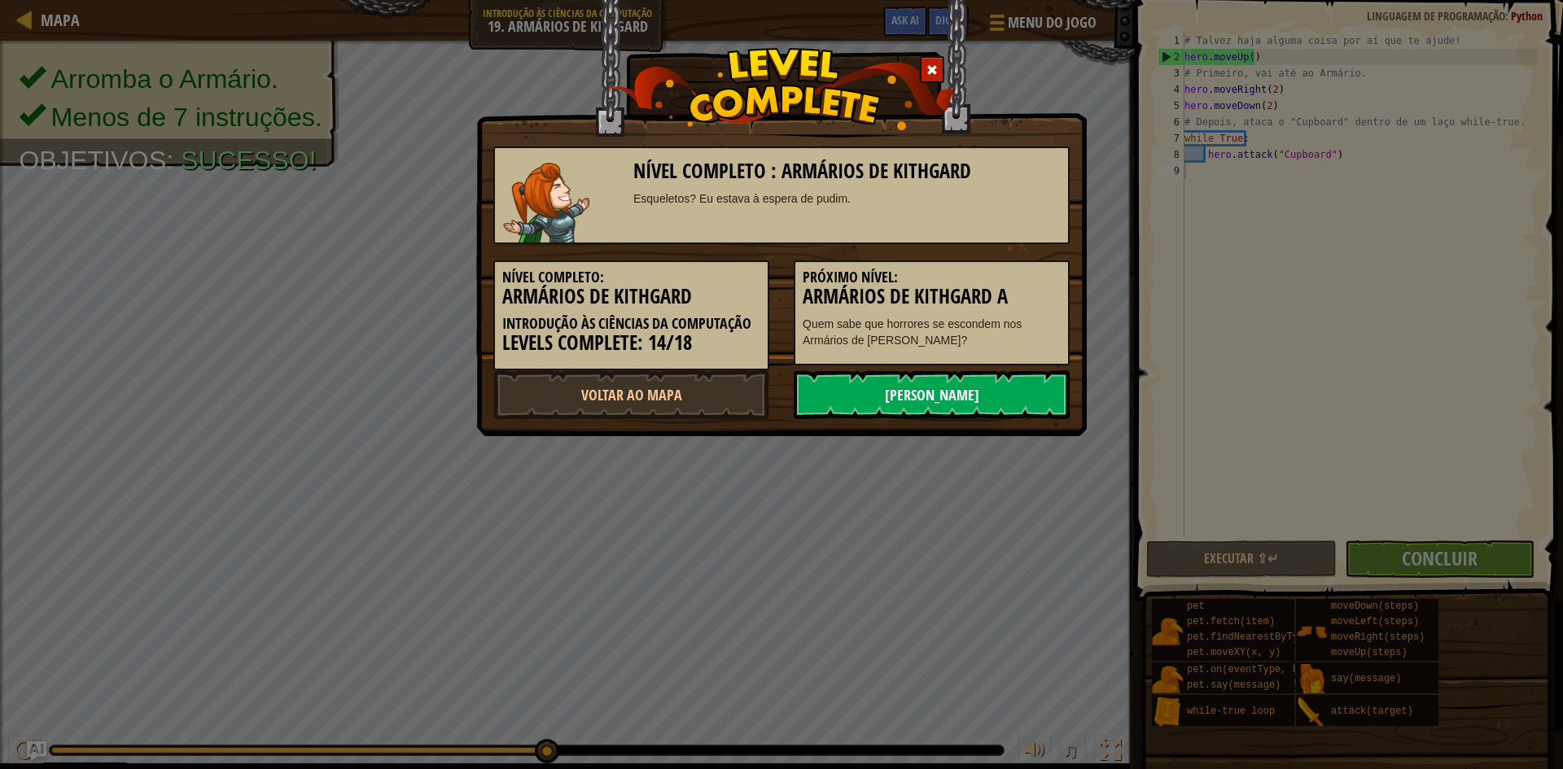
click at [975, 382] on link "[PERSON_NAME]" at bounding box center [932, 394] width 276 height 49
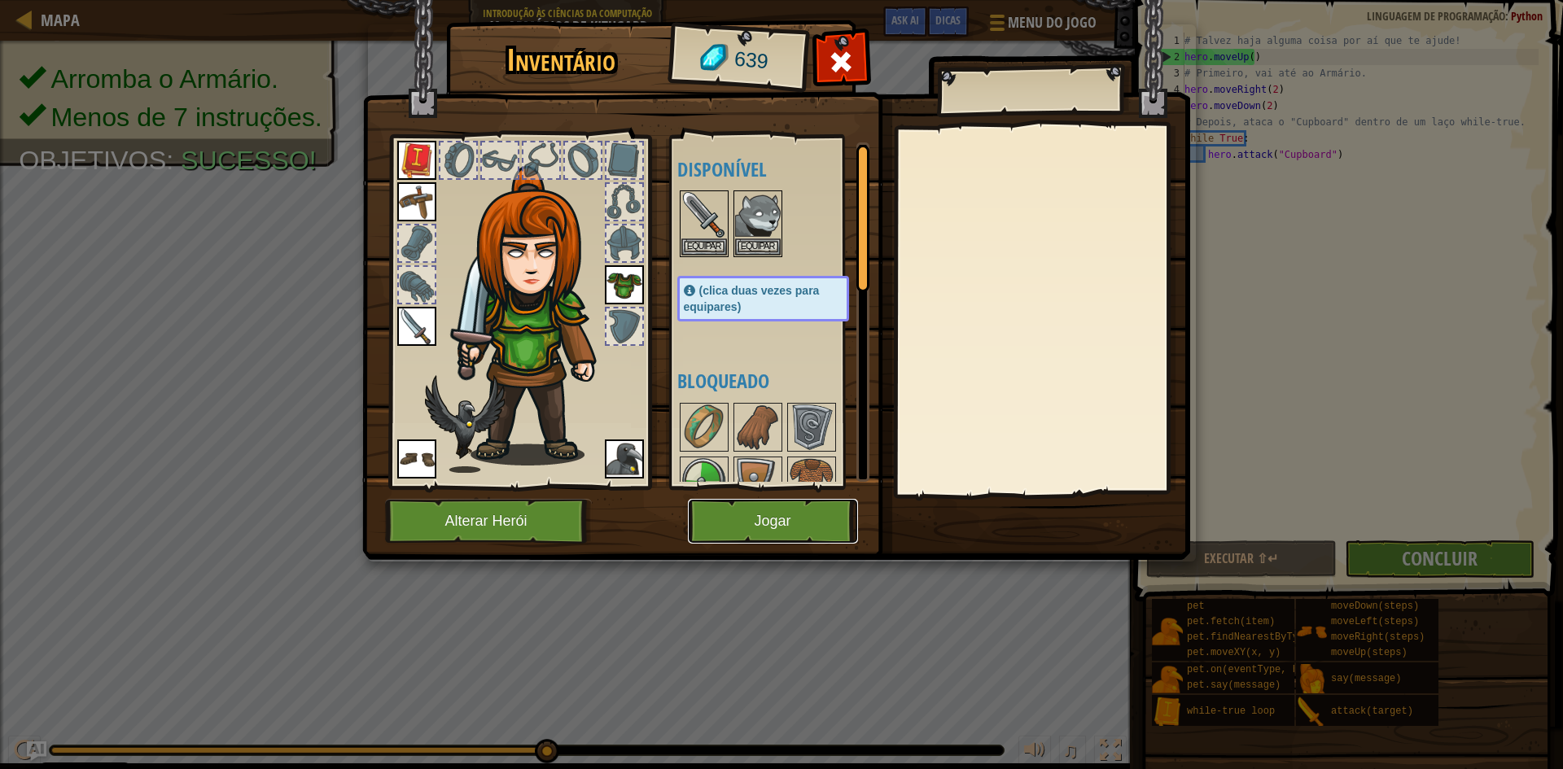
click at [807, 520] on button "Jogar" at bounding box center [773, 521] width 170 height 45
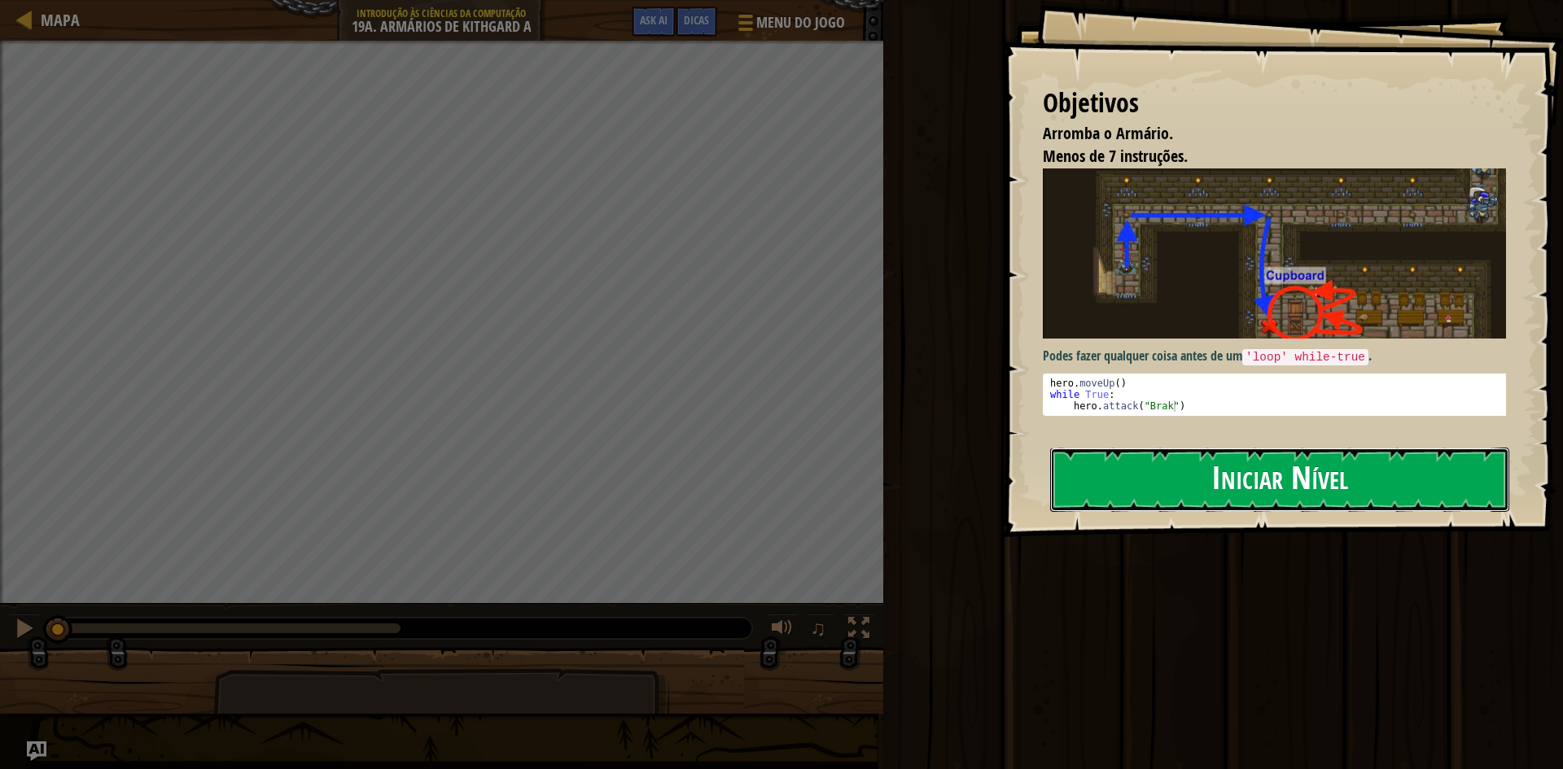
click at [1126, 482] on button "Iniciar Nível" at bounding box center [1279, 480] width 459 height 64
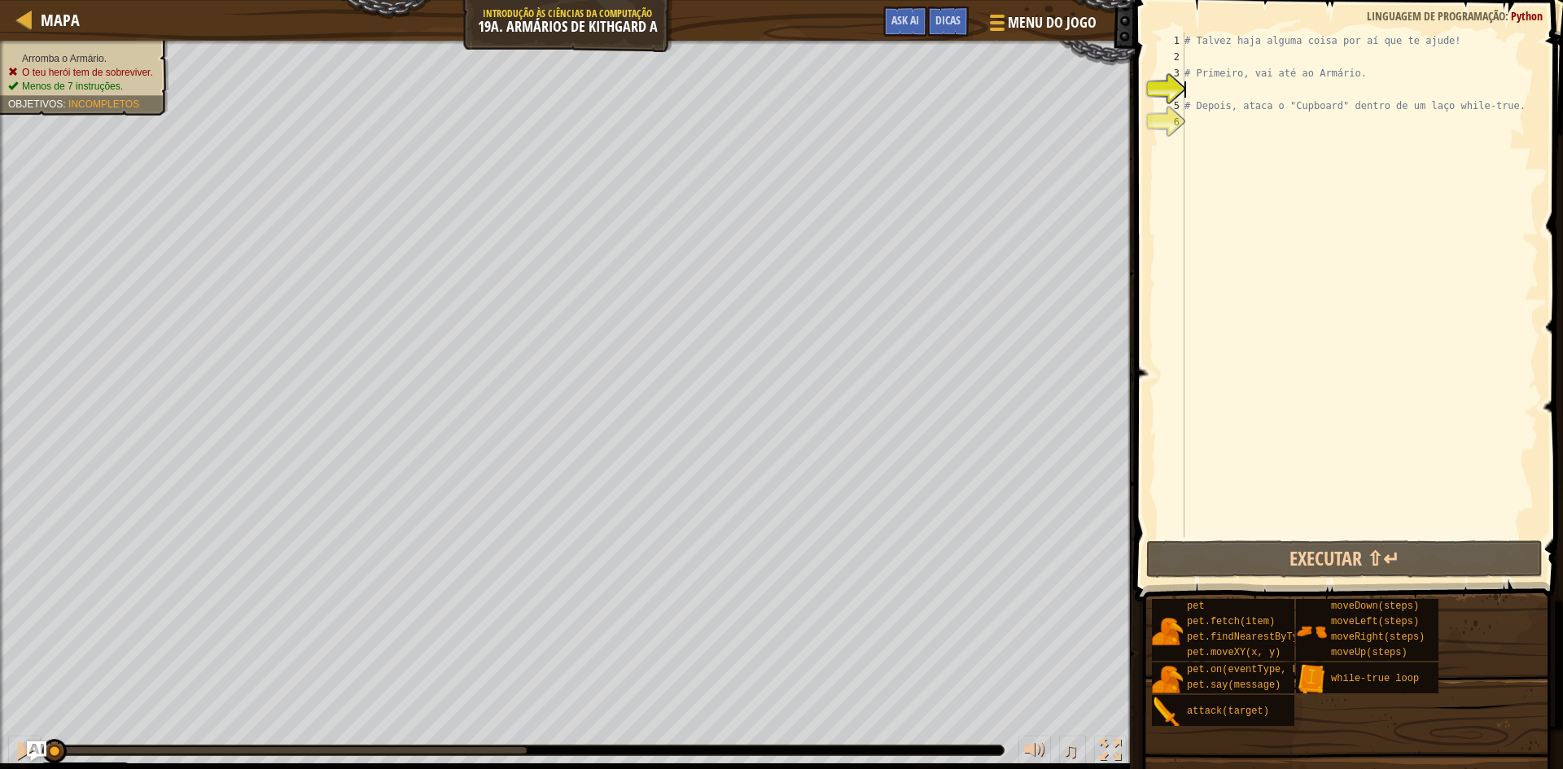
click at [1205, 63] on div "# Talvez haja alguma coisa por aí que te ajude! # Primeiro, vai até ao Armário.…" at bounding box center [1359, 301] width 357 height 537
type textarea "h"
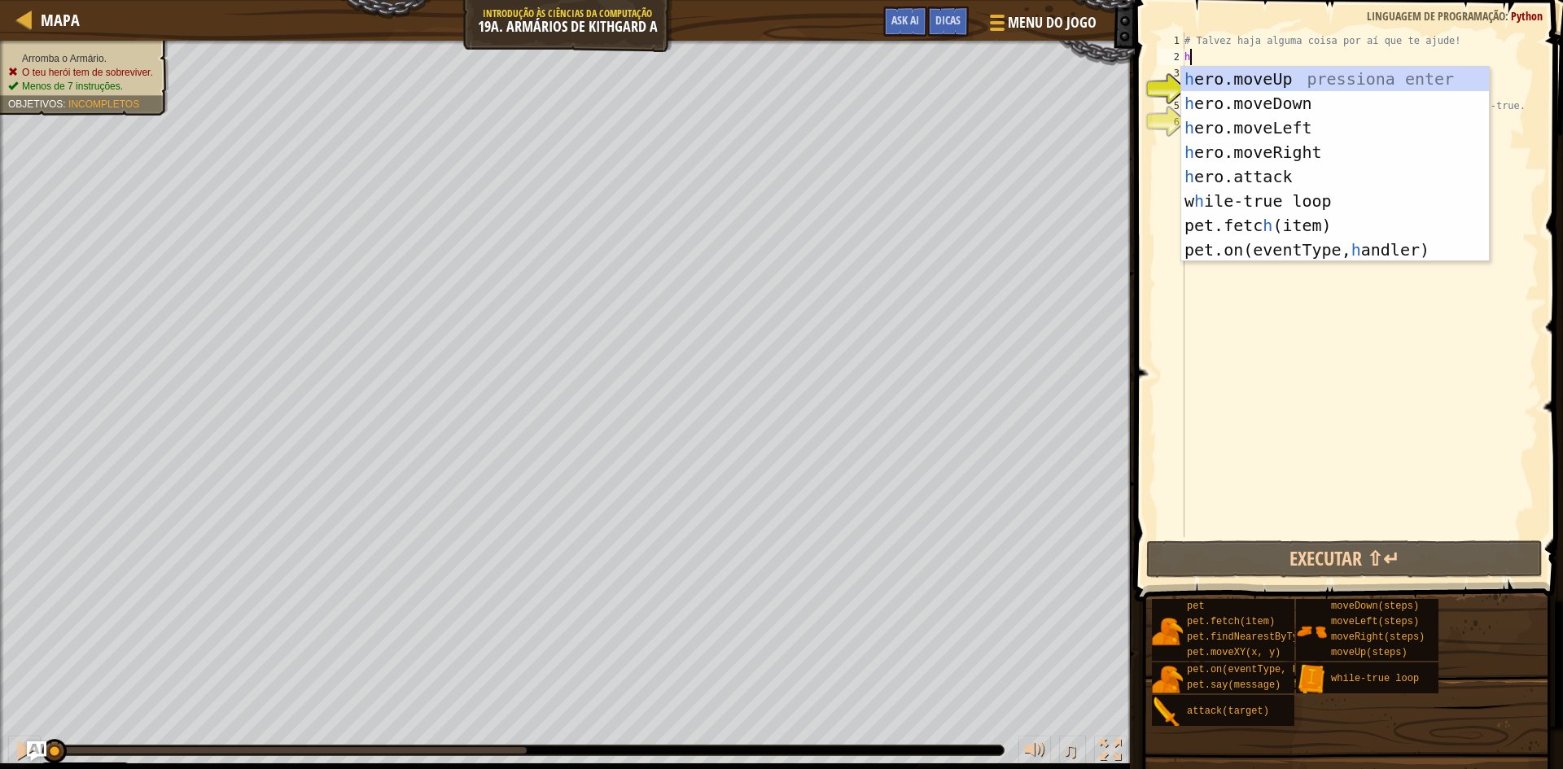
scroll to position [7, 0]
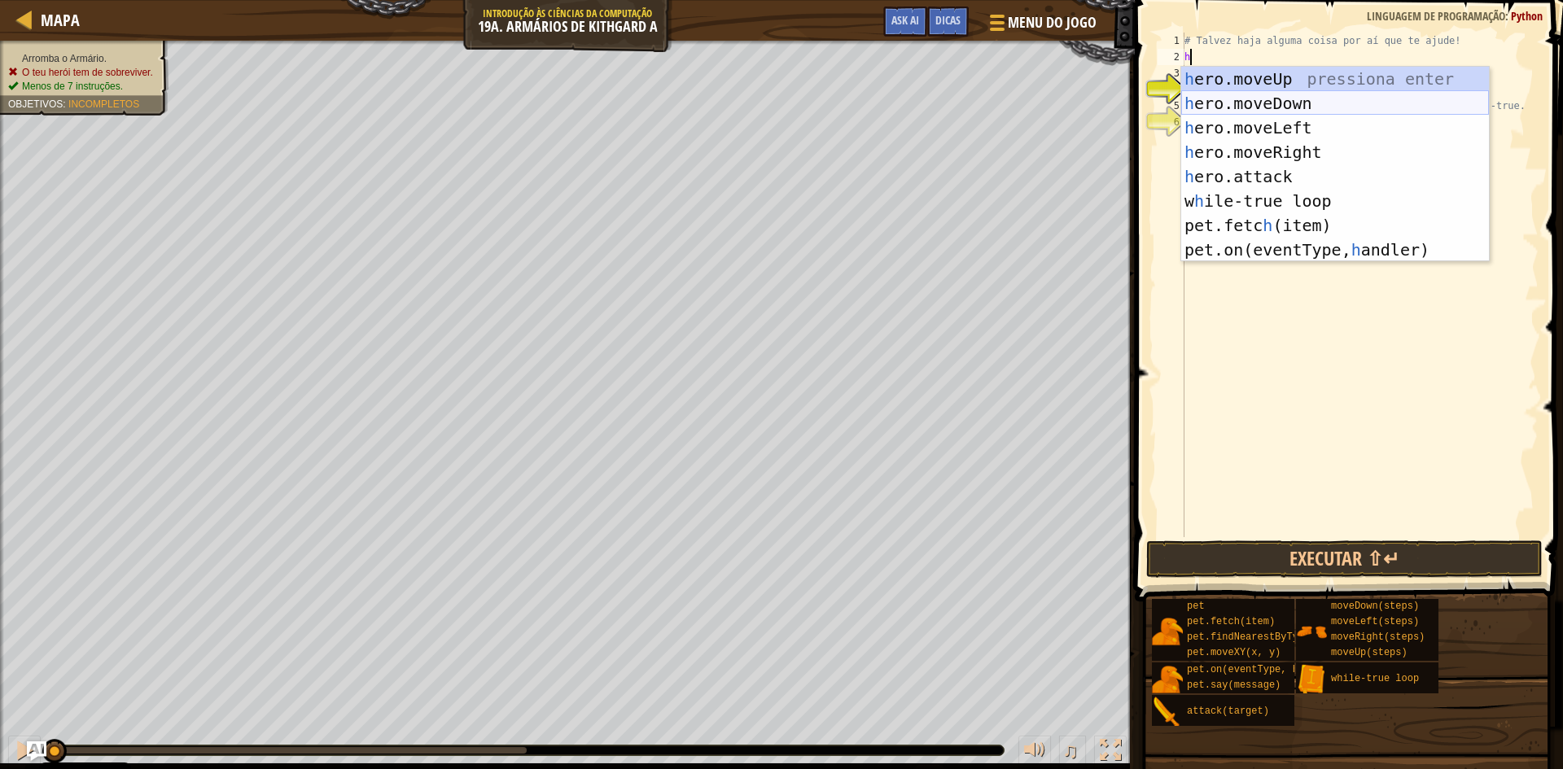
click at [1247, 103] on div "h ero.moveUp pressiona enter h ero.moveDown pressiona enter h ero.moveLeft pres…" at bounding box center [1335, 189] width 308 height 244
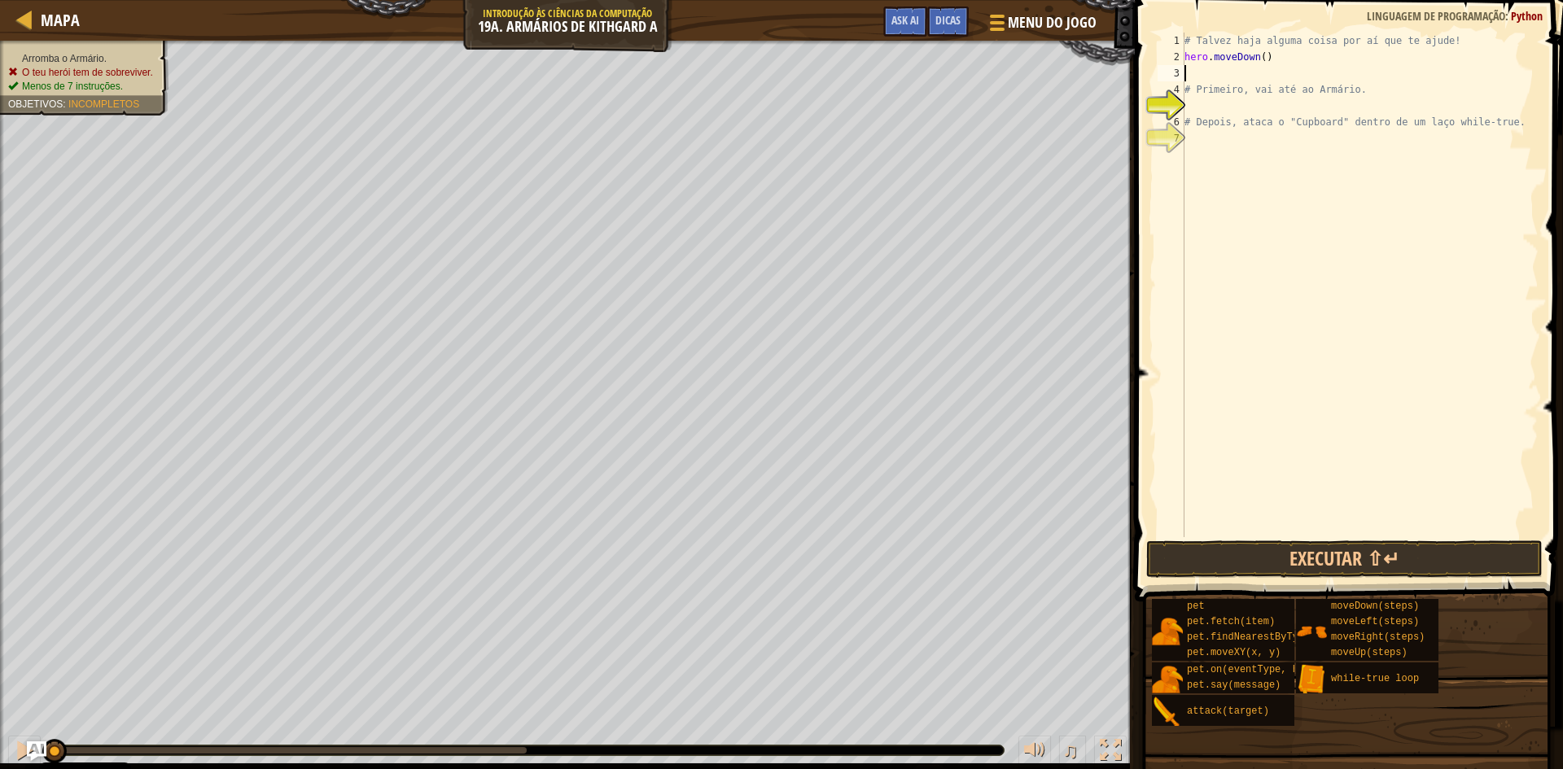
click at [1185, 89] on div "# Talvez haja alguma coisa por aí que te ajude! hero . moveDown ( ) # Primeiro,…" at bounding box center [1359, 301] width 357 height 537
type textarea "# Primeiro, vai até ao Armário."
click at [1192, 90] on div "# Talvez haja alguma coisa por aí que te ajude! hero . moveDown ( ) # Primeiro,…" at bounding box center [1359, 301] width 357 height 537
type textarea "h"
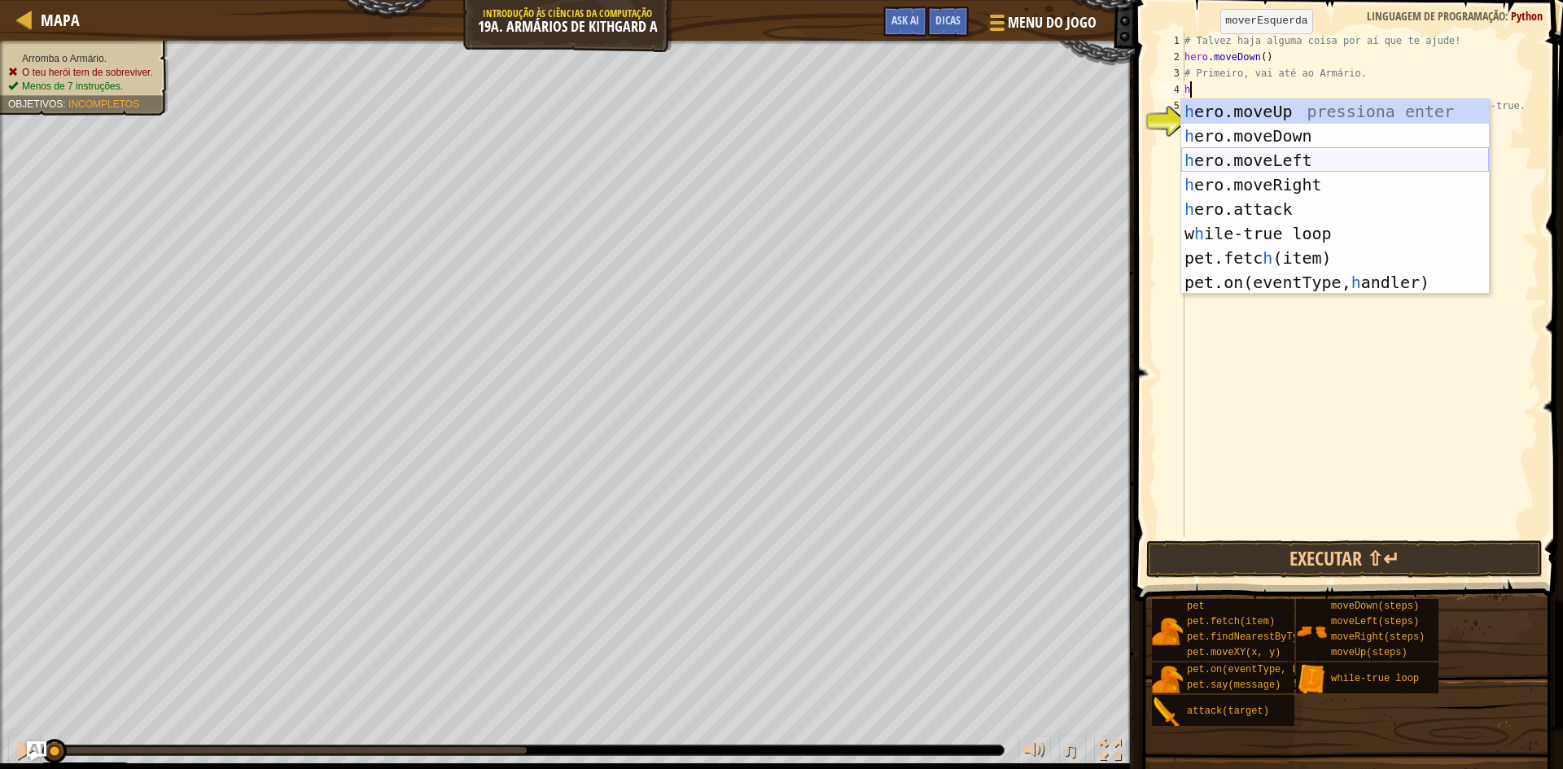
click at [1296, 161] on div "h ero.moveUp pressiona enter h ero.moveDown pressiona enter h ero.moveLeft pres…" at bounding box center [1335, 221] width 308 height 244
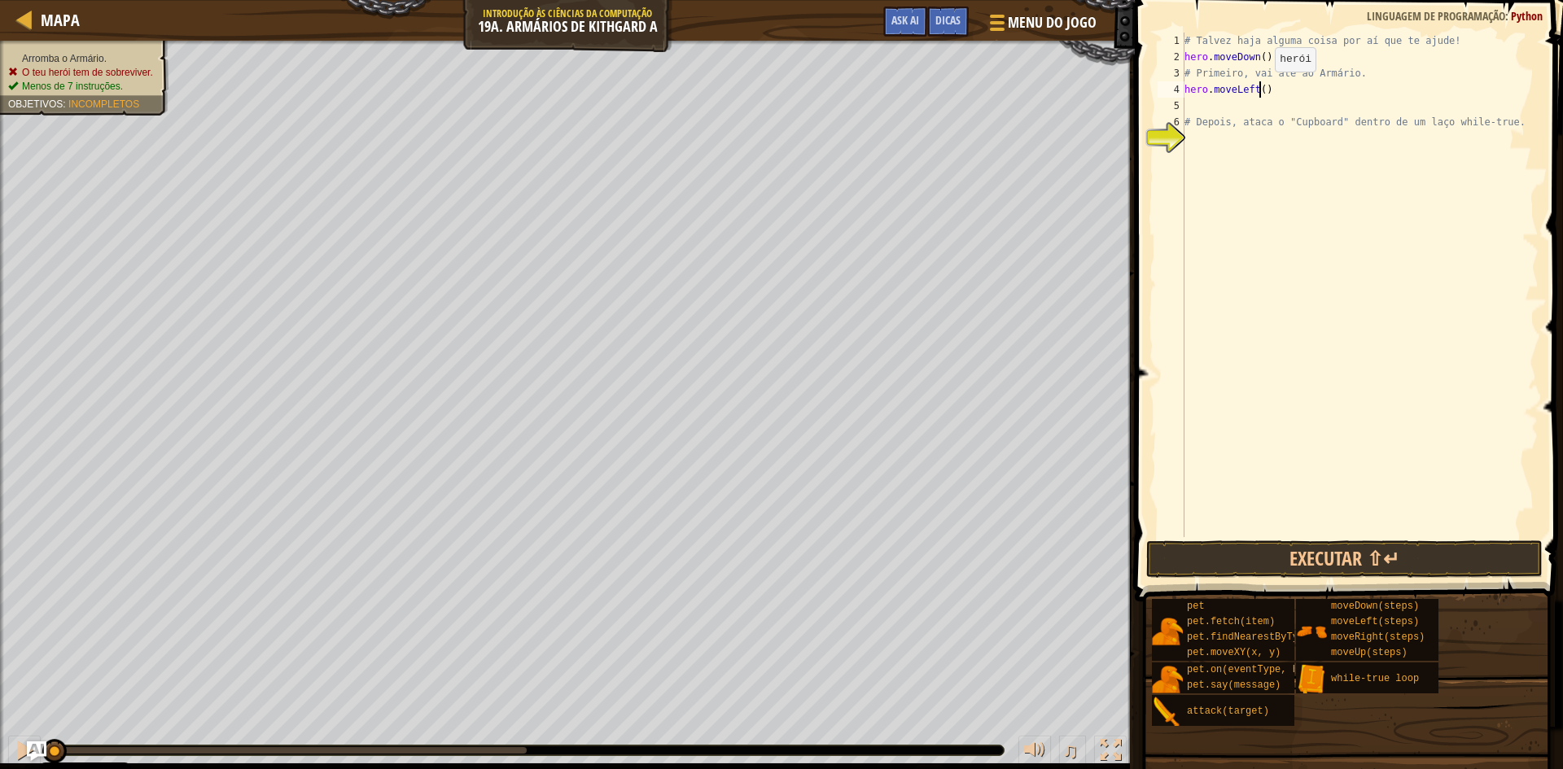
click at [1261, 88] on div "# Talvez haja alguma coisa por aí que te ajude! hero . moveDown ( ) # Primeiro,…" at bounding box center [1359, 301] width 357 height 537
type textarea "hero.moveLeft(2)"
click at [1234, 104] on div "# Talvez haja alguma coisa por aí que te ajude! hero . moveDown ( ) # Primeiro,…" at bounding box center [1359, 301] width 357 height 537
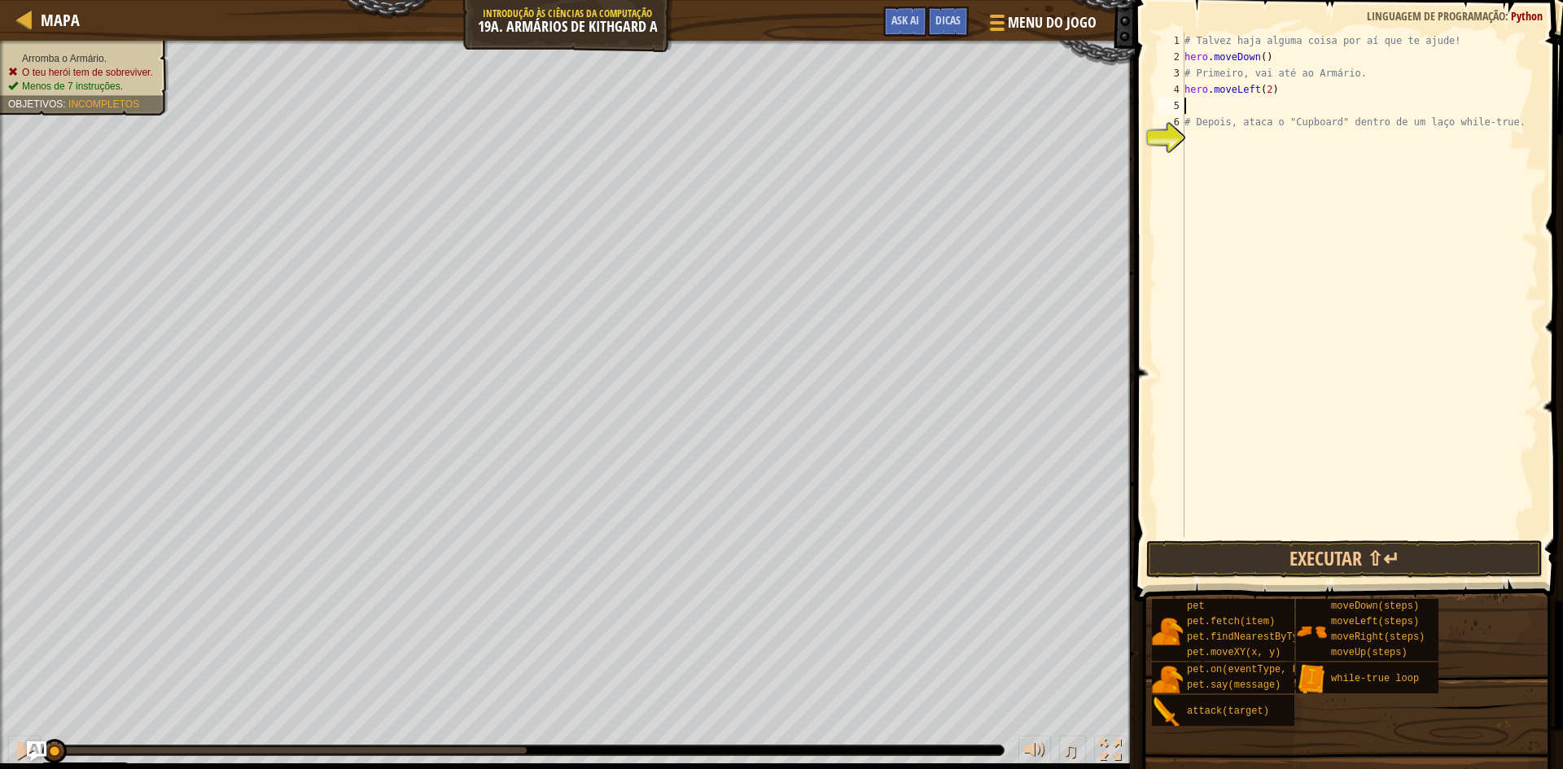
type textarea "h"
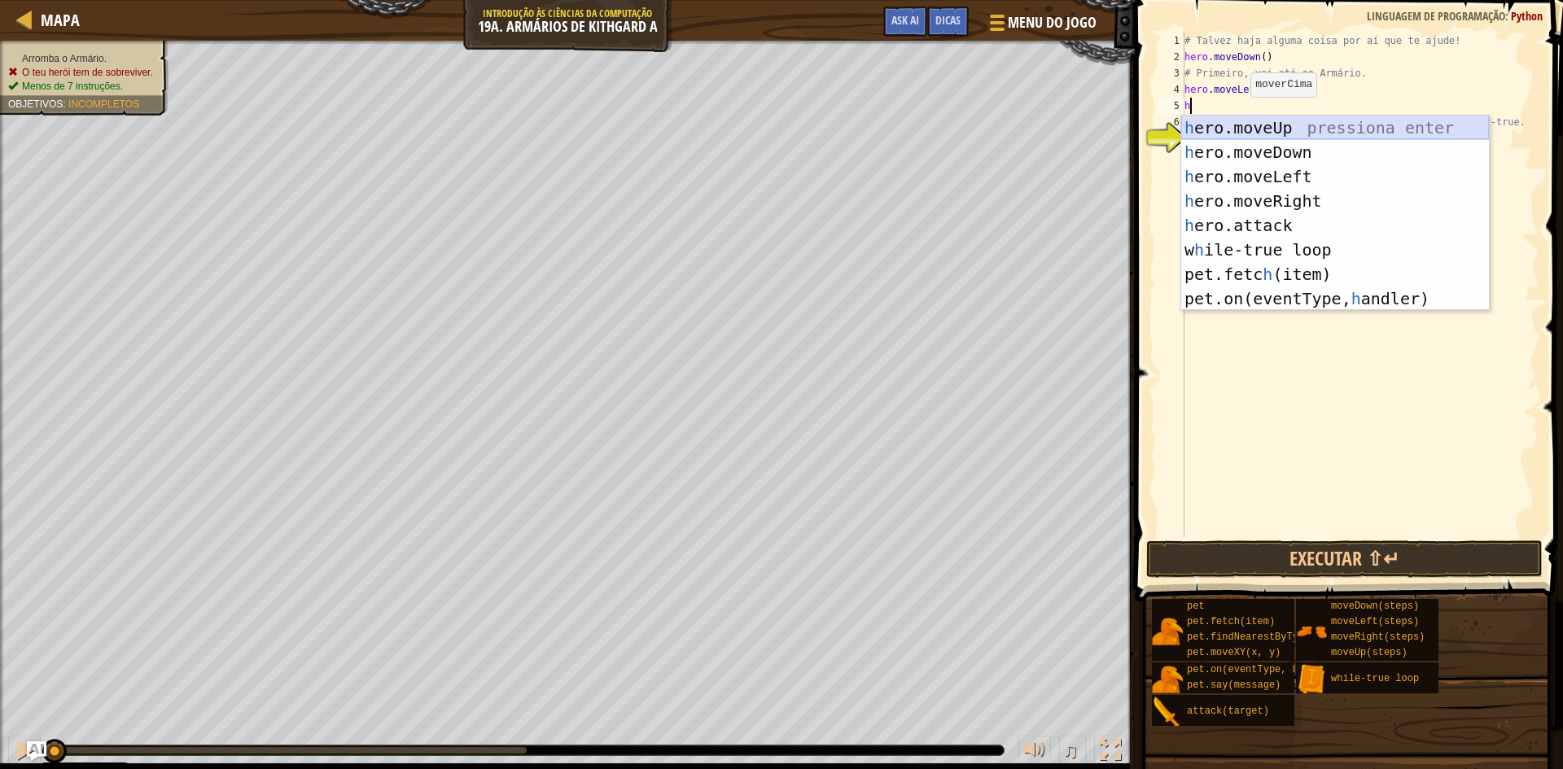
click at [1240, 129] on div "h ero.moveUp pressiona enter h ero.moveDown pressiona enter h ero.moveLeft pres…" at bounding box center [1335, 238] width 308 height 244
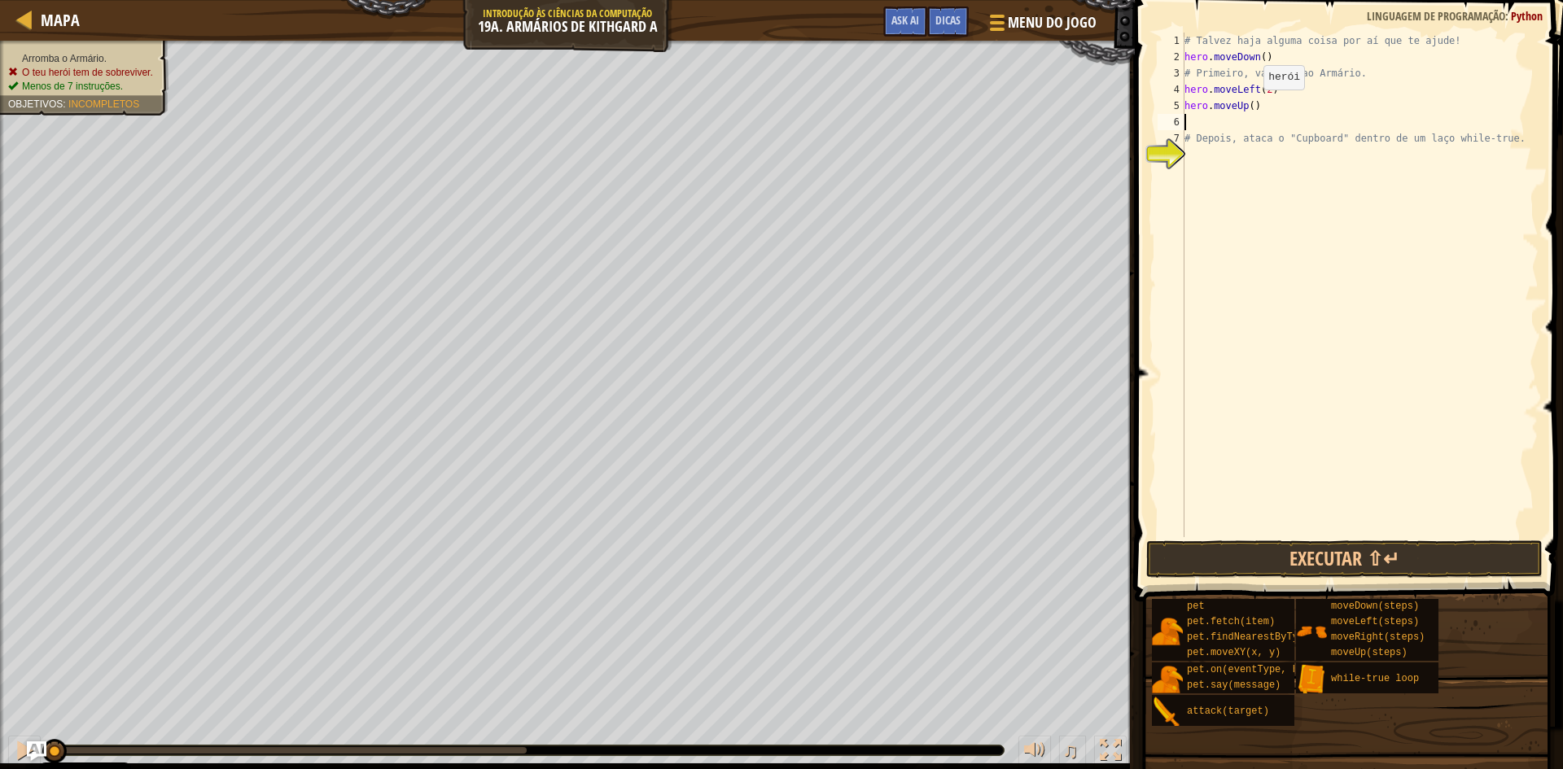
click at [1248, 107] on div "# Talvez haja alguma coisa por aí que te ajude! hero . moveDown ( ) # Primeiro,…" at bounding box center [1359, 301] width 357 height 537
click at [1185, 138] on div "# Talvez haja alguma coisa por aí que te ajude! hero . moveDown ( ) # Primeiro,…" at bounding box center [1359, 301] width 357 height 537
type textarea "# Depois, ataca o "Cupboard" dentro de um laço while-true."
click at [1242, 141] on div "# Talvez haja alguma coisa por aí que te ajude! hero . moveDown ( ) # Primeiro,…" at bounding box center [1359, 301] width 357 height 537
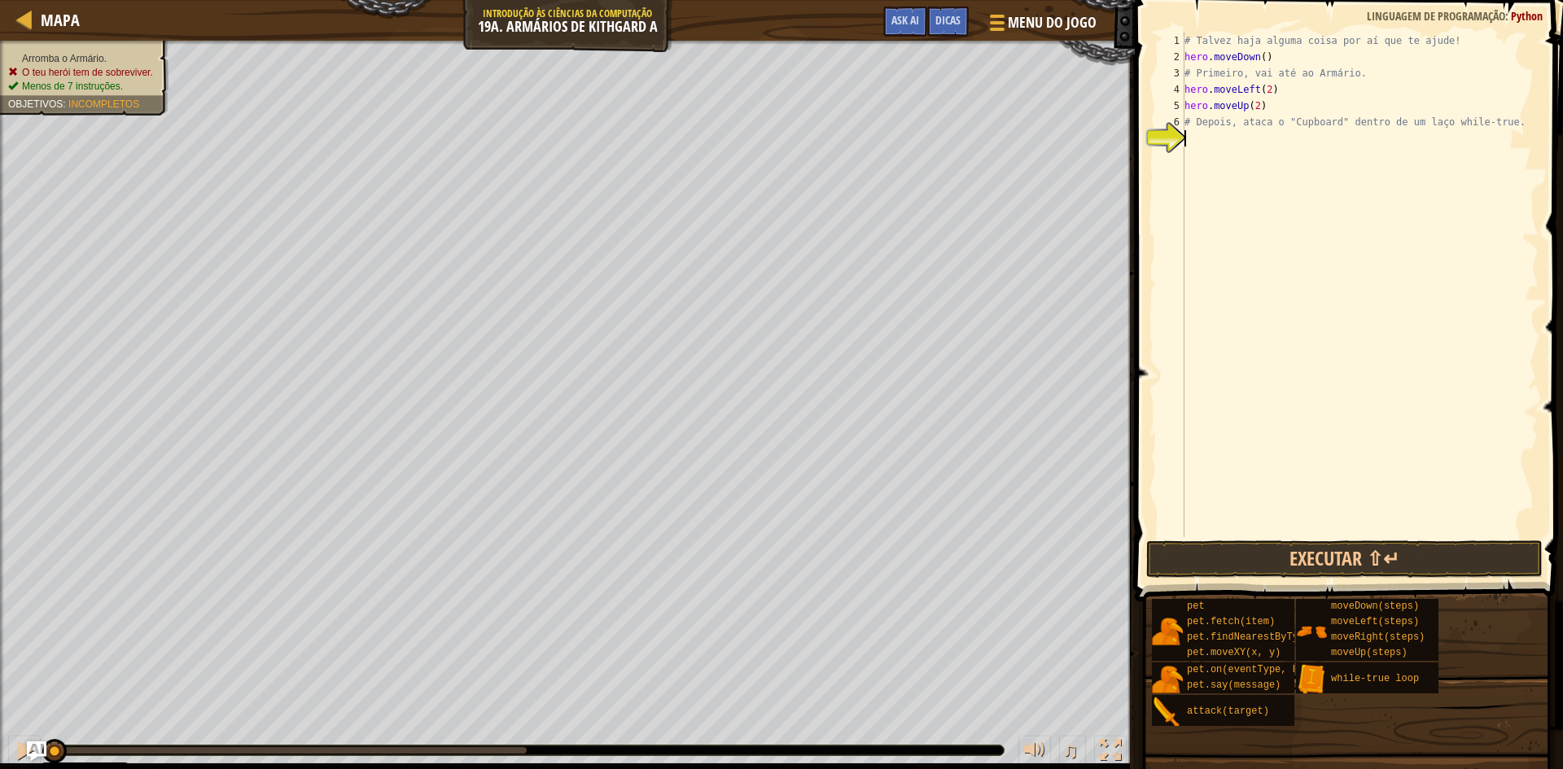
scroll to position [7, 0]
type textarea "w"
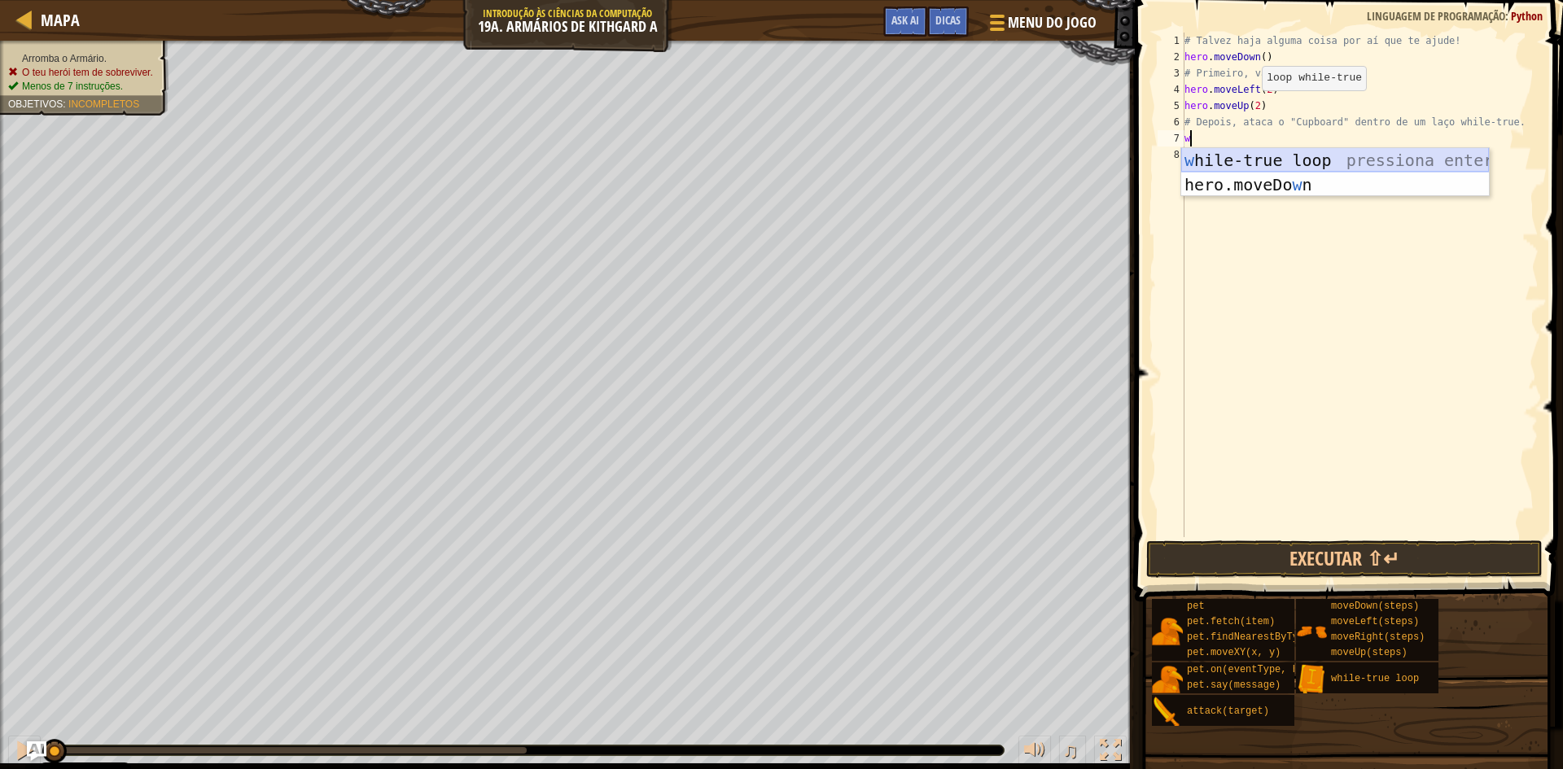
click at [1257, 160] on div "w hile-true loop pressiona enter hero.moveDo w n pressiona enter" at bounding box center [1335, 197] width 308 height 98
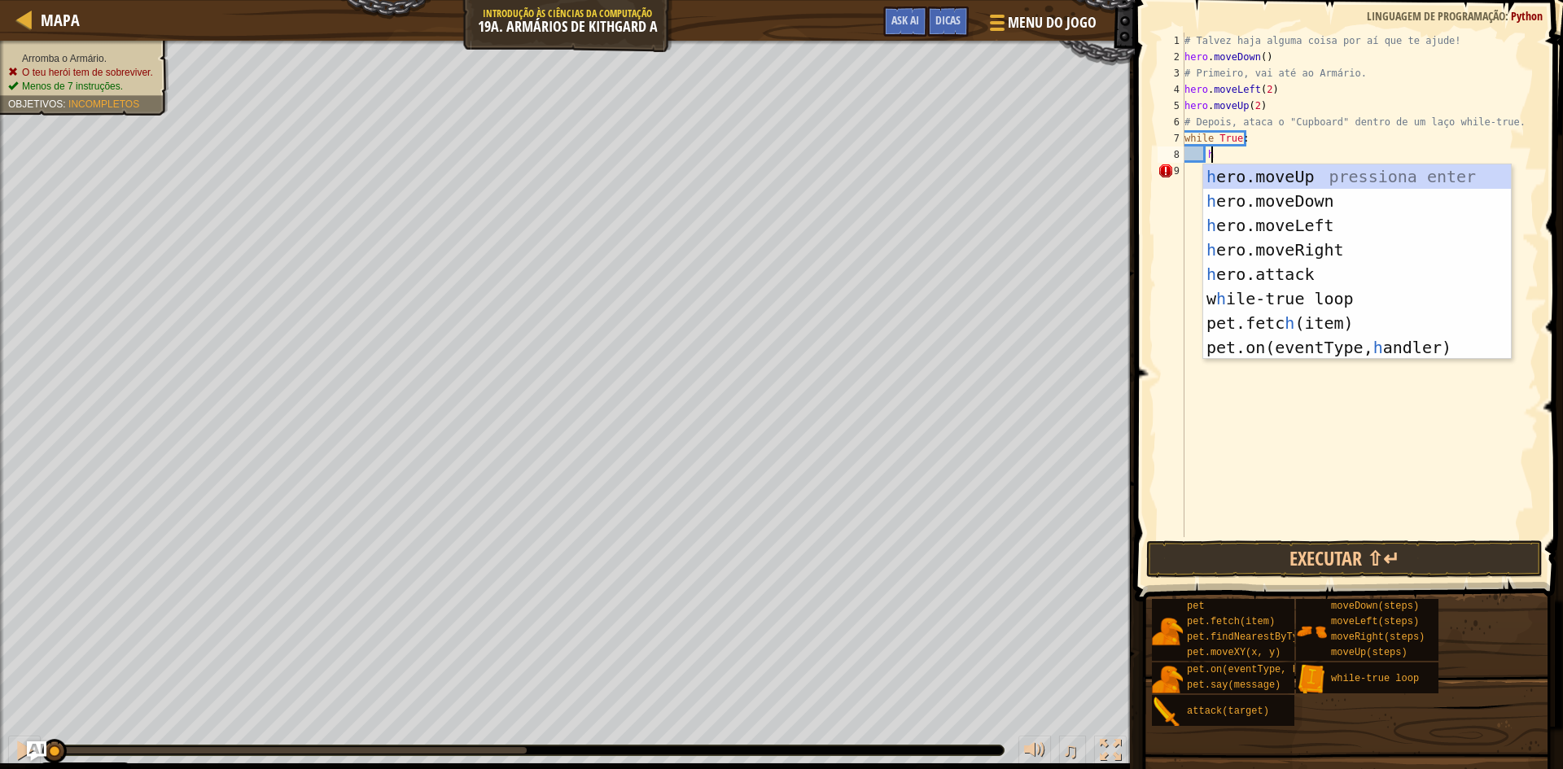
scroll to position [7, 2]
click at [1282, 279] on div "h ero.moveUp pressiona enter h ero.moveDown pressiona enter h ero.moveLeft pres…" at bounding box center [1357, 286] width 308 height 244
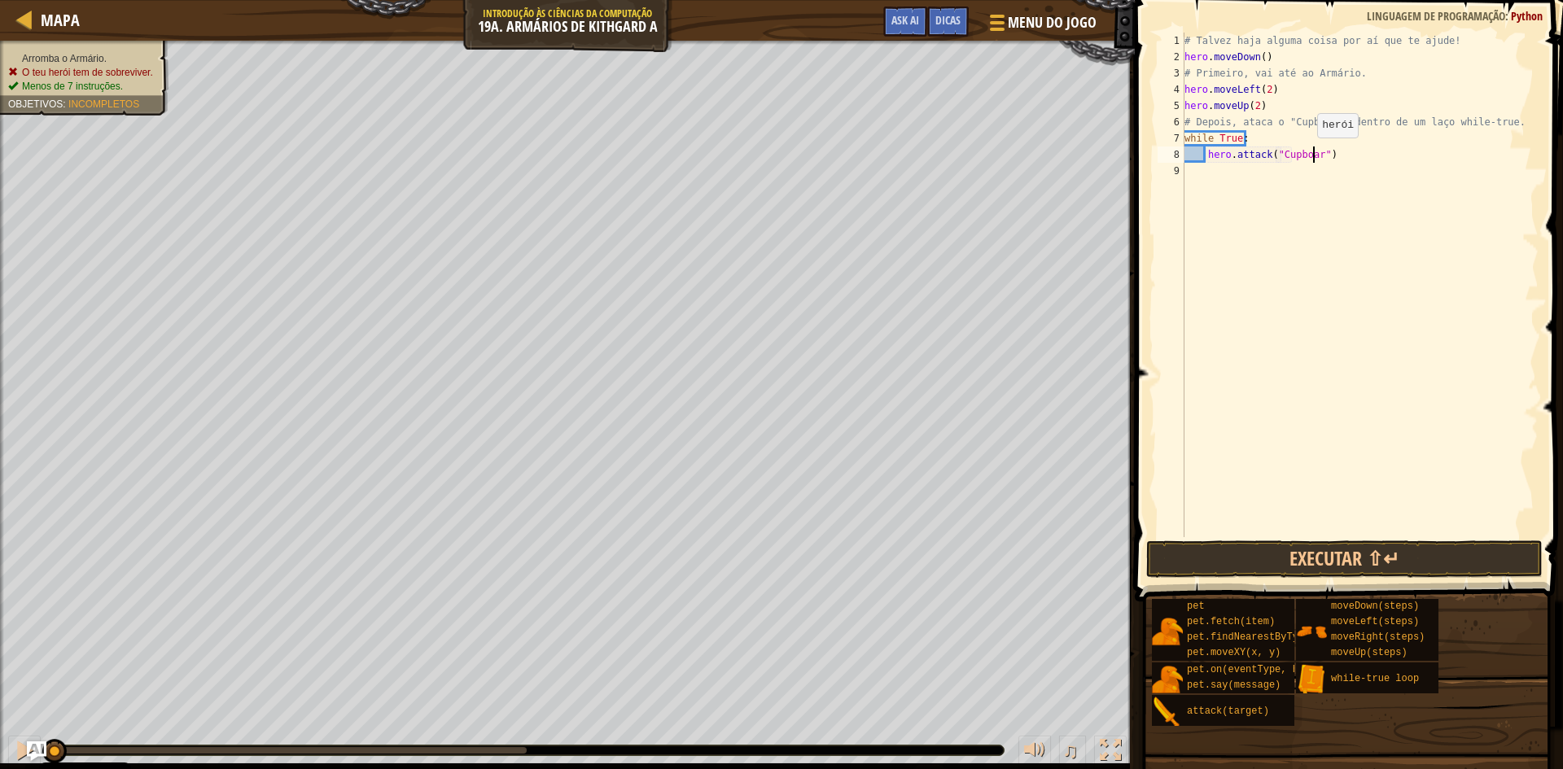
scroll to position [7, 11]
type textarea "hero.attack("Cupboard")"
click at [1274, 558] on button "Executar ⇧↵" at bounding box center [1344, 559] width 397 height 37
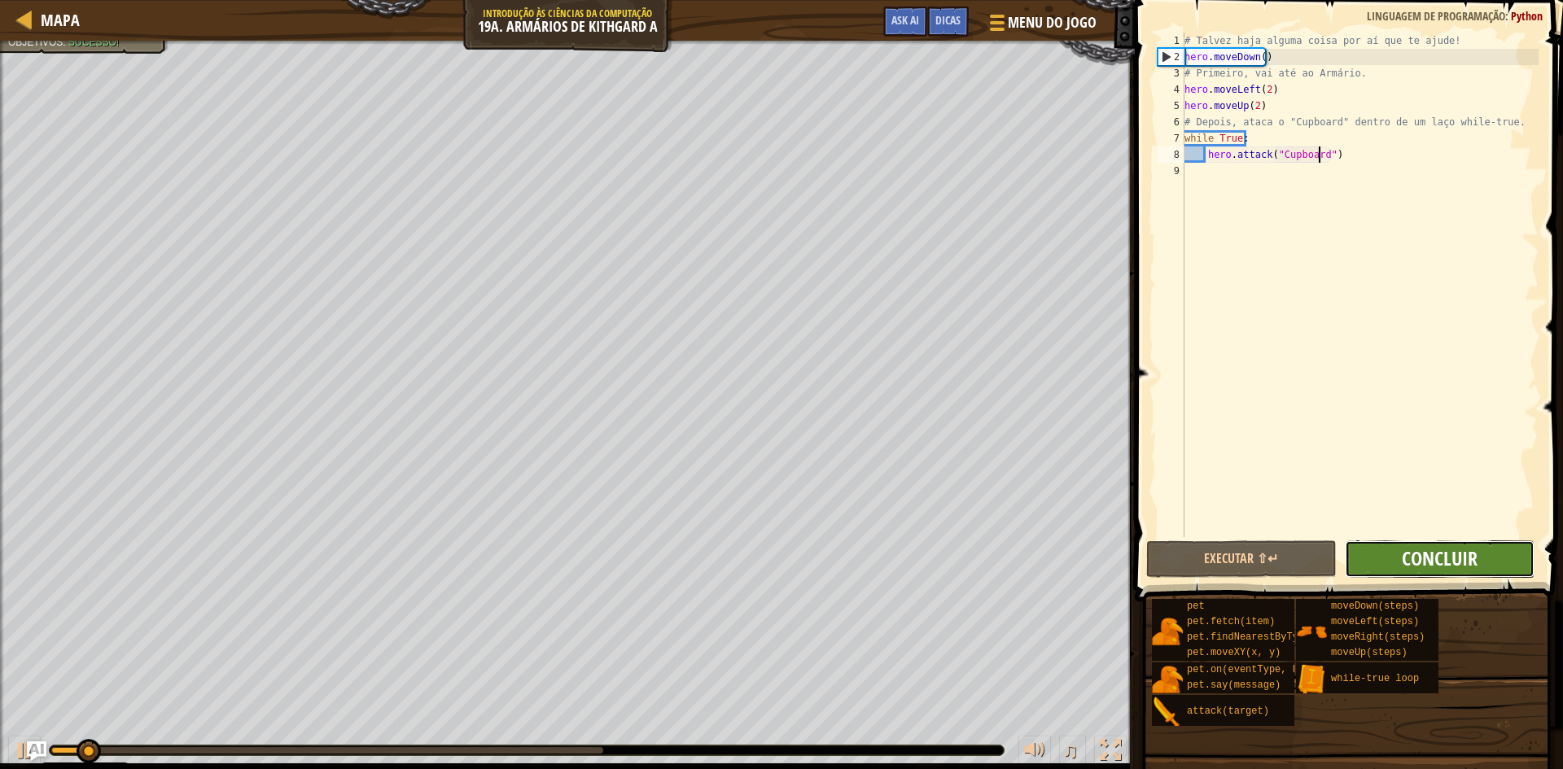
click at [1471, 568] on span "Concluir" at bounding box center [1440, 559] width 76 height 26
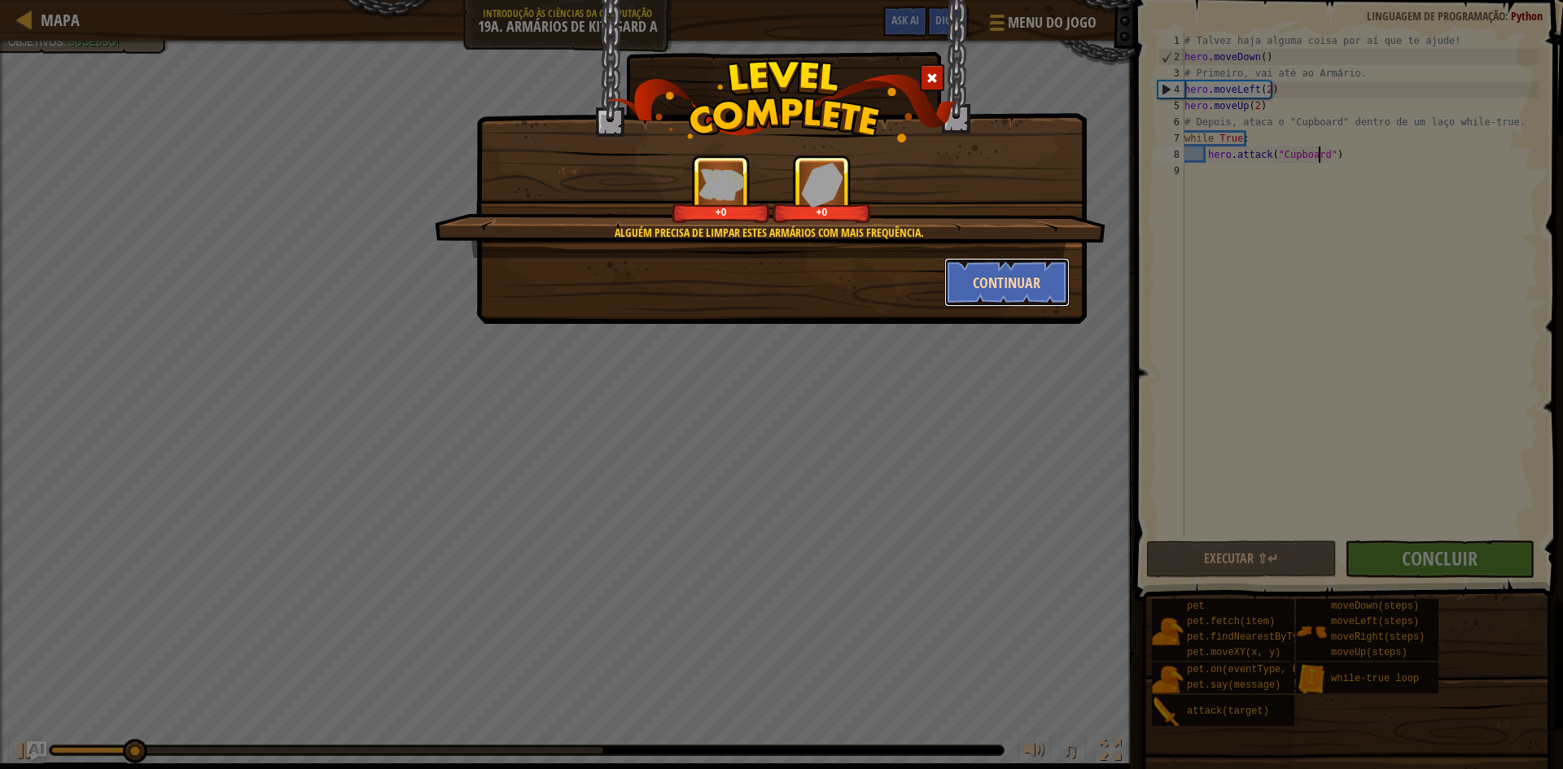
click at [1015, 283] on button "Continuar" at bounding box center [1007, 282] width 126 height 49
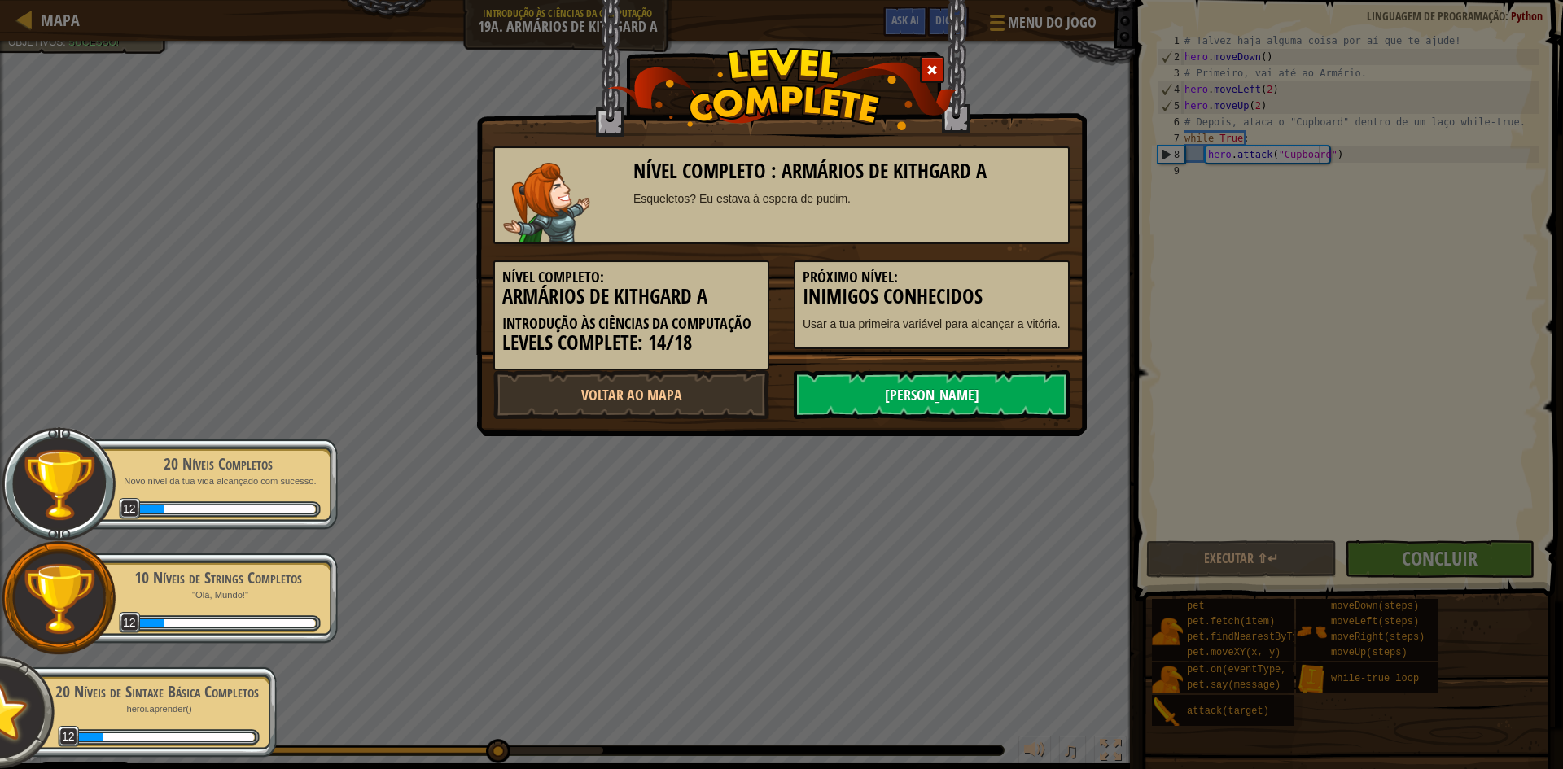
click at [874, 392] on link "[PERSON_NAME]" at bounding box center [932, 394] width 276 height 49
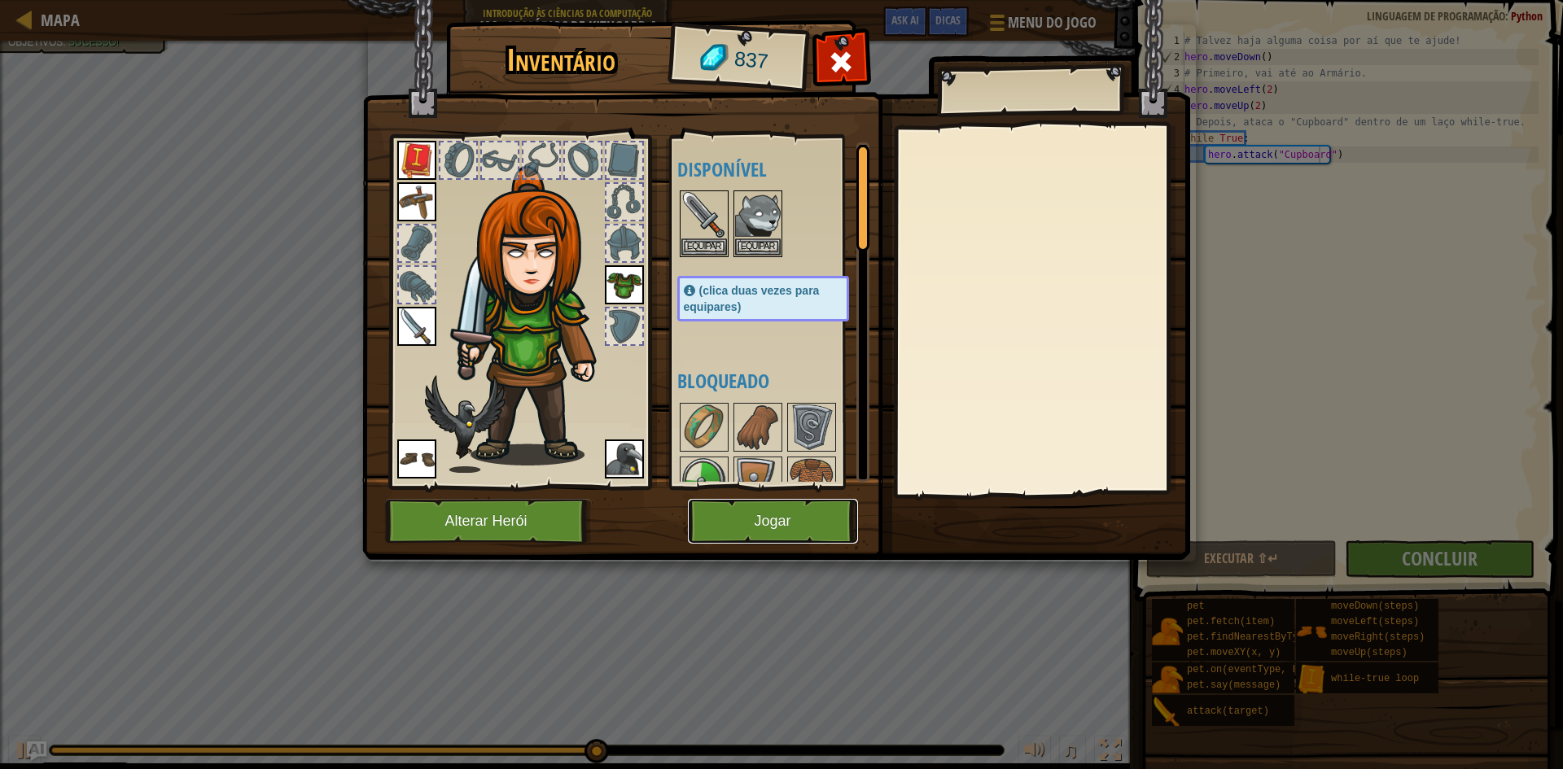
click at [791, 519] on button "Jogar" at bounding box center [773, 521] width 170 height 45
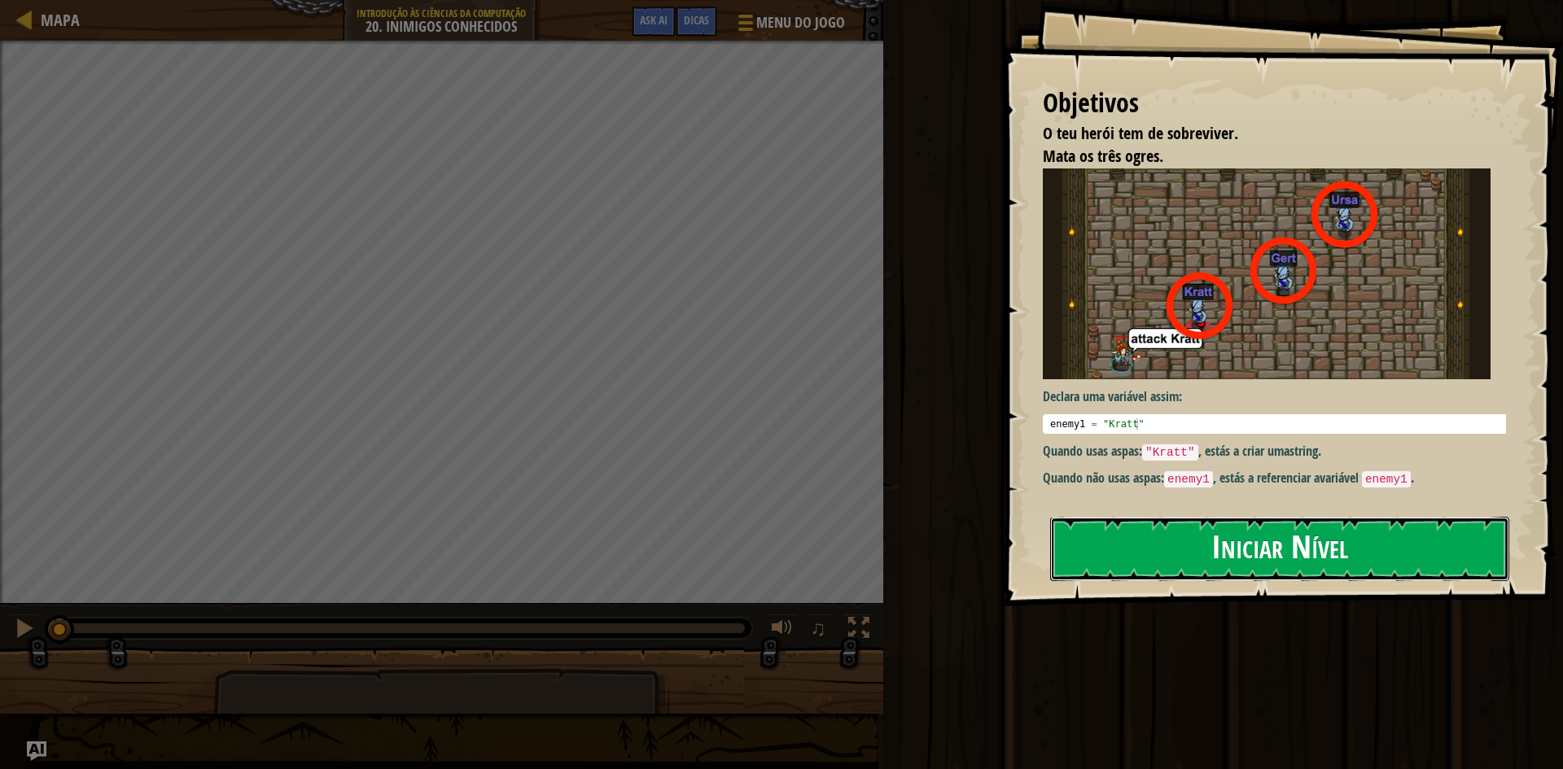
click at [1142, 552] on button "Iniciar Nível" at bounding box center [1279, 549] width 459 height 64
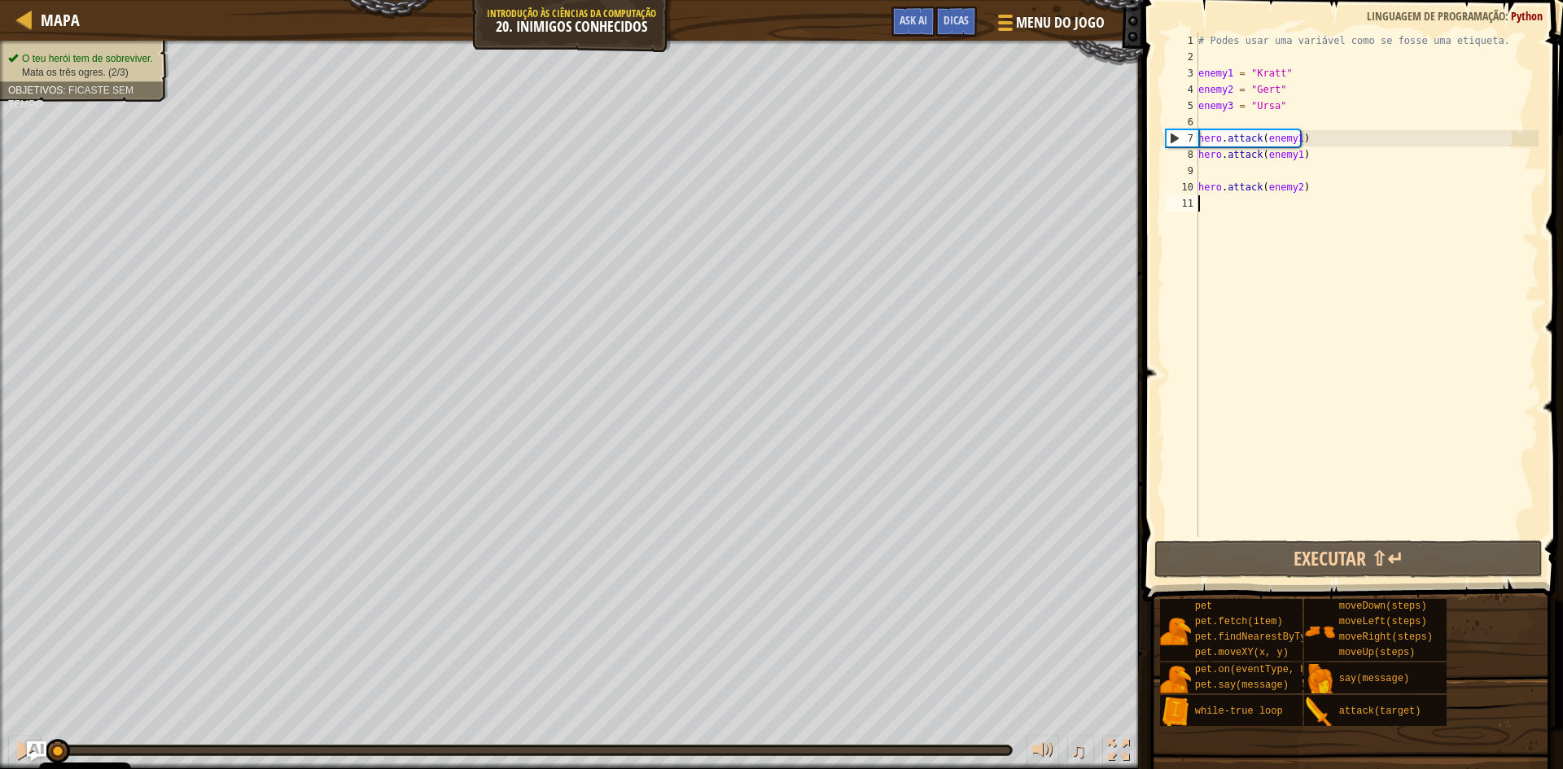
click at [1286, 139] on div "# Podes usar uma variável como se fosse uma etiqueta. enemy1 = "Kratt" enemy2 =…" at bounding box center [1367, 301] width 344 height 537
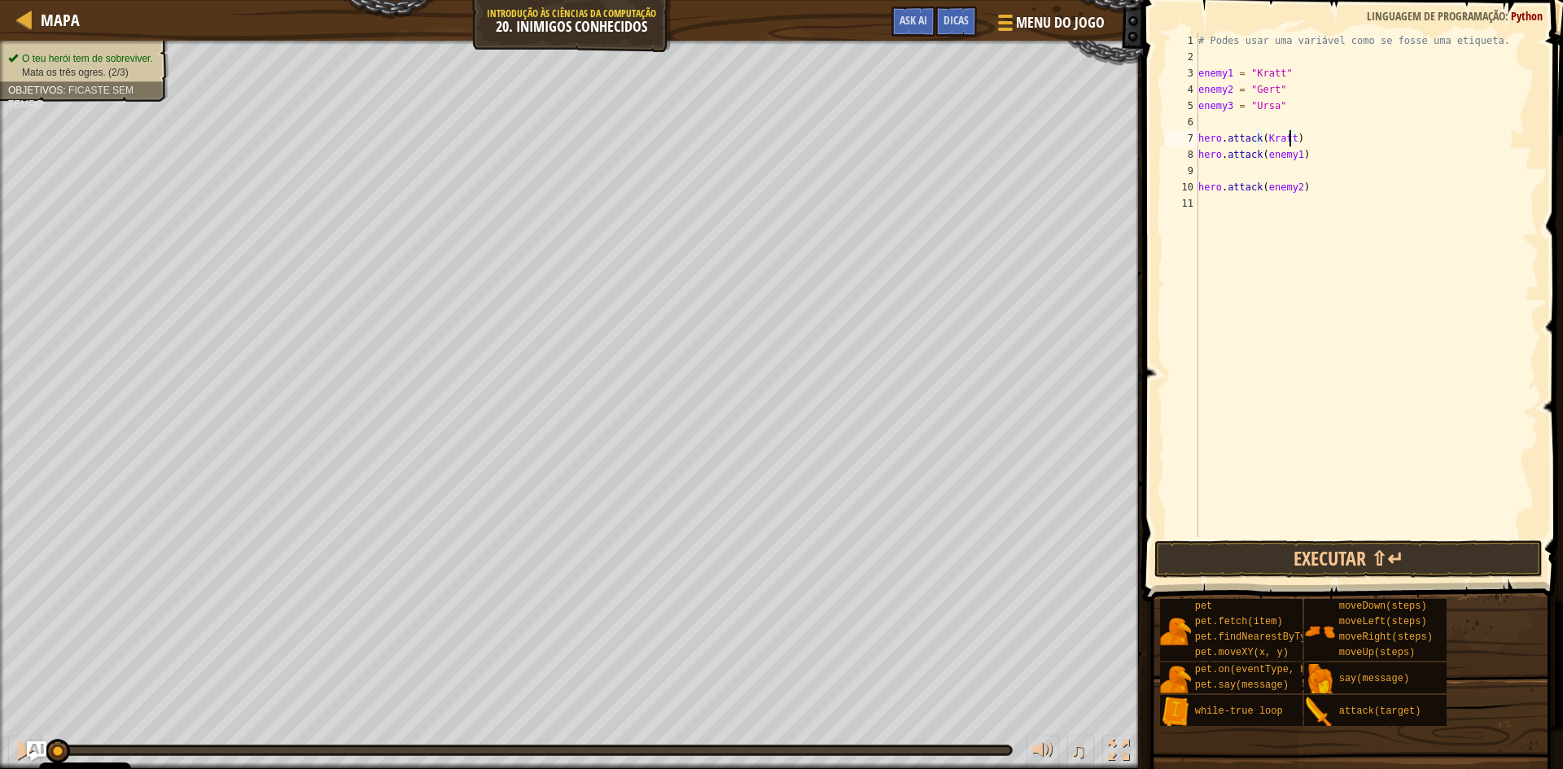
scroll to position [7, 7]
click at [1278, 153] on div "# Podes usar uma variável como se fosse uma etiqueta. enemy1 = "Kratt" enemy2 =…" at bounding box center [1367, 301] width 344 height 537
click at [1286, 188] on div "# Podes usar uma variável como se fosse uma etiqueta. enemy1 = "Kratt" enemy2 =…" at bounding box center [1367, 301] width 344 height 537
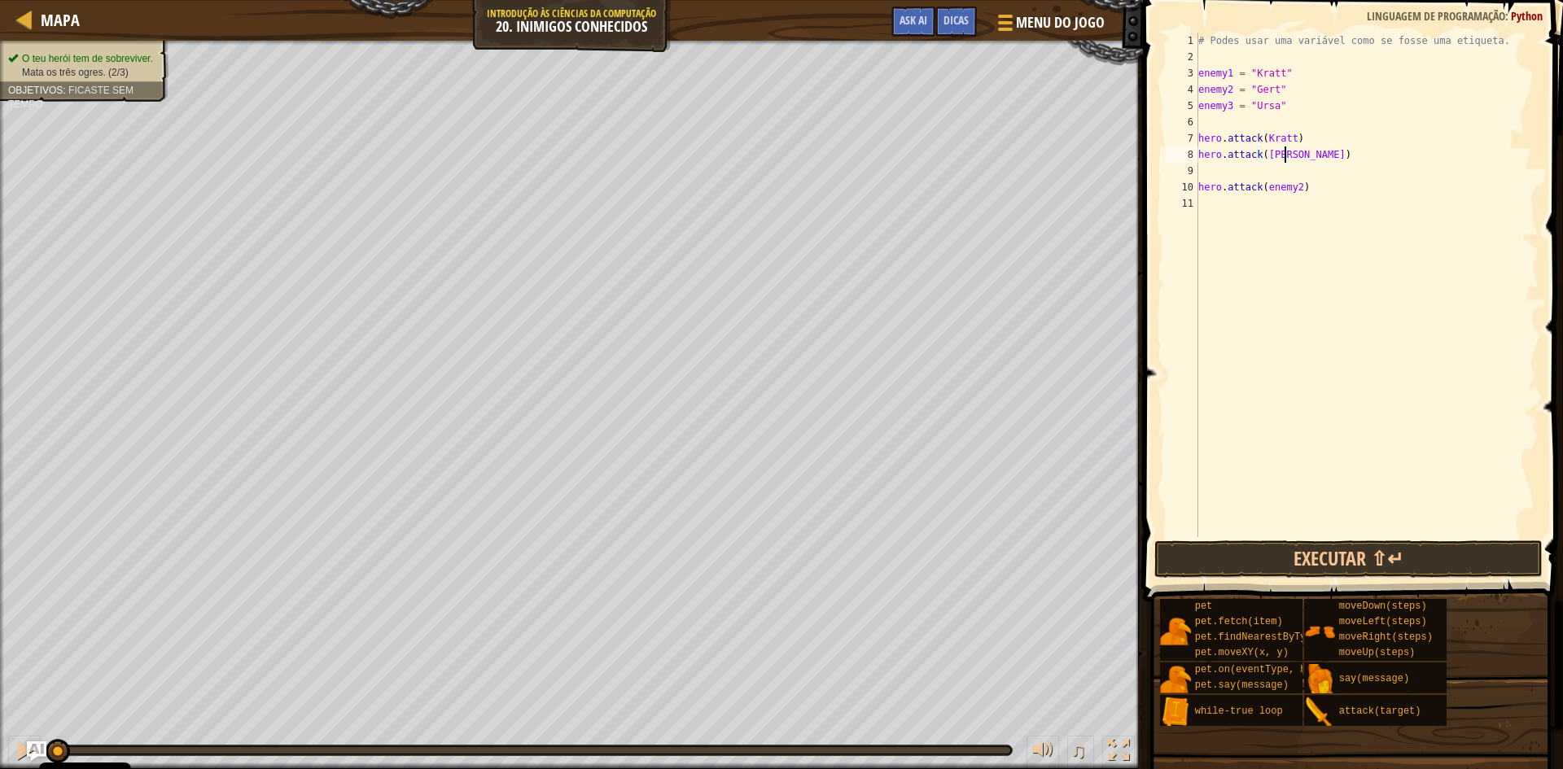
click at [1286, 188] on div "# Podes usar uma variável como se fosse uma etiqueta. enemy1 = "Kratt" enemy2 =…" at bounding box center [1367, 301] width 344 height 537
click at [1199, 186] on div "# Podes usar uma variável como se fosse uma etiqueta. enemy1 = "Kratt" enemy2 =…" at bounding box center [1367, 301] width 344 height 537
click at [1197, 141] on div "7" at bounding box center [1182, 138] width 33 height 16
type textarea "hero.attack(Kratt)"
click at [1199, 137] on div "# Podes usar uma variável como se fosse uma etiqueta. enemy1 = "Kratt" enemy2 =…" at bounding box center [1367, 301] width 344 height 537
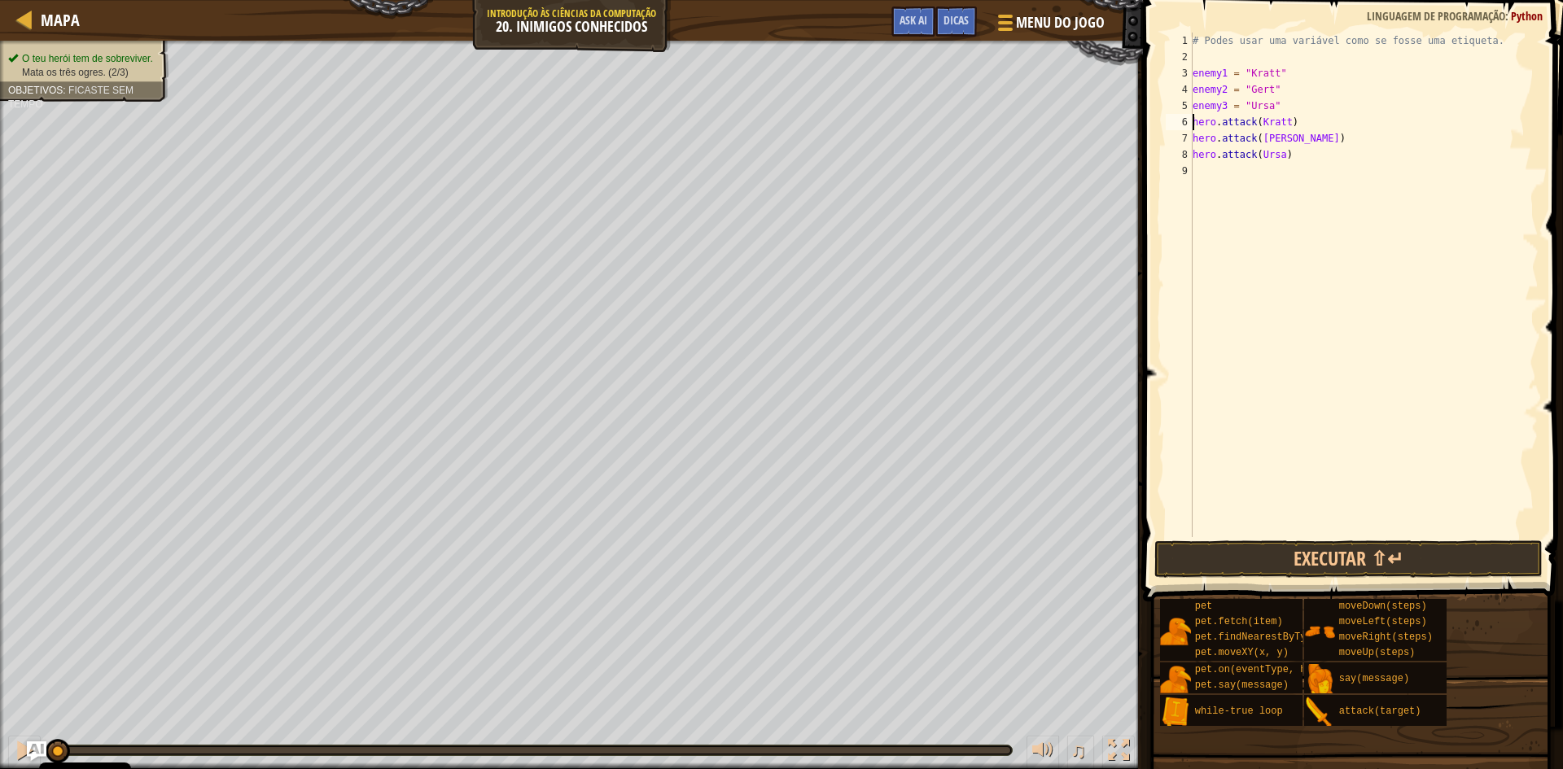
click at [1286, 292] on div "# Podes usar uma variável como se fosse uma etiqueta. enemy1 = "Kratt" enemy2 =…" at bounding box center [1364, 301] width 349 height 537
click at [1299, 123] on div "# Podes usar uma variável como se fosse uma etiqueta. enemy1 = "Kratt" enemy2 =…" at bounding box center [1364, 301] width 349 height 537
type textarea "hero.attack(Kratt)"
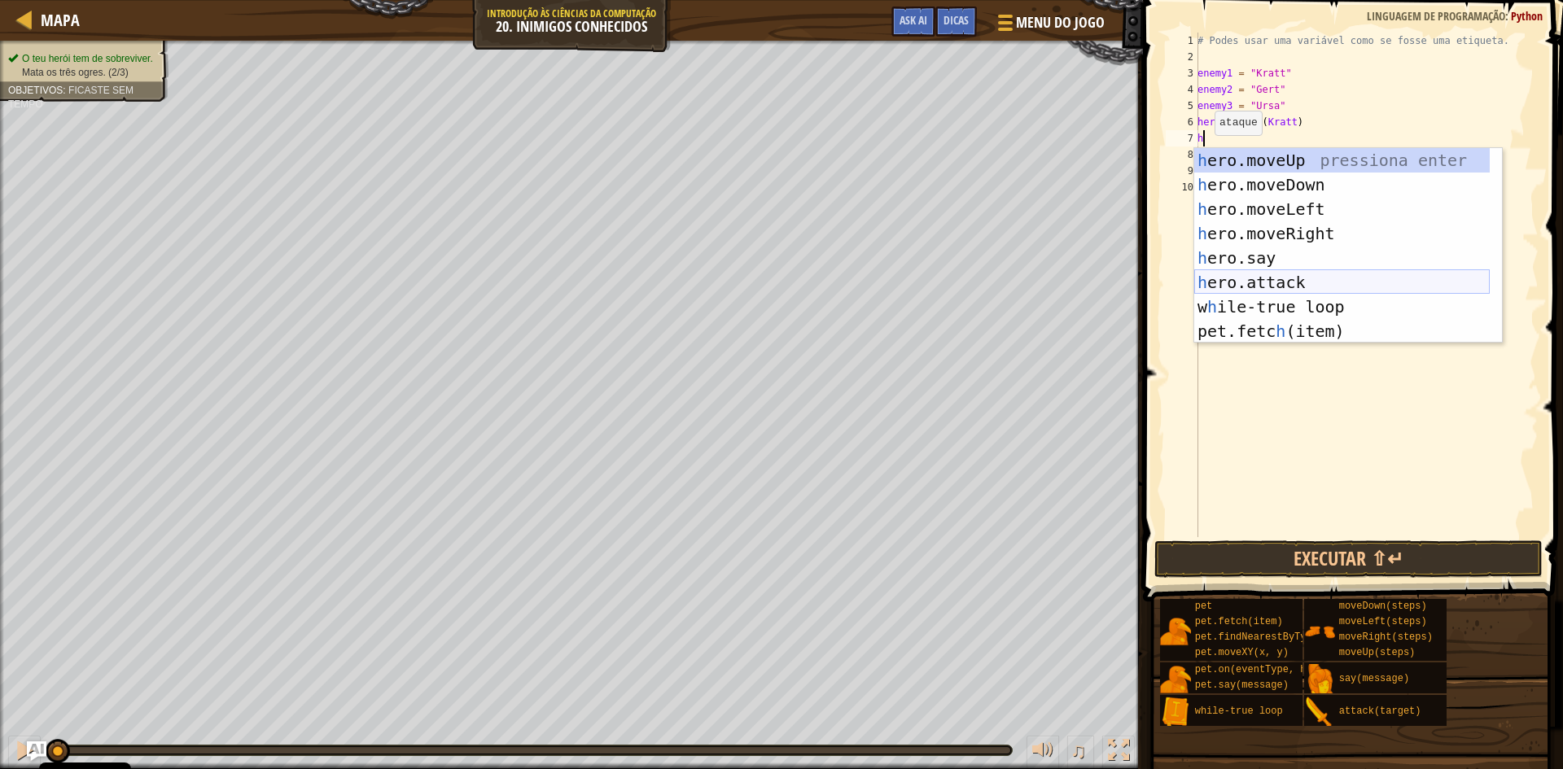
click at [1280, 289] on div "h ero.moveUp pressiona enter h ero.moveDown pressiona enter h ero.moveLeft pres…" at bounding box center [1342, 270] width 296 height 244
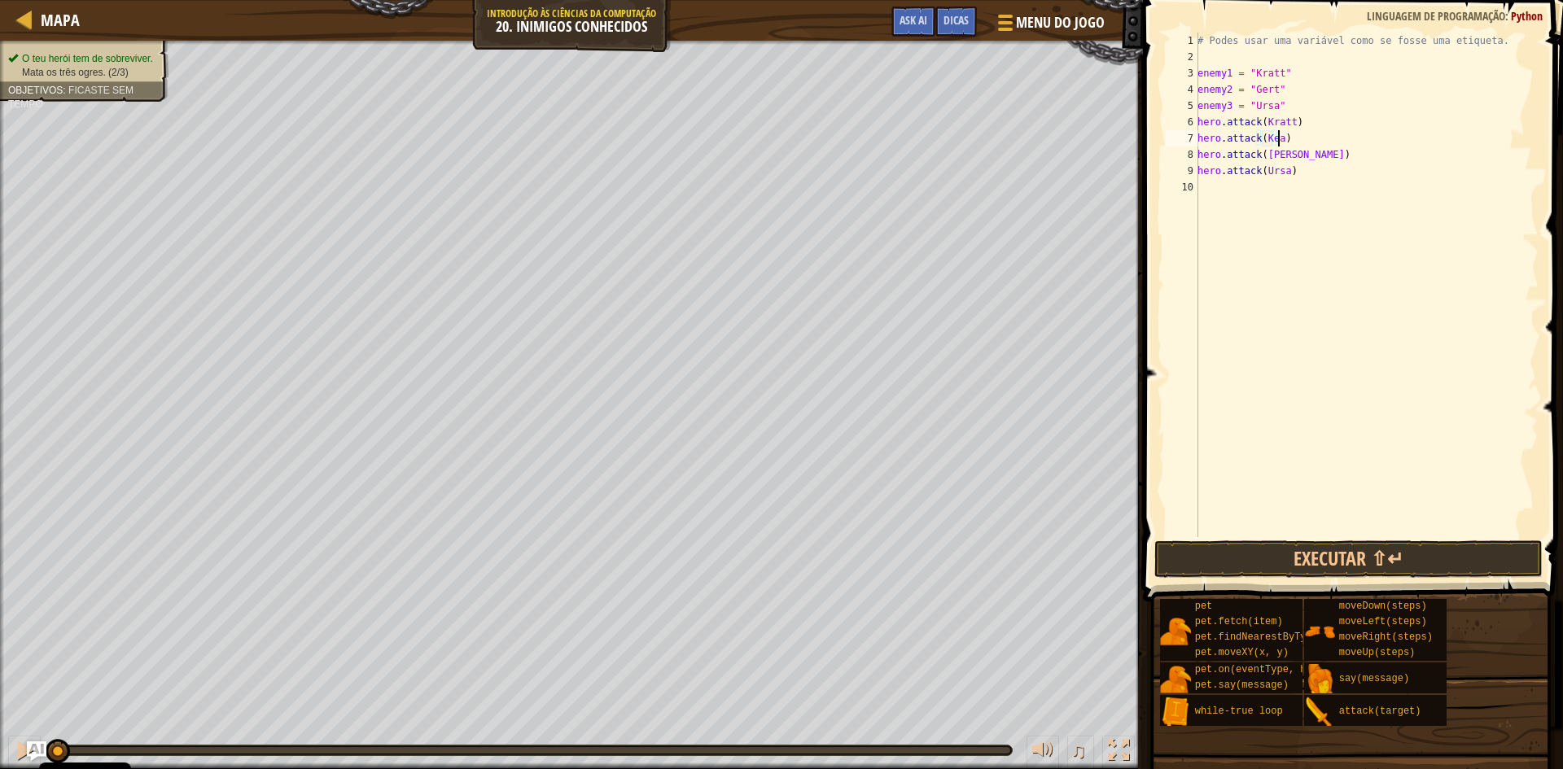
scroll to position [7, 7]
click at [1295, 153] on div "# Podes usar uma variável como se fosse uma etiqueta. enemy1 = "Kratt" enemy2 =…" at bounding box center [1366, 301] width 344 height 537
click at [1272, 137] on div "# Podes usar uma variável como se fosse uma etiqueta. enemy1 = "Kratt" enemy2 =…" at bounding box center [1366, 301] width 344 height 537
click at [1301, 153] on div "# Podes usar uma variável como se fosse uma etiqueta. enemy1 = "Kratt" enemy2 =…" at bounding box center [1366, 301] width 344 height 537
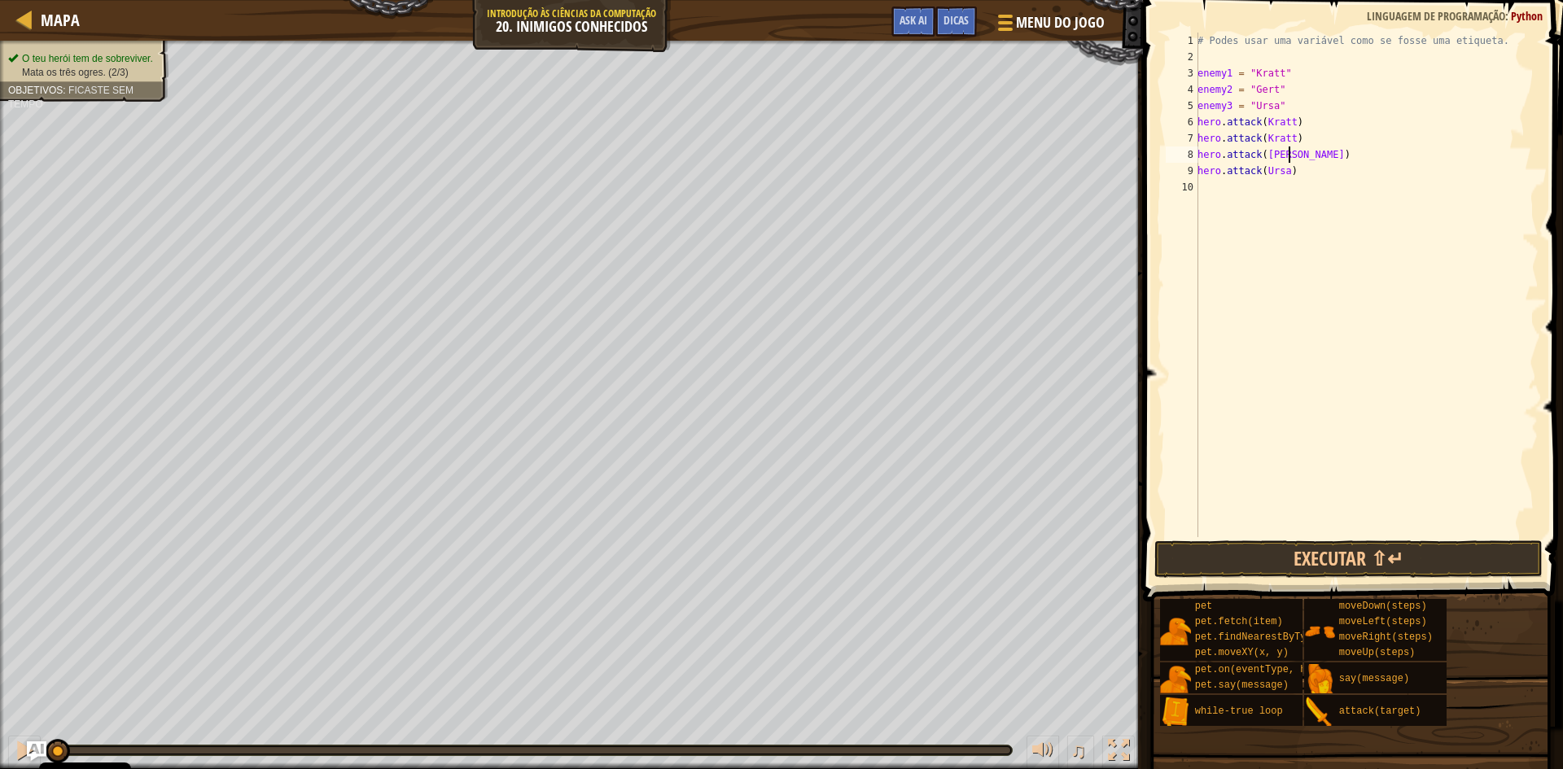
type textarea "hero.attack(Gert)"
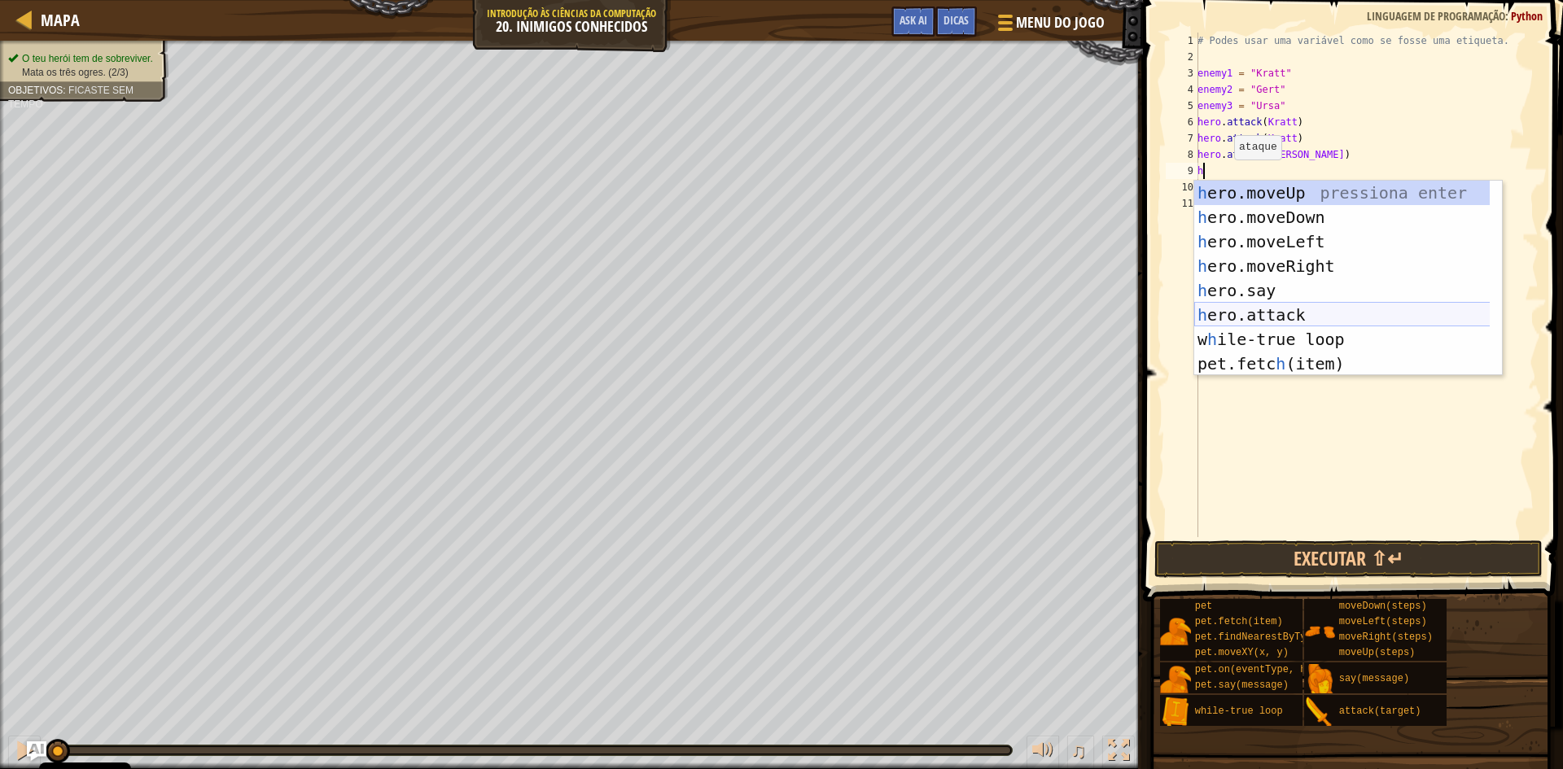
click at [1265, 314] on div "h ero.moveUp pressiona enter h ero.moveDown pressiona enter h ero.moveLeft pres…" at bounding box center [1348, 303] width 308 height 244
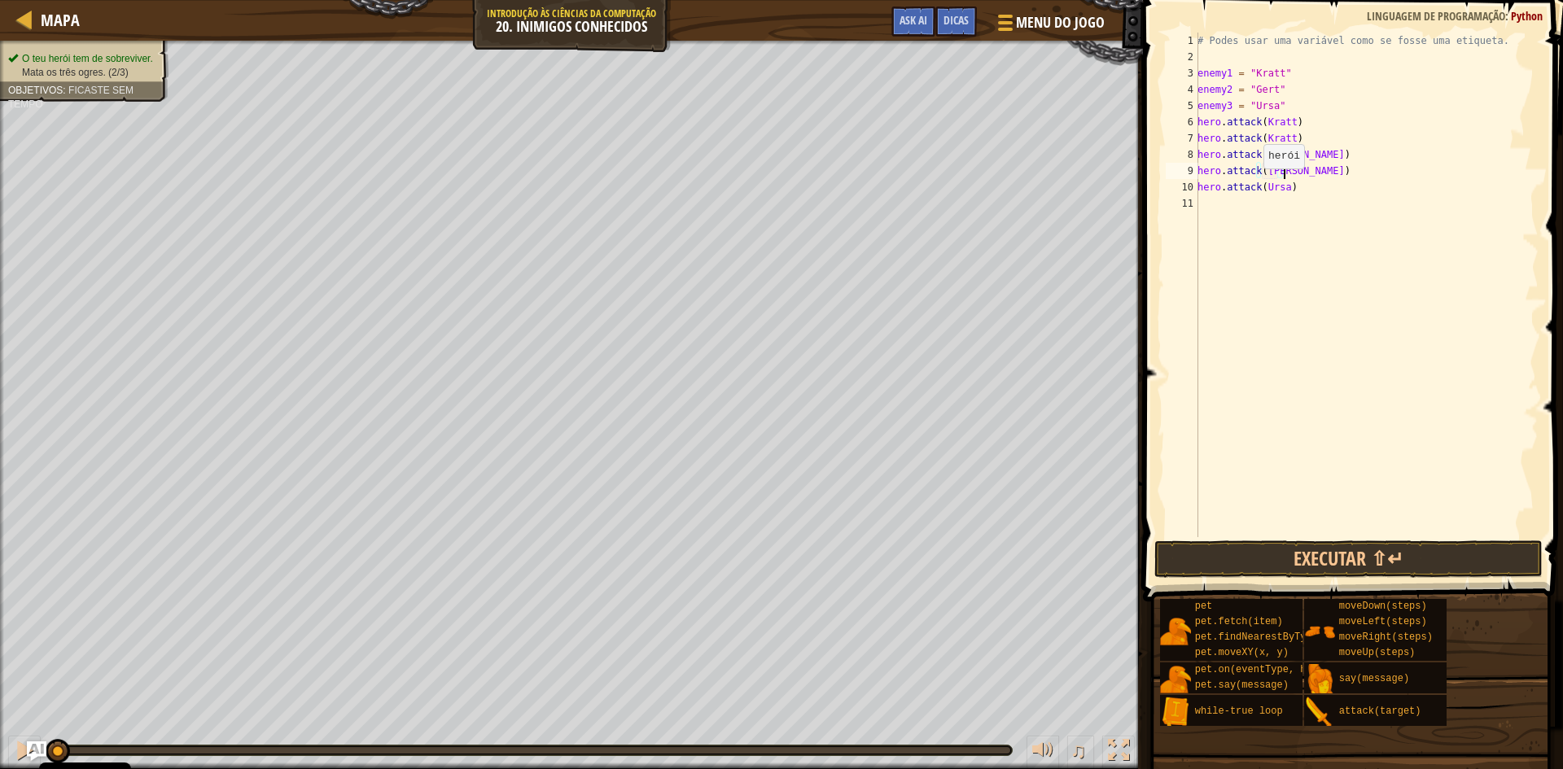
scroll to position [7, 7]
click at [1296, 193] on div "# Podes usar uma variável como se fosse uma etiqueta. enemy1 = "Kratt" enemy2 =…" at bounding box center [1366, 301] width 344 height 537
type textarea "hero.attack(Ursa)"
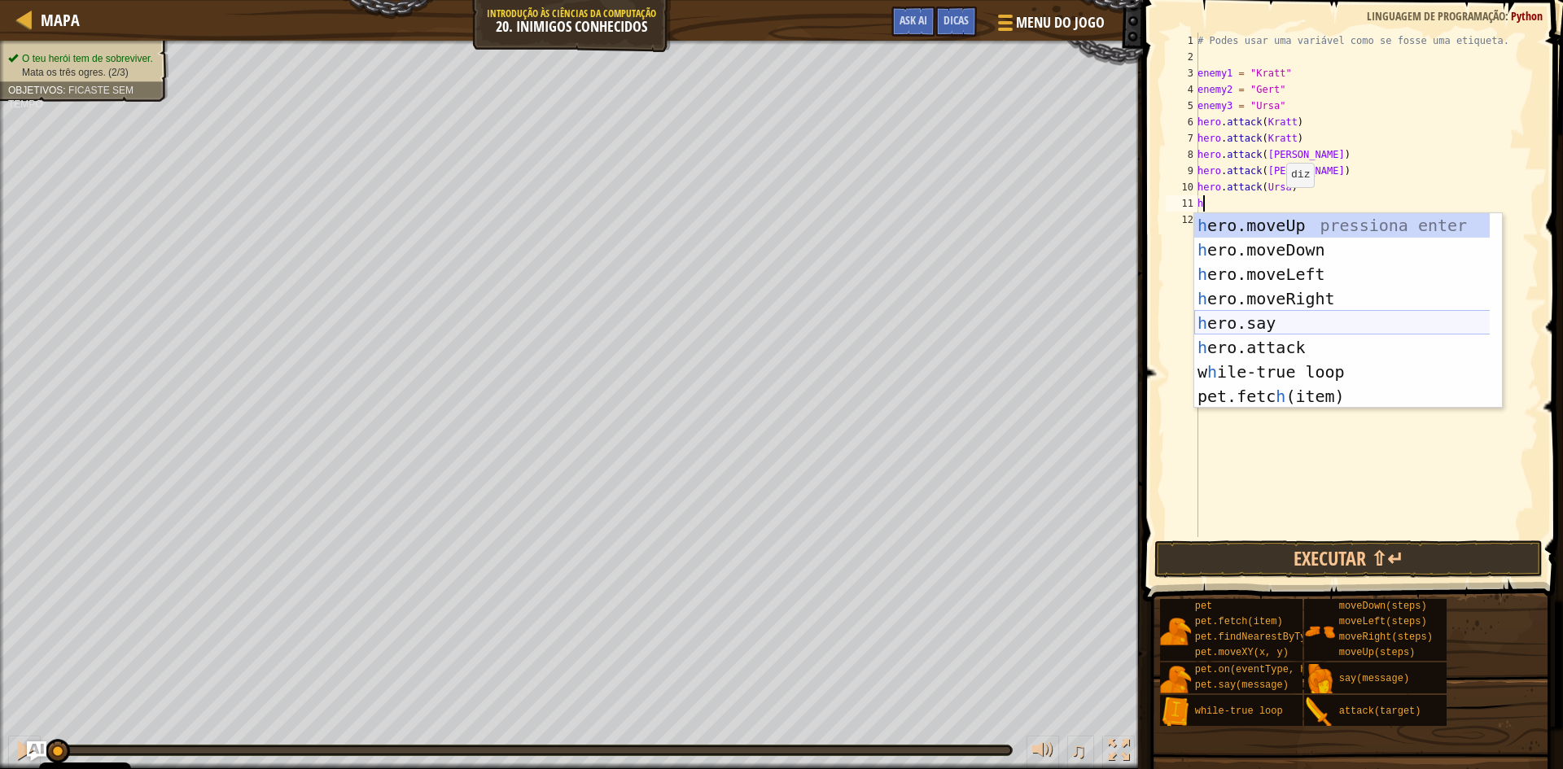
click at [1291, 338] on div "h ero.moveUp pressiona enter h ero.moveDown pressiona enter h ero.moveLeft pres…" at bounding box center [1348, 335] width 308 height 244
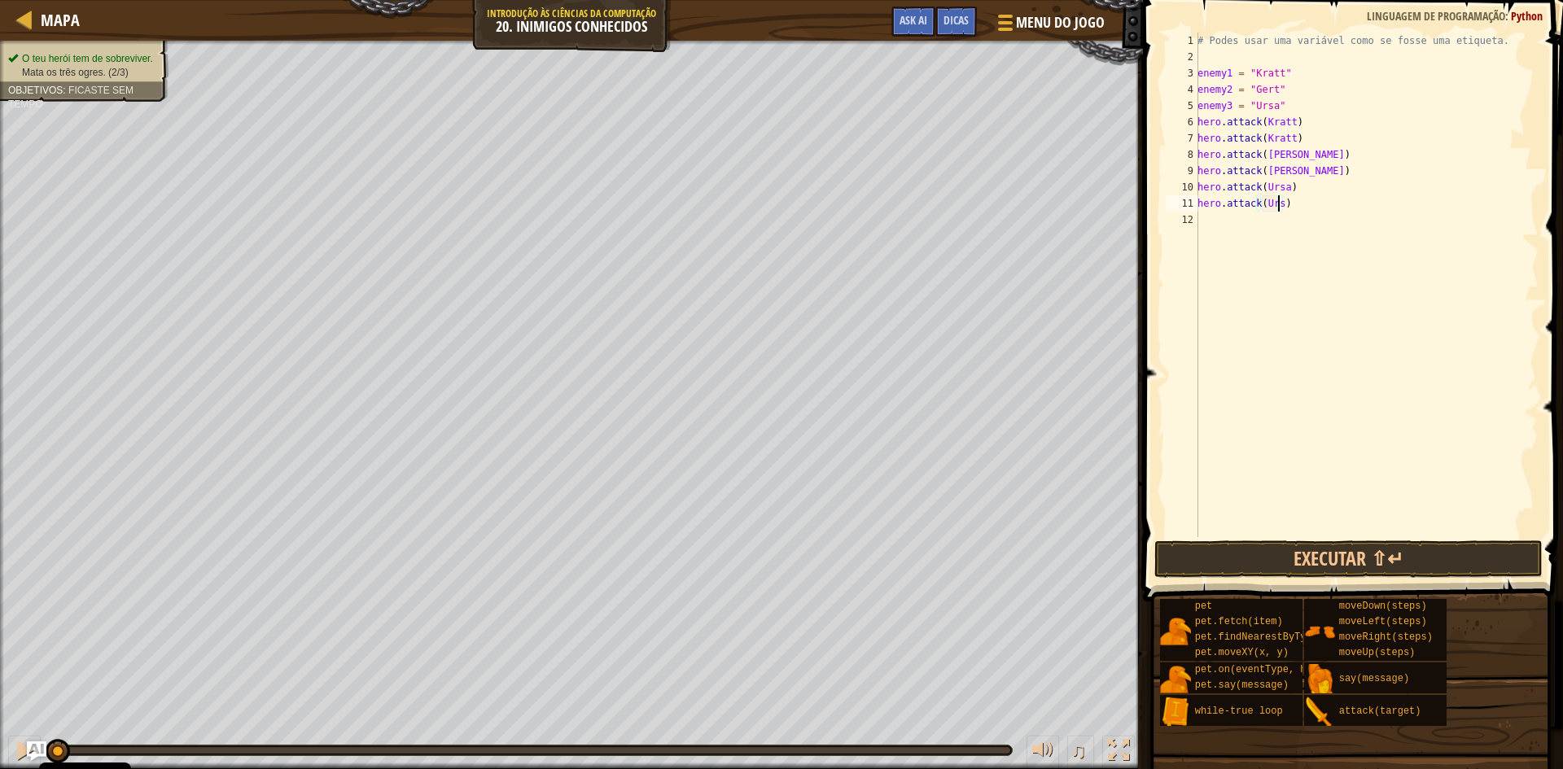
scroll to position [7, 7]
click at [1370, 563] on button "Executar ⇧↵" at bounding box center [1349, 559] width 388 height 37
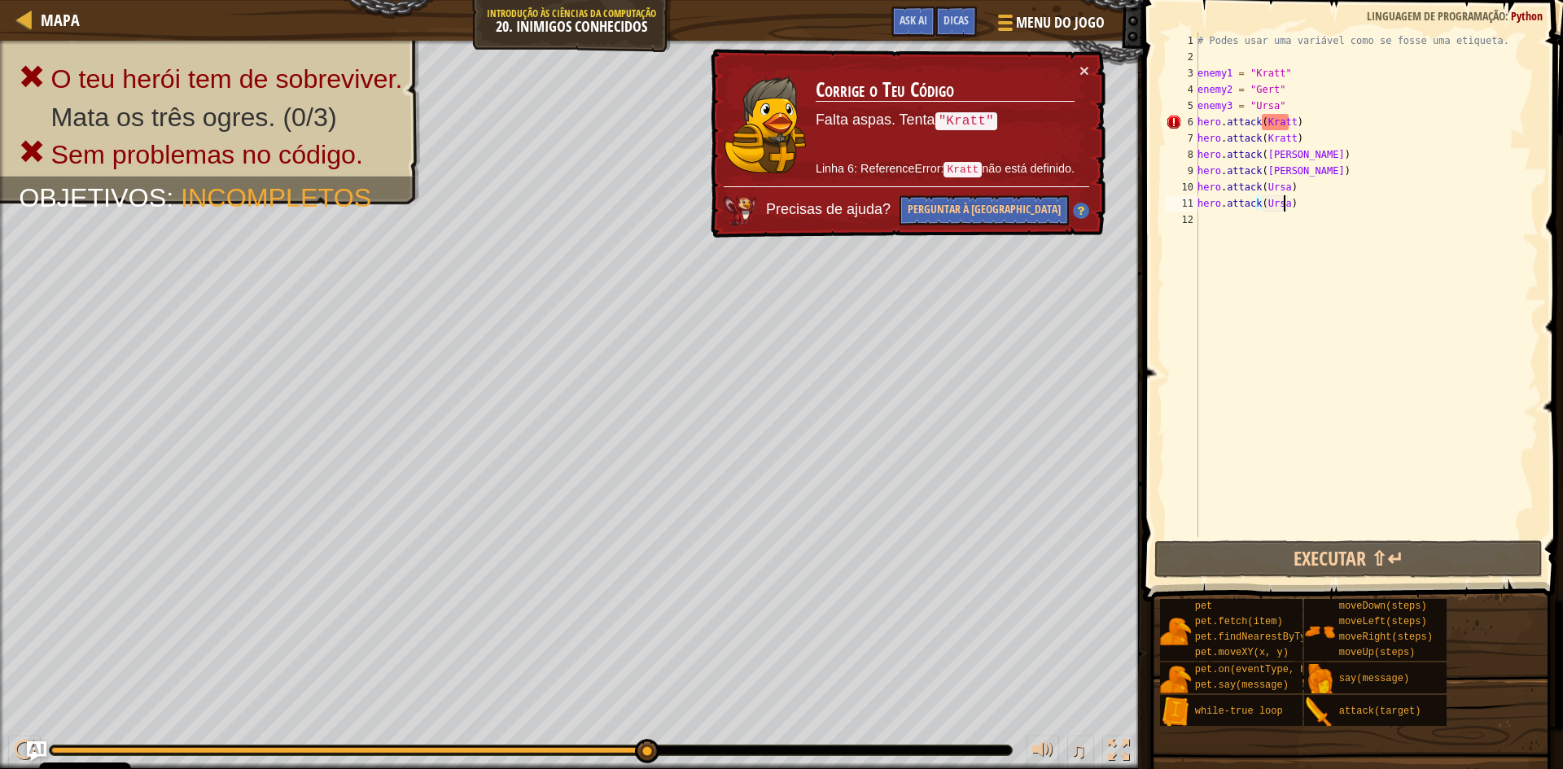
click at [1406, 185] on div "# Podes usar uma variável como se fosse uma etiqueta. enemy1 = "Kratt" enemy2 =…" at bounding box center [1366, 301] width 344 height 537
click at [1088, 71] on button "×" at bounding box center [1085, 70] width 10 height 17
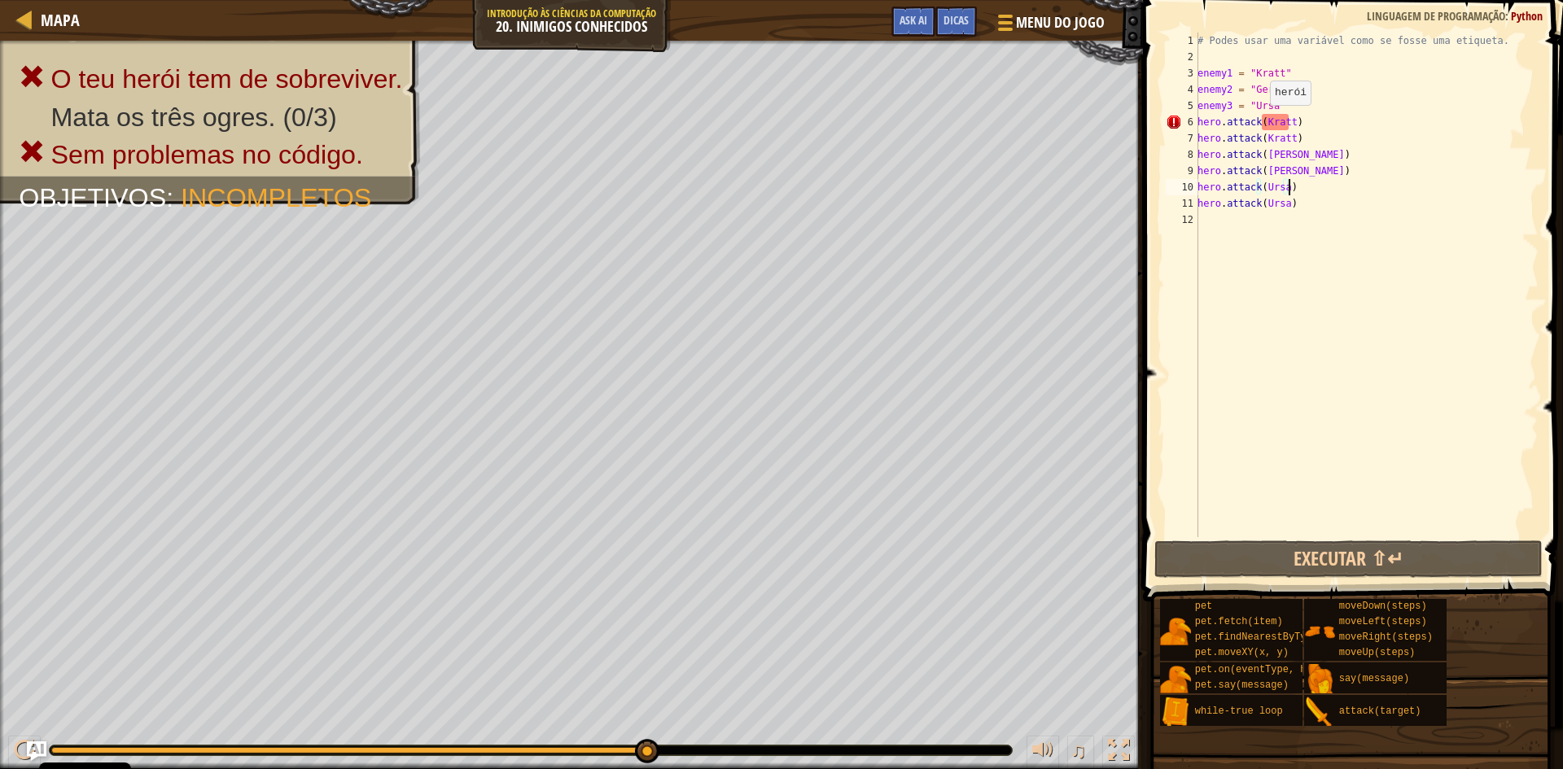
click at [1261, 121] on div "# Podes usar uma variável como se fosse uma etiqueta. enemy1 = "Kratt" enemy2 =…" at bounding box center [1366, 301] width 344 height 537
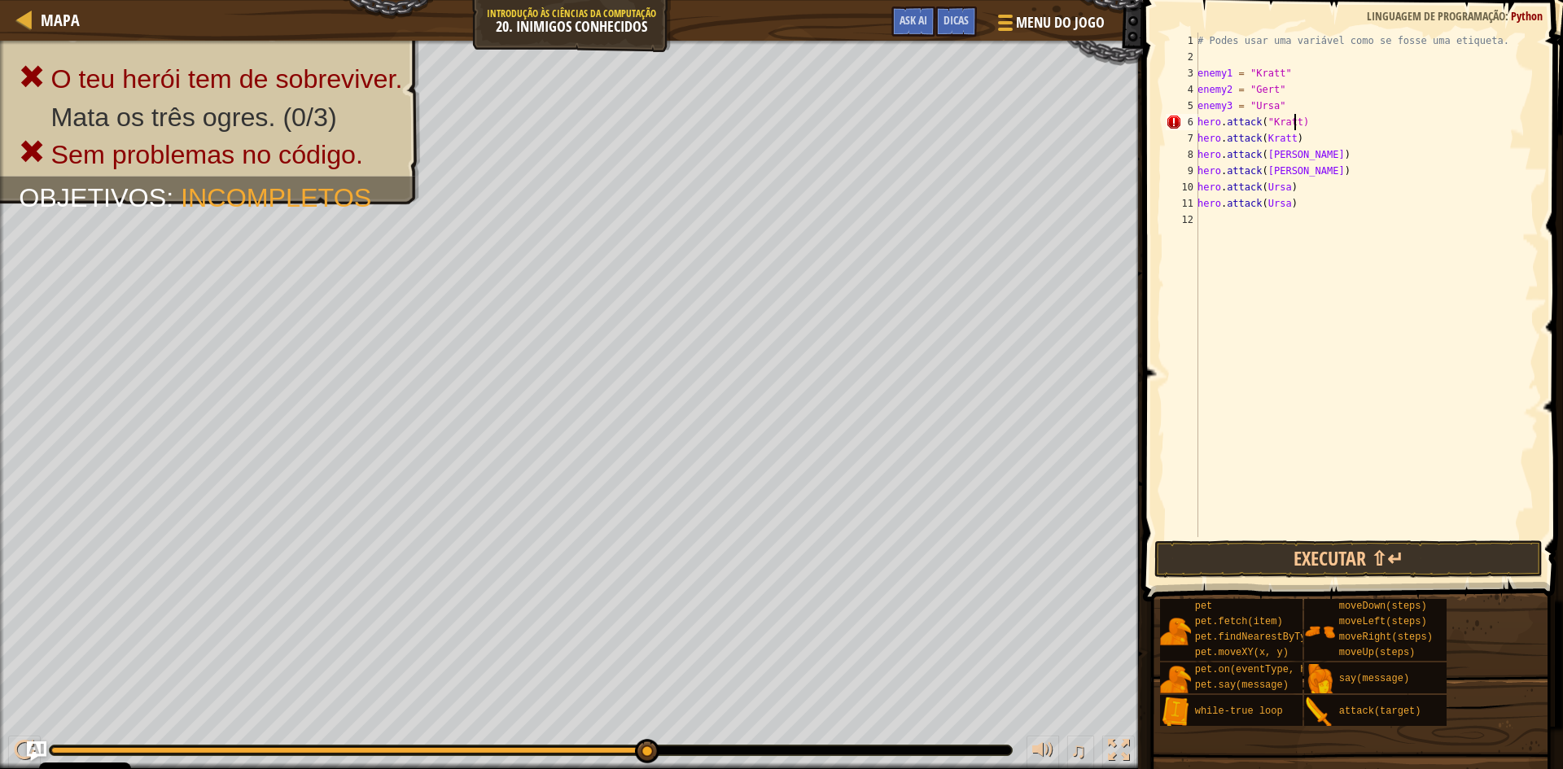
click at [1295, 121] on div "# Podes usar uma variável como se fosse uma etiqueta. enemy1 = "Kratt" enemy2 =…" at bounding box center [1366, 301] width 344 height 537
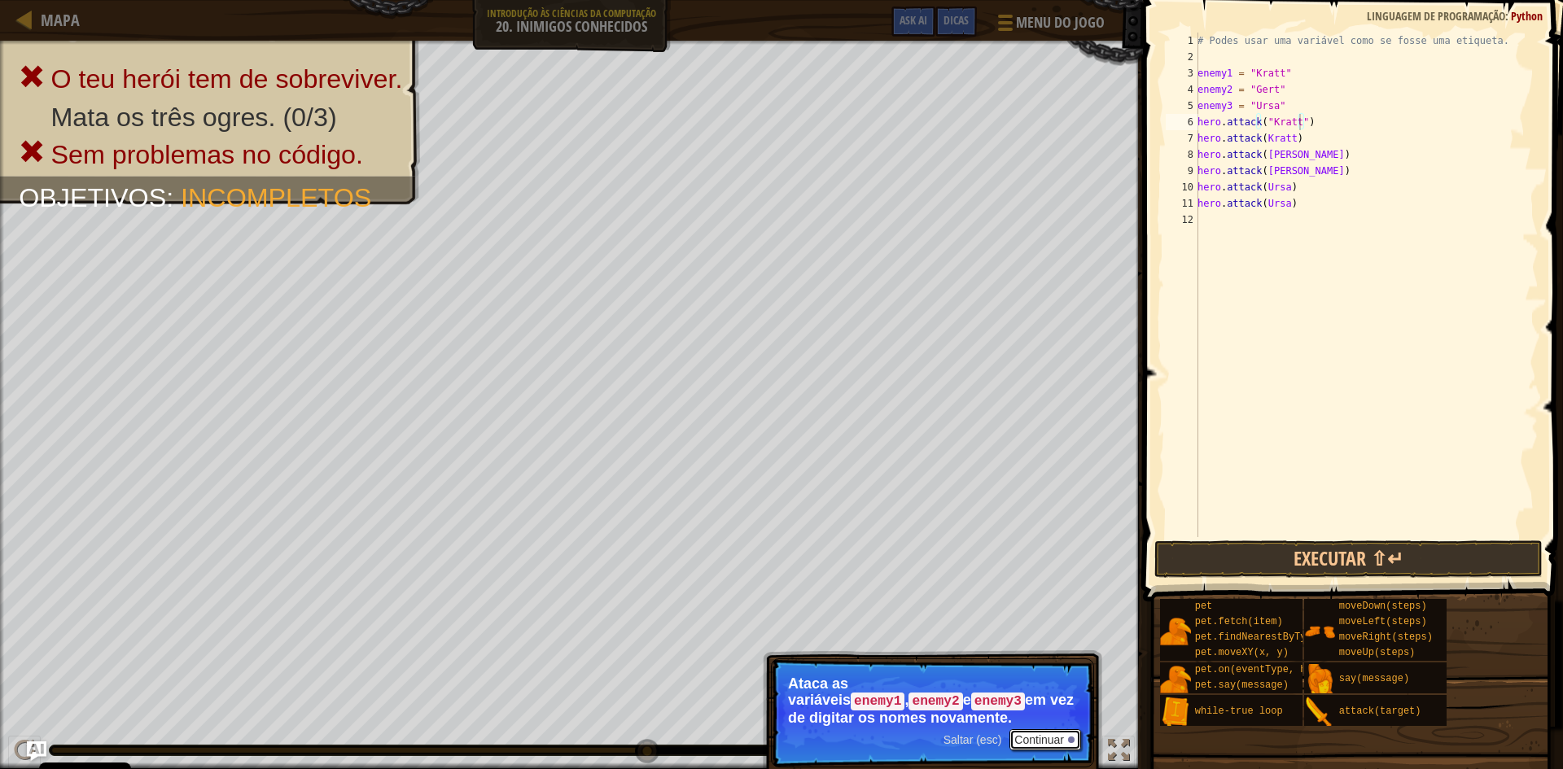
click at [1033, 734] on button "Continuar" at bounding box center [1046, 740] width 72 height 21
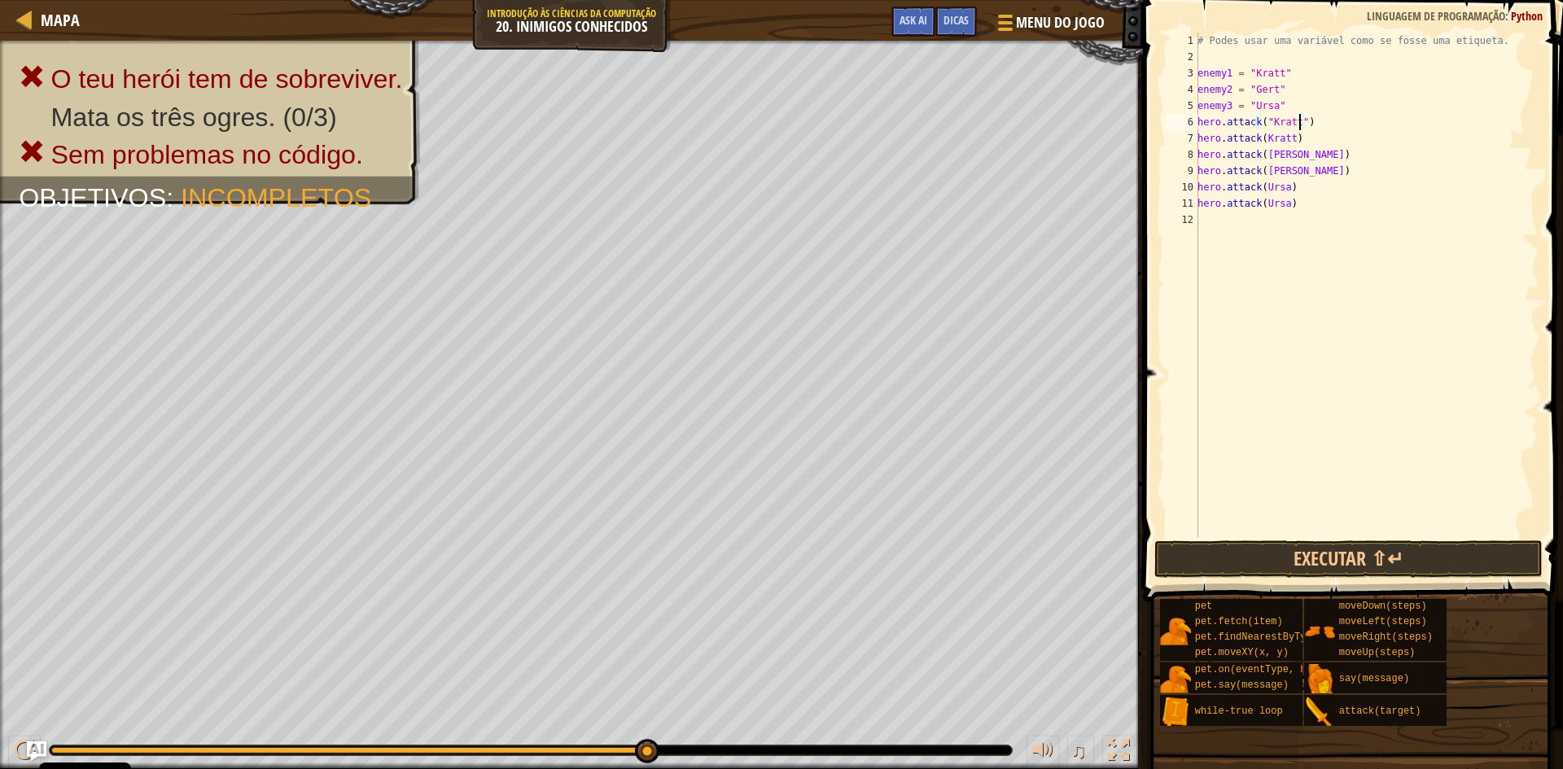
click at [1290, 138] on div "# Podes usar uma variável como se fosse uma etiqueta. enemy1 = "Kratt" enemy2 =…" at bounding box center [1366, 301] width 344 height 537
click at [1260, 138] on div "# Podes usar uma variável como se fosse uma etiqueta. enemy1 = "Kratt" enemy2 =…" at bounding box center [1366, 301] width 344 height 537
click at [1283, 154] on div "# Podes usar uma variável como se fosse uma etiqueta. enemy1 = "Kratt" enemy2 =…" at bounding box center [1366, 301] width 344 height 537
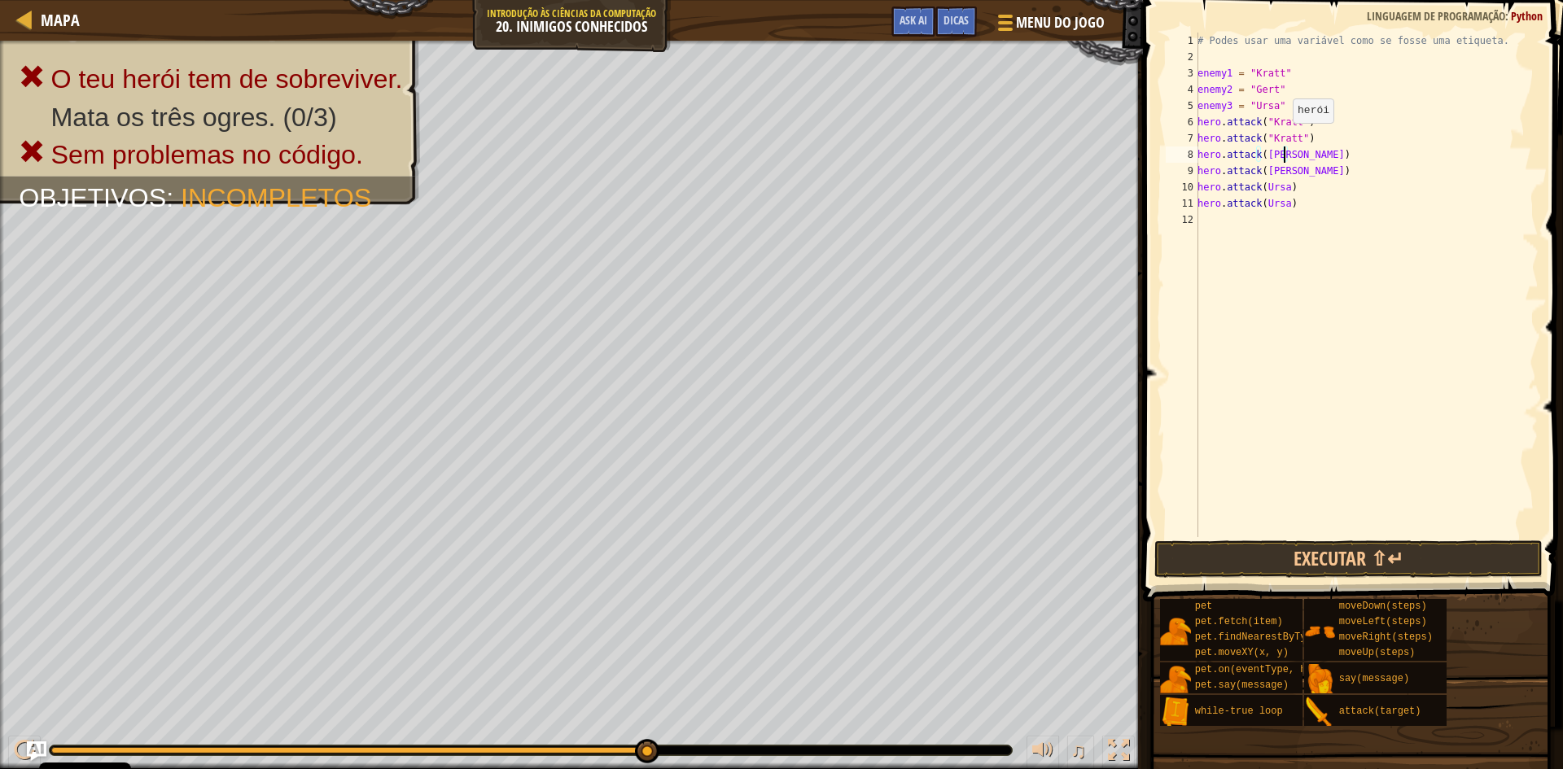
scroll to position [7, 7]
click at [1260, 153] on div "# Podes usar uma variável como se fosse uma etiqueta. enemy1 = "Kratt" enemy2 =…" at bounding box center [1366, 301] width 344 height 537
click at [1262, 154] on div "# Podes usar uma variável como se fosse uma etiqueta. enemy1 = "Kratt" enemy2 =…" at bounding box center [1366, 301] width 344 height 537
click at [1283, 169] on div "# Podes usar uma variável como se fosse uma etiqueta. enemy1 = "Kratt" enemy2 =…" at bounding box center [1366, 301] width 344 height 537
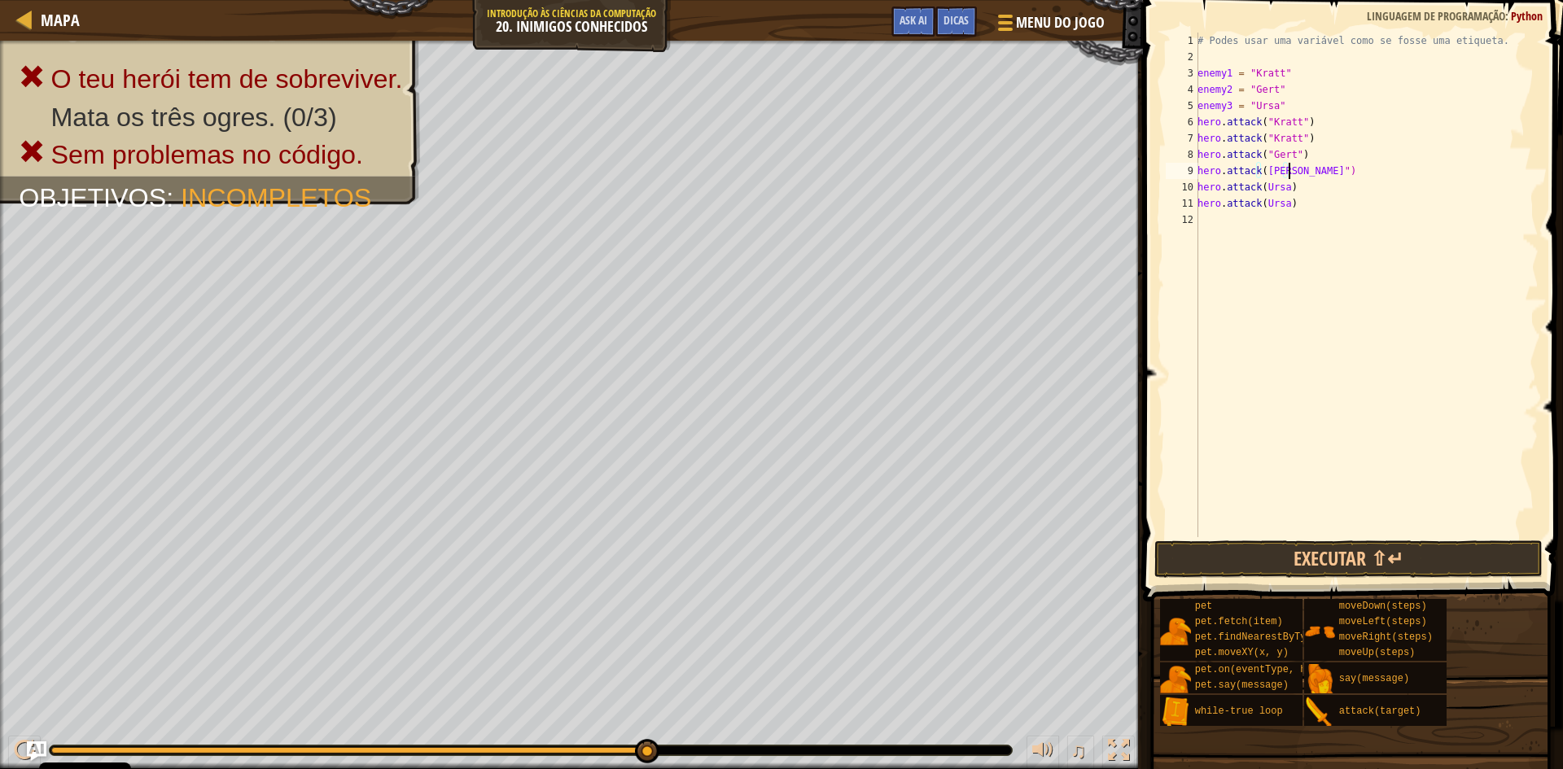
scroll to position [7, 7]
click at [1260, 176] on div "# Podes usar uma variável como se fosse uma etiqueta. enemy1 = "Kratt" enemy2 =…" at bounding box center [1366, 301] width 344 height 537
click at [1261, 169] on div "# Podes usar uma variável como se fosse uma etiqueta. enemy1 = "Kratt" enemy2 =…" at bounding box center [1366, 301] width 344 height 537
click at [1282, 184] on div "# Podes usar uma variável como se fosse uma etiqueta. enemy1 = "Kratt" enemy2 =…" at bounding box center [1366, 301] width 344 height 537
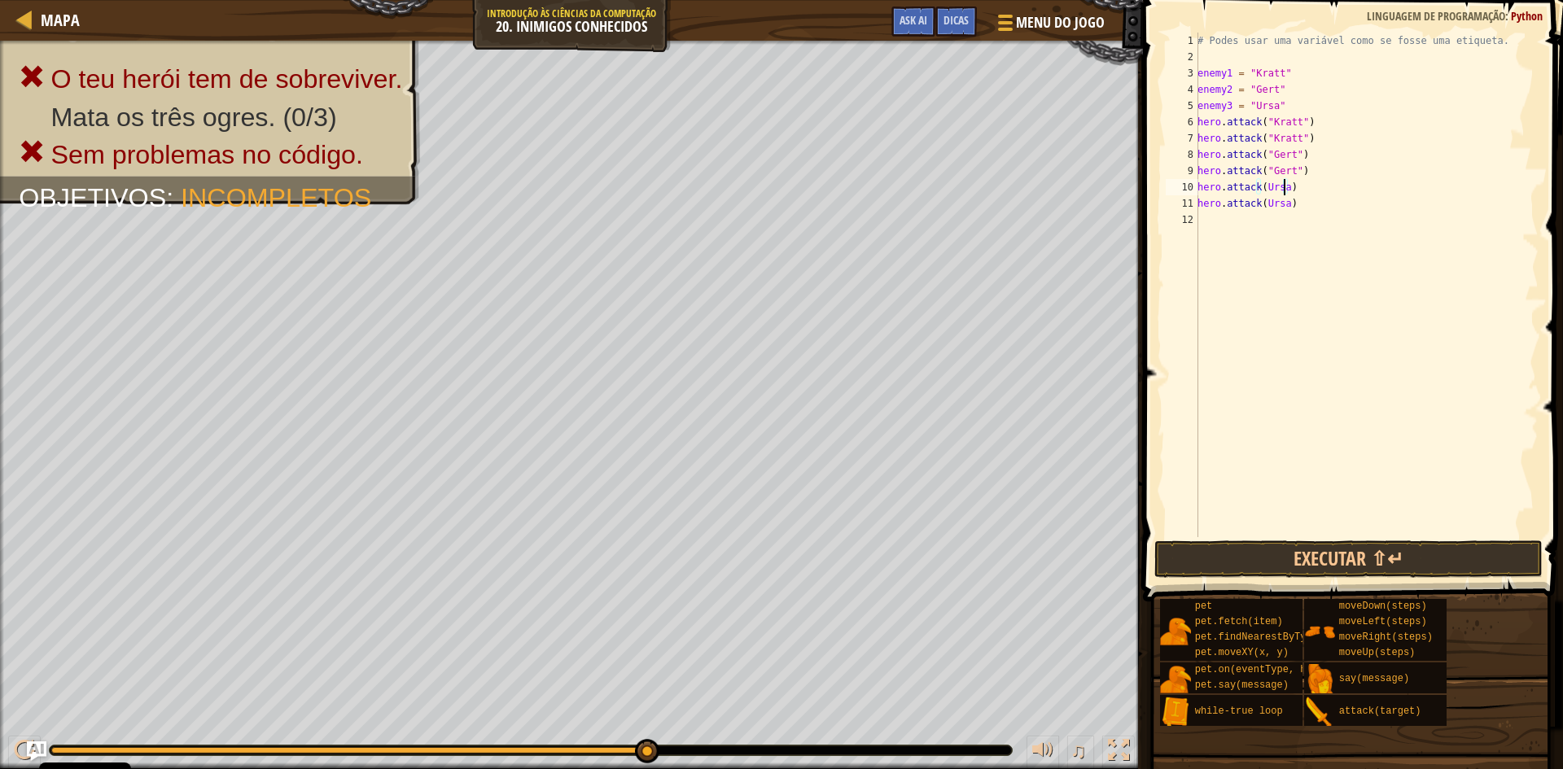
scroll to position [7, 7]
click at [1263, 187] on div "# Podes usar uma variável como se fosse uma etiqueta. enemy1 = "Kratt" enemy2 =…" at bounding box center [1366, 301] width 344 height 537
click at [1282, 208] on div "# Podes usar uma variável como se fosse uma etiqueta. enemy1 = "Kratt" enemy2 =…" at bounding box center [1366, 301] width 344 height 537
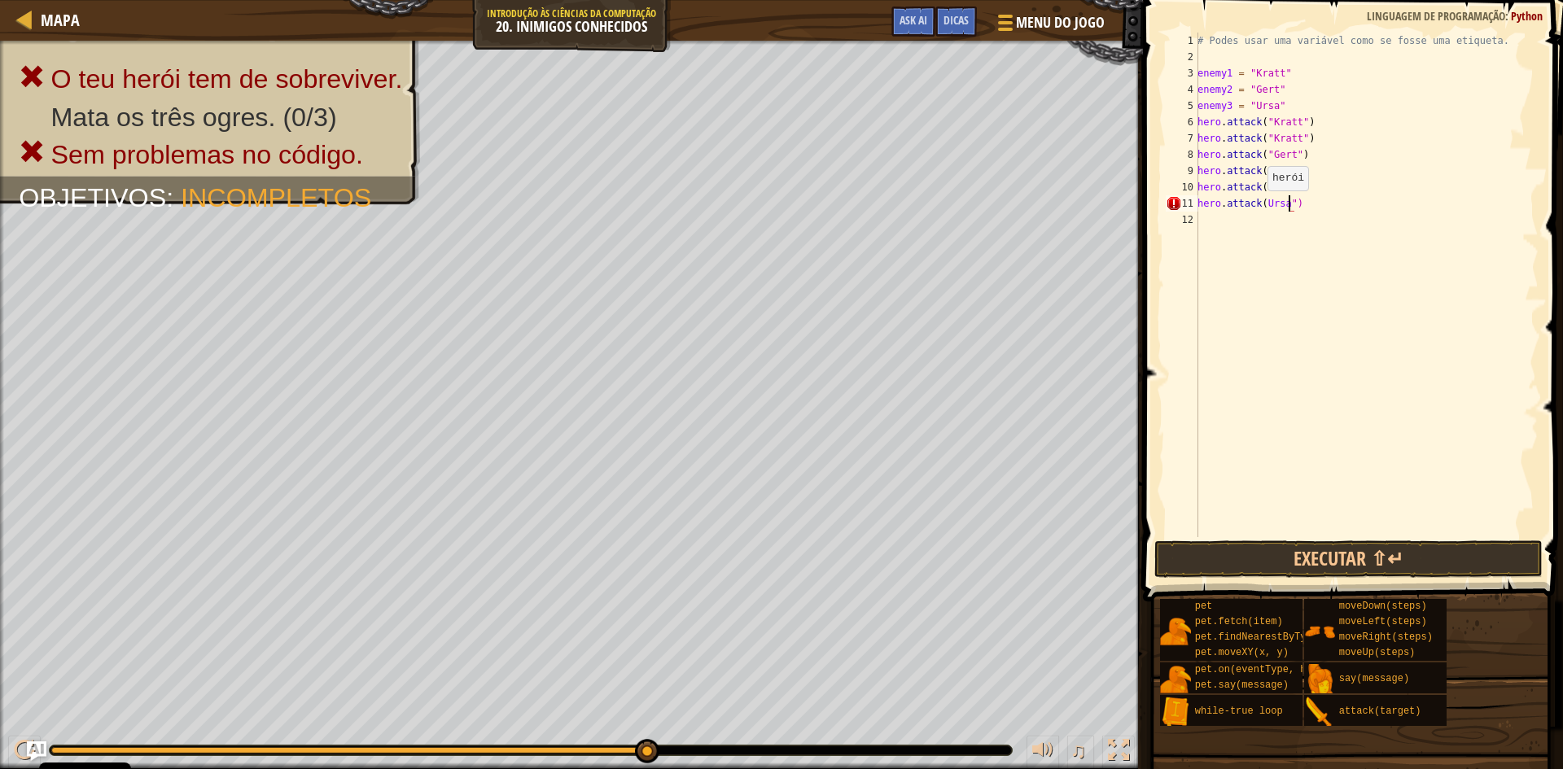
click at [1259, 206] on div "# Podes usar uma variável como se fosse uma etiqueta. enemy1 = "Kratt" enemy2 =…" at bounding box center [1366, 301] width 344 height 537
click at [1242, 550] on button "Executar ⇧↵" at bounding box center [1349, 559] width 388 height 37
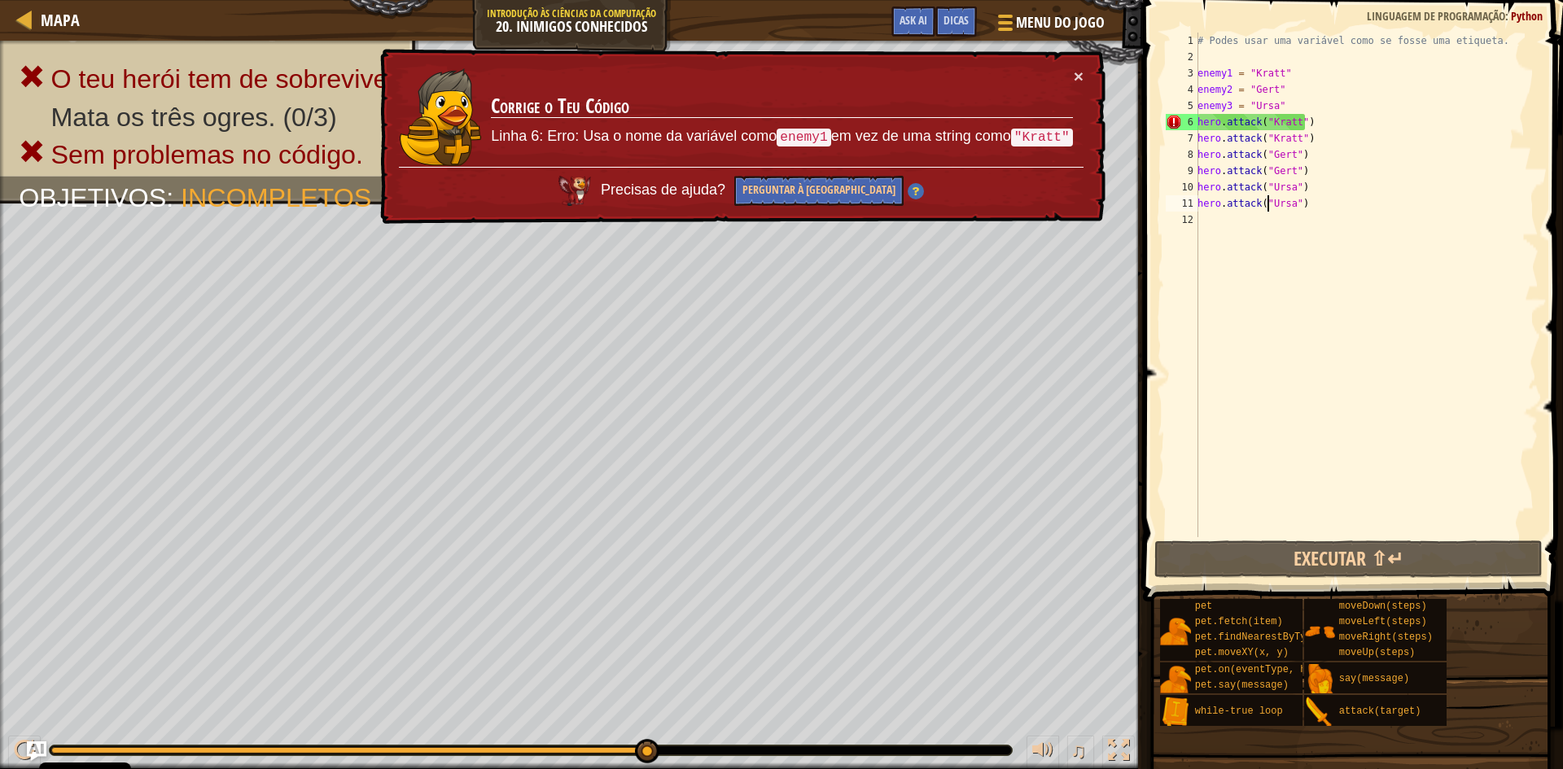
click at [1085, 81] on div "× Corrige o Teu Código Linha 6: Erro: Usa o nome da variável como enemy1 em vez…" at bounding box center [741, 137] width 729 height 176
click at [1079, 71] on button "×" at bounding box center [1079, 76] width 10 height 17
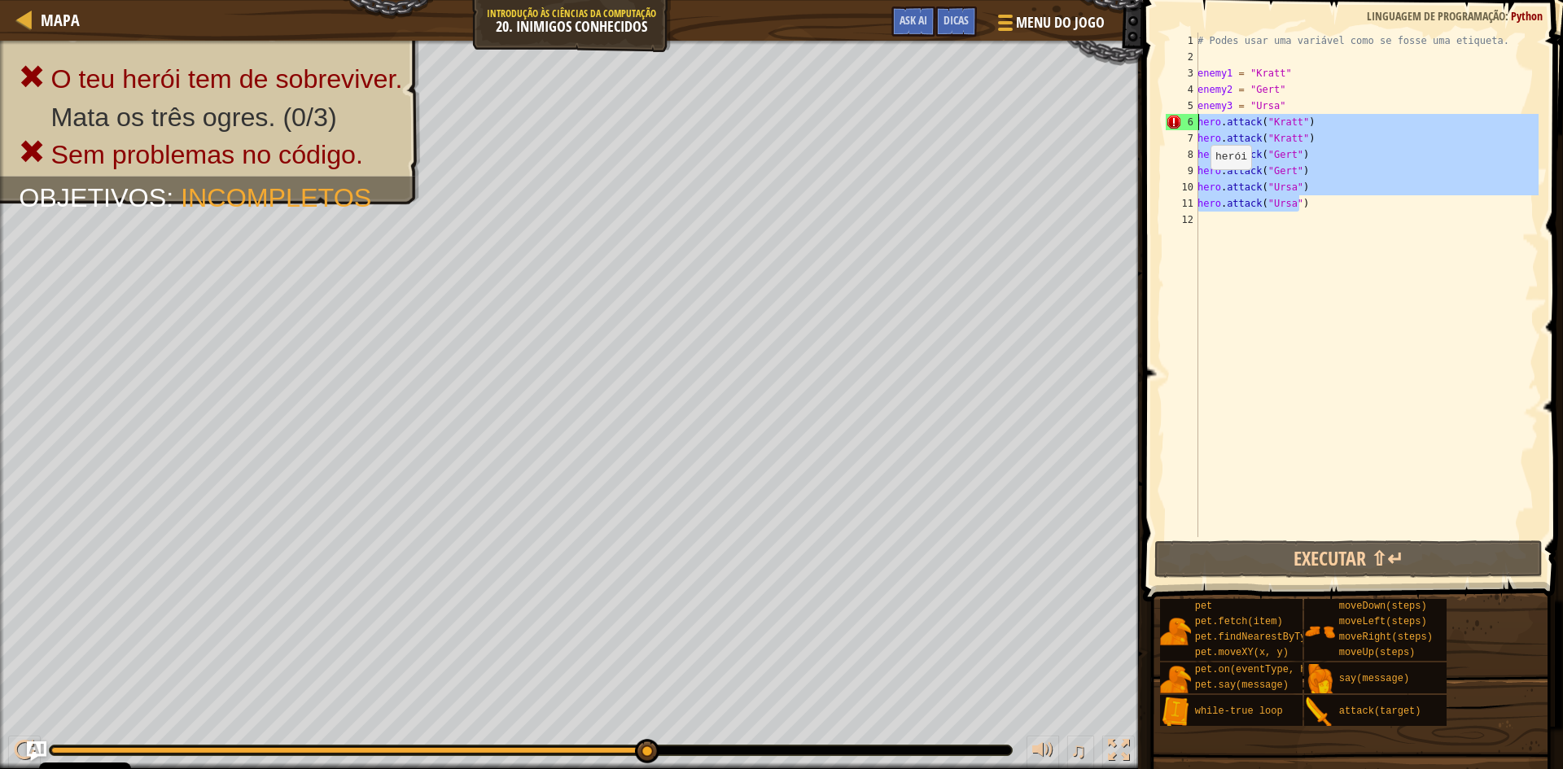
drag, startPoint x: 1292, startPoint y: 204, endPoint x: 1157, endPoint y: 123, distance: 157.8
click at [1157, 123] on div "hero.attack("Ursa") 1 2 3 4 5 6 7 8 9 10 11 12 # Podes usar uma variável como s…" at bounding box center [1350, 333] width 425 height 650
type textarea "hero.attack("Kratt") hero.attack("Kratt")"
click at [1305, 329] on div "# Podes usar uma variável como se fosse uma etiqueta. enemy1 = "Kratt" enemy2 =…" at bounding box center [1366, 301] width 344 height 537
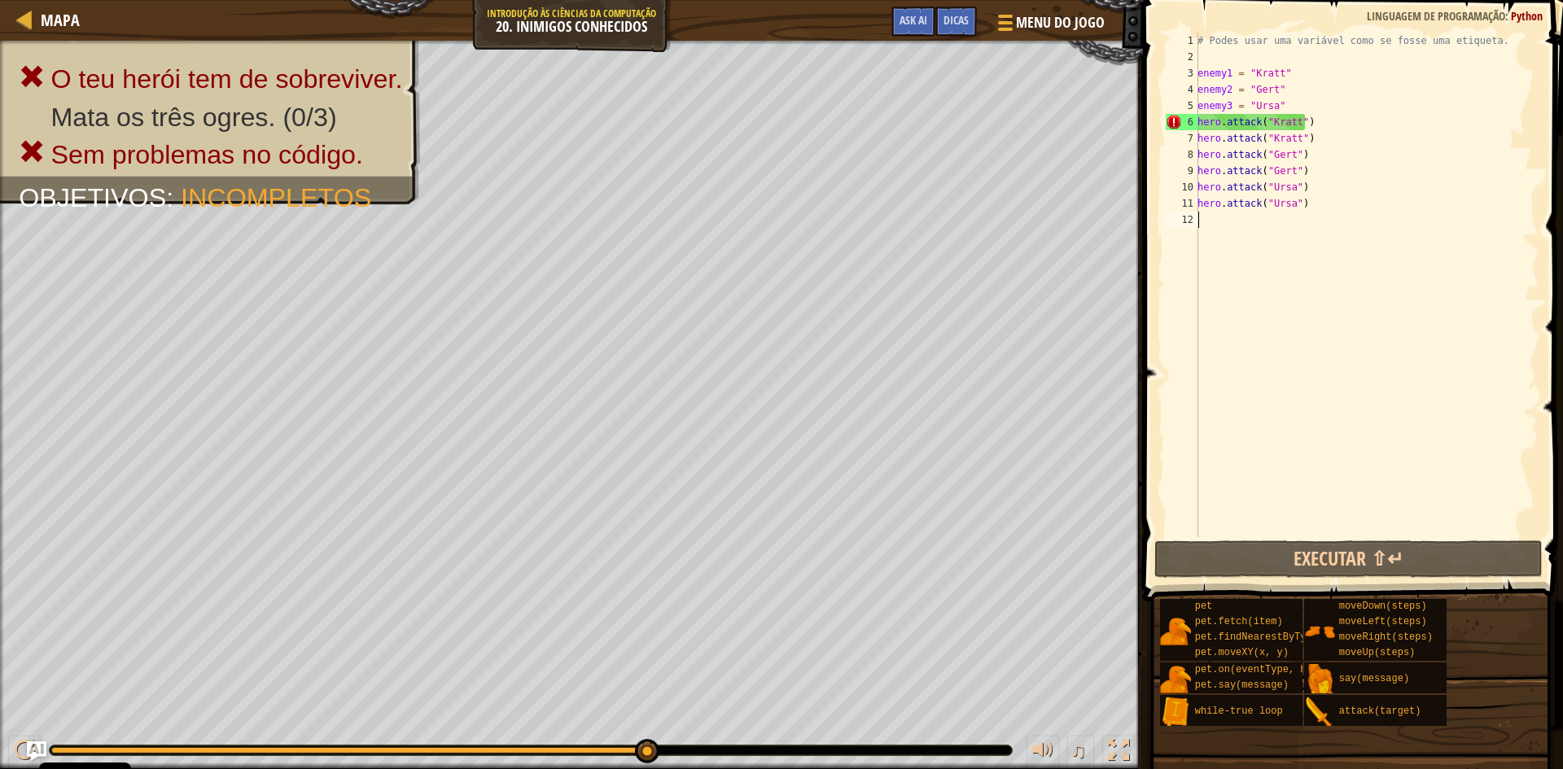
scroll to position [7, 0]
click at [1276, 121] on div "# Podes usar uma variável como se fosse uma etiqueta. enemy1 = "Kratt" enemy2 =…" at bounding box center [1366, 301] width 344 height 537
type textarea "hero.attack("Kratt")"
click at [1276, 121] on div "# Podes usar uma variável como se fosse uma etiqueta. enemy1 = "Kratt" enemy2 =…" at bounding box center [1366, 301] width 344 height 537
click at [1290, 119] on div "# Podes usar uma variável como se fosse uma etiqueta. enemy1 = "Kratt" enemy2 =…" at bounding box center [1366, 285] width 344 height 505
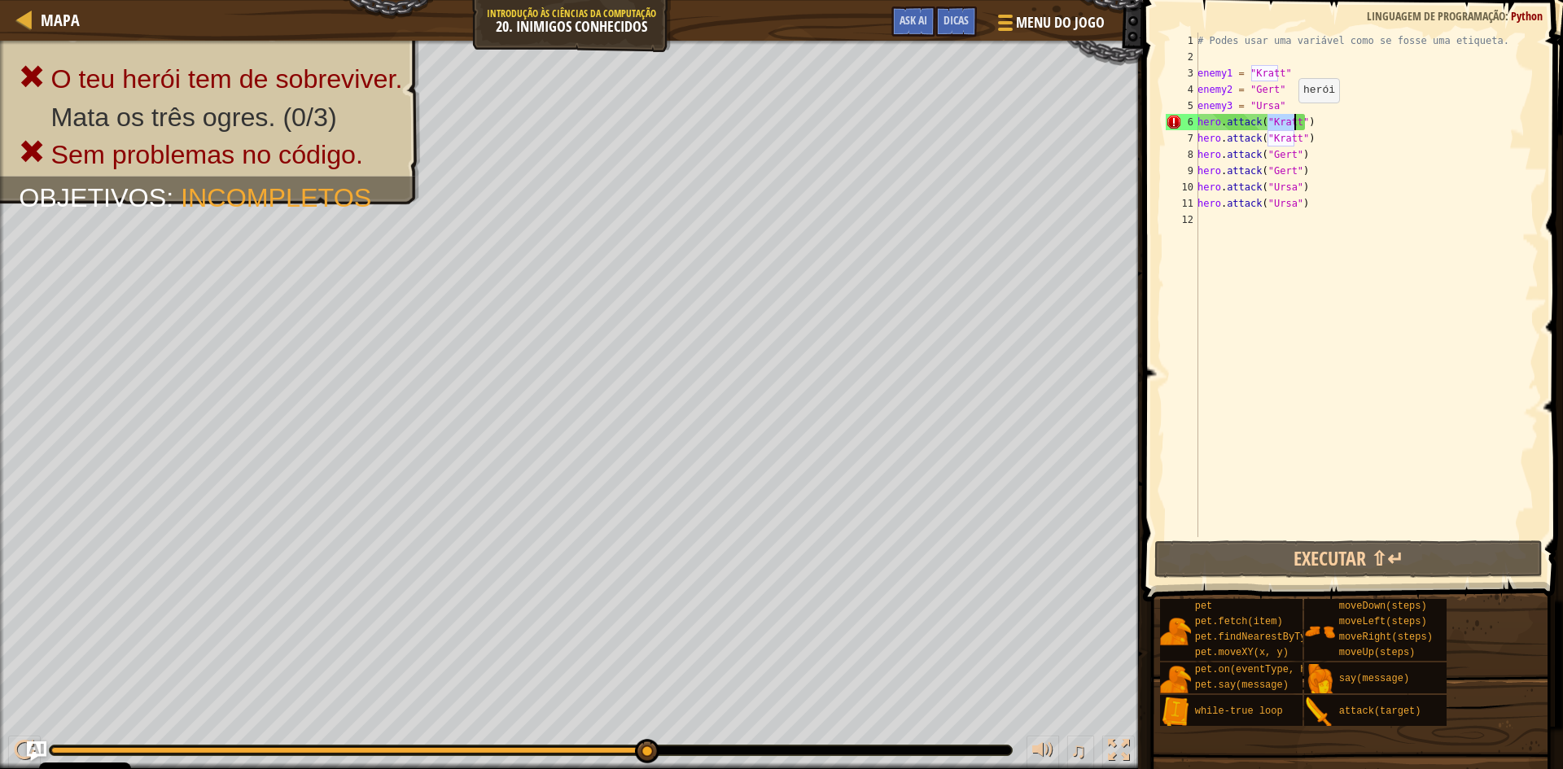
click at [1290, 119] on div "# Podes usar uma variável como se fosse uma etiqueta. enemy1 = "Kratt" enemy2 =…" at bounding box center [1366, 301] width 344 height 537
drag, startPoint x: 1299, startPoint y: 118, endPoint x: 1266, endPoint y: 125, distance: 33.2
click at [1266, 125] on div "# Podes usar uma variável como se fosse uma etiqueta. enemy1 = "Kratt" enemy2 =…" at bounding box center [1366, 301] width 344 height 537
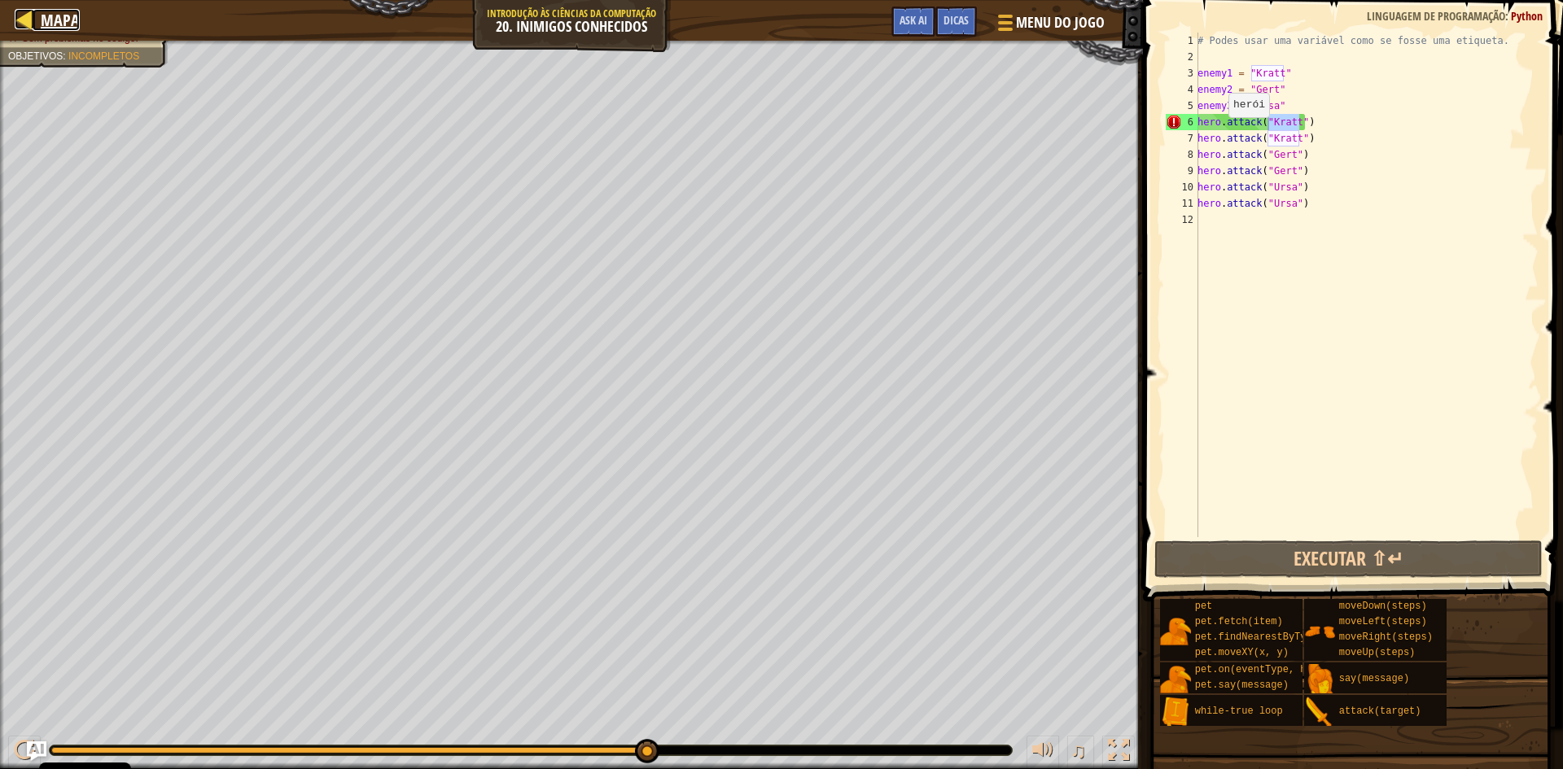
click at [38, 20] on link "Mapa" at bounding box center [56, 20] width 47 height 22
select select "pt-PT"
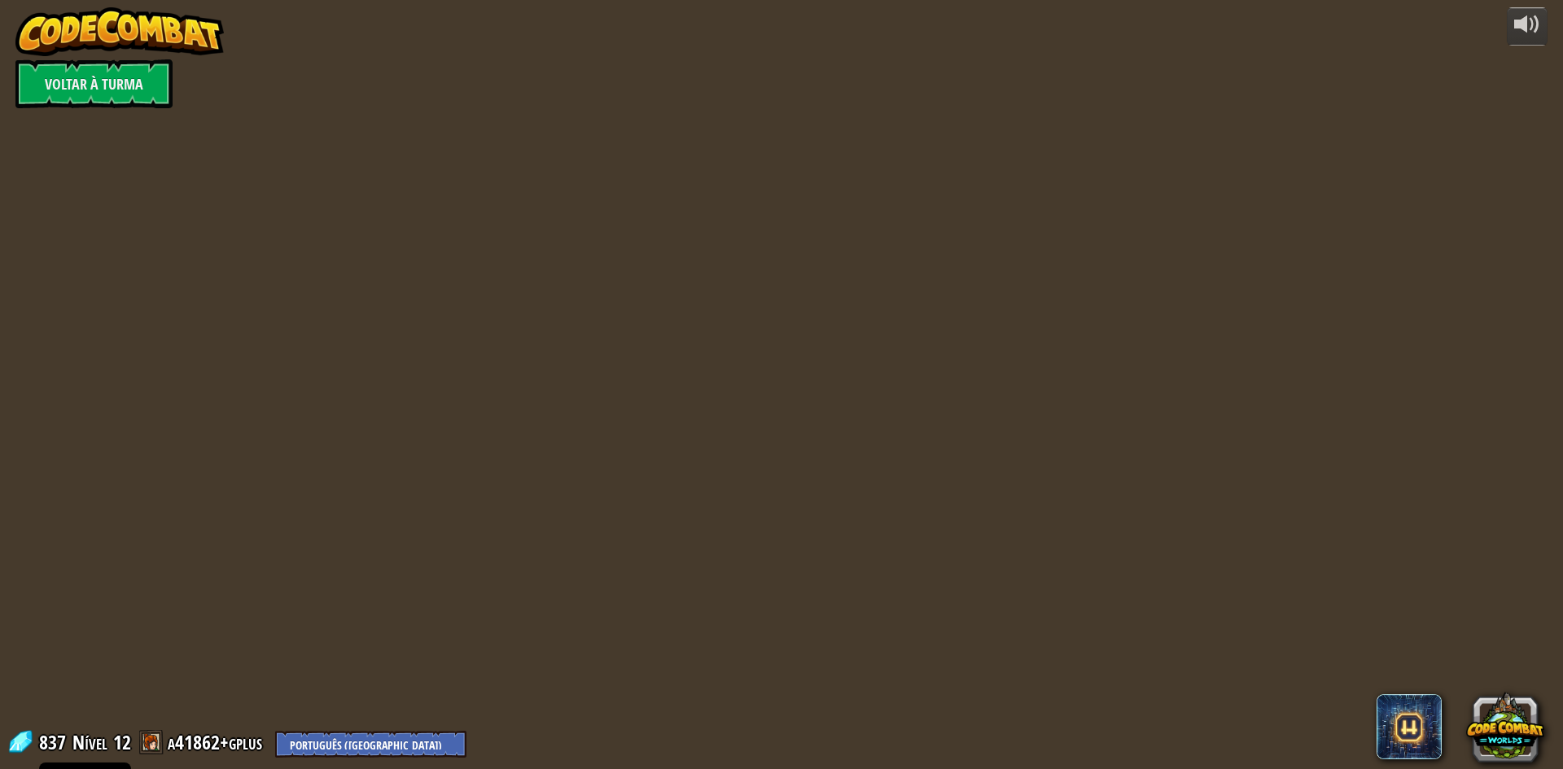
select select "pt-PT"
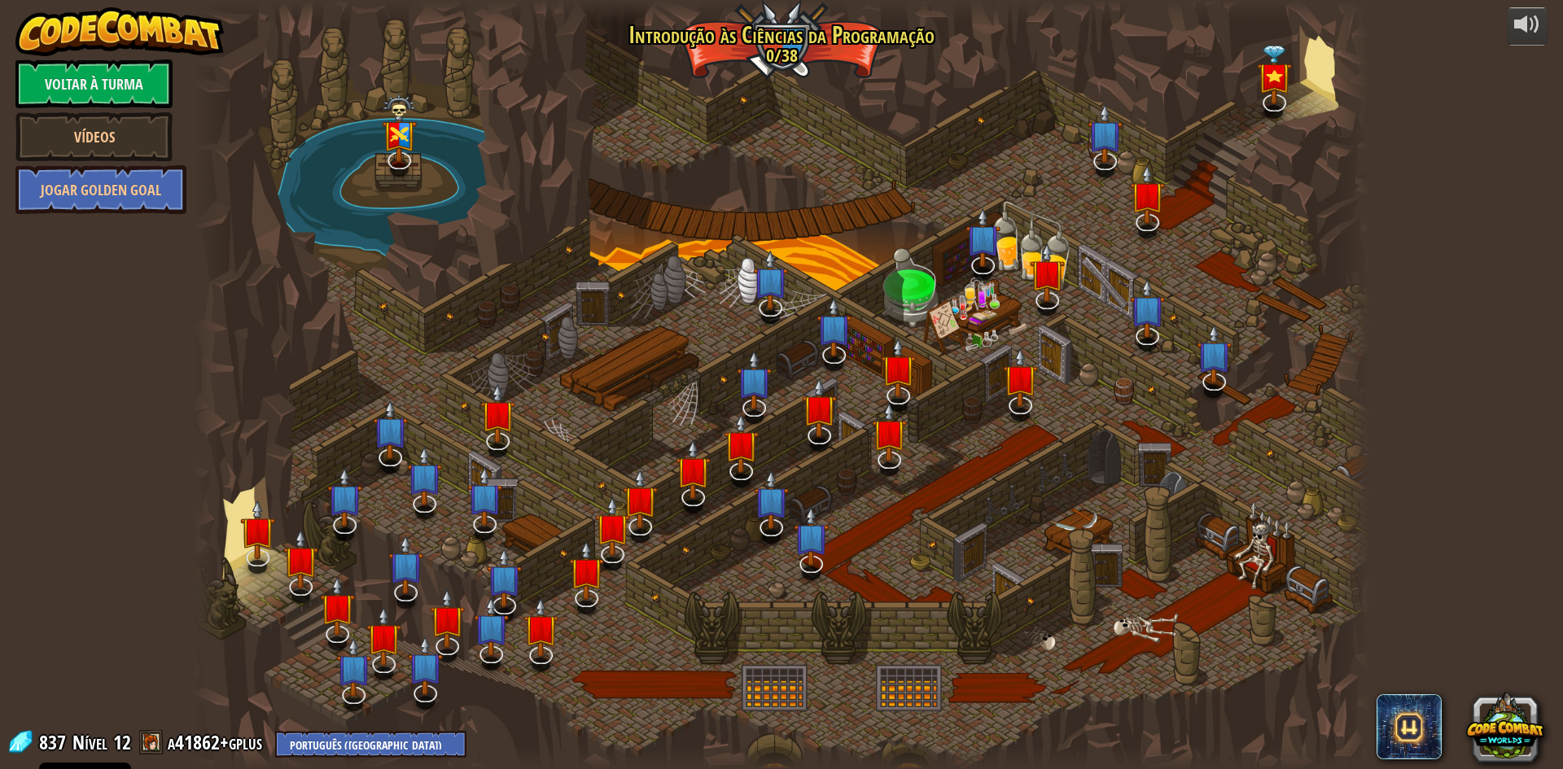
select select "pt-PT"
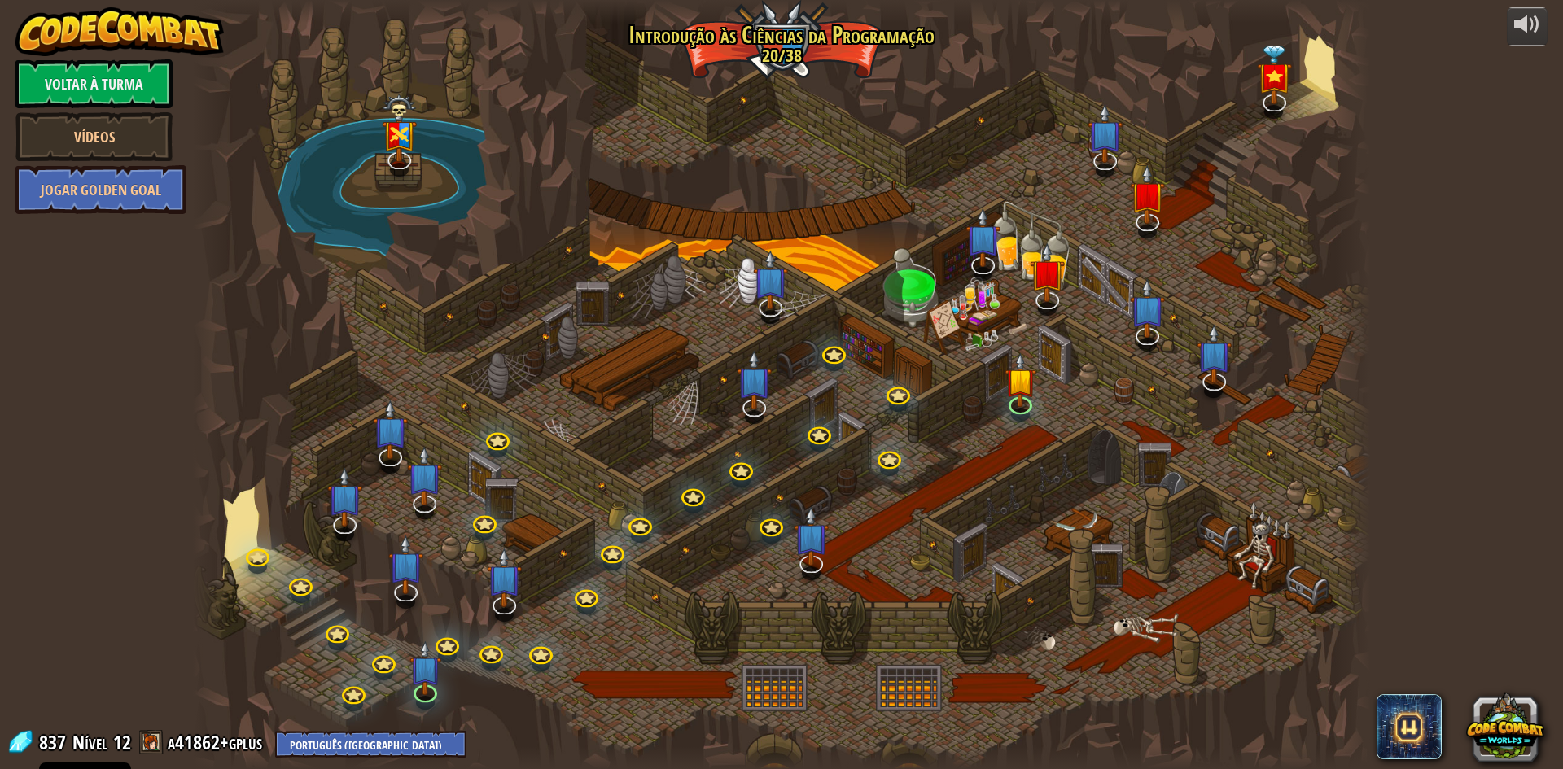
select select "pt-PT"
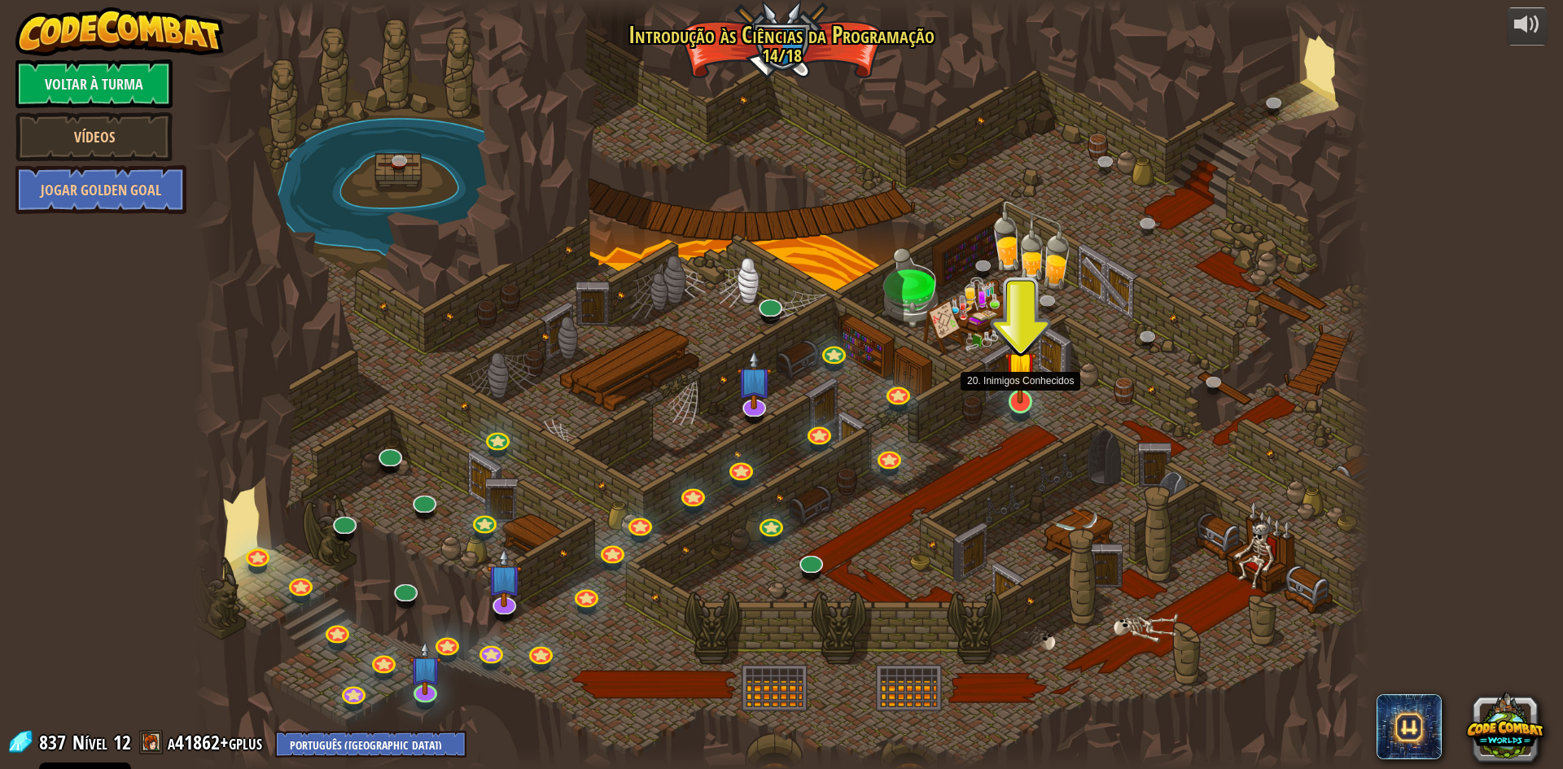
click at [1024, 394] on img at bounding box center [1021, 367] width 32 height 72
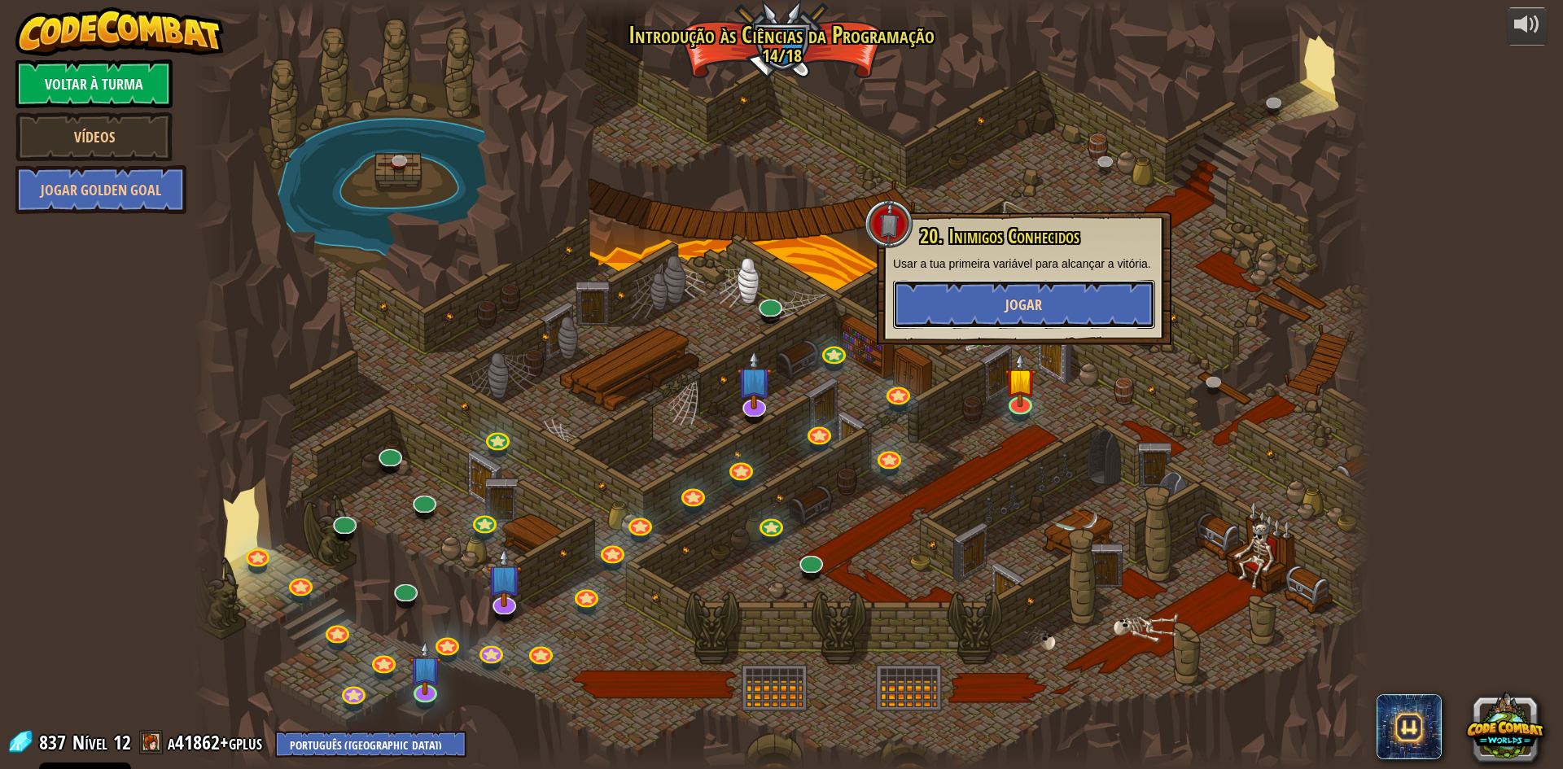
click at [1035, 313] on span "Jogar" at bounding box center [1024, 305] width 37 height 20
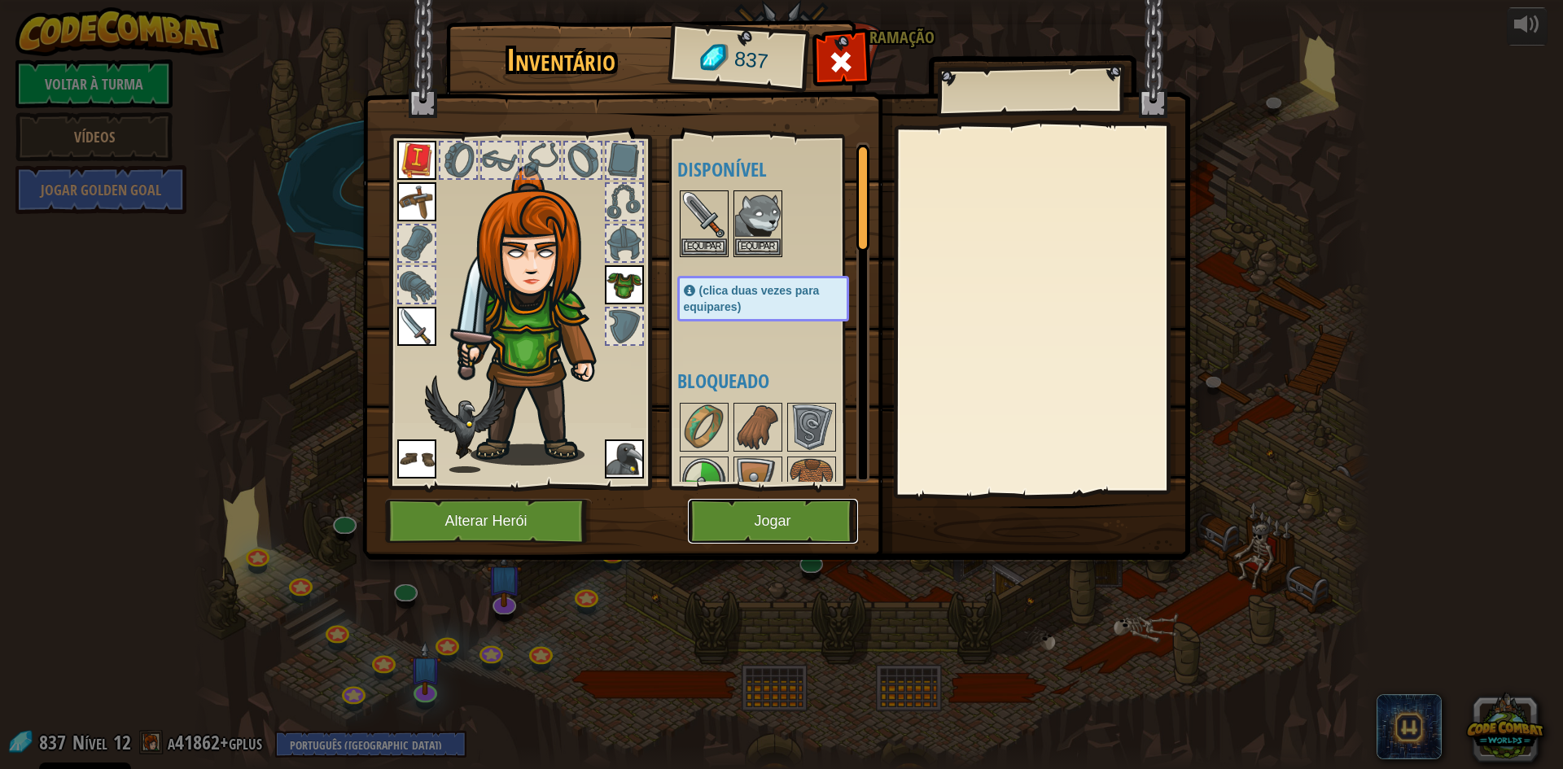
click at [787, 505] on button "Jogar" at bounding box center [773, 521] width 170 height 45
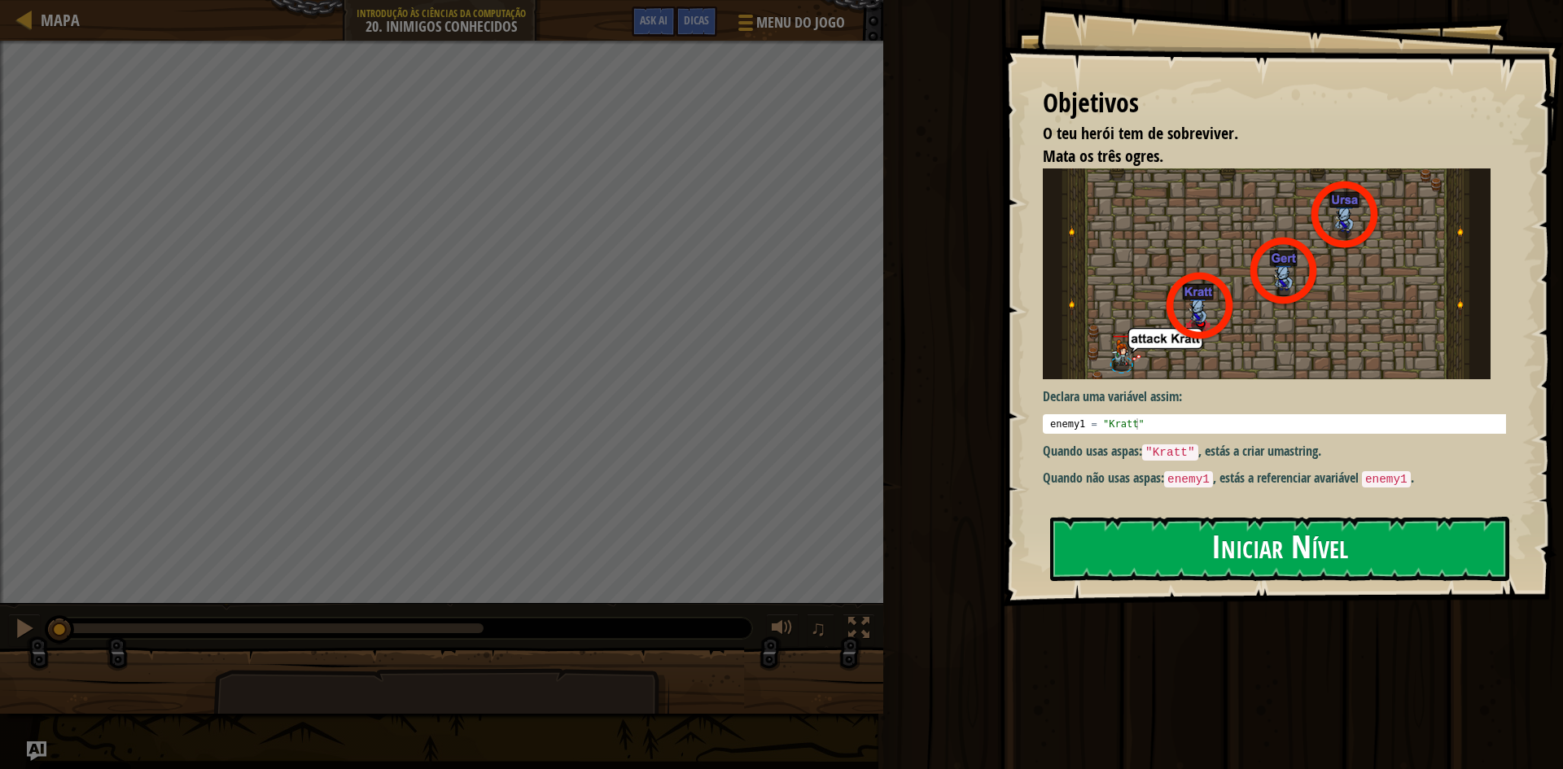
click at [1132, 528] on button "Iniciar Nível" at bounding box center [1279, 549] width 459 height 64
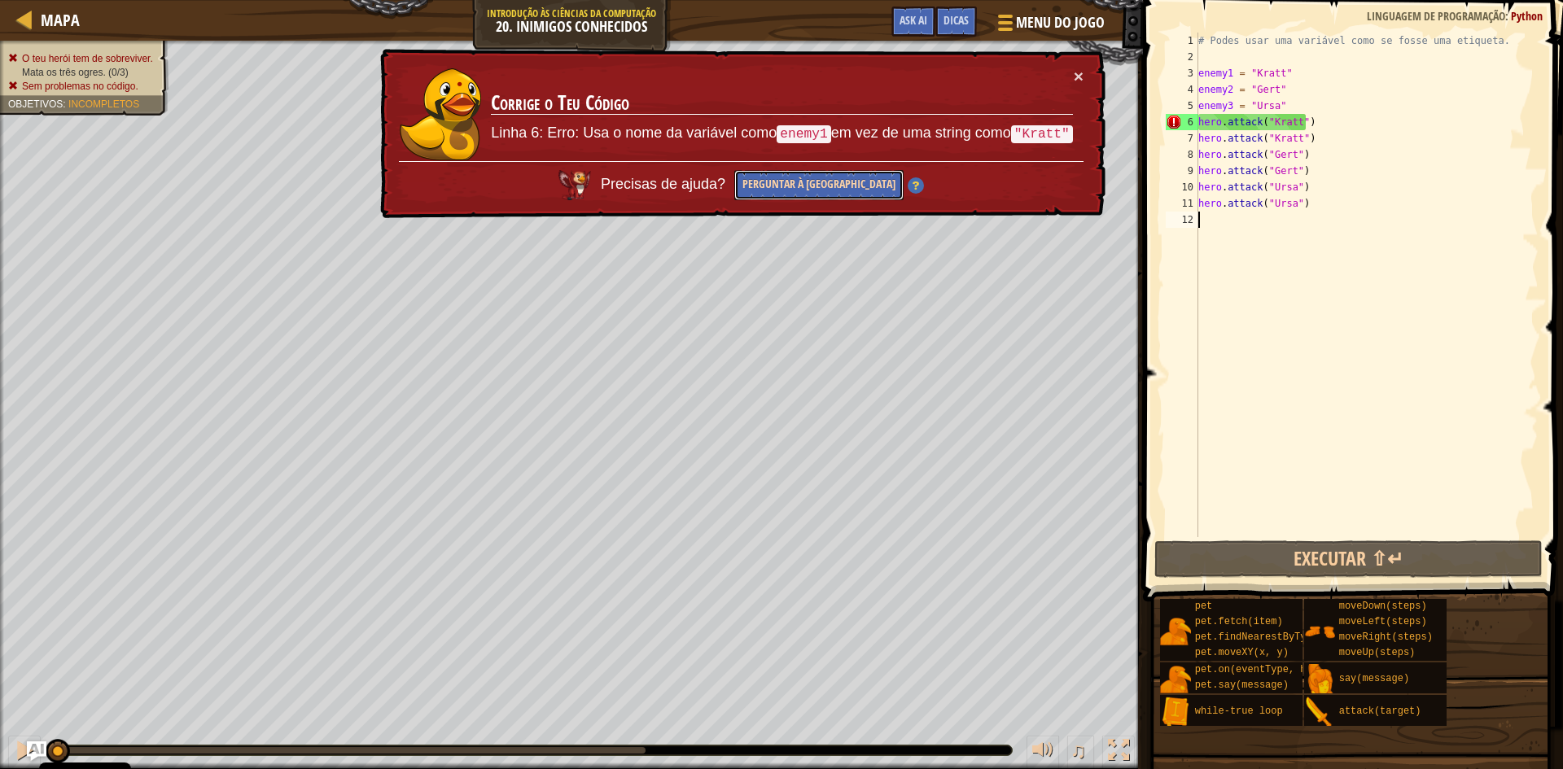
click at [807, 175] on button "Perguntar à [GEOGRAPHIC_DATA]" at bounding box center [818, 185] width 169 height 30
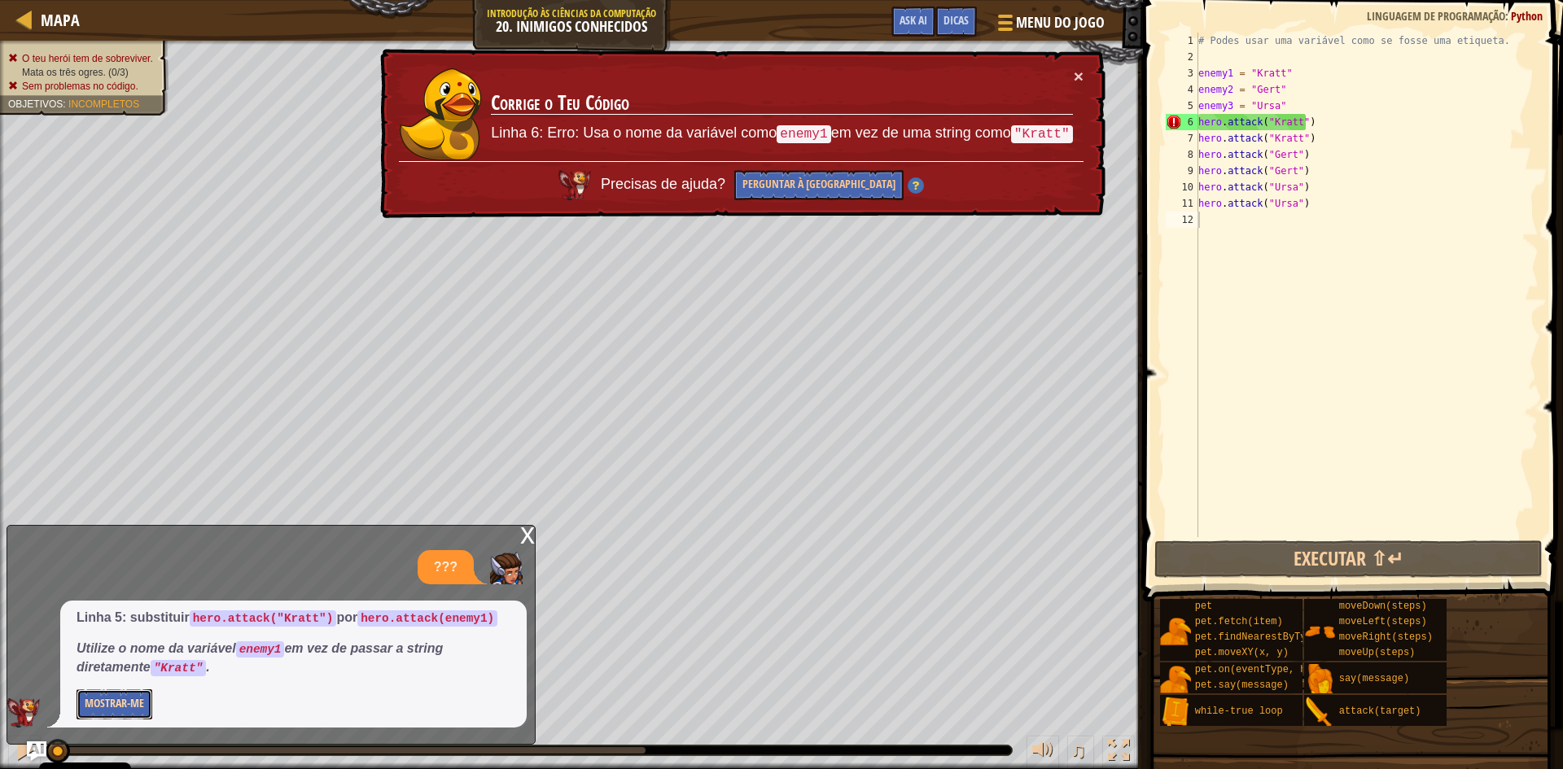
click at [135, 700] on button "Mostrar-me" at bounding box center [115, 705] width 76 height 30
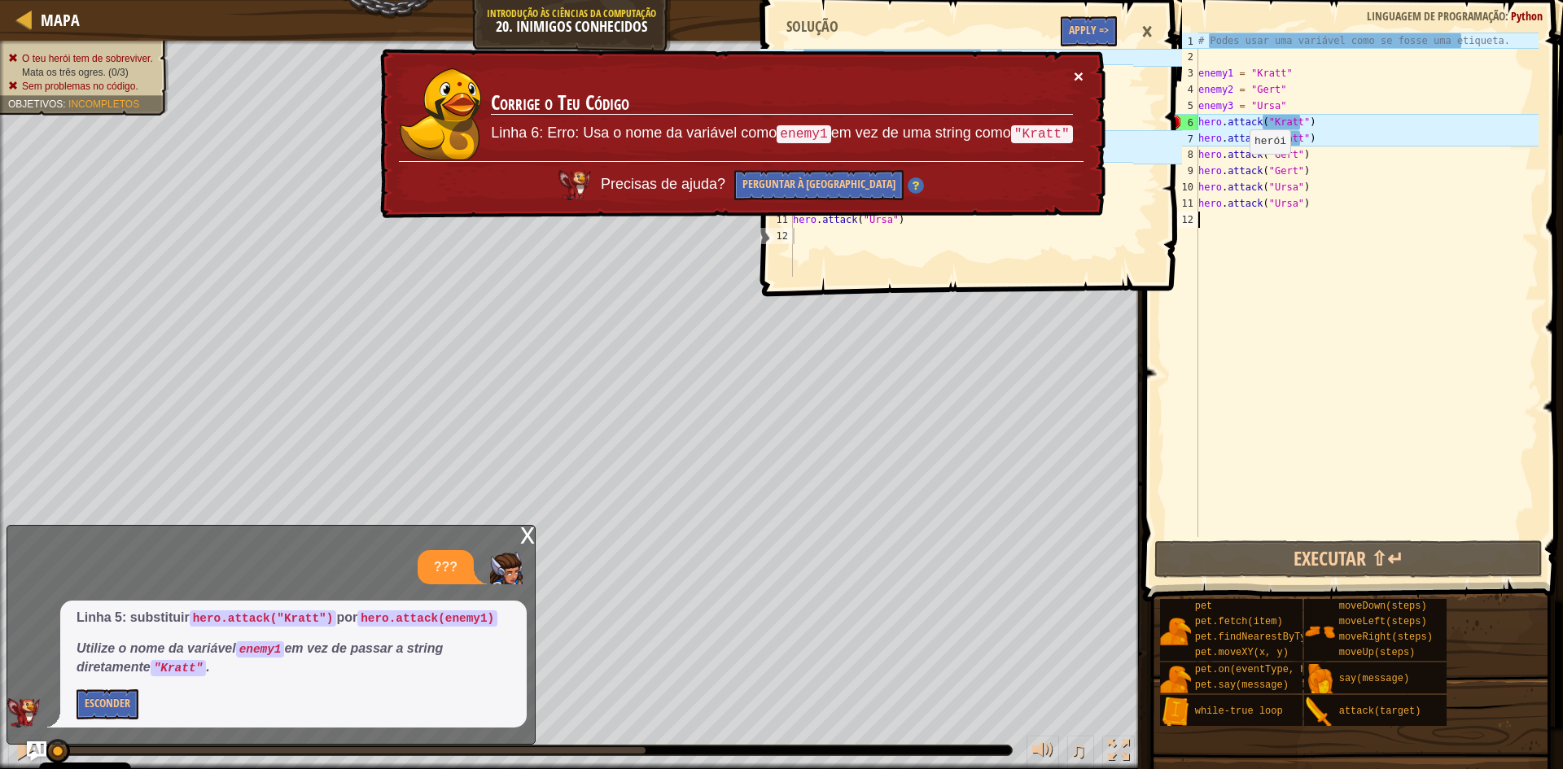
click at [1080, 68] on button "×" at bounding box center [1079, 76] width 10 height 17
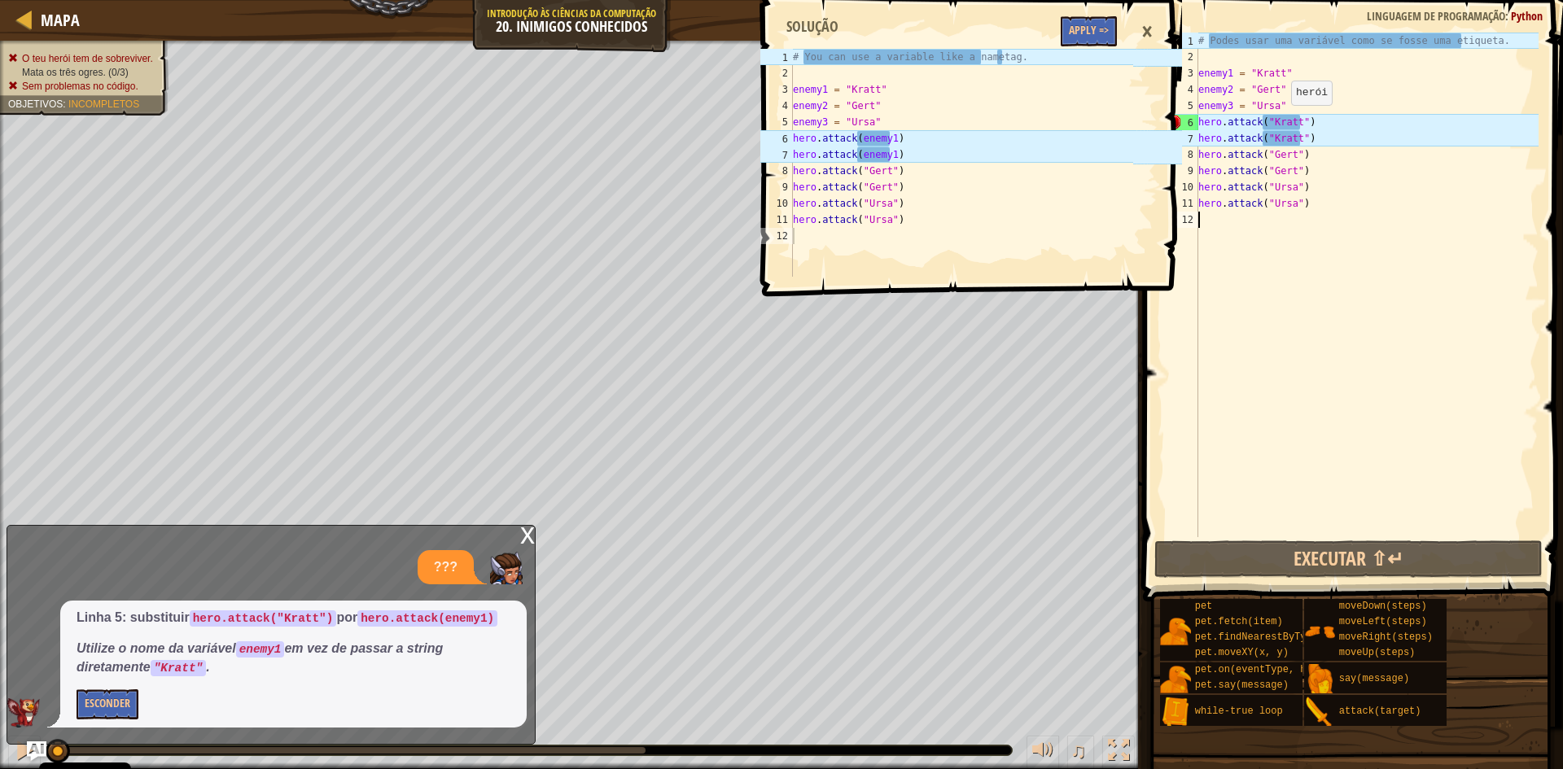
click at [1283, 121] on div "# Podes usar uma variável como se fosse uma etiqueta. enemy1 = "Kratt" enemy2 =…" at bounding box center [1367, 301] width 344 height 537
drag, startPoint x: 1295, startPoint y: 120, endPoint x: 1266, endPoint y: 123, distance: 28.7
click at [1266, 123] on div "# Podes usar uma variável como se fosse uma etiqueta. enemy1 = "Kratt" enemy2 =…" at bounding box center [1367, 301] width 344 height 537
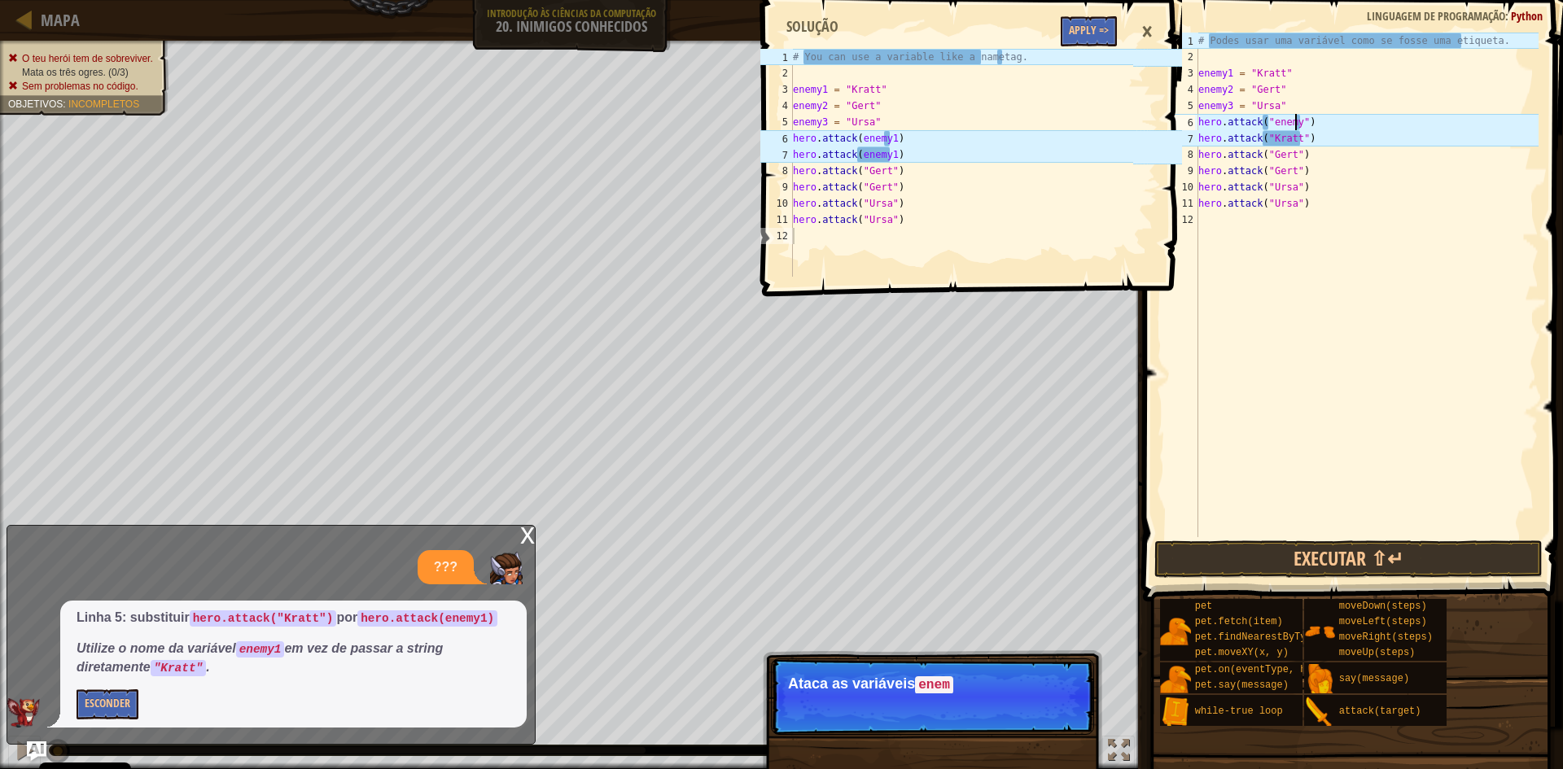
scroll to position [7, 8]
type textarea "hero.attack("enemy1")"
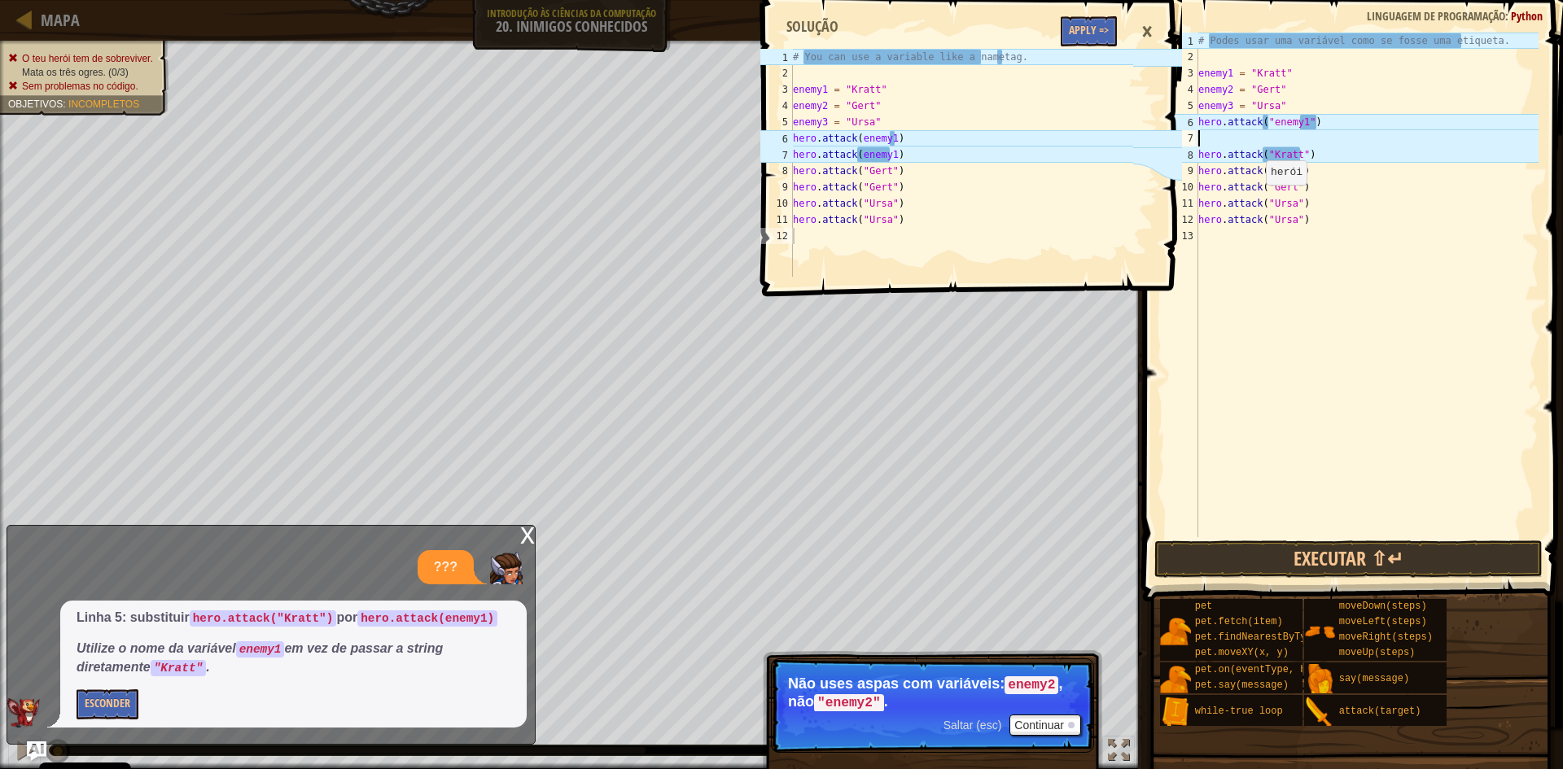
scroll to position [7, 0]
type textarea "hero.attack("enemy1")"
click at [1396, 265] on div "# Podes usar uma variável como se fosse uma etiqueta. enemy1 = "Kratt" enemy2 =…" at bounding box center [1367, 301] width 344 height 537
click at [1300, 122] on div "# Podes usar uma variável como se fosse uma etiqueta. enemy1 = "Kratt" enemy2 =…" at bounding box center [1367, 301] width 344 height 537
drag, startPoint x: 1269, startPoint y: 121, endPoint x: 1255, endPoint y: 121, distance: 14.7
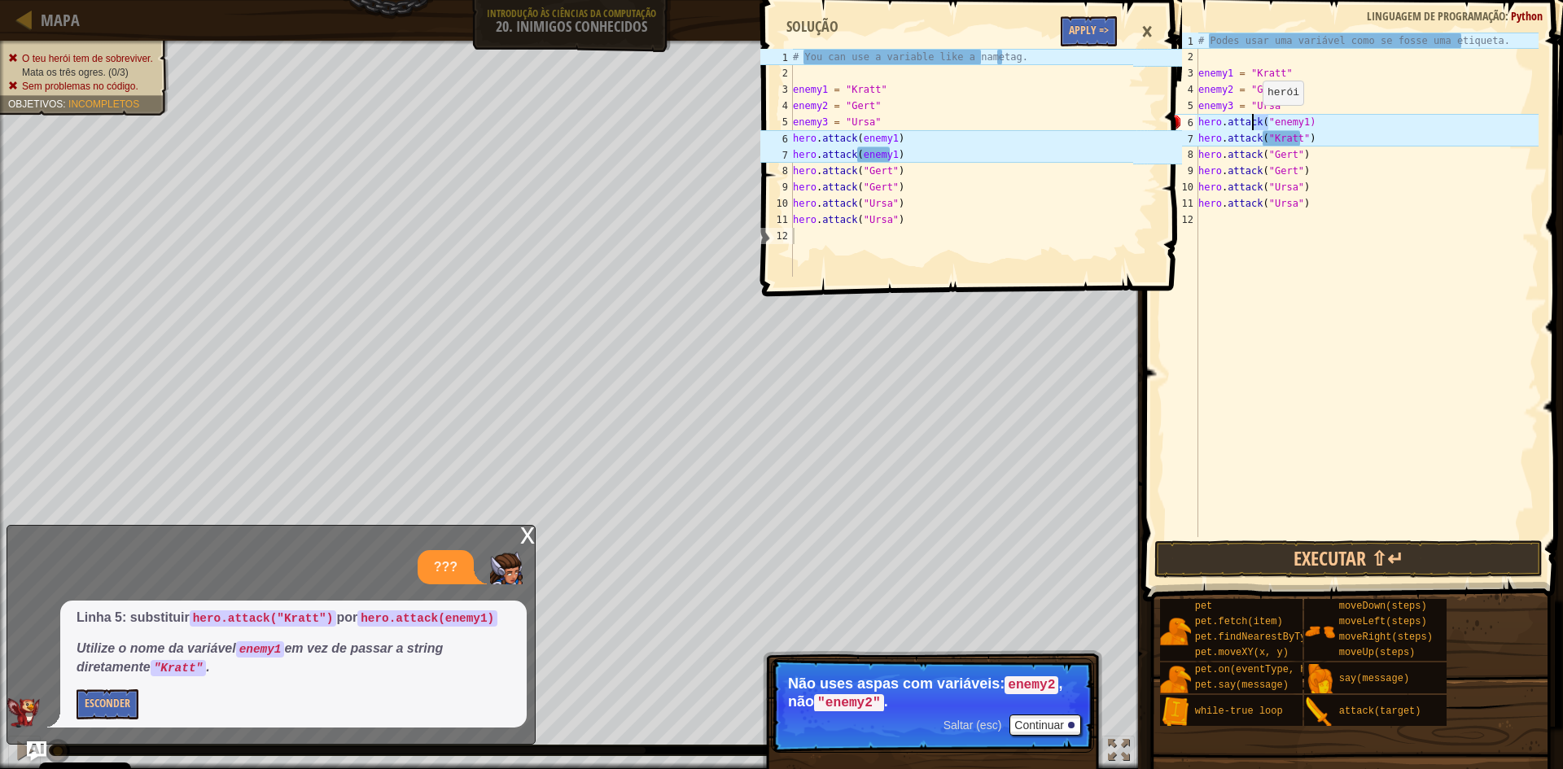
click at [1255, 121] on div "# Podes usar uma variável como se fosse uma etiqueta. enemy1 = "Kratt" enemy2 =…" at bounding box center [1367, 301] width 344 height 537
click at [1385, 207] on div "# Podes usar uma variável como se fosse uma etiqueta. enemy1 = "Kratt" enemy2 =…" at bounding box center [1367, 301] width 344 height 537
click at [1262, 125] on div "# Podes usar uma variável como se fosse uma etiqueta. enemy1 = "Kratt" enemy2 =…" at bounding box center [1367, 301] width 344 height 537
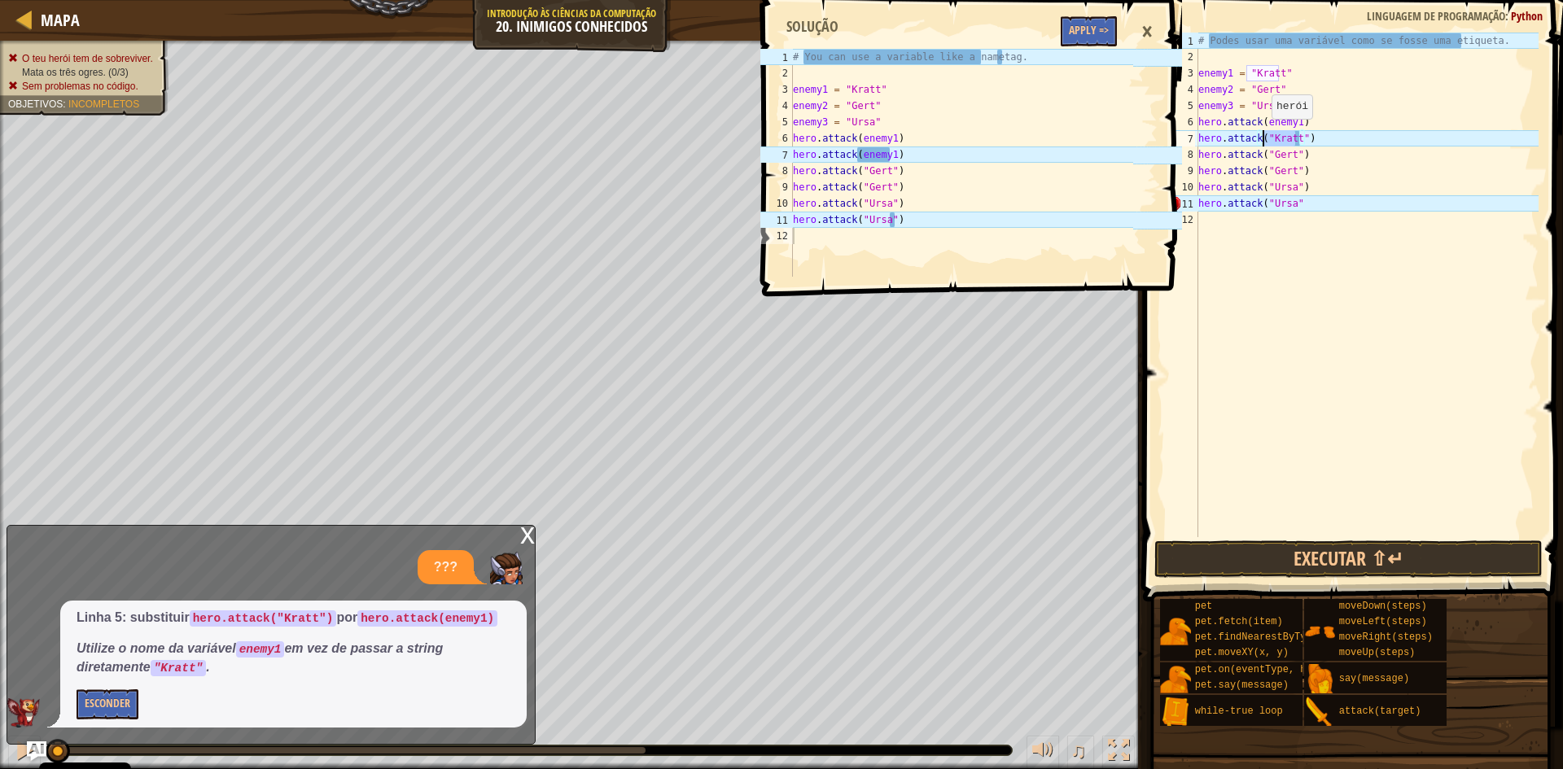
drag, startPoint x: 1297, startPoint y: 135, endPoint x: 1264, endPoint y: 135, distance: 33.4
click at [1264, 135] on div "# Podes usar uma variável como se fosse uma etiqueta. enemy1 = "Kratt" enemy2 =…" at bounding box center [1367, 301] width 344 height 537
type textarea "hero.attack(wnwmy1")"
click at [1264, 271] on div "# Podes usar uma variável como se fosse uma etiqueta. enemy1 = "Kratt" enemy2 =…" at bounding box center [1367, 301] width 344 height 537
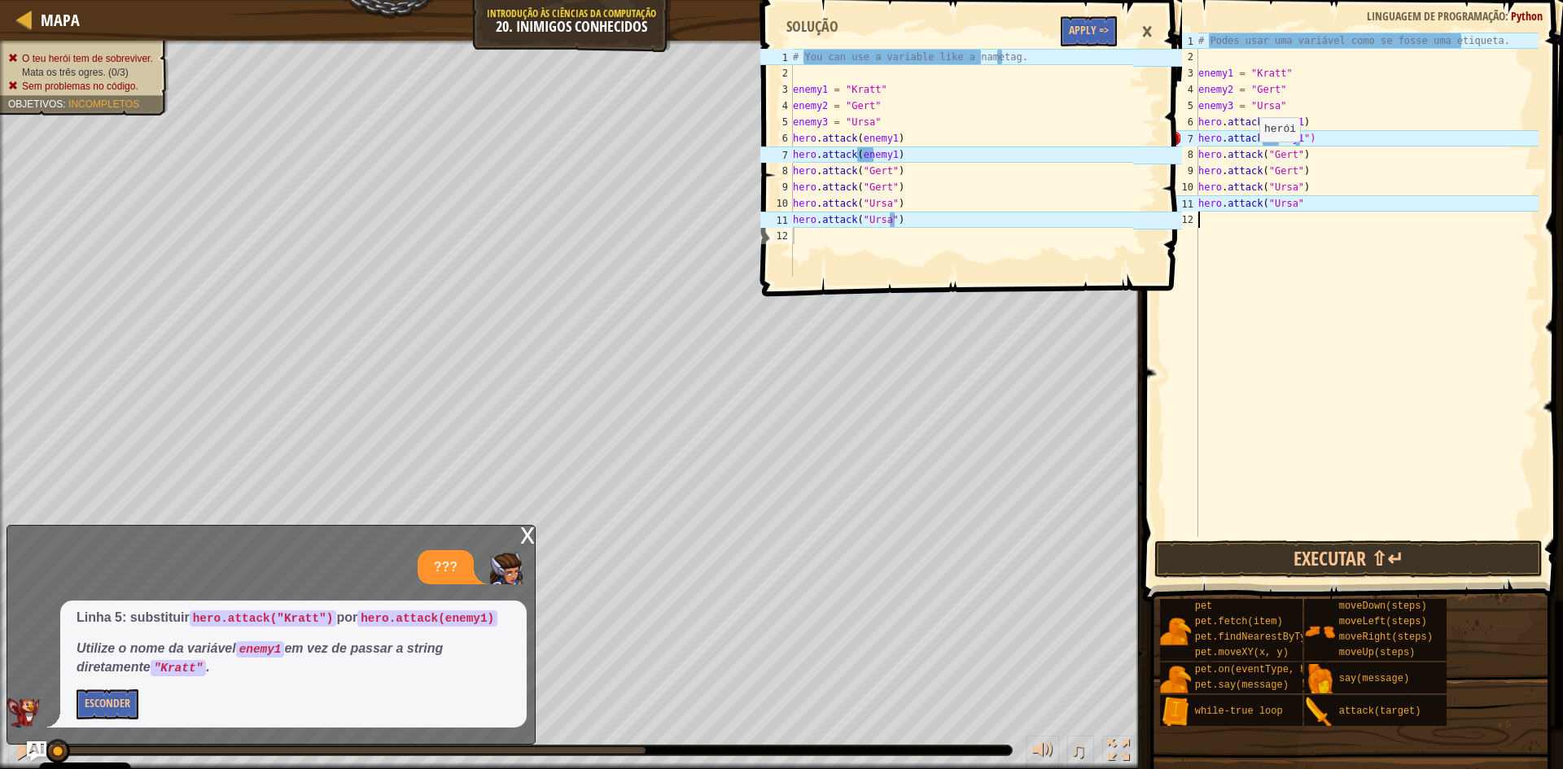
scroll to position [7, 0]
drag, startPoint x: 1274, startPoint y: 134, endPoint x: 1263, endPoint y: 135, distance: 11.4
click at [1263, 135] on div "# Podes usar uma variável como se fosse uma etiqueta. enemy1 = "Kratt" enemy2 =…" at bounding box center [1367, 301] width 344 height 537
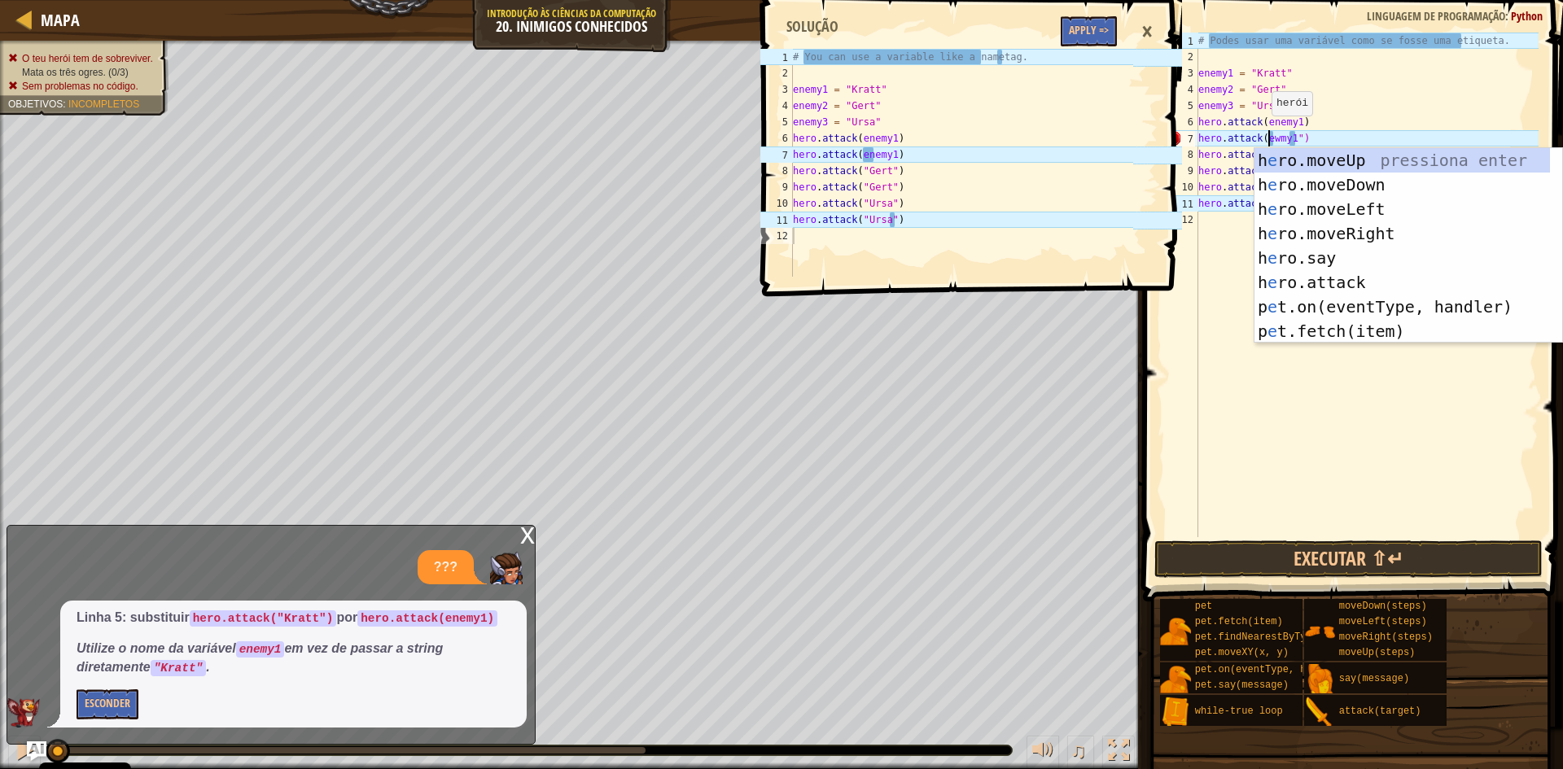
scroll to position [7, 7]
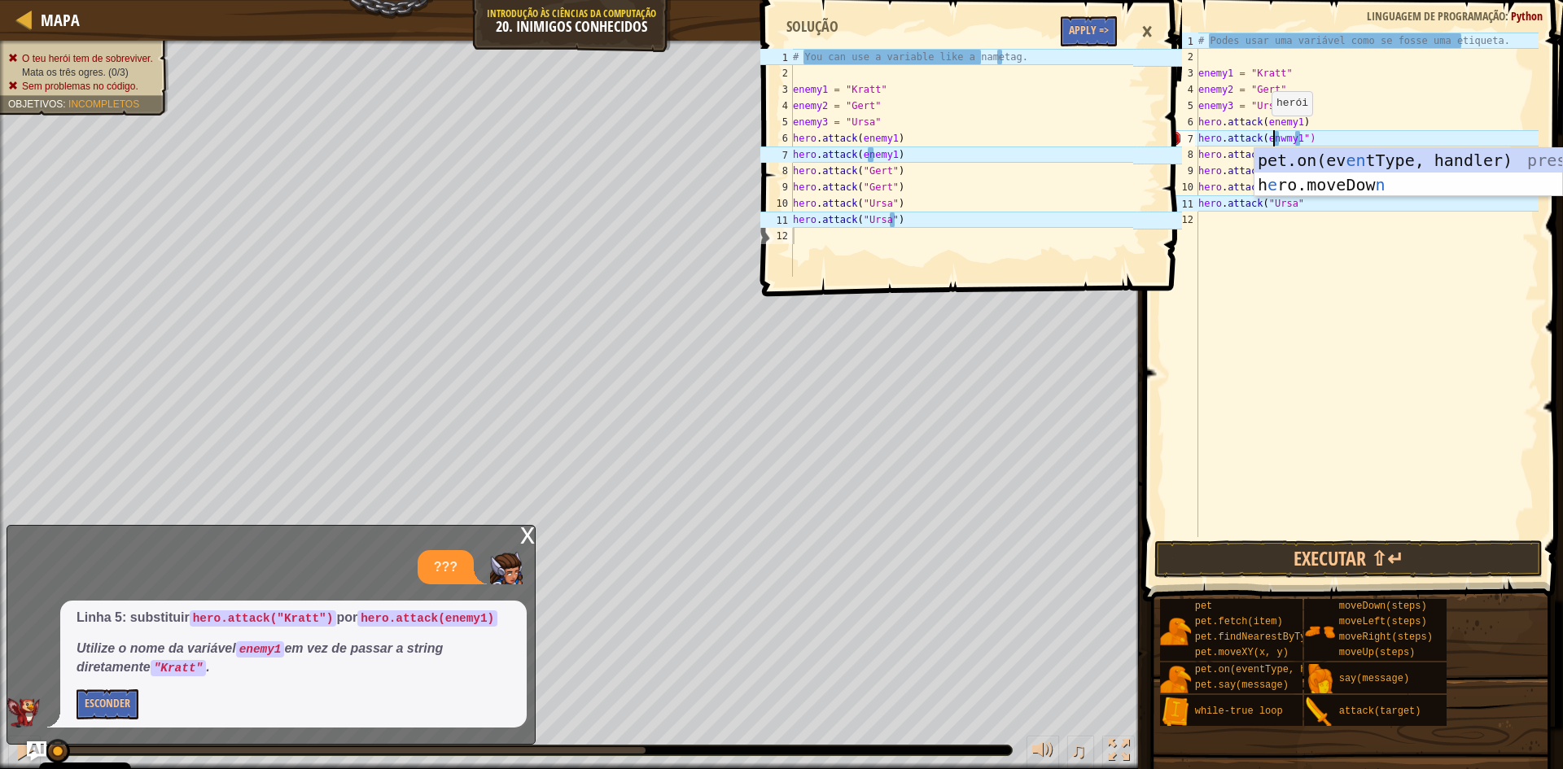
type textarea "hero.attack(enwmy1")"
click at [1300, 283] on div "# Podes usar uma variável como se fosse uma etiqueta. enemy1 = "Kratt" enemy2 =…" at bounding box center [1367, 301] width 344 height 537
drag, startPoint x: 1282, startPoint y: 136, endPoint x: 1272, endPoint y: 139, distance: 10.3
click at [1272, 139] on div "# Podes usar uma variável como se fosse uma etiqueta. enemy1 = "Kratt" enemy2 =…" at bounding box center [1367, 301] width 344 height 537
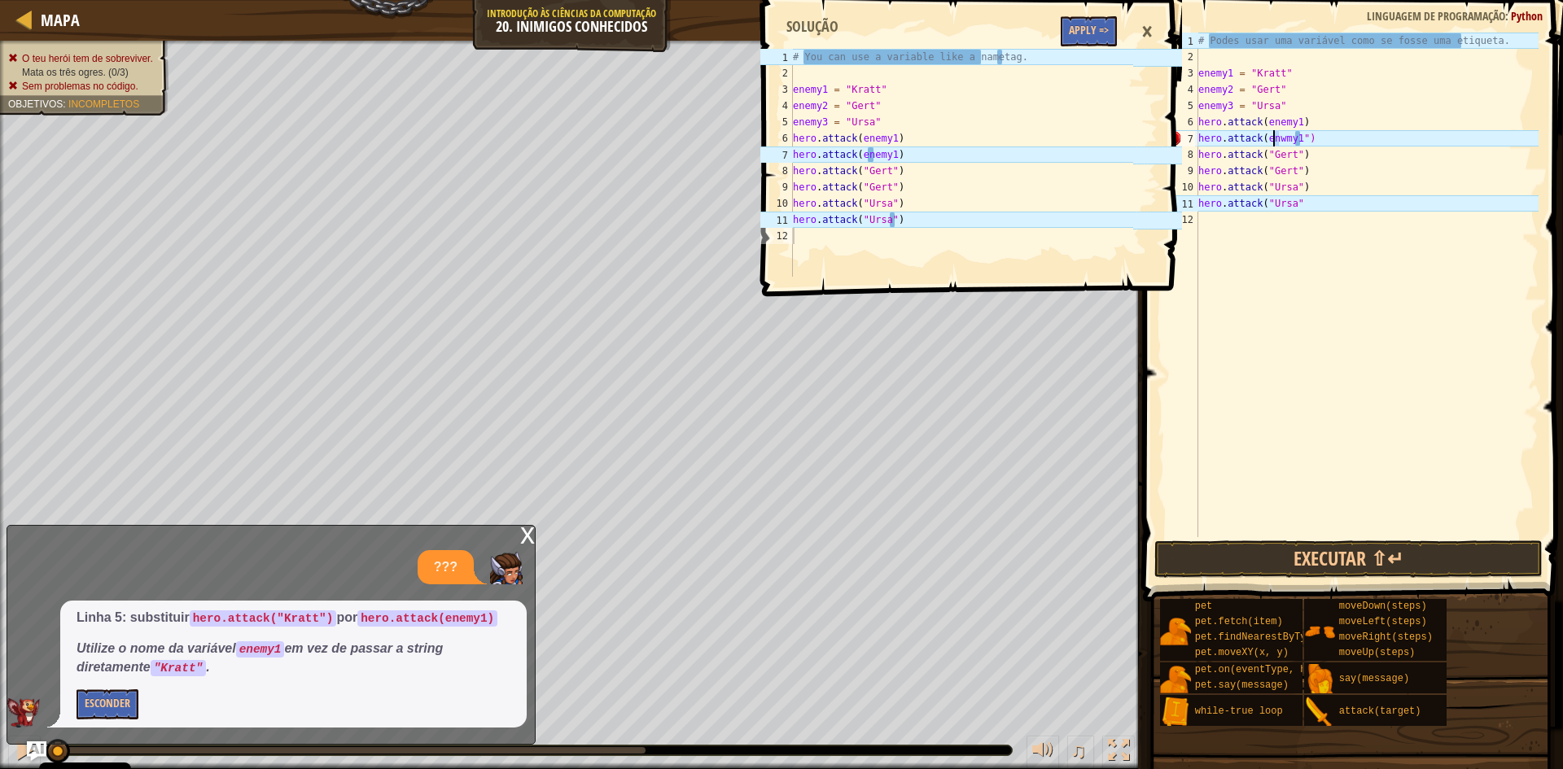
type textarea "hero.attack(enemy1")"
click at [1294, 270] on div "# Podes usar uma variável como se fosse uma etiqueta. enemy1 = "Kratt" enemy2 =…" at bounding box center [1367, 301] width 344 height 537
click at [1293, 138] on div "# Podes usar uma variável como se fosse uma etiqueta. enemy1 = "Kratt" enemy2 =…" at bounding box center [1367, 301] width 344 height 537
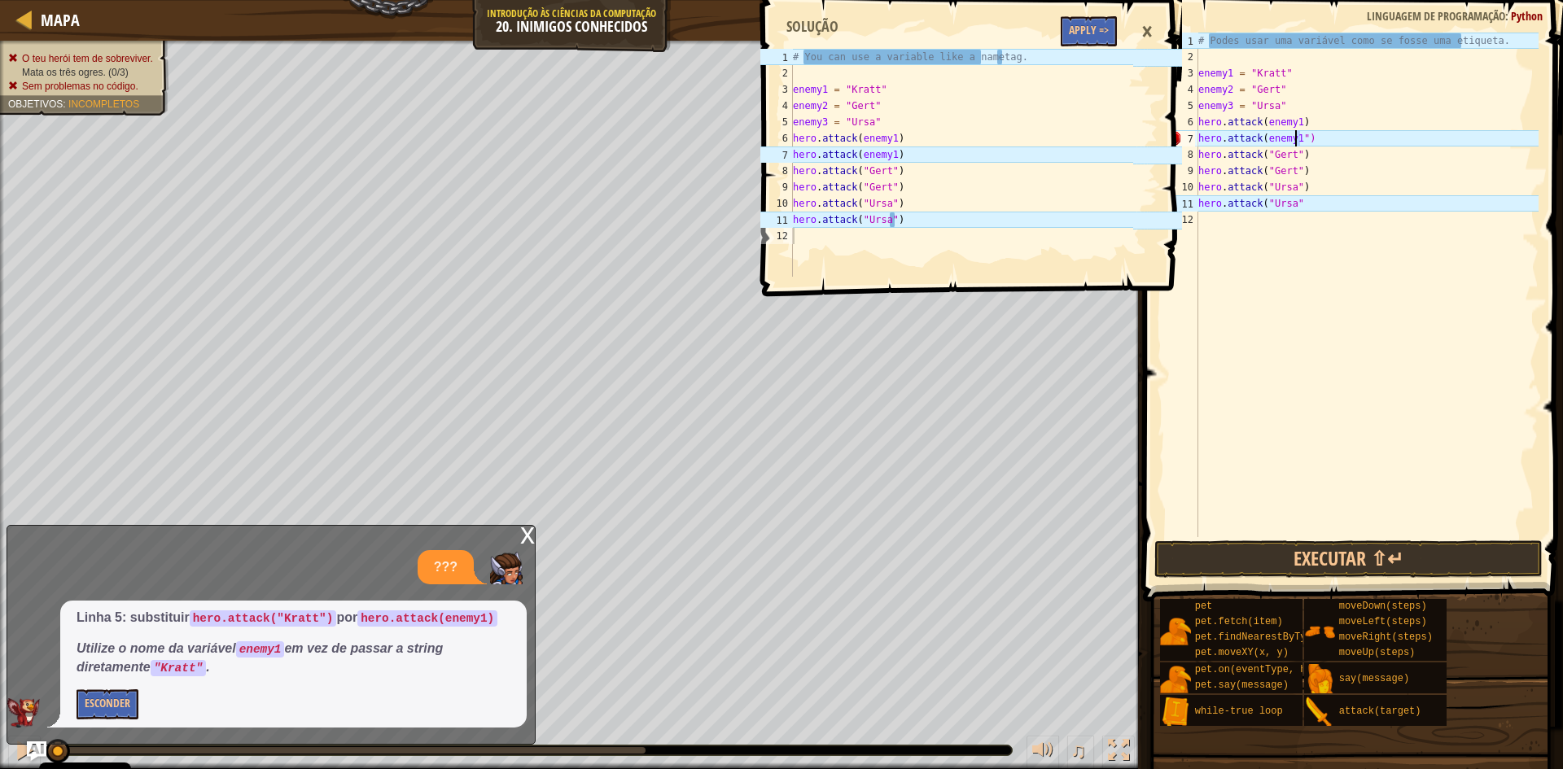
type textarea "hero.attack(enemy1)"
click at [1291, 265] on div "# Podes usar uma variável como se fosse uma etiqueta. enemy1 = "Kratt" enemy2 =…" at bounding box center [1367, 301] width 344 height 537
click at [1295, 201] on div "# Podes usar uma variável como se fosse uma etiqueta. enemy1 = "Kratt" enemy2 =…" at bounding box center [1367, 301] width 344 height 537
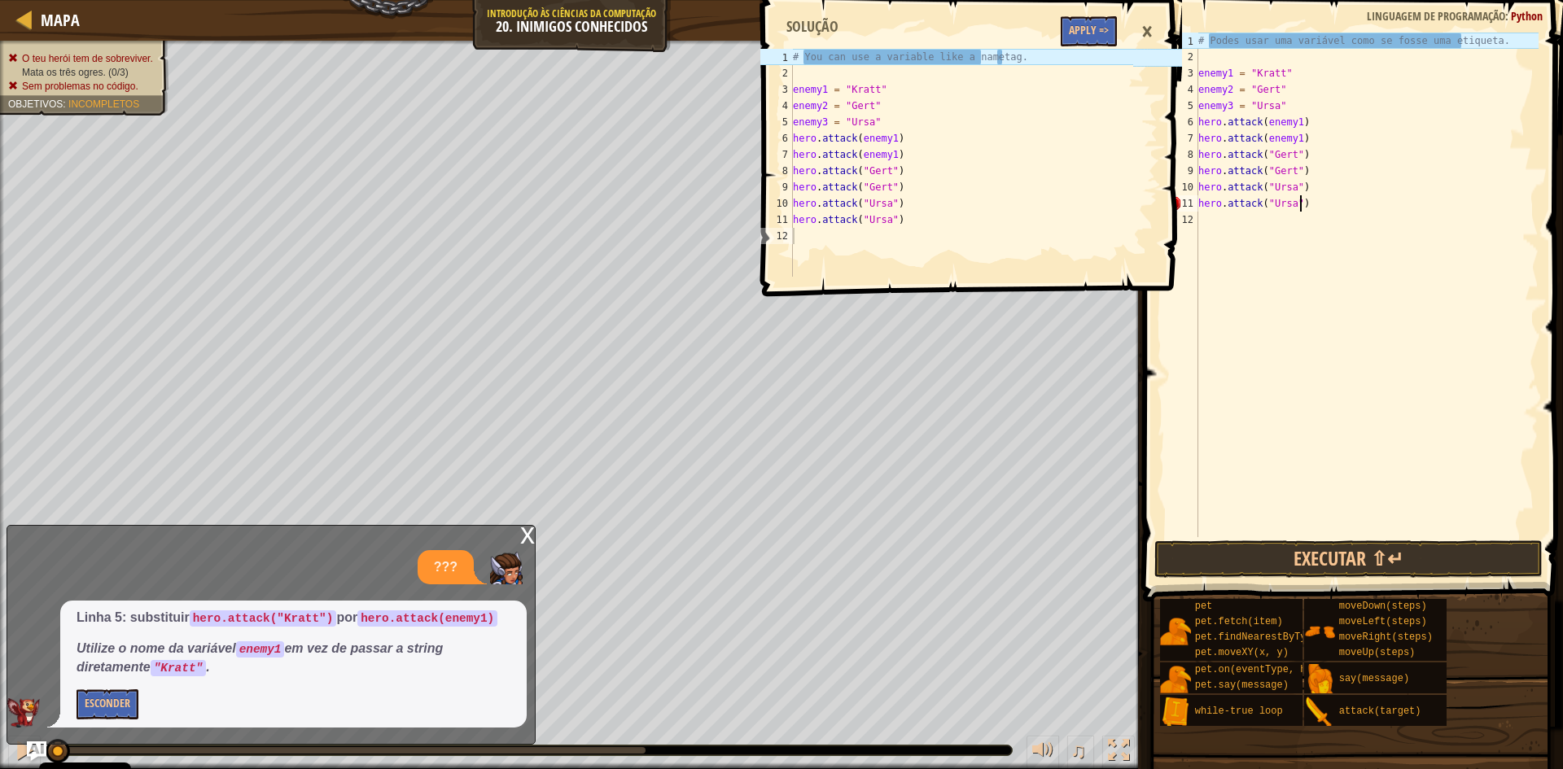
scroll to position [7, 7]
click at [1152, 31] on div "×" at bounding box center [1147, 31] width 28 height 37
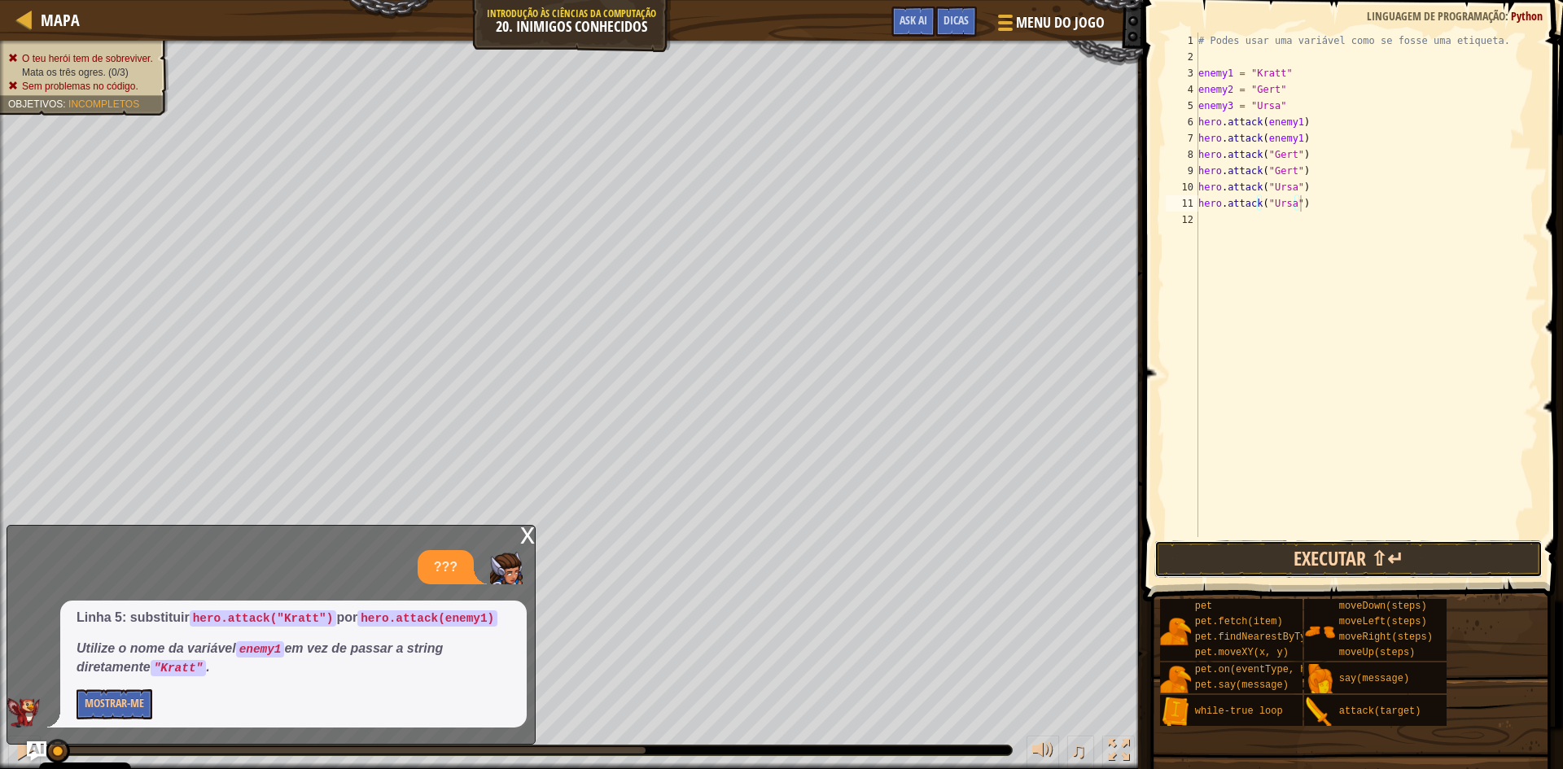
click at [1232, 557] on button "Executar ⇧↵" at bounding box center [1349, 559] width 388 height 37
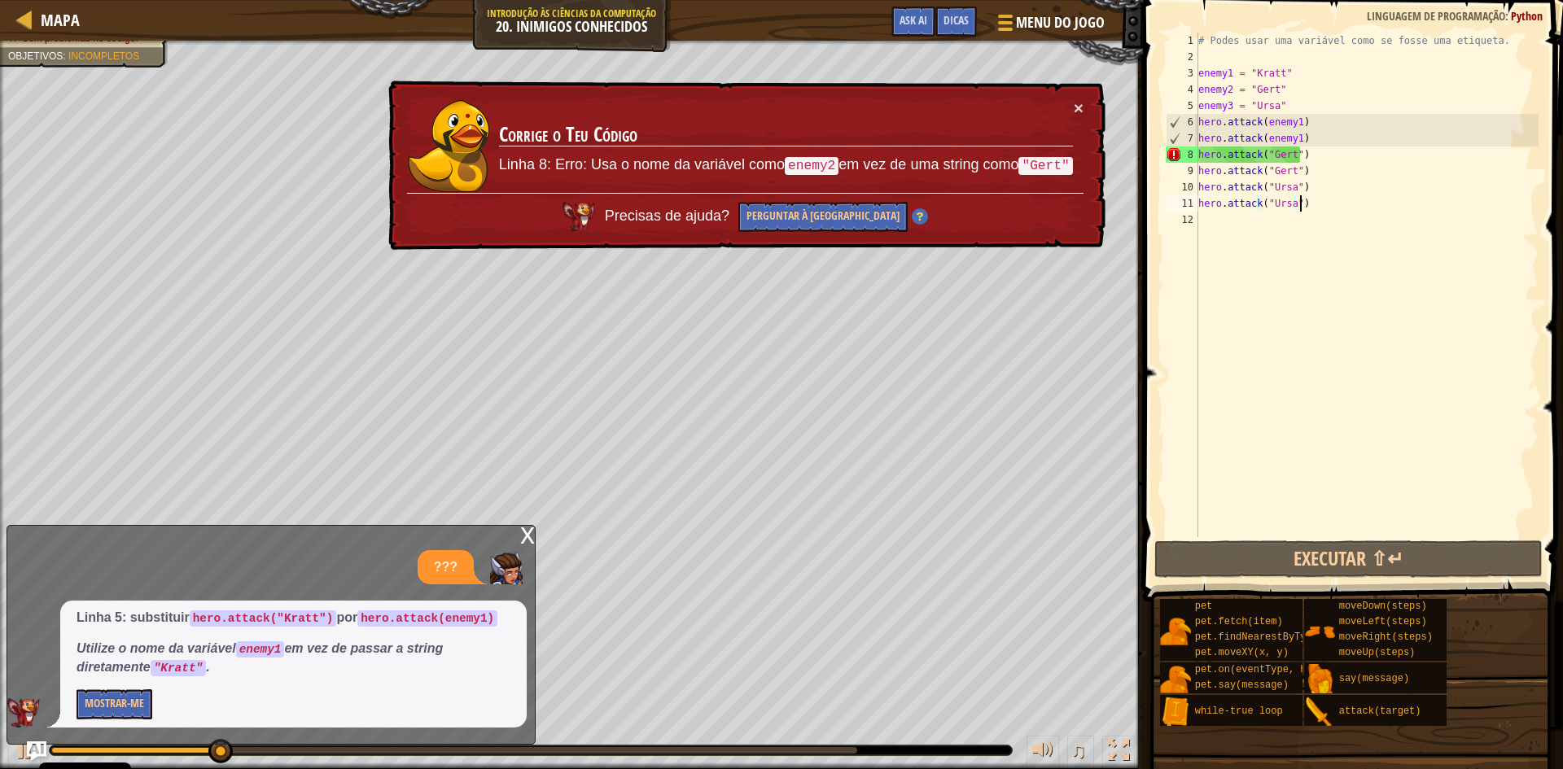
click at [1072, 107] on td "Corrige o Teu Código Linha 8: Erro: Usa o nome da variável como enemy2 em vez d…" at bounding box center [786, 146] width 576 height 94
click at [1085, 99] on div "× Corrige o Teu Código Linha 8: Erro: Usa o nome da variável como enemy2 em vez…" at bounding box center [745, 166] width 721 height 170
click at [1080, 102] on button "×" at bounding box center [1079, 107] width 10 height 17
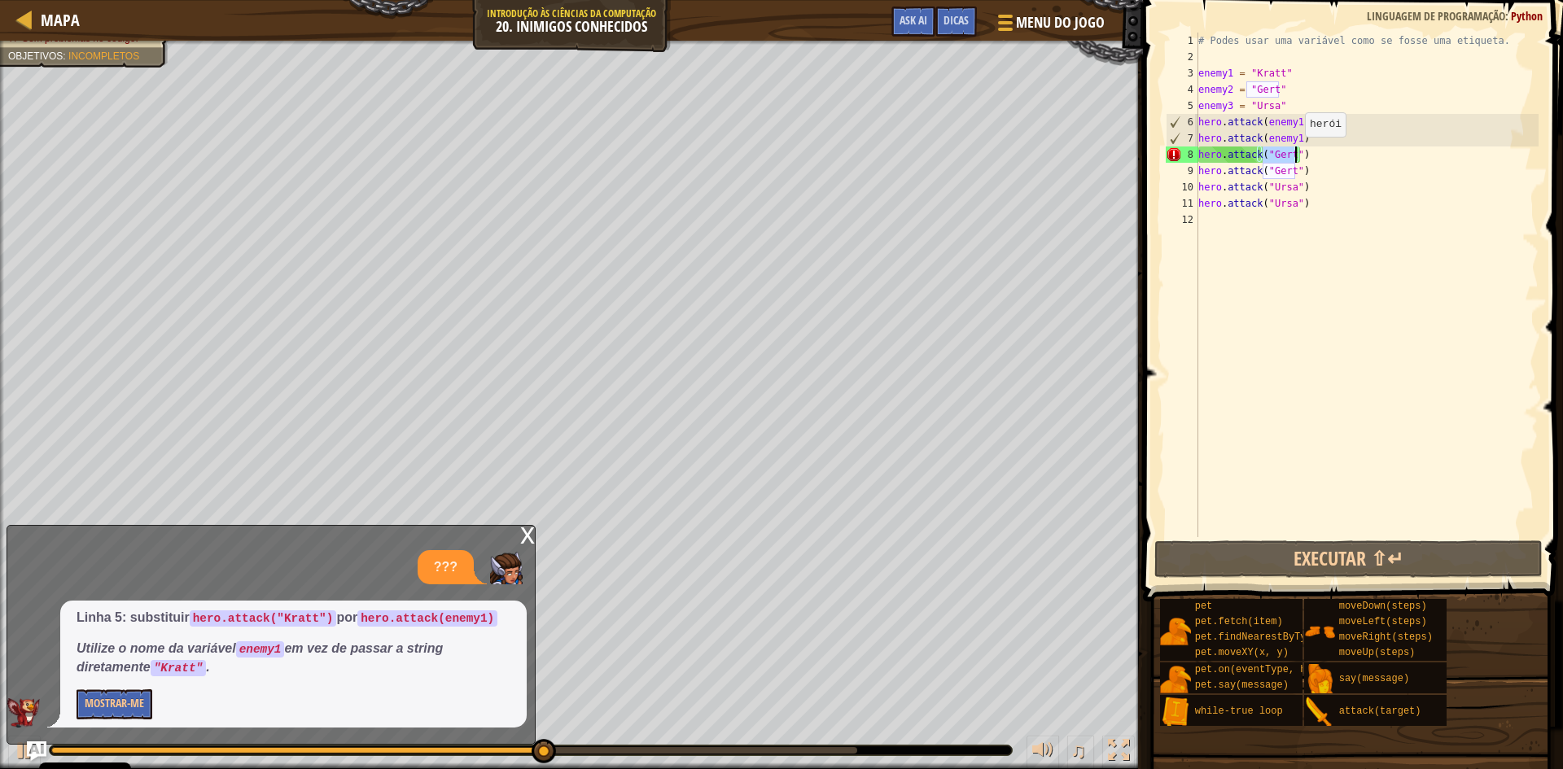
drag, startPoint x: 1260, startPoint y: 156, endPoint x: 1297, endPoint y: 153, distance: 36.8
click at [1297, 153] on div "# Podes usar uma variável como se fosse uma etiqueta. enemy1 = "Kratt" enemy2 =…" at bounding box center [1367, 301] width 344 height 537
click at [1336, 184] on div "# Podes usar uma variável como se fosse uma etiqueta. enemy1 = "Kratt" enemy2 =…" at bounding box center [1367, 301] width 344 height 537
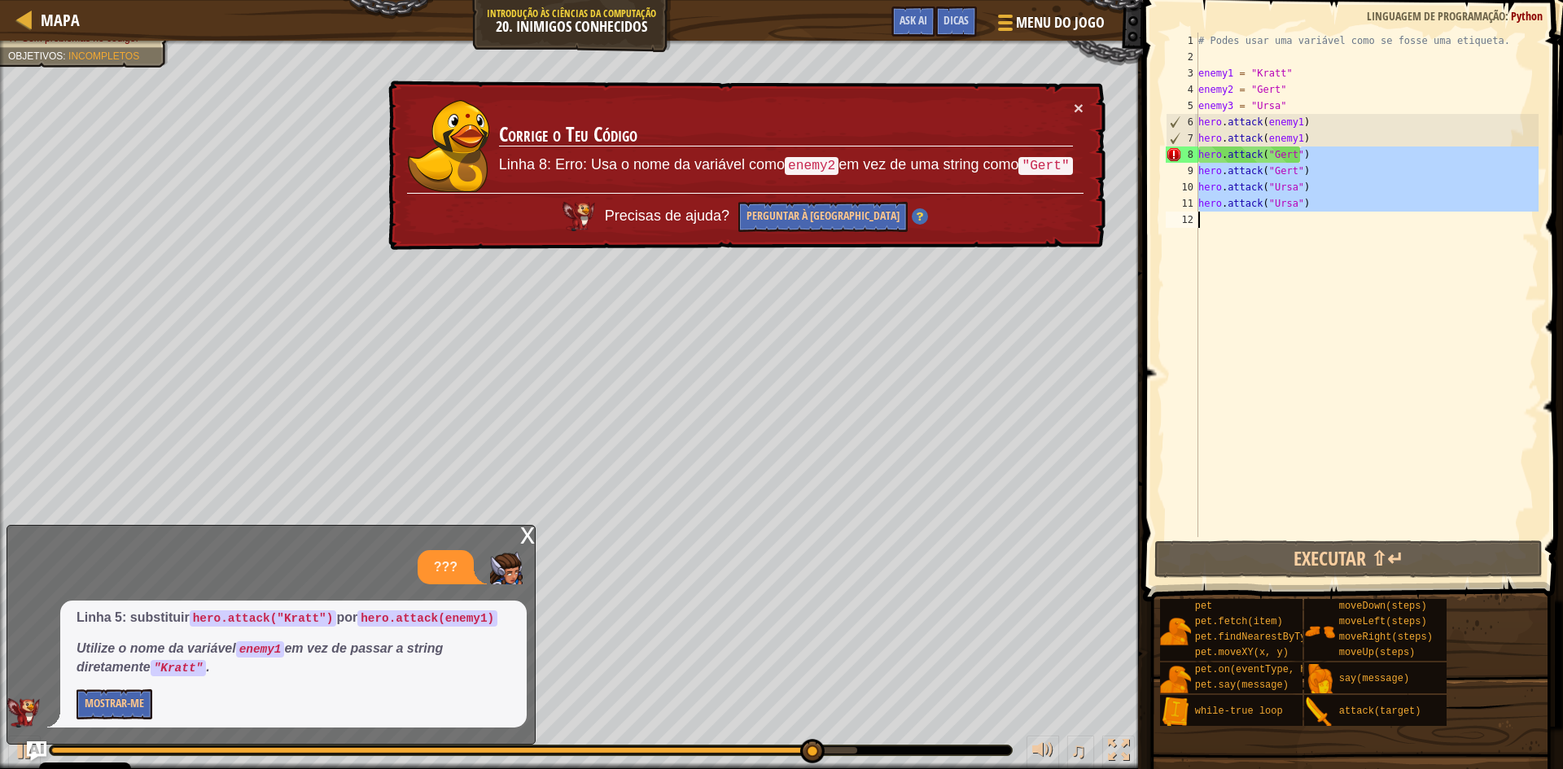
drag, startPoint x: 1354, startPoint y: 162, endPoint x: 1215, endPoint y: 241, distance: 160.1
click at [1215, 241] on div "# Podes usar uma variável como se fosse uma etiqueta. enemy1 = "Kratt" enemy2 =…" at bounding box center [1367, 301] width 344 height 537
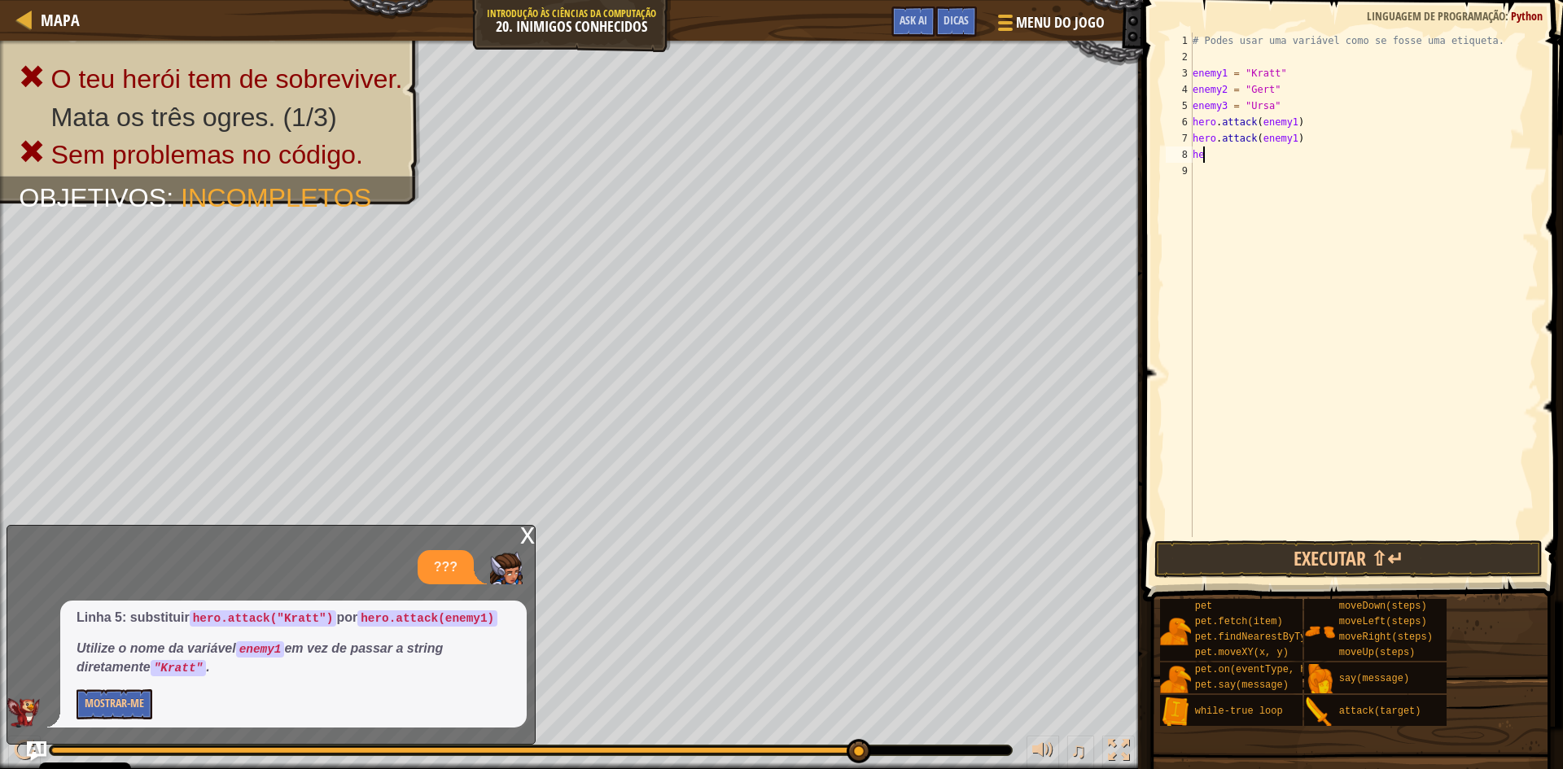
scroll to position [7, 0]
type textarea "h"
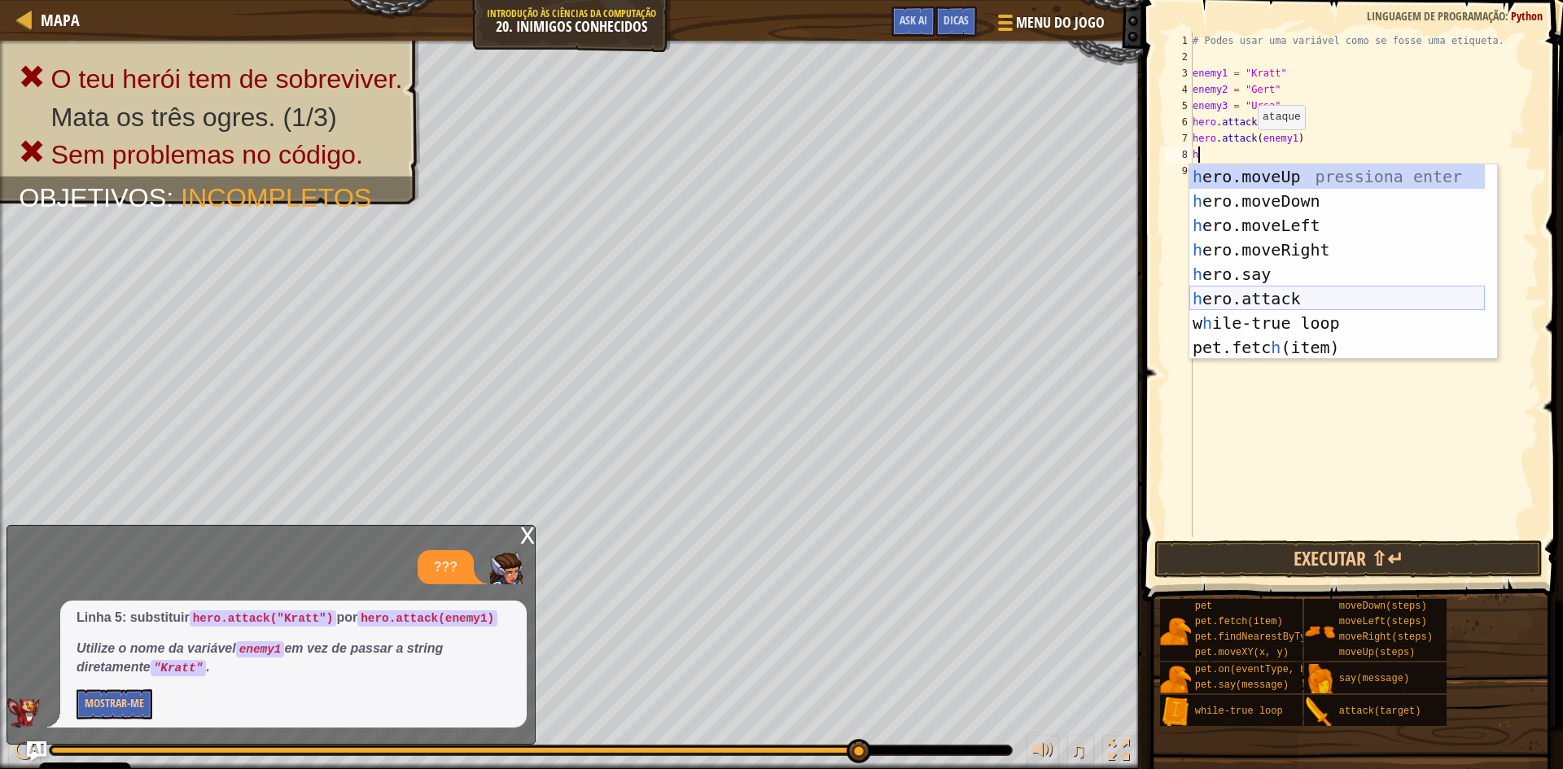
click at [1350, 297] on div "h ero.moveUp pressiona enter h ero.moveDown pressiona enter h ero.moveLeft pres…" at bounding box center [1338, 286] width 296 height 244
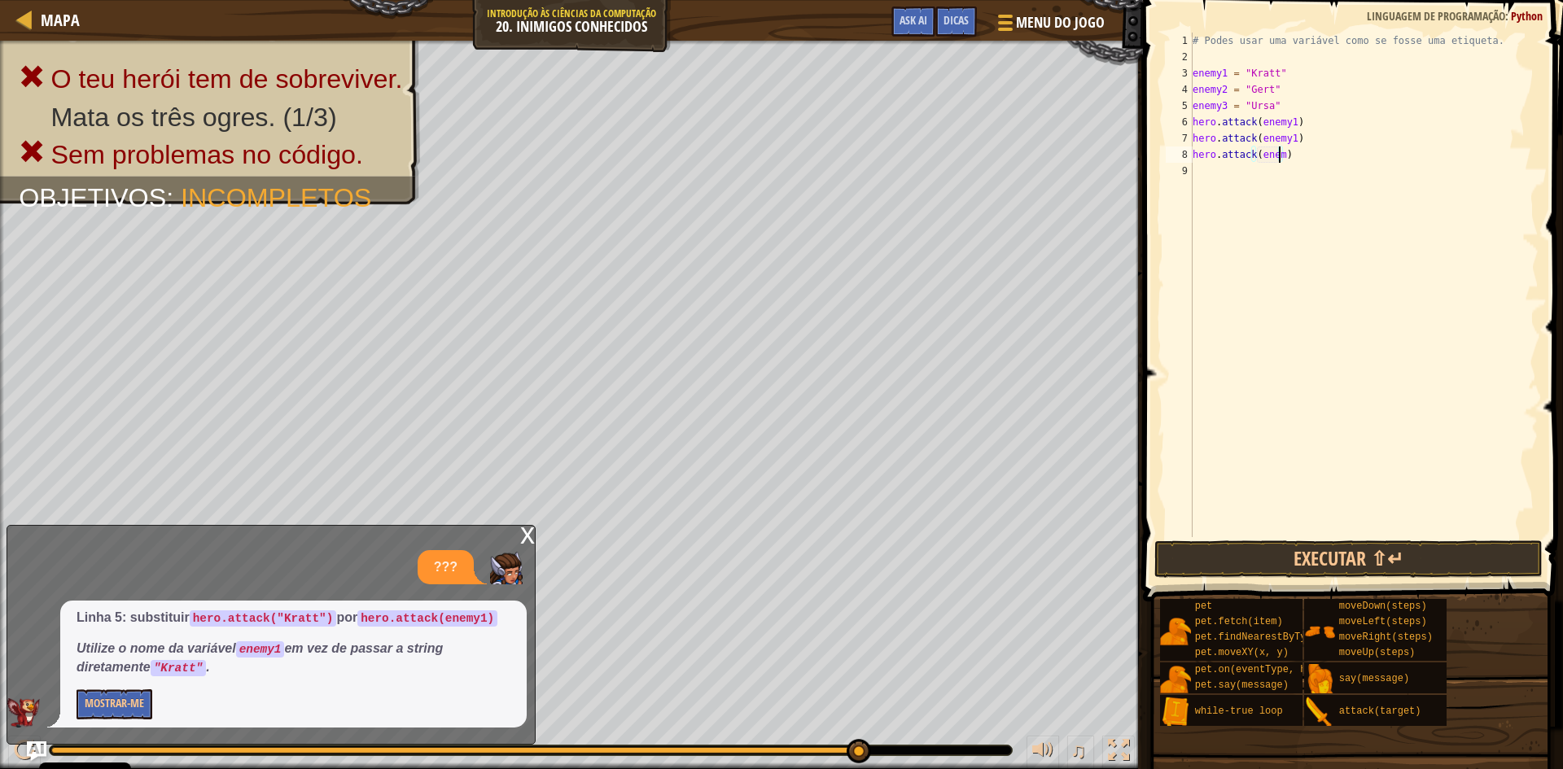
scroll to position [7, 7]
type textarea "hero.attack(enemy2)"
click at [1326, 155] on div "# Podes usar uma variável como se fosse uma etiqueta. enemy1 = "Kratt" enemy2 =…" at bounding box center [1364, 301] width 349 height 537
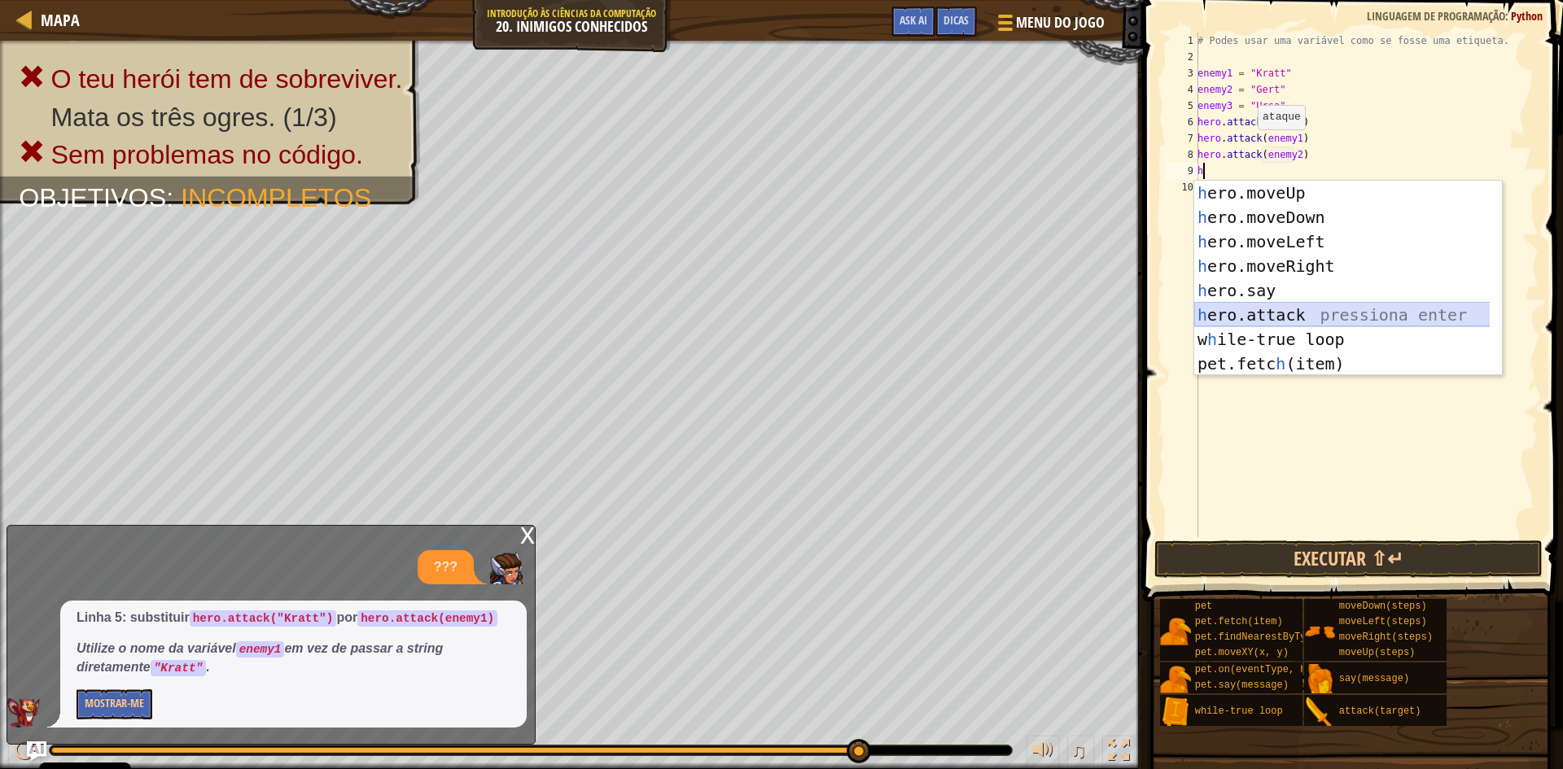
click at [1284, 313] on div "h ero.moveUp pressiona enter h ero.moveDown pressiona enter h ero.moveLeft pres…" at bounding box center [1348, 303] width 308 height 244
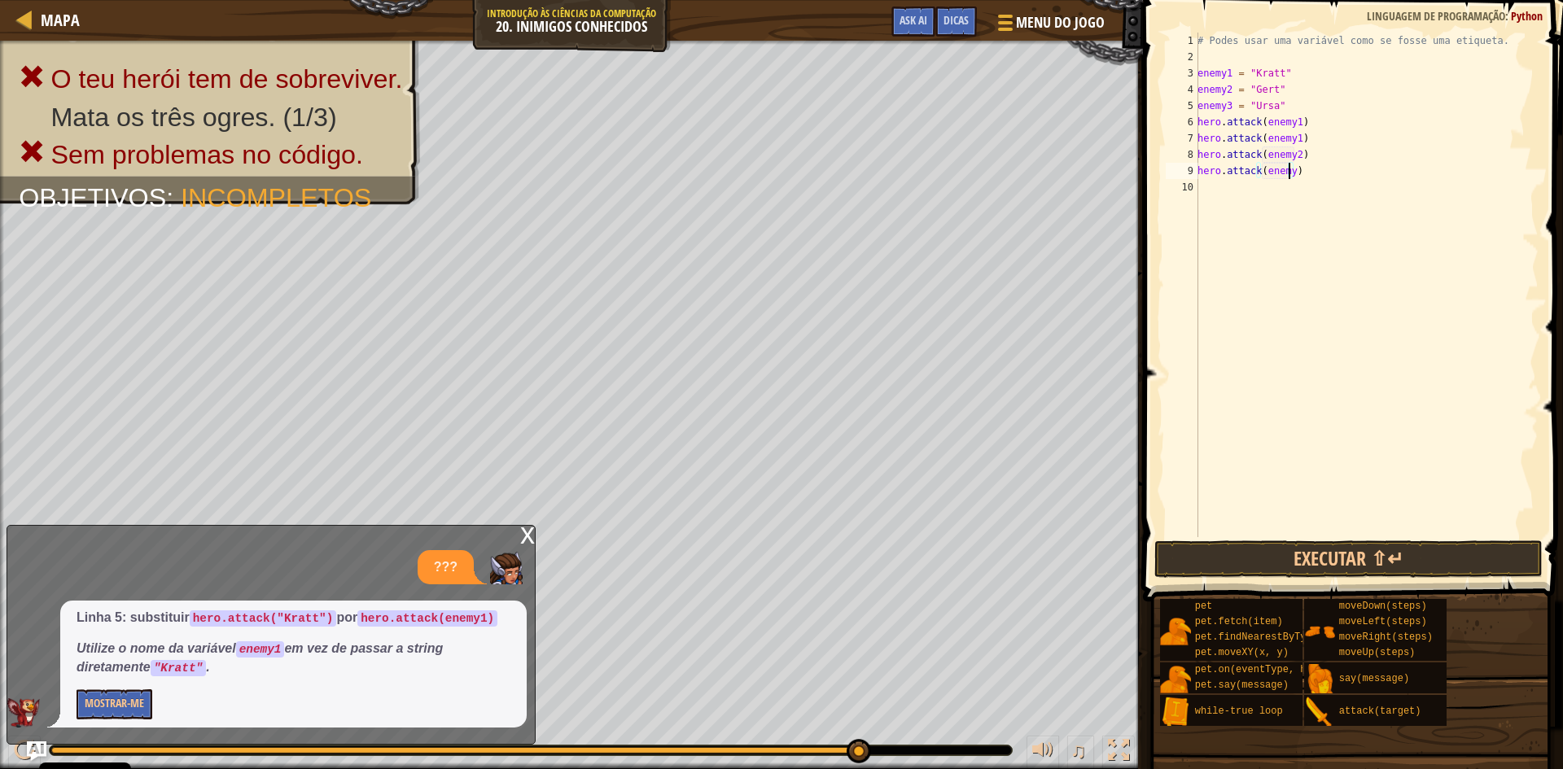
type textarea "hero.attack(enemy2)"
click at [1216, 191] on div "# Podes usar uma variável como se fosse uma etiqueta. enemy1 = "Kratt" enemy2 =…" at bounding box center [1366, 301] width 344 height 537
click at [1212, 186] on div "# Podes usar uma variável como se fosse uma etiqueta. enemy1 = "Kratt" enemy2 =…" at bounding box center [1366, 301] width 344 height 537
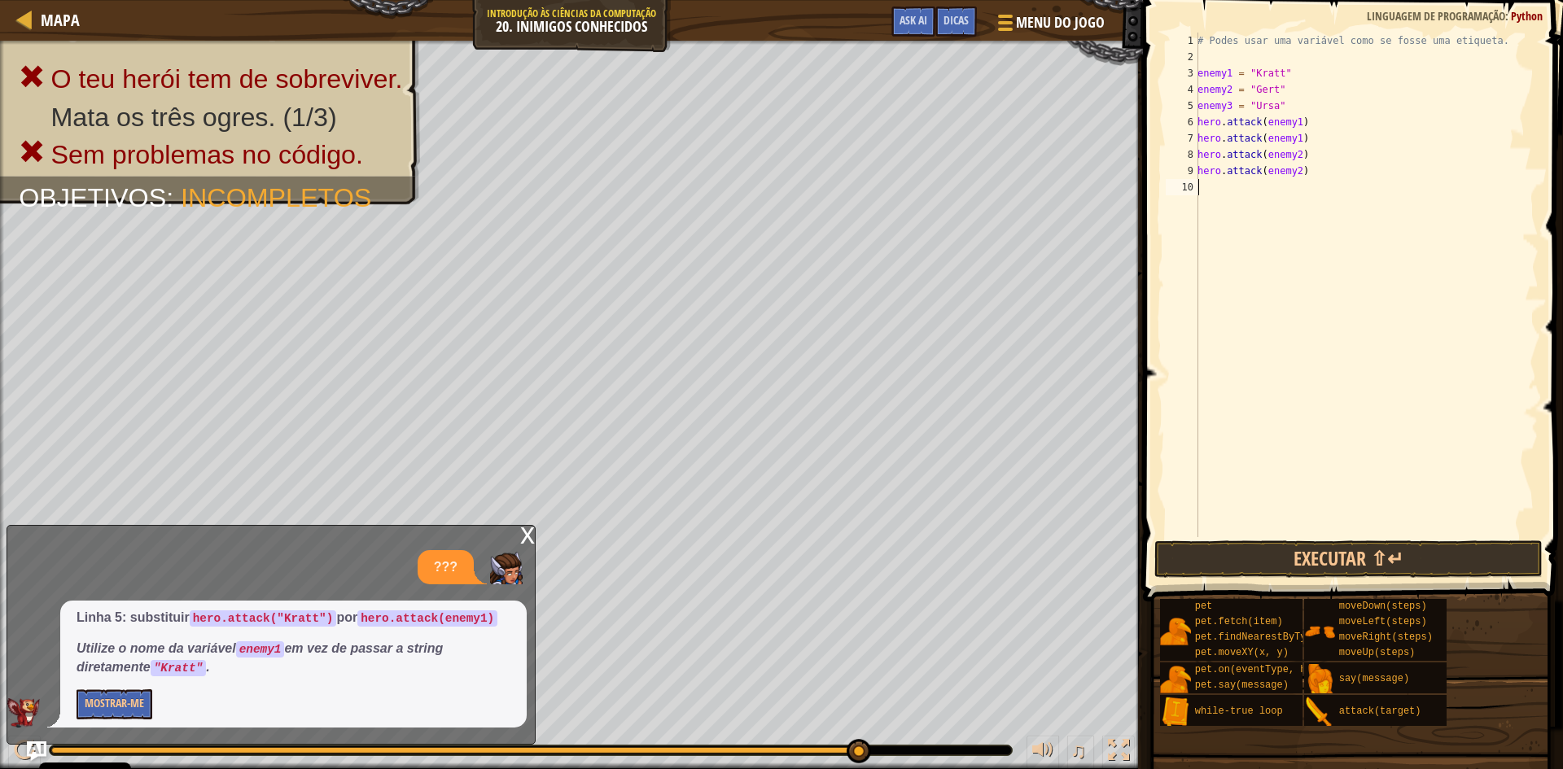
type textarea "h"
click at [1216, 192] on div "# Podes usar uma variável como se fosse uma etiqueta. enemy1 = "Kratt" enemy2 =…" at bounding box center [1366, 301] width 344 height 537
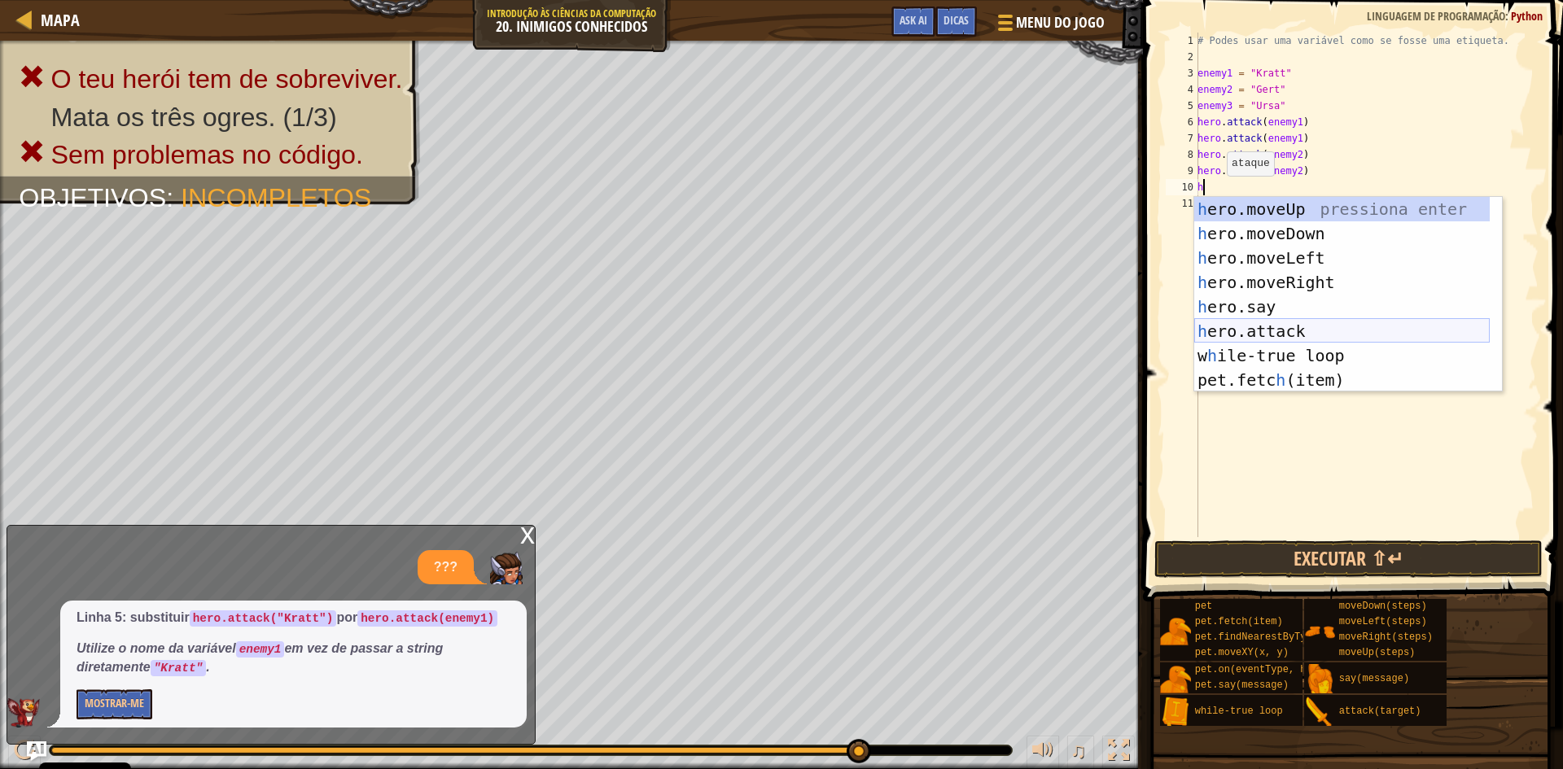
click at [1249, 322] on div "h ero.moveUp pressiona enter h ero.moveDown pressiona enter h ero.moveLeft pres…" at bounding box center [1342, 319] width 296 height 244
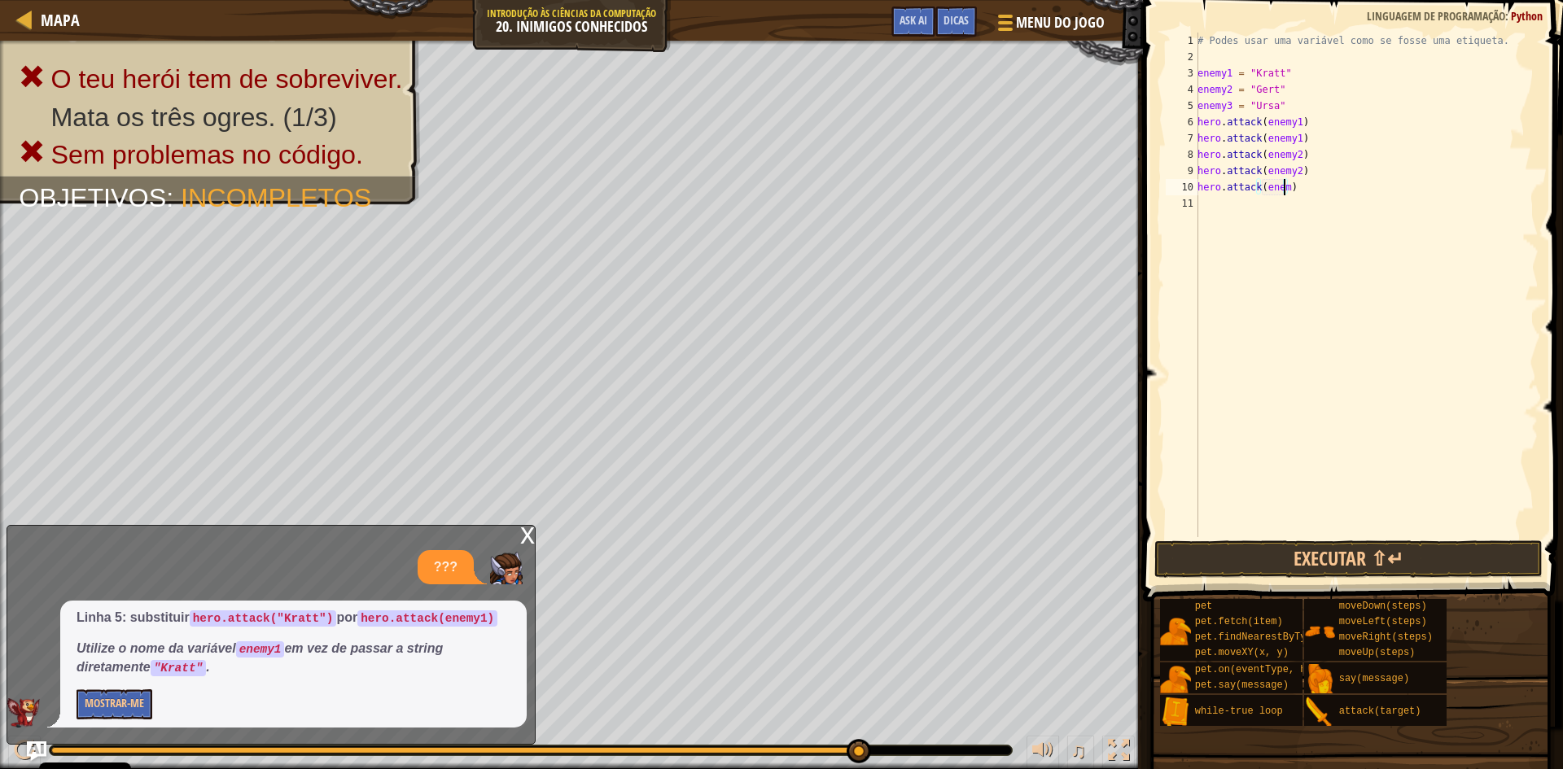
scroll to position [7, 7]
type textarea "hero.attack(enemy3)"
click at [1337, 204] on div "# Podes usar uma variável como se fosse uma etiqueta. enemy1 = "Kratt" enemy2 =…" at bounding box center [1366, 301] width 344 height 537
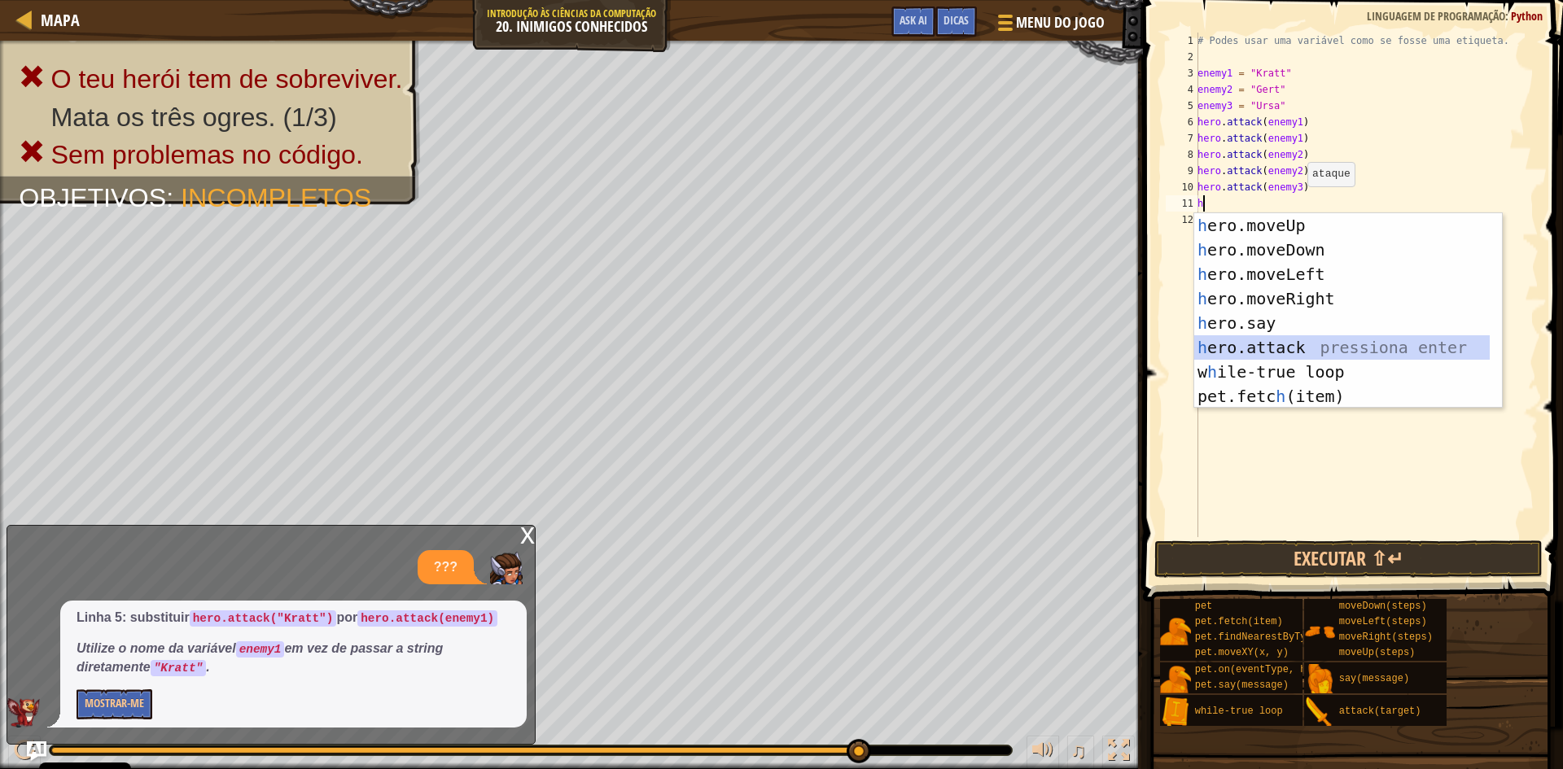
click at [1277, 339] on div "h ero.moveUp pressiona enter h ero.moveDown pressiona enter h ero.moveLeft pres…" at bounding box center [1342, 335] width 296 height 244
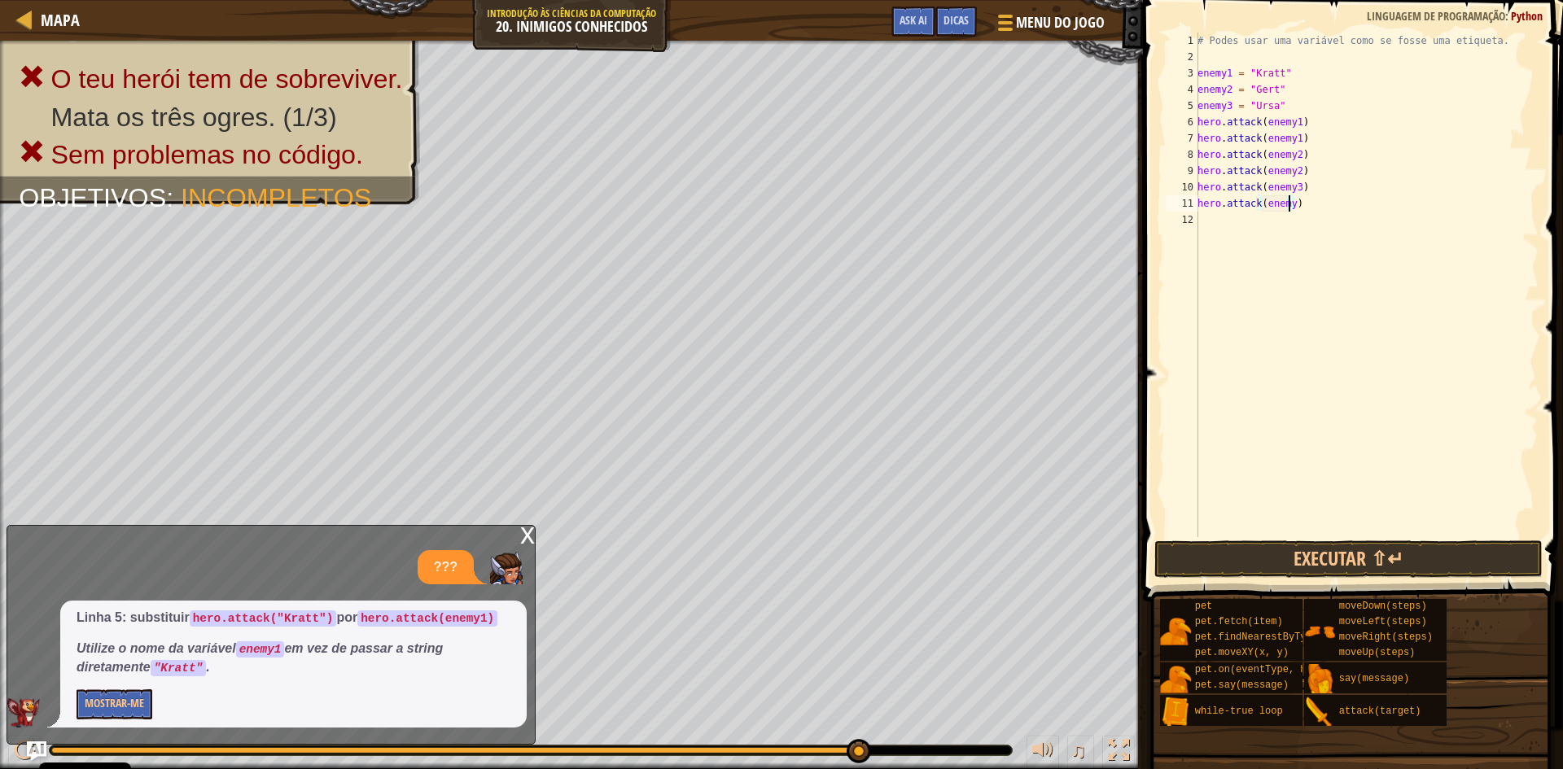
scroll to position [7, 7]
type textarea "hero.attack(enemy3)"
click at [1284, 558] on button "Executar ⇧↵" at bounding box center [1349, 559] width 388 height 37
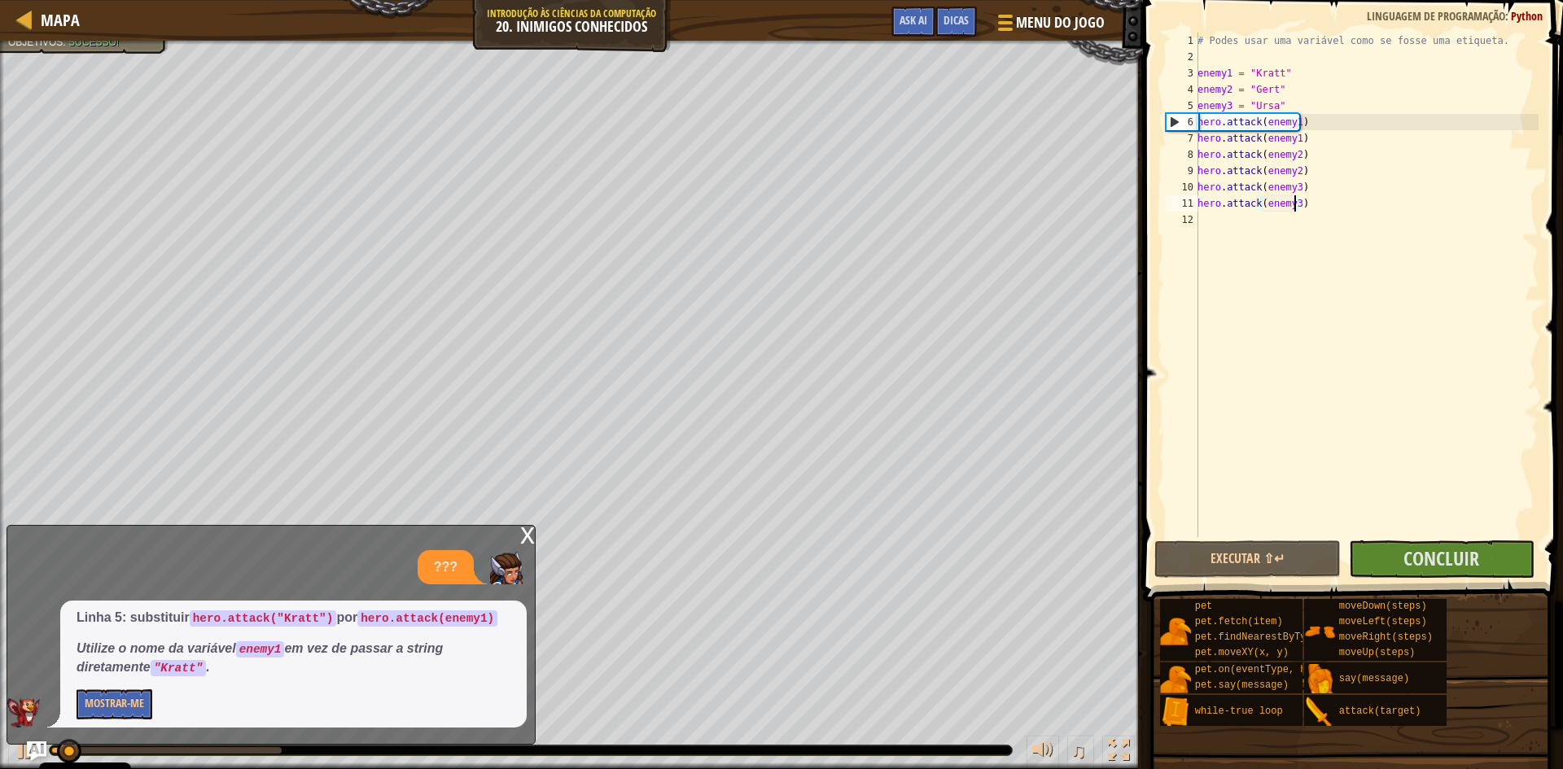
click at [1459, 536] on div "# Podes usar uma variável como se fosse uma etiqueta. enemy1 = "Kratt" enemy2 =…" at bounding box center [1366, 301] width 344 height 537
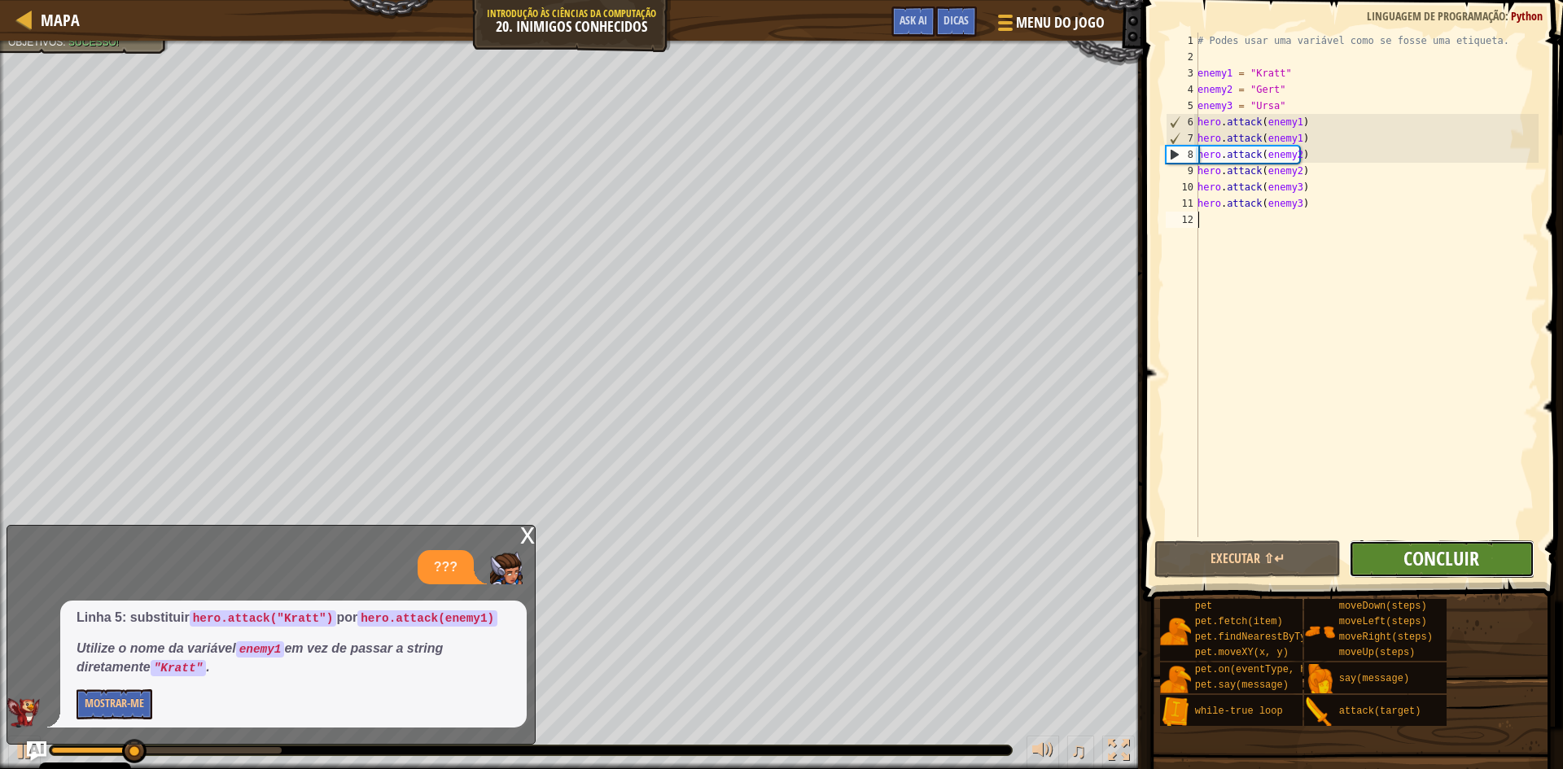
click at [1457, 546] on span "Concluir" at bounding box center [1442, 559] width 76 height 26
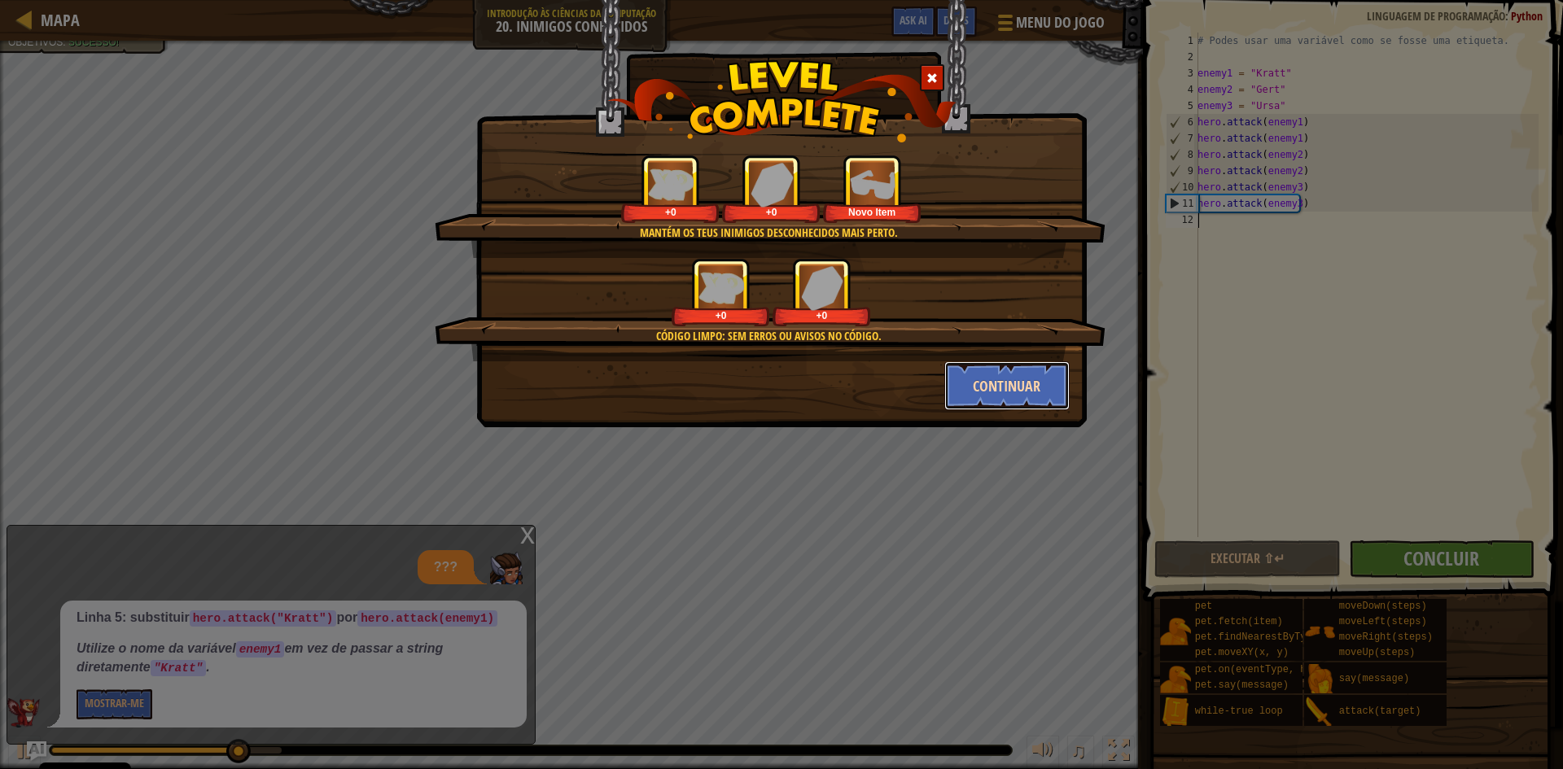
click at [957, 370] on button "Continuar" at bounding box center [1007, 386] width 126 height 49
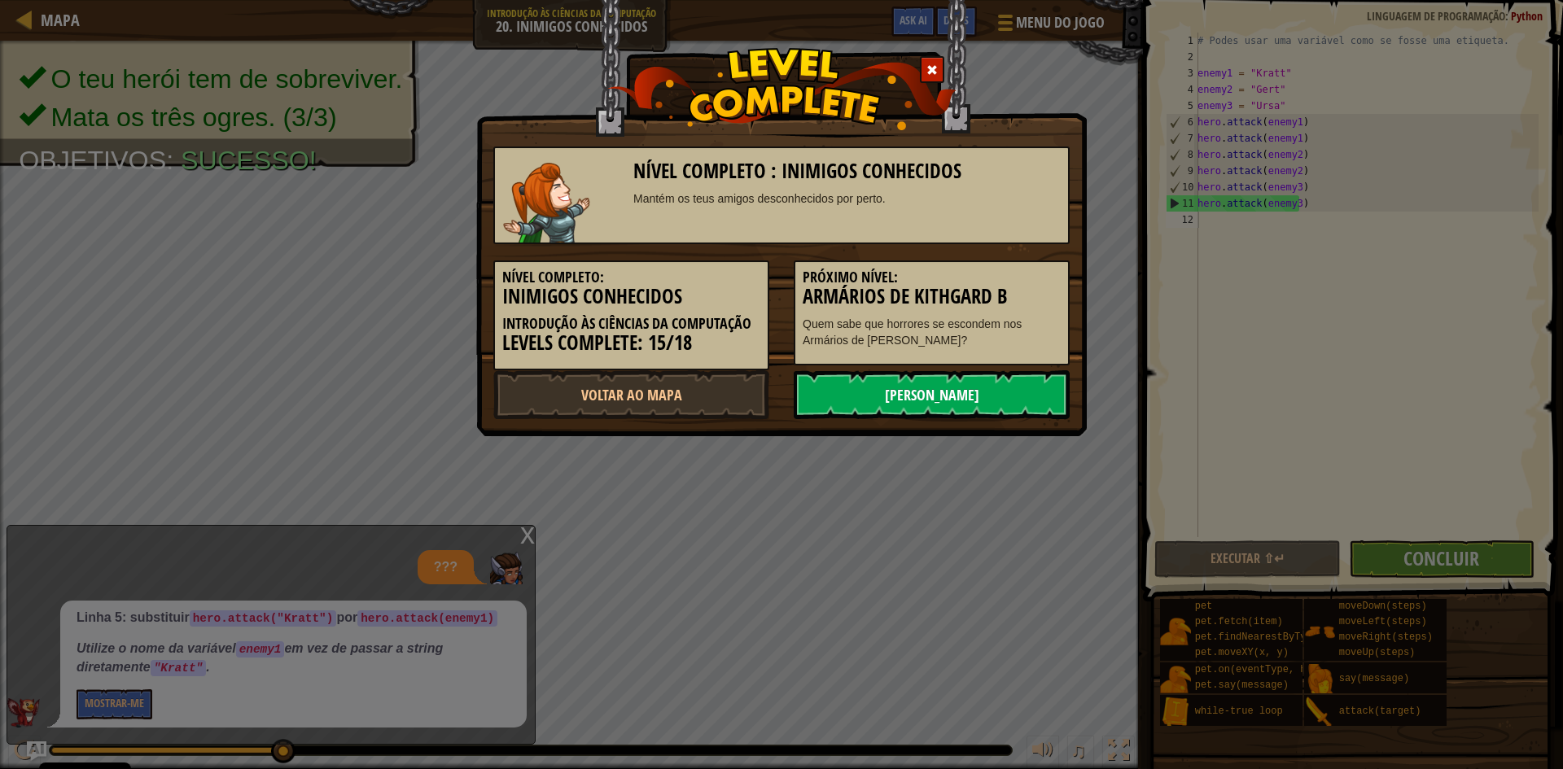
click at [958, 384] on link "[PERSON_NAME]" at bounding box center [932, 394] width 276 height 49
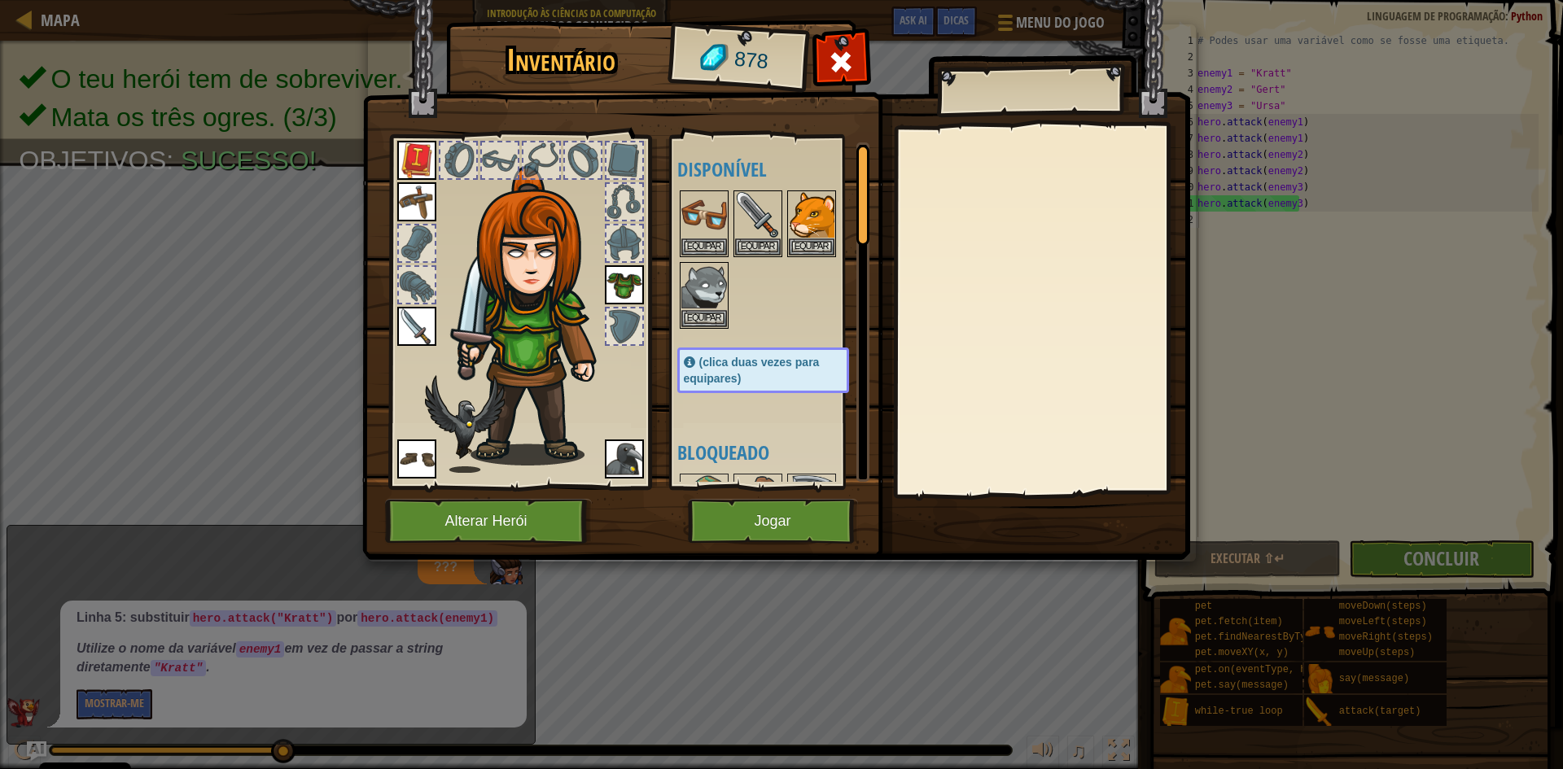
click at [1094, 650] on div "Inventário 878 Disponível Equipar Equipar Equipar Equipar Equipar Equipar Equip…" at bounding box center [781, 384] width 1563 height 769
click at [767, 521] on button "Jogar" at bounding box center [773, 521] width 170 height 45
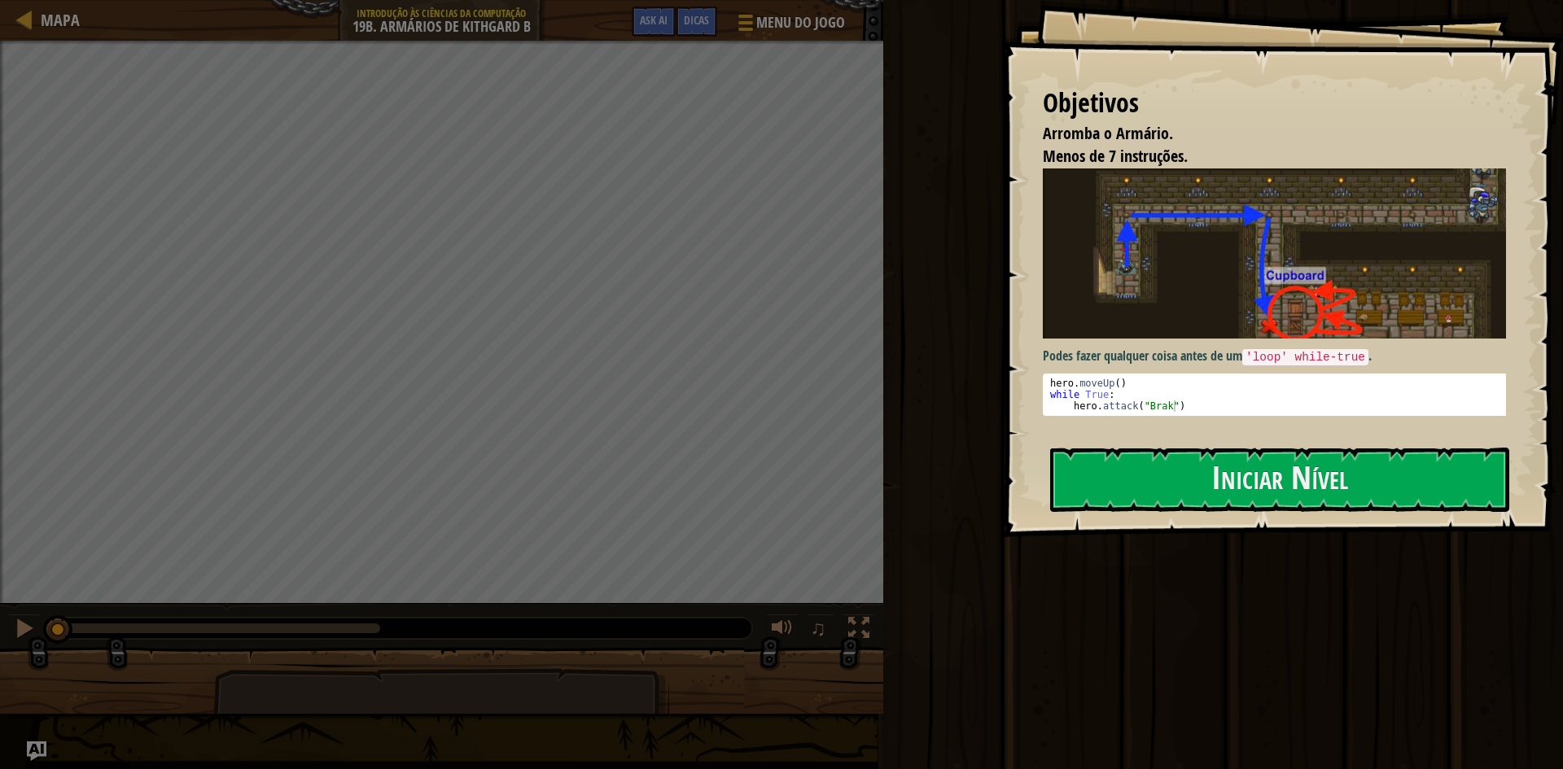
click at [1065, 664] on div "Executar ⇧↵ Submeter Concluir" at bounding box center [1221, 380] width 685 height 761
click at [1133, 477] on button "Iniciar Nível" at bounding box center [1279, 480] width 459 height 64
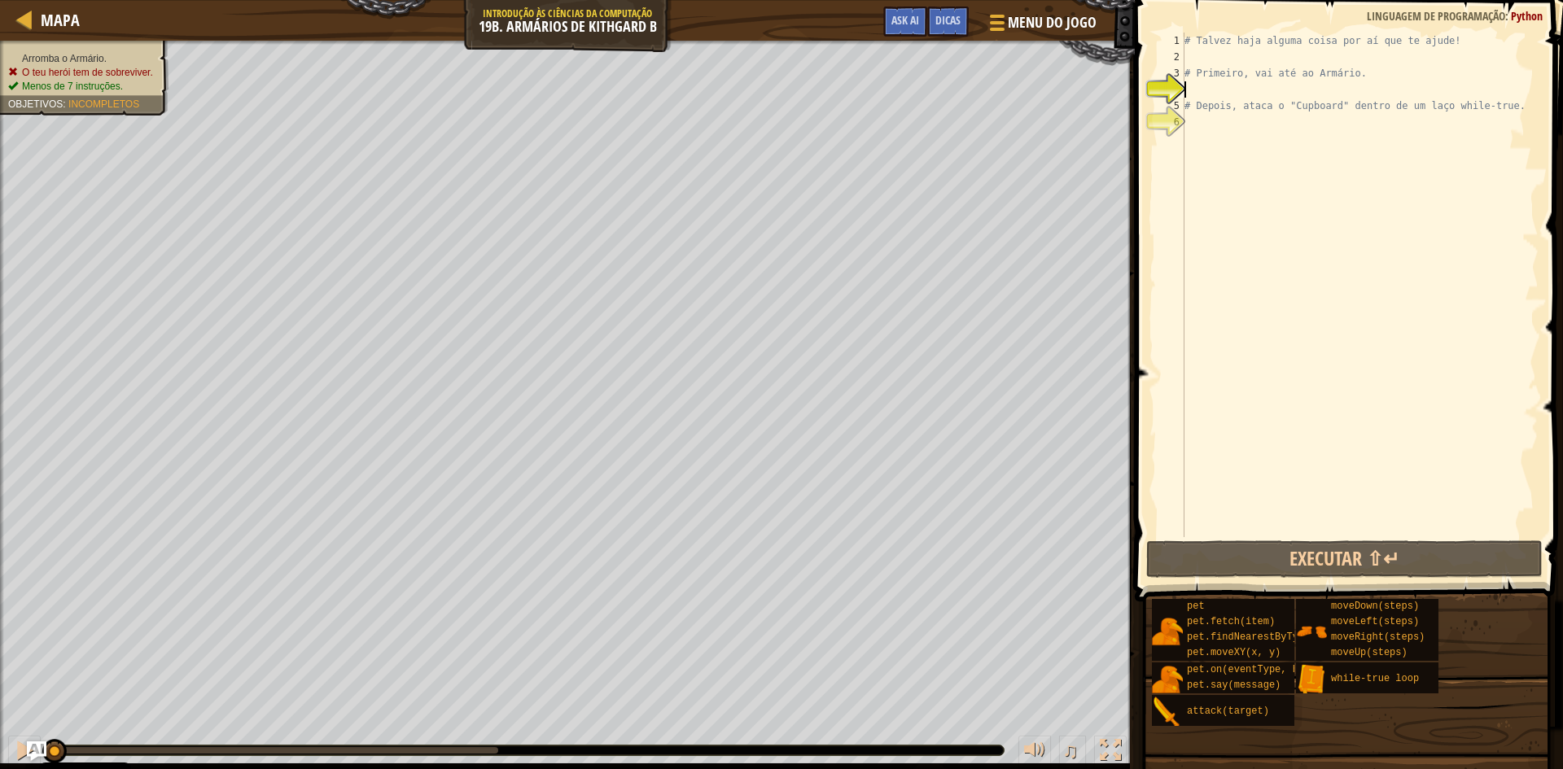
click at [1201, 56] on div "# Talvez haja alguma coisa por aí que te ajude! # Primeiro, vai até ao Armário.…" at bounding box center [1359, 301] width 357 height 537
type textarea "h"
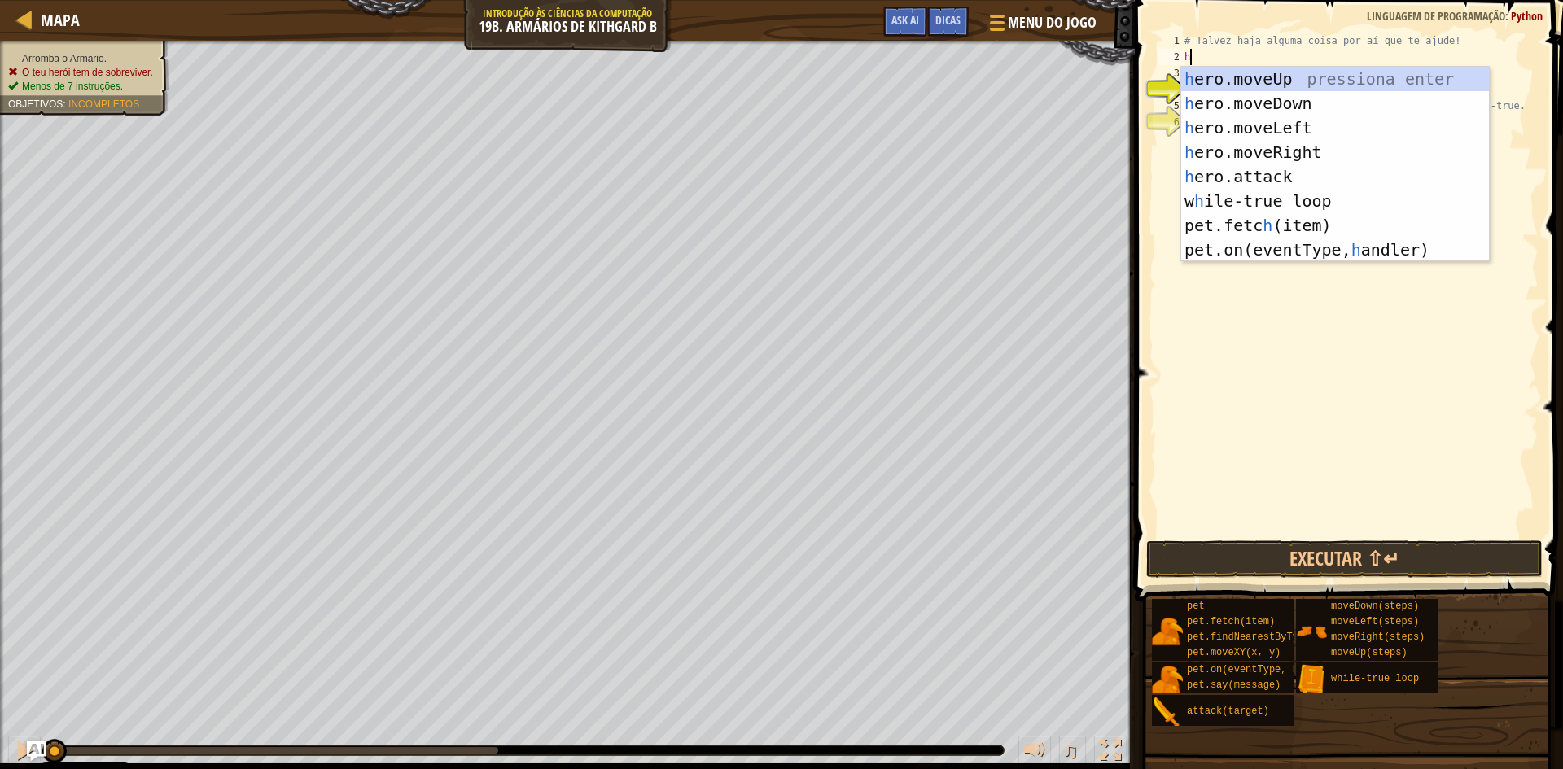
scroll to position [7, 0]
click at [1261, 146] on div "h ero.moveUp pressiona enter h ero.moveDown pressiona enter h ero.moveLeft pres…" at bounding box center [1335, 189] width 308 height 244
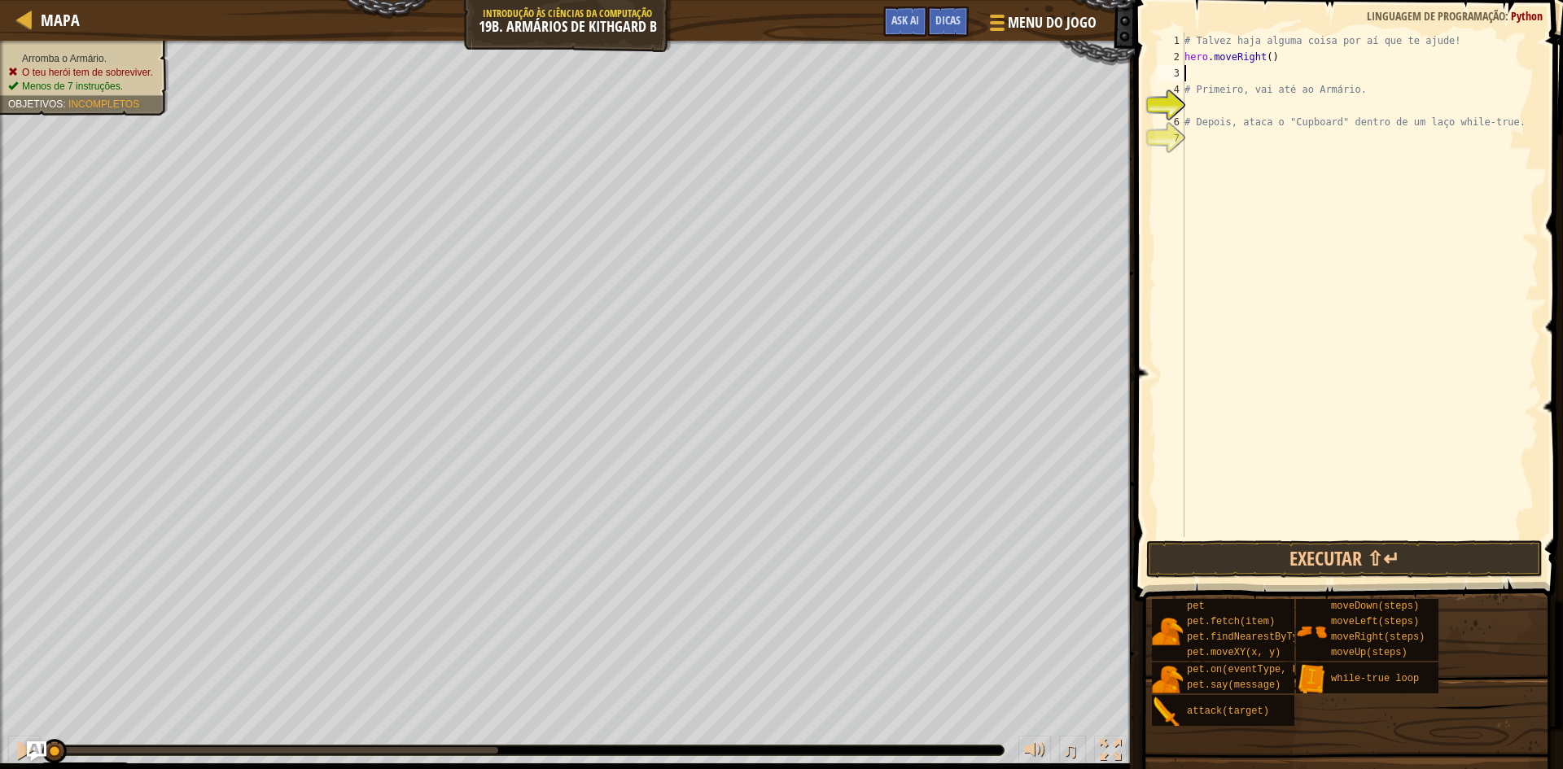
click at [1185, 86] on div "# Talvez haja alguma coisa por aí que te ajude! hero . moveRight ( ) # Primeiro…" at bounding box center [1359, 301] width 357 height 537
type textarea "# Primeiro, vai até ao Armário."
click at [1199, 89] on div "# Talvez haja alguma coisa por aí que te ajude! hero . moveRight ( ) # Primeiro…" at bounding box center [1359, 301] width 357 height 537
type textarea "h"
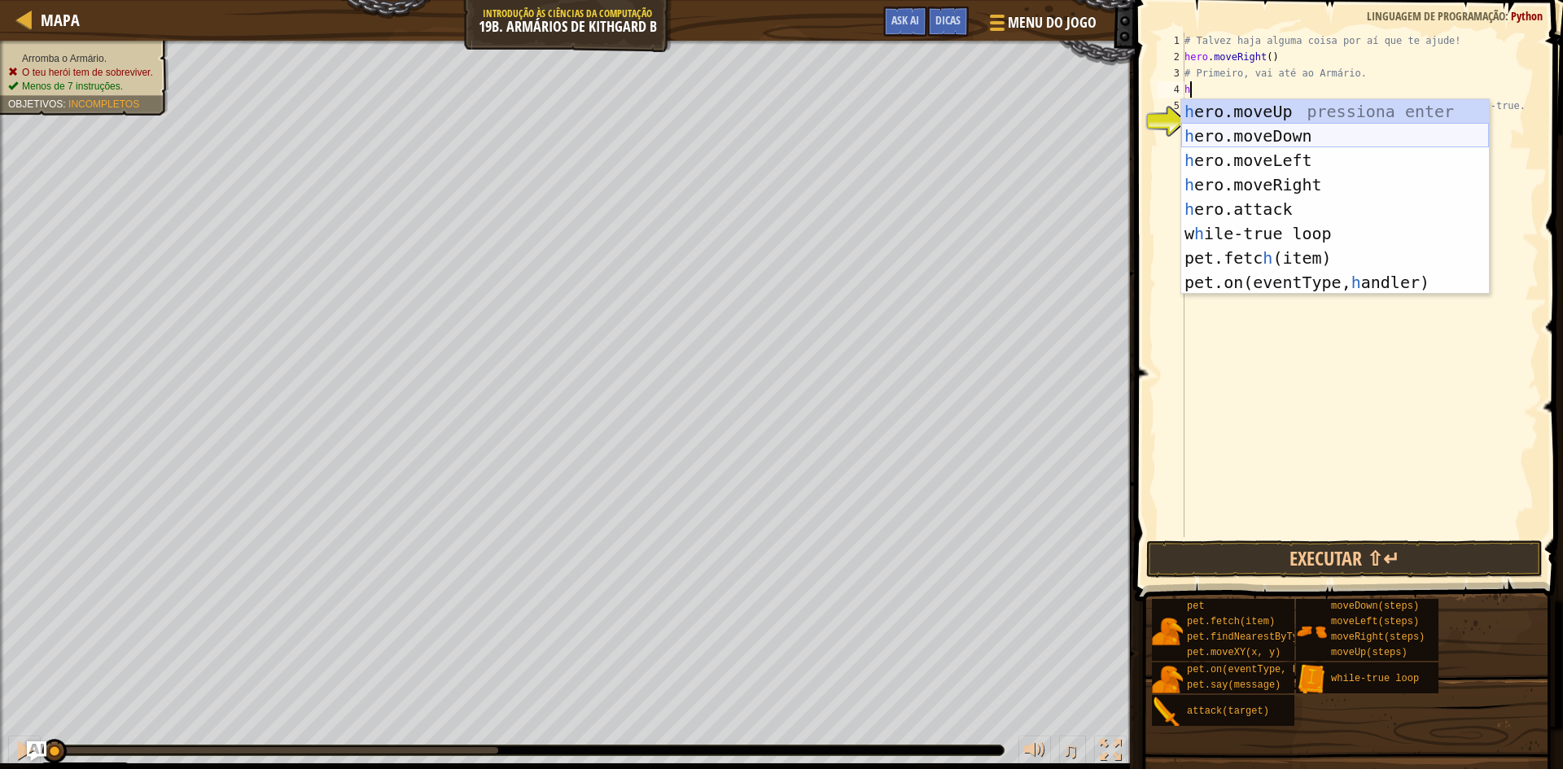
click at [1305, 141] on div "h ero.moveUp pressiona enter h ero.moveDown pressiona enter h ero.moveLeft pres…" at bounding box center [1335, 221] width 308 height 244
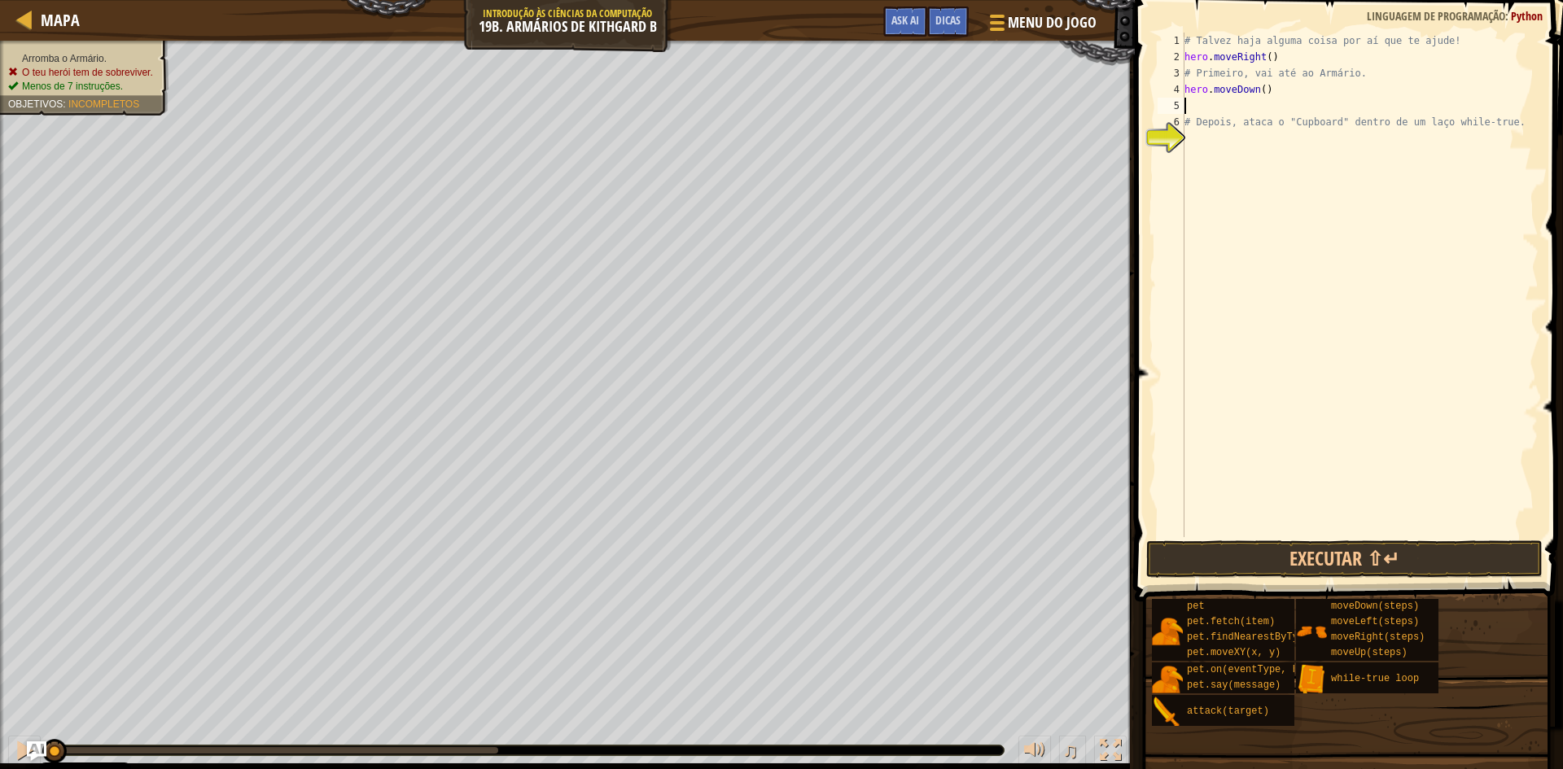
type textarea "h"
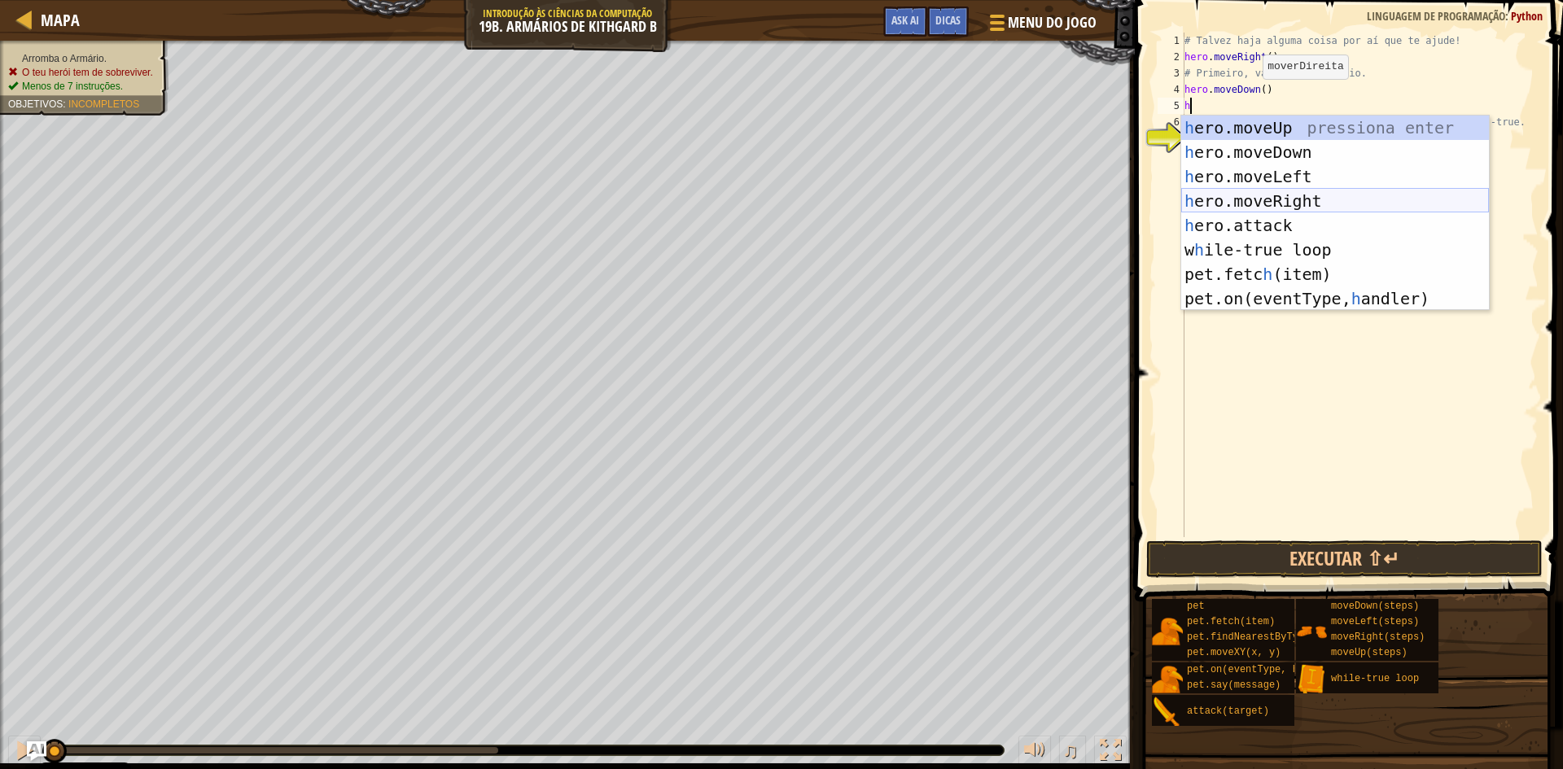
click at [1299, 201] on div "h ero.moveUp pressiona enter h ero.moveDown pressiona enter h ero.moveLeft pres…" at bounding box center [1335, 238] width 308 height 244
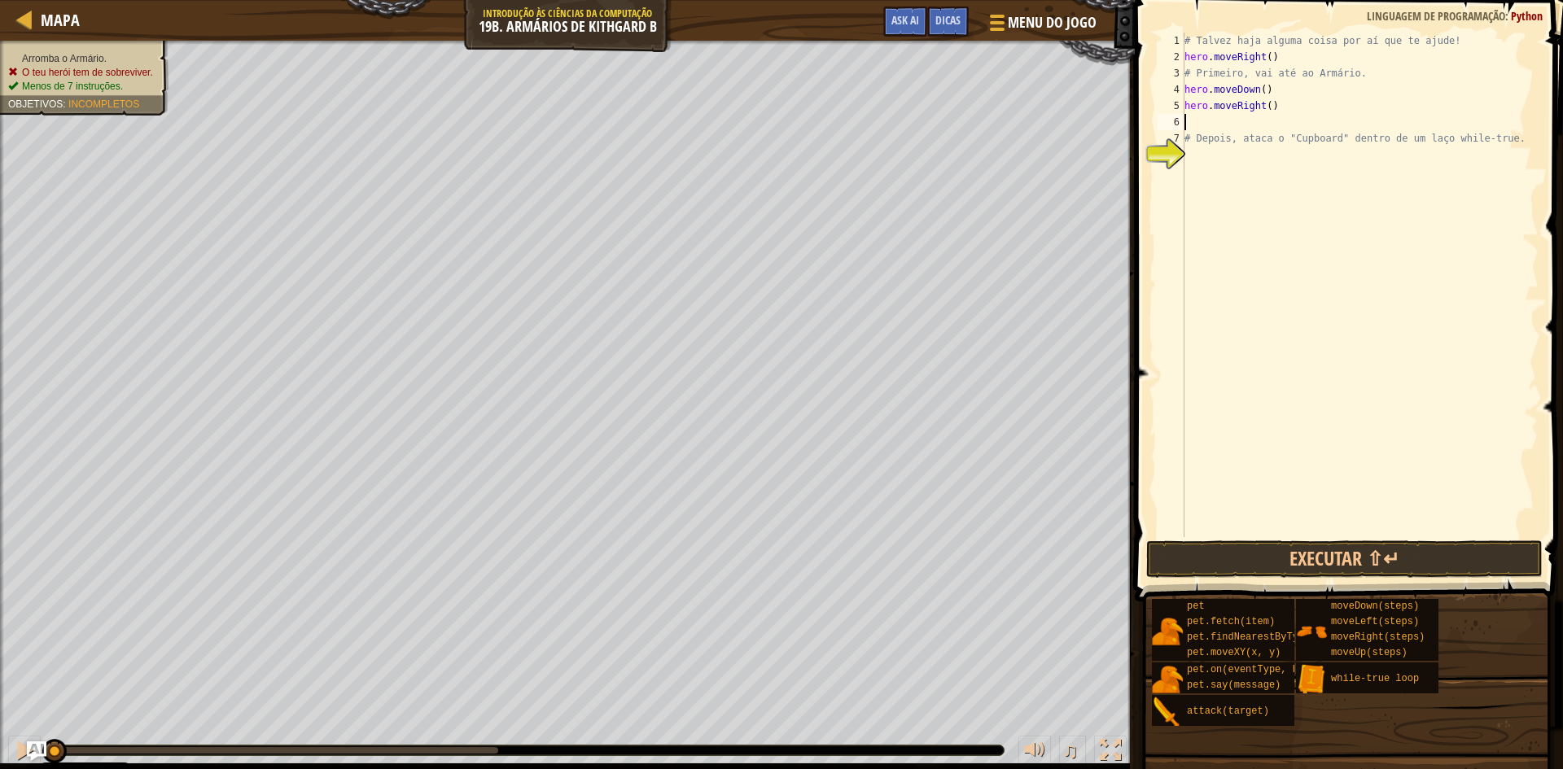
type textarea "h"
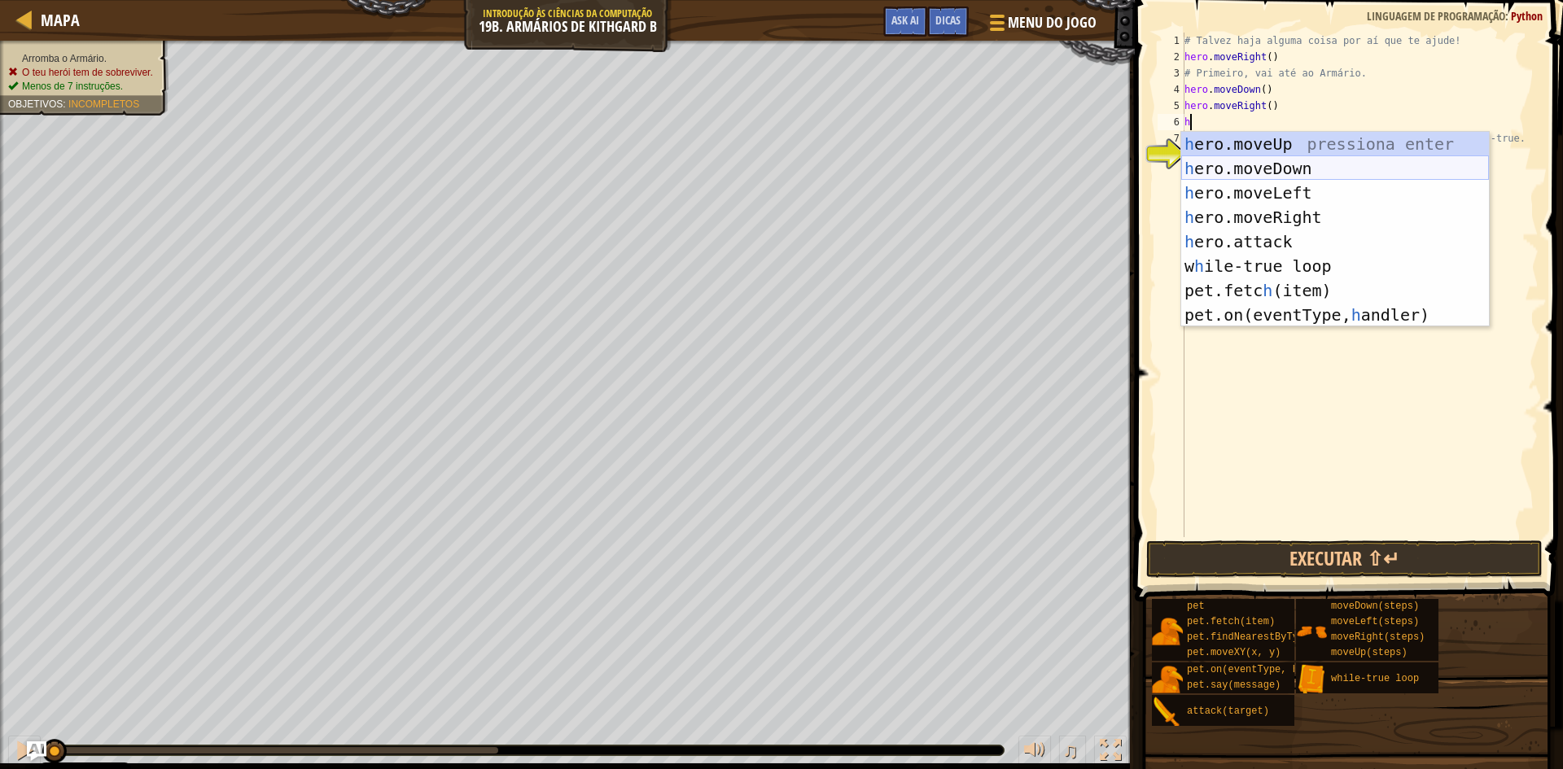
click at [1292, 165] on div "h ero.moveUp pressiona enter h ero.moveDown pressiona enter h ero.moveLeft pres…" at bounding box center [1335, 254] width 308 height 244
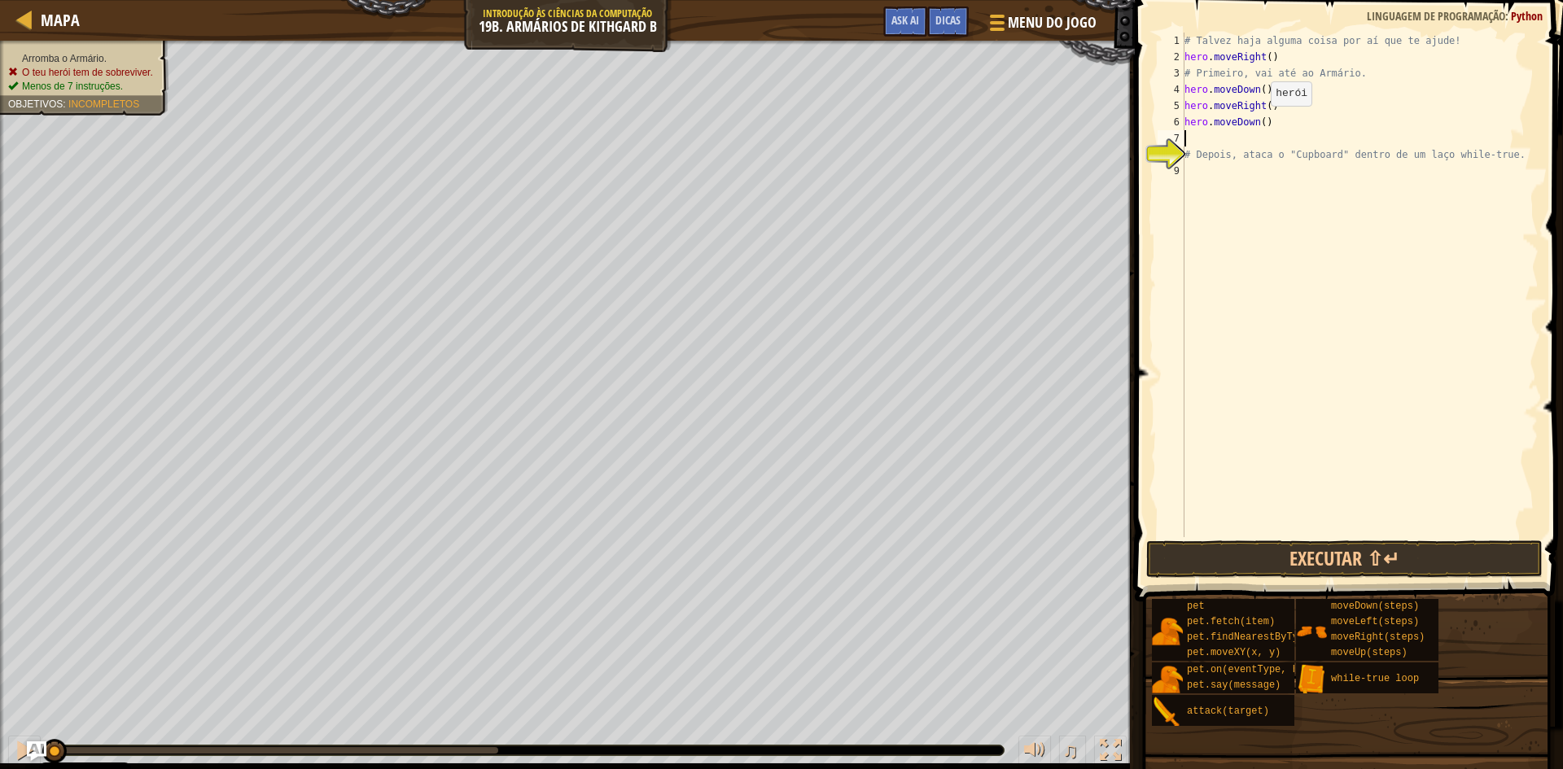
click at [1257, 119] on div "# Talvez haja alguma coisa por aí que te ajude! hero . moveRight ( ) # Primeiro…" at bounding box center [1359, 301] width 357 height 537
click at [1259, 119] on div "# Talvez haja alguma coisa por aí que te ajude! hero . moveRight ( ) # Primeiro…" at bounding box center [1359, 301] width 357 height 537
click at [1185, 152] on div "# Talvez haja alguma coisa por aí que te ajude! hero . moveRight ( ) # Primeiro…" at bounding box center [1359, 301] width 357 height 537
type textarea "# Depois, ataca o "Cupboard" dentro de um laço while-true."
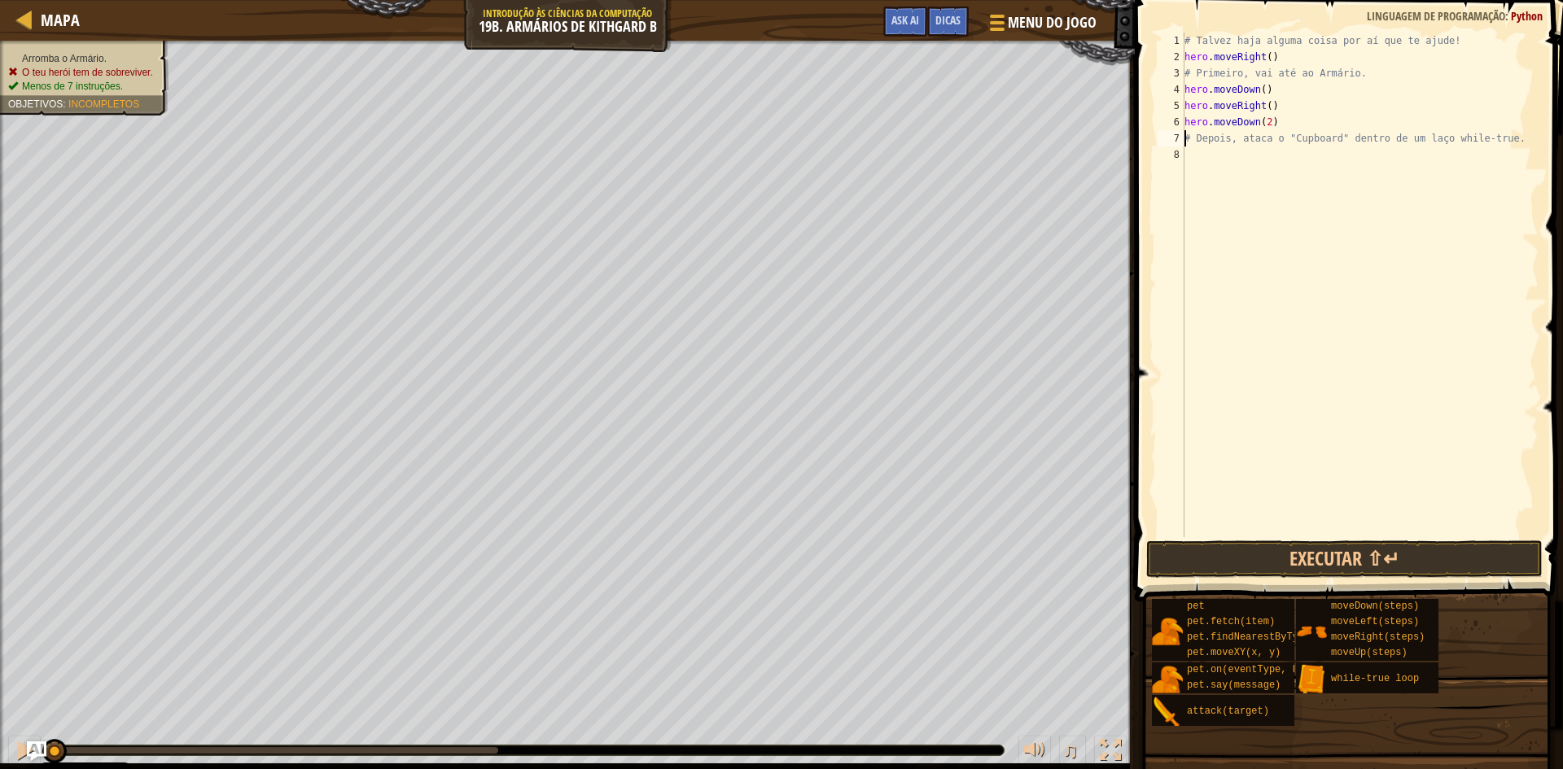
click at [1189, 153] on div "# Talvez haja alguma coisa por aí que te ajude! hero . moveRight ( ) # Primeiro…" at bounding box center [1359, 301] width 357 height 537
type textarea "w"
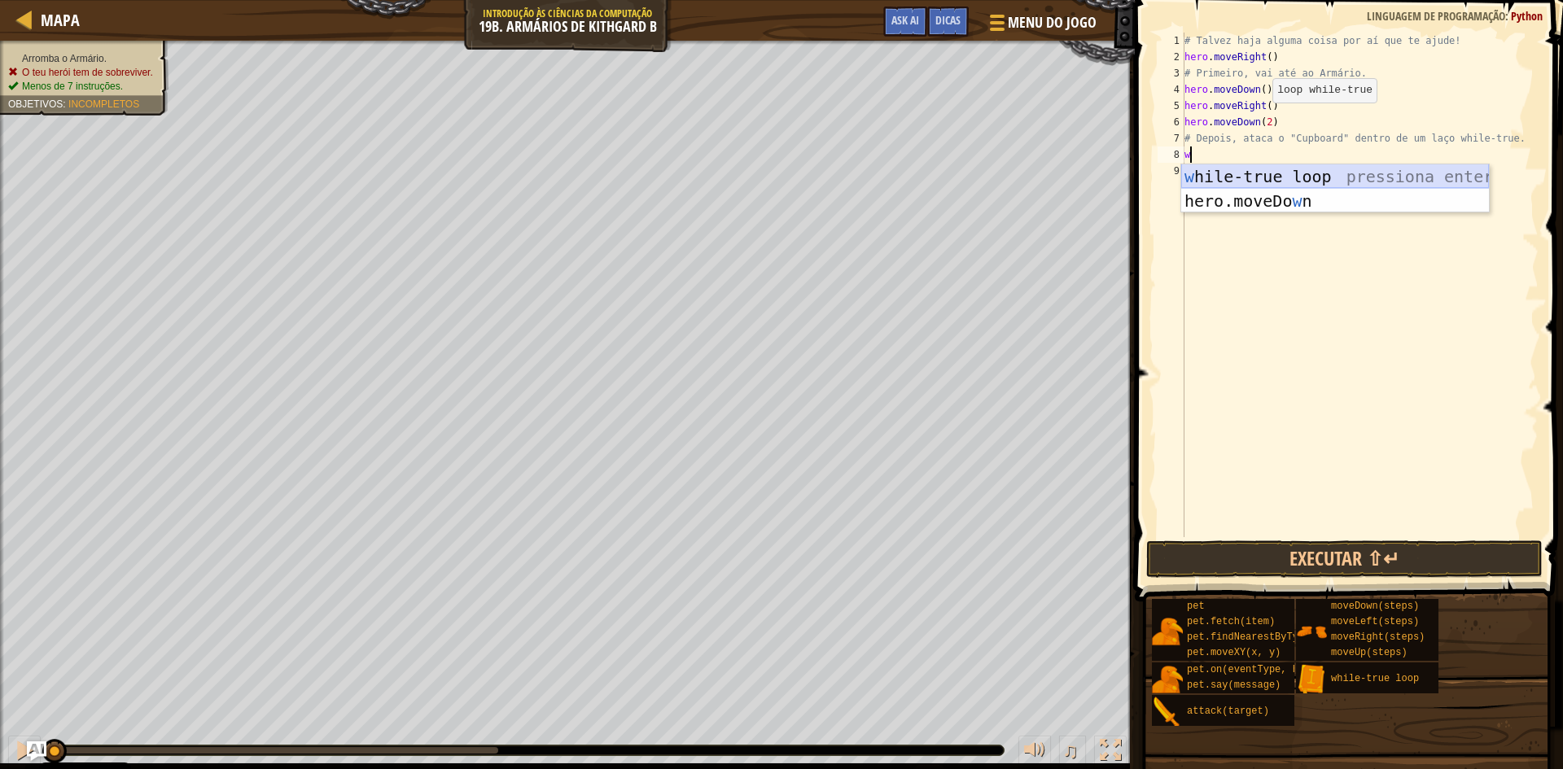
click at [1228, 174] on div "w hile-true loop pressiona enter hero.moveDo w n pressiona enter" at bounding box center [1335, 213] width 308 height 98
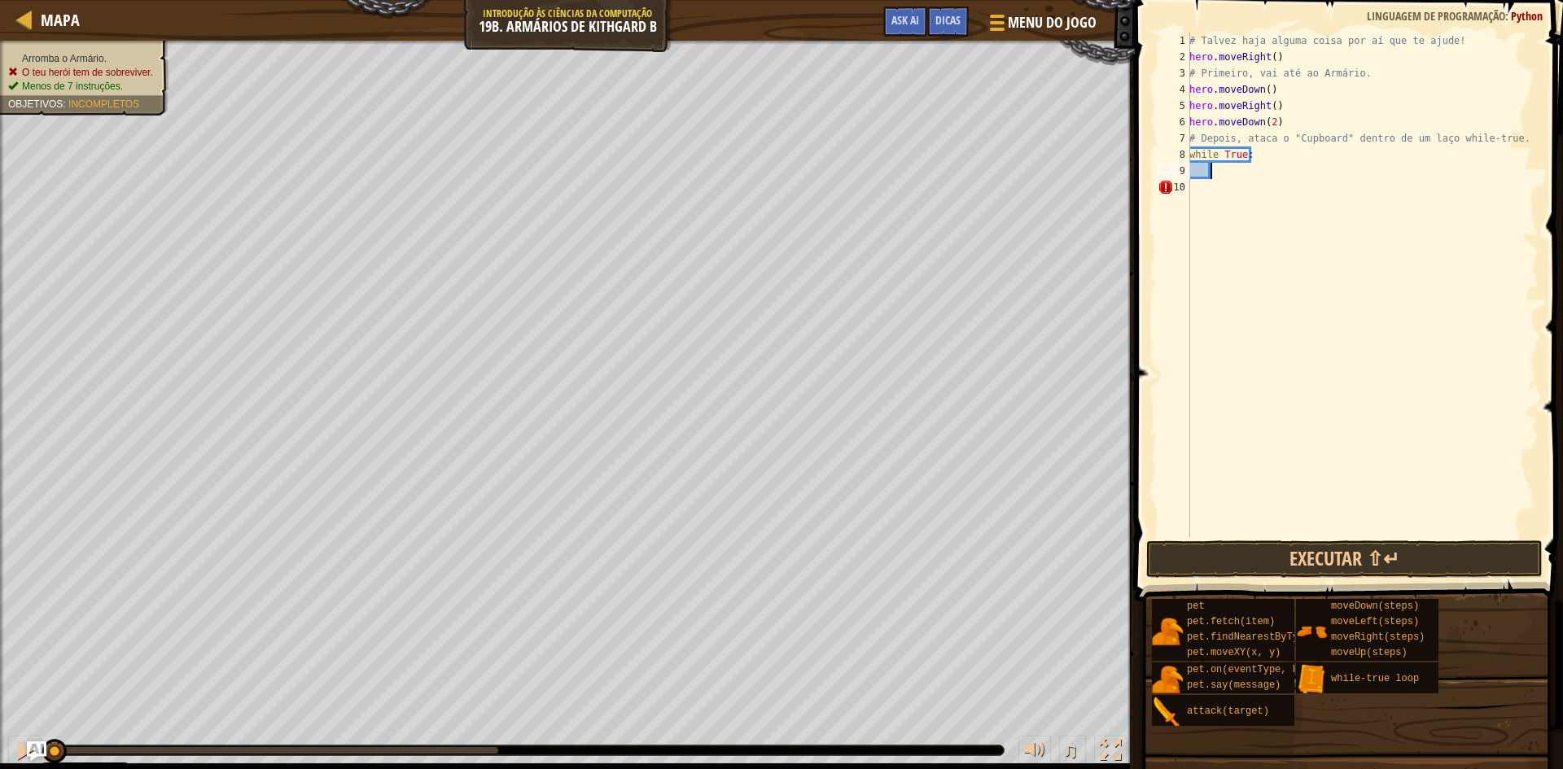
type textarea "h"
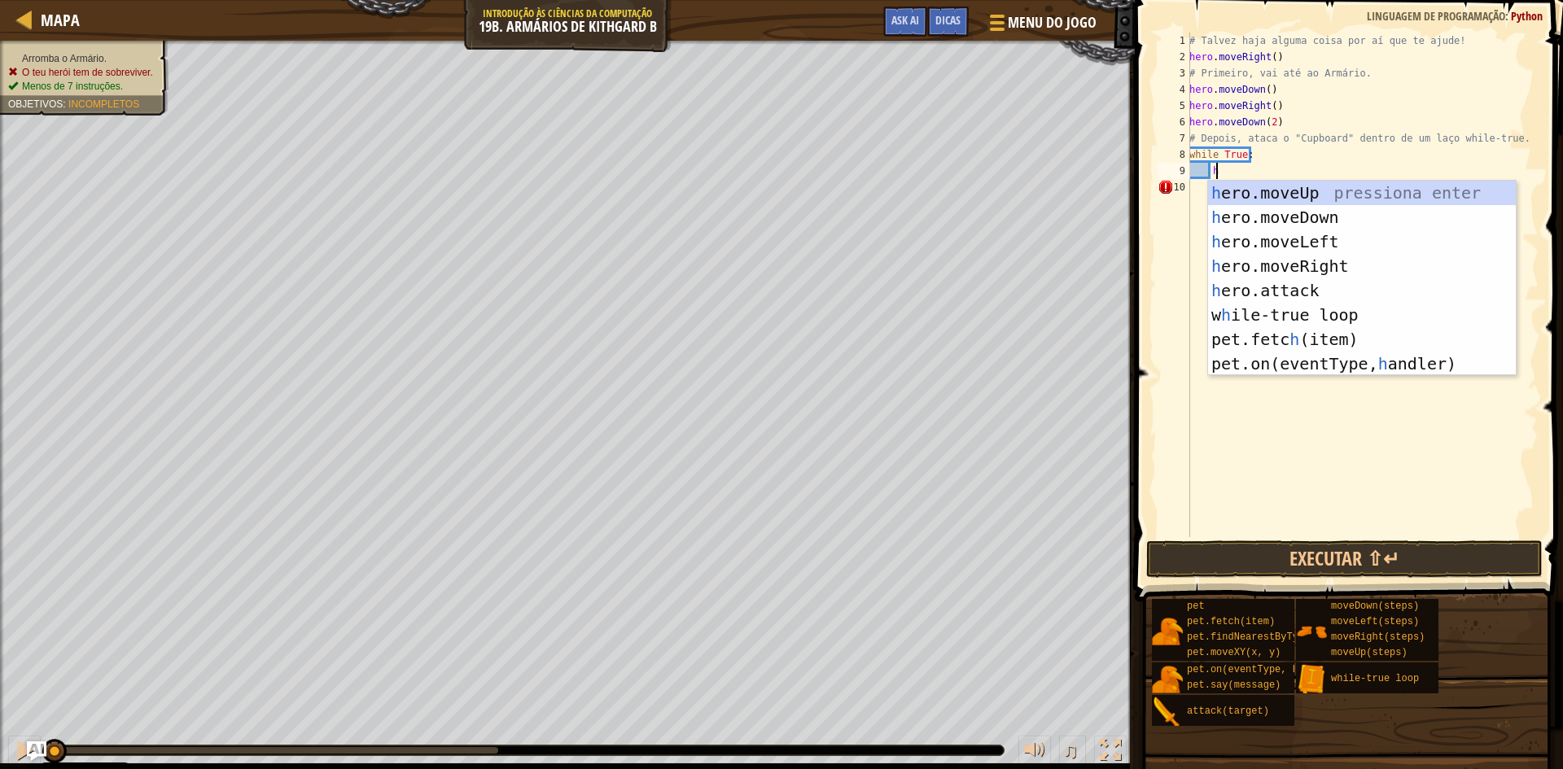
scroll to position [7, 2]
click at [1330, 313] on div "h ero.moveUp pressiona enter h ero.moveDown pressiona enter h ero.moveLeft pres…" at bounding box center [1362, 303] width 308 height 244
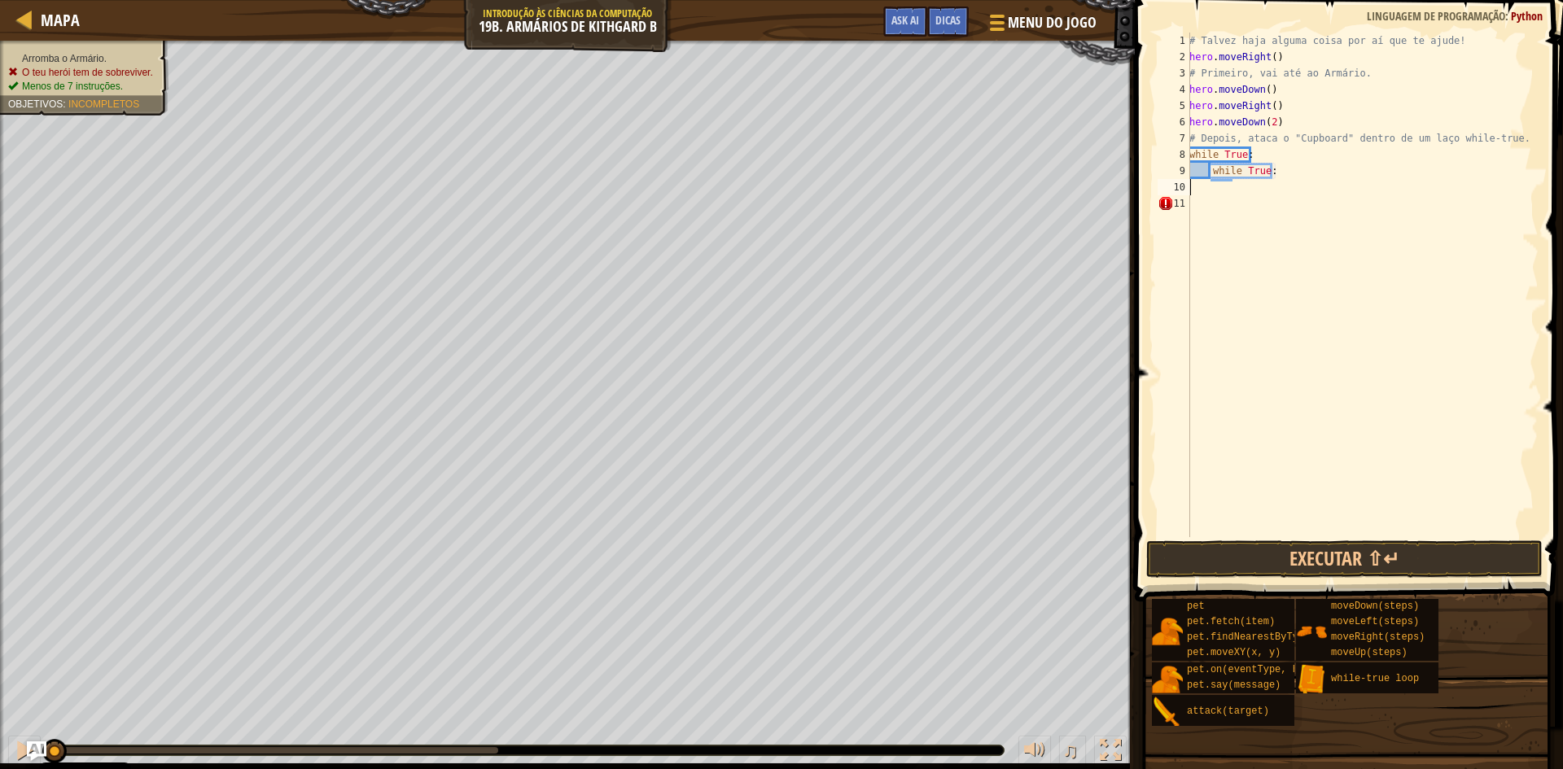
scroll to position [7, 0]
type textarea "w"
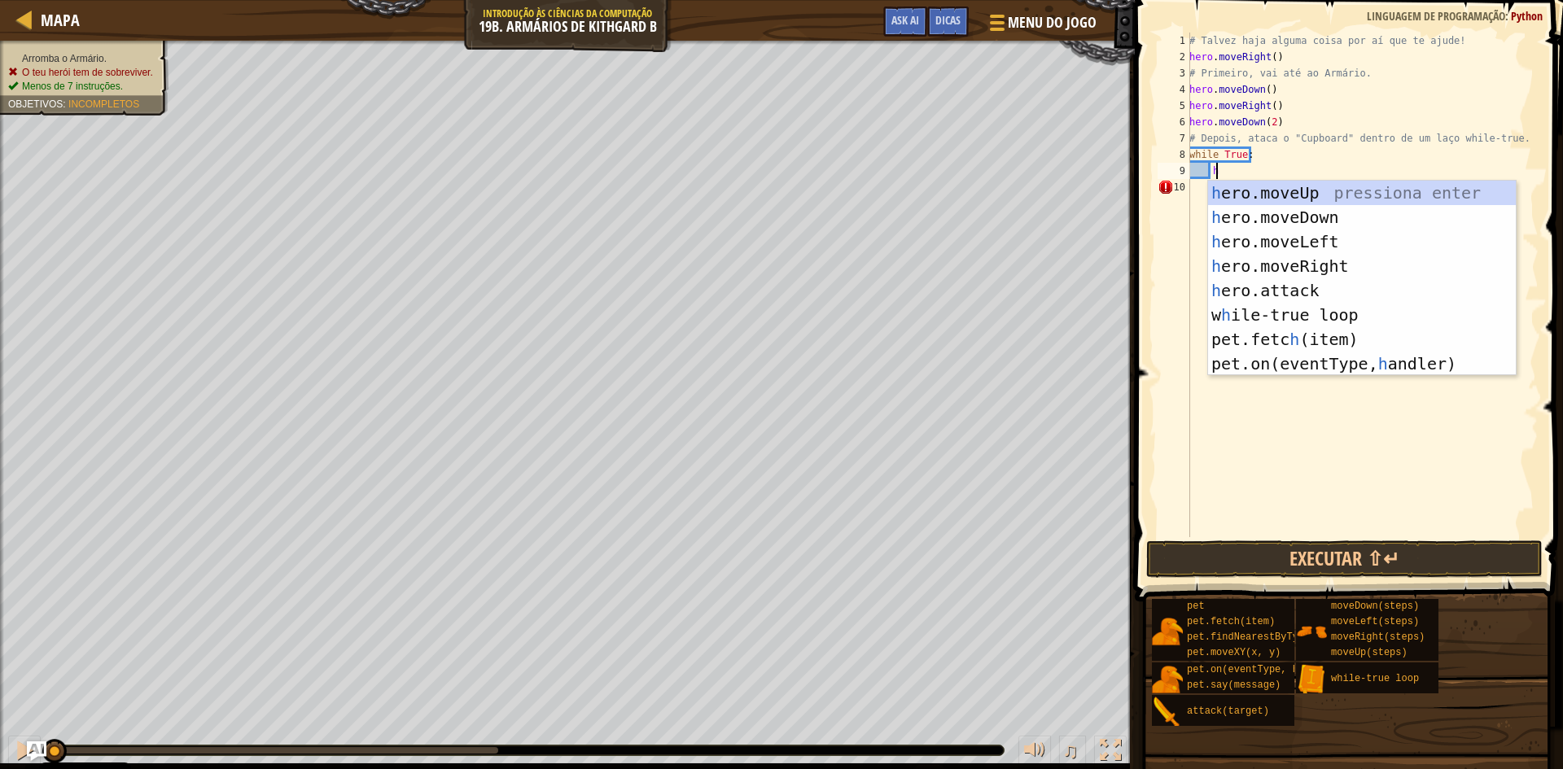
scroll to position [7, 2]
click at [1299, 288] on div "h ero.moveUp pressiona enter h ero.moveDown pressiona enter h ero.moveLeft pres…" at bounding box center [1362, 303] width 308 height 244
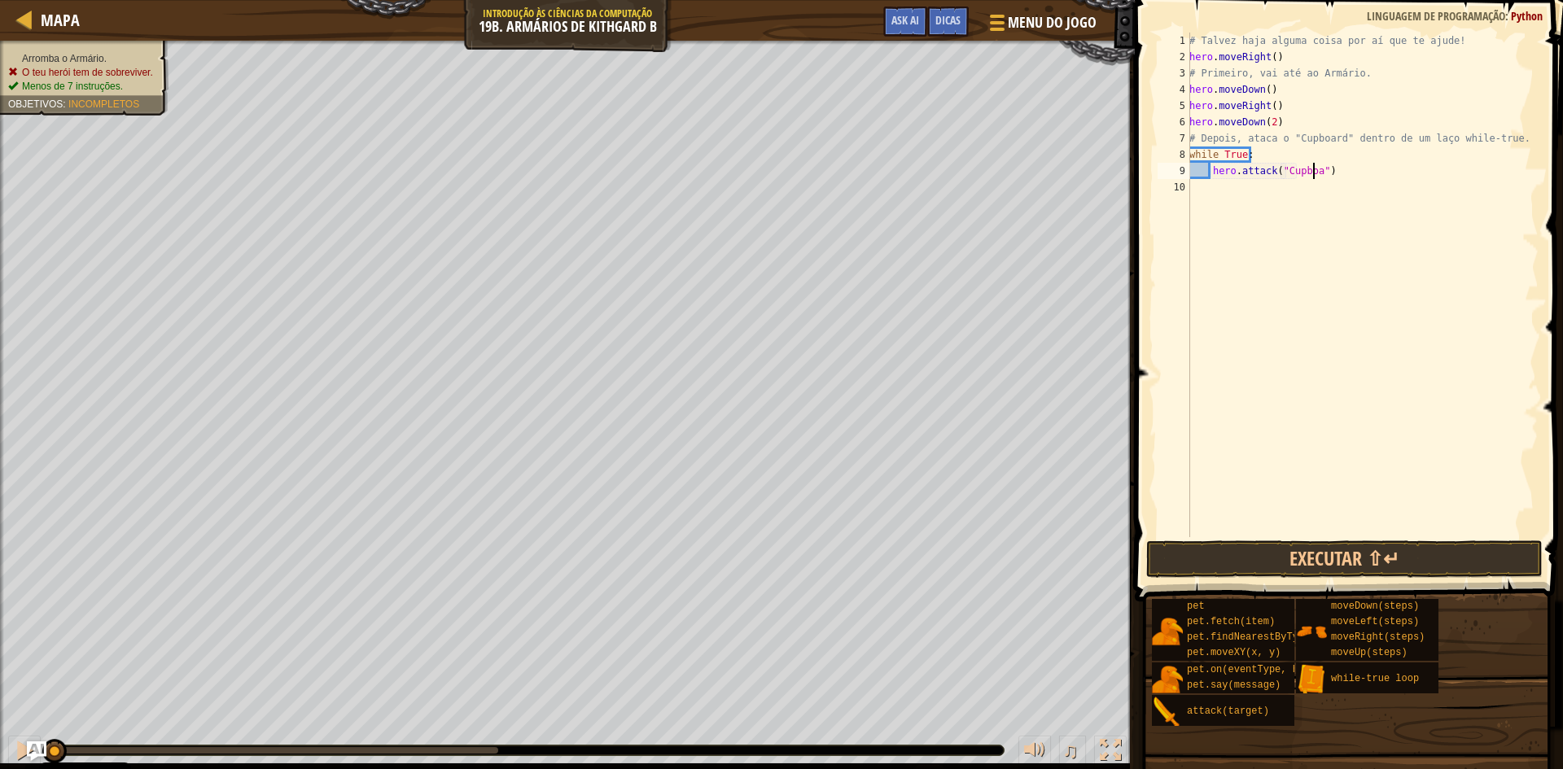
scroll to position [7, 11]
type textarea "hero.attack("Cupboard")"
click at [1274, 559] on button "Executar ⇧↵" at bounding box center [1344, 559] width 397 height 37
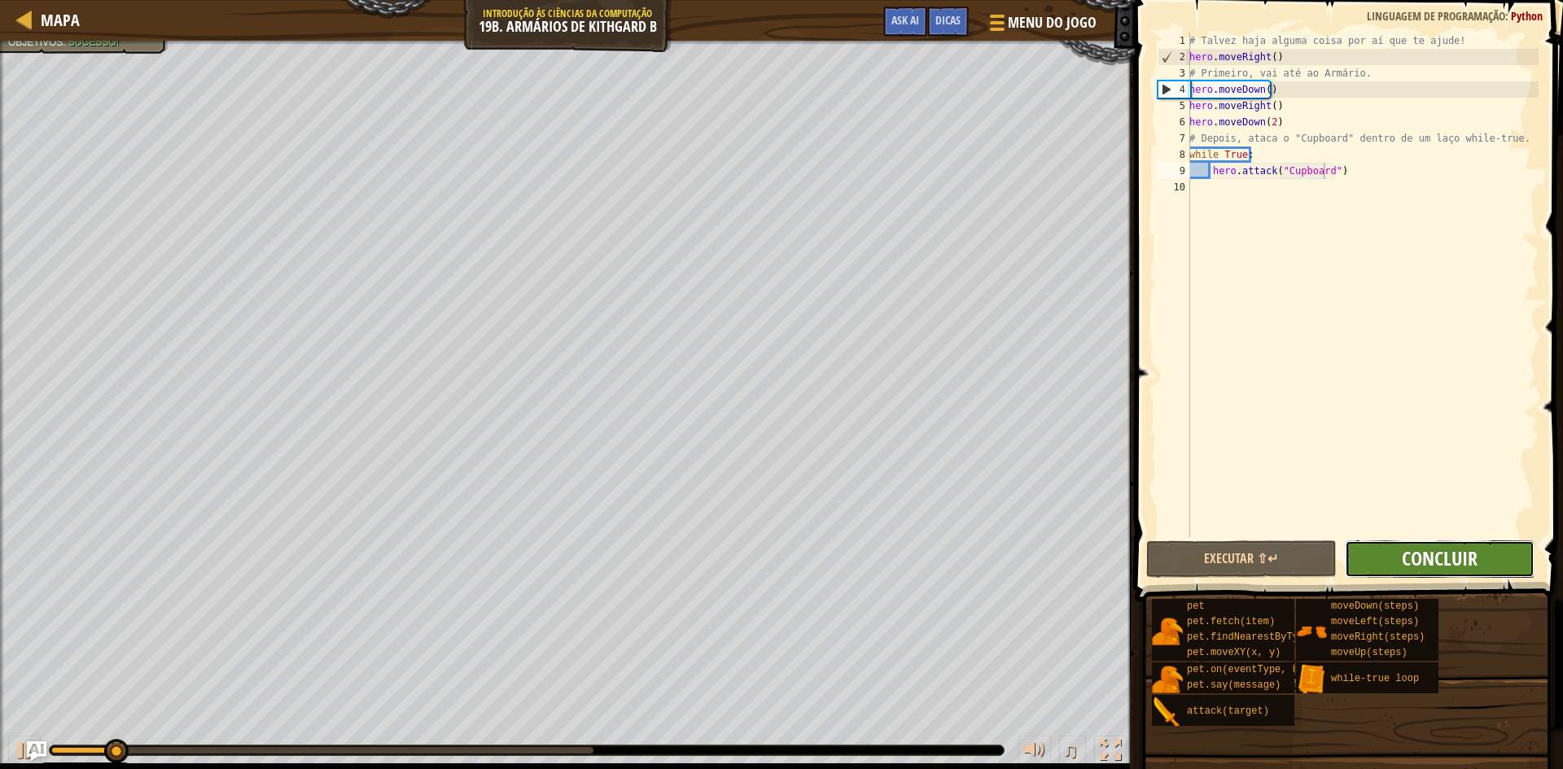
click at [1459, 556] on span "Concluir" at bounding box center [1440, 559] width 76 height 26
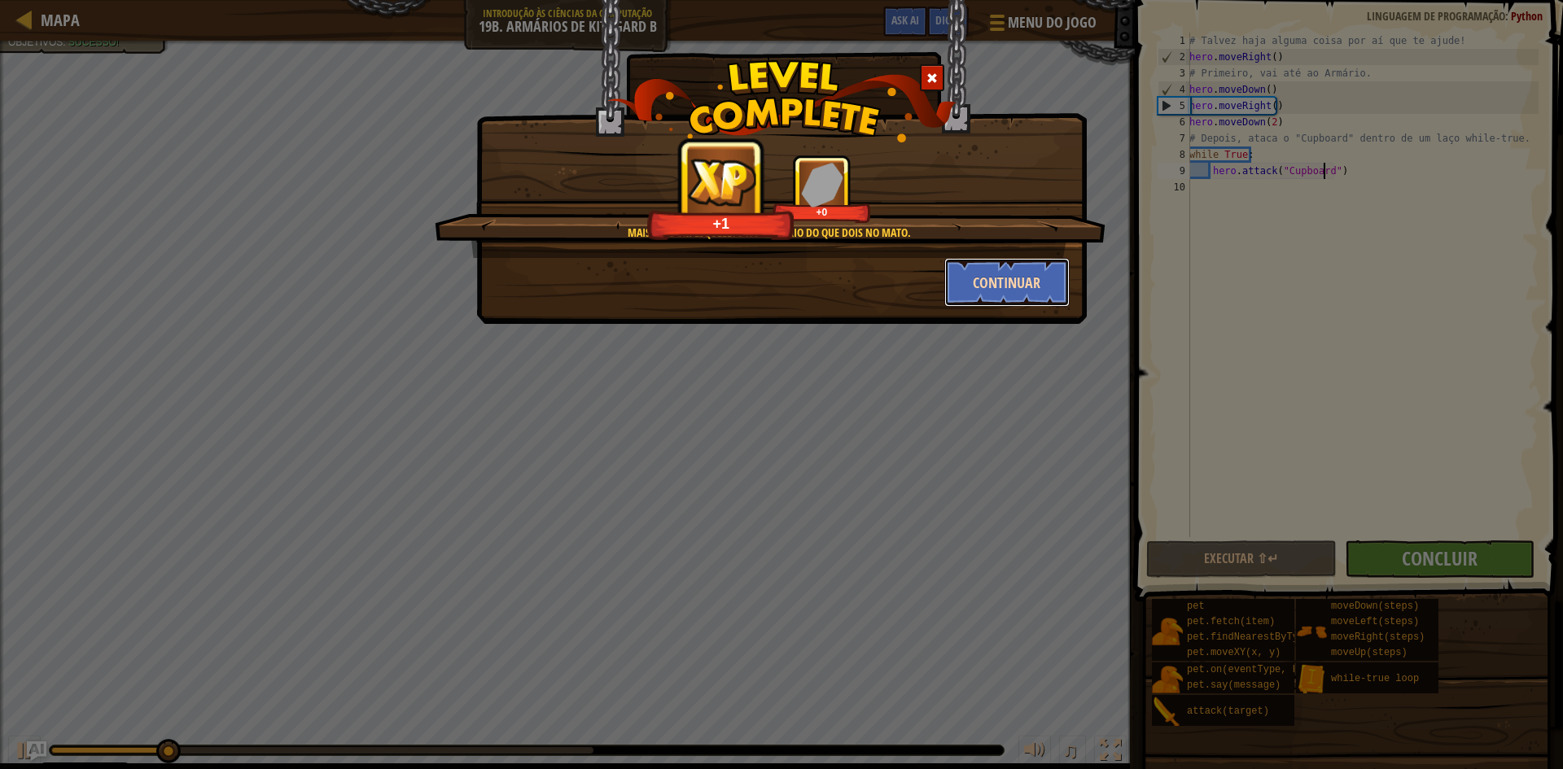
click at [1007, 269] on button "Continuar" at bounding box center [1007, 282] width 126 height 49
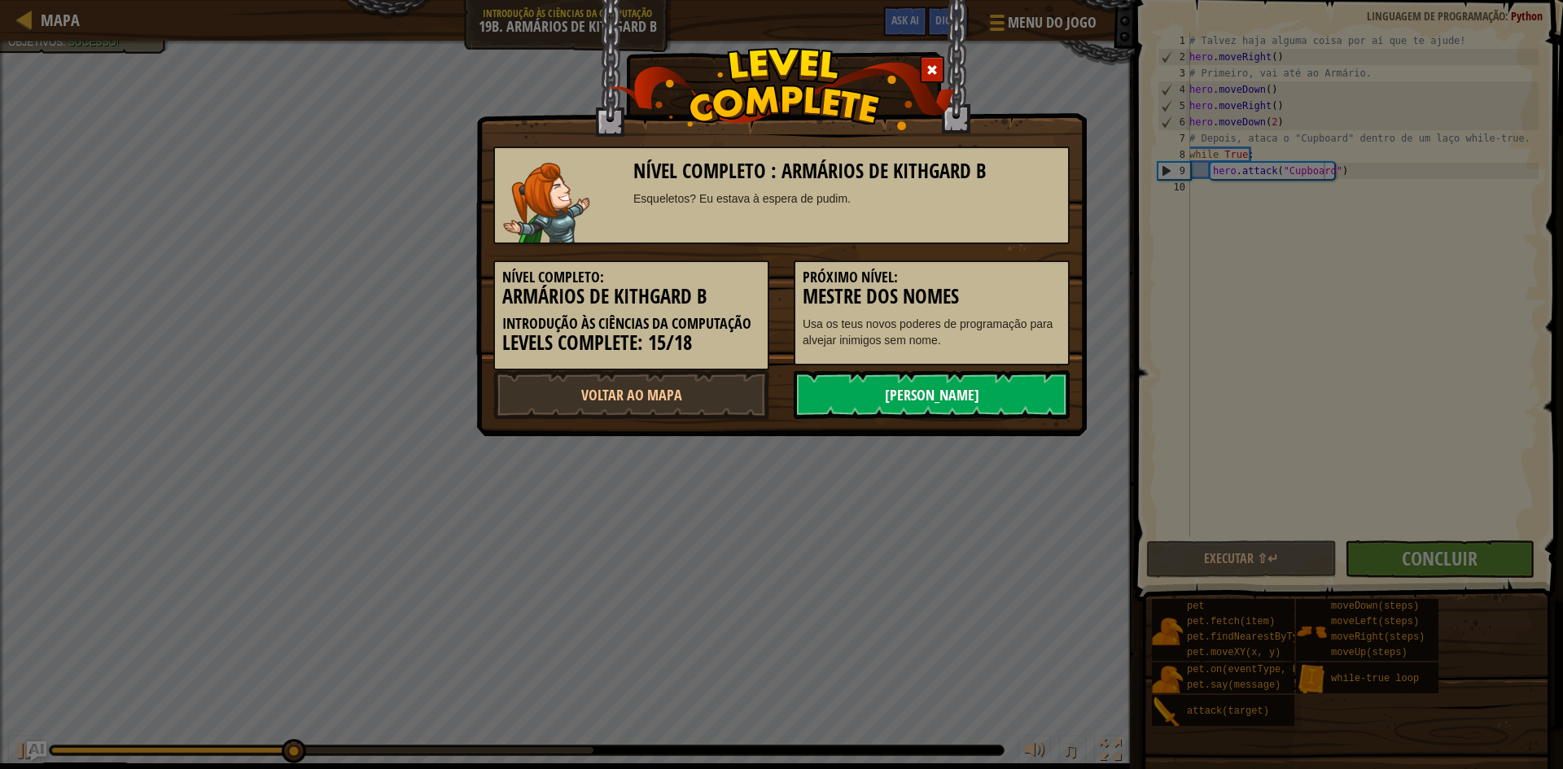
click at [877, 405] on link "[PERSON_NAME]" at bounding box center [932, 394] width 276 height 49
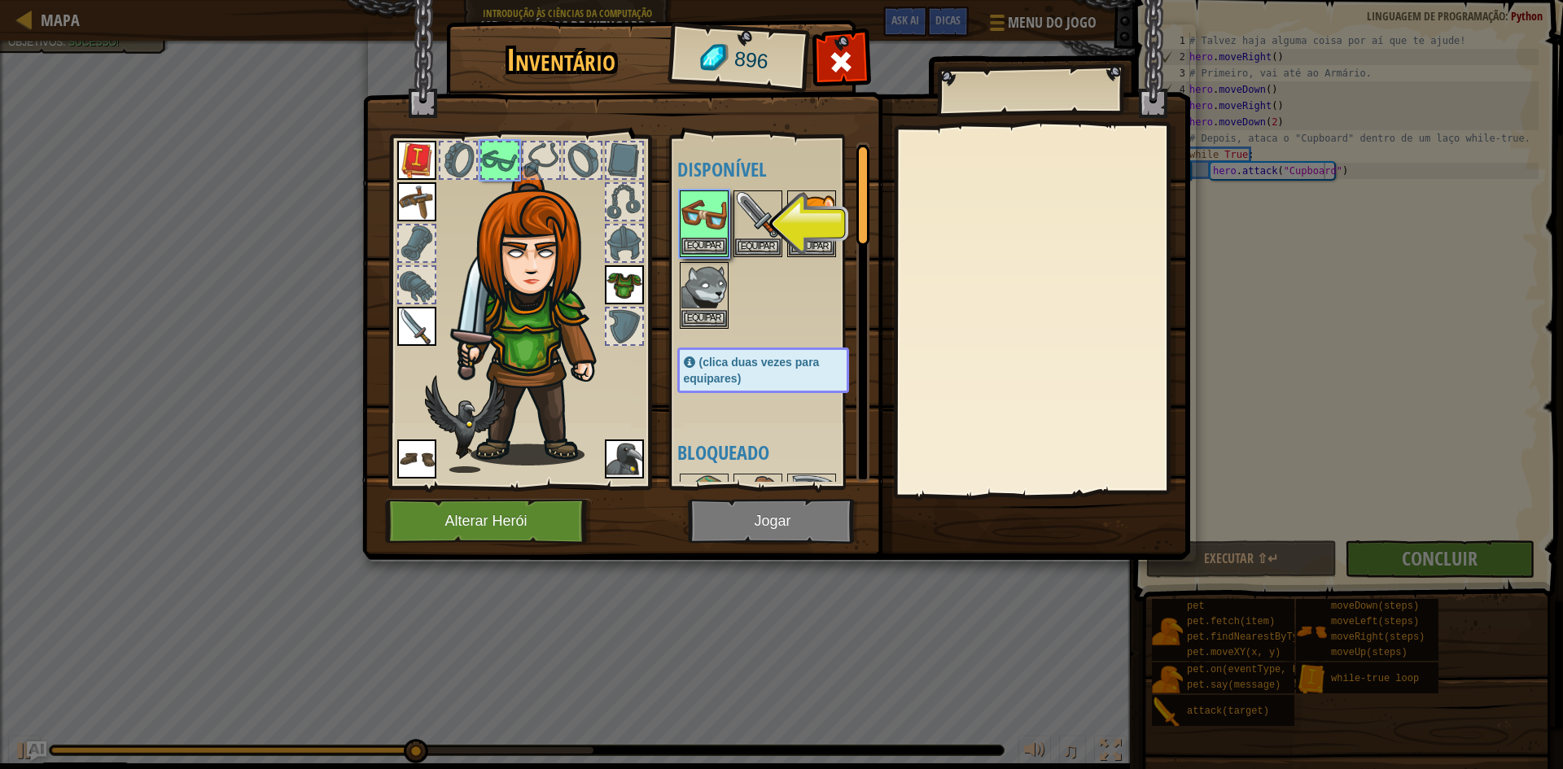
click at [690, 228] on img at bounding box center [704, 215] width 46 height 46
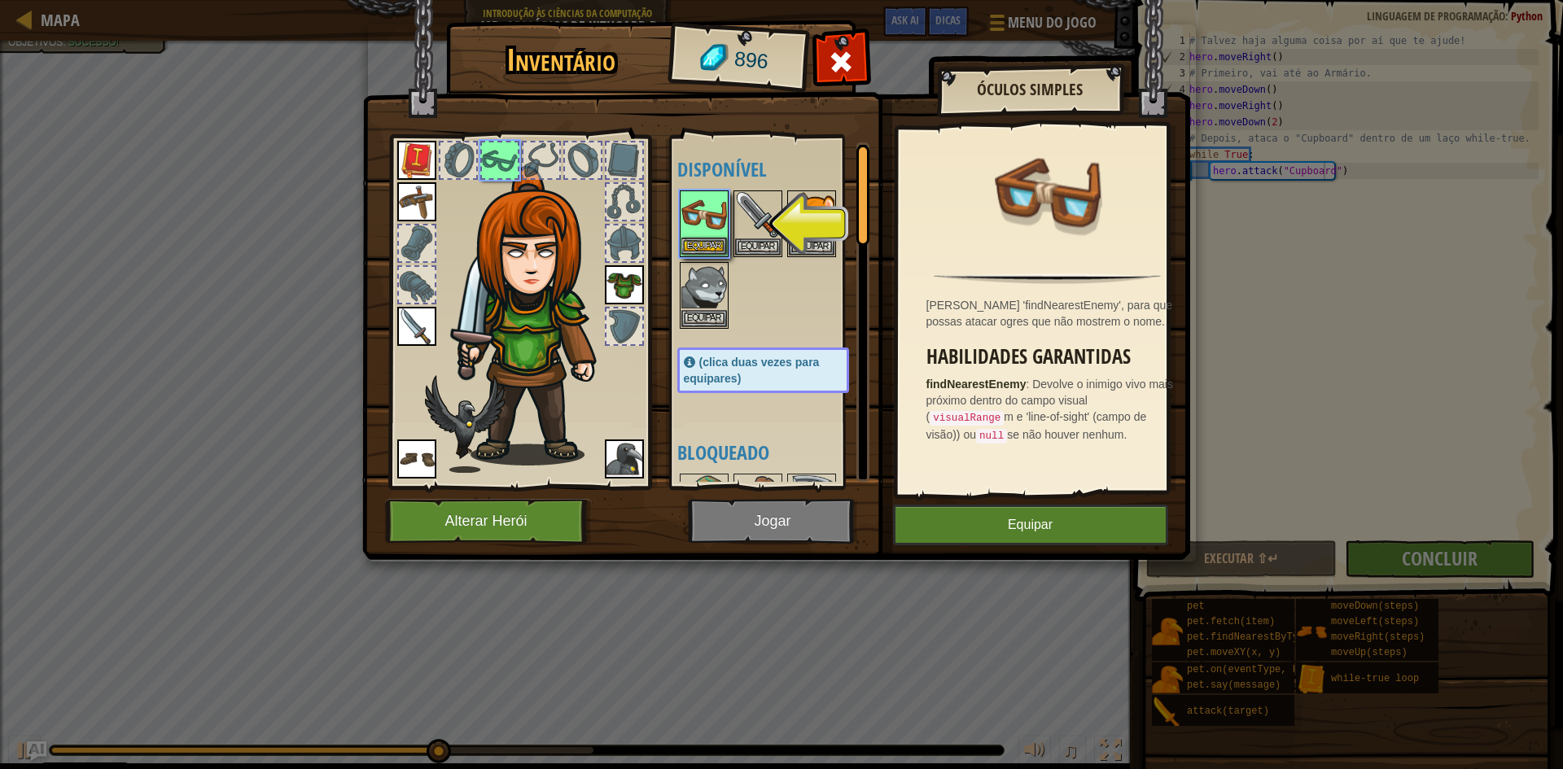
click at [708, 237] on img at bounding box center [704, 215] width 46 height 46
click at [708, 236] on img at bounding box center [704, 215] width 46 height 46
click at [708, 235] on img at bounding box center [704, 215] width 46 height 46
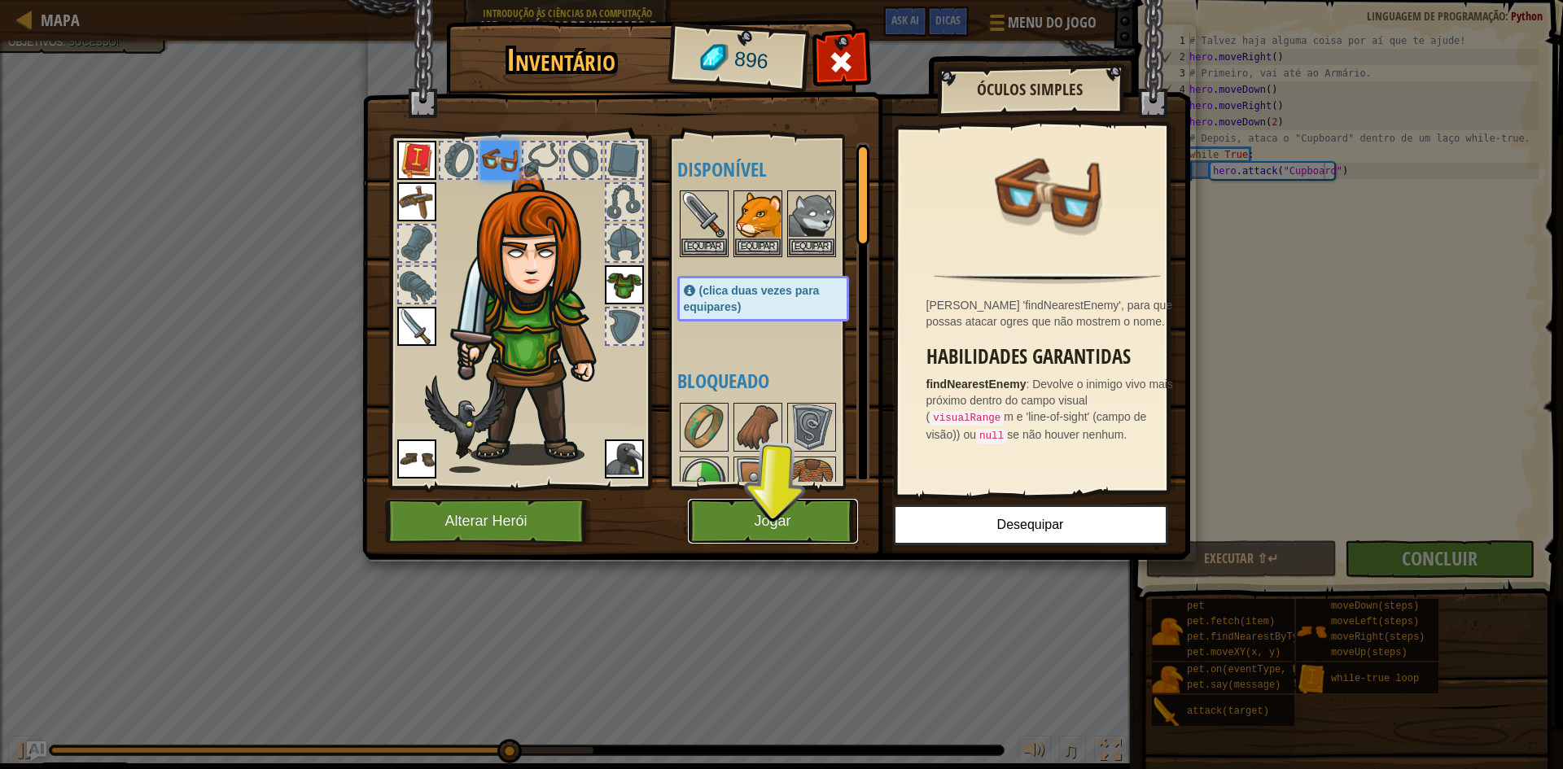
click at [787, 510] on button "Jogar" at bounding box center [773, 521] width 170 height 45
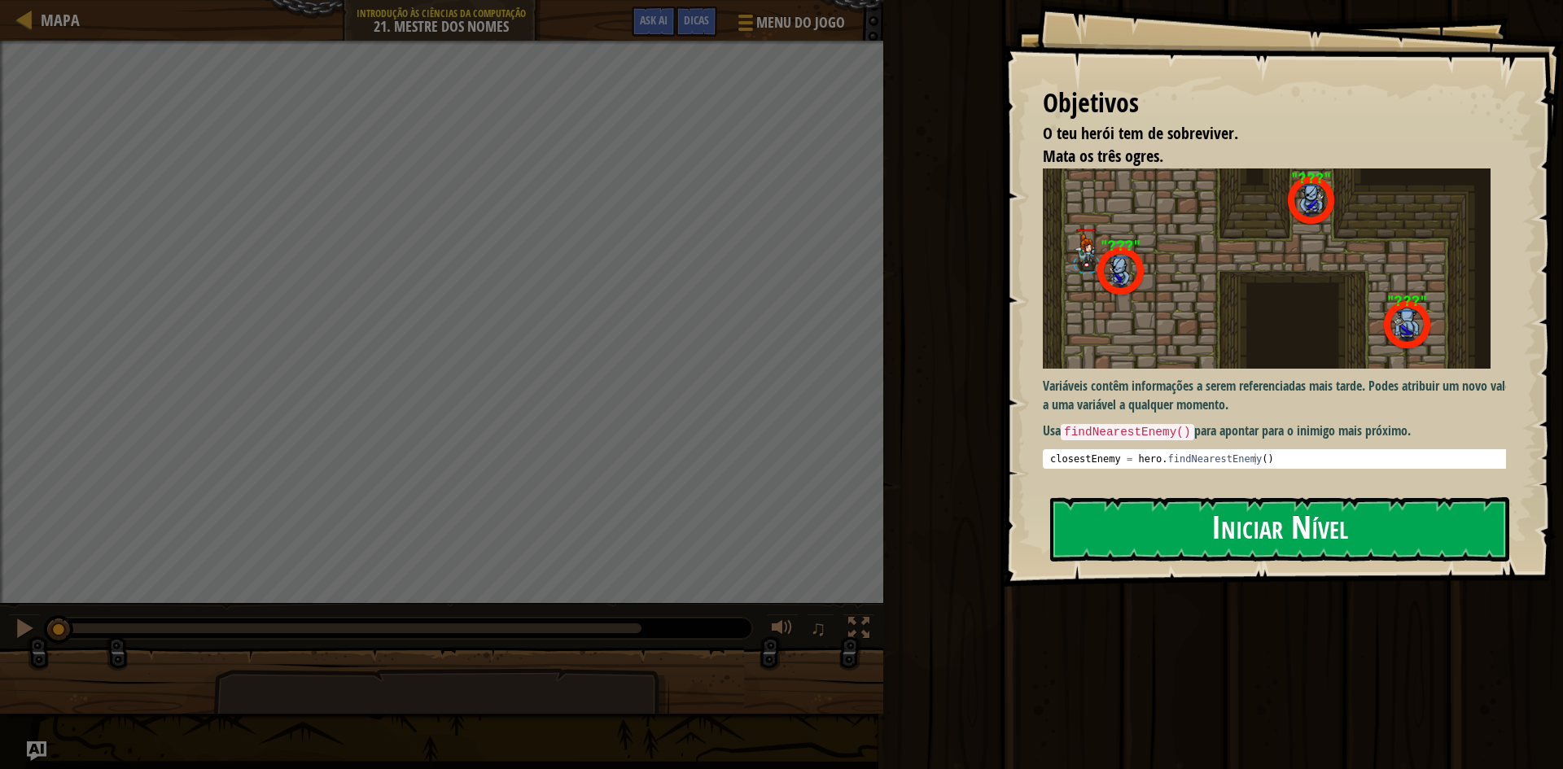
click at [1166, 528] on button "Iniciar Nível" at bounding box center [1279, 529] width 459 height 64
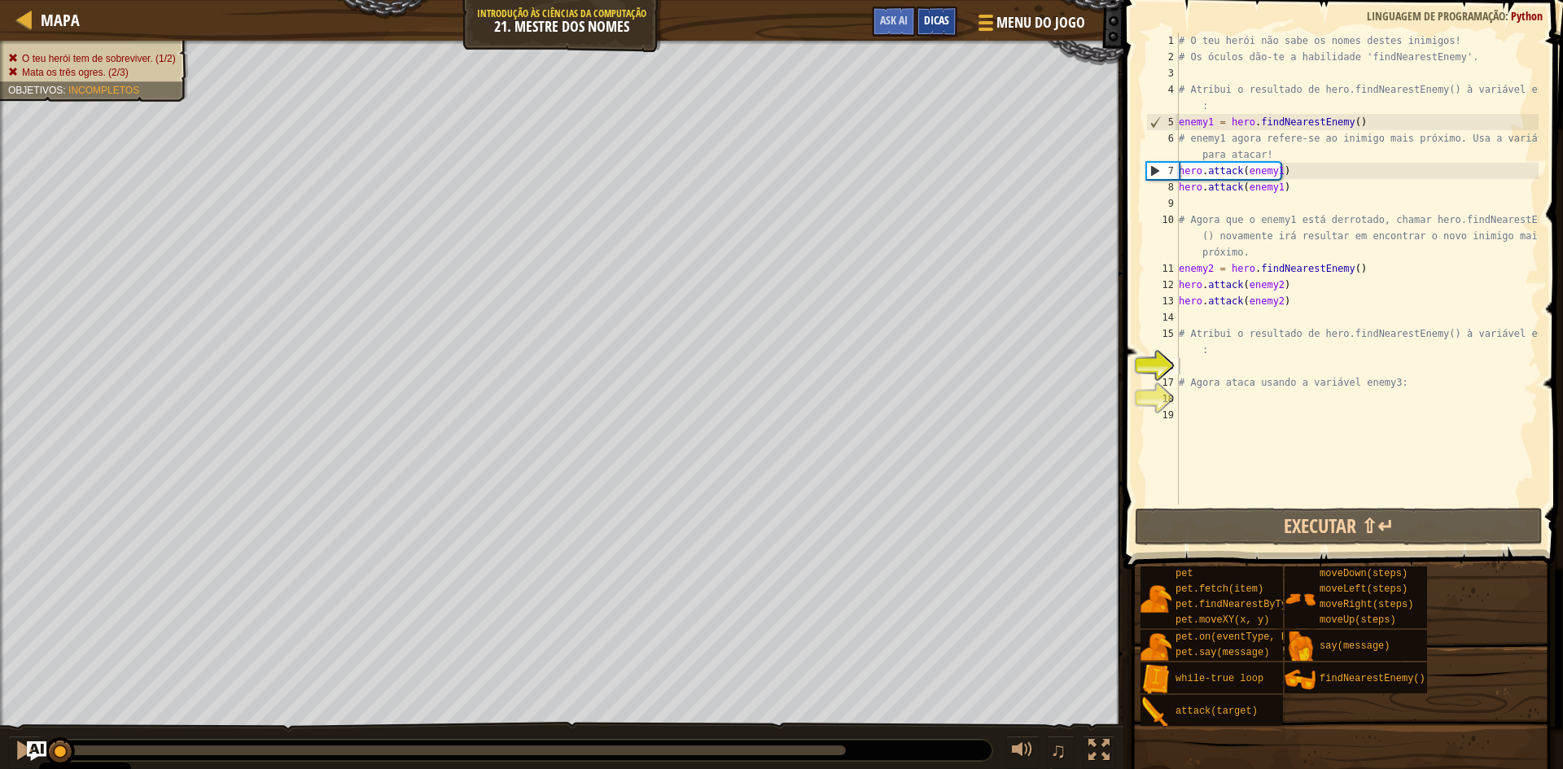
click at [937, 22] on span "Dicas" at bounding box center [936, 19] width 25 height 15
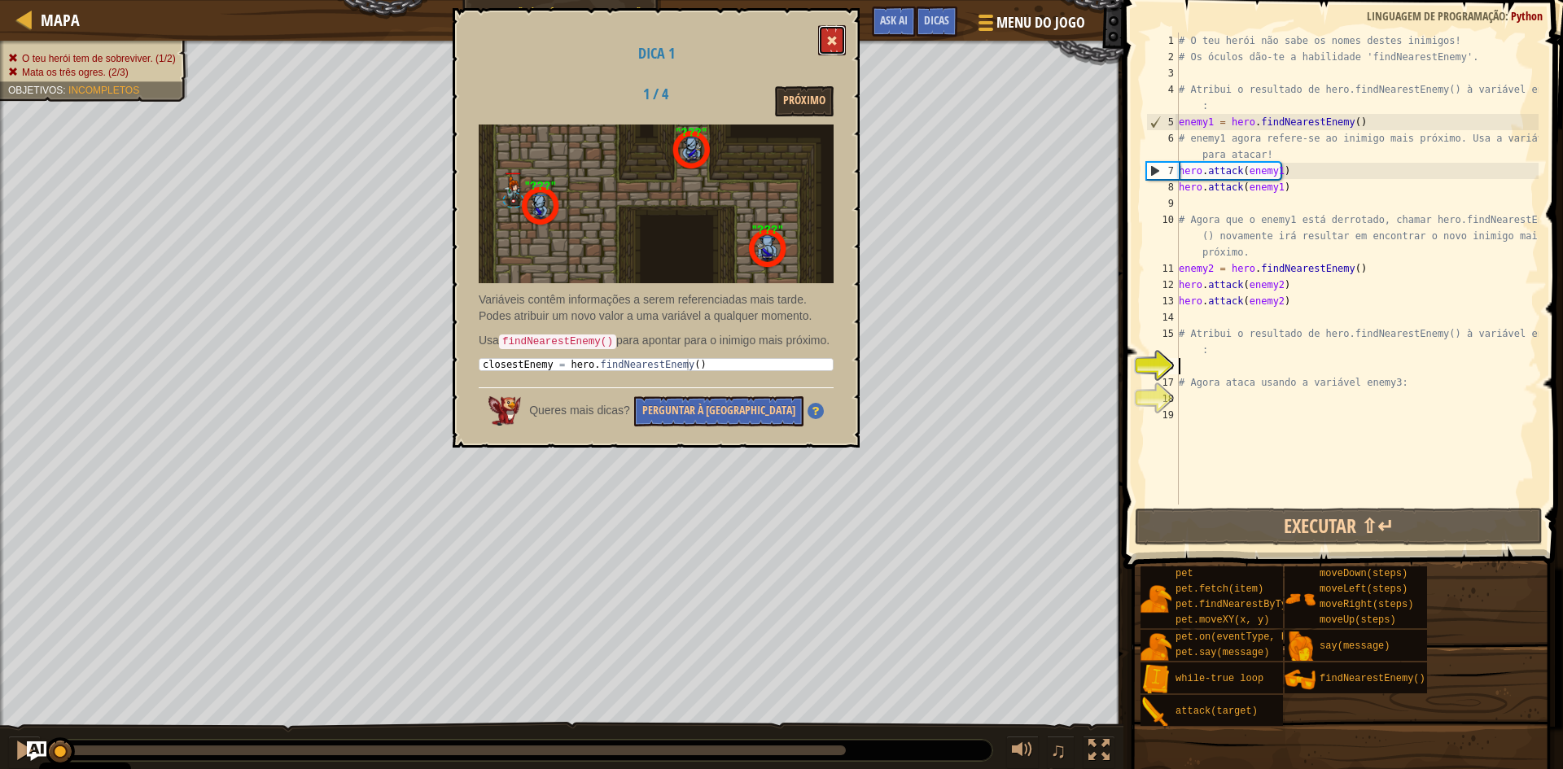
click at [837, 43] on span at bounding box center [831, 40] width 11 height 11
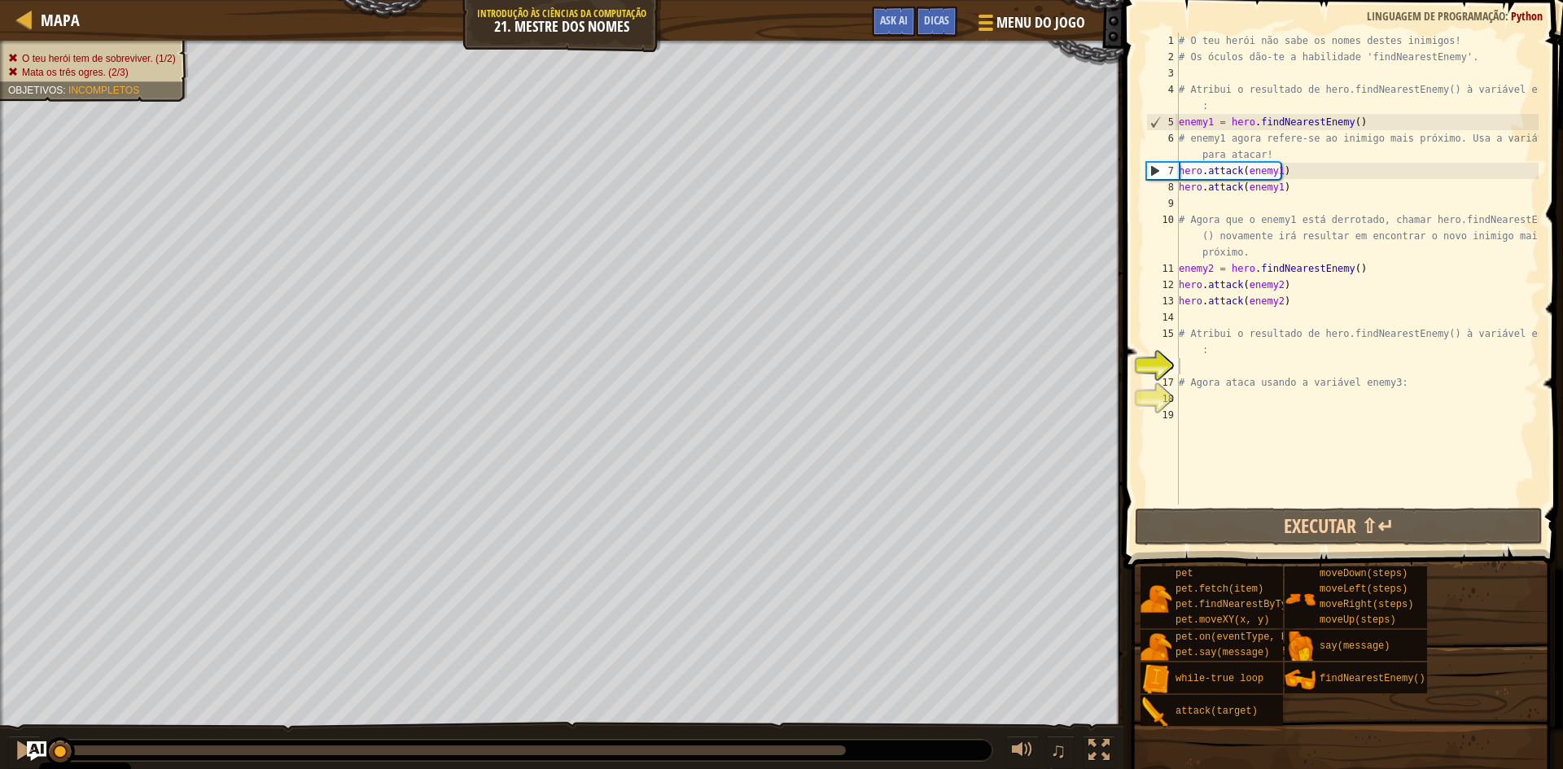
type textarea "# Atribui o resultado de hero.findNearestEnemy() à variável enemy3:"
click at [1210, 355] on div "# O teu herói não sabe os nomes destes inimigos! # Os óculos dão-te a habilidad…" at bounding box center [1357, 285] width 363 height 505
click at [1199, 366] on div "# O teu herói não sabe os nomes destes inimigos! # Os óculos dão-te a habilidad…" at bounding box center [1357, 285] width 363 height 505
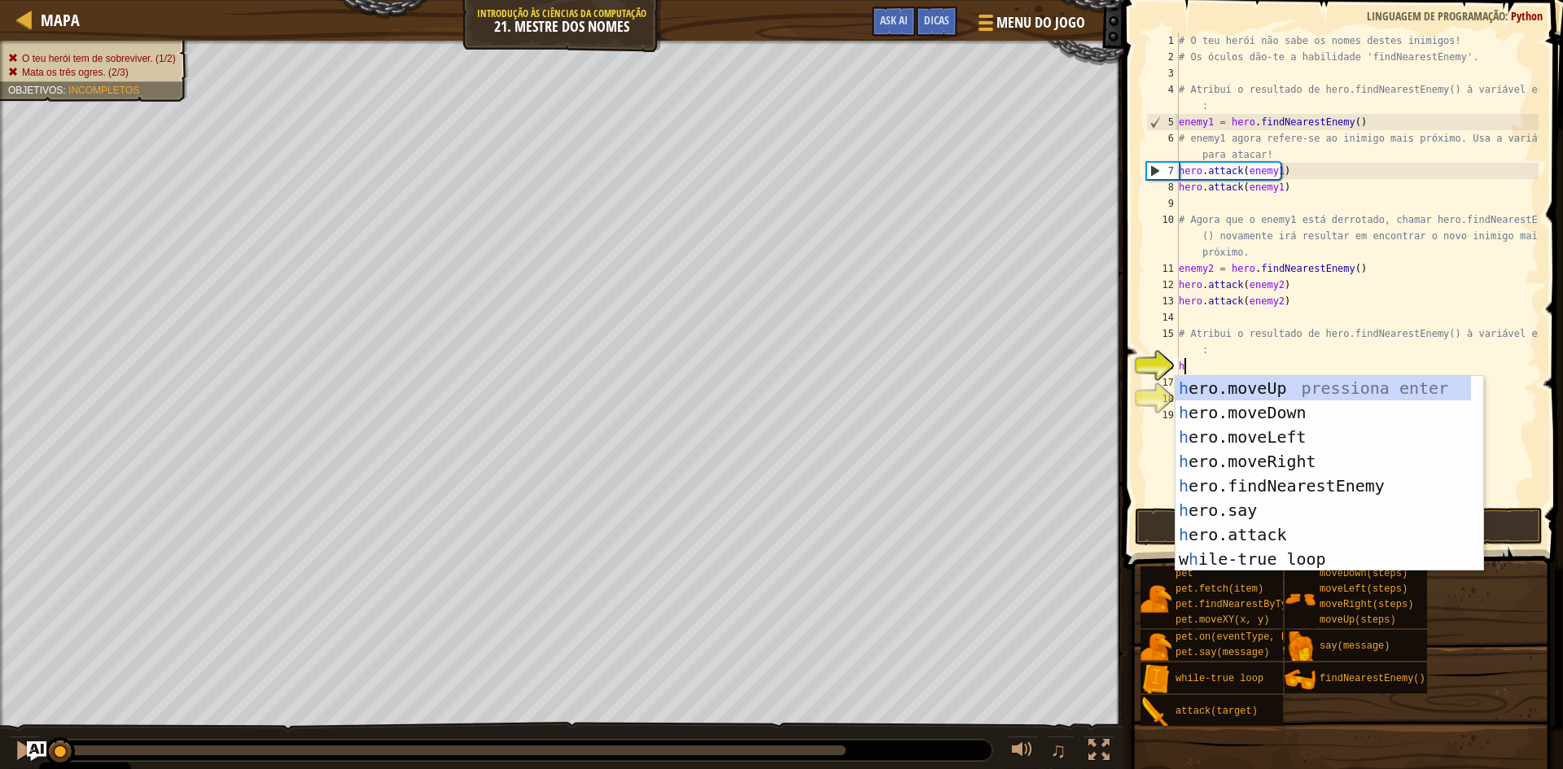
scroll to position [7, 0]
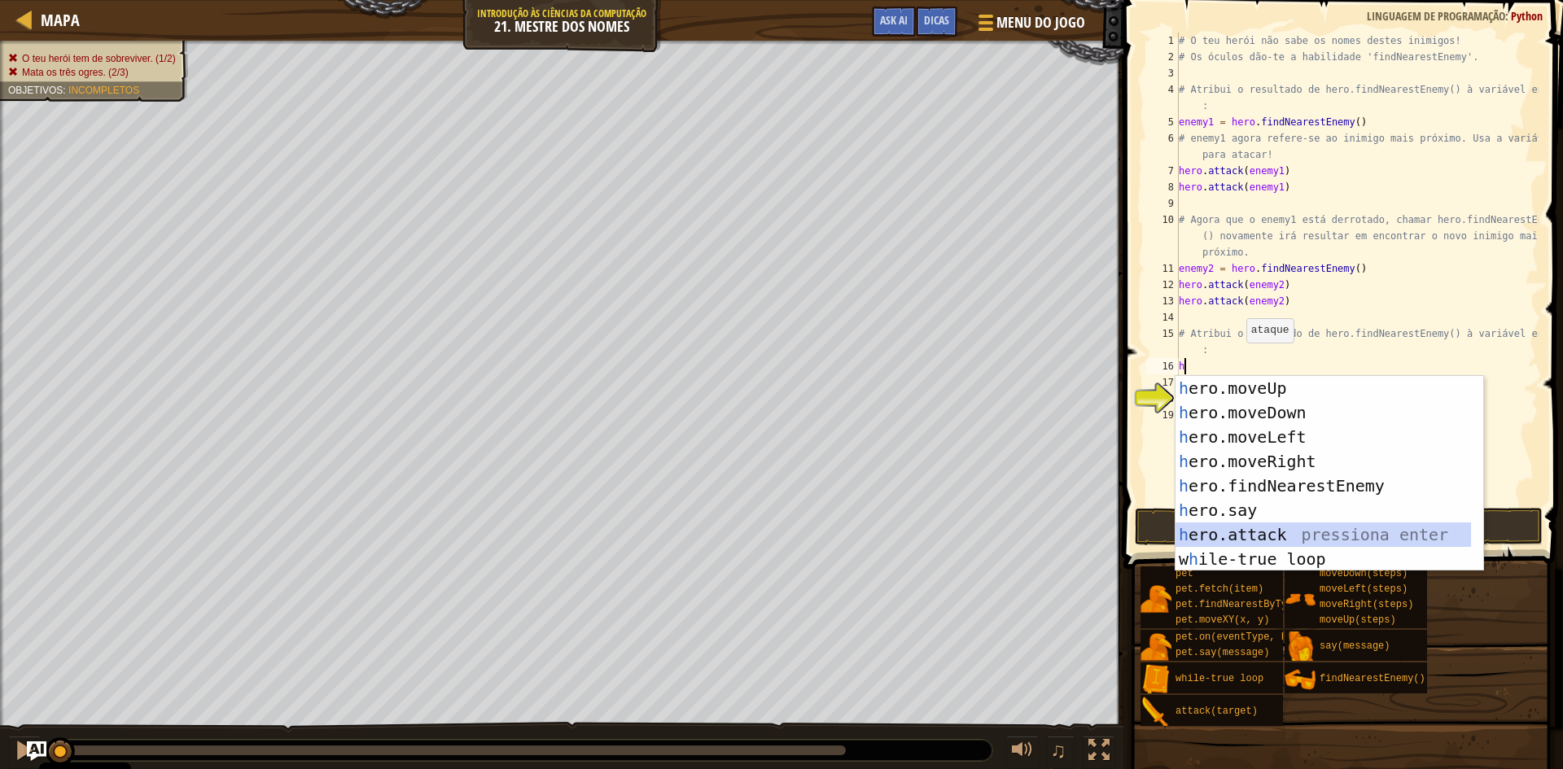
click at [1254, 528] on div "h ero.moveUp pressiona enter h ero.moveDown pressiona enter h ero.moveLeft pres…" at bounding box center [1324, 498] width 296 height 244
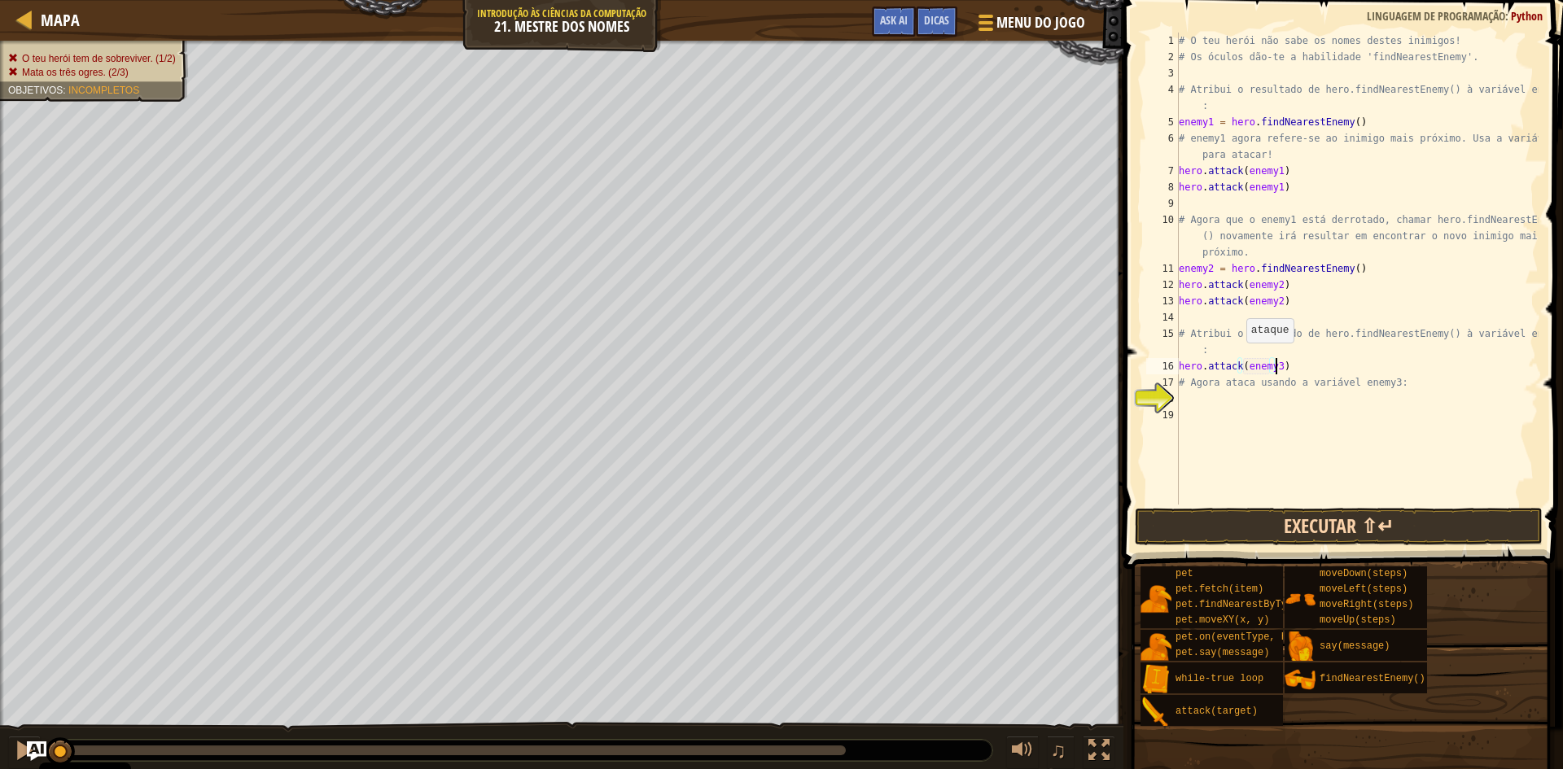
scroll to position [7, 7]
click at [1292, 362] on div "# O teu herói não sabe os nomes destes inimigos! # Os óculos dão-te a habilidad…" at bounding box center [1357, 285] width 363 height 505
type textarea "h"
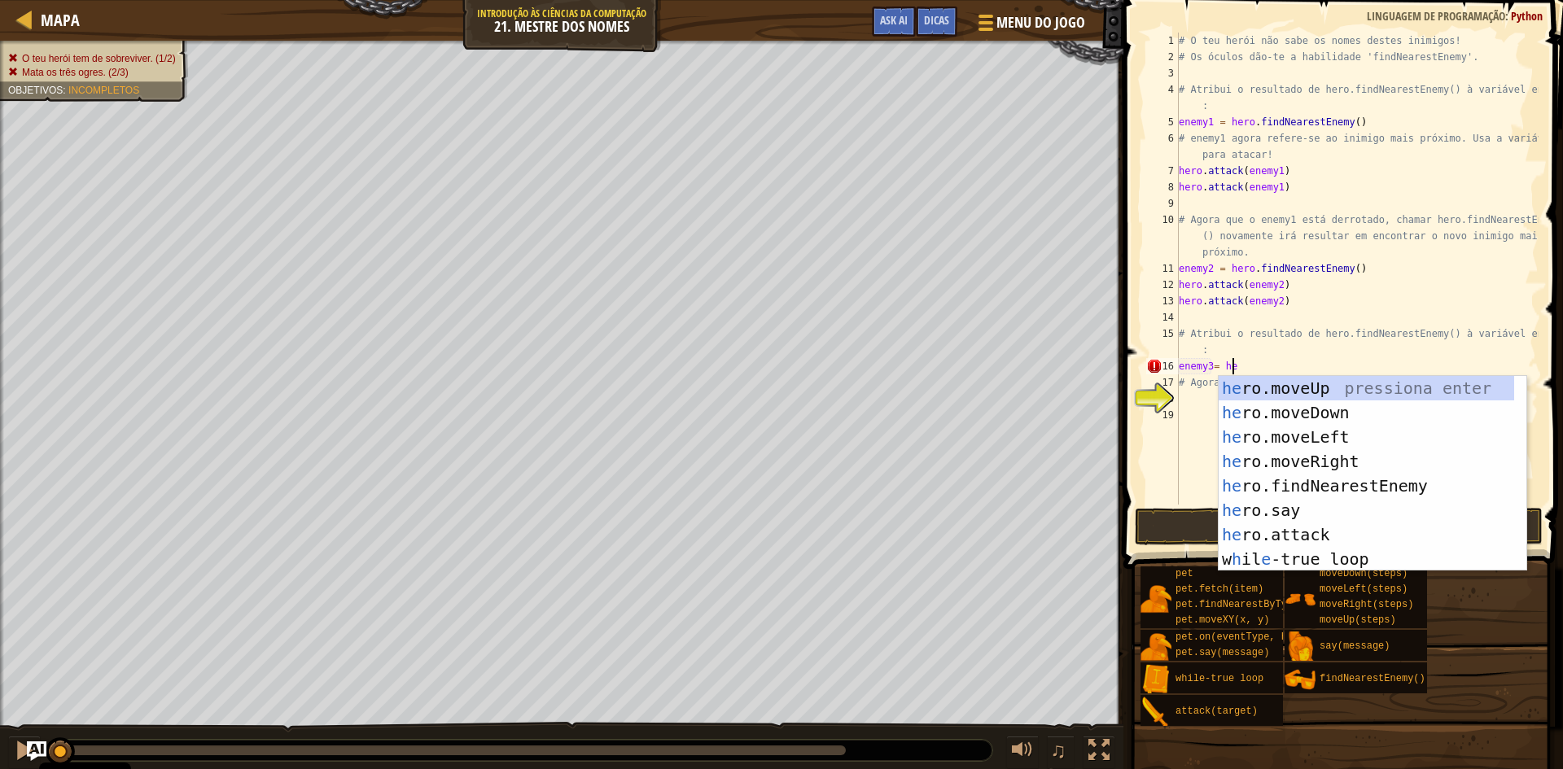
scroll to position [7, 4]
type textarea "enemy3= hero"
click at [1324, 487] on div "hero .moveUp pressiona enter hero .moveDown pressiona enter hero .moveLeft pres…" at bounding box center [1373, 498] width 308 height 244
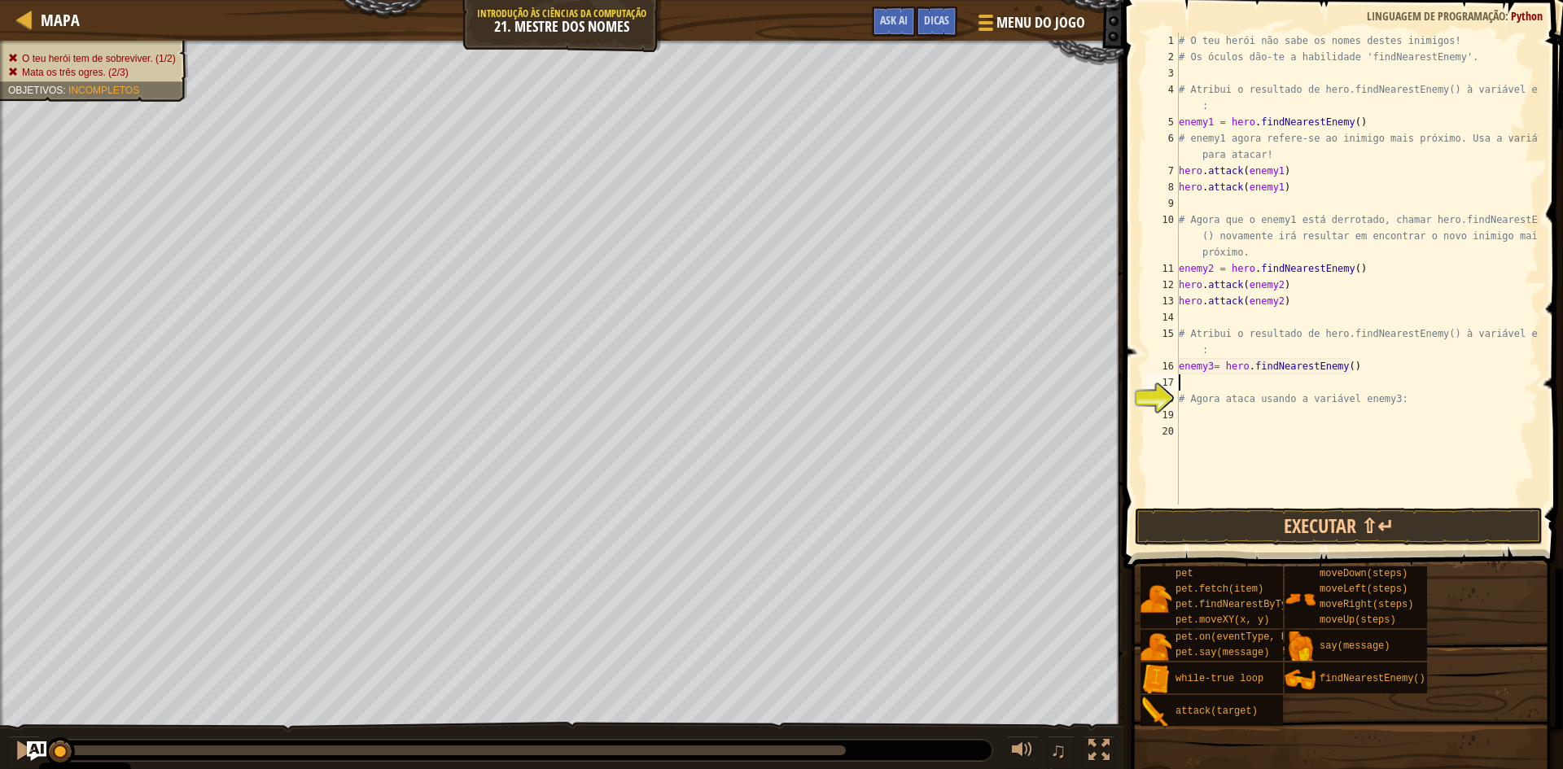
scroll to position [7, 0]
click at [1199, 424] on div "# O teu herói não sabe os nomes destes inimigos! # Os óculos dão-te a habilidad…" at bounding box center [1357, 285] width 363 height 505
click at [1199, 421] on div "# O teu herói não sabe os nomes destes inimigos! # Os óculos dão-te a habilidad…" at bounding box center [1357, 285] width 363 height 505
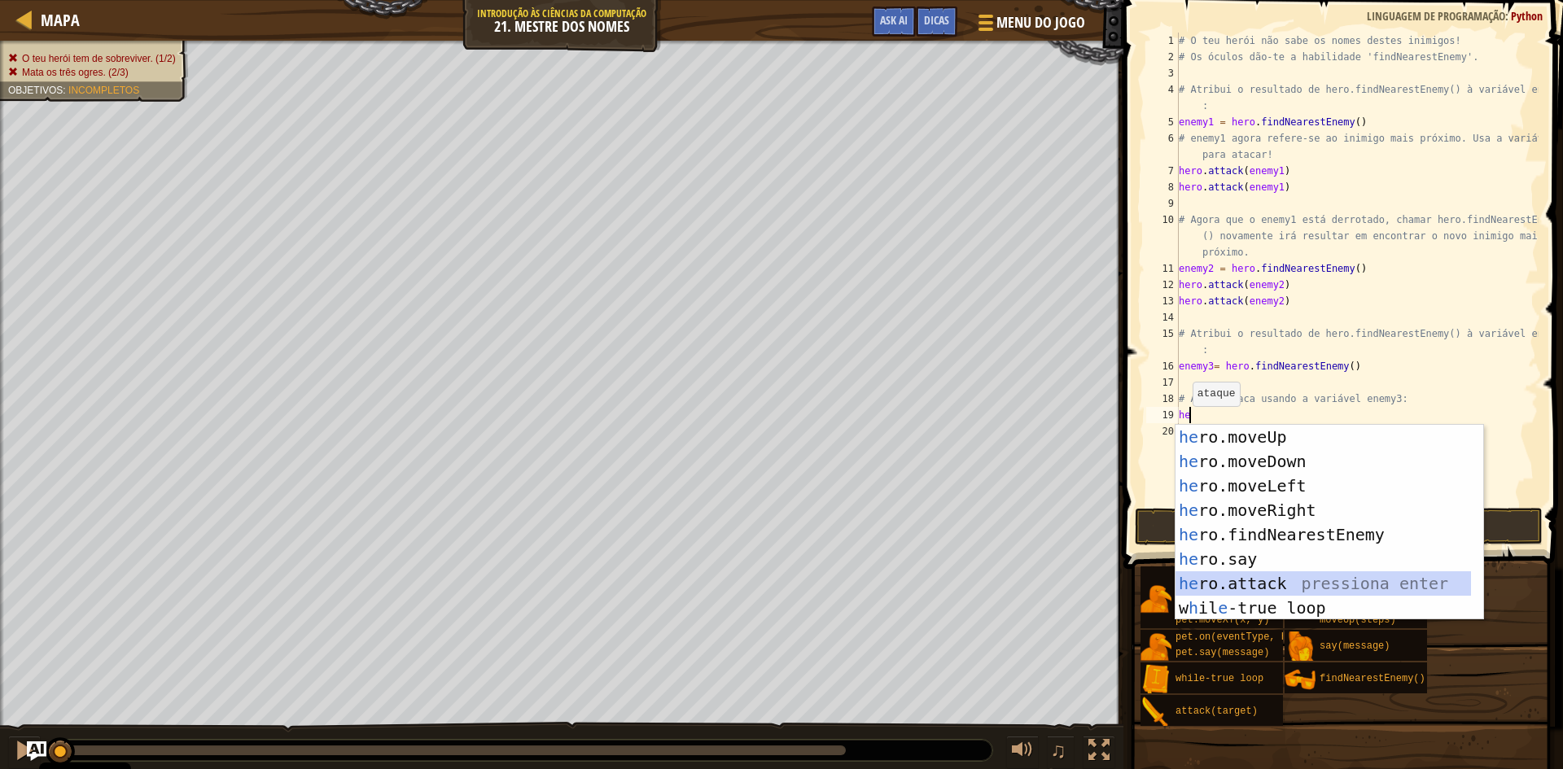
click at [1234, 580] on div "he ro.moveUp pressiona enter he ro.moveDown pressiona enter he ro.moveLeft pres…" at bounding box center [1324, 547] width 296 height 244
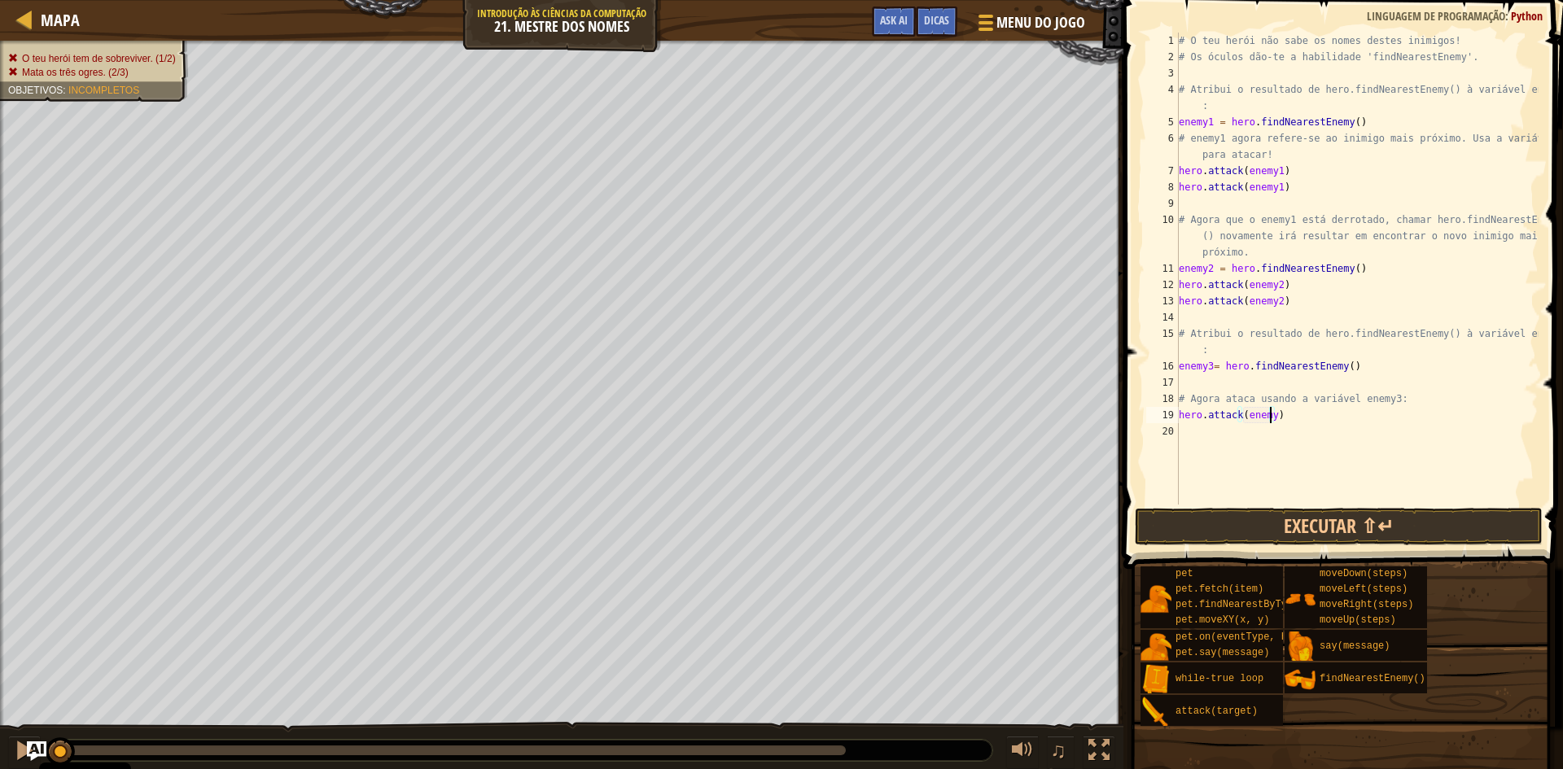
type textarea "hero.attack(enemy3)"
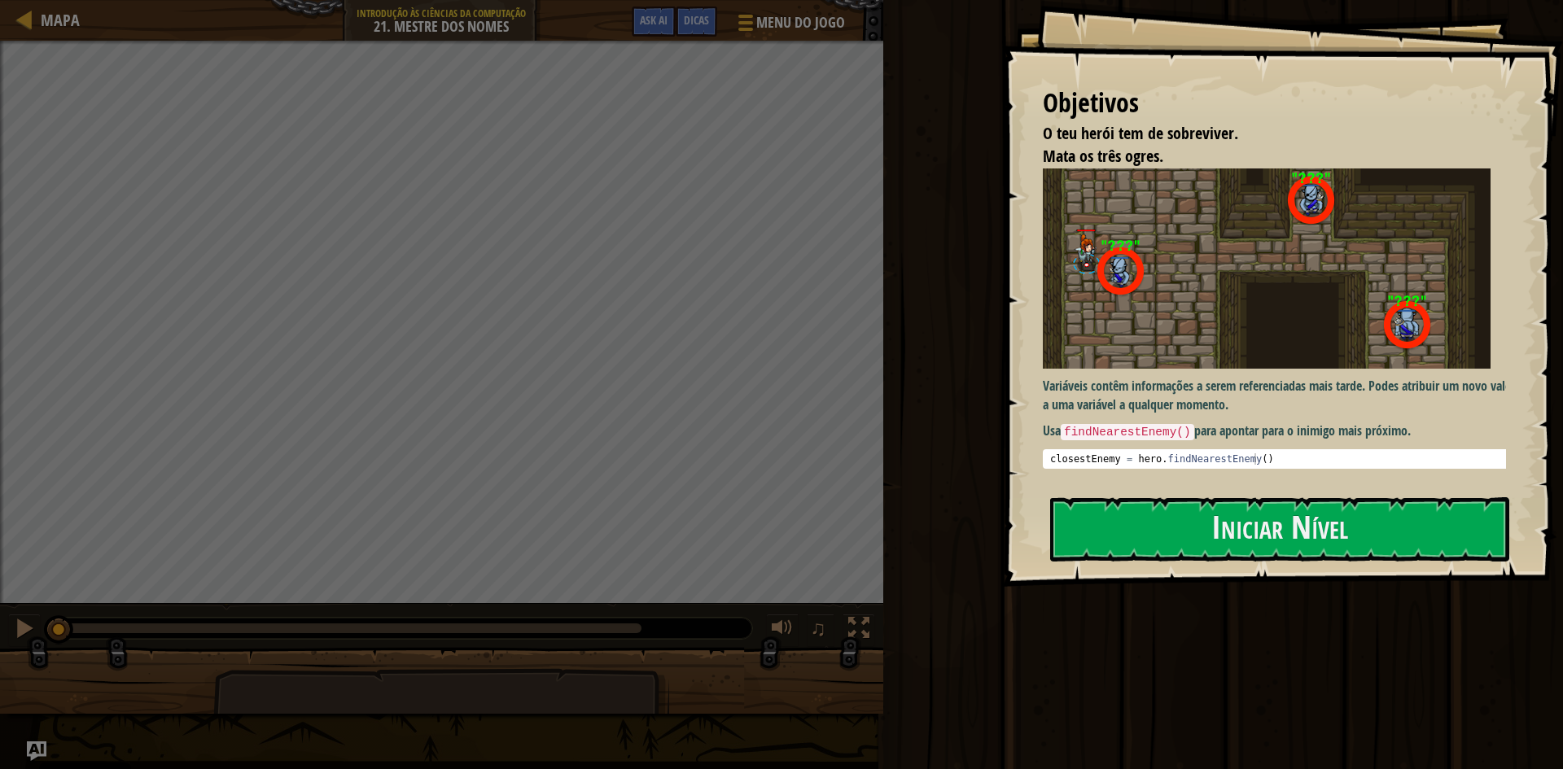
click at [1248, 367] on img at bounding box center [1267, 269] width 448 height 200
click at [1201, 490] on div "Objetivos O teu herói tem de sobreviver. Mata os três ogres. Variáveis contêm i…" at bounding box center [1282, 293] width 561 height 587
click at [1185, 552] on button "Iniciar Nível" at bounding box center [1279, 529] width 459 height 64
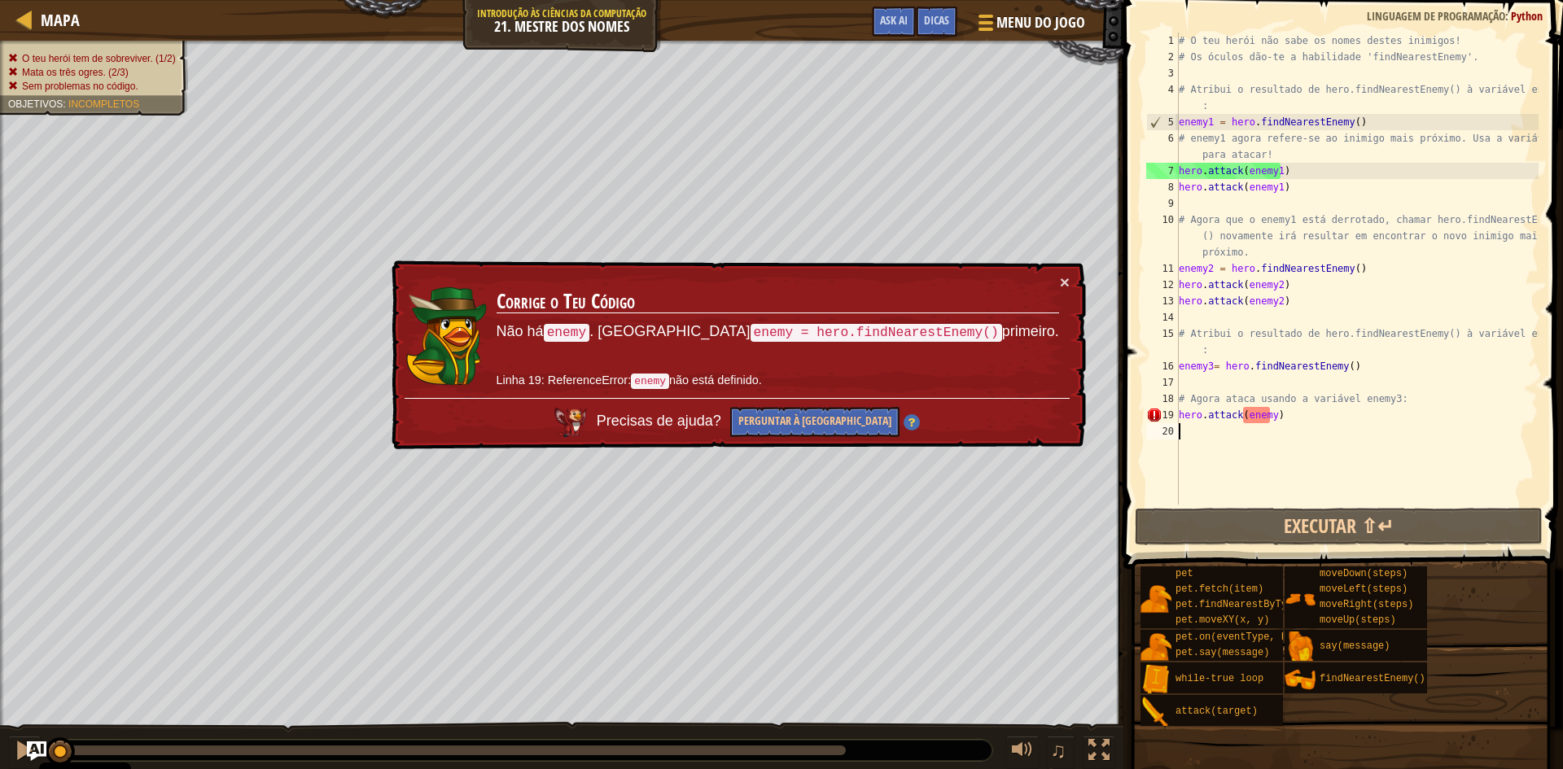
click at [1266, 418] on div "# O teu herói não sabe os nomes destes inimigos! # Os óculos dão-te a habilidad…" at bounding box center [1357, 285] width 363 height 505
click at [1267, 415] on div "# O teu herói não sabe os nomes destes inimigos! # Os óculos dão-te a habilidad…" at bounding box center [1357, 285] width 363 height 505
click at [1269, 413] on div "# O teu herói não sabe os nomes destes inimigos! # Os óculos dão-te a habilidad…" at bounding box center [1357, 285] width 363 height 505
type textarea "hero.attack(enemy3)"
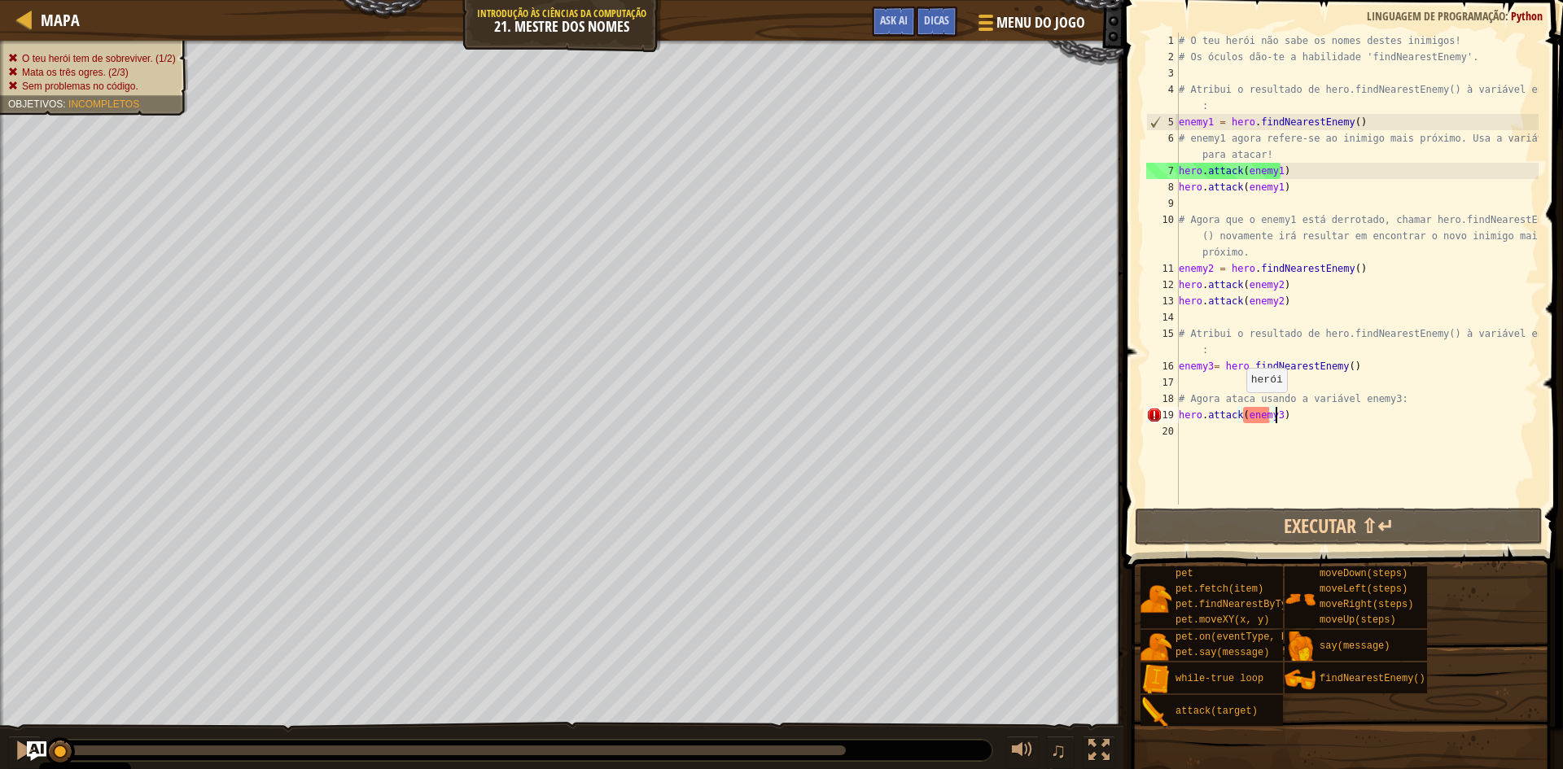
scroll to position [7, 7]
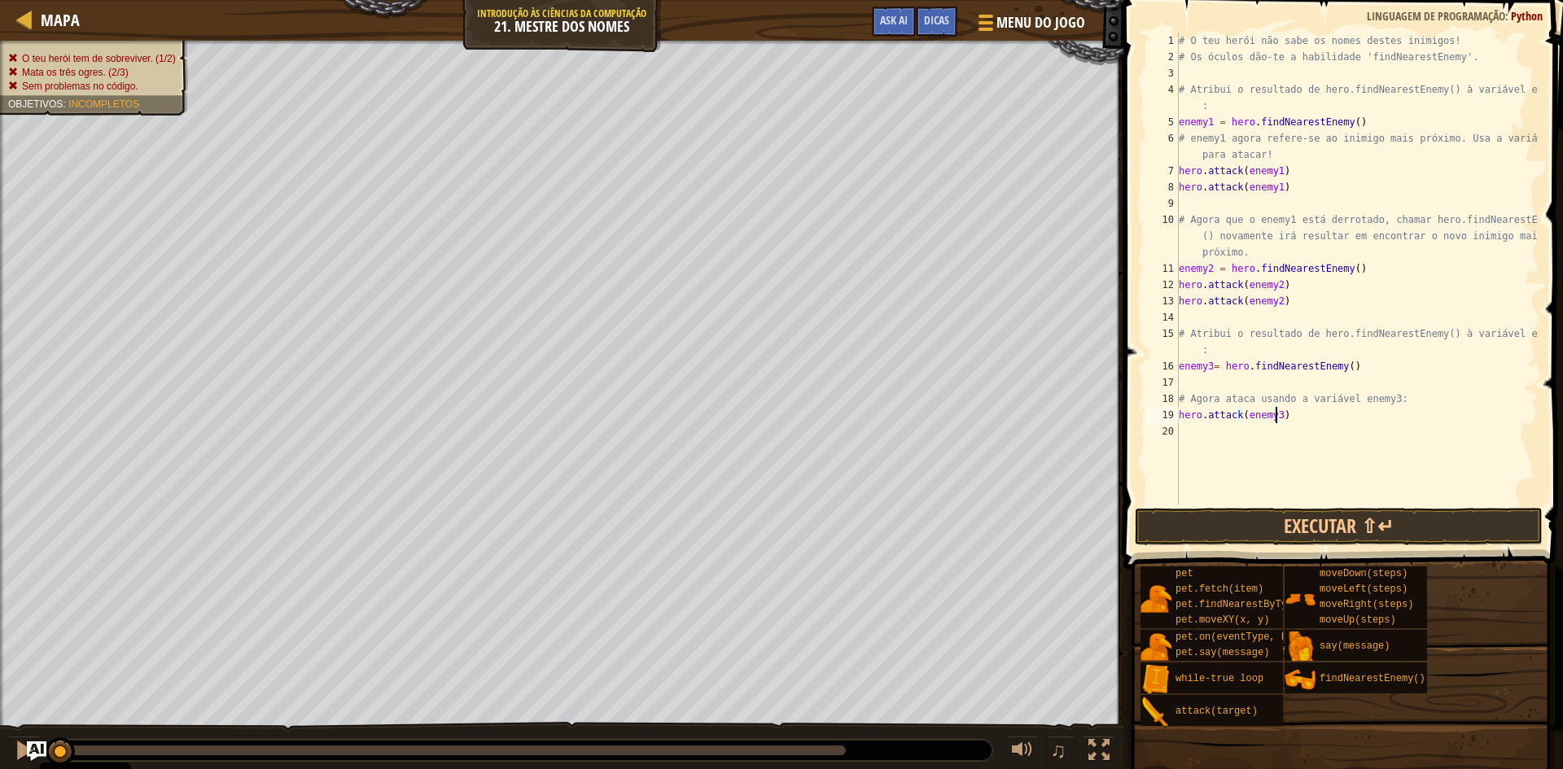
click at [1288, 418] on div "# O teu herói não sabe os nomes destes inimigos! # Os óculos dão-te a habilidad…" at bounding box center [1357, 285] width 363 height 505
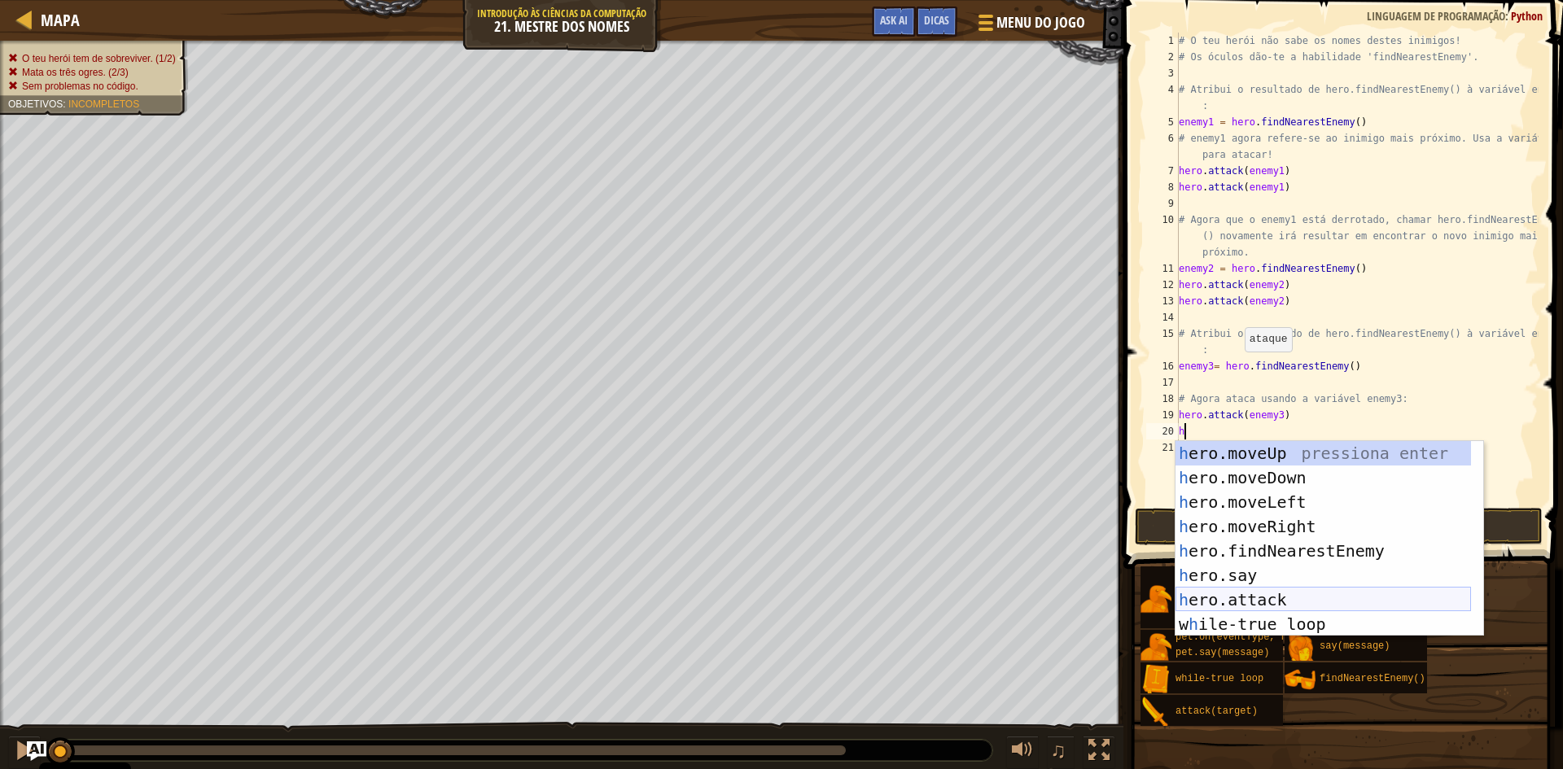
click at [1275, 598] on div "h ero.moveUp pressiona enter h ero.moveDown pressiona enter h ero.moveLeft pres…" at bounding box center [1324, 563] width 296 height 244
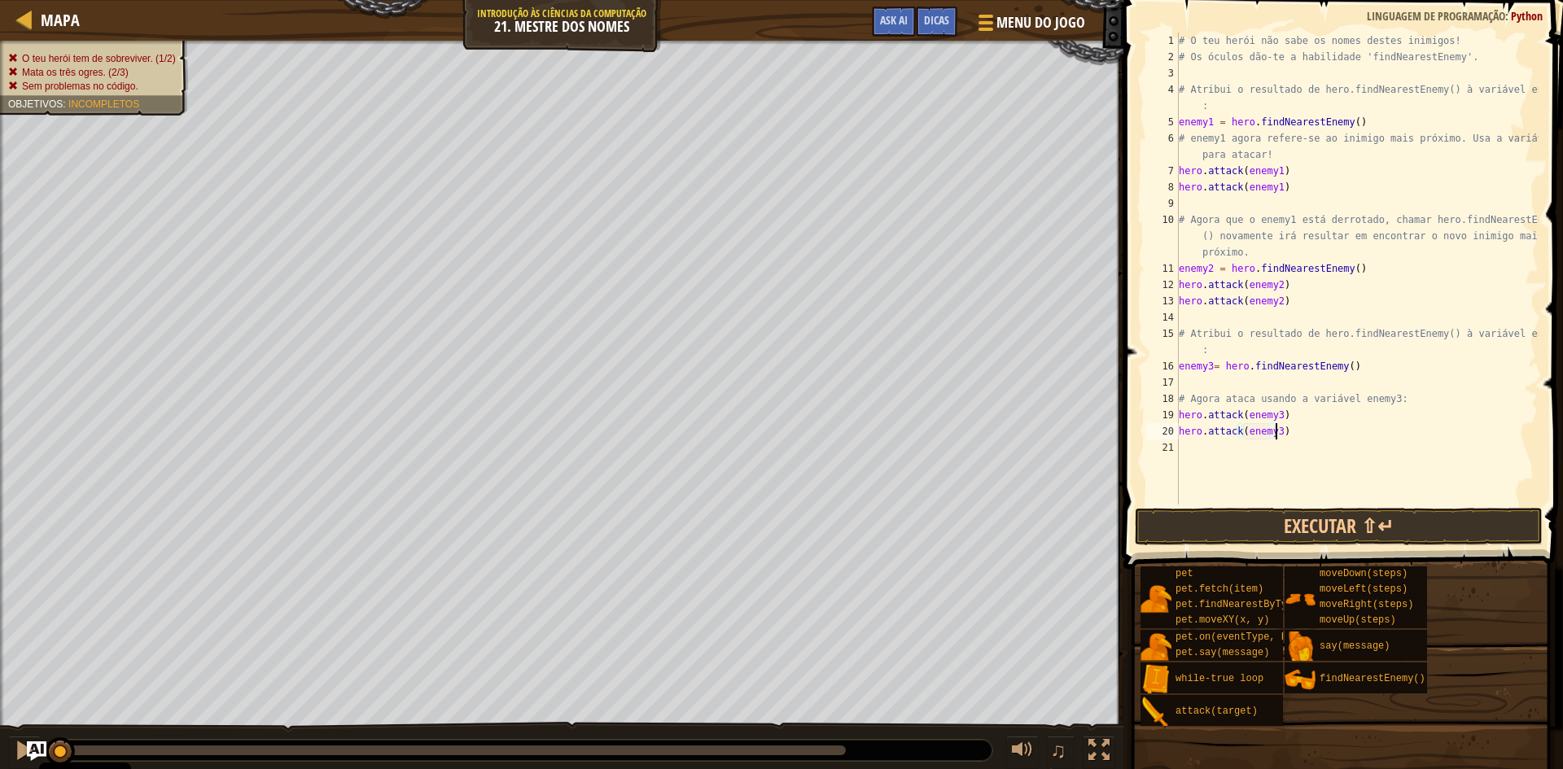
scroll to position [7, 7]
click at [1179, 397] on div "# O teu herói não sabe os nomes destes inimigos! # Os óculos dão-te a habilidad…" at bounding box center [1357, 285] width 363 height 505
click at [1177, 366] on div "16" at bounding box center [1162, 366] width 33 height 16
type textarea "enemy3= hero.findNearestEnemy()"
click at [1395, 448] on div "# O teu herói não sabe os nomes destes inimigos! # Os óculos dão-te a habilidad…" at bounding box center [1357, 285] width 363 height 505
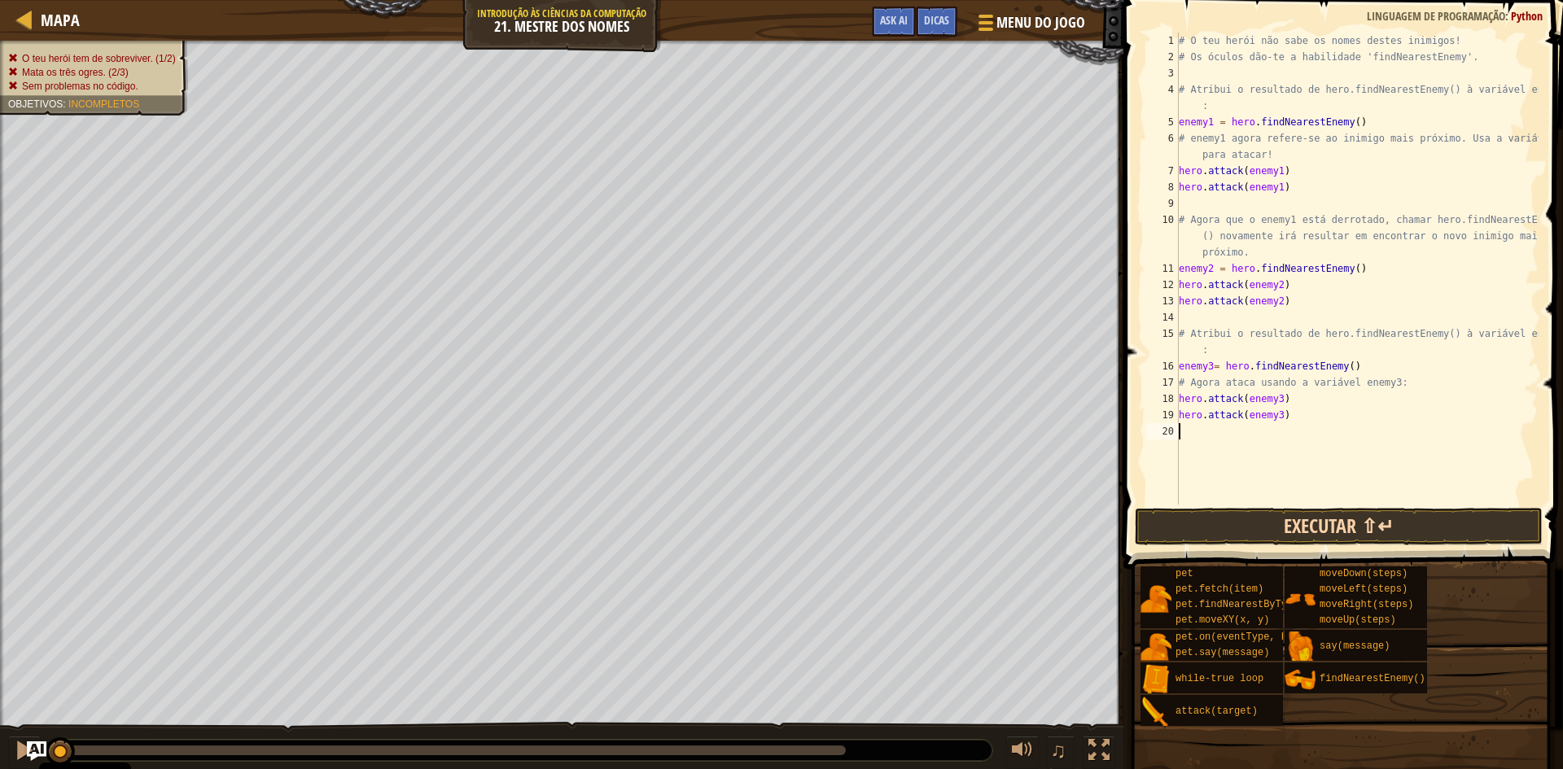
scroll to position [7, 0]
click at [1350, 526] on button "Executar ⇧↵" at bounding box center [1339, 526] width 408 height 37
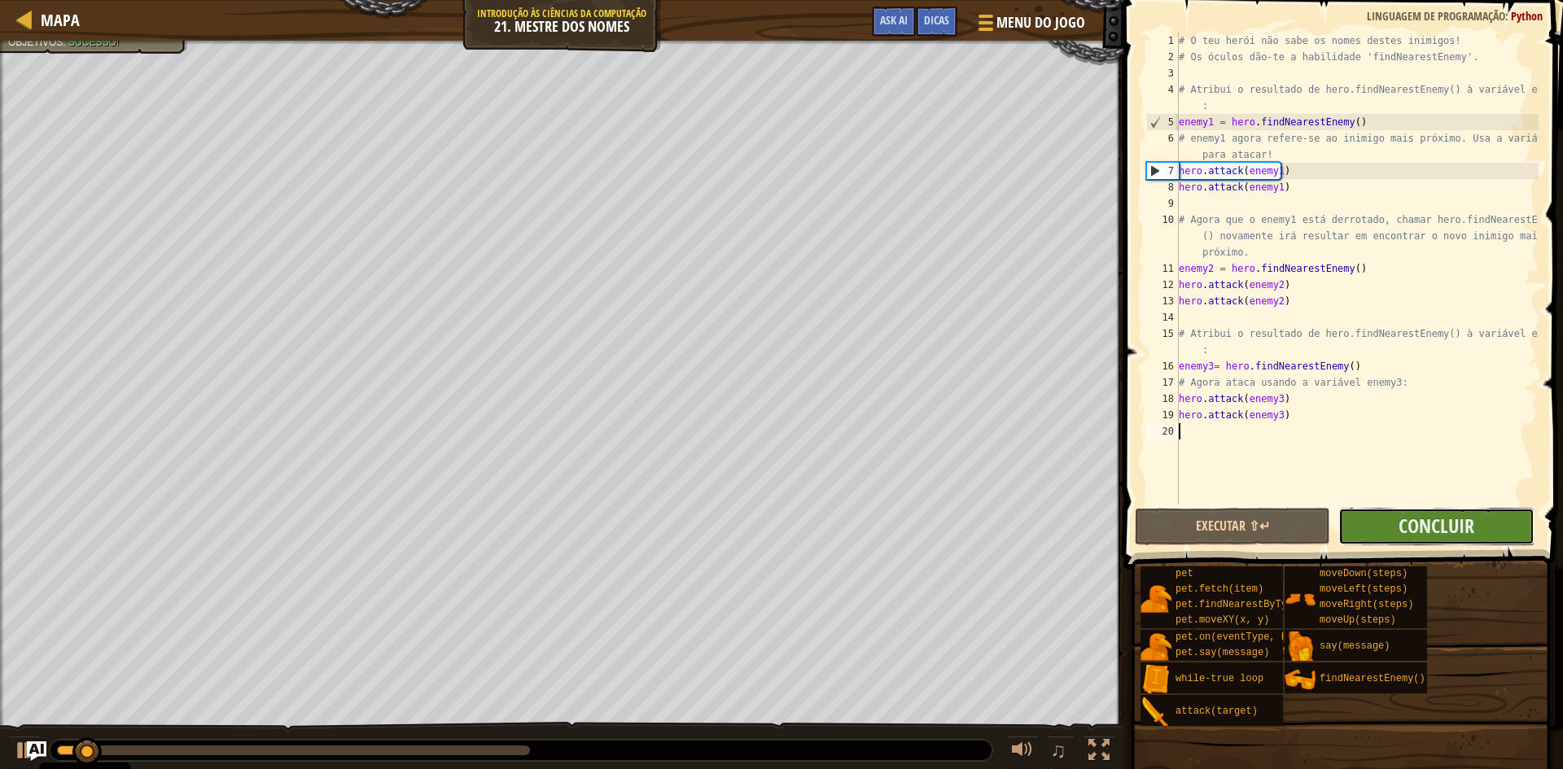
click at [1378, 518] on button "Concluir" at bounding box center [1436, 526] width 195 height 37
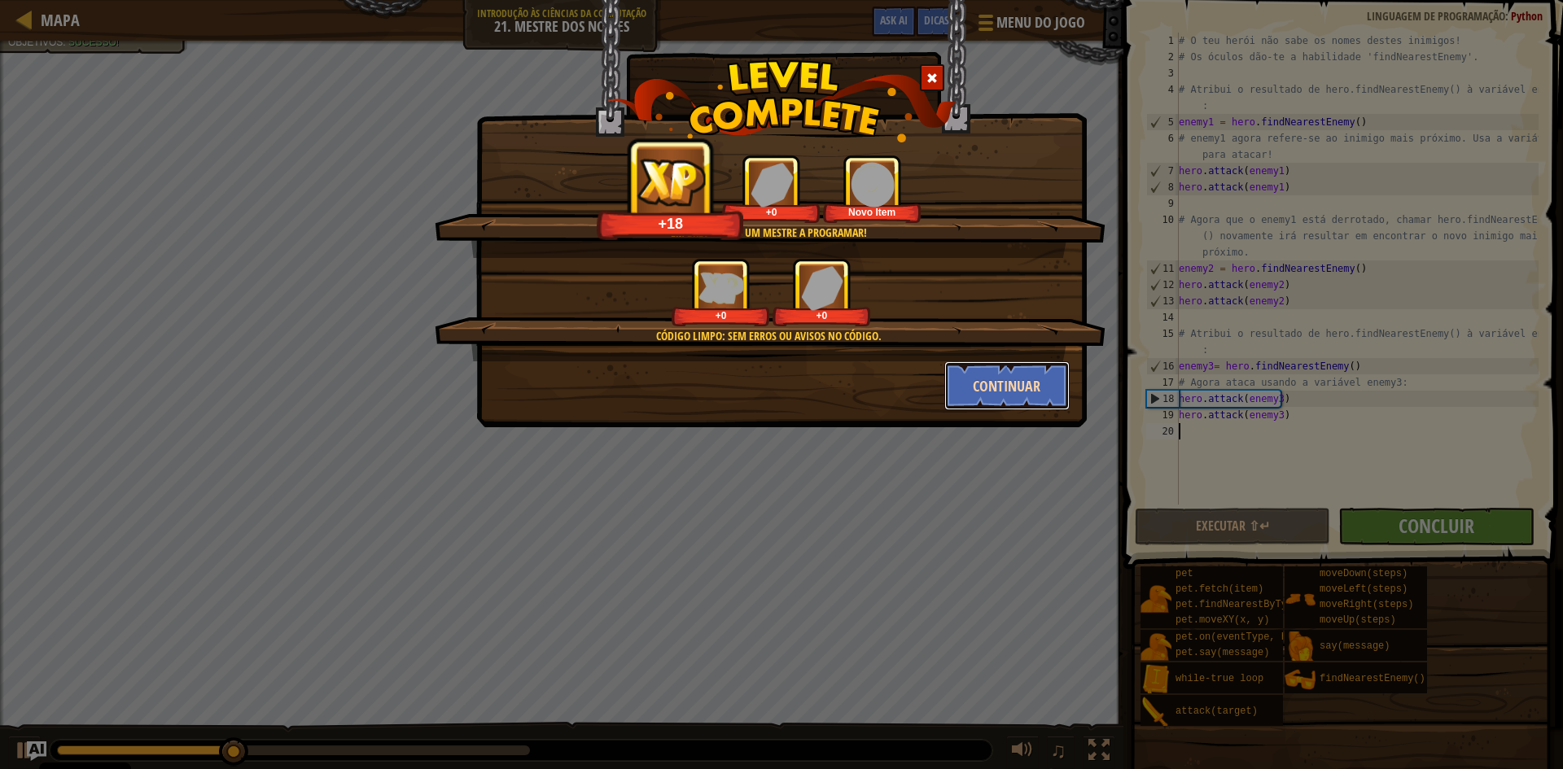
click at [985, 388] on button "Continuar" at bounding box center [1007, 386] width 126 height 49
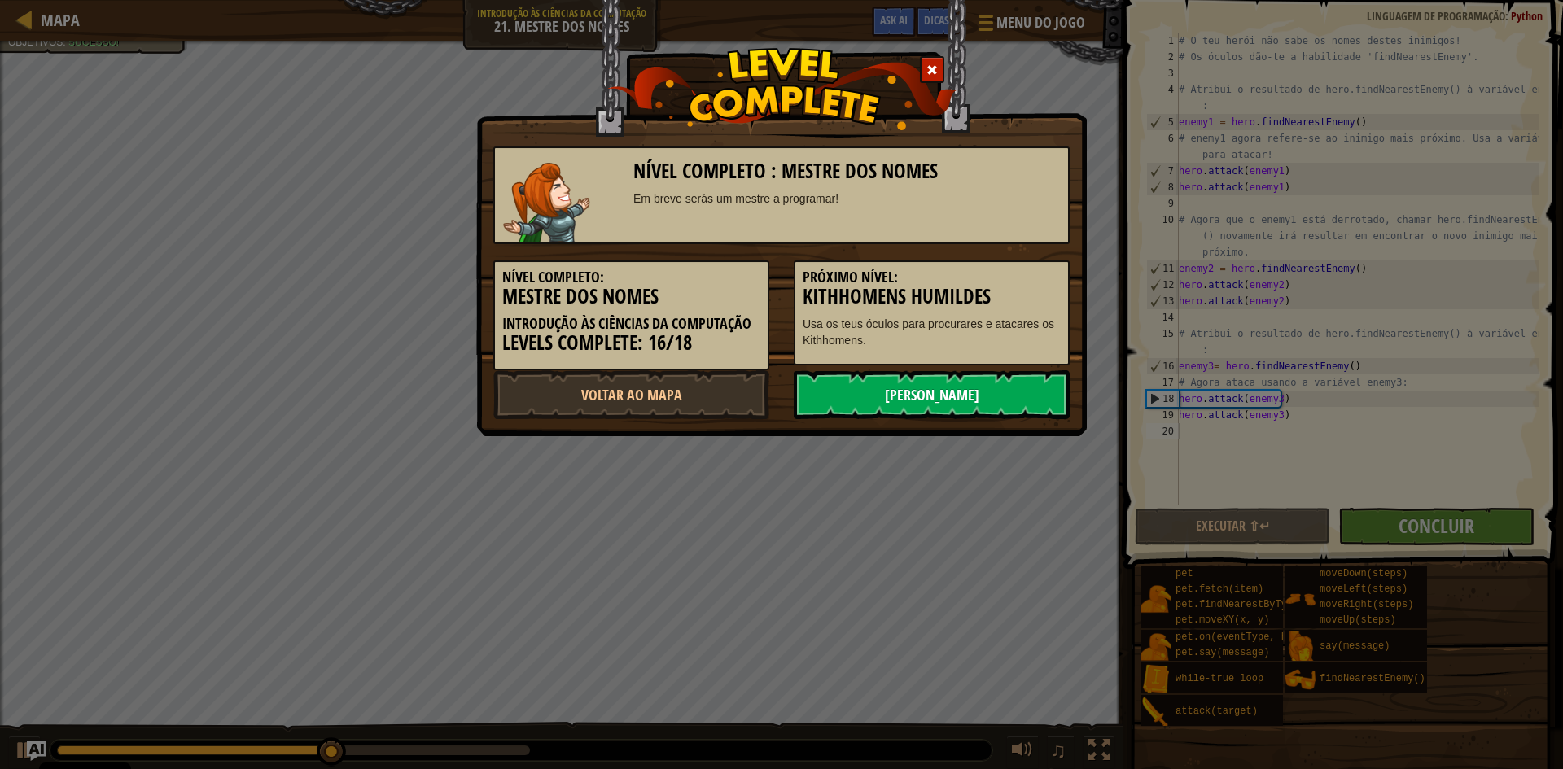
click at [950, 392] on link "[PERSON_NAME]" at bounding box center [932, 394] width 276 height 49
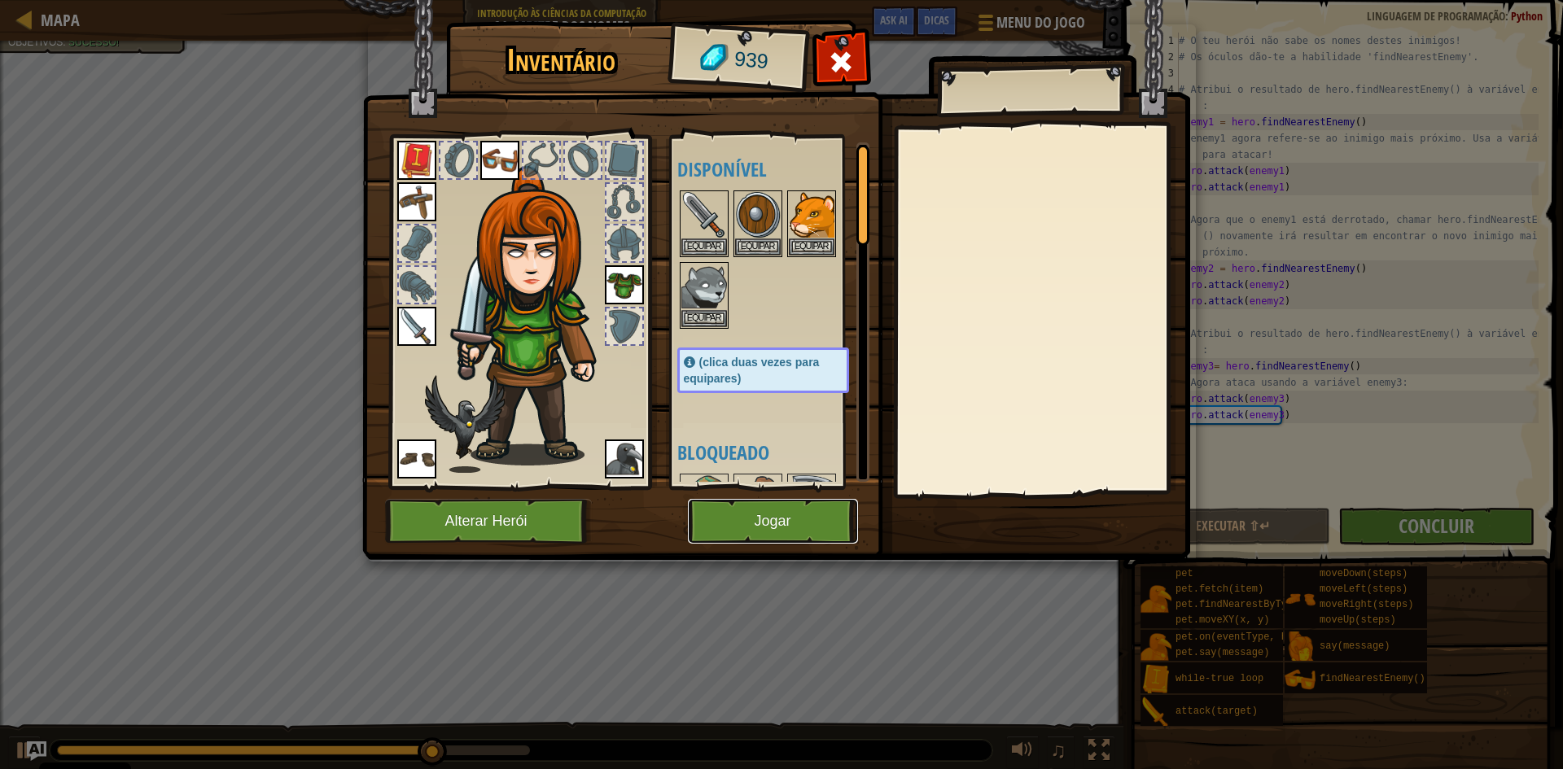
click at [789, 513] on button "Jogar" at bounding box center [773, 521] width 170 height 45
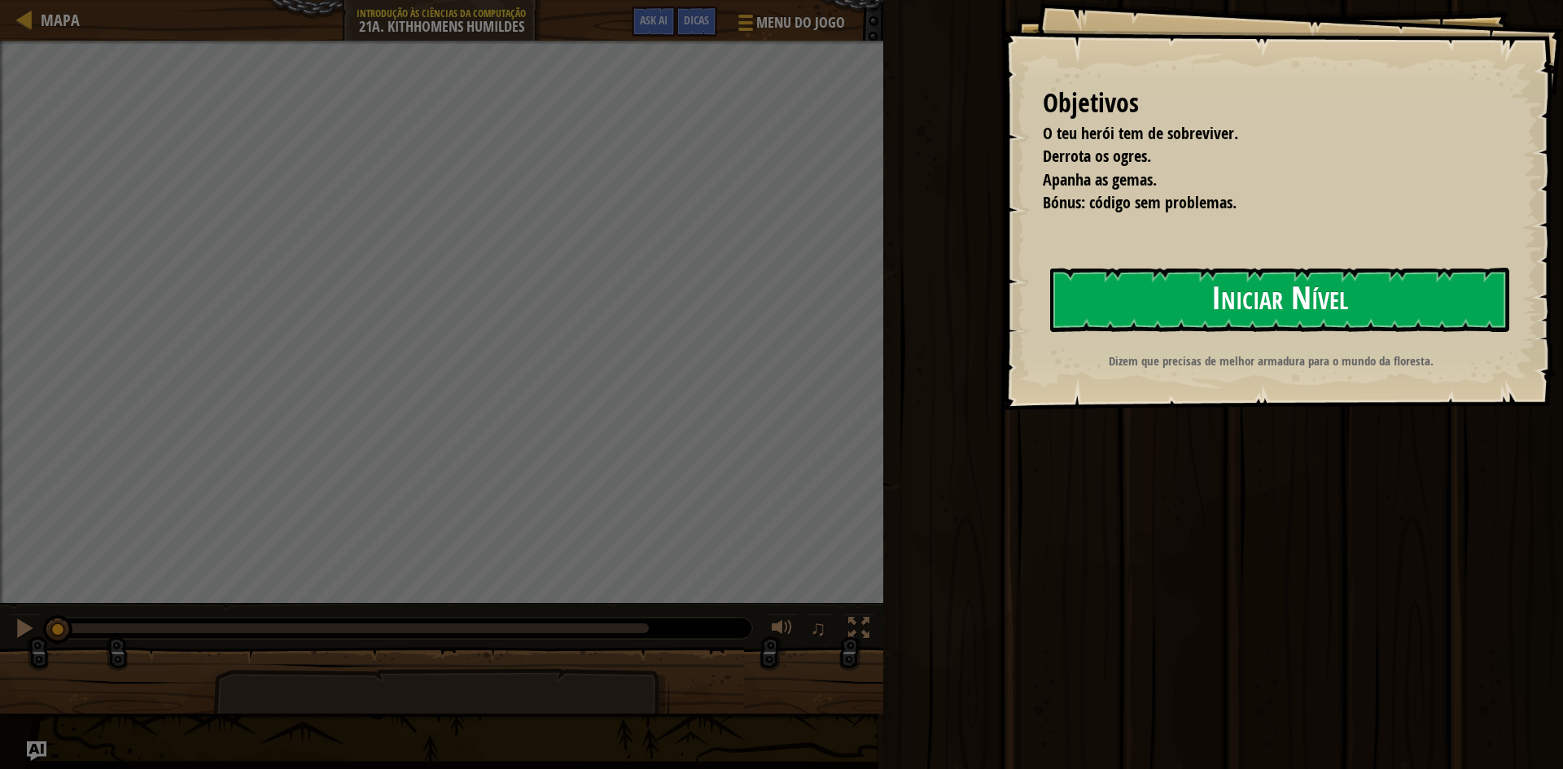
click at [1128, 291] on button "Iniciar Nível" at bounding box center [1279, 300] width 459 height 64
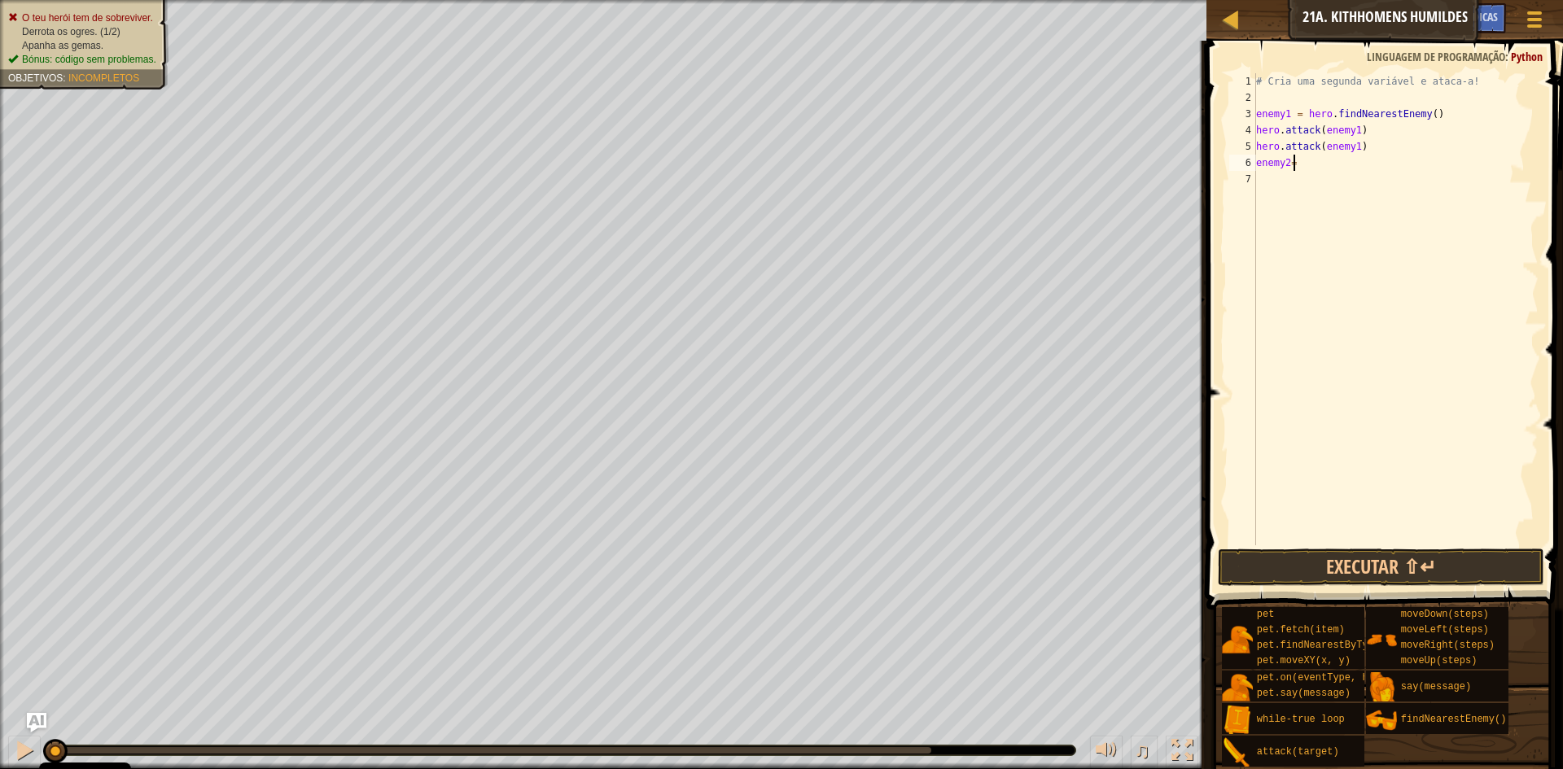
scroll to position [7, 2]
type textarea "enemy2= h"
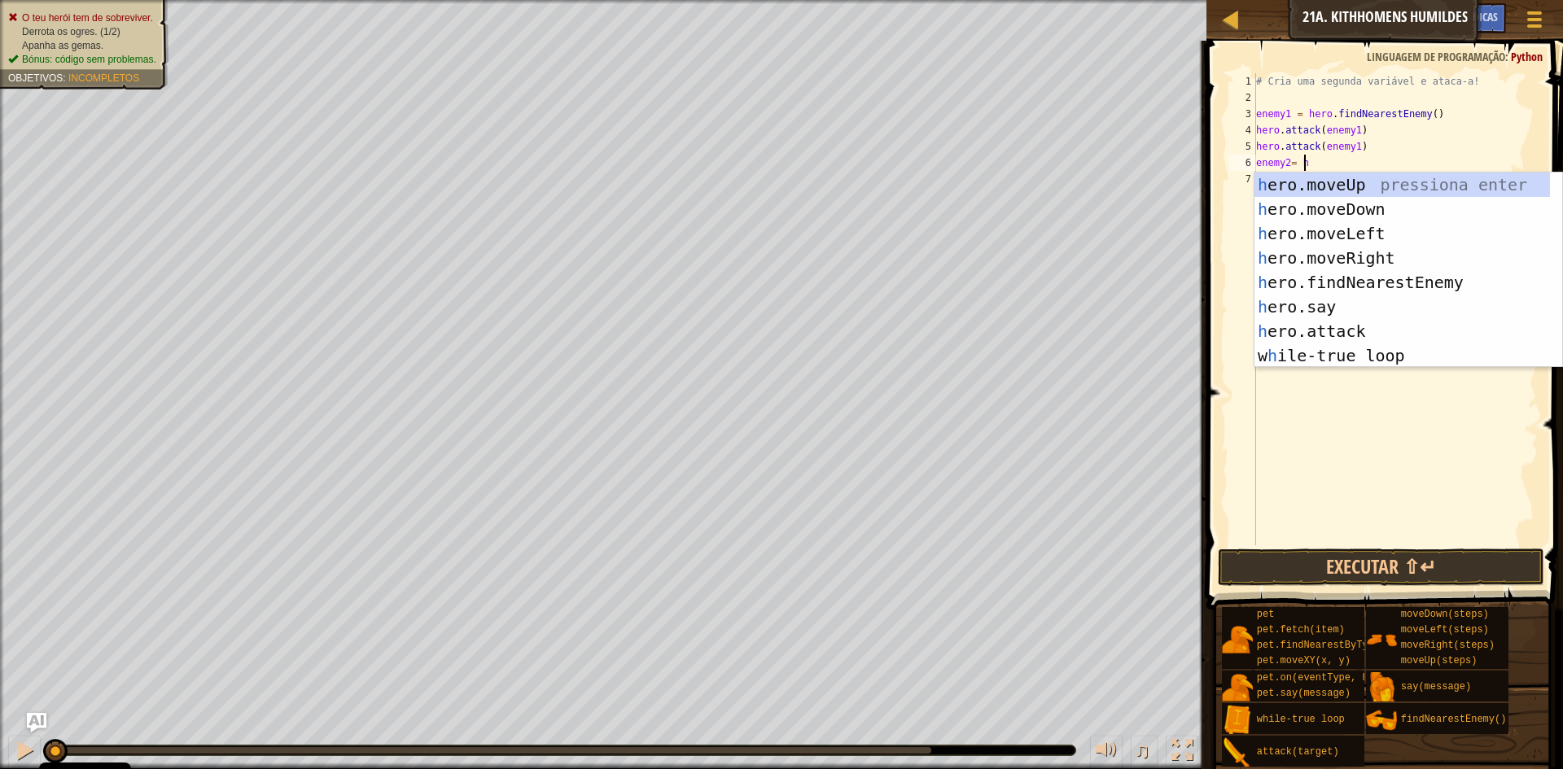
scroll to position [7, 3]
click at [1396, 278] on div "h ero.moveUp pressiona enter h ero.moveDown pressiona enter h ero.moveLeft pres…" at bounding box center [1403, 295] width 296 height 244
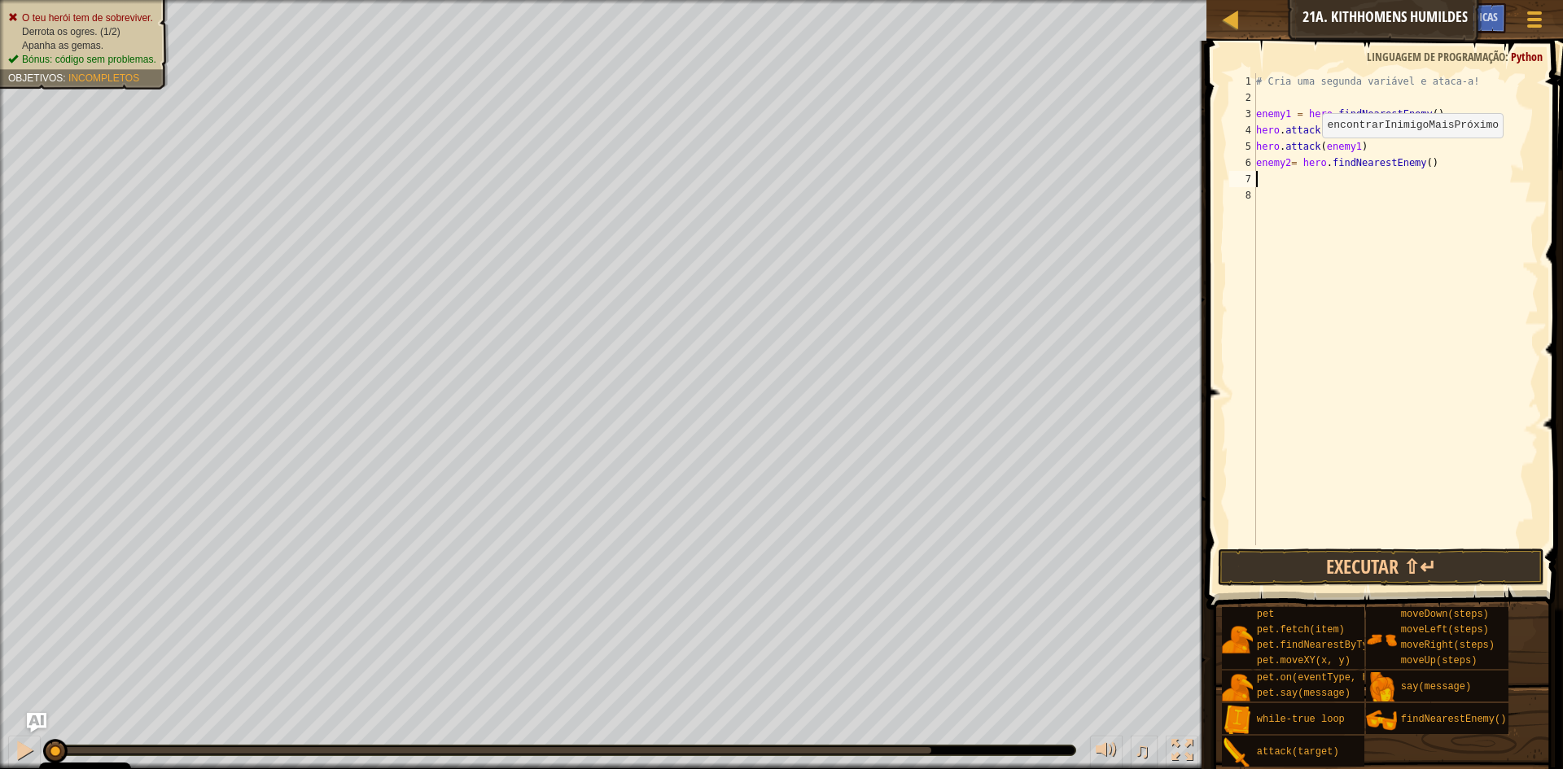
scroll to position [7, 0]
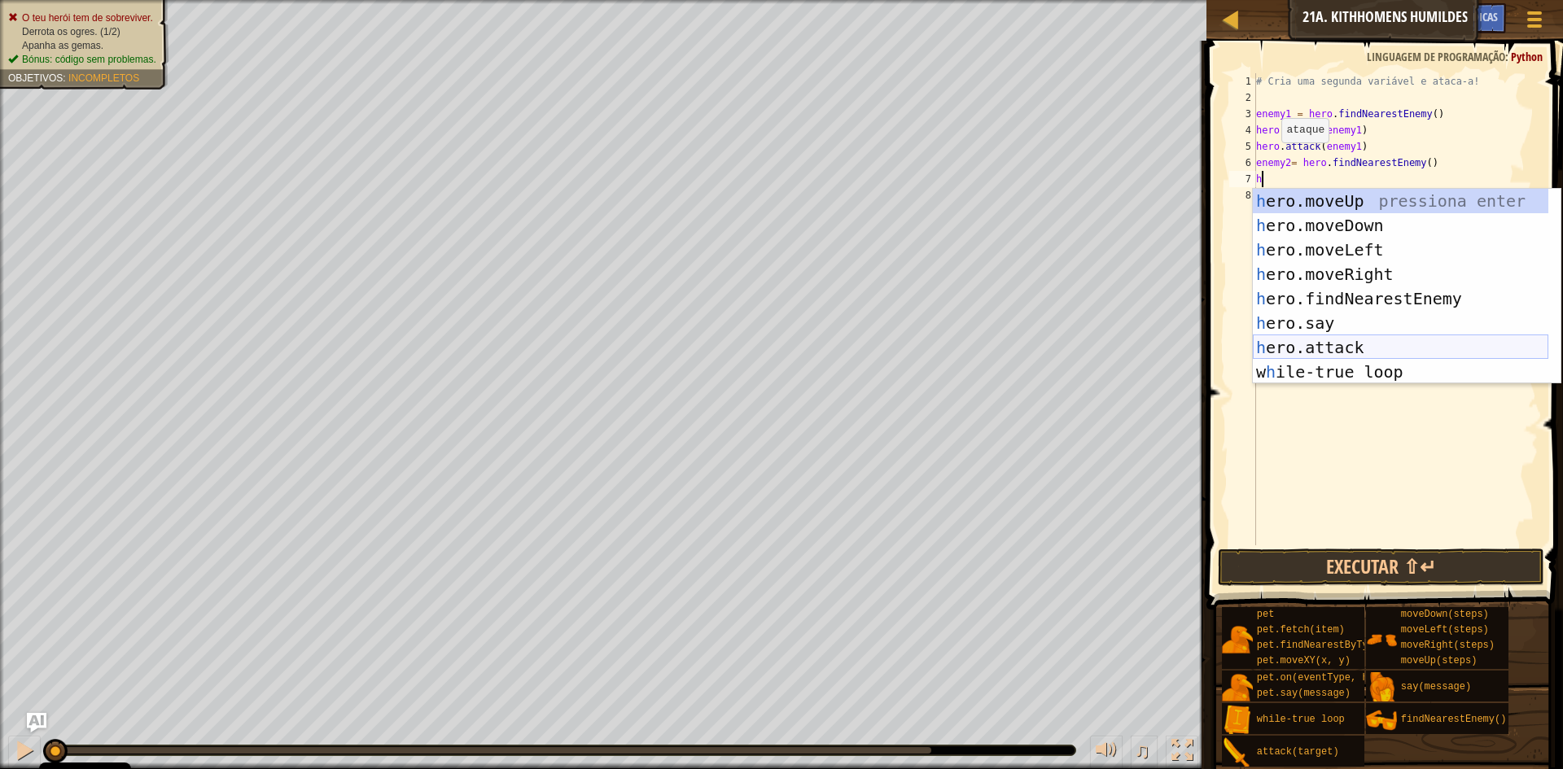
click at [1336, 343] on div "h ero.moveUp pressiona enter h ero.moveDown pressiona enter h ero.moveLeft pres…" at bounding box center [1401, 311] width 296 height 244
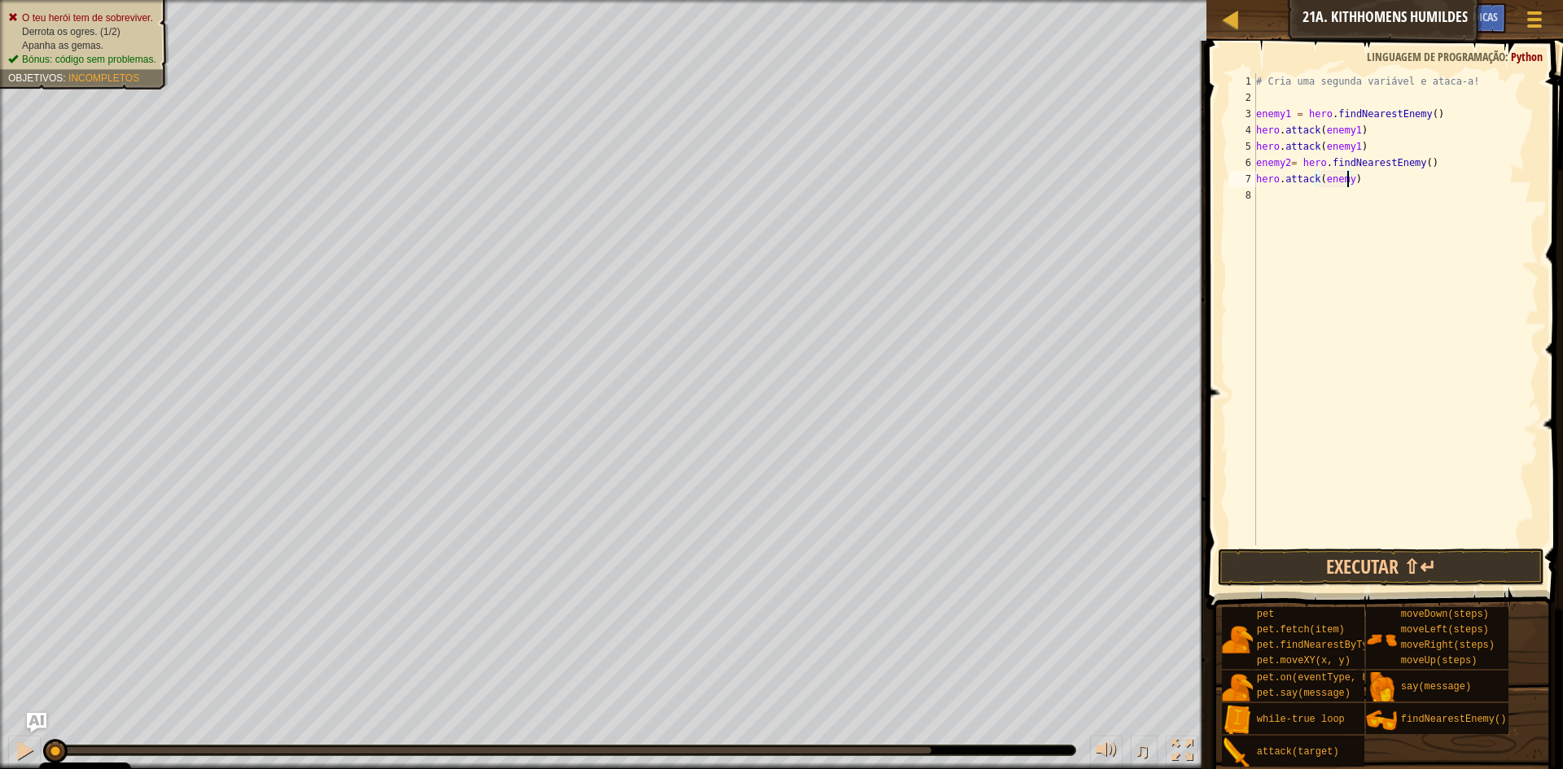
type textarea "hero.attack(enemy2)"
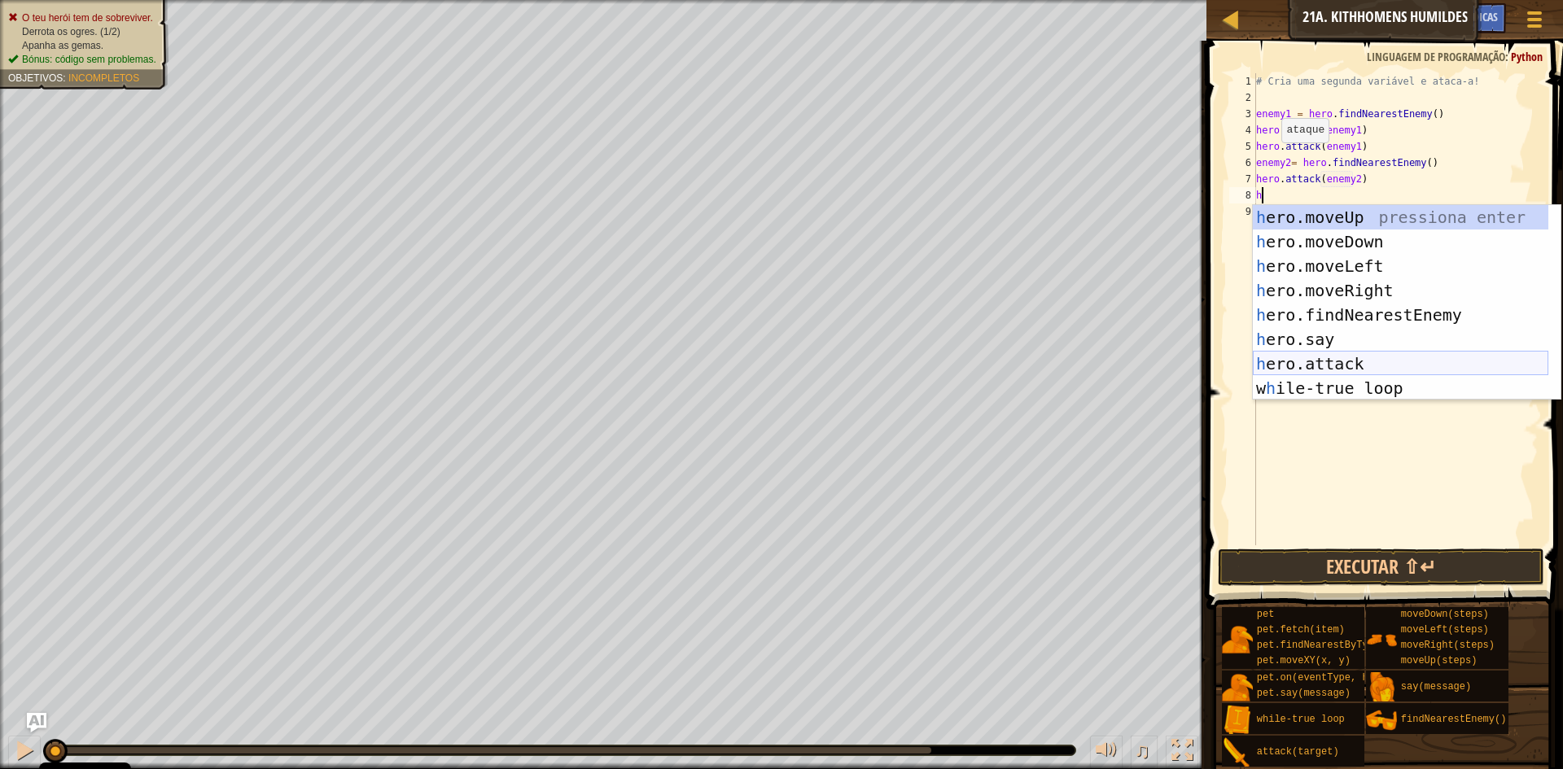
click at [1327, 369] on div "h ero.moveUp pressiona enter h ero.moveDown pressiona enter h ero.moveLeft pres…" at bounding box center [1401, 327] width 296 height 244
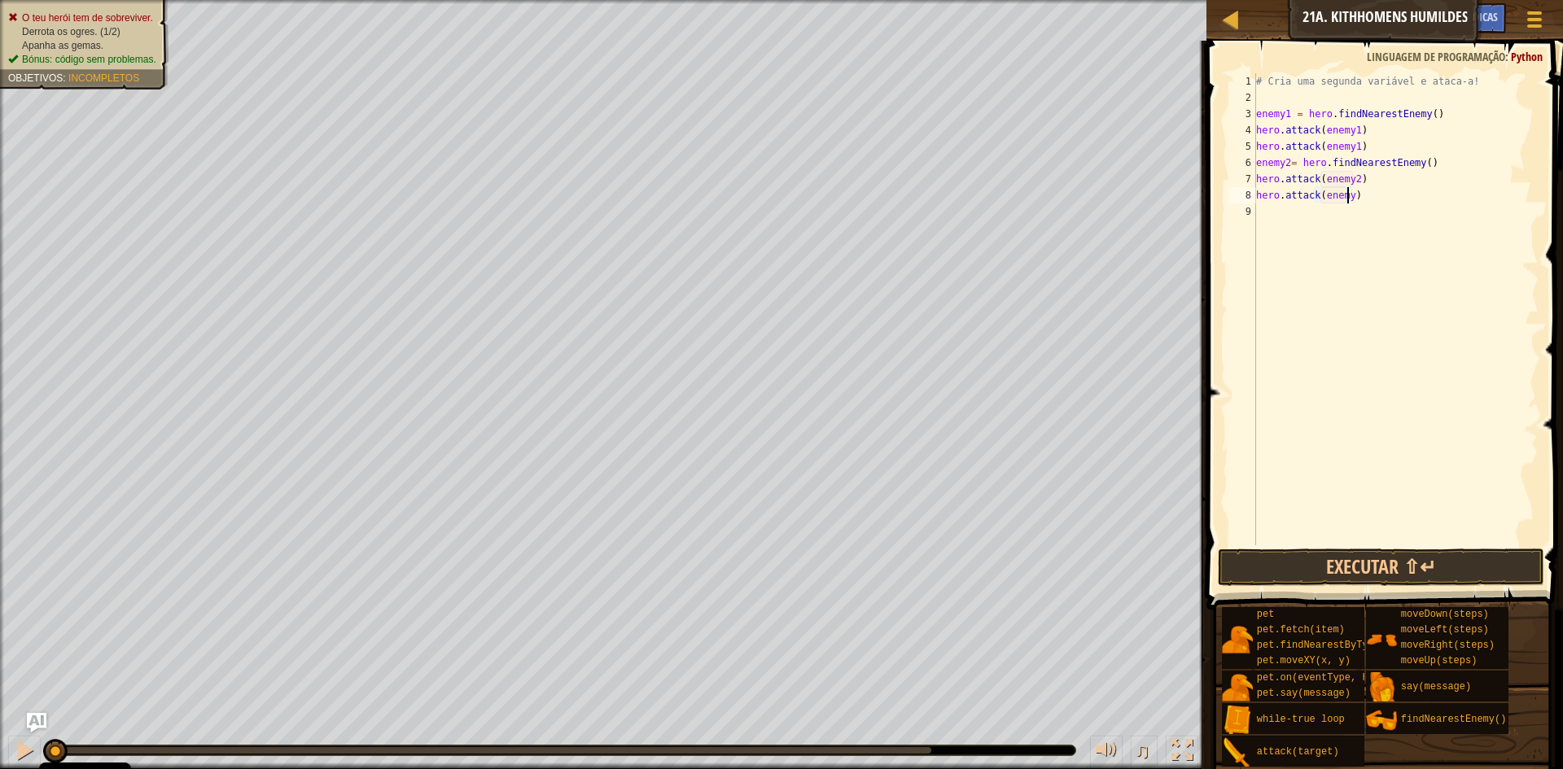
type textarea "hero.attack(enemy2)"
click at [1364, 276] on div "# Cria uma segunda variável e ataca-a! enemy1 = hero . findNearestEnemy ( ) her…" at bounding box center [1396, 325] width 286 height 505
click at [1344, 571] on button "Executar ⇧↵" at bounding box center [1381, 567] width 326 height 37
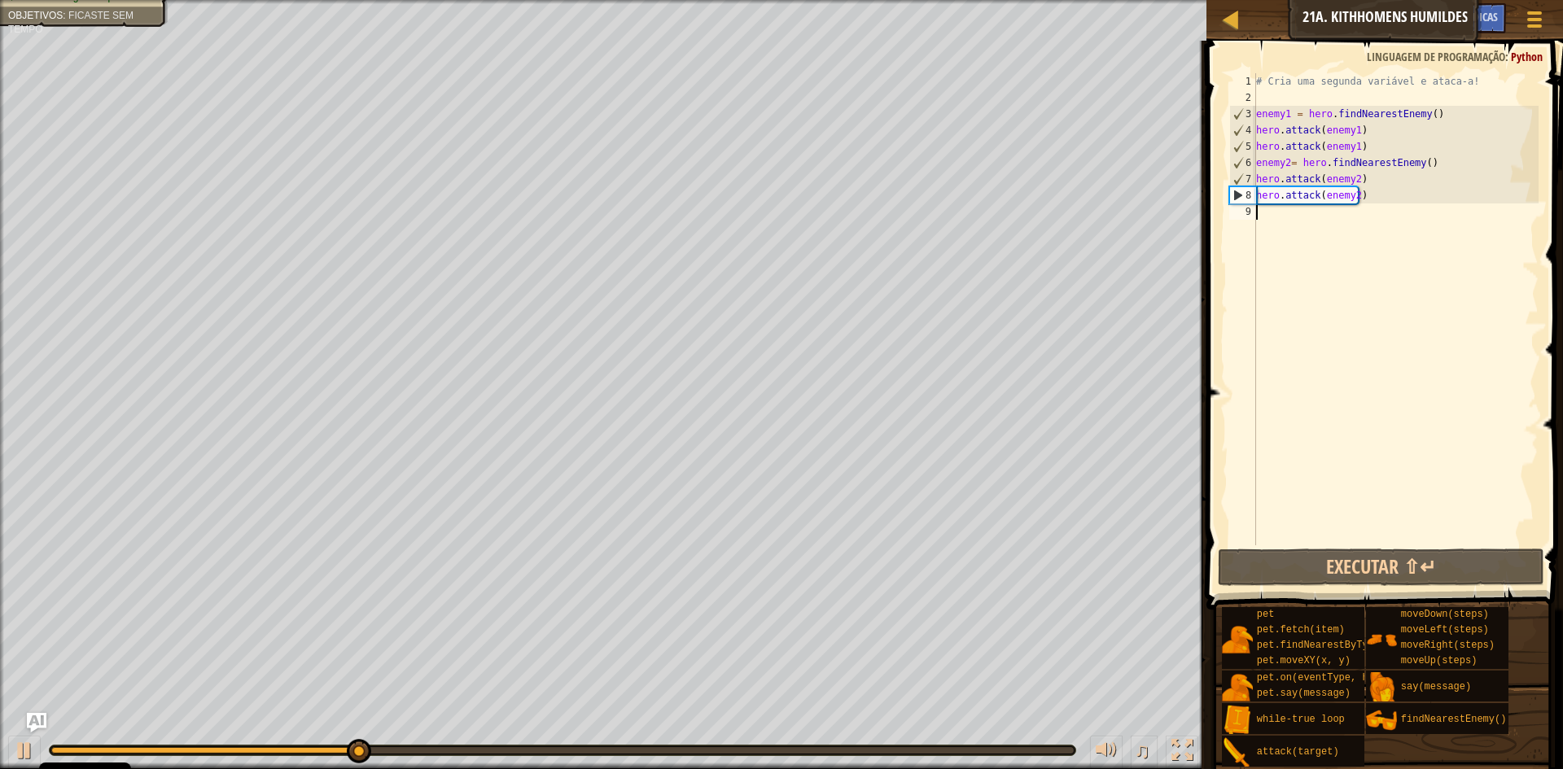
type textarea "h"
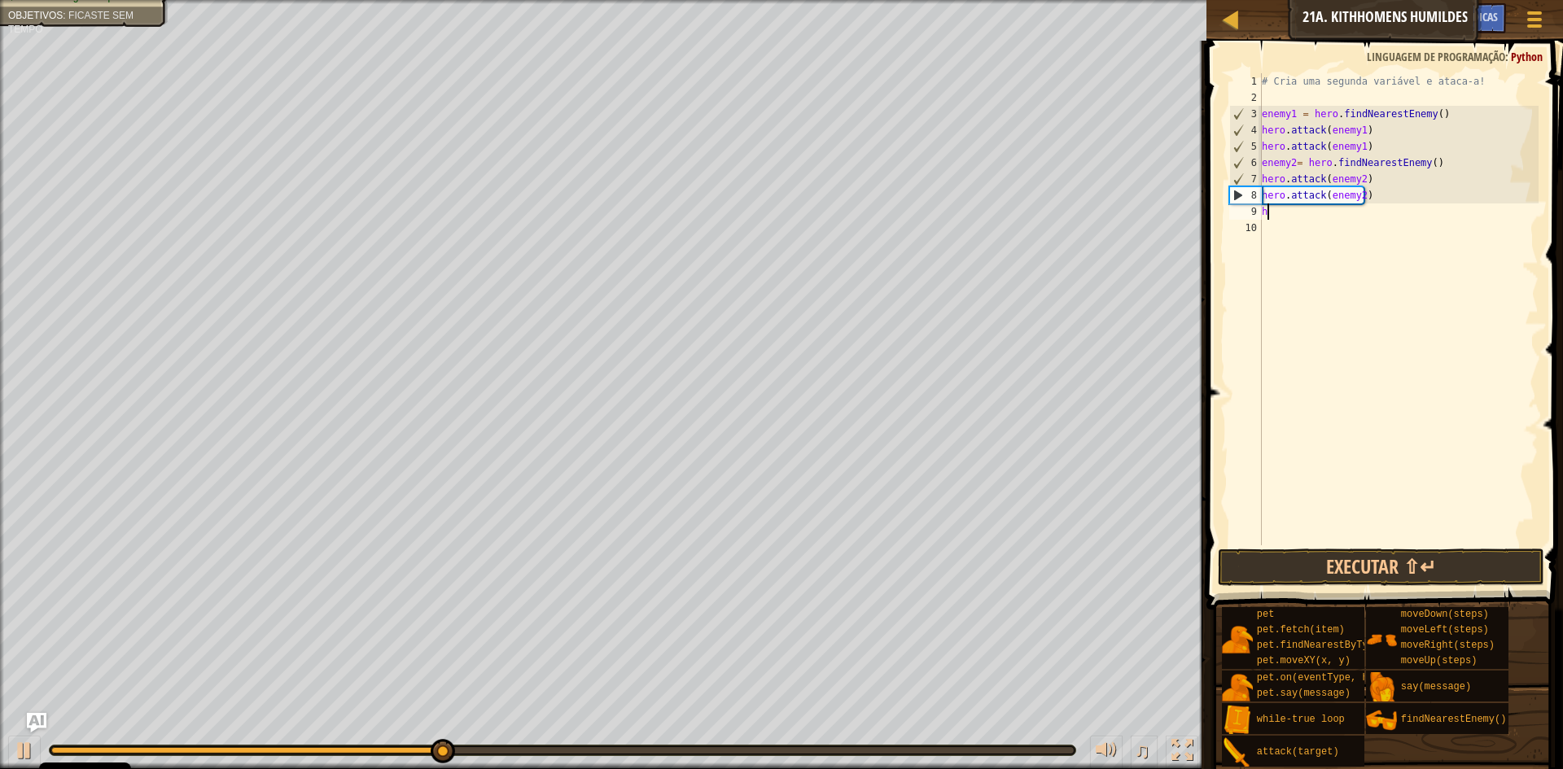
click at [1274, 217] on div "# Cria uma segunda variável e ataca-a! enemy1 = hero . findNearestEnemy ( ) her…" at bounding box center [1399, 325] width 281 height 505
type textarea "h"
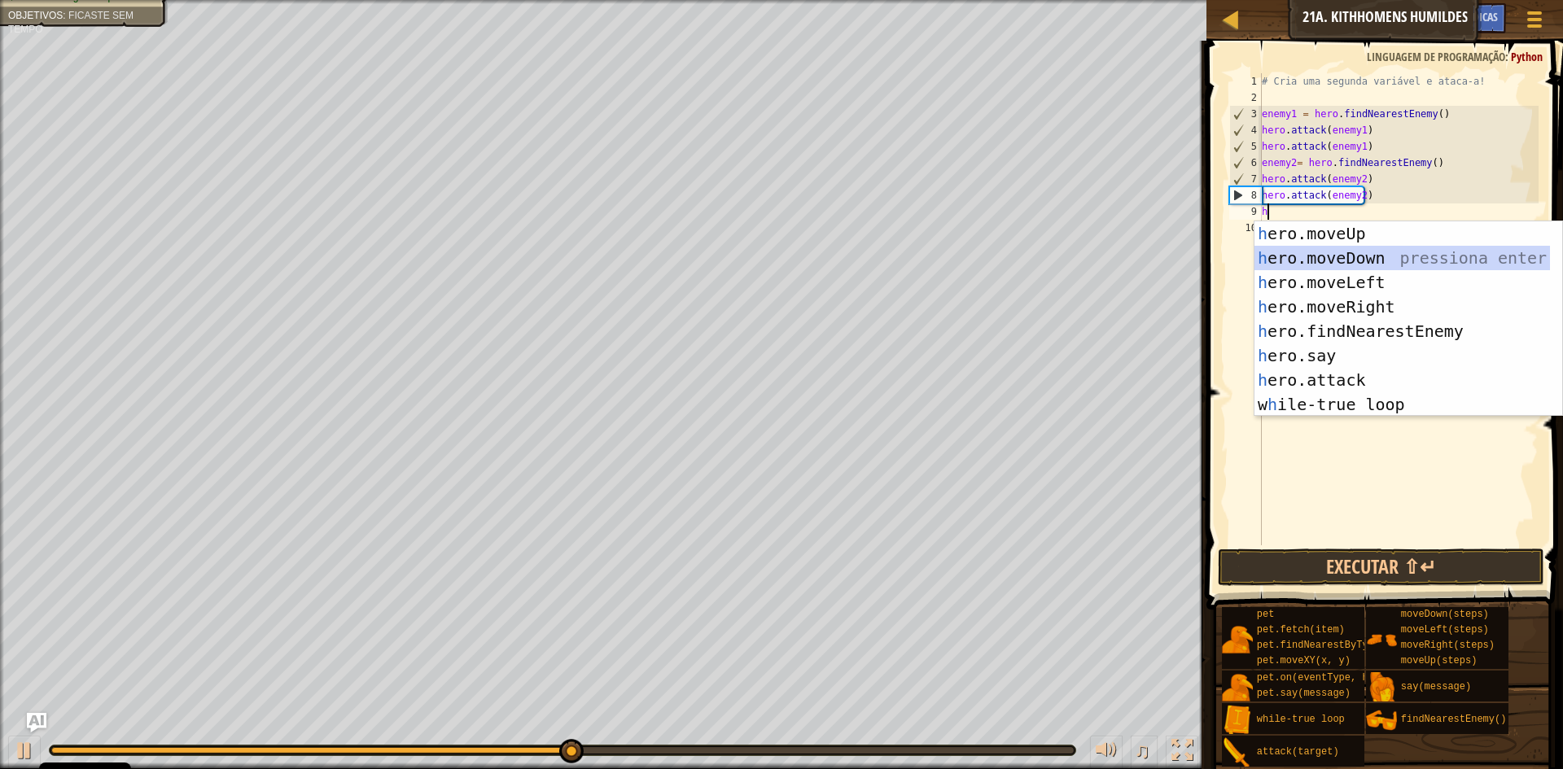
click at [1303, 256] on div "h ero.moveUp pressiona enter h ero.moveDown pressiona enter h ero.moveLeft pres…" at bounding box center [1403, 343] width 296 height 244
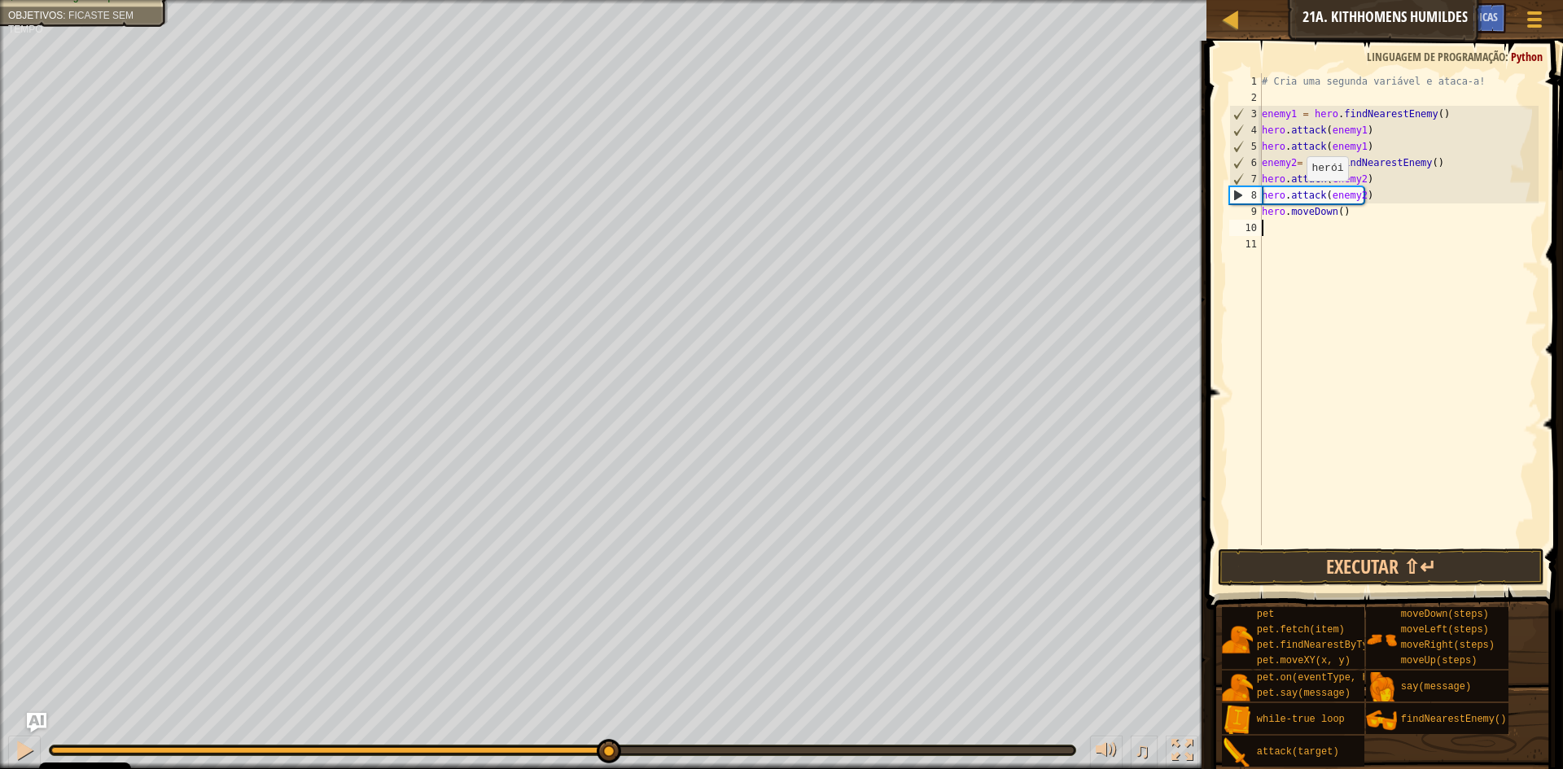
type textarea "h"
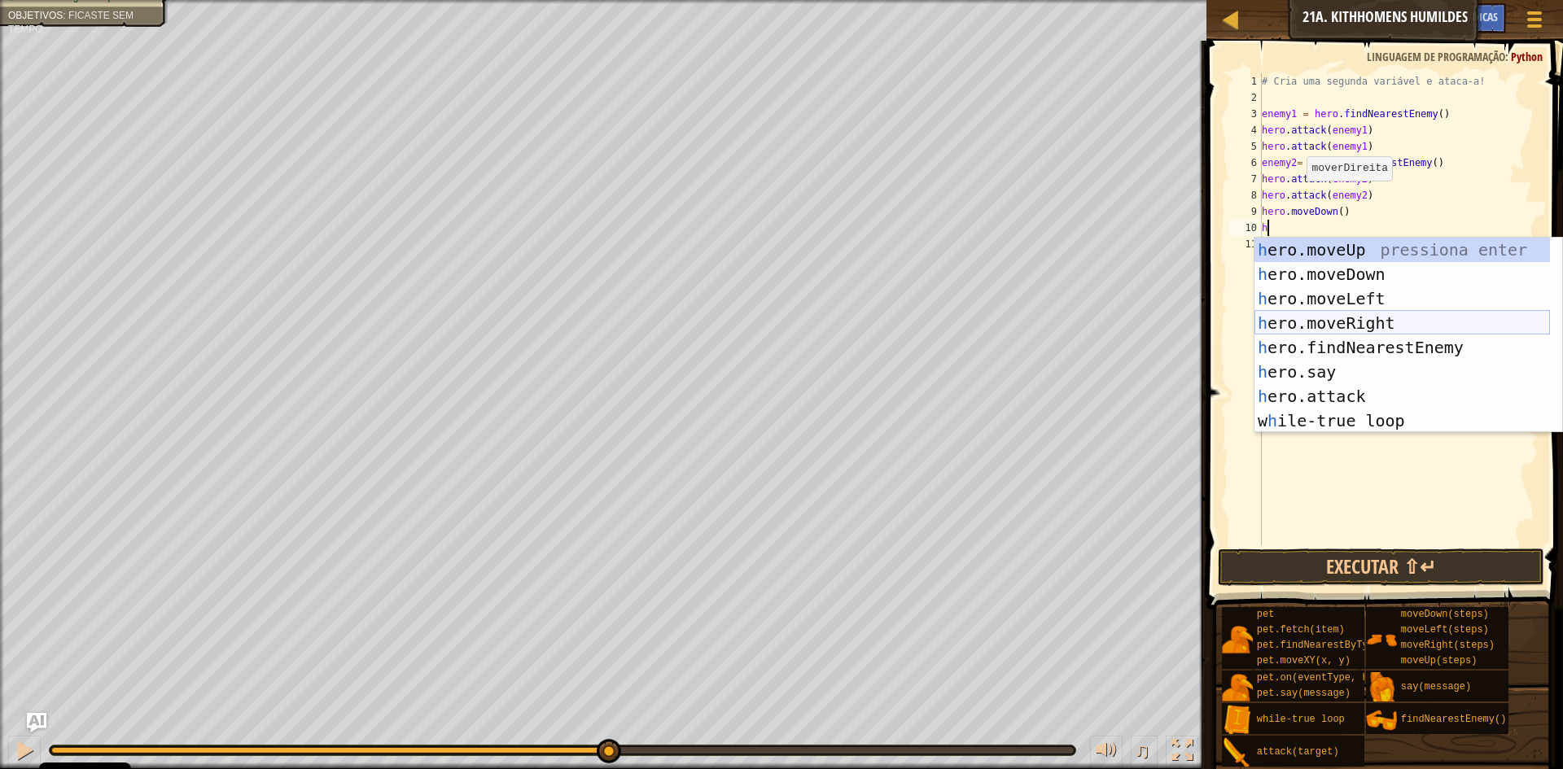
click at [1359, 322] on div "h ero.moveUp pressiona enter h ero.moveDown pressiona enter h ero.moveLeft pres…" at bounding box center [1403, 360] width 296 height 244
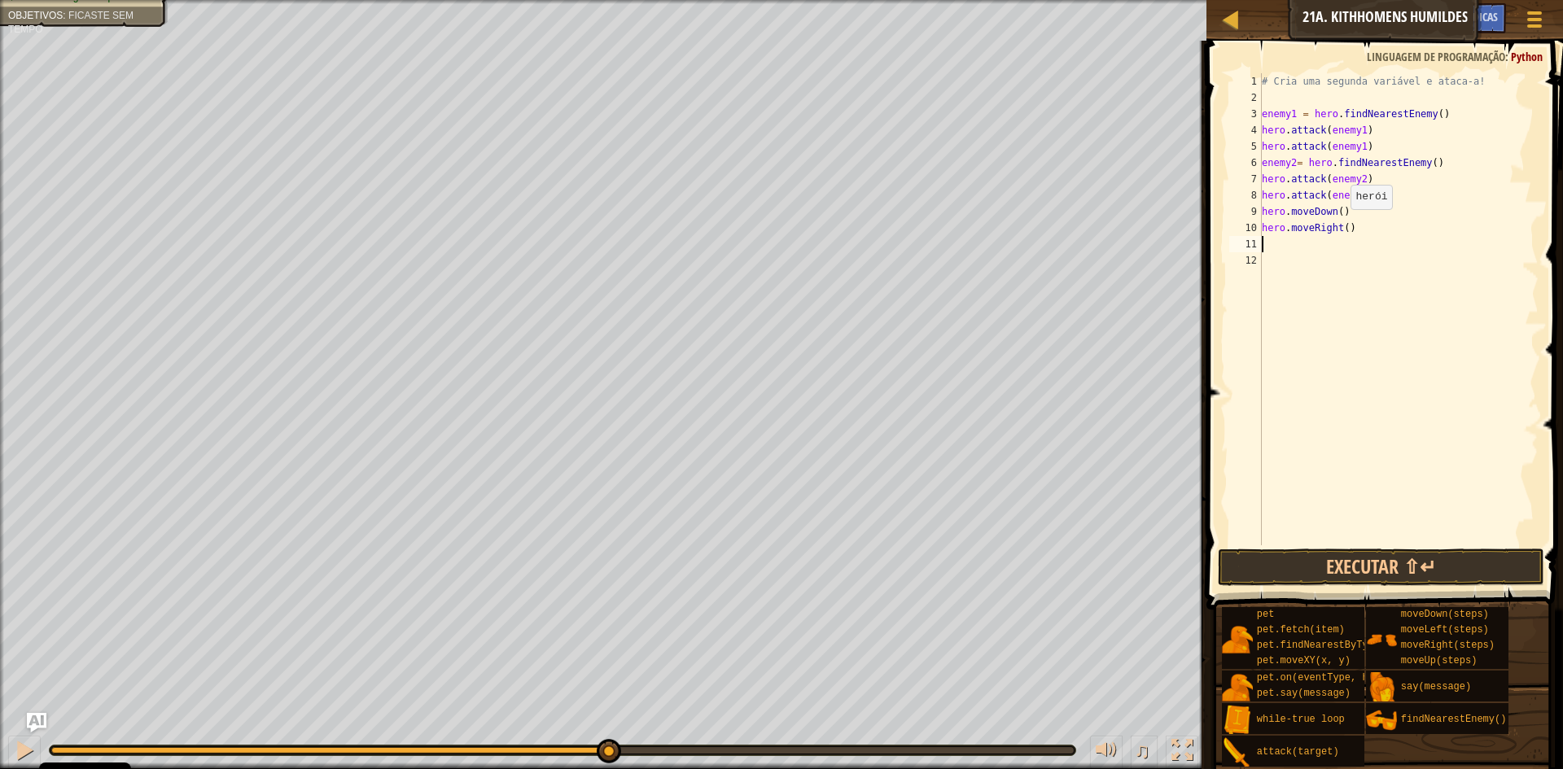
click at [1343, 226] on div "# Cria uma segunda variável e ataca-a! enemy1 = hero . findNearestEnemy ( ) her…" at bounding box center [1399, 325] width 281 height 505
type textarea "hero.moveRight(2)"
click at [1257, 559] on button "Executar ⇧↵" at bounding box center [1381, 567] width 326 height 37
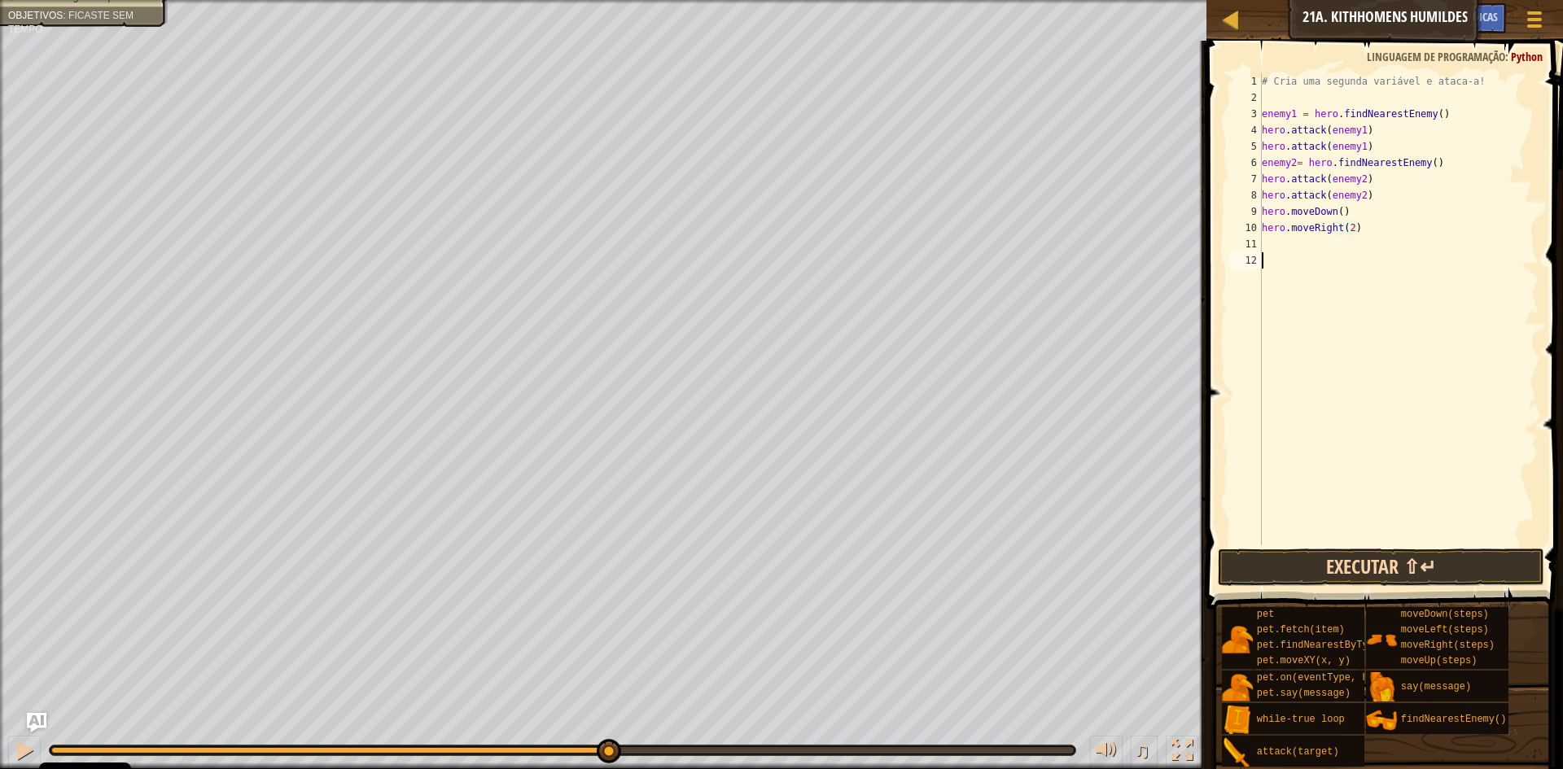
scroll to position [7, 0]
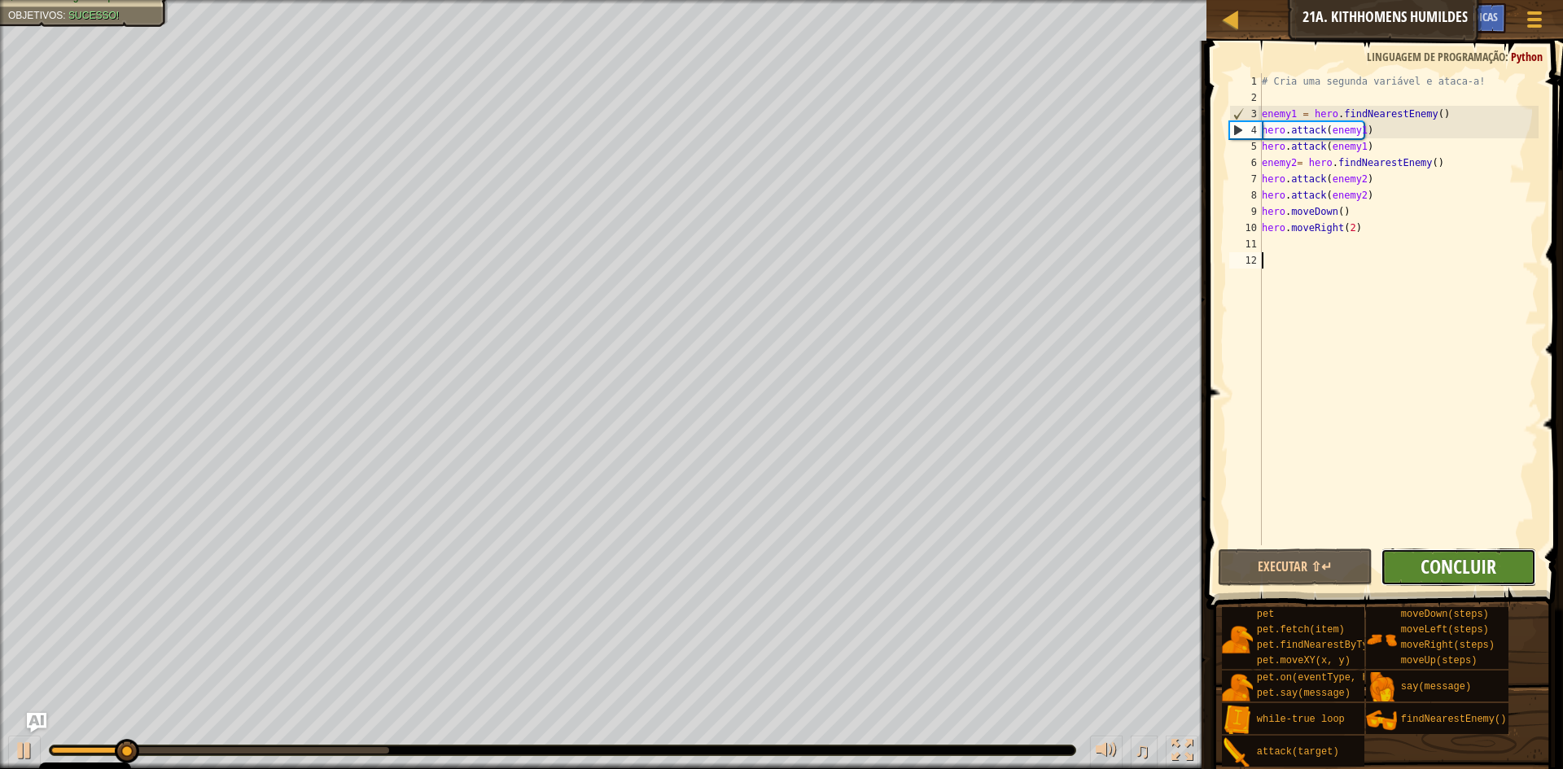
click at [1454, 569] on span "Concluir" at bounding box center [1459, 567] width 76 height 26
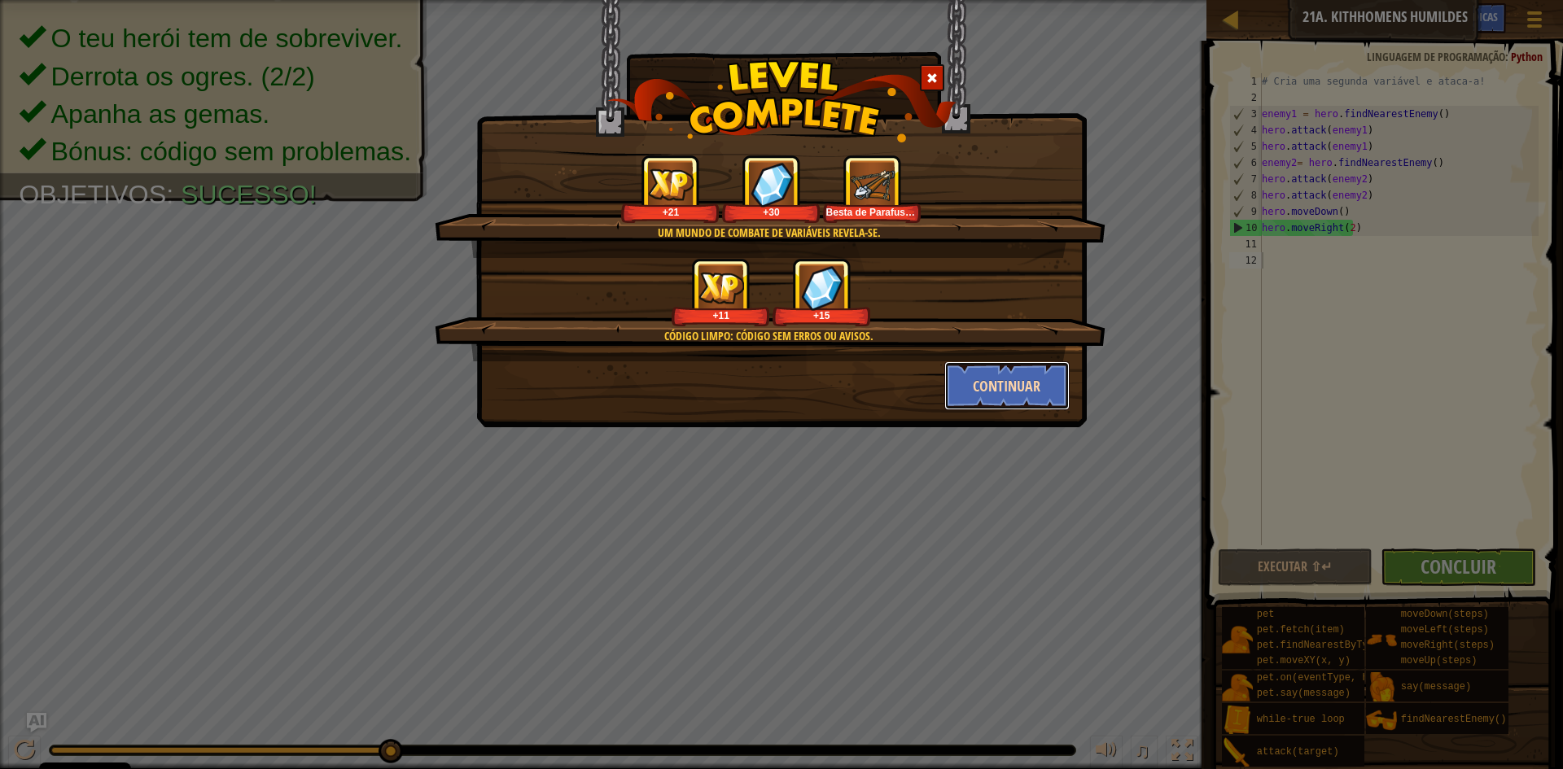
click at [1052, 383] on button "Continuar" at bounding box center [1007, 386] width 126 height 49
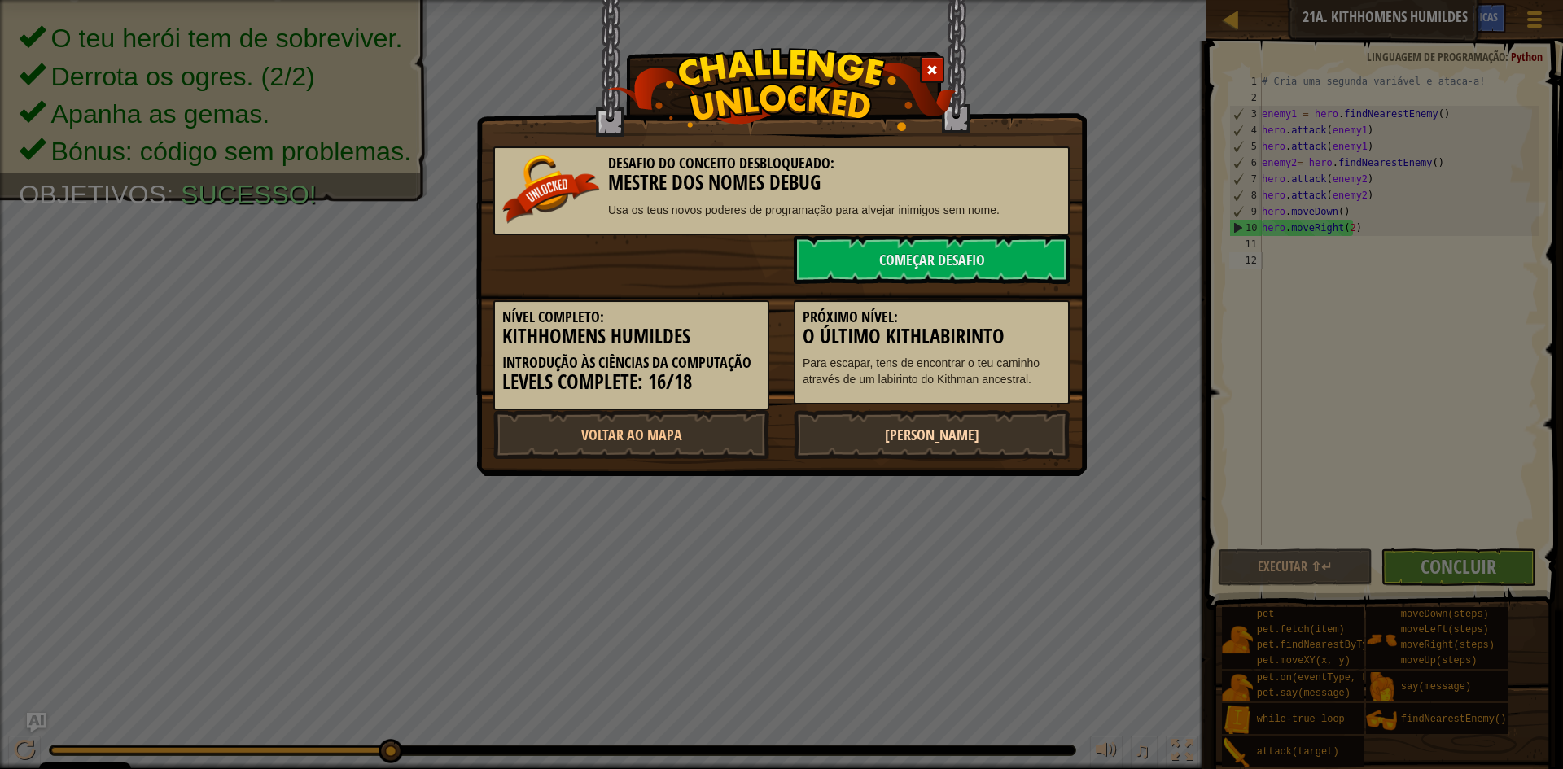
click at [956, 440] on link "[PERSON_NAME]" at bounding box center [932, 434] width 276 height 49
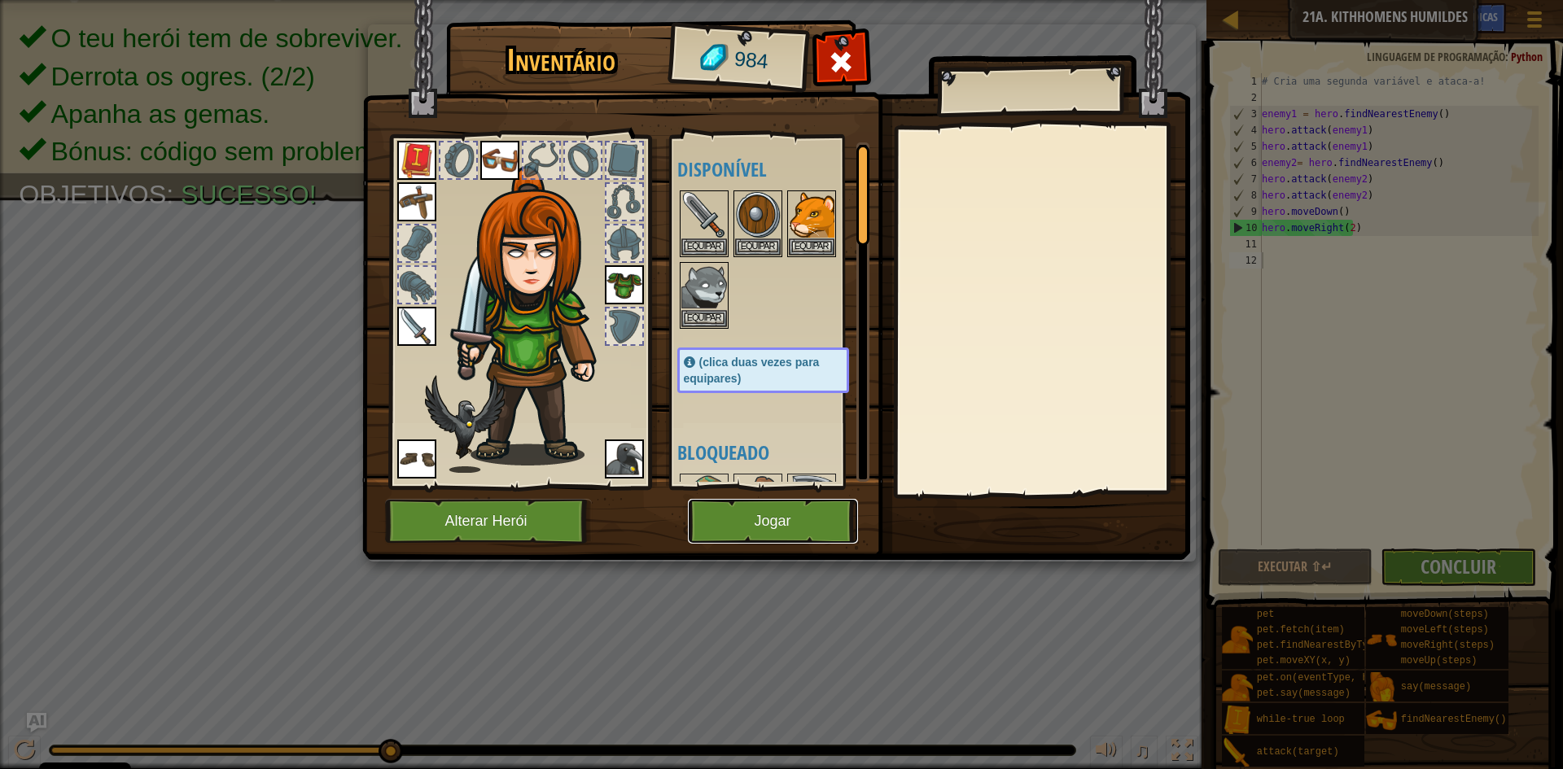
click at [747, 532] on button "Jogar" at bounding box center [773, 521] width 170 height 45
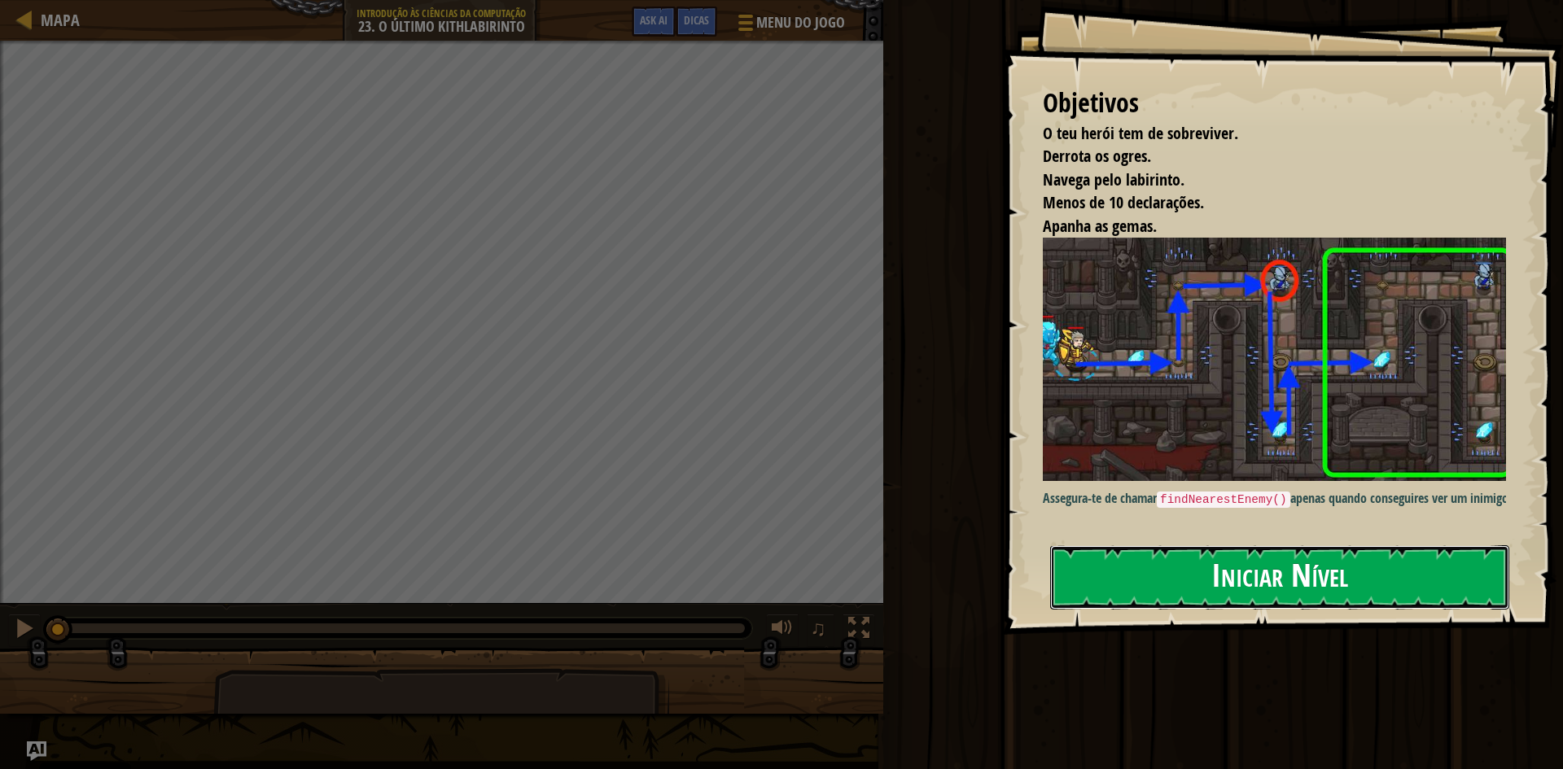
click at [1102, 562] on button "Iniciar Nível" at bounding box center [1279, 578] width 459 height 64
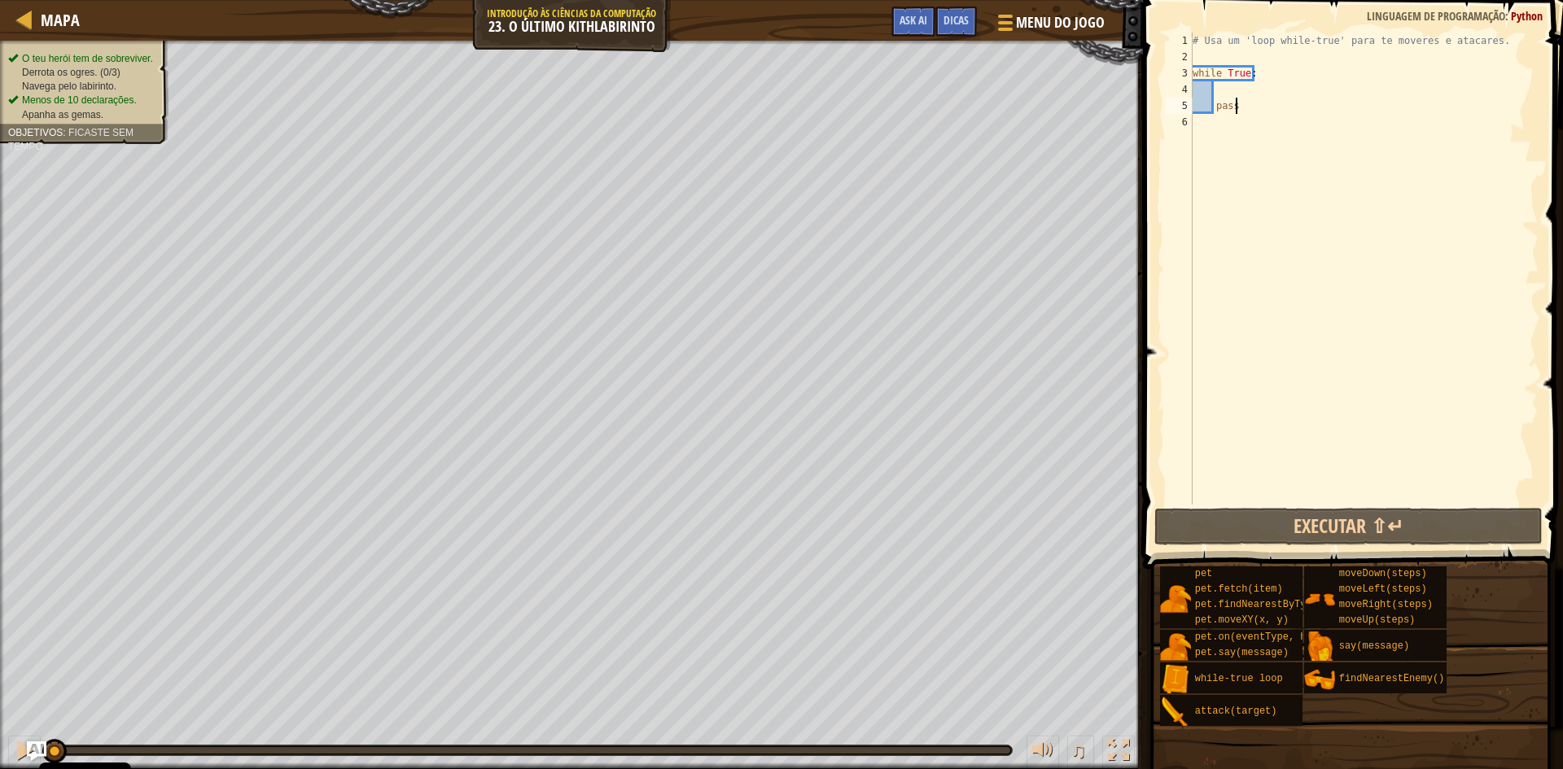
click at [1238, 105] on div "# Usa um 'loop while-true' para te moveres e atacares. while True : pass" at bounding box center [1364, 285] width 349 height 505
type textarea "p"
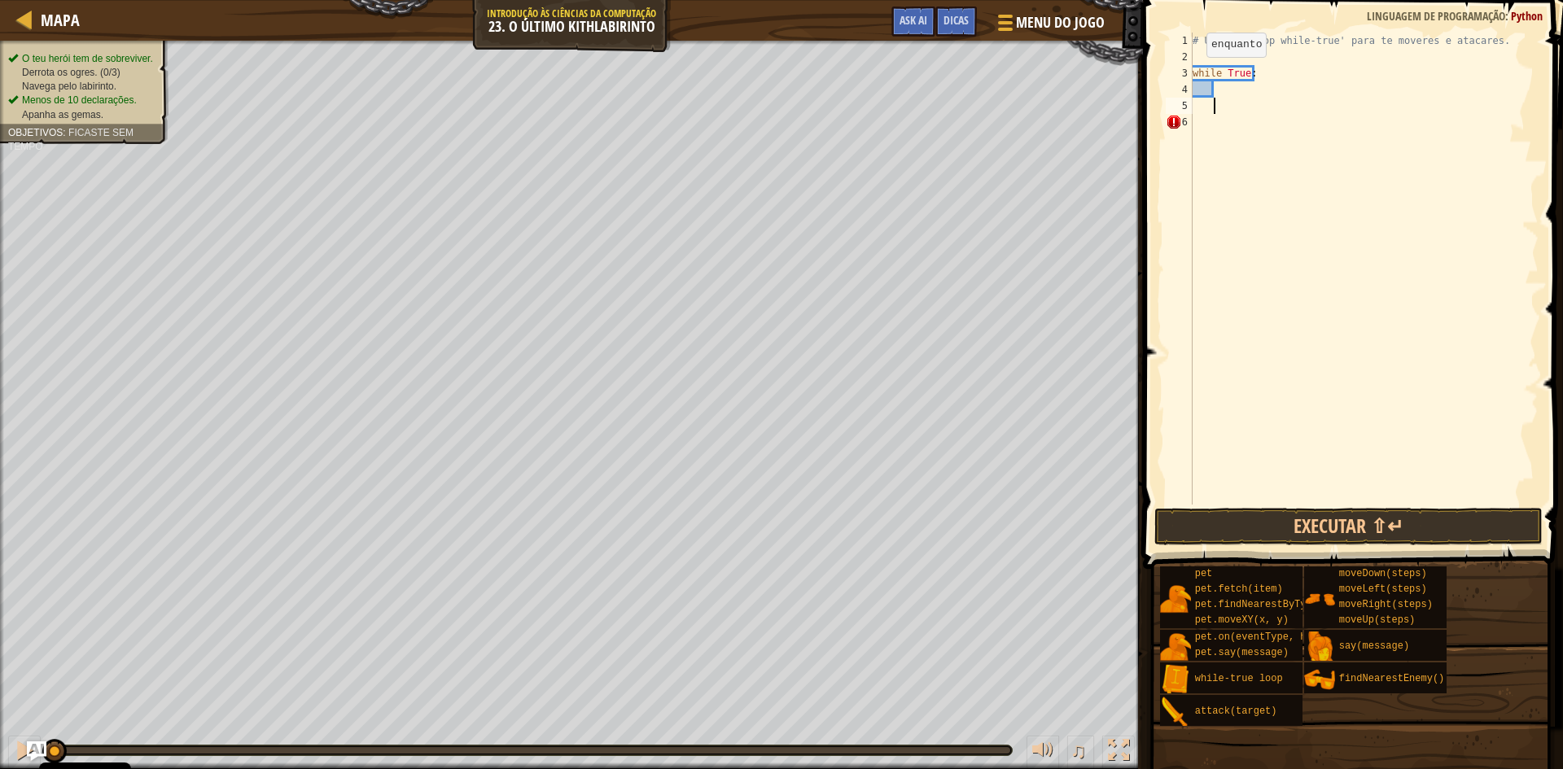
click at [1192, 73] on div "3" at bounding box center [1179, 73] width 27 height 16
type textarea "while True:"
click at [1239, 80] on div "# Usa um 'loop while-true' para te moveres e atacares. while True :" at bounding box center [1364, 285] width 349 height 505
type textarea "h"
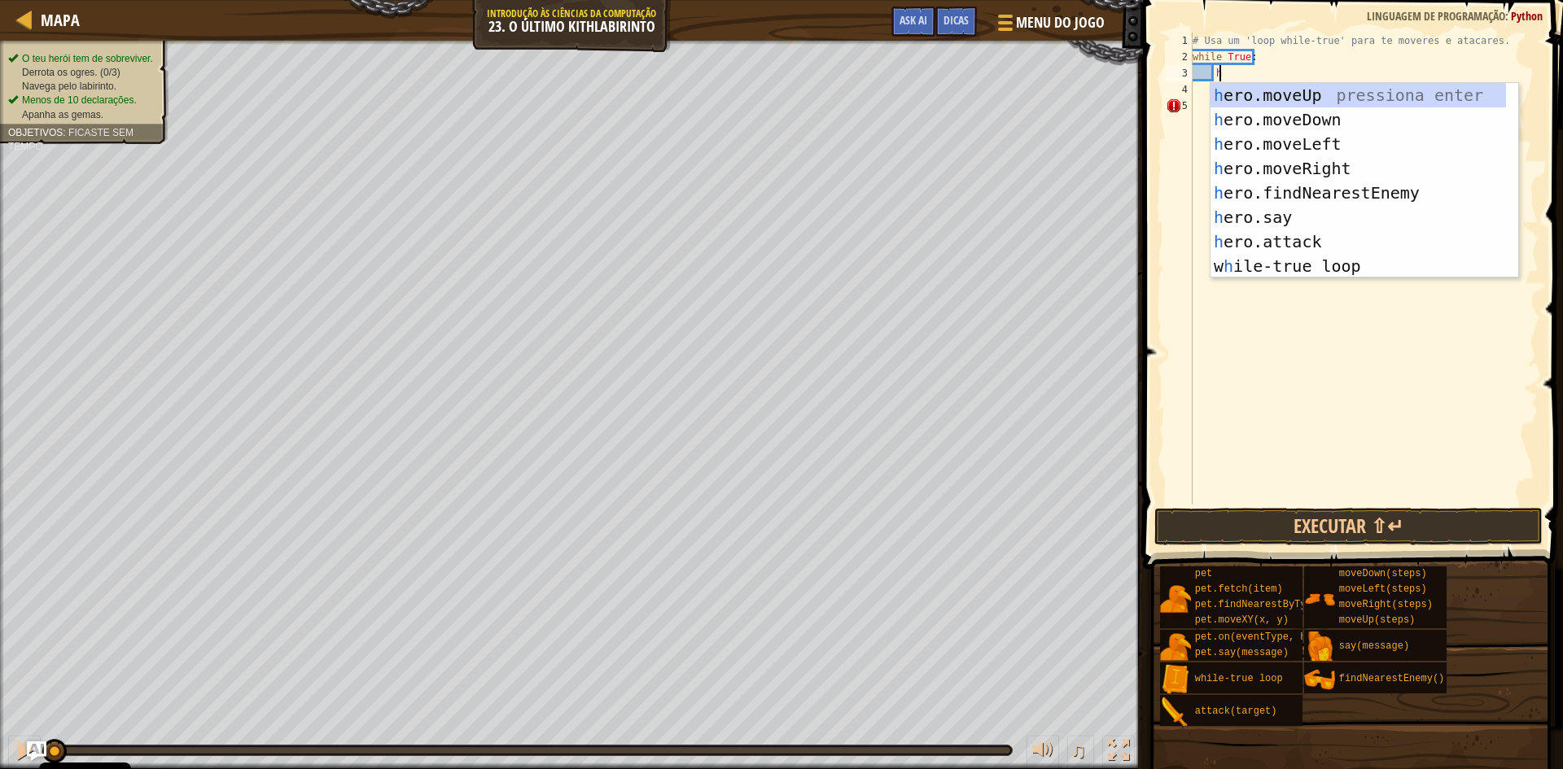
scroll to position [7, 2]
click at [1272, 165] on div "h ero.moveUp pressiona enter h ero.moveDown pressiona enter h ero.moveLeft pres…" at bounding box center [1359, 205] width 296 height 244
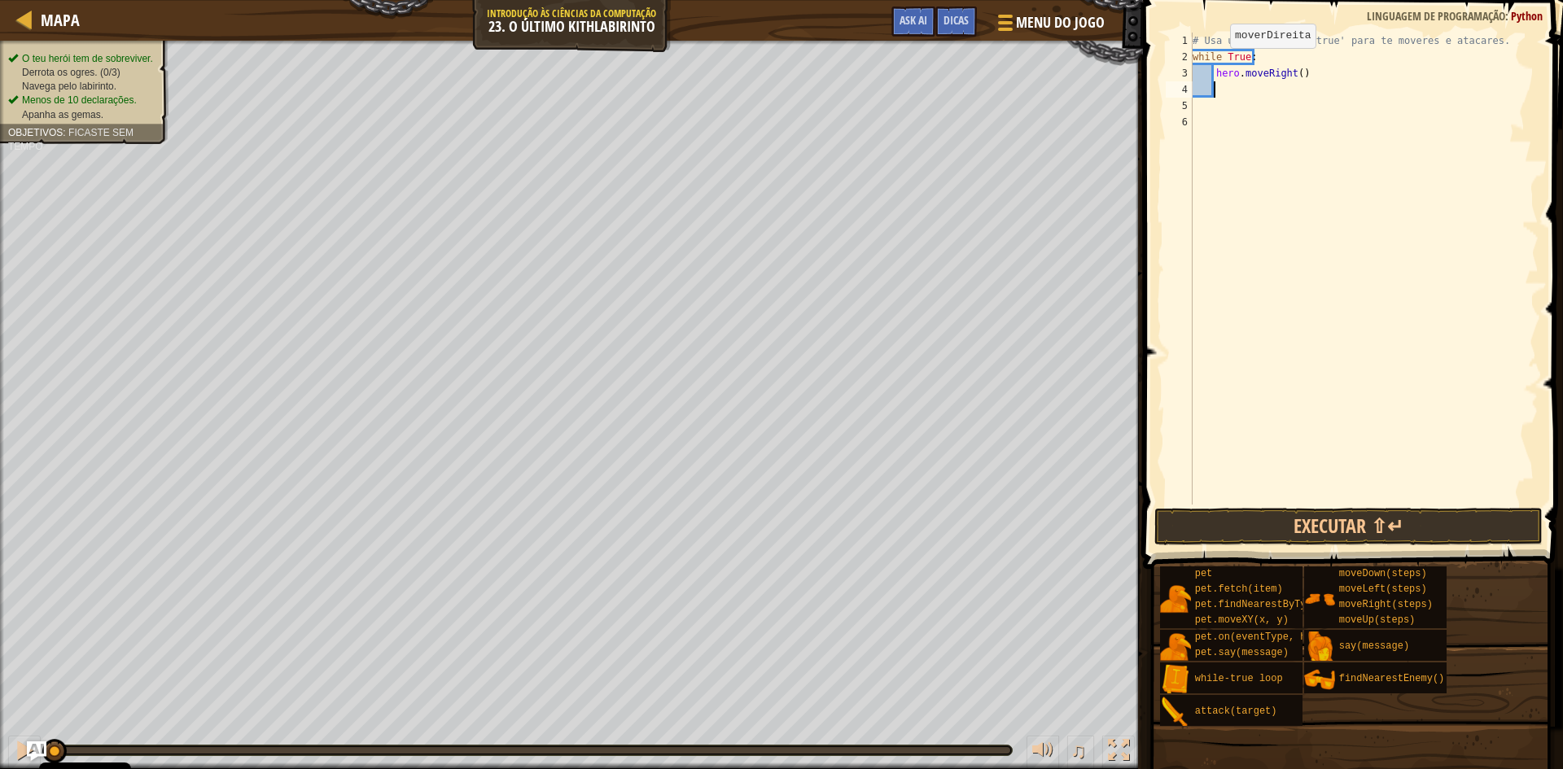
scroll to position [7, 1]
type textarea "h"
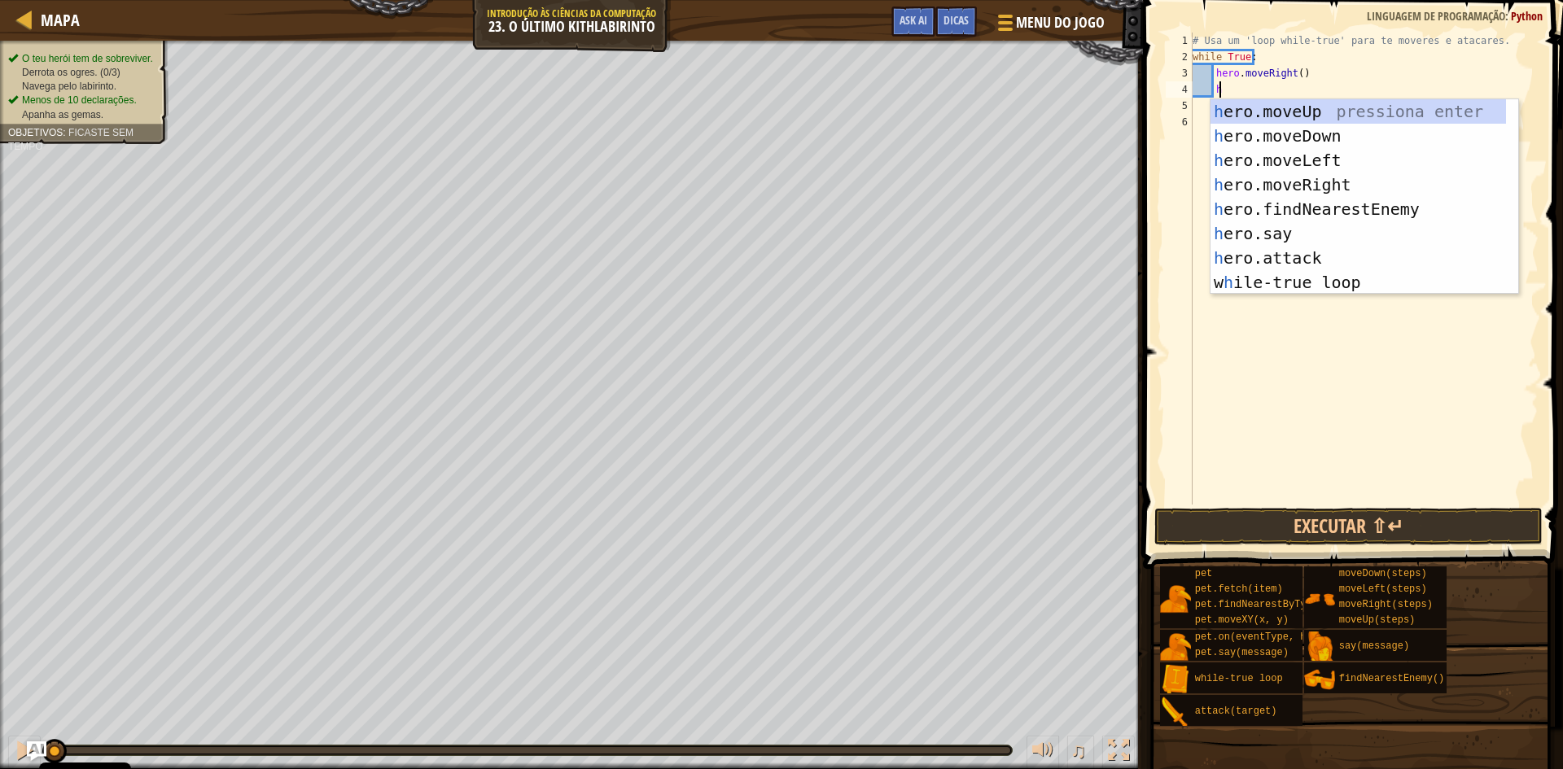
scroll to position [7, 2]
click at [1310, 139] on div "h ero.moveUp pressiona enter h ero.moveDown pressiona enter h ero.moveLeft pres…" at bounding box center [1359, 221] width 296 height 244
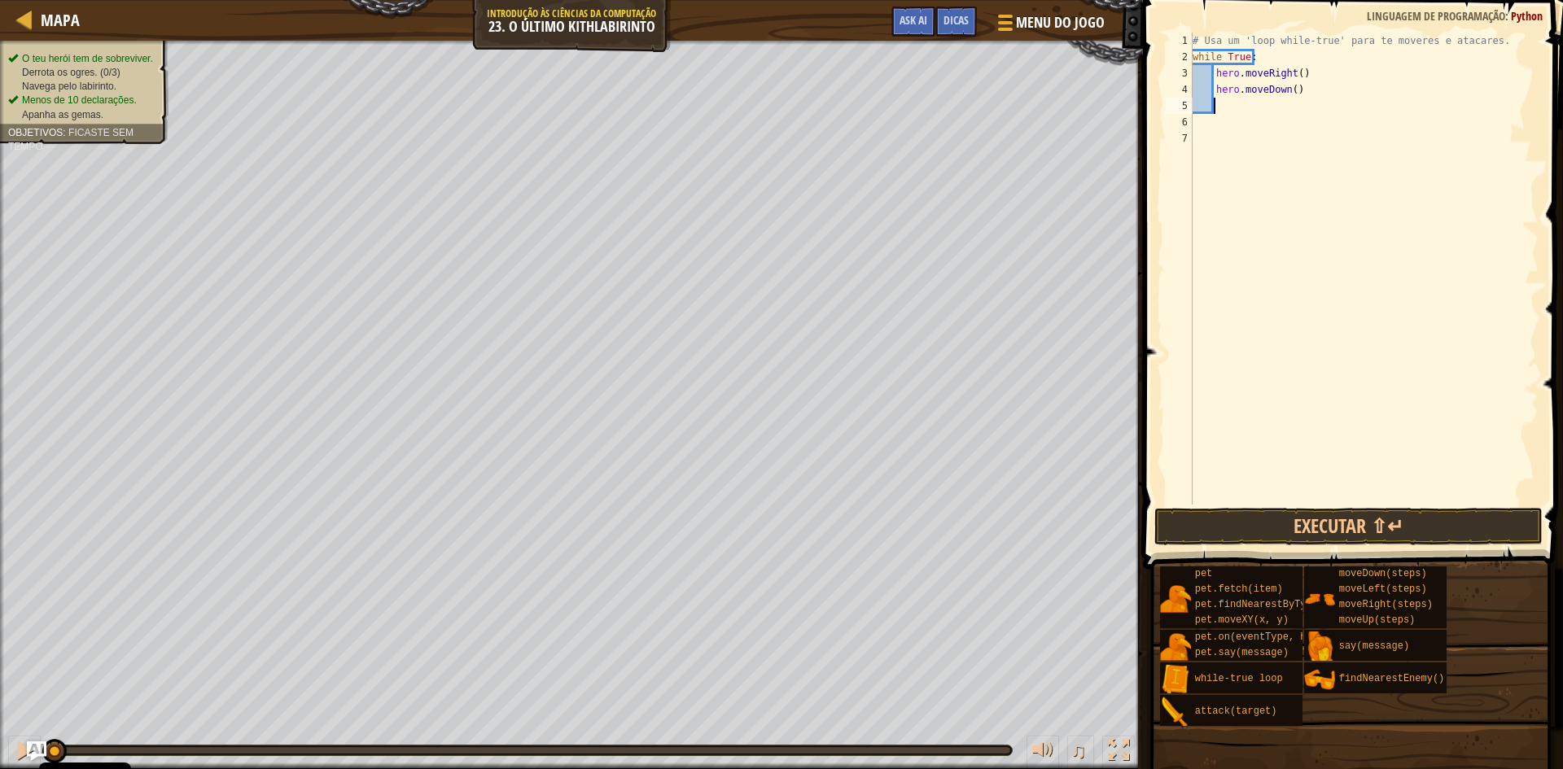
scroll to position [7, 1]
type textarea "h"
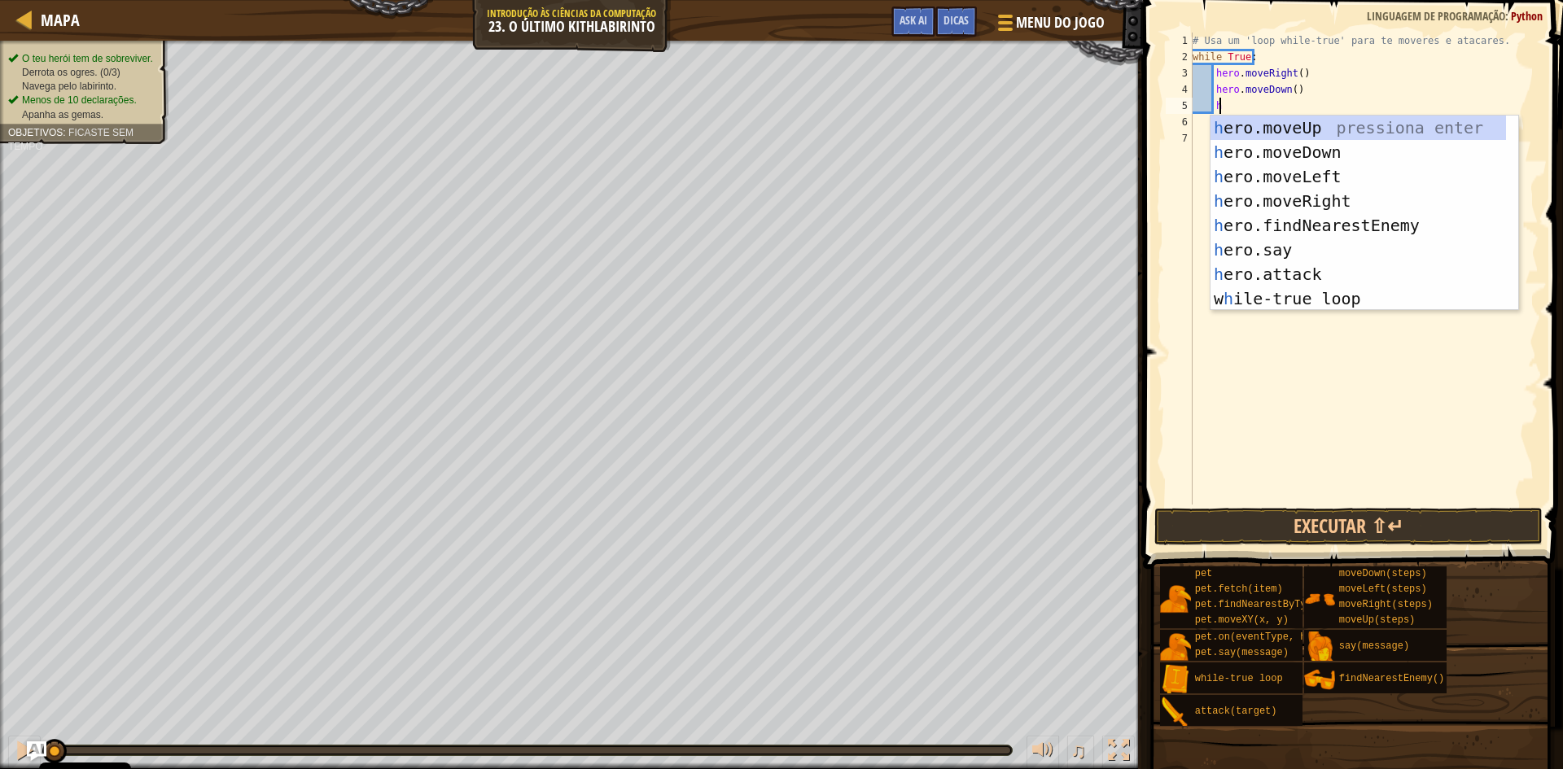
scroll to position [7, 2]
click at [1299, 230] on div "h ero.moveUp pressiona enter h ero.moveDown pressiona enter h ero.moveLeft pres…" at bounding box center [1359, 238] width 296 height 244
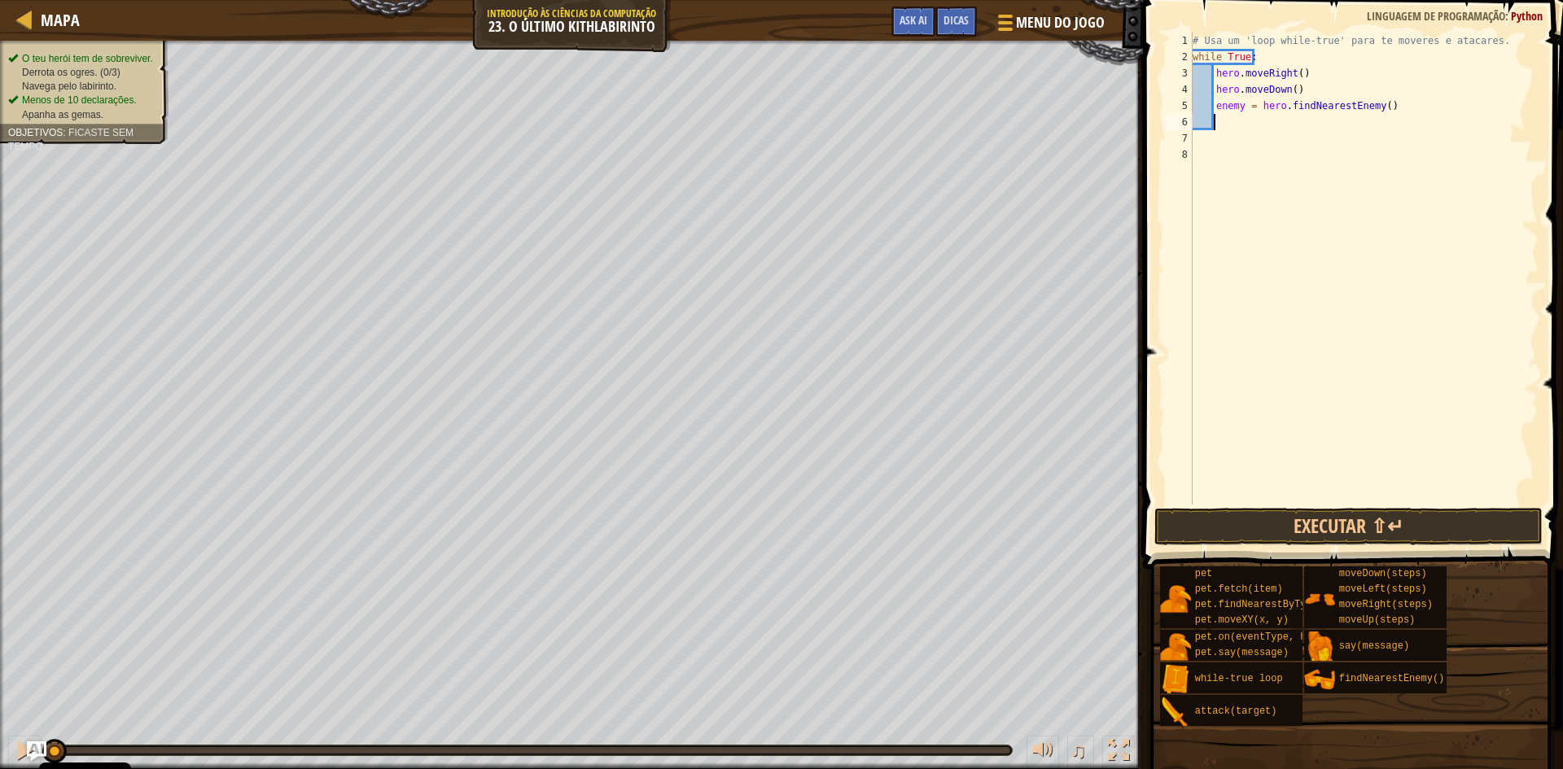
scroll to position [7, 1]
click at [1261, 524] on button "Executar ⇧↵" at bounding box center [1349, 526] width 388 height 37
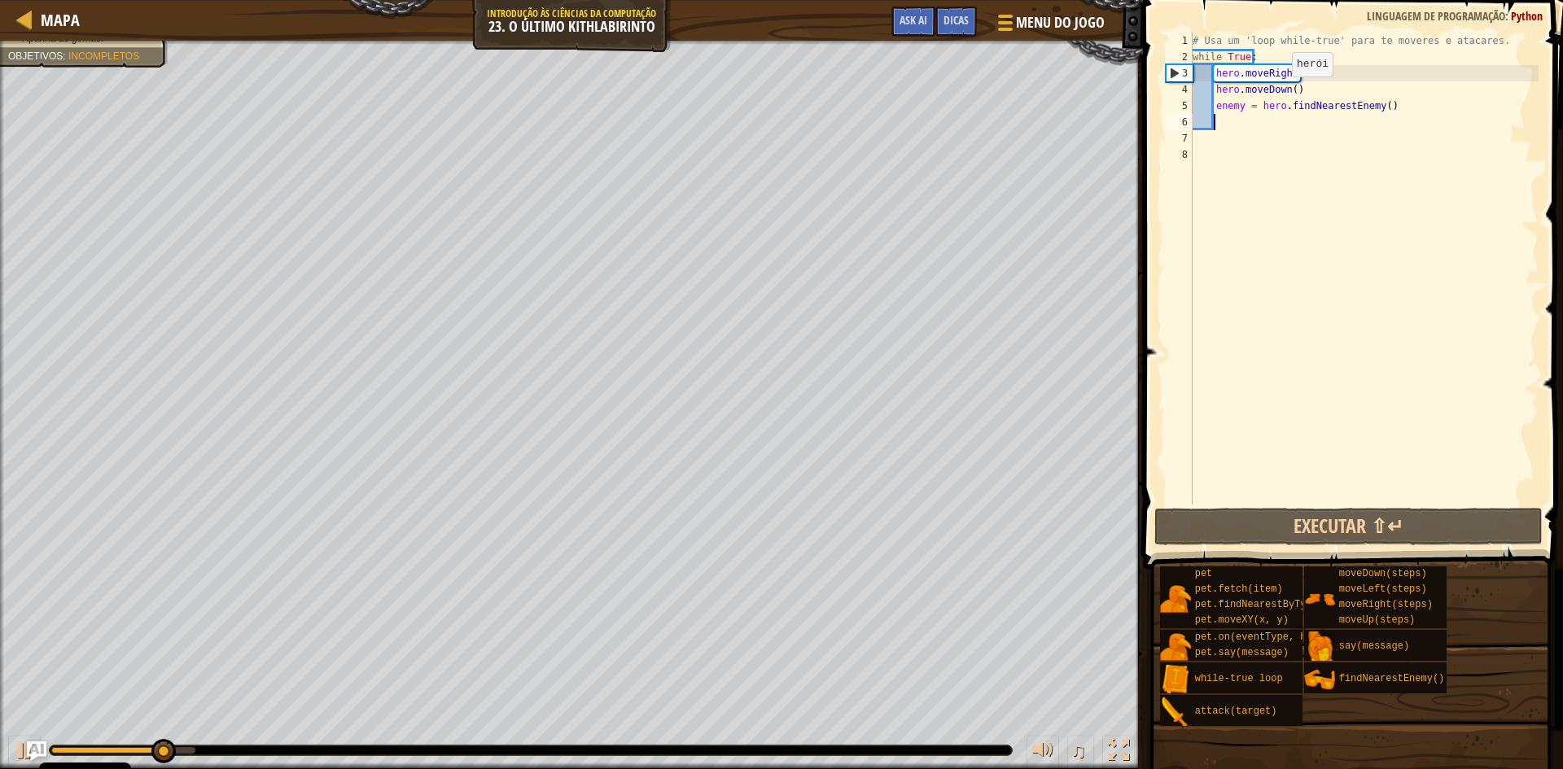
click at [1278, 92] on div "# Usa um 'loop while-true' para te moveres e atacares. while True : hero . move…" at bounding box center [1364, 285] width 349 height 505
drag, startPoint x: 1295, startPoint y: 90, endPoint x: 1247, endPoint y: 90, distance: 48.0
click at [1247, 90] on div "# Usa um 'loop while-true' para te moveres e atacares. while True : hero . move…" at bounding box center [1364, 285] width 349 height 505
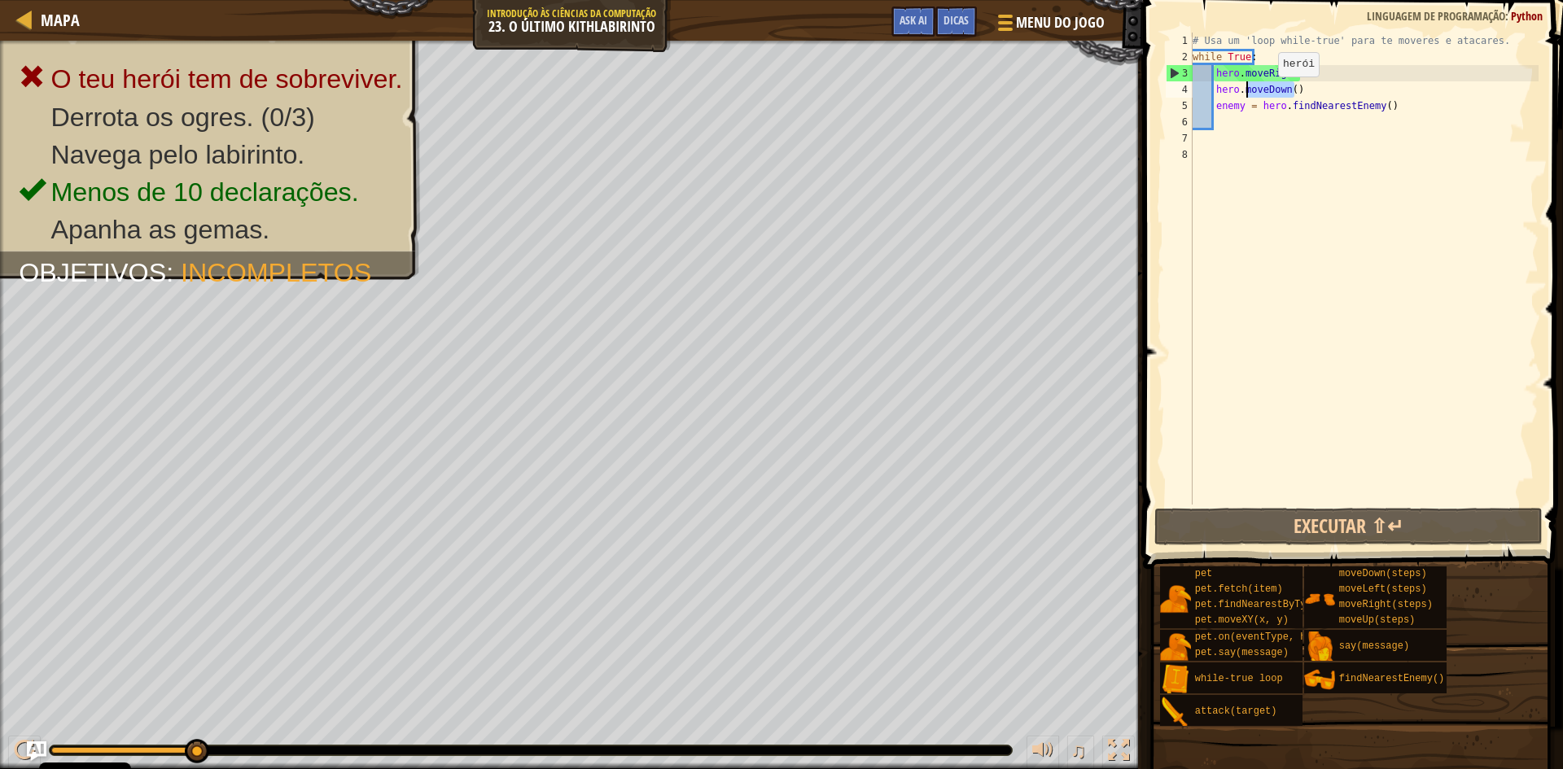
click at [1300, 86] on div "# Usa um 'loop while-true' para te moveres e atacares. while True : hero . move…" at bounding box center [1364, 285] width 349 height 505
drag, startPoint x: 1291, startPoint y: 94, endPoint x: 1213, endPoint y: 83, distance: 78.2
click at [1213, 83] on div "# Usa um 'loop while-true' para te moveres e atacares. while True : hero . move…" at bounding box center [1364, 285] width 349 height 505
type textarea "h"
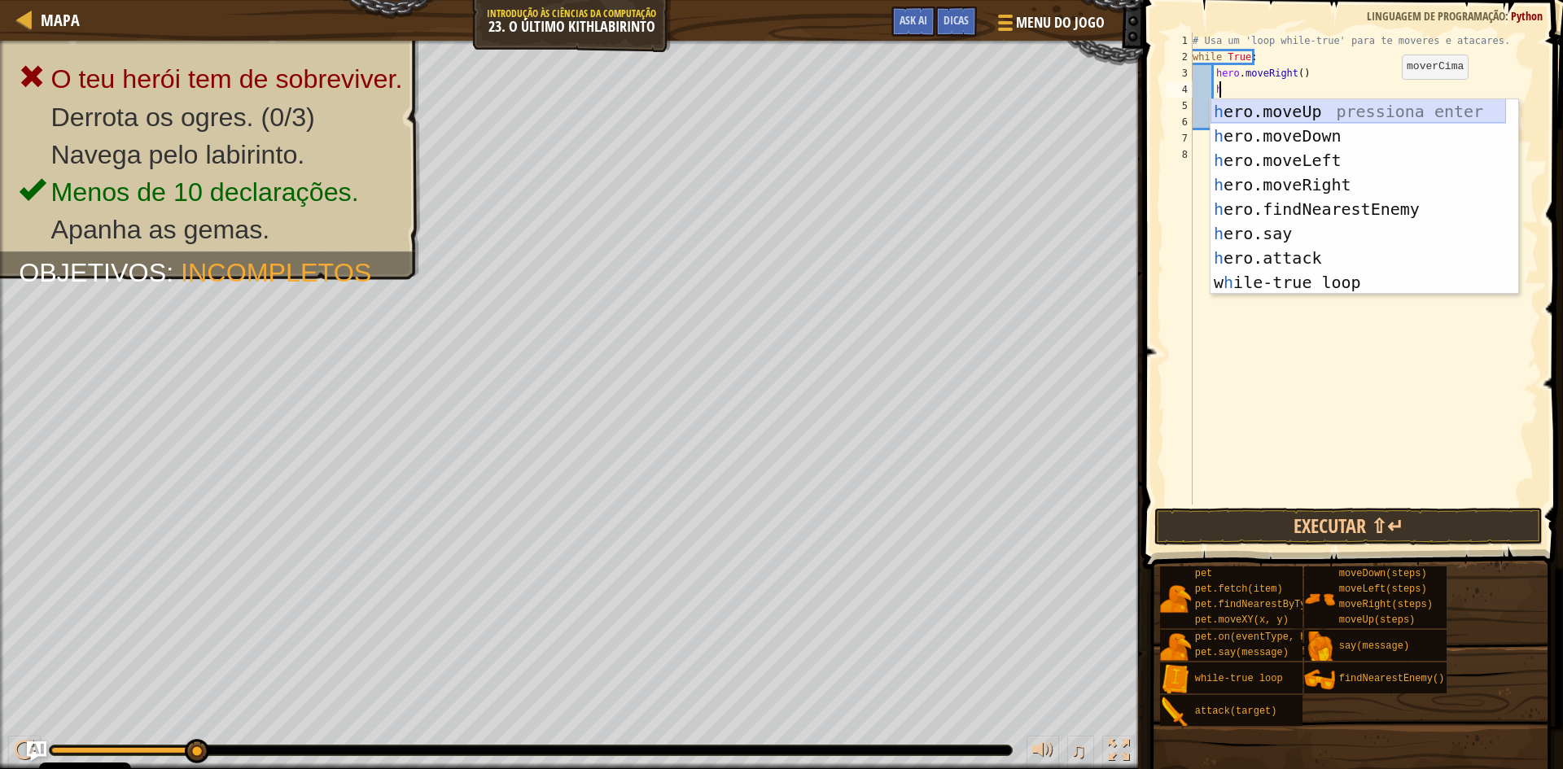
click at [1356, 111] on div "h ero.moveUp pressiona enter h ero.moveDown pressiona enter h ero.moveLeft pres…" at bounding box center [1359, 221] width 296 height 244
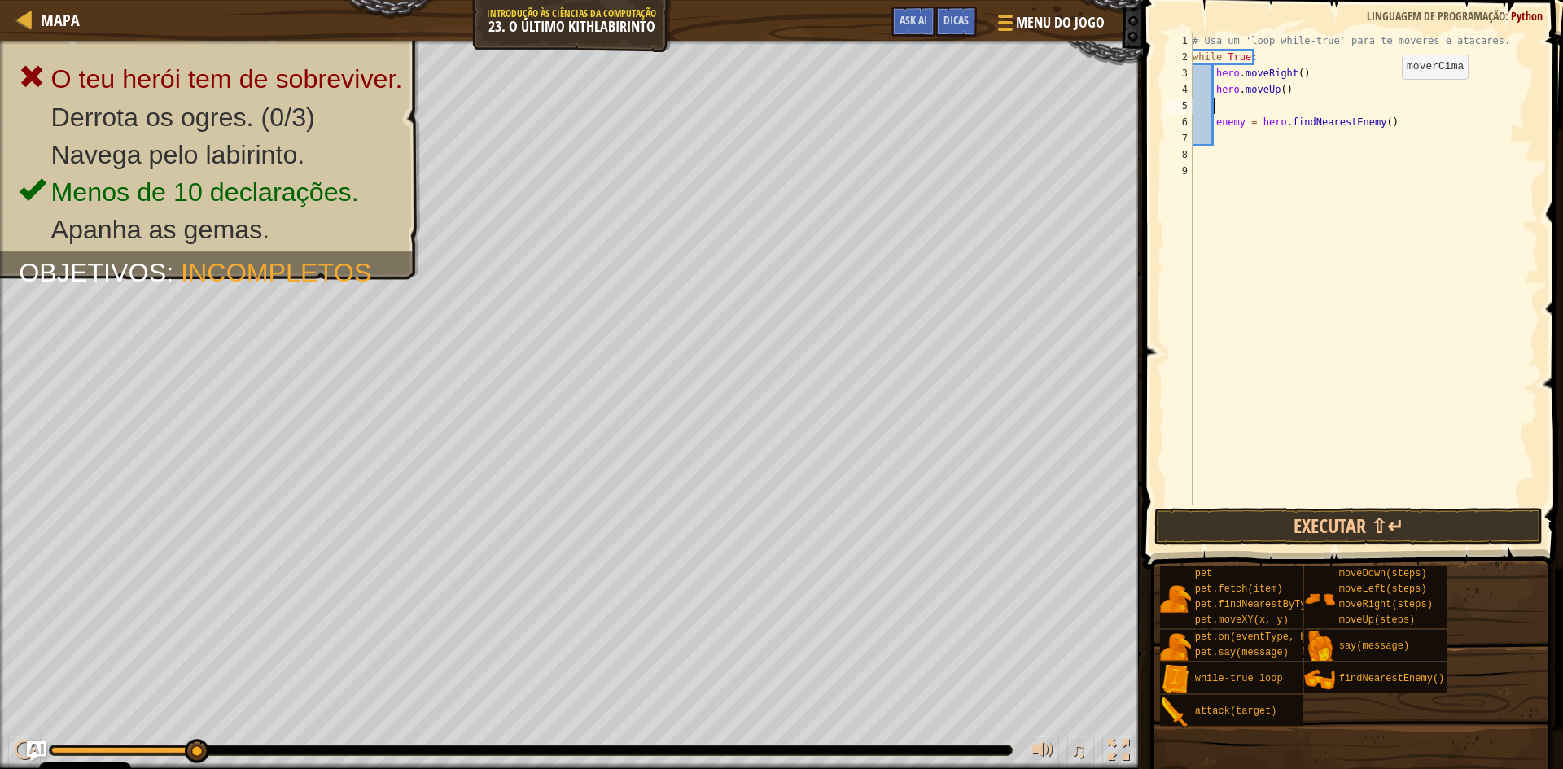
scroll to position [7, 1]
click at [1214, 121] on div "# Usa um 'loop while-true' para te moveres e atacares. while True : hero . move…" at bounding box center [1364, 285] width 349 height 505
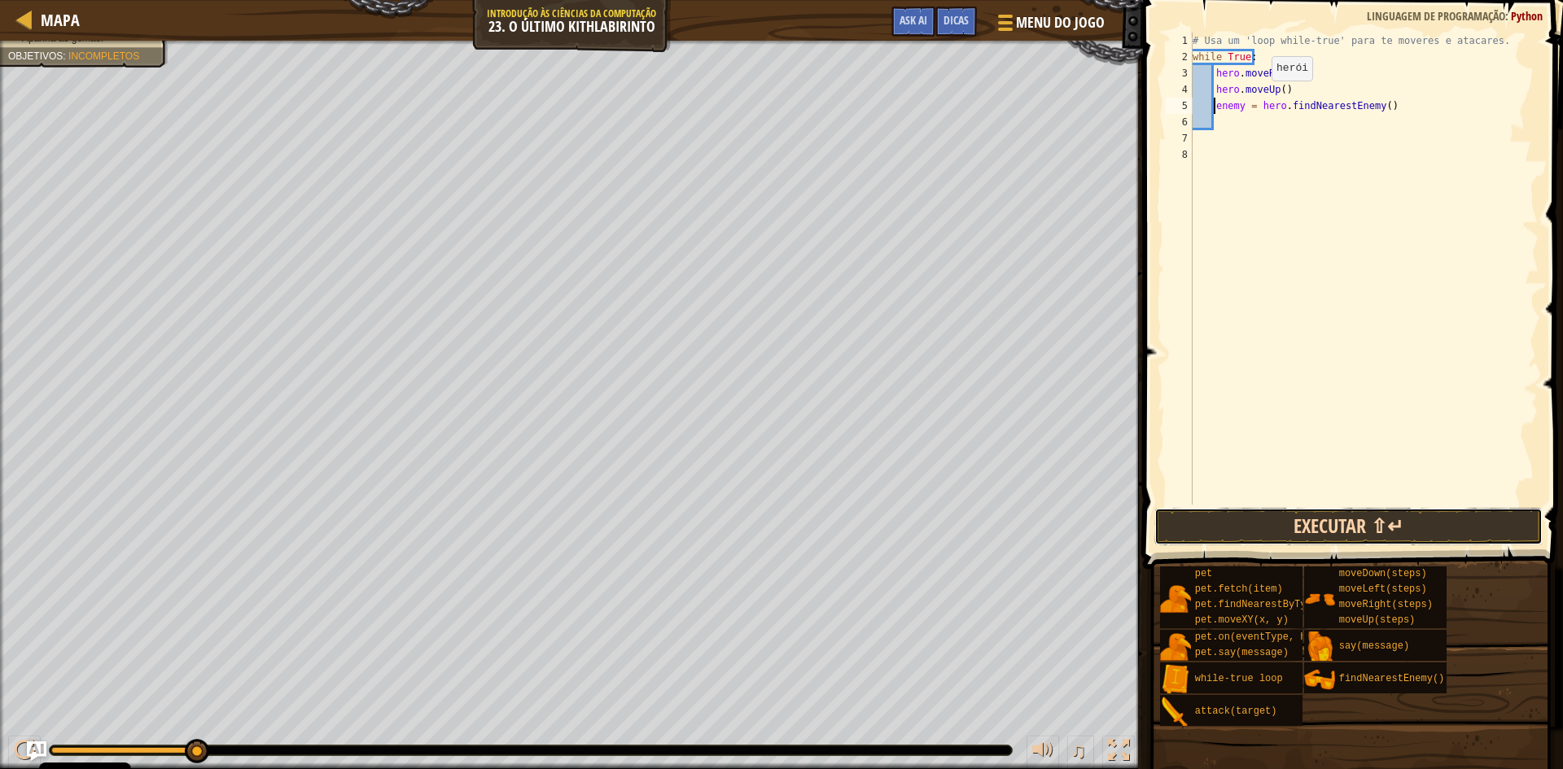
click at [1219, 525] on button "Executar ⇧↵" at bounding box center [1349, 526] width 388 height 37
click at [1383, 524] on button "Executar ⇧↵" at bounding box center [1349, 526] width 388 height 37
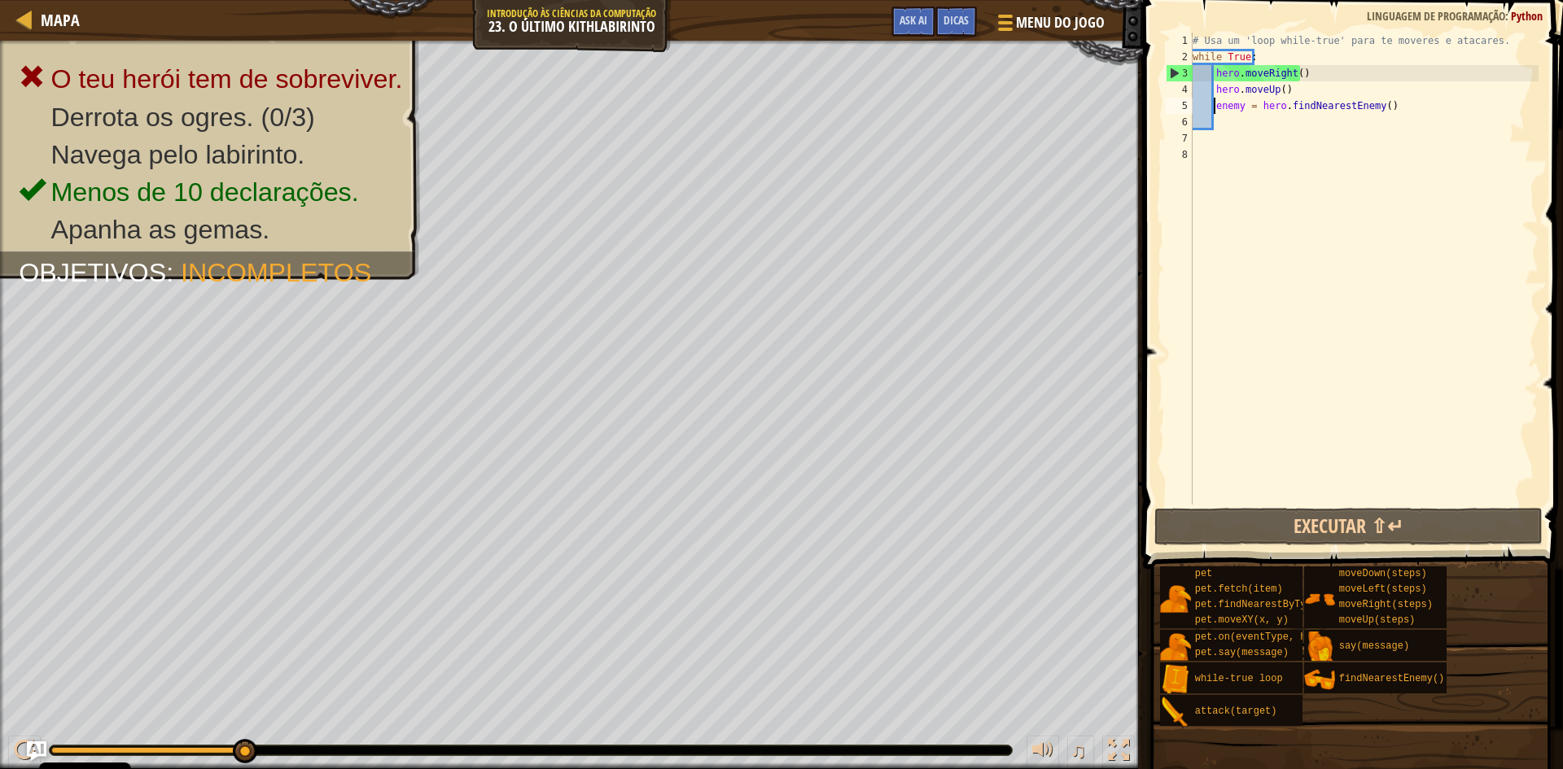
click at [1423, 109] on div "# Usa um 'loop while-true' para te moveres e atacares. while True : hero . move…" at bounding box center [1364, 285] width 349 height 505
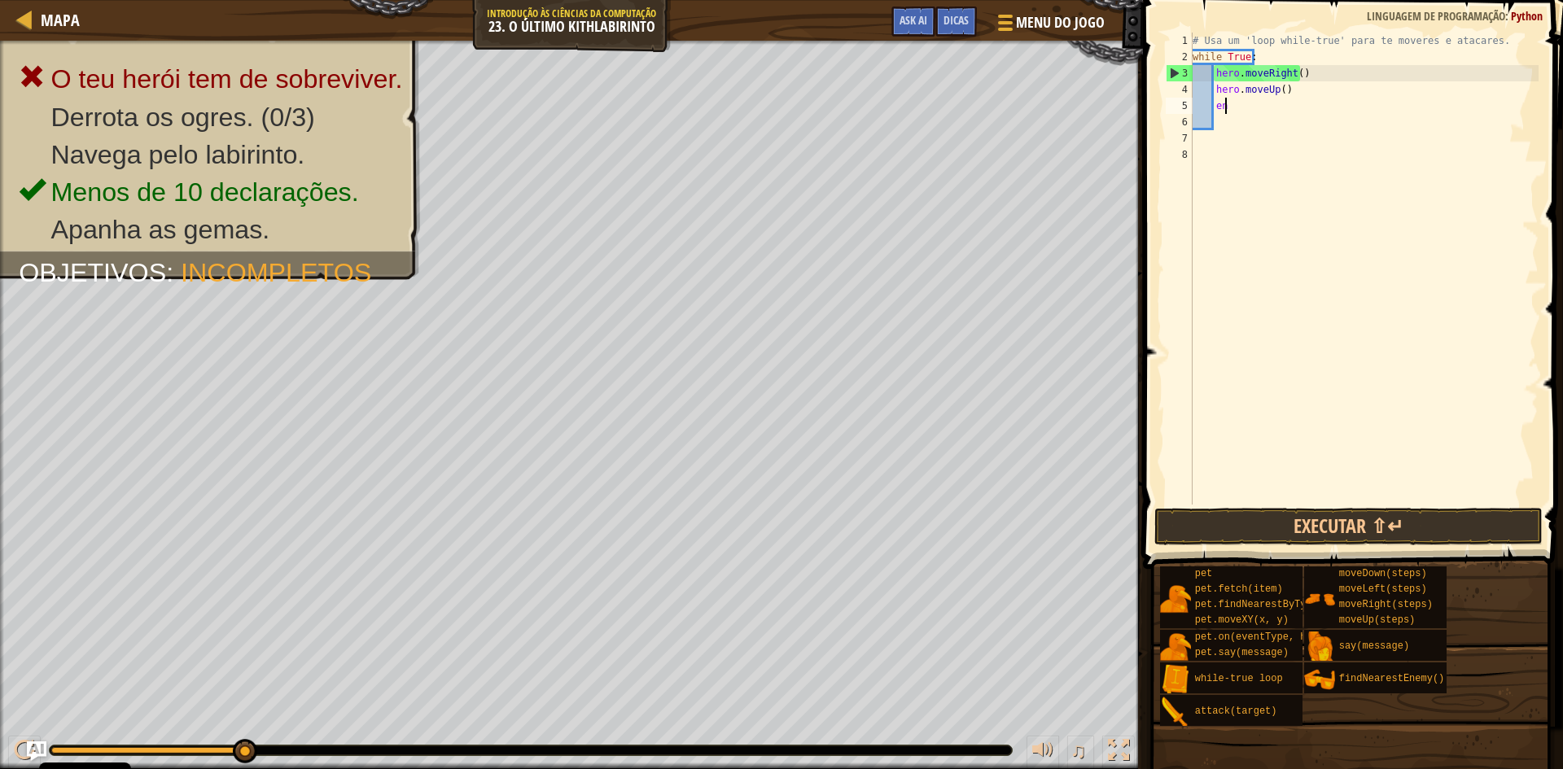
type textarea "e"
type textarea "h"
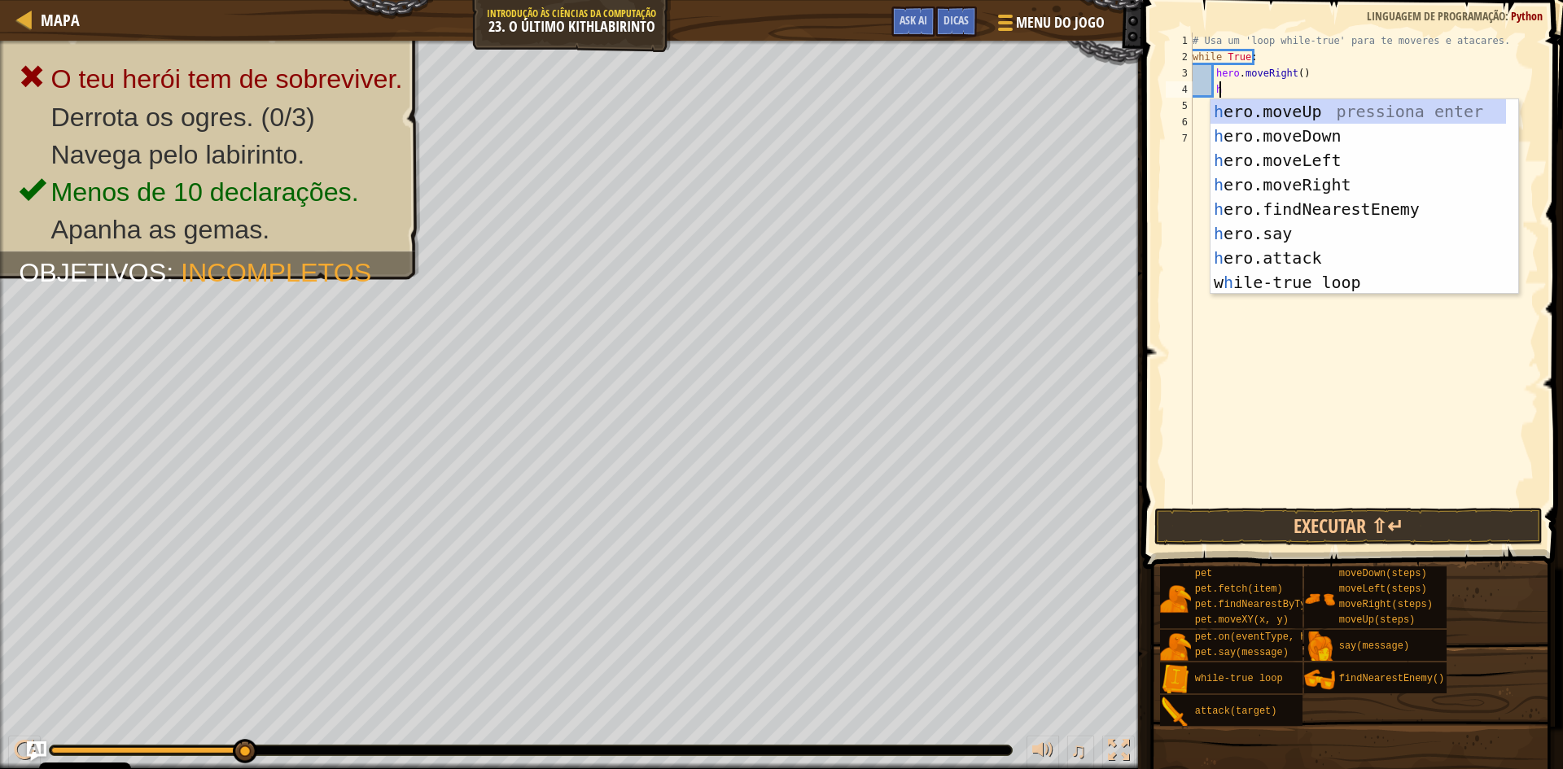
scroll to position [7, 2]
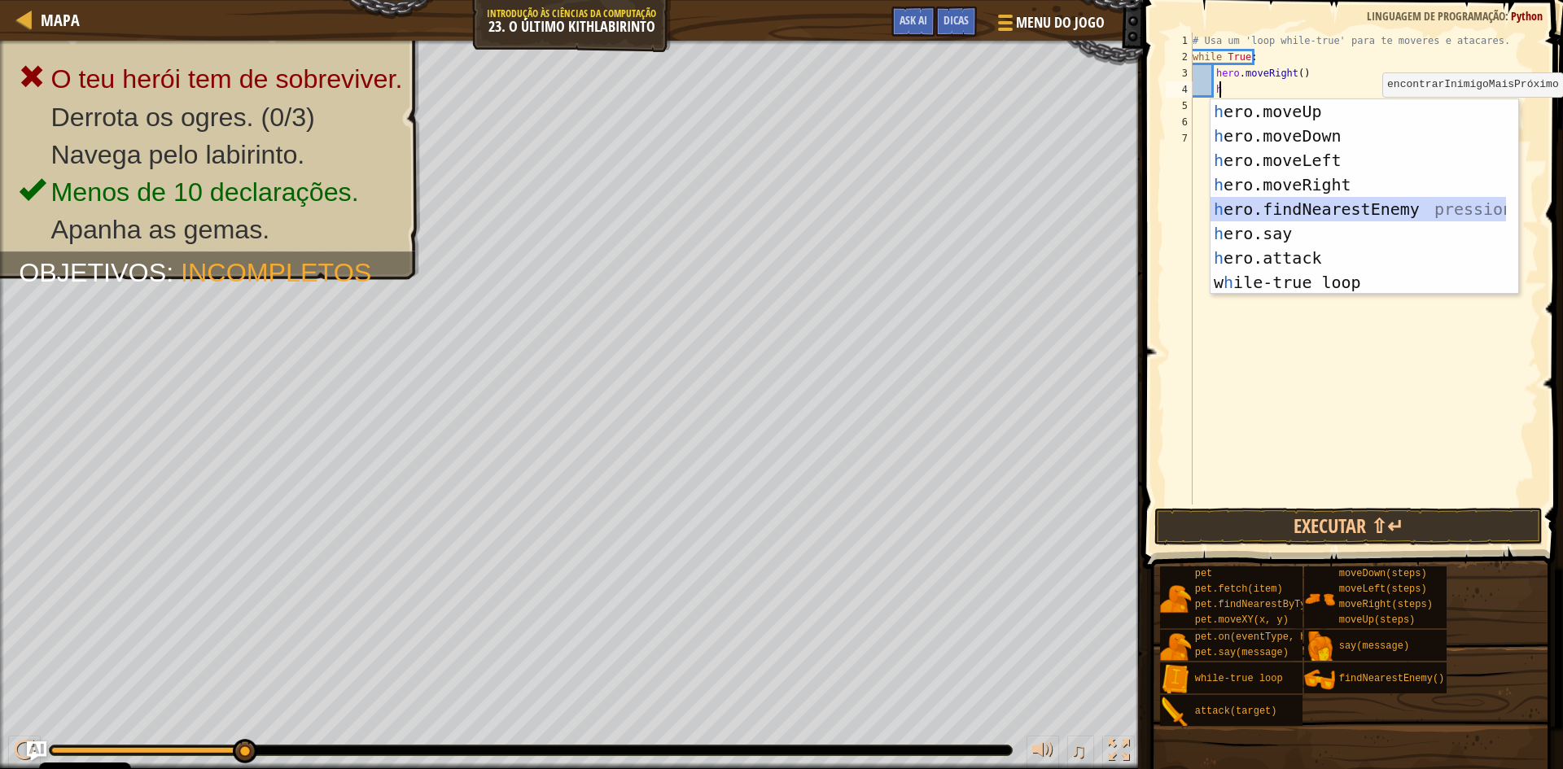
click at [1417, 206] on div "h ero.moveUp pressiona enter h ero.moveDown pressiona enter h ero.moveLeft pres…" at bounding box center [1359, 221] width 296 height 244
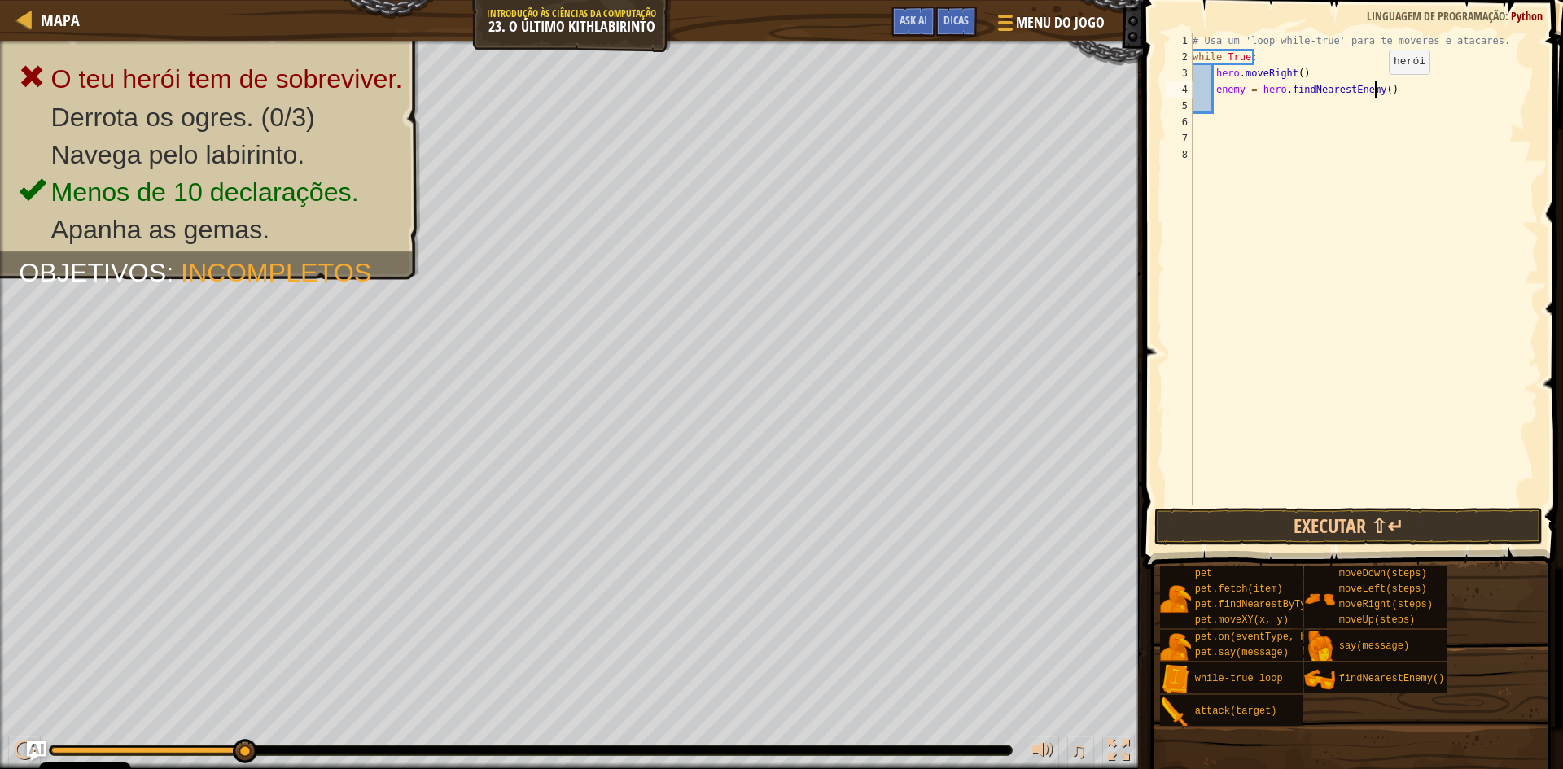
click at [1375, 90] on div "# Usa um 'loop while-true' para te moveres e atacares. while True : hero . move…" at bounding box center [1364, 285] width 349 height 505
type textarea "enemy = hero.findNearestEnemy()"
click at [1308, 111] on div "# Usa um 'loop while-true' para te moveres e atacares. while True : hero . move…" at bounding box center [1364, 285] width 349 height 505
click at [1303, 75] on div "# Usa um 'loop while-true' para te moveres e atacares. while True : hero . move…" at bounding box center [1364, 285] width 349 height 505
type textarea "hero.moveRight()"
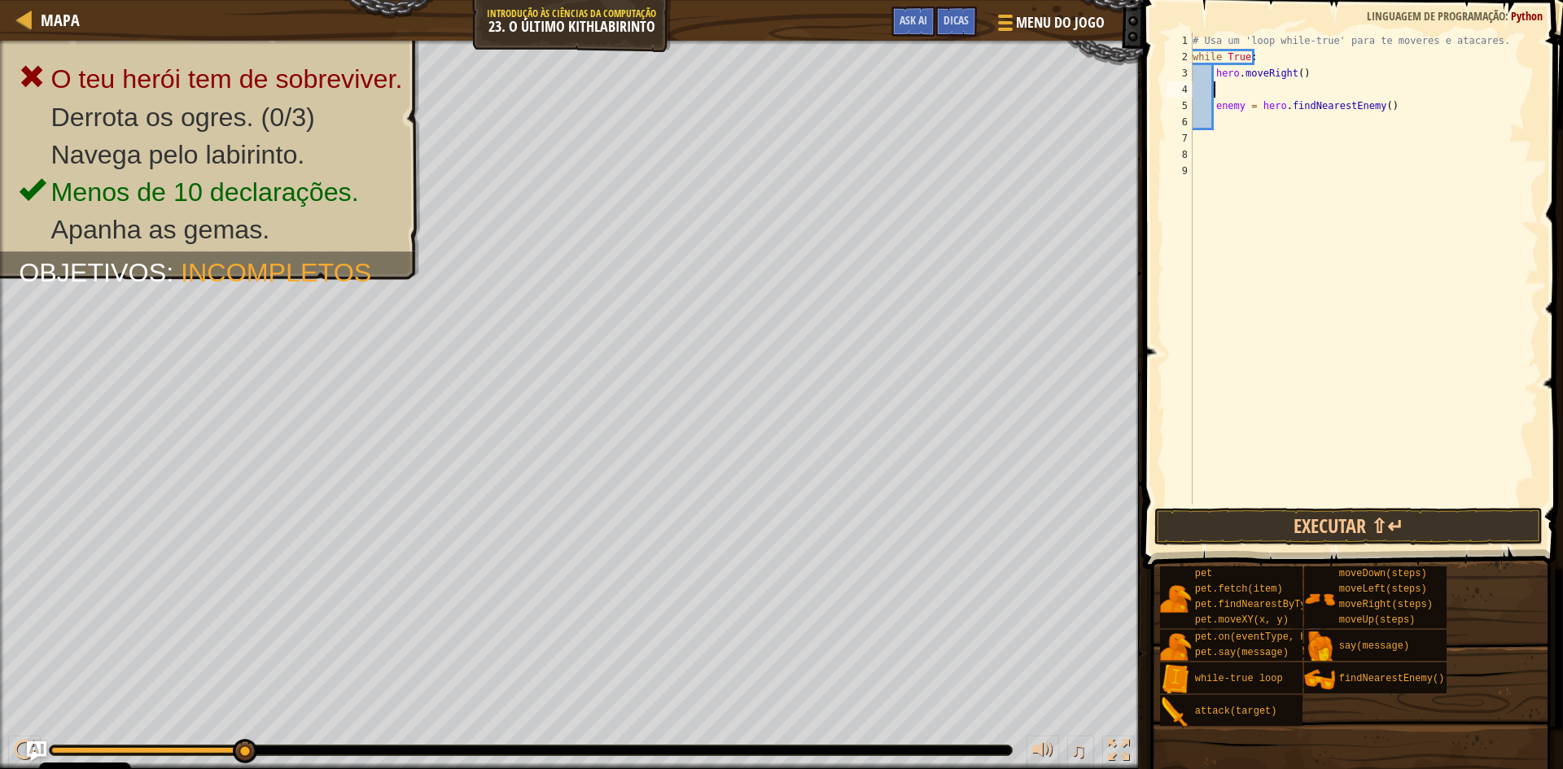
type textarea "h"
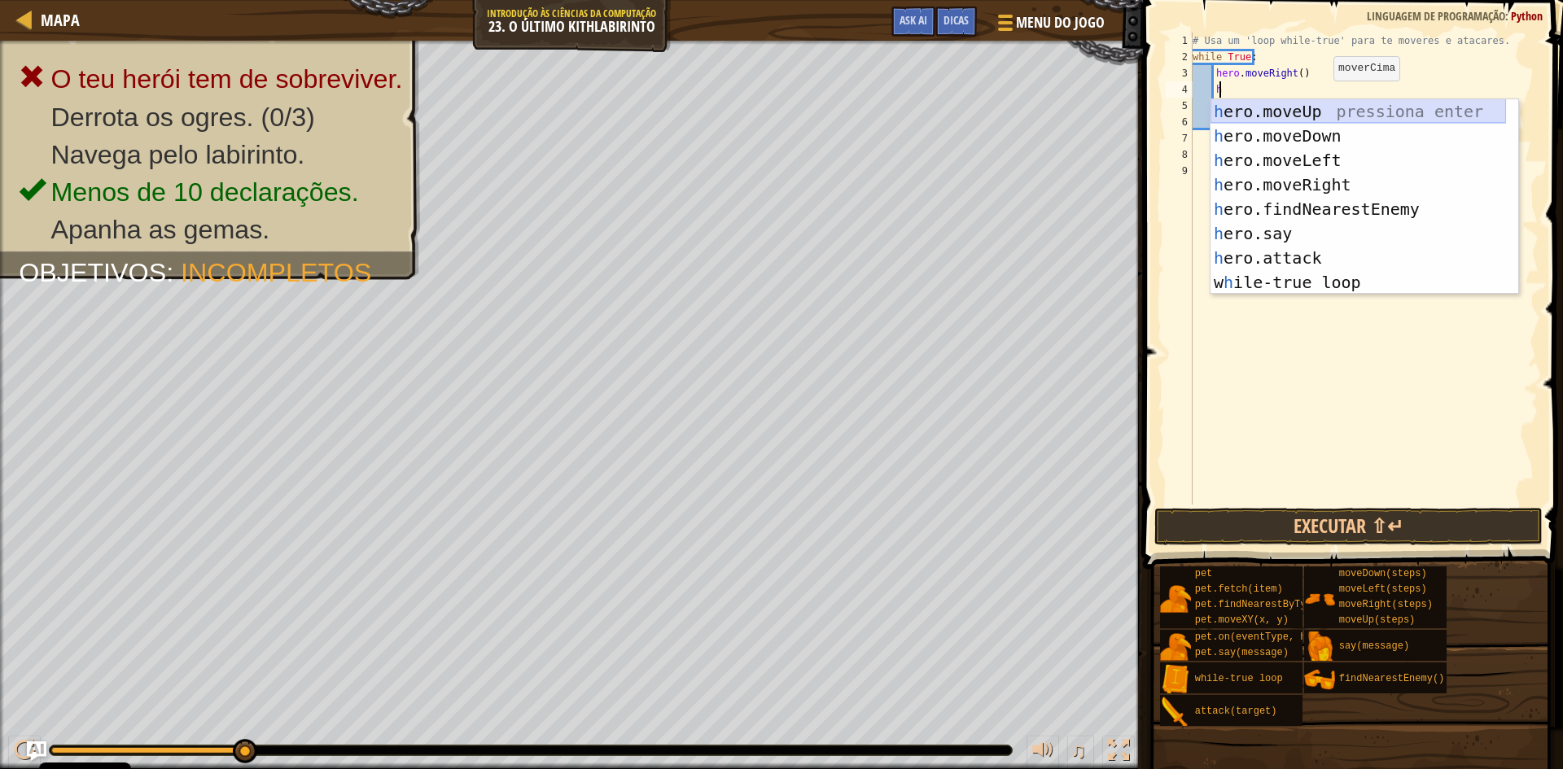
click at [1317, 107] on div "h ero.moveUp pressiona enter h ero.moveDown pressiona enter h ero.moveLeft pres…" at bounding box center [1359, 221] width 296 height 244
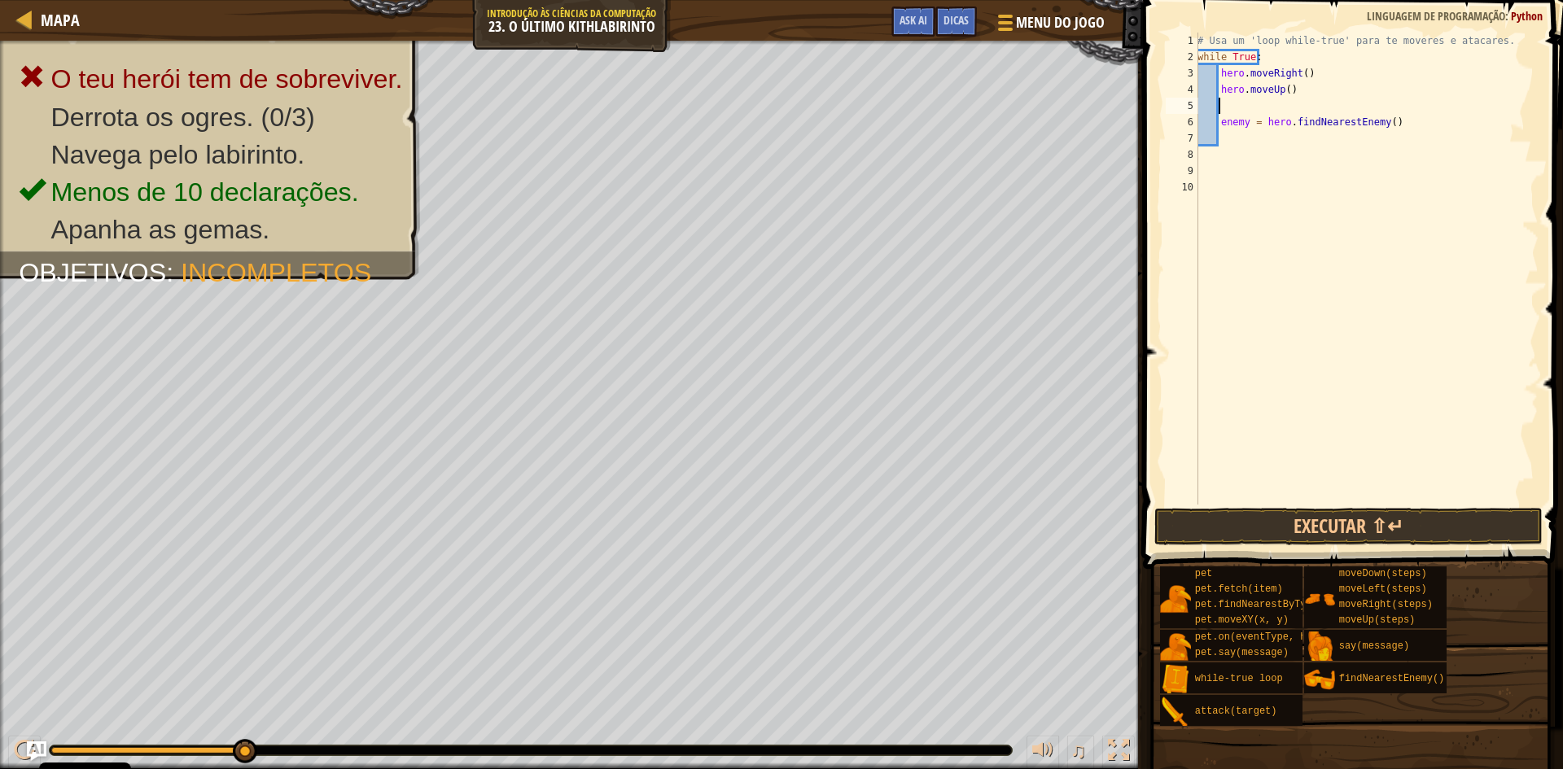
click at [1217, 121] on div "# Usa um 'loop while-true' para te moveres e atacares. while True : hero . move…" at bounding box center [1366, 285] width 344 height 505
click at [1197, 121] on div "6" at bounding box center [1182, 122] width 33 height 16
click at [1199, 121] on div "# Usa um 'loop while-true' para te moveres e atacares. while True : hero . move…" at bounding box center [1366, 285] width 344 height 505
type textarea "enemy = hero.findNearestEnemy()"
click at [1241, 130] on div "# Usa um 'loop while-true' para te moveres e atacares. while True : hero . move…" at bounding box center [1364, 285] width 349 height 505
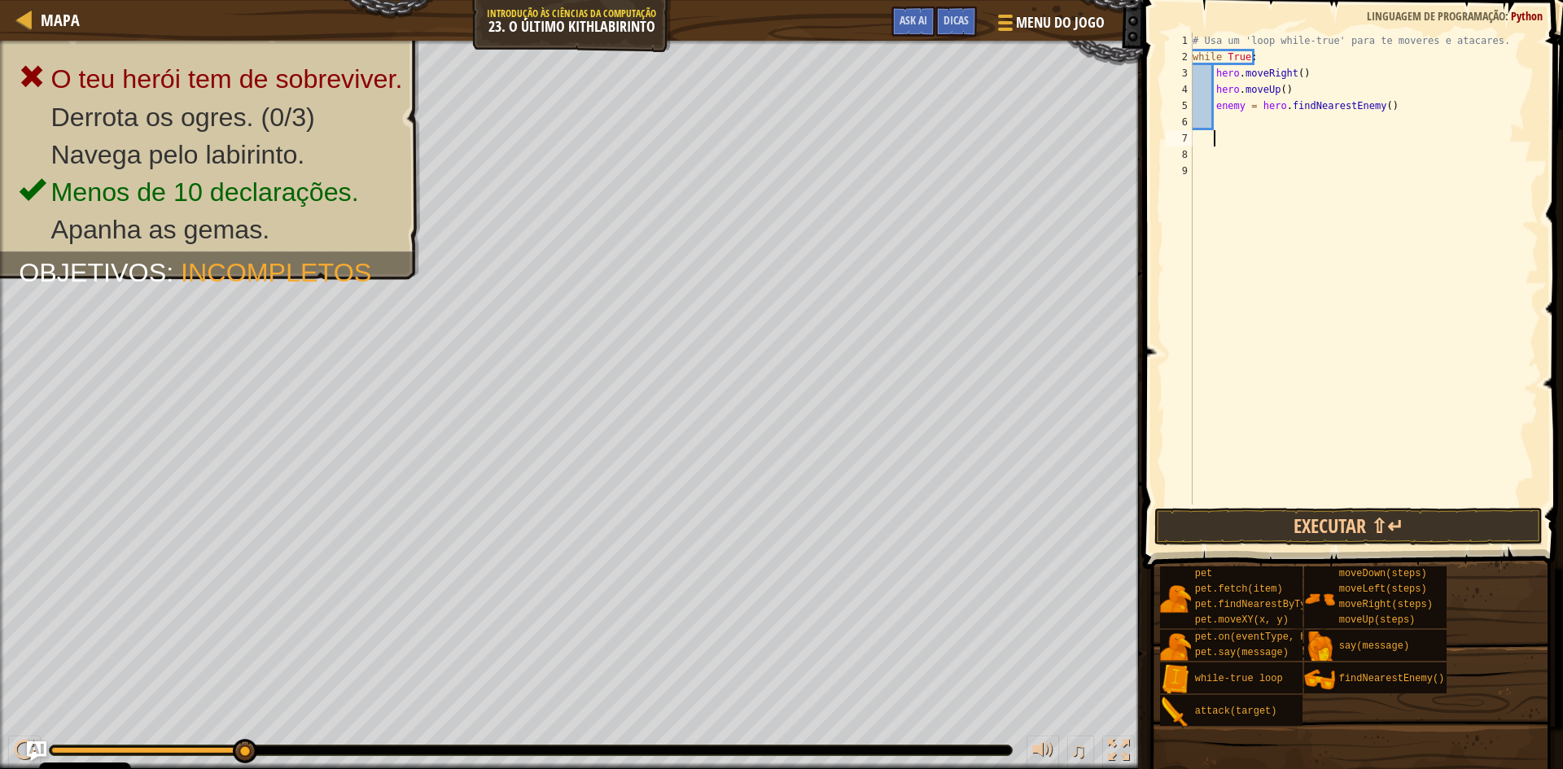
click at [1241, 121] on div "# Usa um 'loop while-true' para te moveres e atacares. while True : hero . move…" at bounding box center [1364, 285] width 349 height 505
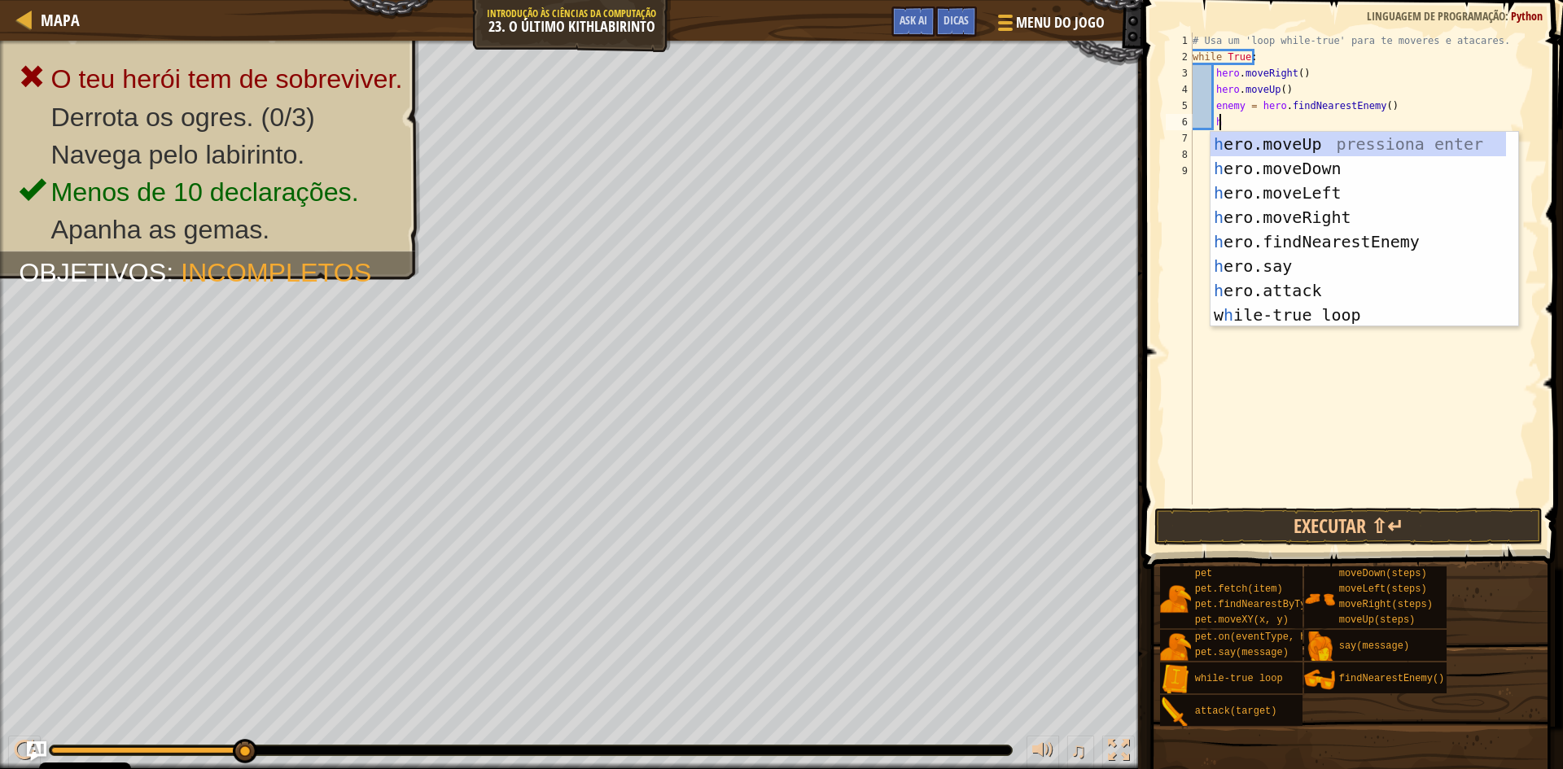
scroll to position [7, 2]
click at [1304, 285] on div "h ero.moveUp pressiona enter h ero.moveDown pressiona enter h ero.moveLeft pres…" at bounding box center [1359, 254] width 296 height 244
type textarea "hero.attack(enemy)"
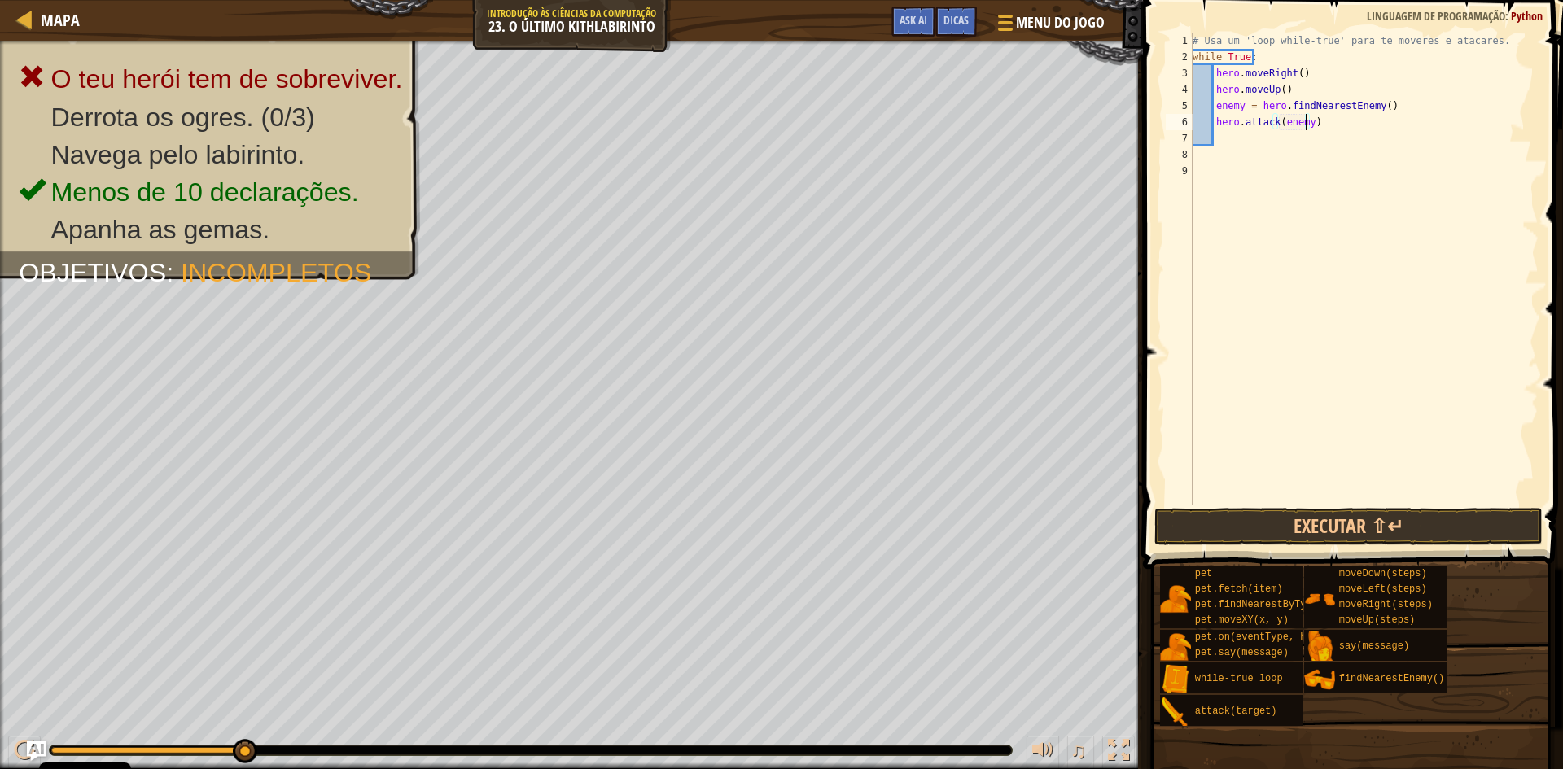
click at [1304, 121] on div "# Usa um 'loop while-true' para te moveres e atacares. while True : hero . move…" at bounding box center [1364, 285] width 349 height 505
click at [1330, 160] on div "# Usa um 'loop while-true' para te moveres e atacares. while True : hero . move…" at bounding box center [1364, 285] width 349 height 505
click at [1251, 145] on div "# Usa um 'loop while-true' para te moveres e atacares. while True : hero . move…" at bounding box center [1364, 285] width 349 height 505
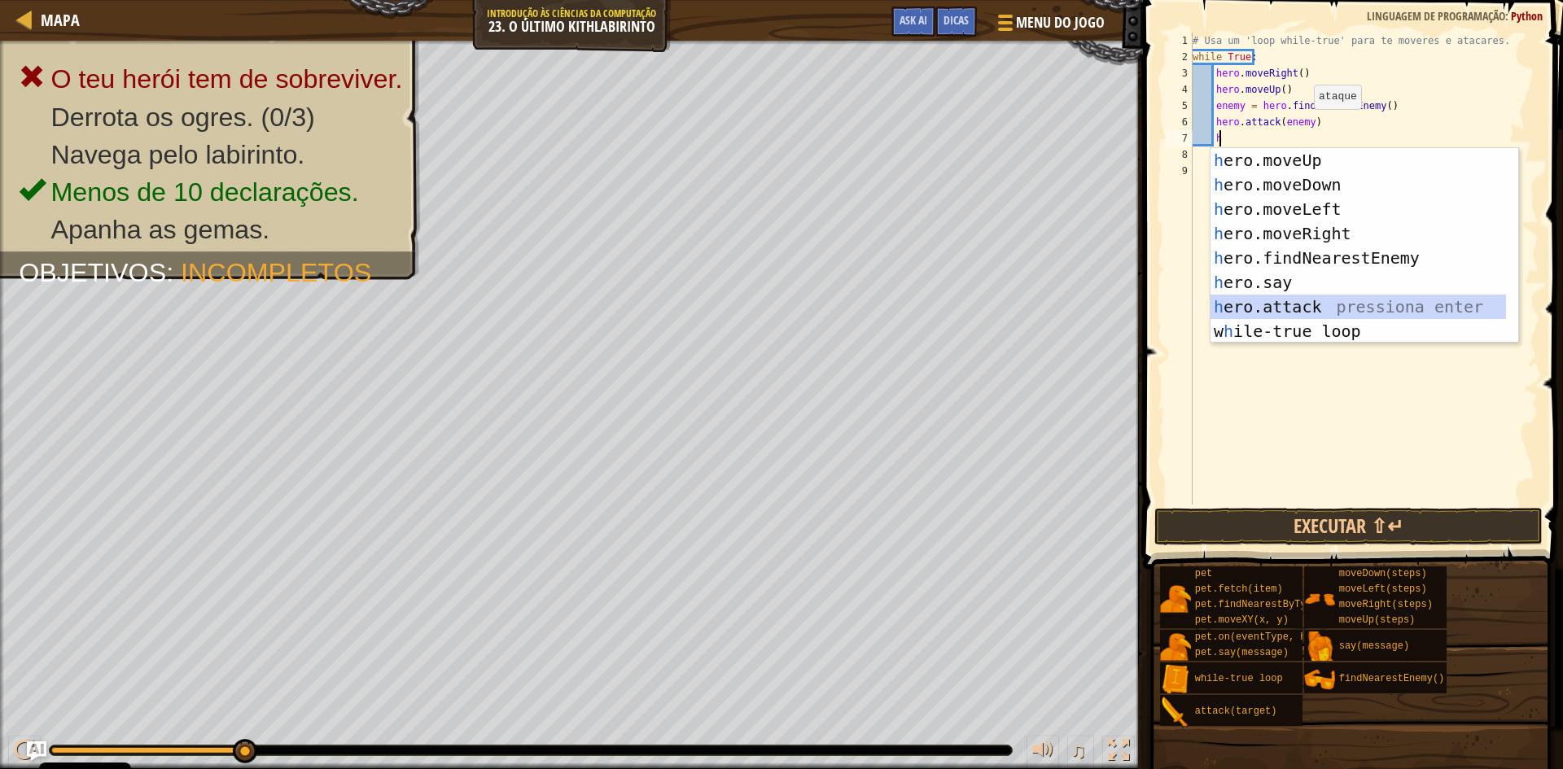
click at [1270, 309] on div "h ero.moveUp pressiona enter h ero.moveDown pressiona enter h ero.moveLeft pres…" at bounding box center [1359, 270] width 296 height 244
type textarea "hero.attack(enemy)"
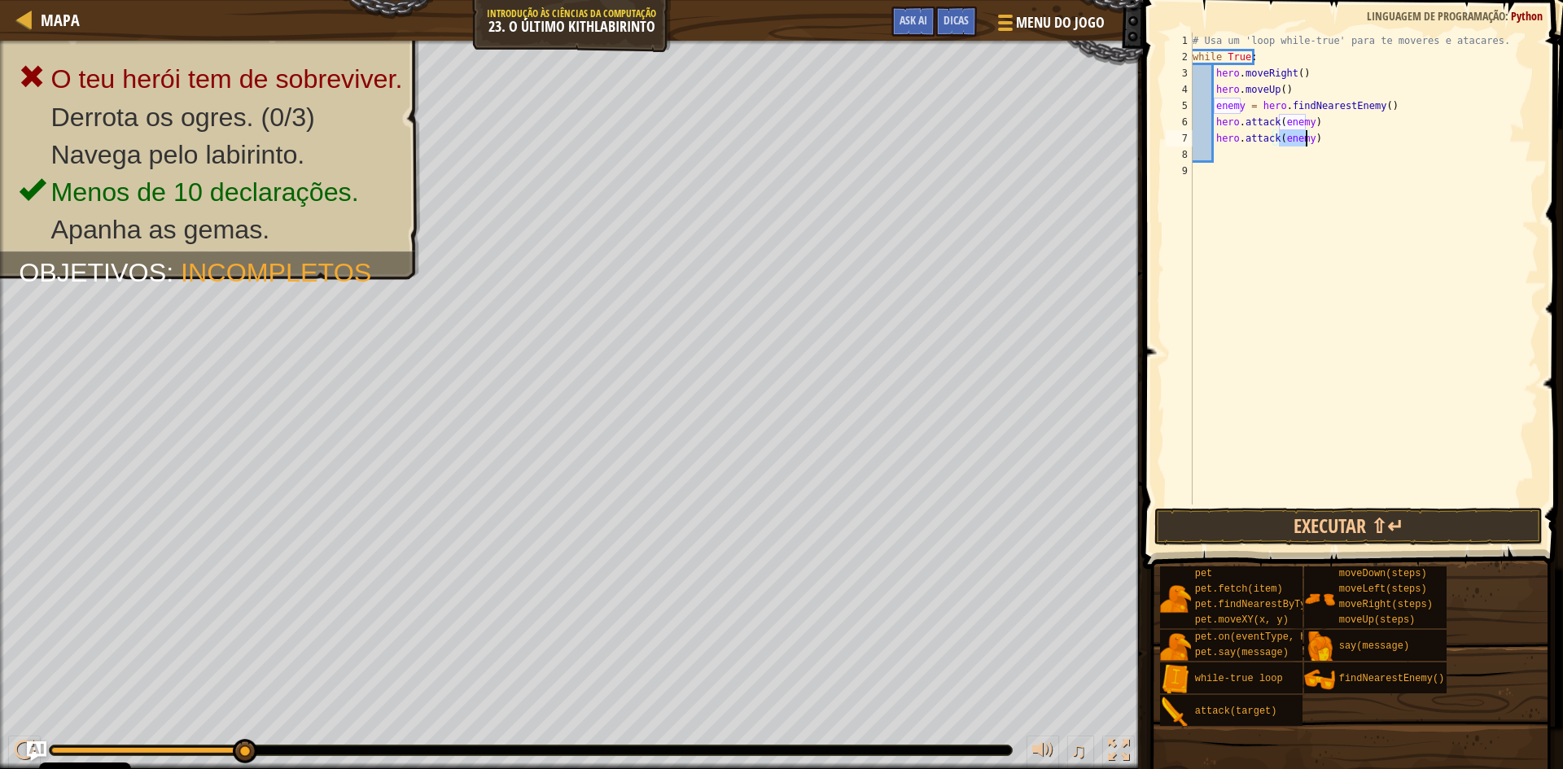
click at [1285, 256] on div "# Usa um 'loop while-true' para te moveres e atacares. while True : hero . move…" at bounding box center [1364, 285] width 349 height 505
click at [1207, 532] on button "Executar ⇧↵" at bounding box center [1349, 526] width 388 height 37
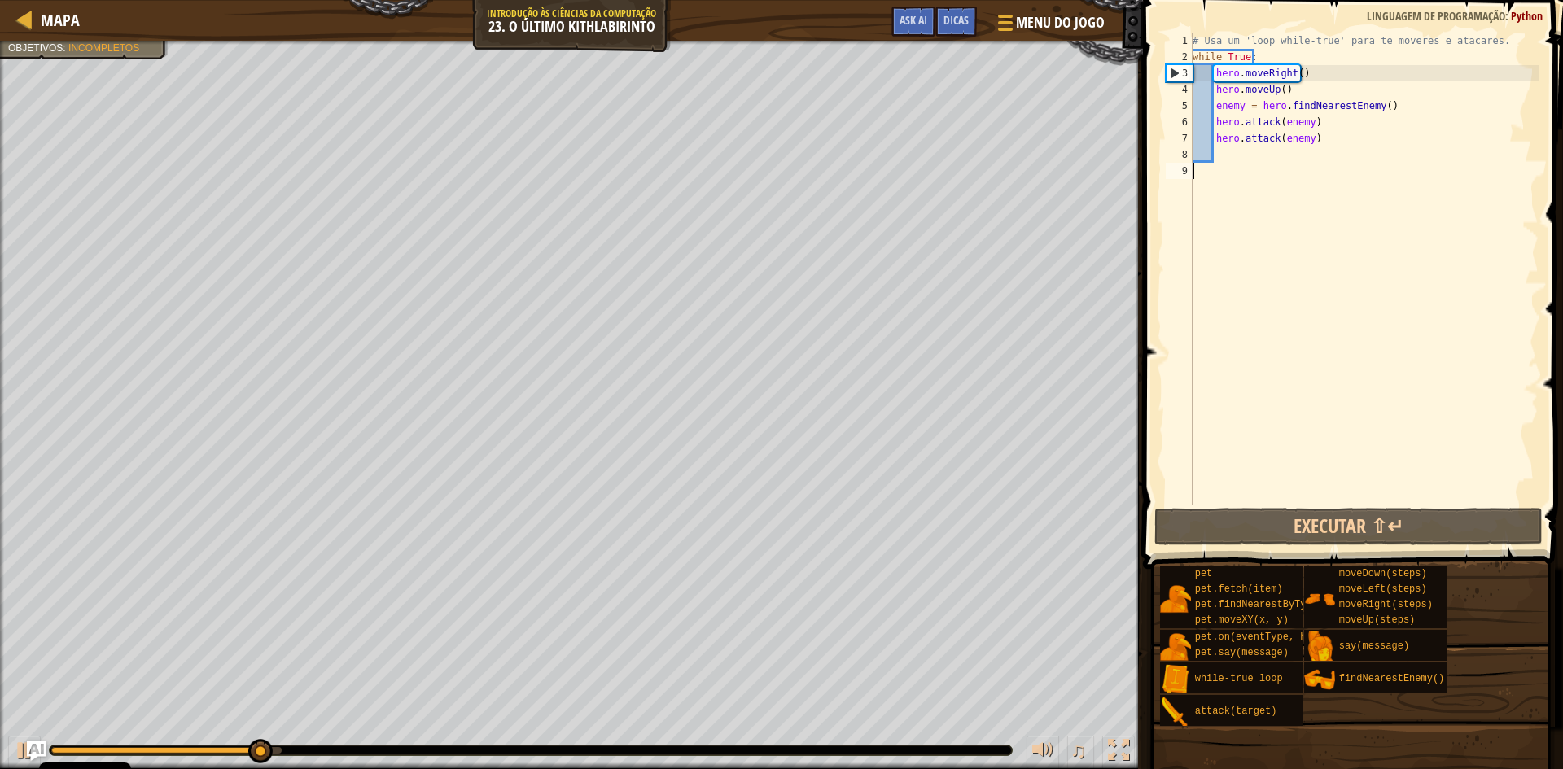
click at [1260, 151] on div "# Usa um 'loop while-true' para te moveres e atacares. while True : hero . move…" at bounding box center [1364, 285] width 349 height 505
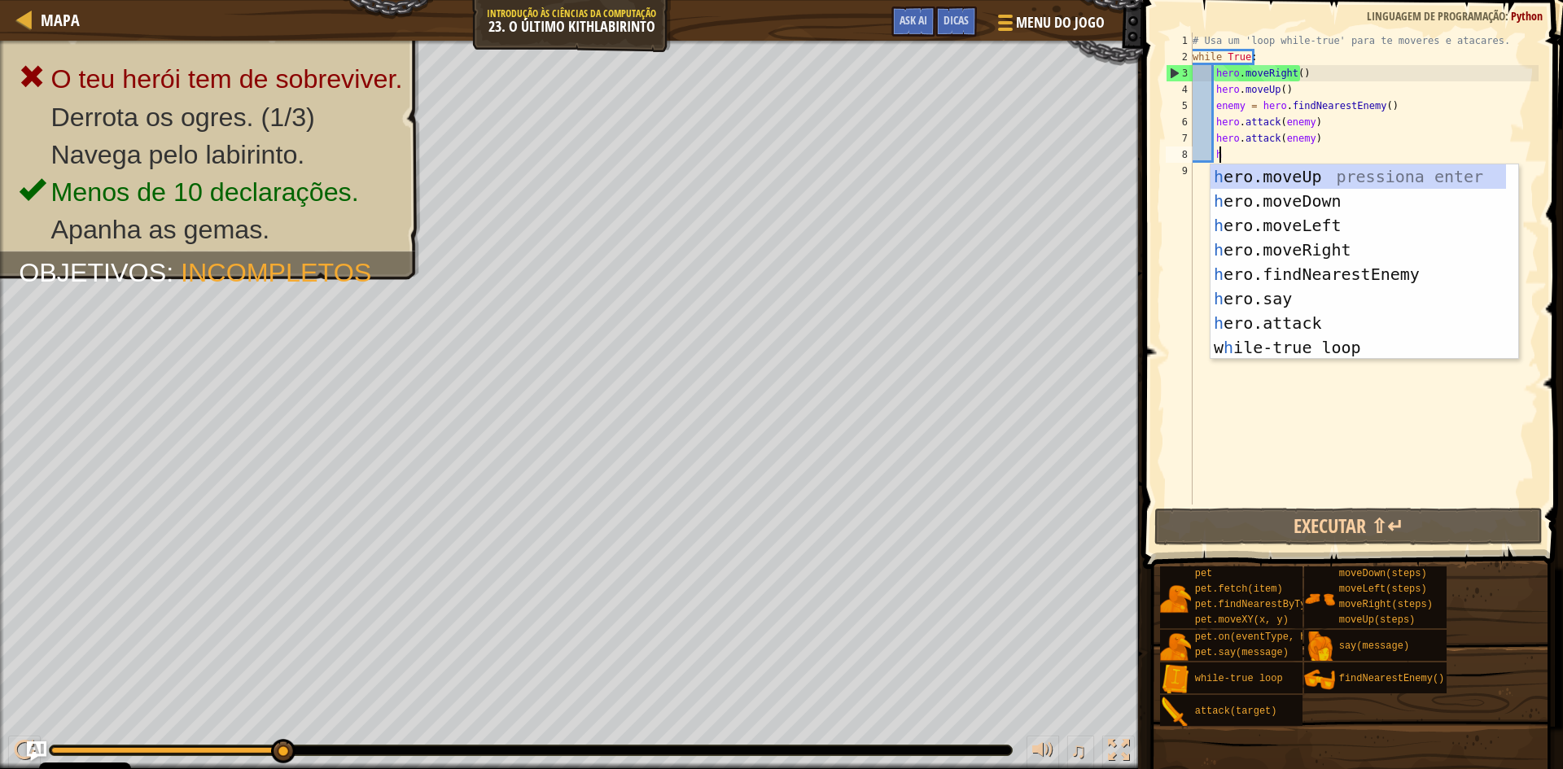
type textarea "h"
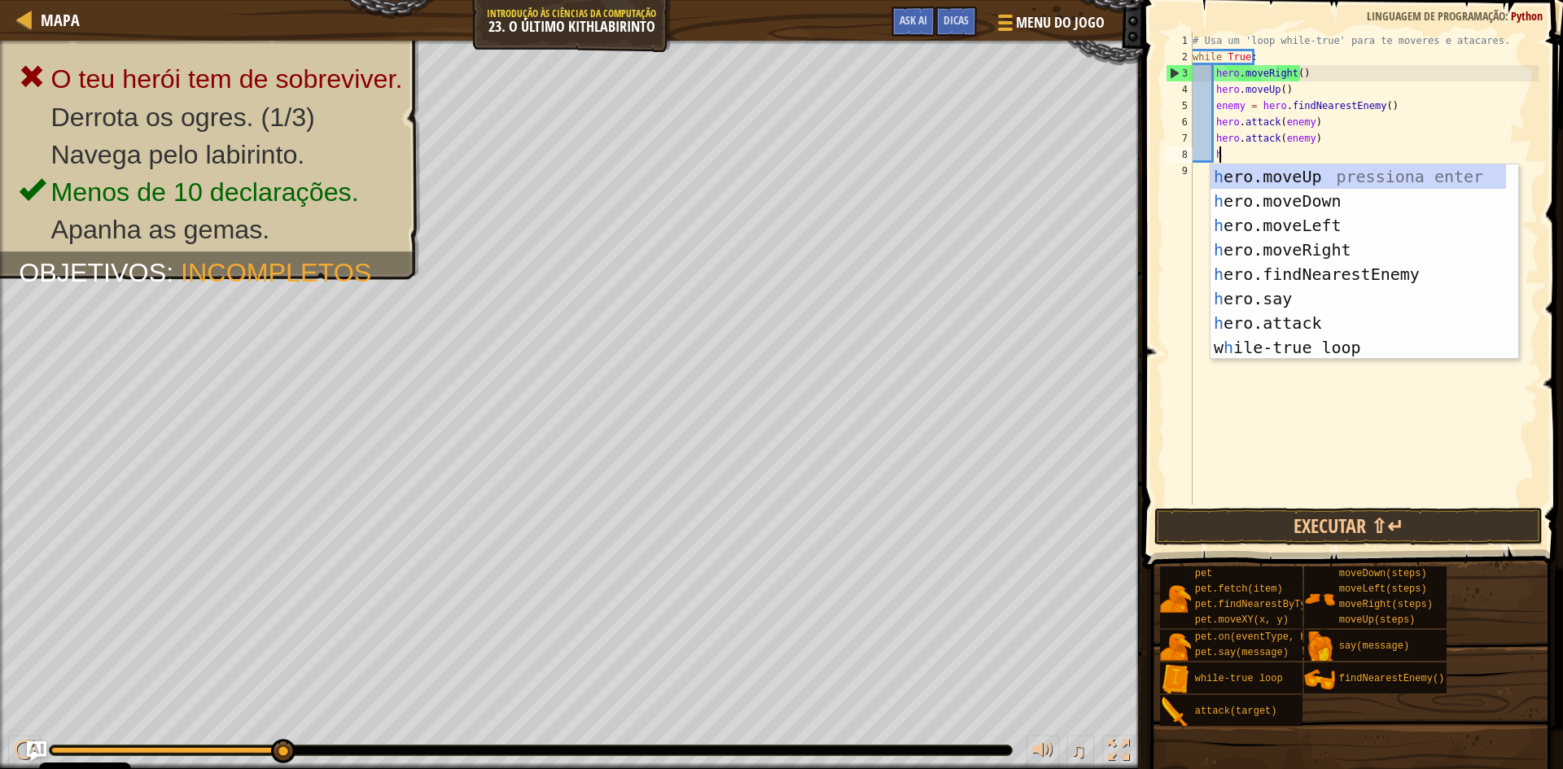
scroll to position [7, 2]
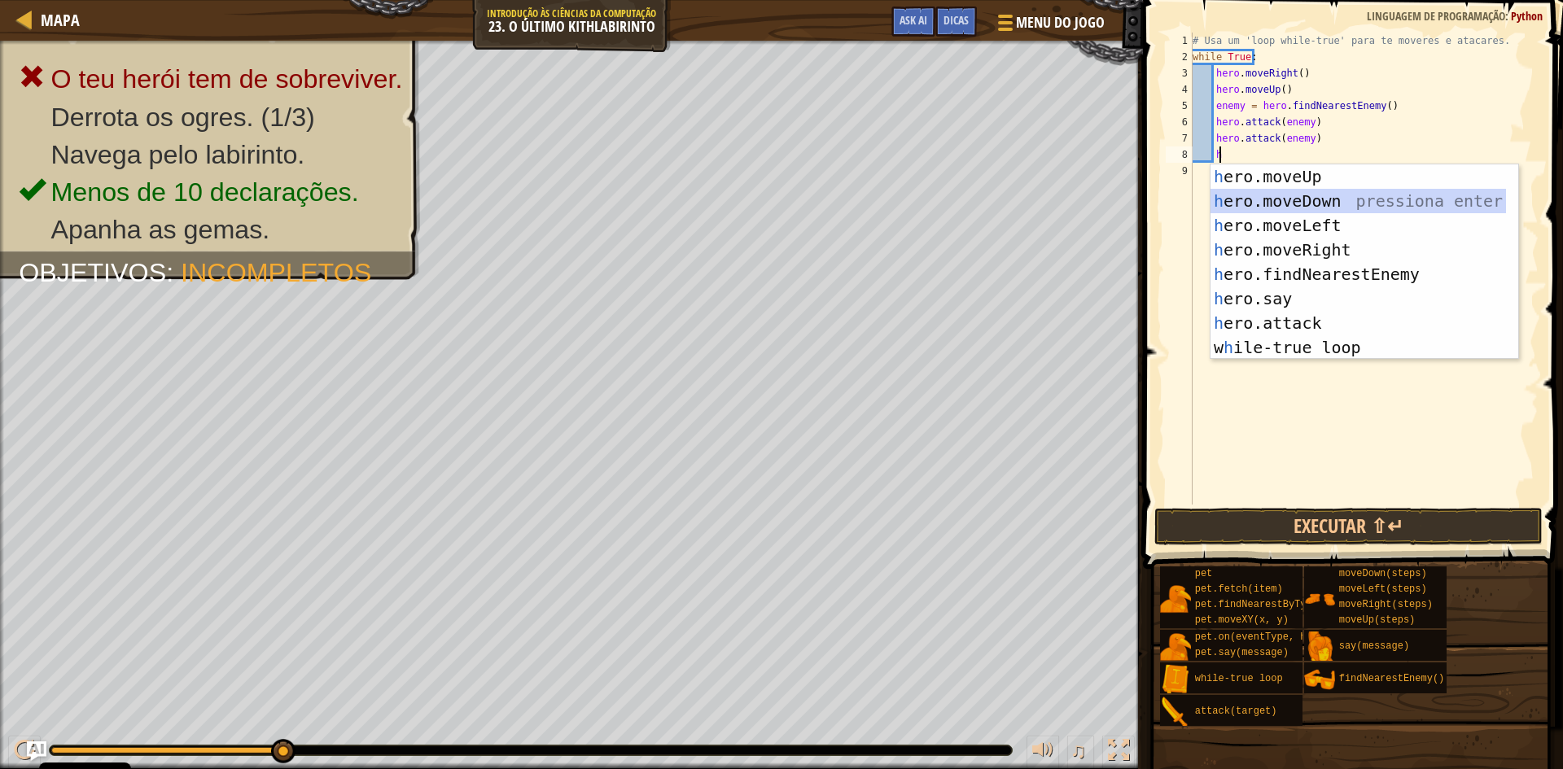
click at [1278, 198] on div "h ero.moveUp pressiona enter h ero.moveDown pressiona enter h ero.moveLeft pres…" at bounding box center [1359, 286] width 296 height 244
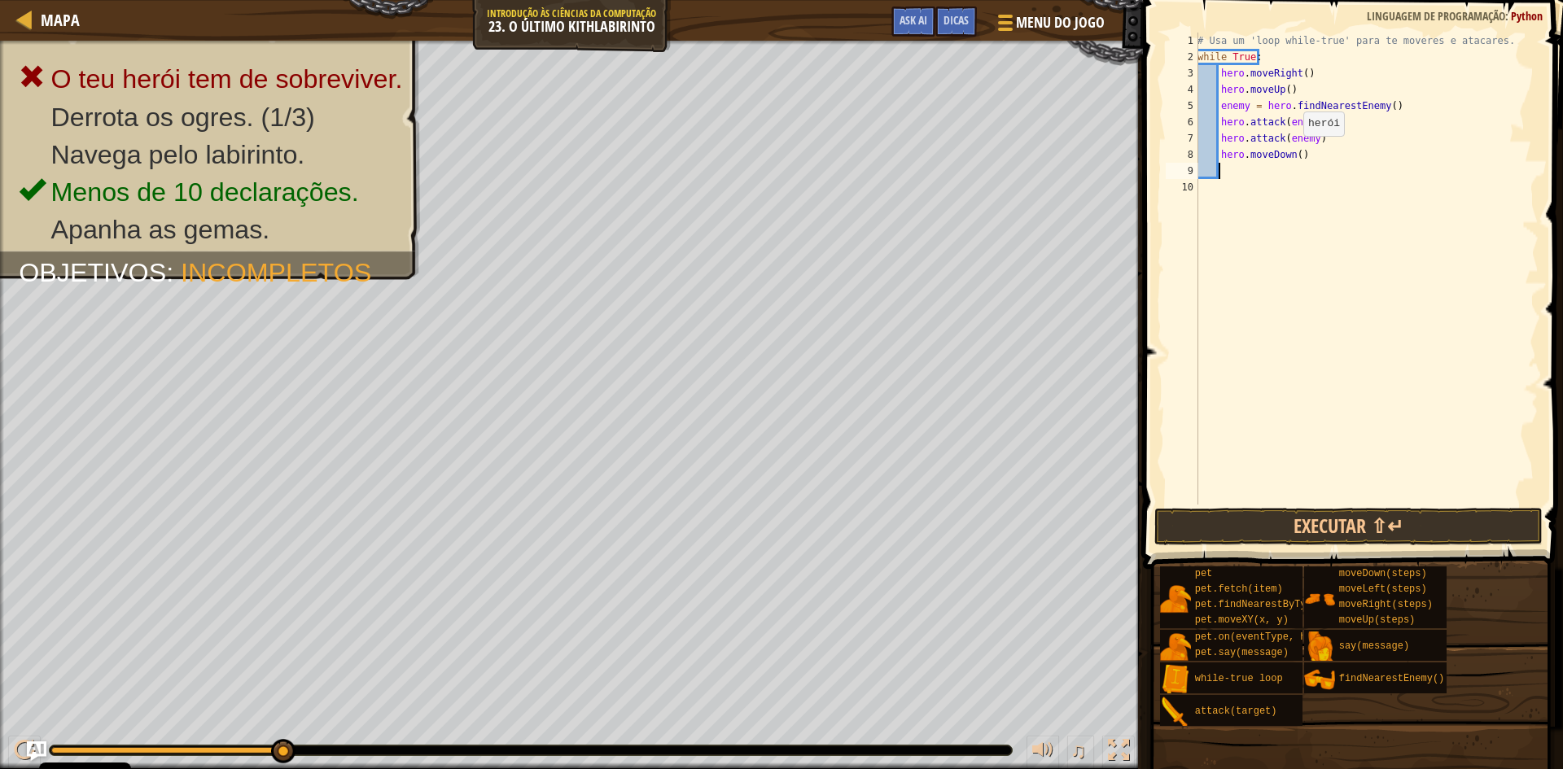
click at [1295, 152] on div "# Usa um 'loop while-true' para te moveres e atacares. while True : hero . move…" at bounding box center [1366, 285] width 344 height 505
type textarea "hero.moveDown(2)"
click at [1229, 164] on div "# Usa um 'loop while-true' para te moveres e atacares. while True : hero . move…" at bounding box center [1366, 285] width 344 height 505
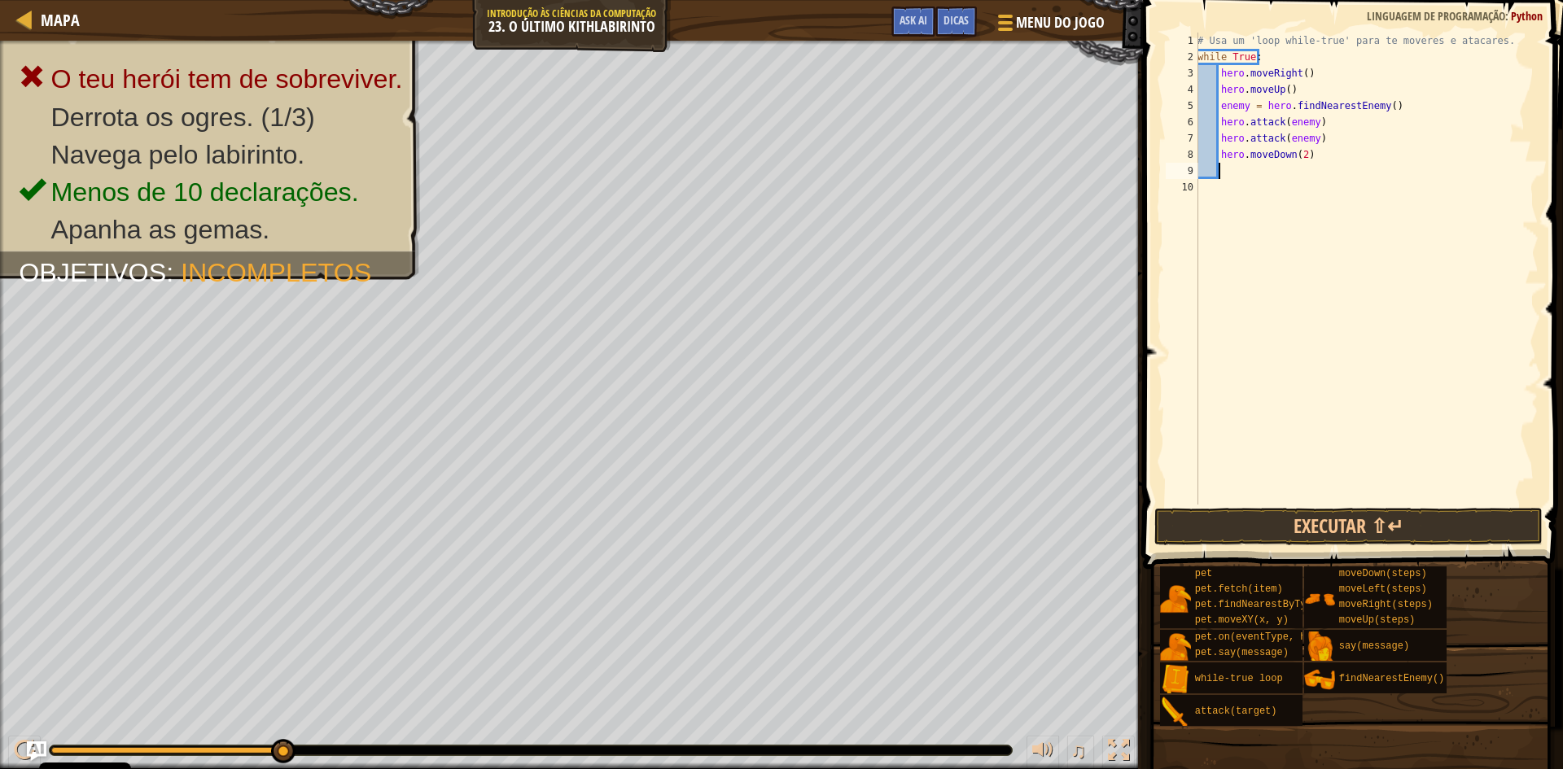
type textarea "h"
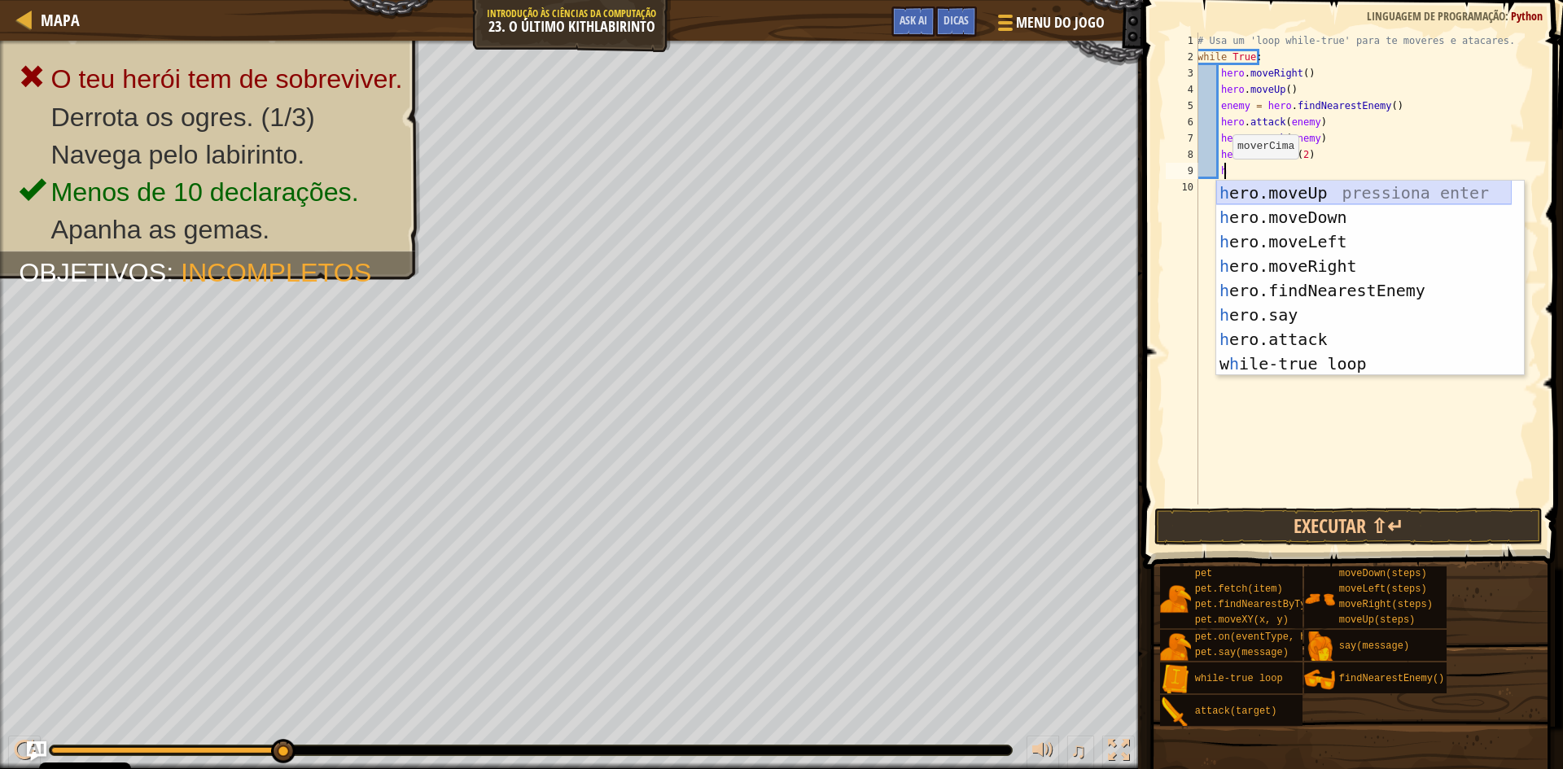
click at [1347, 192] on div "h ero.moveUp pressiona enter h ero.moveDown pressiona enter h ero.moveLeft pres…" at bounding box center [1364, 303] width 296 height 244
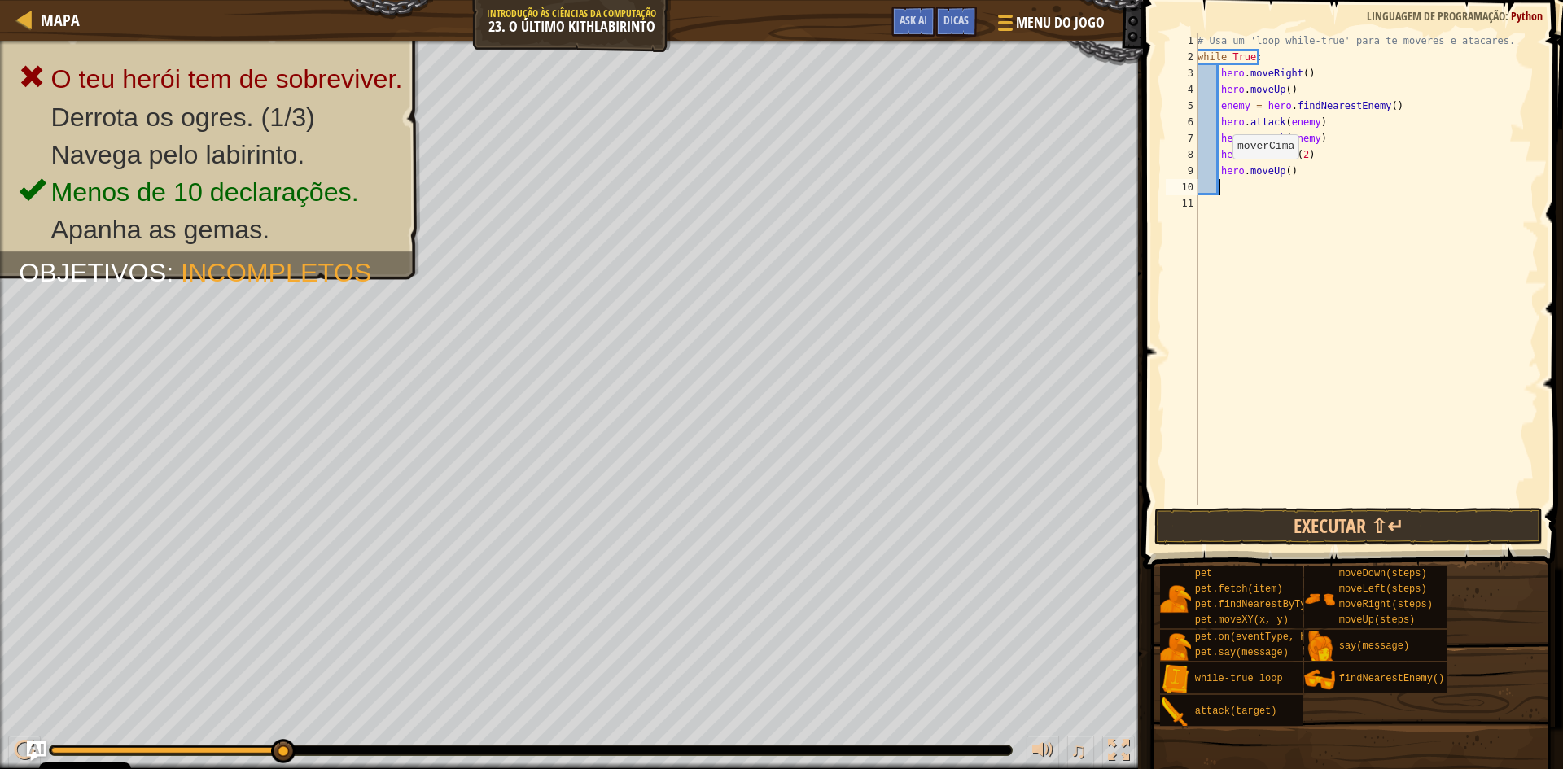
scroll to position [7, 1]
click at [1220, 523] on button "Executar ⇧↵" at bounding box center [1349, 526] width 388 height 37
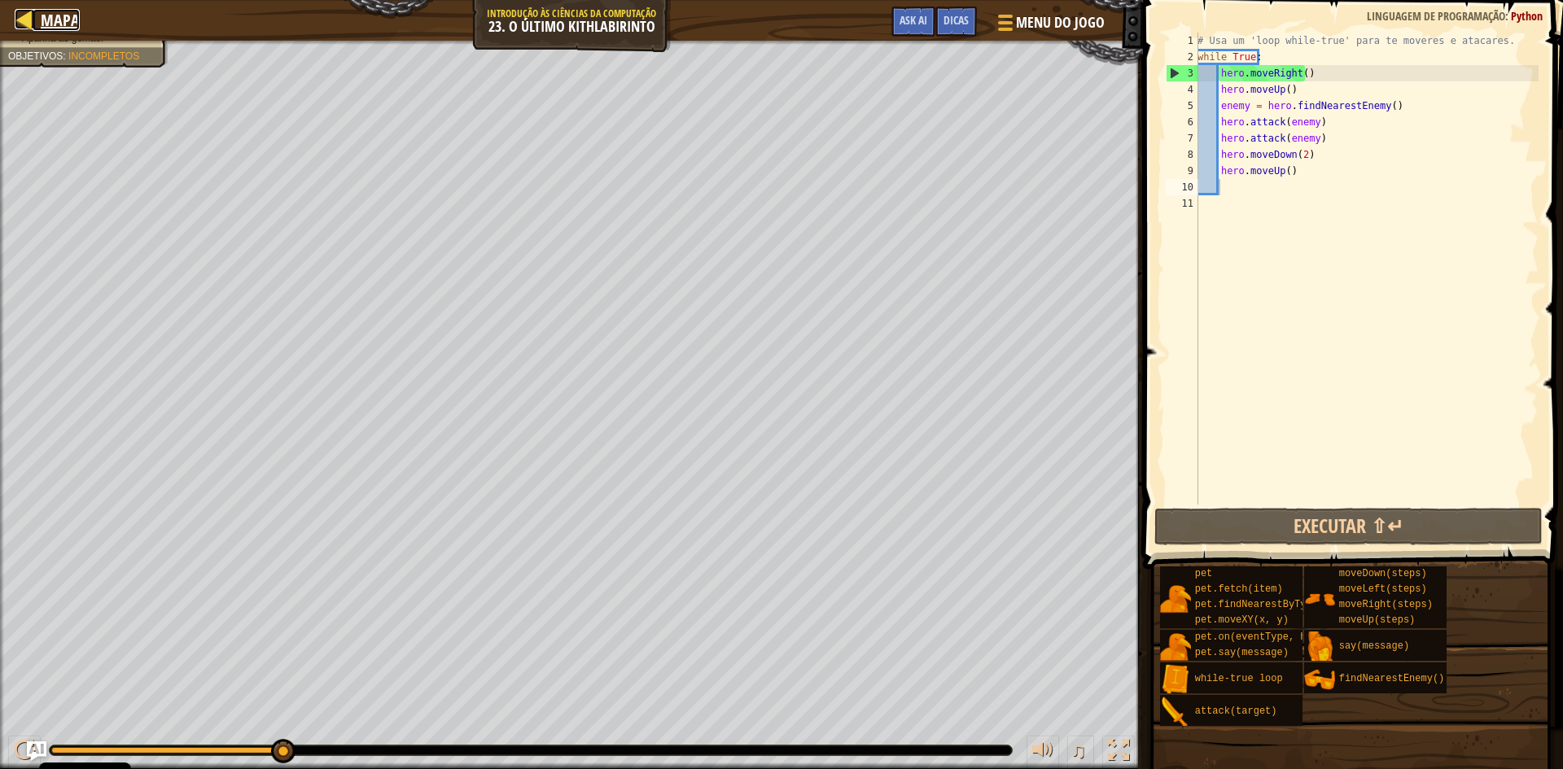
click at [15, 19] on div at bounding box center [25, 19] width 20 height 20
select select "pt-PT"
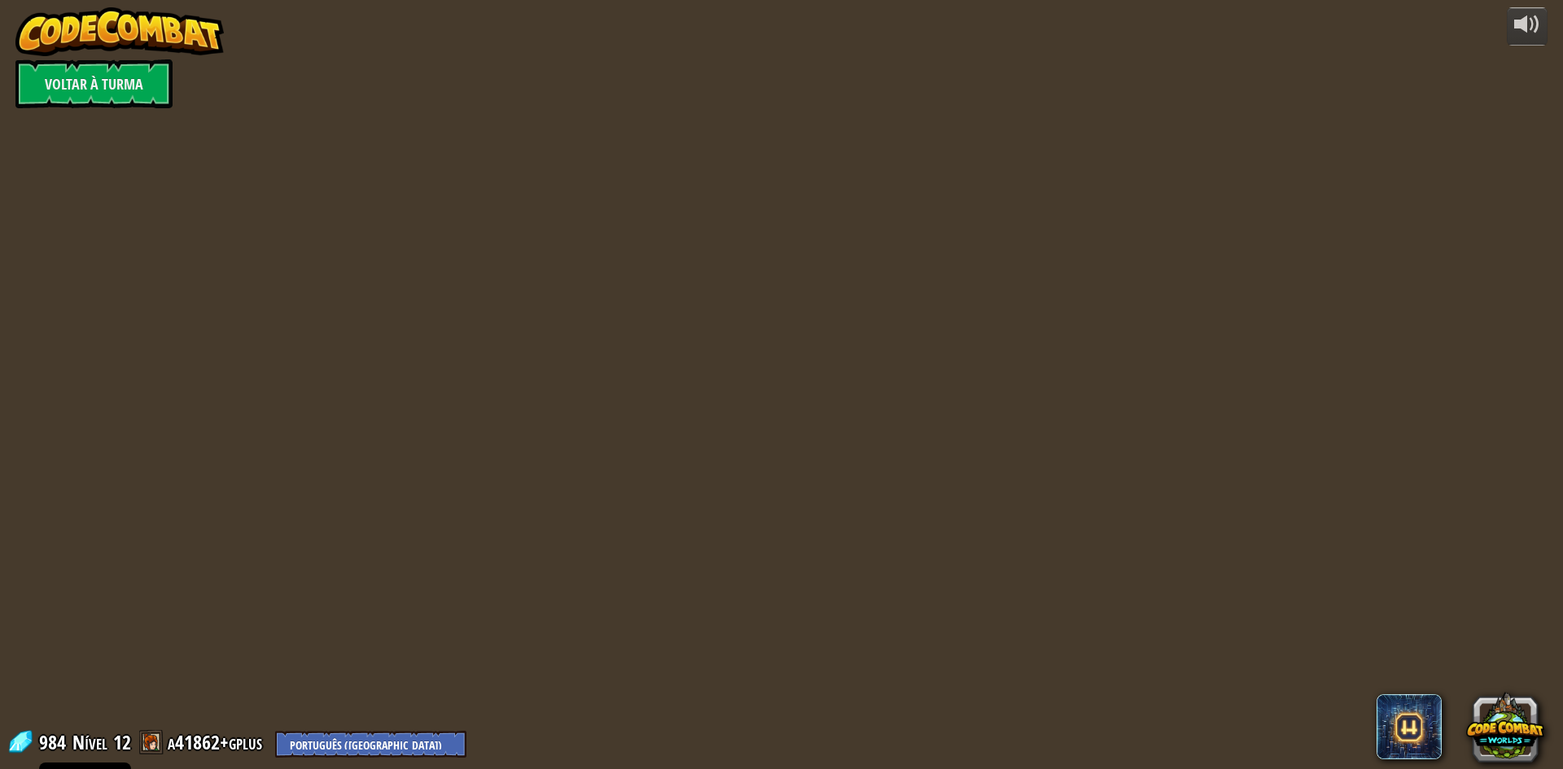
select select "pt-PT"
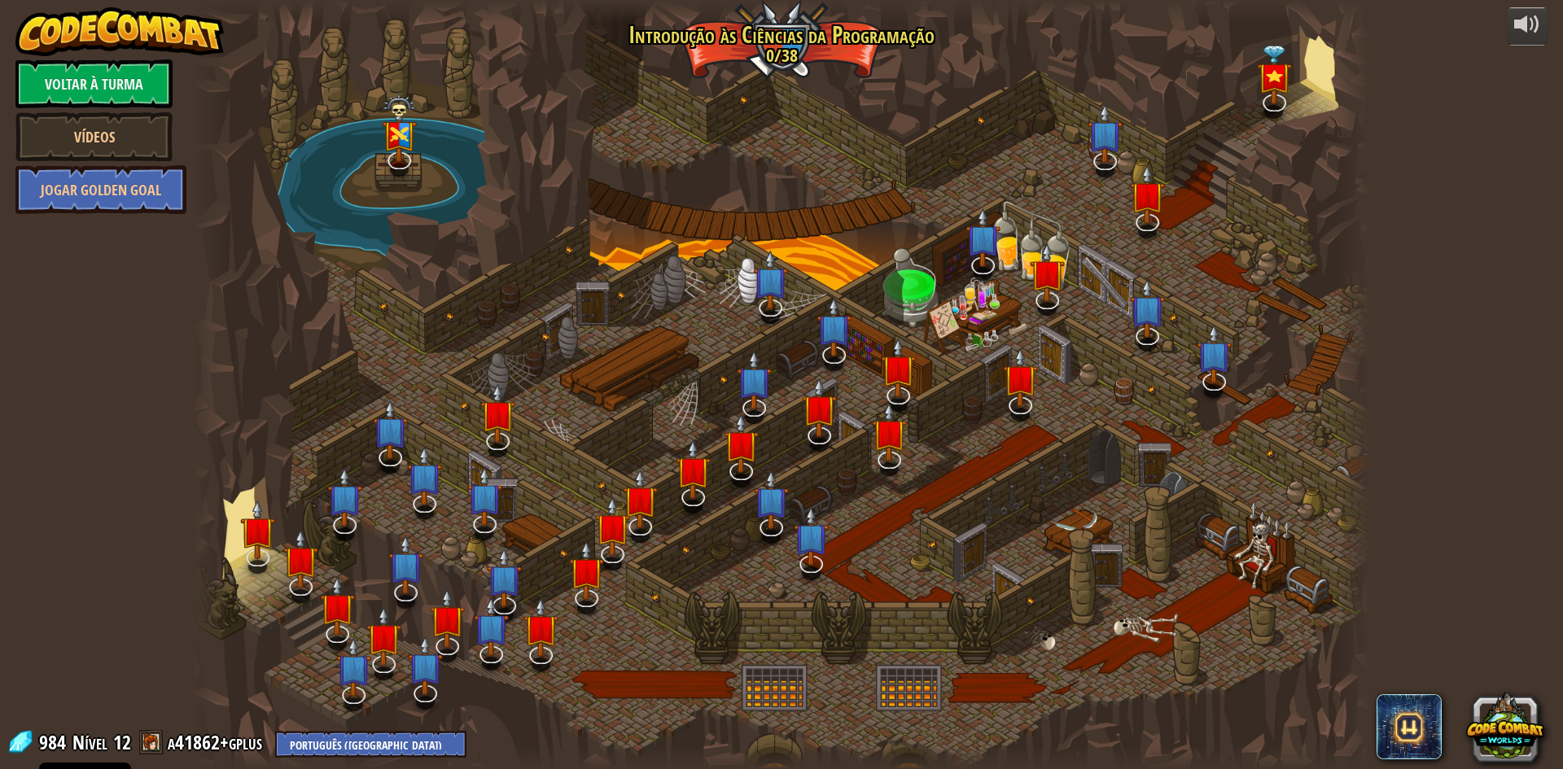
select select "pt-PT"
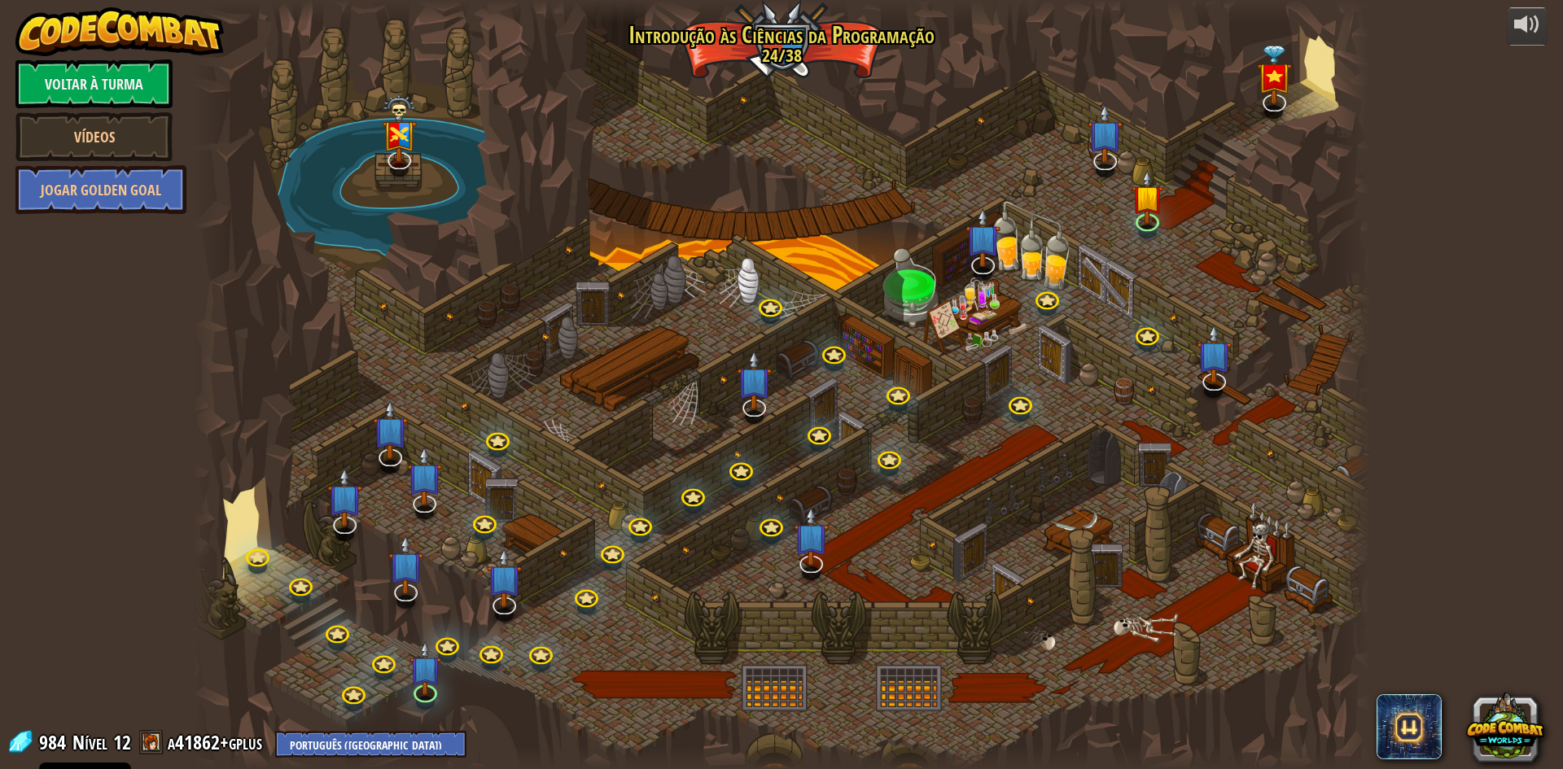
select select "pt-PT"
